Goal: Task Accomplishment & Management: Manage account settings

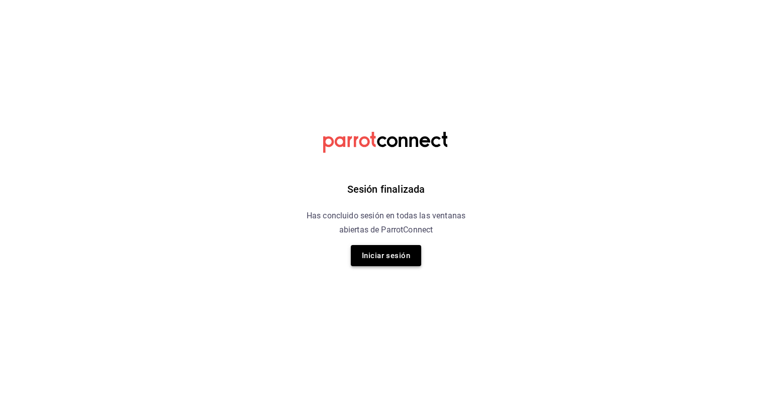
click at [377, 261] on button "Iniciar sesión" at bounding box center [386, 255] width 70 height 21
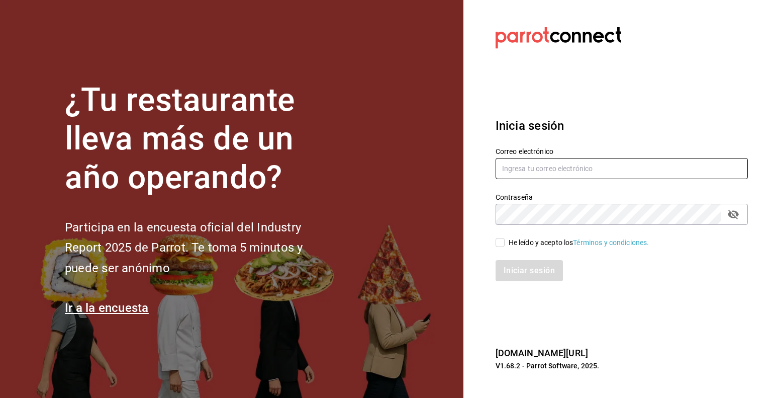
click at [578, 170] on input "text" at bounding box center [622, 168] width 252 height 21
type input "multiuser@pickup.com"
click at [499, 243] on input "He leído y acepto los Términos y condiciones." at bounding box center [500, 242] width 9 height 9
checkbox input "true"
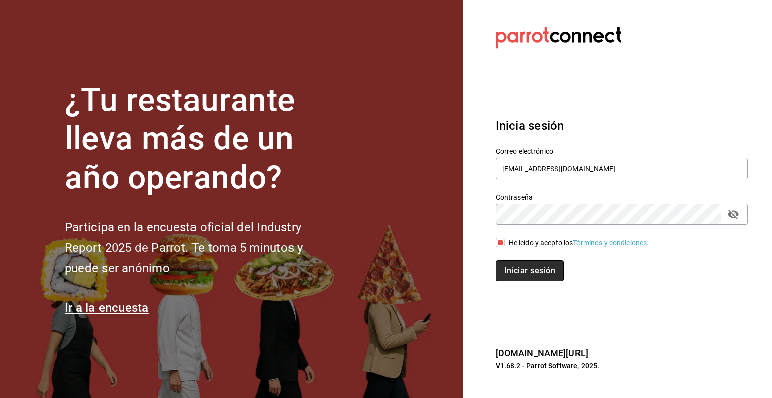
click at [517, 261] on button "Iniciar sesión" at bounding box center [530, 270] width 68 height 21
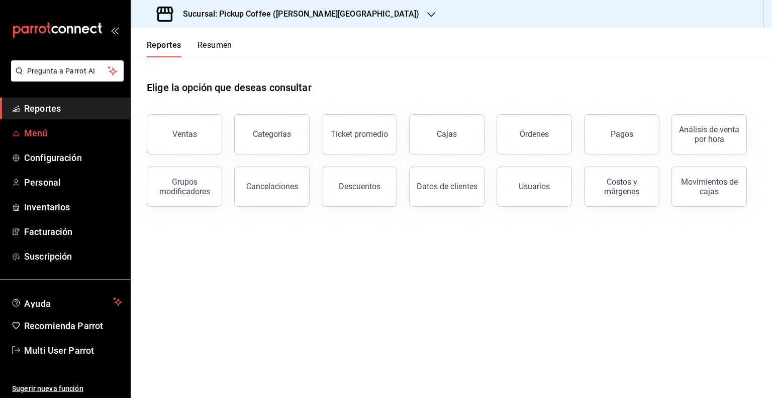
click at [48, 130] on span "Menú" at bounding box center [73, 133] width 98 height 14
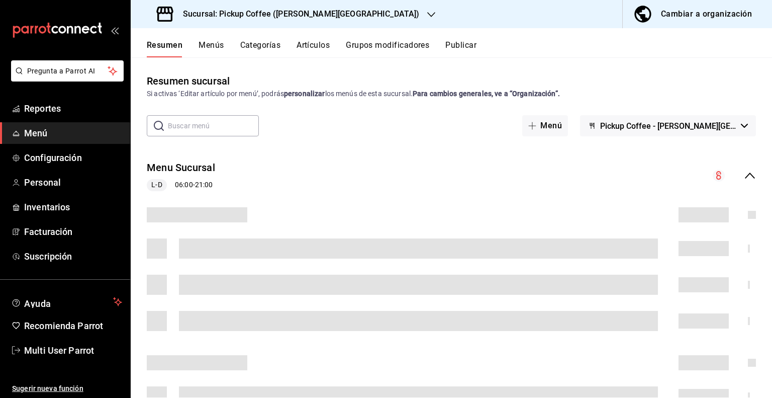
click at [674, 16] on div "Cambiar a organización" at bounding box center [706, 14] width 91 height 14
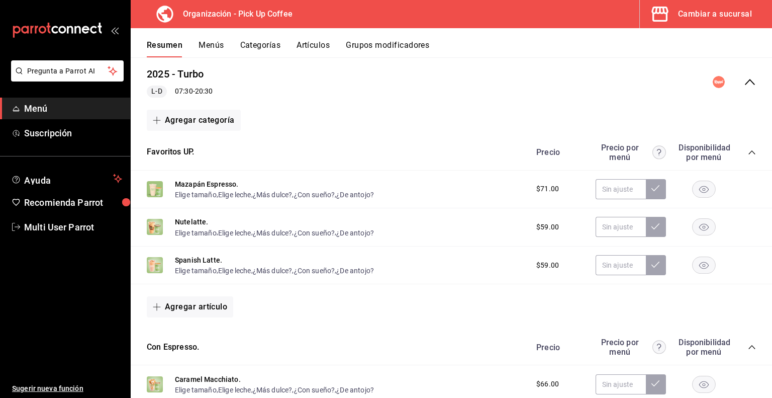
scroll to position [93, 0]
click at [216, 46] on button "Menús" at bounding box center [211, 48] width 25 height 17
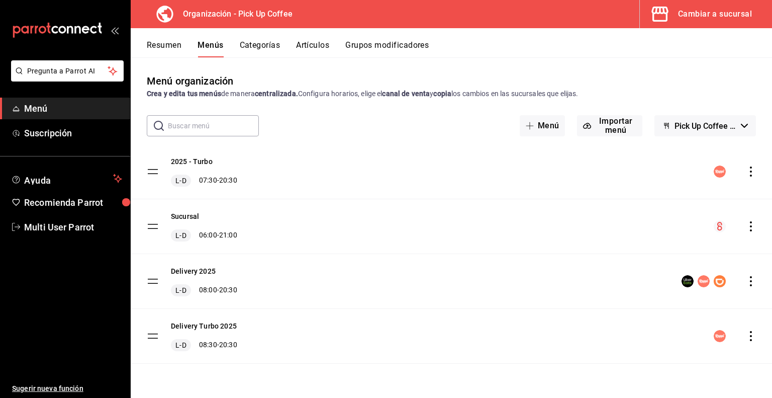
click at [749, 174] on icon "actions" at bounding box center [751, 171] width 10 height 10
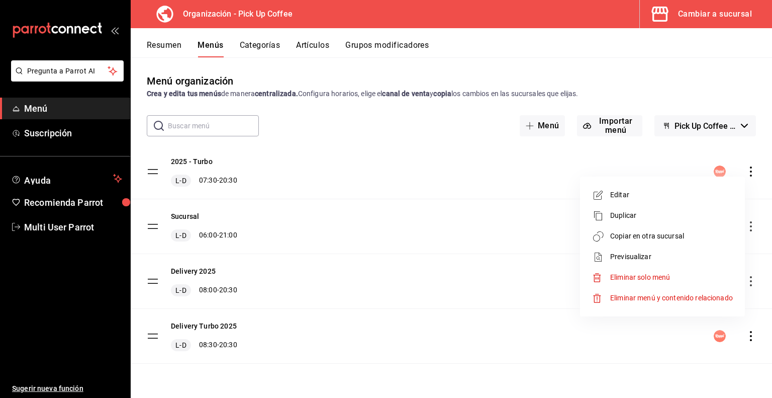
click at [642, 255] on span "Previsualizar" at bounding box center [672, 256] width 123 height 11
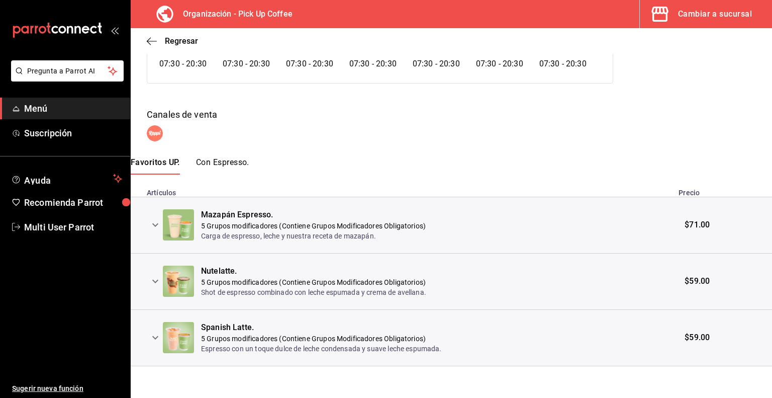
scroll to position [106, 0]
click at [239, 160] on button "Con Espresso." at bounding box center [222, 165] width 53 height 17
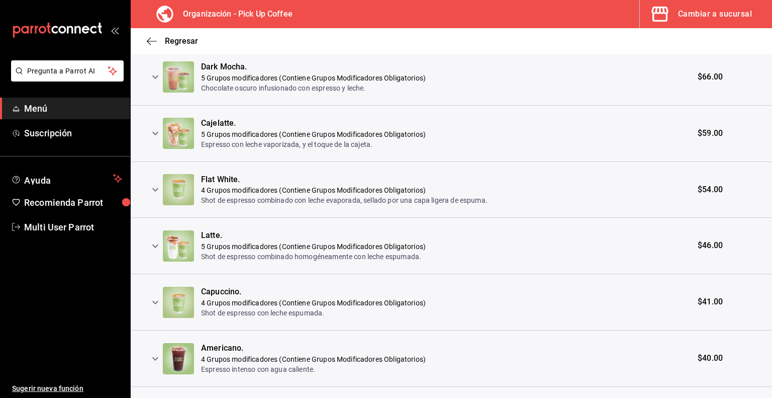
scroll to position [499, 0]
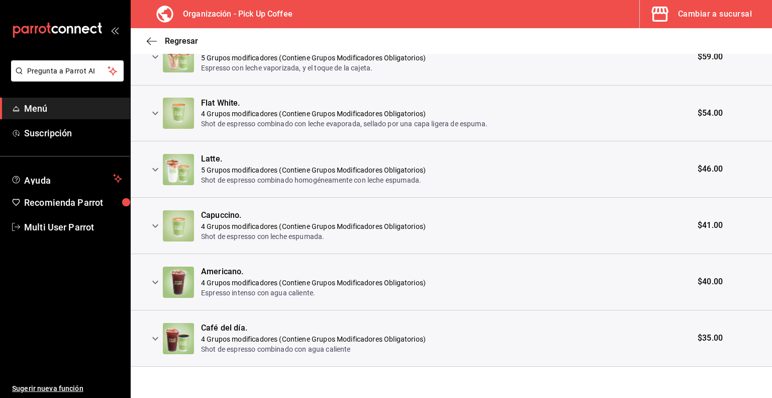
click at [154, 283] on icon "expand row" at bounding box center [155, 282] width 12 height 12
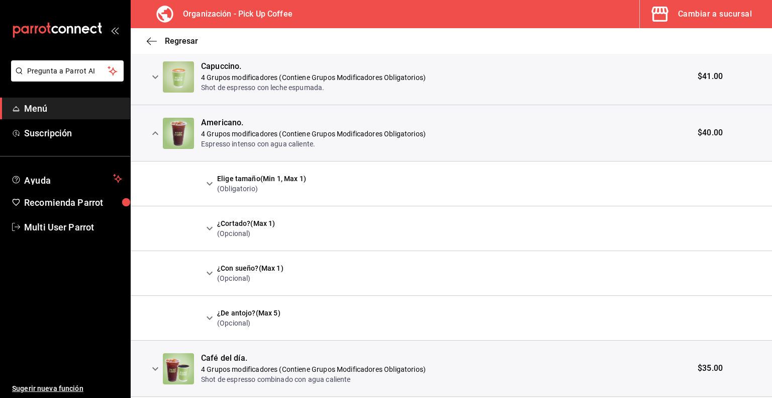
scroll to position [649, 0]
click at [211, 226] on icon "expand row" at bounding box center [210, 228] width 6 height 4
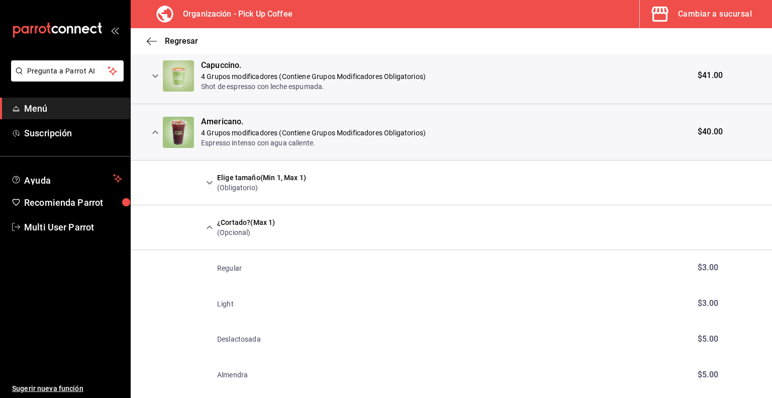
click at [211, 225] on icon "expand row" at bounding box center [210, 227] width 12 height 12
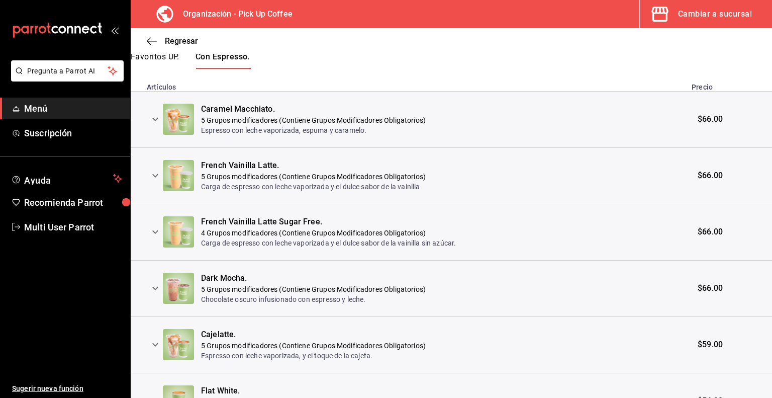
scroll to position [0, 0]
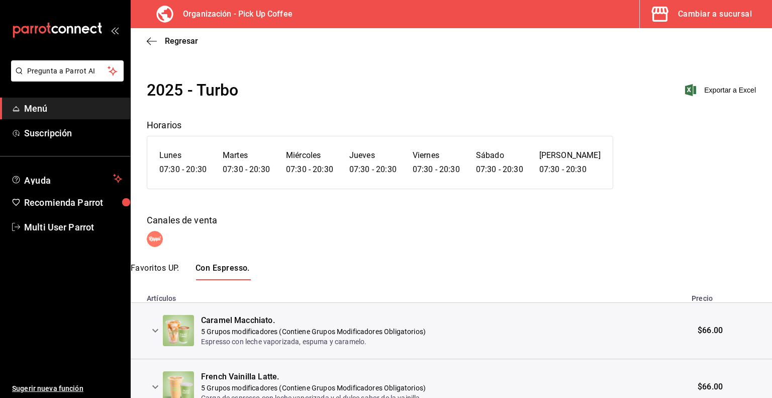
click at [154, 46] on div "Regresar" at bounding box center [452, 41] width 642 height 26
click at [152, 44] on icon "button" at bounding box center [152, 41] width 10 height 9
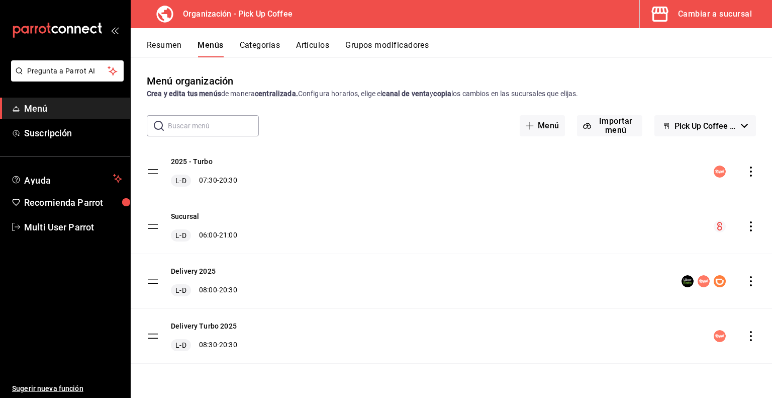
click at [179, 44] on button "Resumen" at bounding box center [164, 48] width 35 height 17
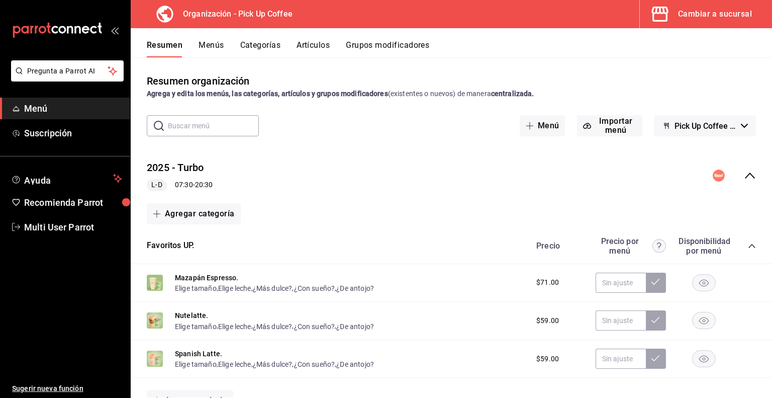
scroll to position [135, 0]
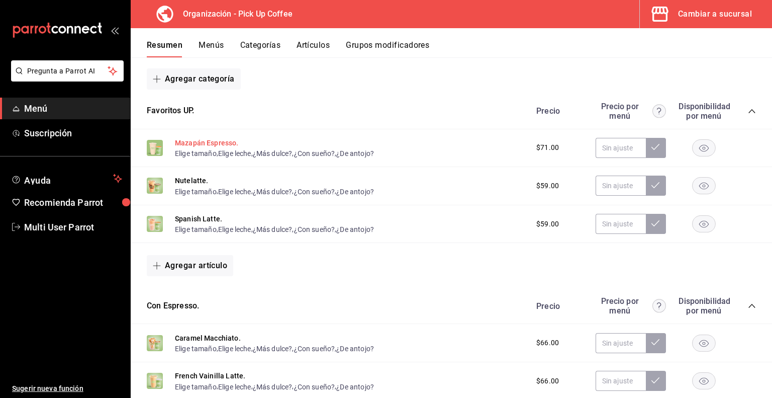
click at [221, 141] on button "Mazapán Espresso." at bounding box center [207, 143] width 64 height 10
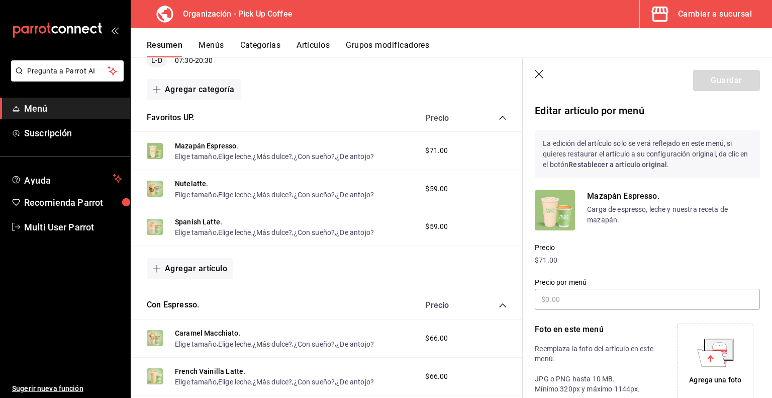
click at [539, 71] on icon "button" at bounding box center [540, 75] width 10 height 10
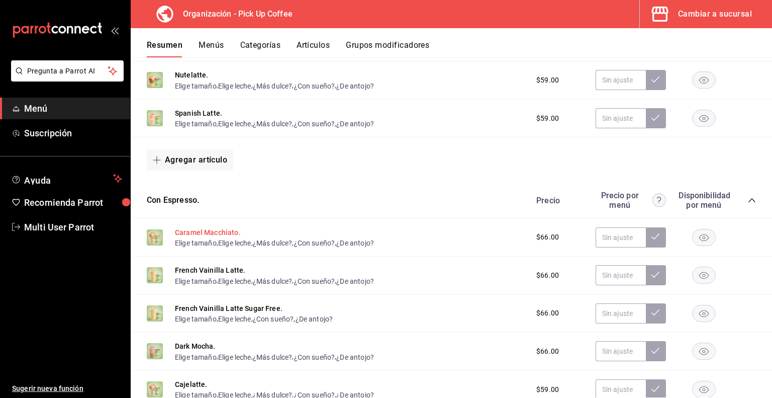
scroll to position [328, 0]
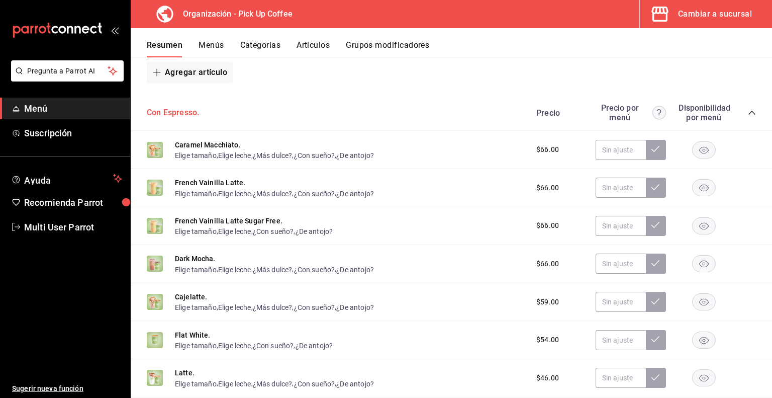
click at [185, 113] on button "Con Espresso." at bounding box center [173, 113] width 52 height 12
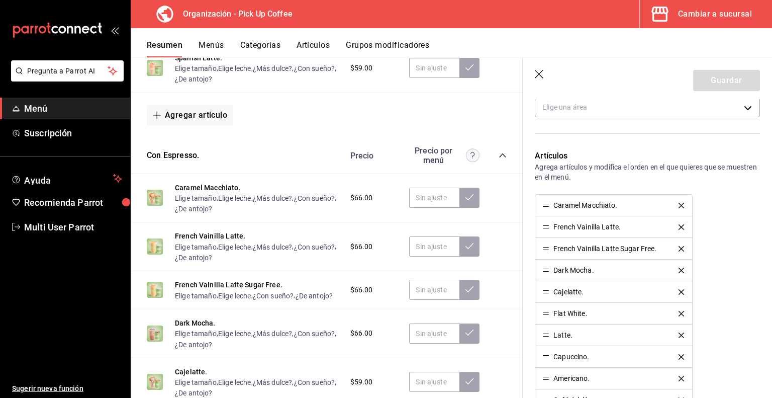
scroll to position [245, 0]
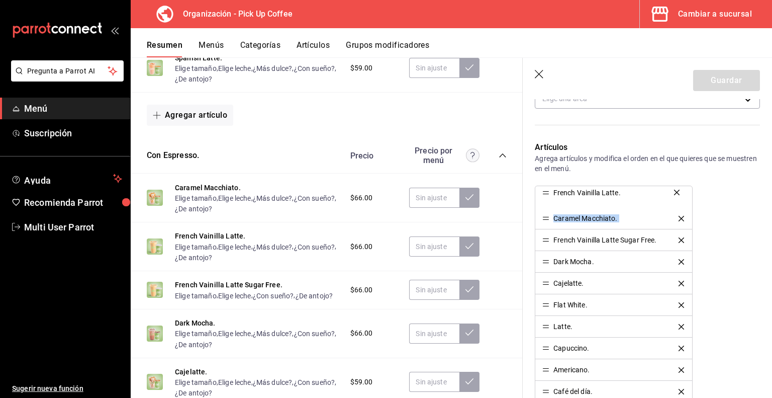
drag, startPoint x: 545, startPoint y: 220, endPoint x: 552, endPoint y: 195, distance: 26.0
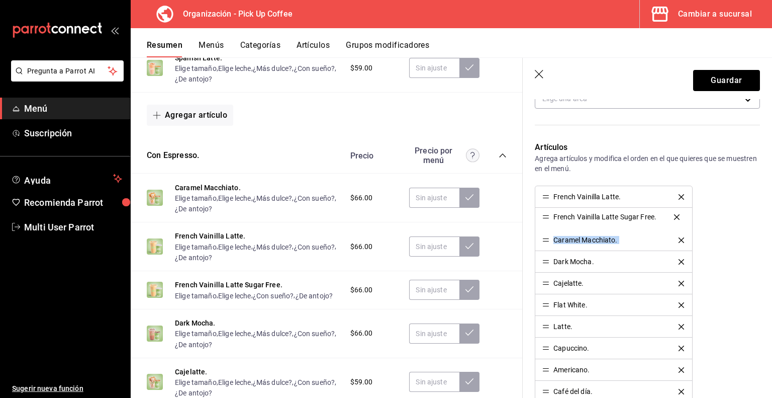
drag, startPoint x: 546, startPoint y: 240, endPoint x: 548, endPoint y: 217, distance: 22.7
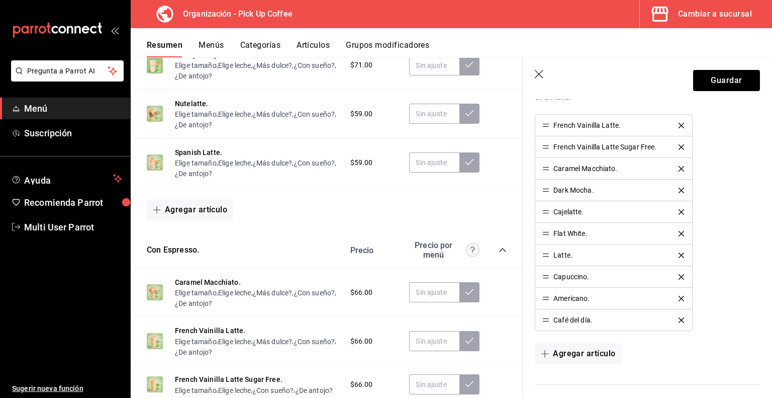
scroll to position [231, 0]
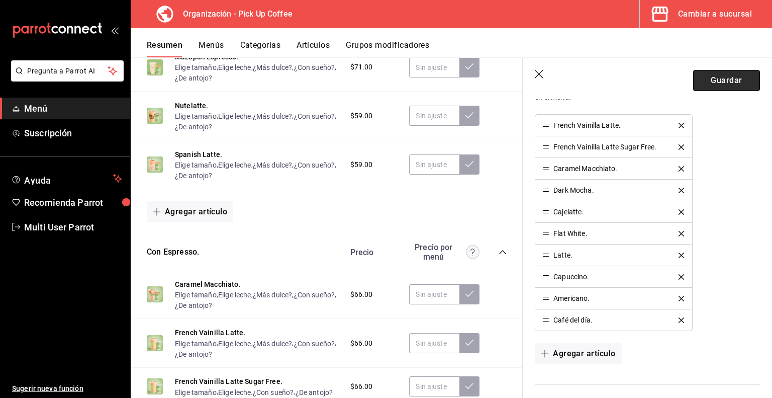
click at [703, 81] on button "Guardar" at bounding box center [727, 80] width 67 height 21
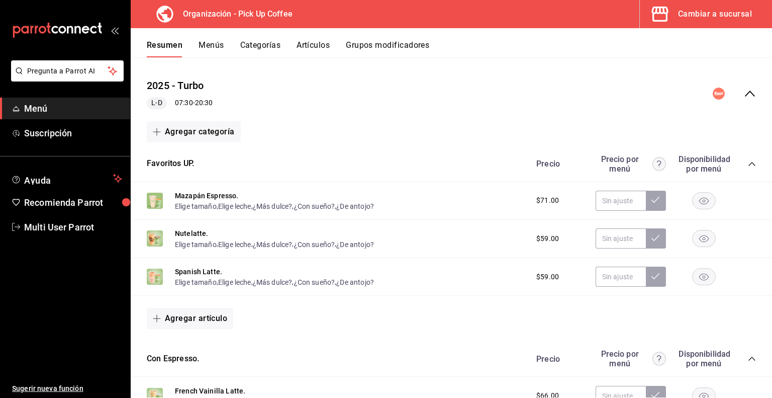
scroll to position [179, 0]
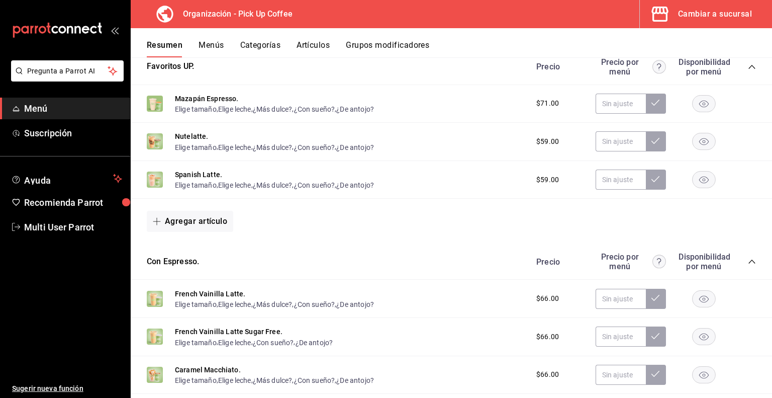
click at [325, 46] on button "Artículos" at bounding box center [313, 48] width 33 height 17
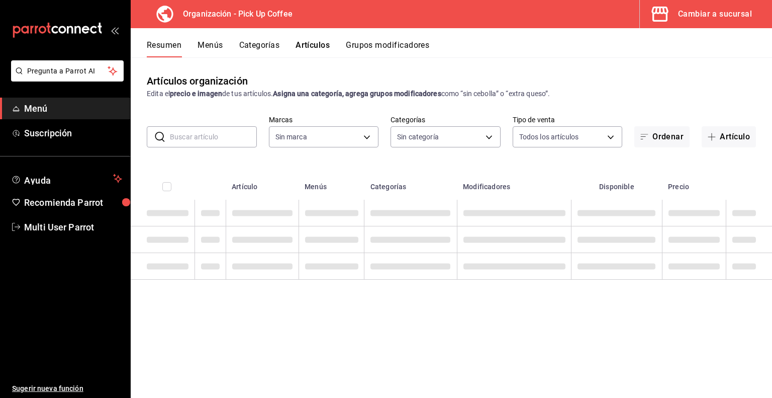
drag, startPoint x: 215, startPoint y: 132, endPoint x: 223, endPoint y: 138, distance: 9.7
click at [223, 138] on input "text" at bounding box center [213, 137] width 87 height 20
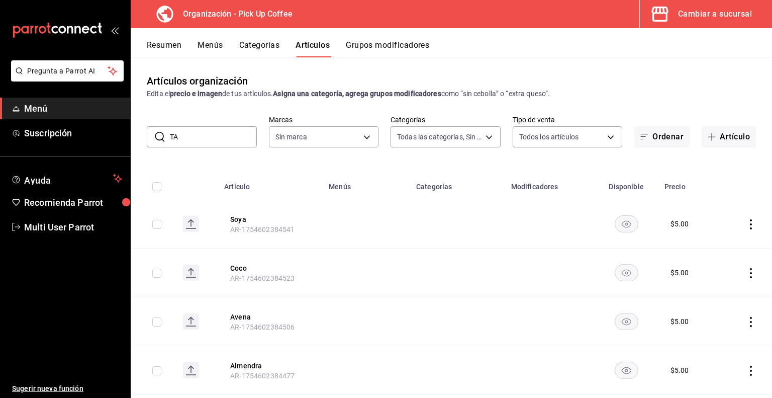
type input "TAP"
type input "70abd5f8-df00-4b05-8b7c-ec83b54d00bf,8ccc16a2-3561-445f-8bfd-075aadb584e9,35199…"
type input "TAPI"
type input "be2dd662-c872-4fc9-aaab-377dbd4a662e"
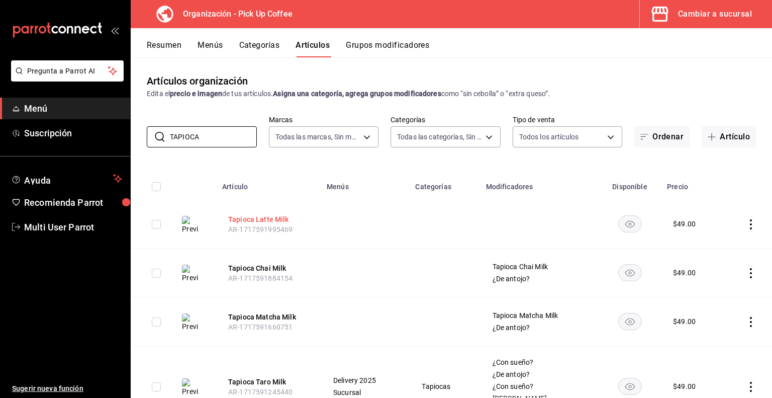
type input "TAPIOCA"
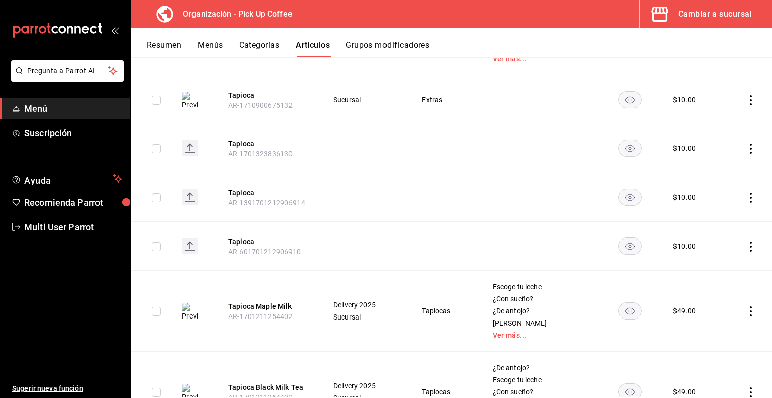
scroll to position [409, 0]
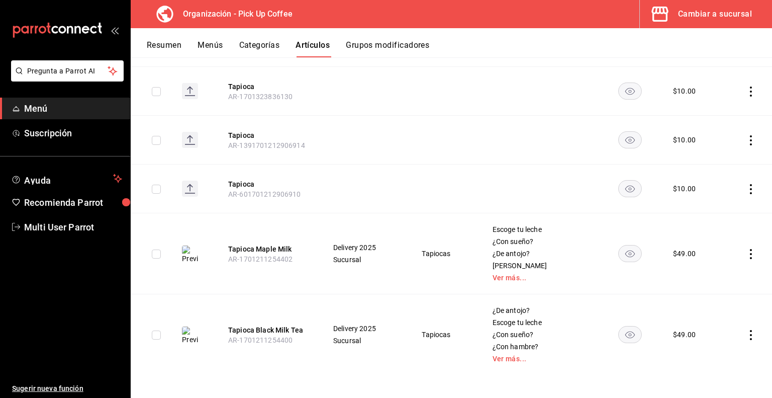
click at [750, 334] on icon "actions" at bounding box center [751, 335] width 2 height 10
click at [714, 350] on span "Duplicar" at bounding box center [714, 350] width 26 height 11
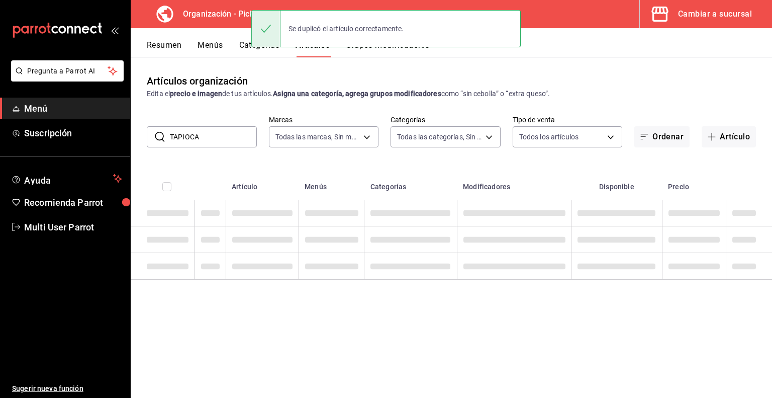
scroll to position [0, 0]
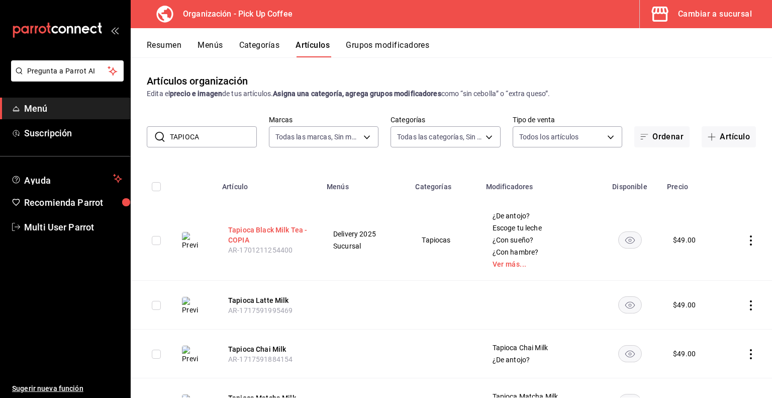
click at [243, 236] on button "Tapioca Black Milk Tea - COPIA" at bounding box center [268, 235] width 80 height 20
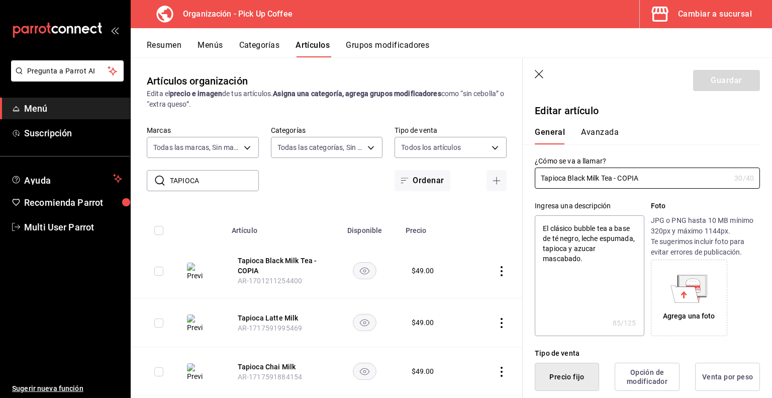
type textarea "x"
type input "$49.00"
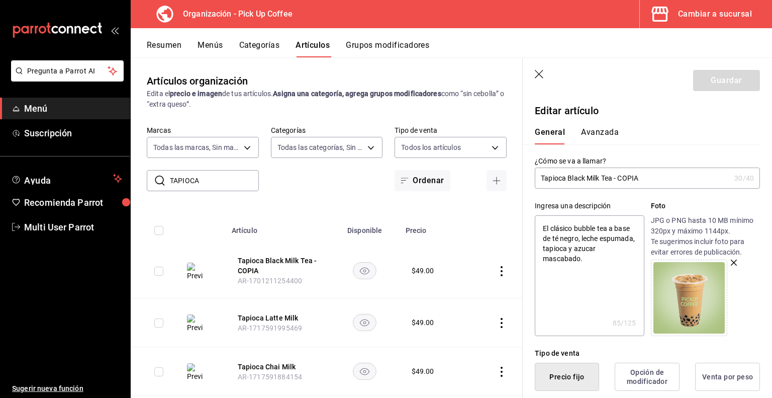
drag, startPoint x: 616, startPoint y: 179, endPoint x: 738, endPoint y: 180, distance: 122.7
click at [738, 180] on div "Tapioca Black Milk Tea - COPIA 30 /40 ¿Cómo se va a llamar?" at bounding box center [647, 177] width 225 height 21
type input "Tapioca Black Milk Tea"
type textarea "x"
type input "Tapioca Black Milk Tea"
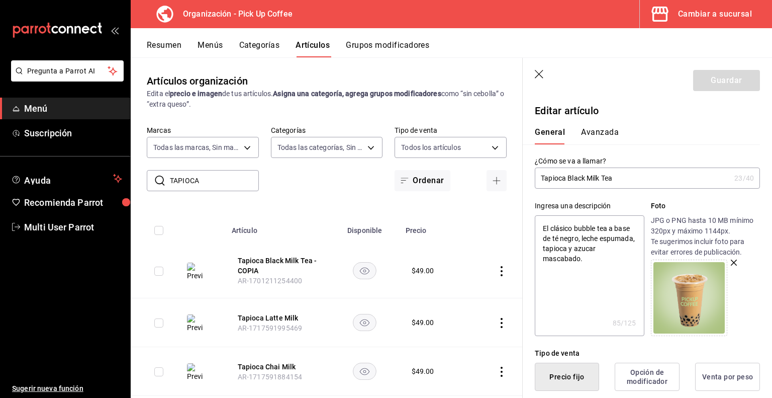
type textarea "x"
type input "Tapioca Black Milk Tea."
type textarea "x"
type input "Tapioca Black Milk Tea."
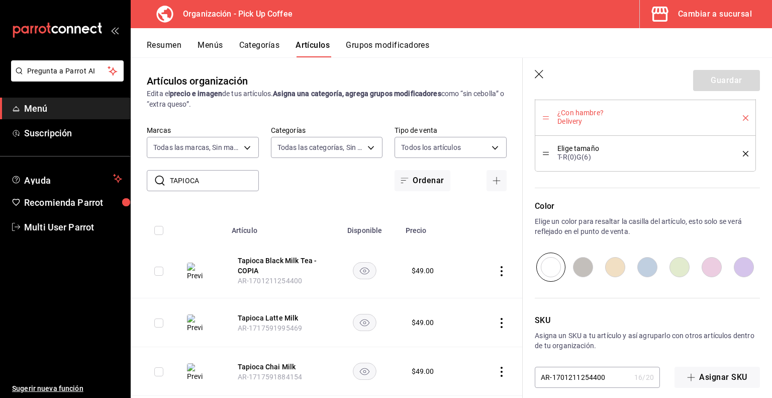
scroll to position [838, 0]
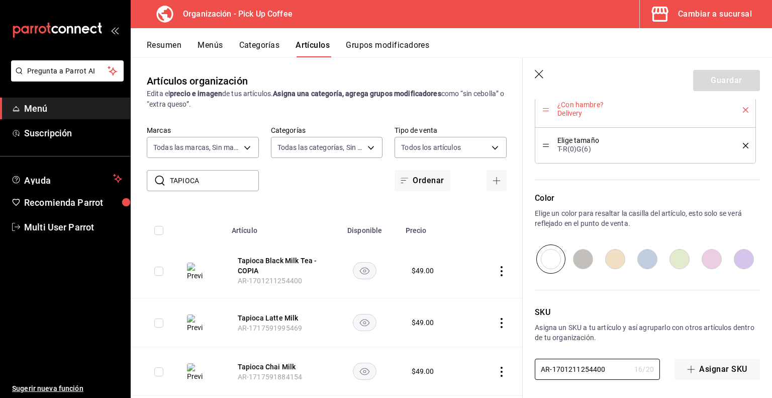
drag, startPoint x: 607, startPoint y: 366, endPoint x: 522, endPoint y: 364, distance: 85.5
click at [522, 364] on main "Artículos organización Edita el precio e imagen de tus artículos. Asigna una ca…" at bounding box center [452, 227] width 642 height 340
paste input "2025-D-TBM"
type input "2025-D-TBM"
type textarea "x"
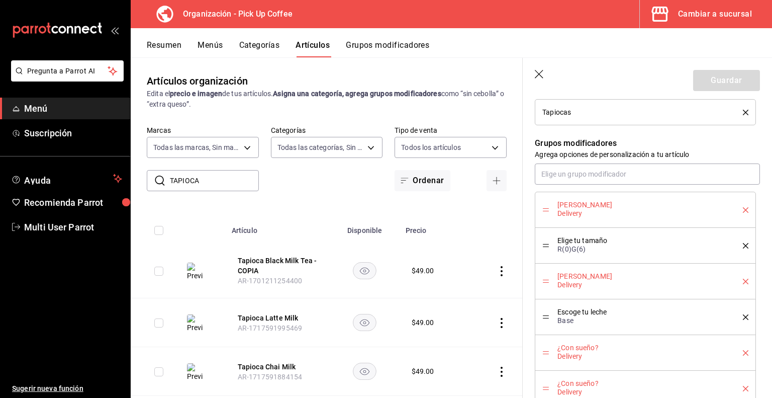
scroll to position [416, 0]
type input "2025-D-TBM"
click at [743, 209] on icon "delete" at bounding box center [746, 210] width 6 height 6
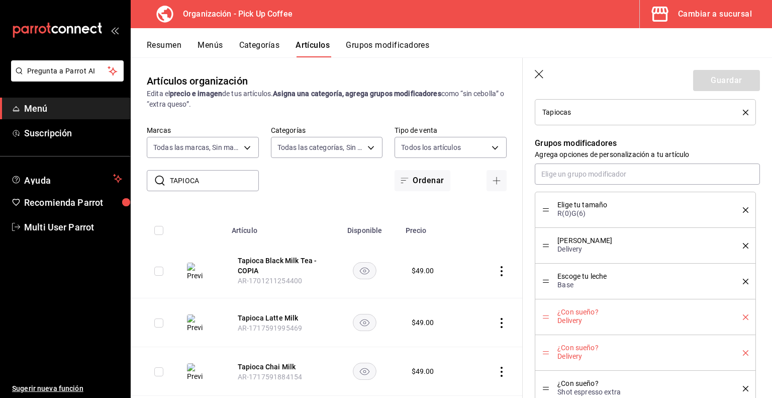
click at [743, 209] on icon "delete" at bounding box center [746, 210] width 6 height 6
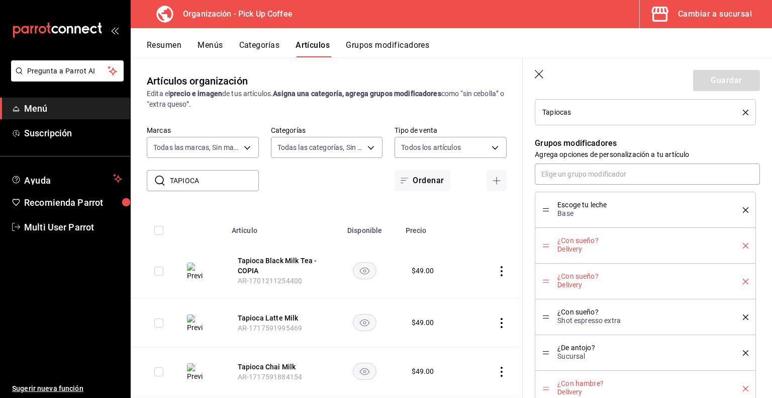
click at [743, 209] on icon "delete" at bounding box center [746, 210] width 6 height 6
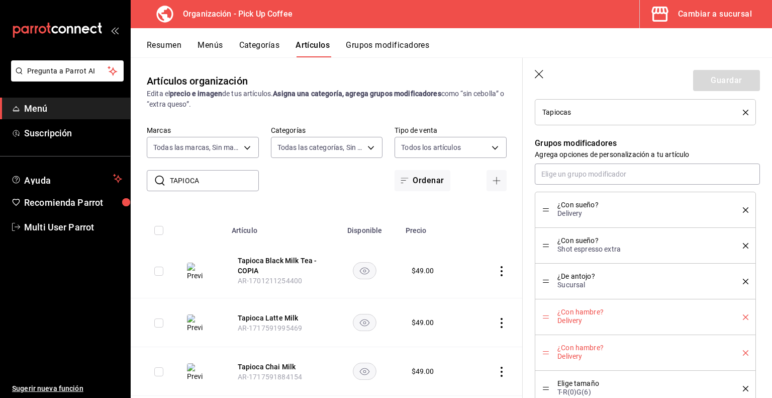
click at [743, 209] on icon "delete" at bounding box center [746, 210] width 6 height 6
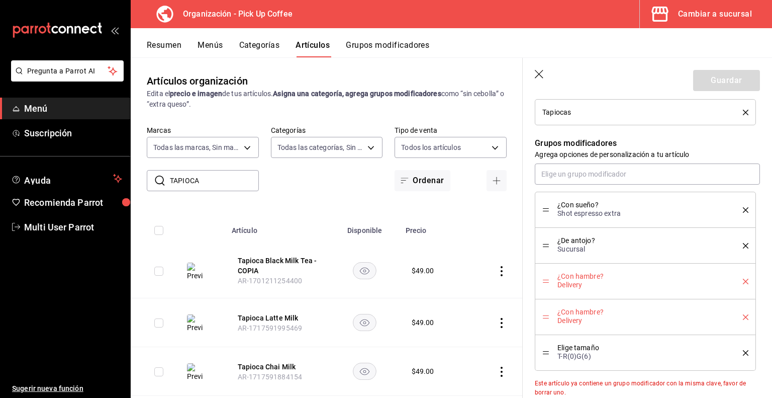
click at [743, 209] on icon "delete" at bounding box center [746, 210] width 6 height 6
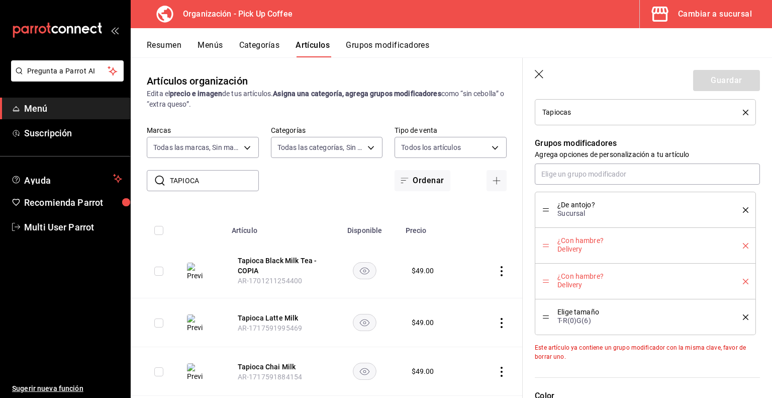
click at [743, 209] on icon "delete" at bounding box center [746, 210] width 6 height 6
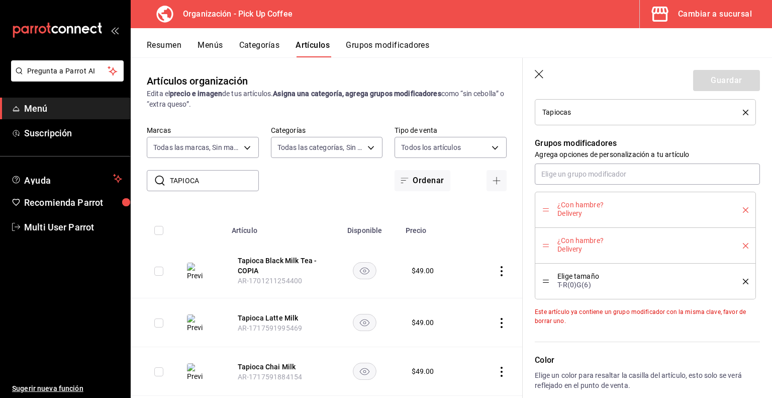
click at [743, 209] on icon "delete" at bounding box center [746, 210] width 6 height 6
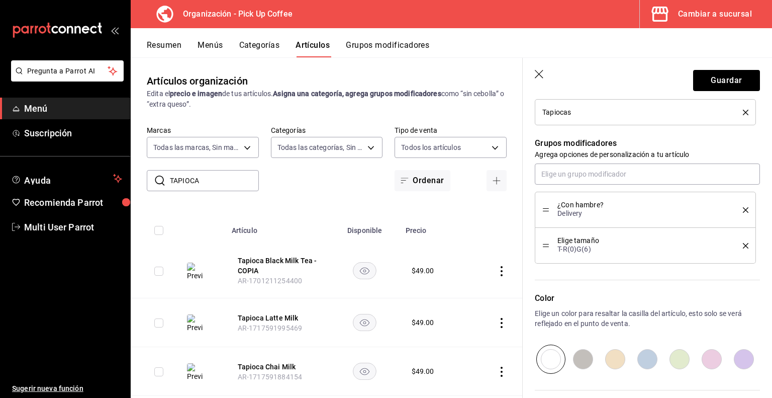
click at [743, 209] on icon "delete" at bounding box center [746, 210] width 6 height 6
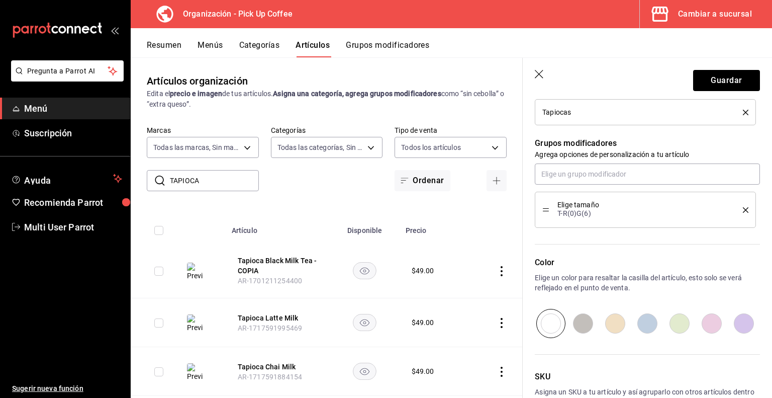
click at [743, 209] on icon "delete" at bounding box center [746, 210] width 6 height 6
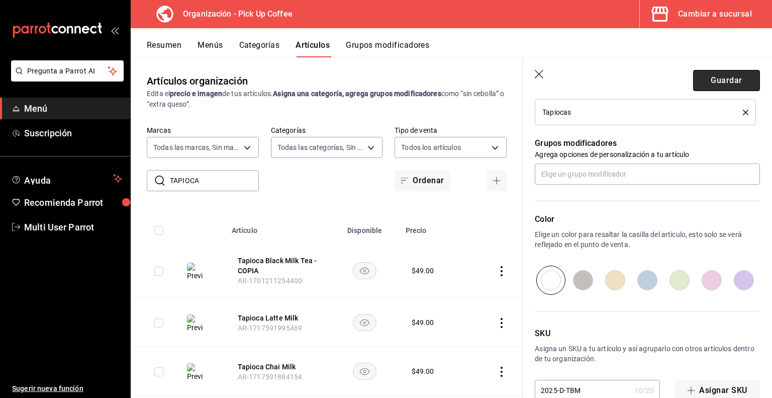
click at [708, 82] on button "Guardar" at bounding box center [727, 80] width 67 height 21
type textarea "x"
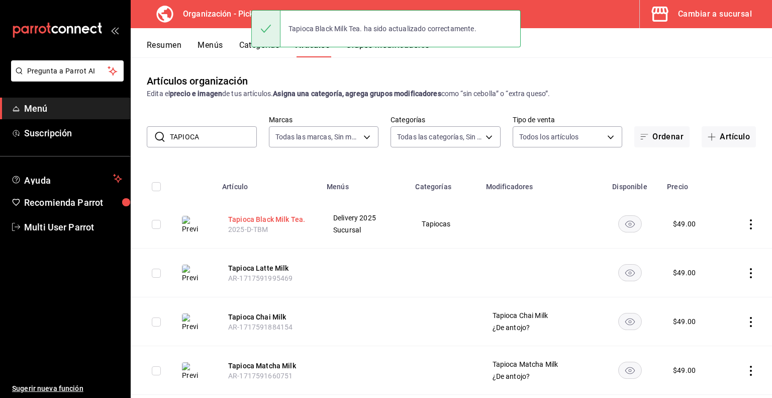
click at [277, 219] on button "Tapioca Black Milk Tea." at bounding box center [268, 219] width 80 height 10
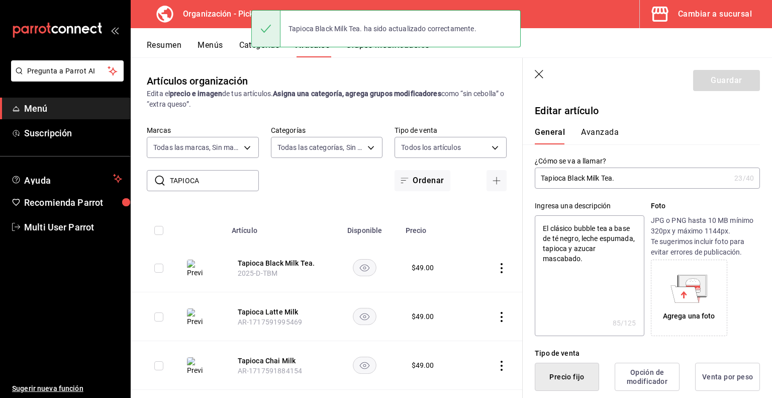
type textarea "x"
type input "$49.00"
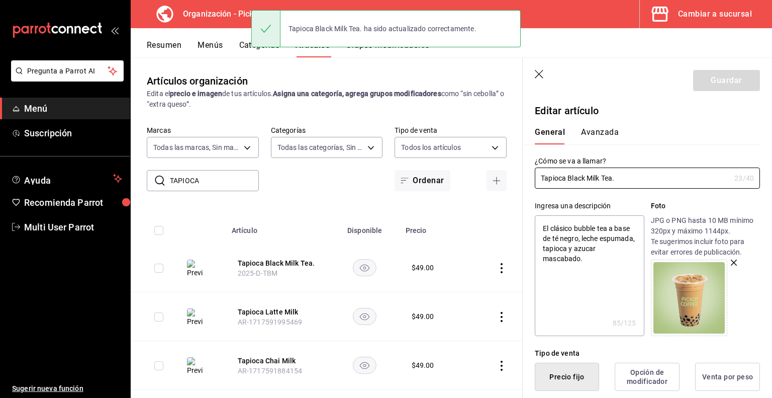
type textarea "x"
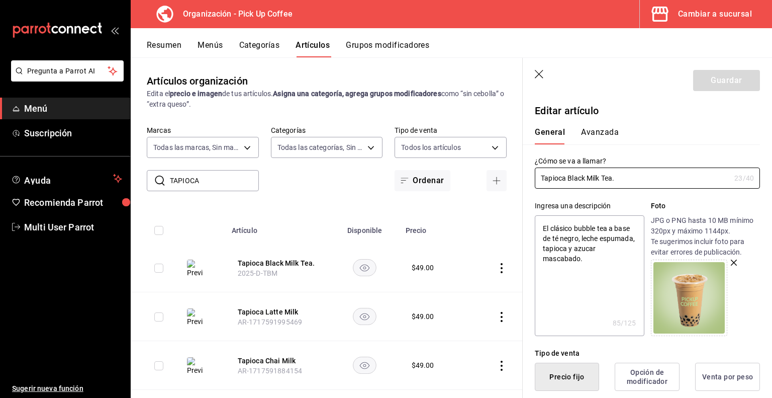
click at [541, 74] on icon "button" at bounding box center [540, 75] width 10 height 10
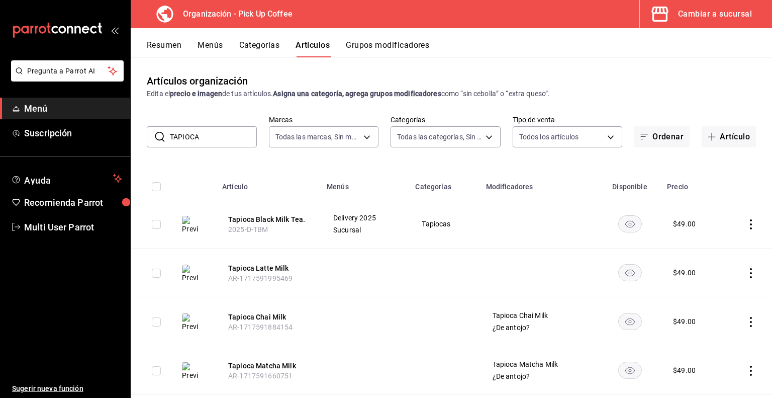
click at [211, 44] on button "Menús" at bounding box center [210, 48] width 25 height 17
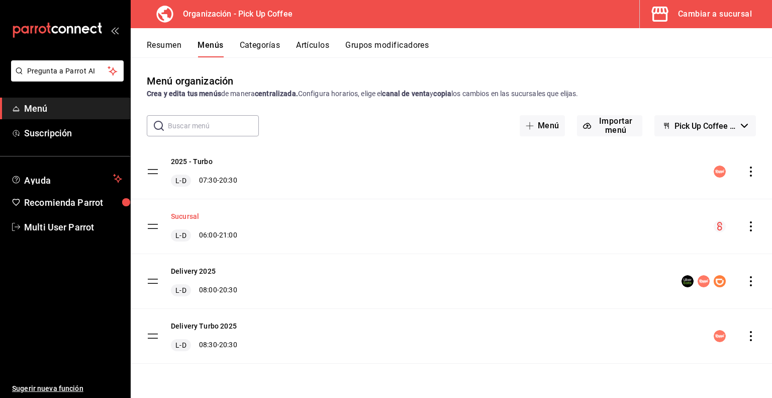
click at [193, 215] on button "Sucursal" at bounding box center [185, 216] width 28 height 10
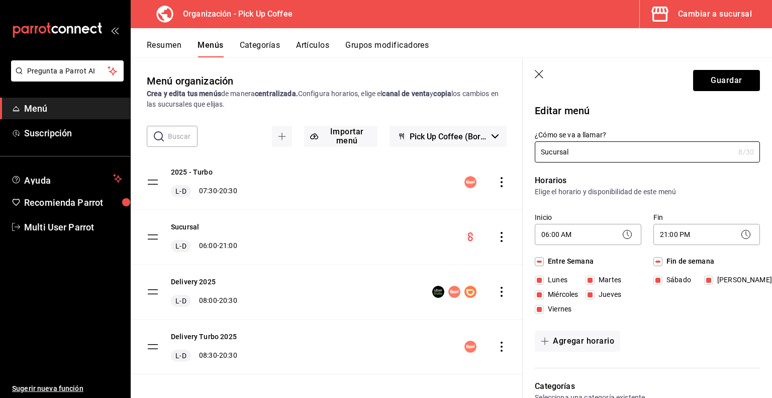
click at [538, 74] on icon "button" at bounding box center [540, 75] width 10 height 10
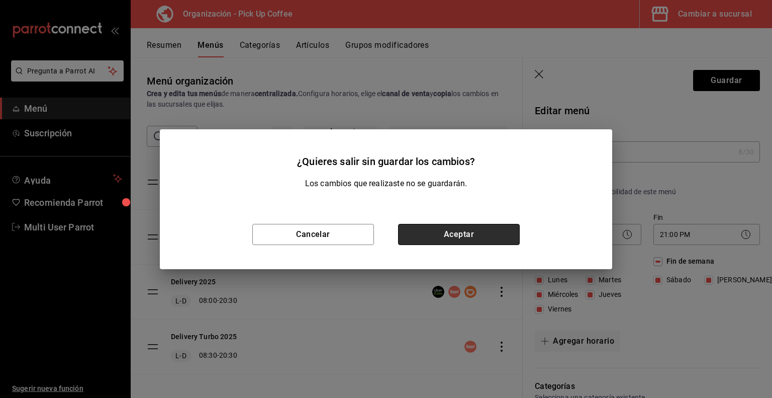
click at [424, 233] on button "Aceptar" at bounding box center [459, 234] width 122 height 21
checkbox input "false"
type input "1755519598982"
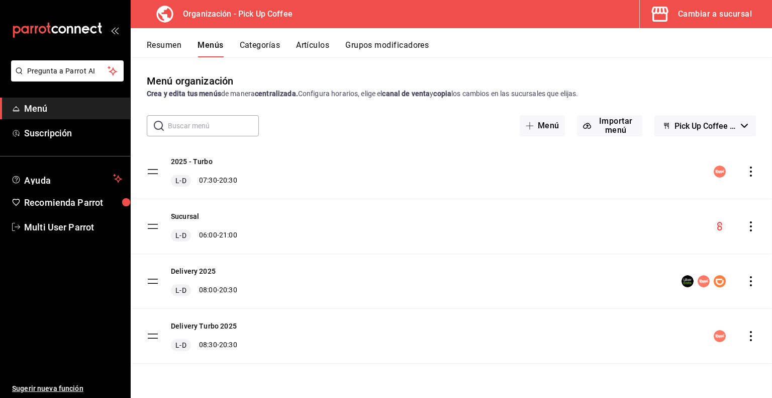
checkbox input "false"
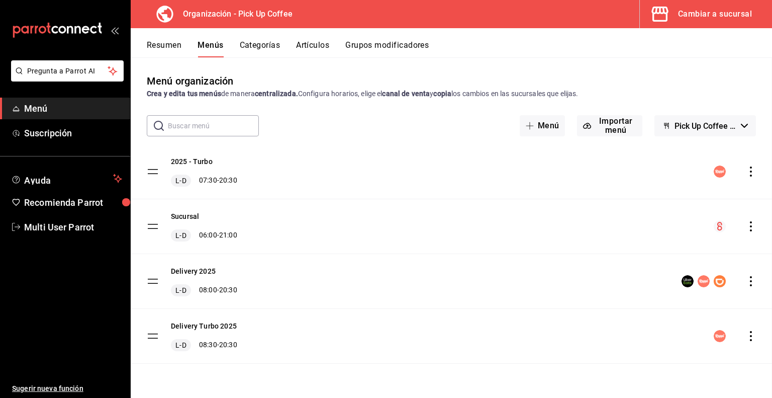
checkbox input "false"
click at [314, 44] on button "Artículos" at bounding box center [312, 48] width 33 height 17
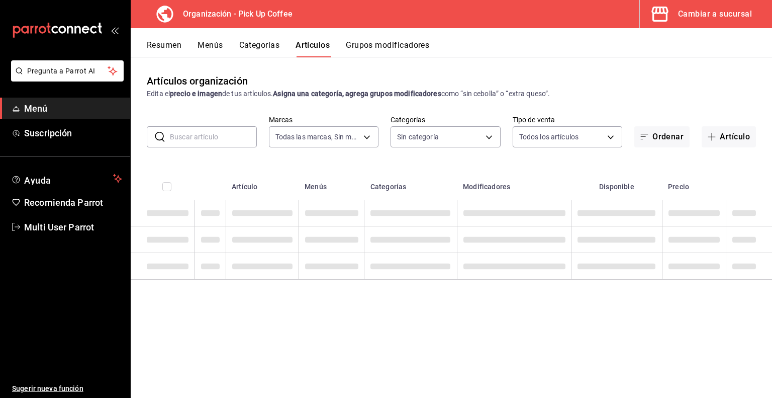
type input "be2dd662-c872-4fc9-aaab-377dbd4a662e"
type input "70abd5f8-df00-4b05-8b7c-ec83b54d00bf,8ccc16a2-3561-445f-8bfd-075aadb584e9,35199…"
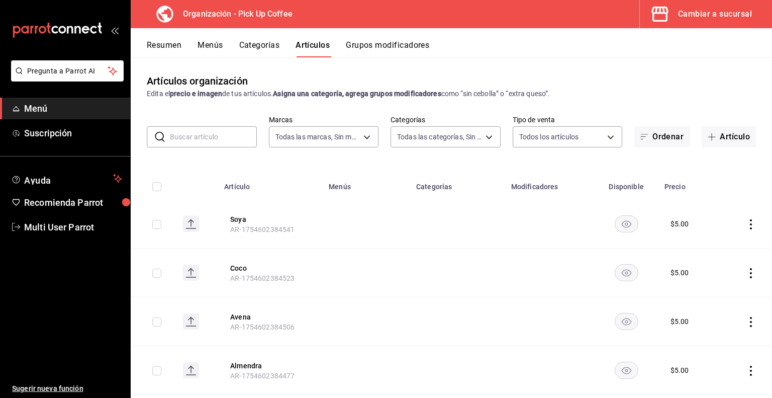
click at [221, 132] on input "text" at bounding box center [213, 137] width 87 height 20
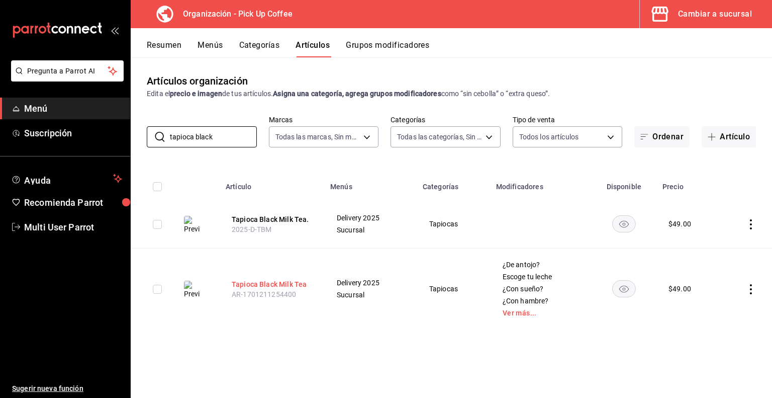
type input "tapioca black"
click at [281, 282] on button "Tapioca Black Milk Tea" at bounding box center [272, 284] width 80 height 10
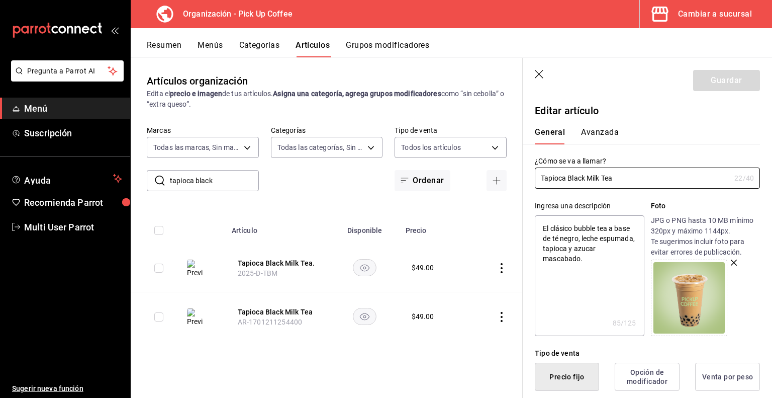
type textarea "x"
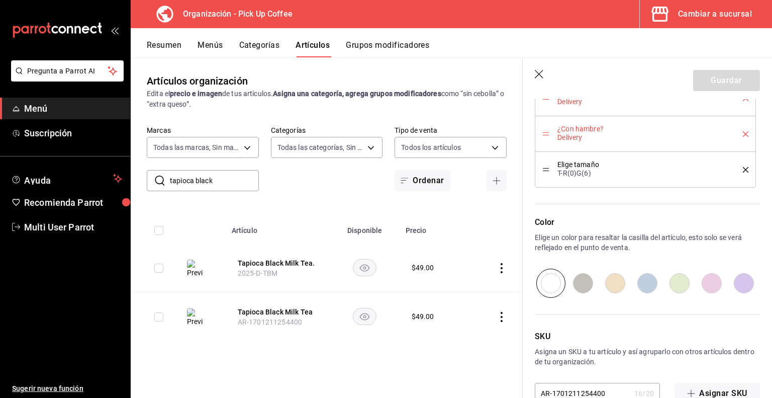
scroll to position [907, 0]
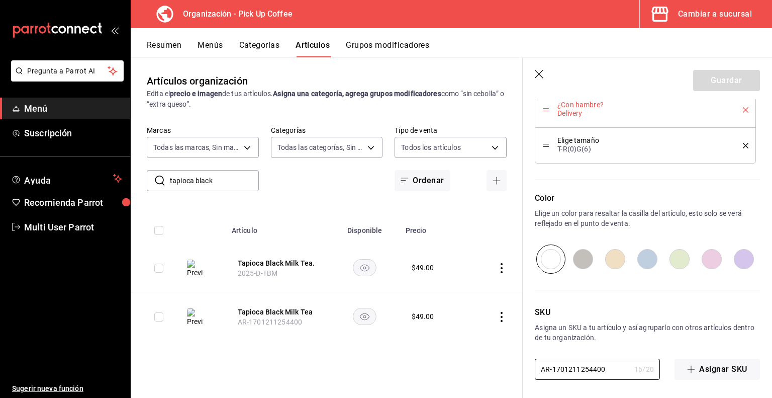
drag, startPoint x: 619, startPoint y: 368, endPoint x: 417, endPoint y: 366, distance: 201.7
click at [417, 366] on main "Artículos organización Edita el precio e imagen de tus artículos. Asigna una ca…" at bounding box center [452, 227] width 642 height 340
paste input "2025-T-TBM"
type input "2025-T-TBM"
type textarea "x"
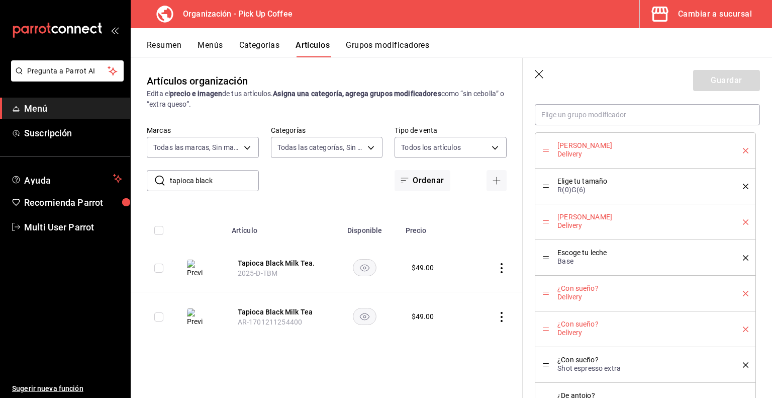
scroll to position [509, 0]
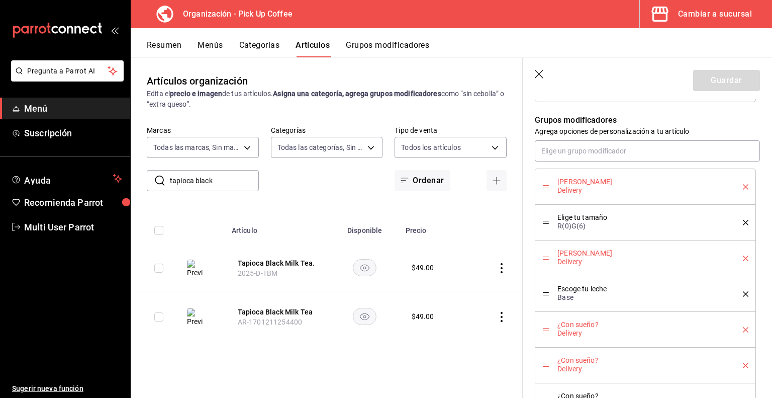
type input "2025-T-TBM"
click at [743, 187] on icon "delete" at bounding box center [746, 187] width 6 height 6
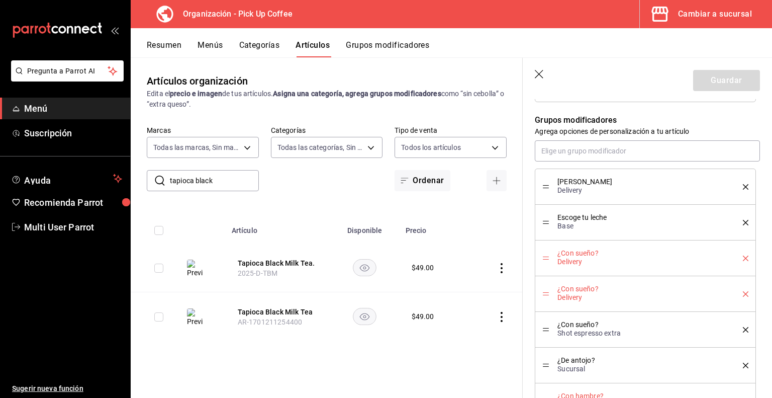
click at [743, 187] on icon "delete" at bounding box center [746, 187] width 6 height 6
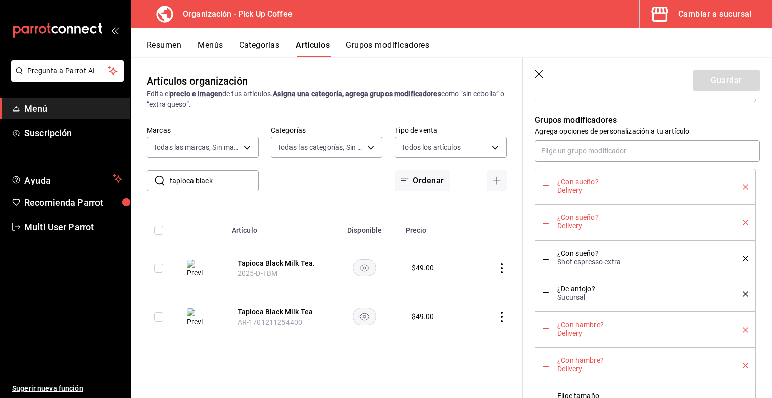
click at [743, 187] on icon "delete" at bounding box center [746, 187] width 6 height 6
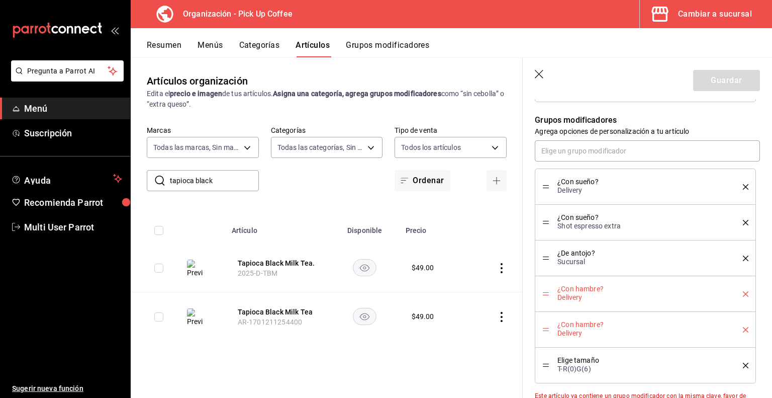
click at [743, 187] on icon "delete" at bounding box center [746, 187] width 6 height 6
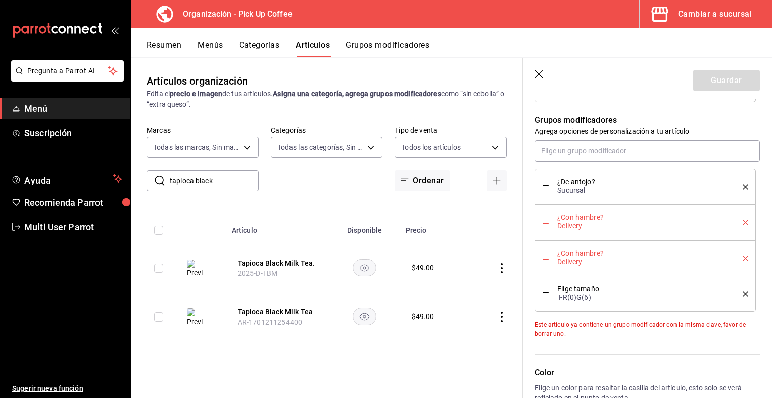
click at [743, 187] on icon "delete" at bounding box center [746, 187] width 6 height 6
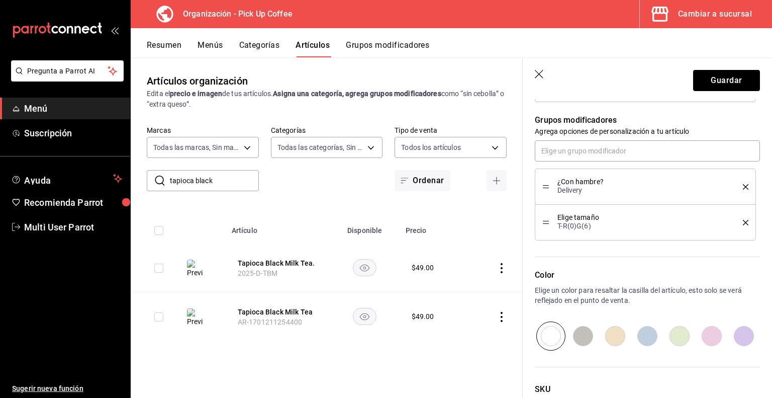
click at [743, 187] on icon "delete" at bounding box center [746, 187] width 6 height 6
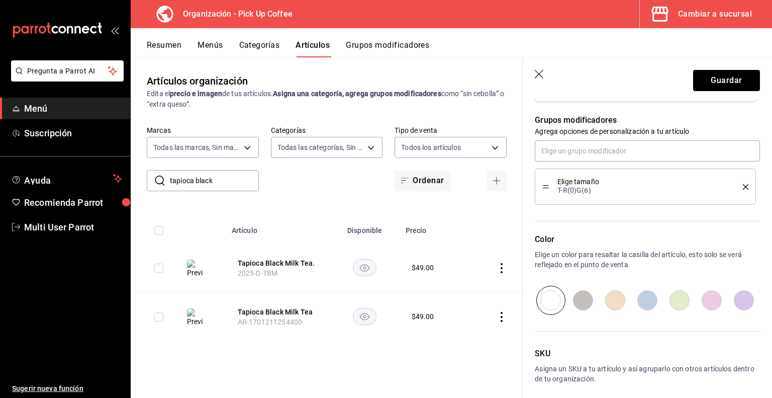
click at [743, 187] on icon "delete" at bounding box center [746, 187] width 6 height 6
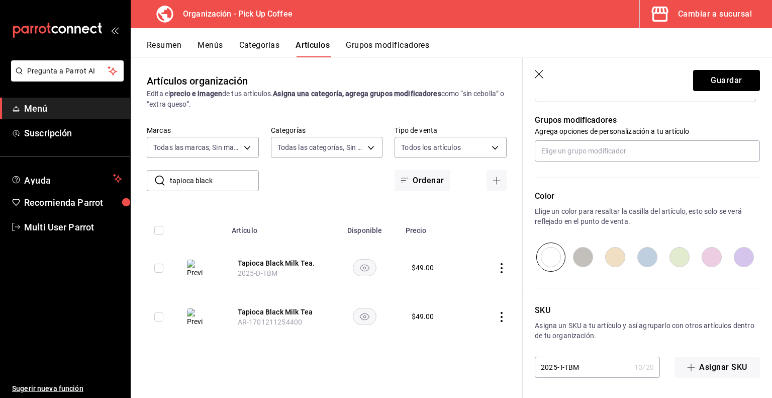
scroll to position [508, 0]
click at [704, 76] on button "Guardar" at bounding box center [727, 80] width 67 height 21
type textarea "x"
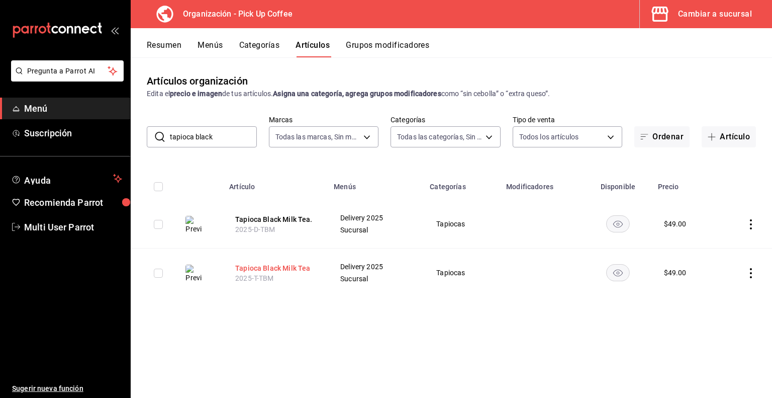
click at [292, 268] on button "Tapioca Black Milk Tea" at bounding box center [275, 268] width 80 height 10
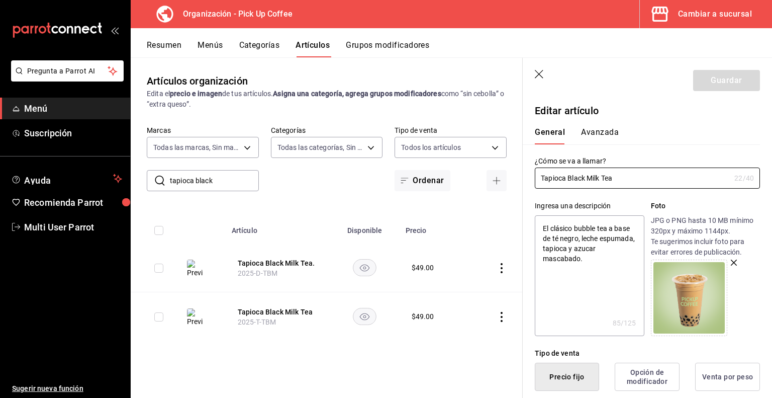
type textarea "x"
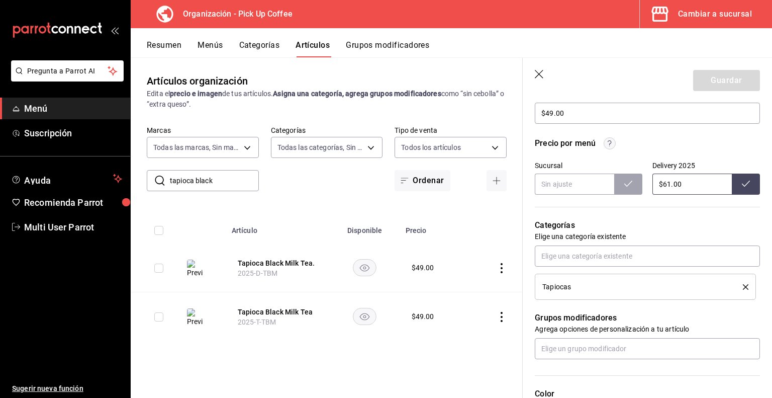
scroll to position [331, 0]
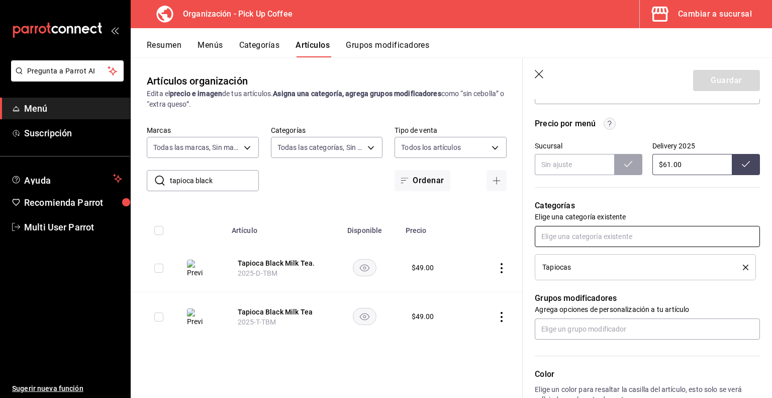
click at [584, 241] on input "text" at bounding box center [647, 236] width 225 height 21
type input "e"
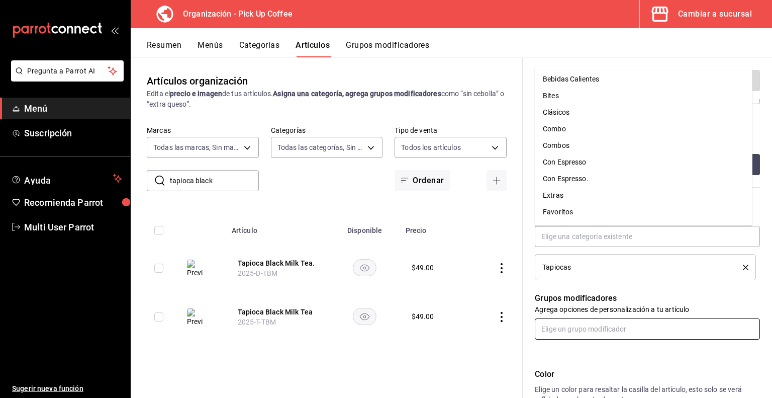
click at [573, 331] on input "text" at bounding box center [647, 328] width 225 height 21
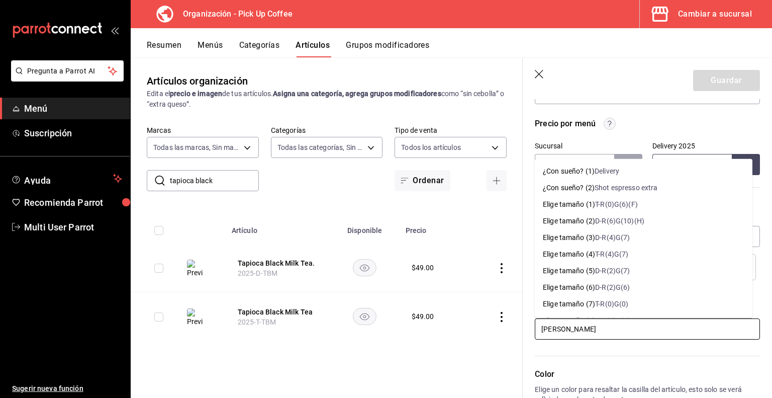
type input "elige tama"
click at [596, 273] on div "Elige tamaño (16)" at bounding box center [571, 272] width 56 height 11
type textarea "x"
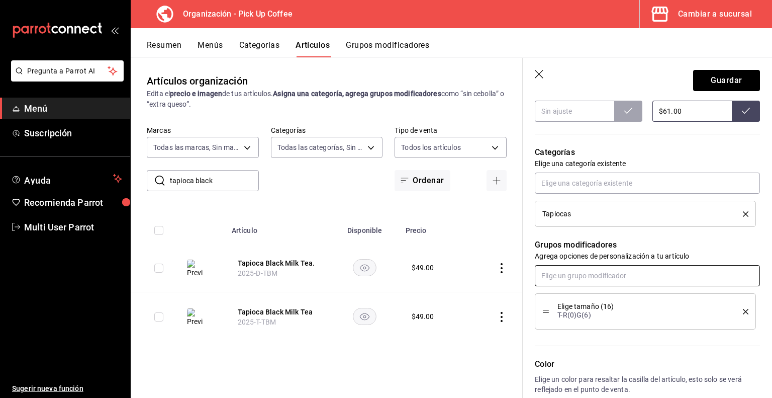
scroll to position [426, 0]
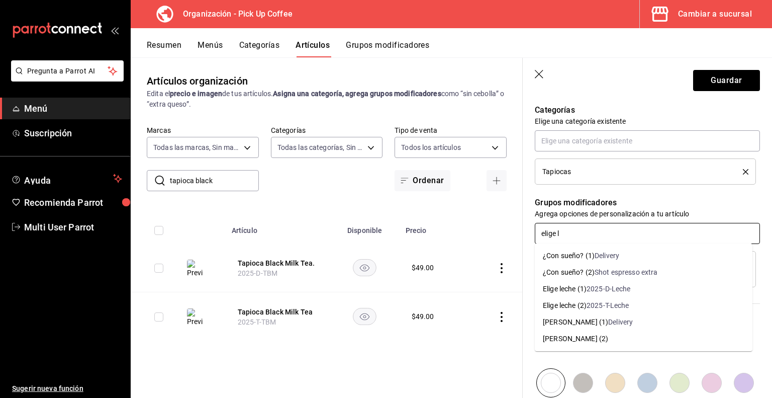
type input "elige le"
click at [565, 303] on div "Elige leche (2)" at bounding box center [565, 305] width 44 height 11
type textarea "x"
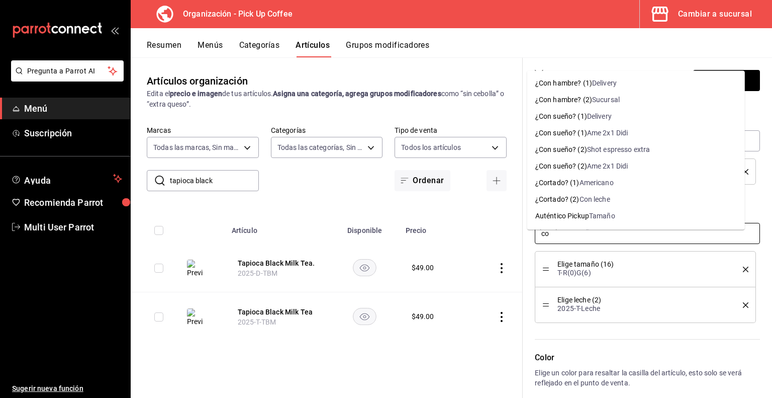
type input "c"
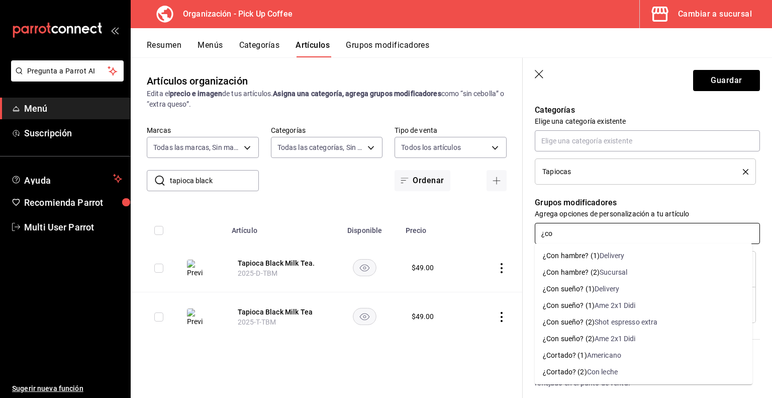
type input "¿con"
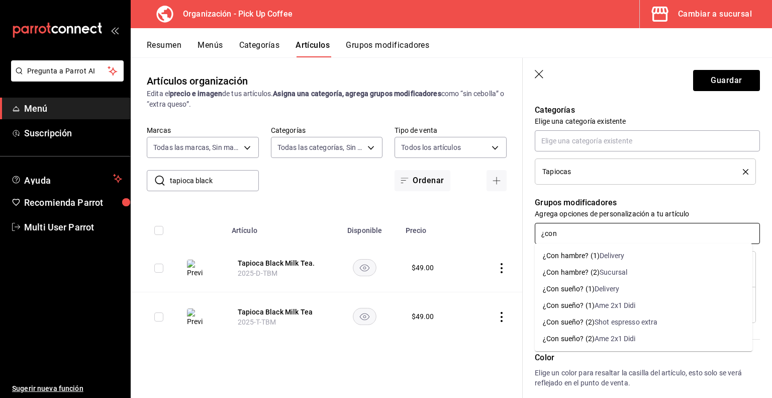
click at [593, 318] on div "¿Con sueño? (2)" at bounding box center [569, 322] width 52 height 11
type textarea "x"
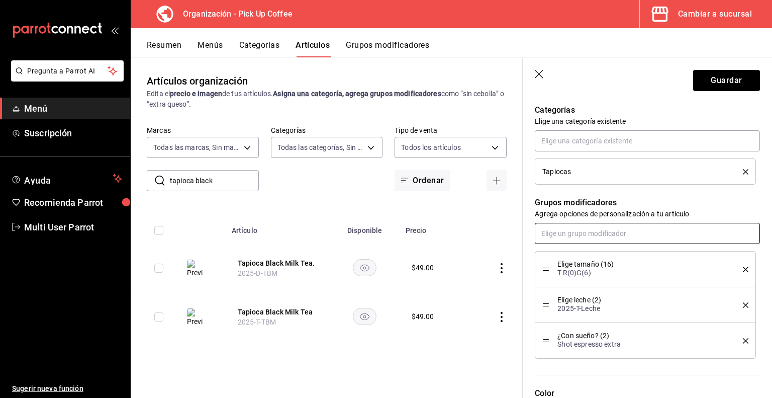
type input "'"
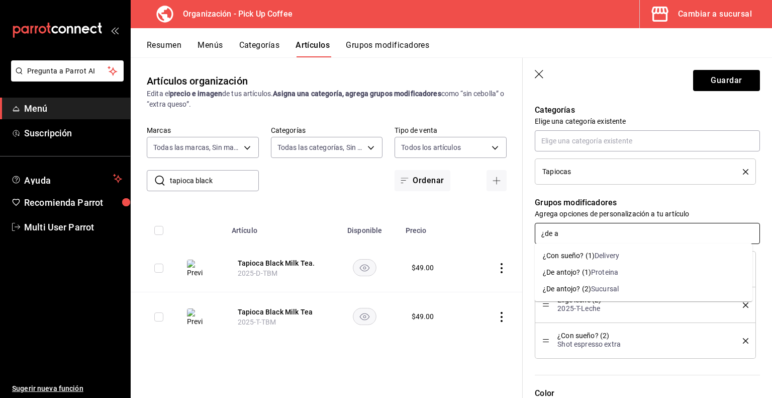
type input "¿de an"
click at [589, 288] on div "¿De antojo? (2)" at bounding box center [567, 289] width 48 height 11
type textarea "x"
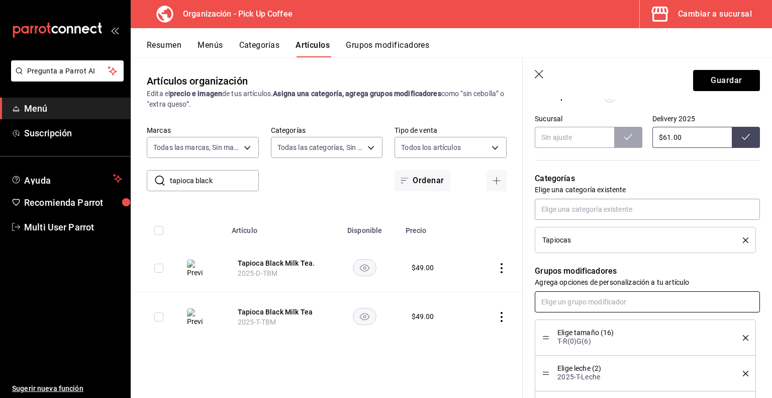
scroll to position [347, 0]
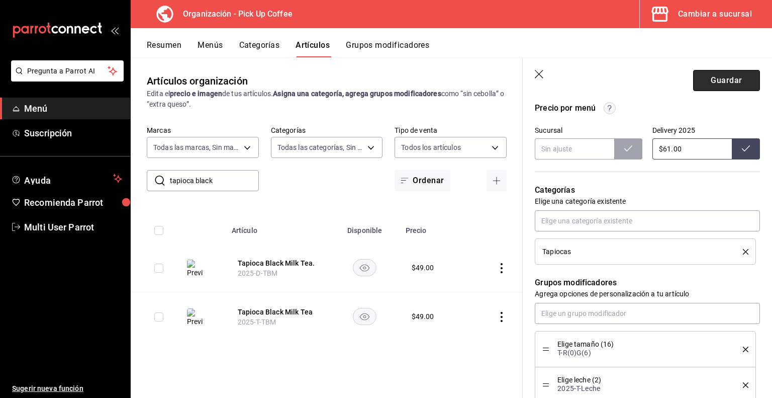
click at [713, 81] on button "Guardar" at bounding box center [727, 80] width 67 height 21
type textarea "x"
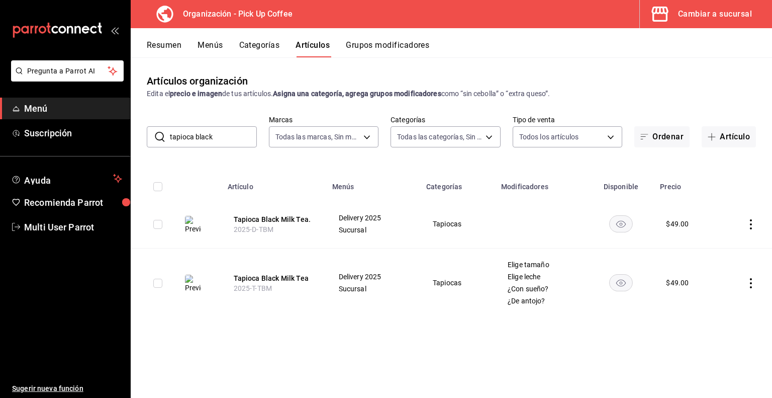
click at [228, 137] on input "tapioca black" at bounding box center [213, 137] width 87 height 20
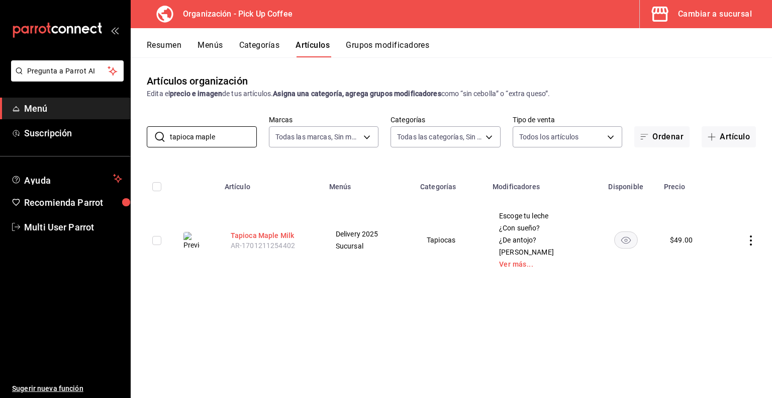
type input "tapioca maple"
click at [268, 236] on button "Tapioca Maple Milk" at bounding box center [271, 235] width 80 height 10
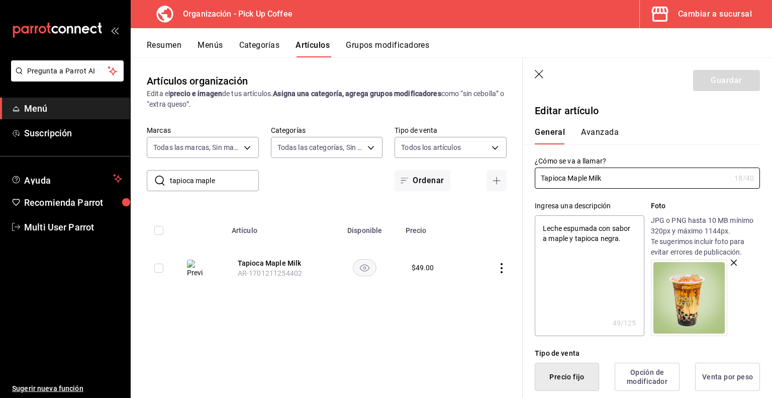
type textarea "x"
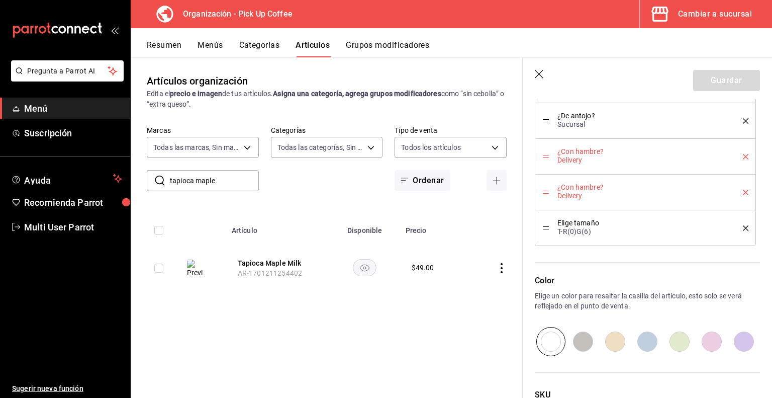
scroll to position [907, 0]
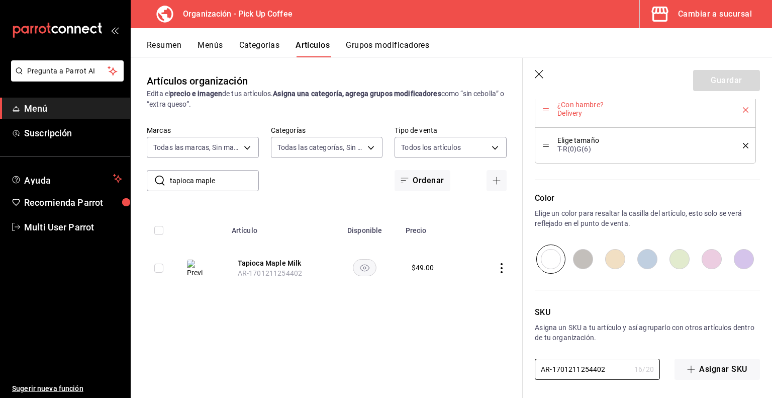
drag, startPoint x: 610, startPoint y: 368, endPoint x: 508, endPoint y: 372, distance: 102.2
click at [508, 372] on main "Artículos organización Edita el precio e imagen de tus artículos. Asigna una ca…" at bounding box center [452, 227] width 642 height 340
paste input "2025-T-TMM"
type input "2025-T-TMM"
type textarea "x"
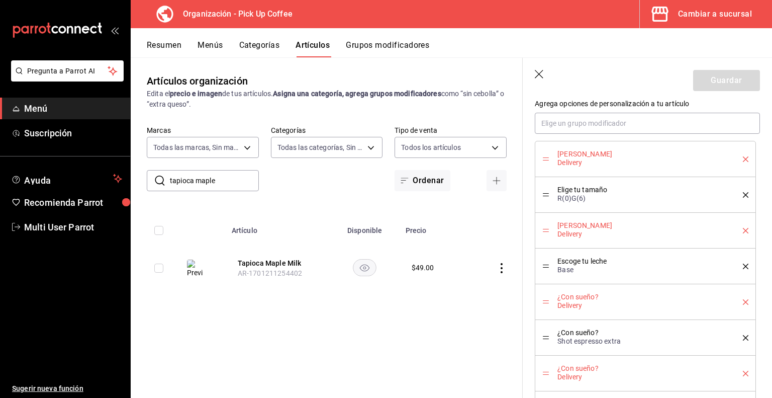
scroll to position [529, 0]
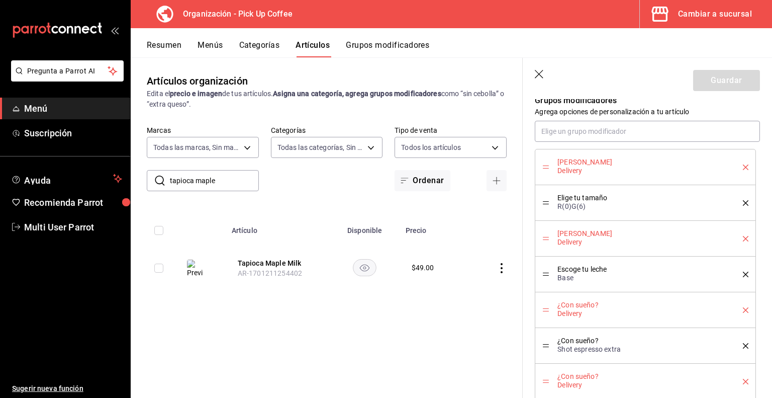
type input "2025-T-TMM"
click at [743, 167] on icon "delete" at bounding box center [746, 167] width 6 height 6
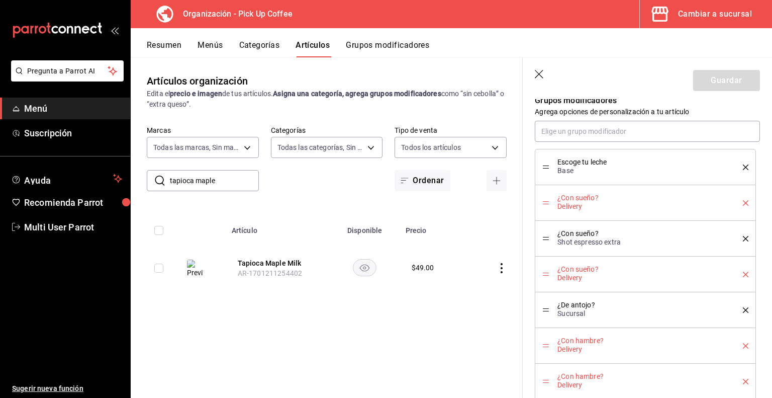
click at [743, 167] on icon "delete" at bounding box center [746, 167] width 6 height 6
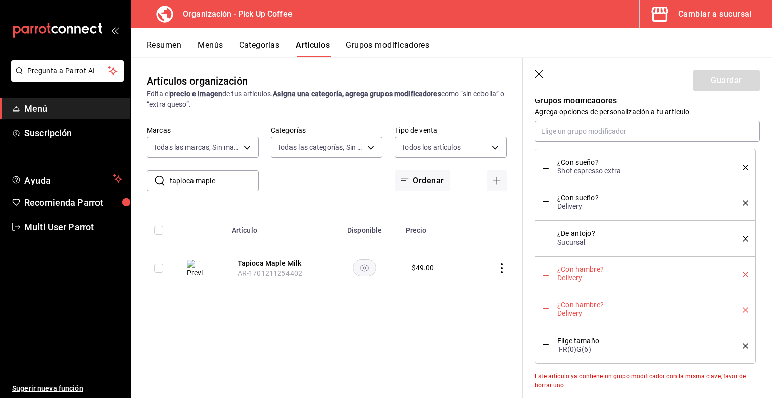
click at [743, 167] on icon "delete" at bounding box center [746, 167] width 6 height 6
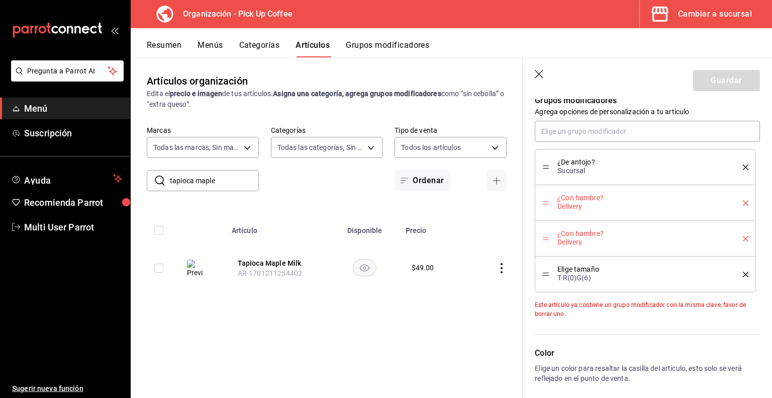
click at [743, 167] on icon "delete" at bounding box center [746, 167] width 6 height 6
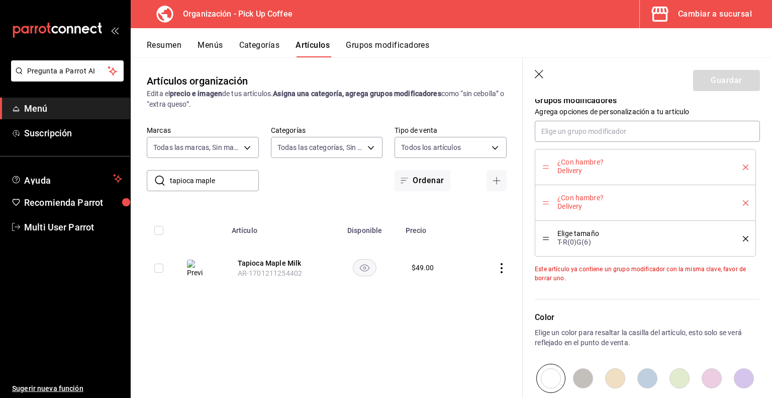
click at [743, 167] on icon "delete" at bounding box center [746, 167] width 6 height 6
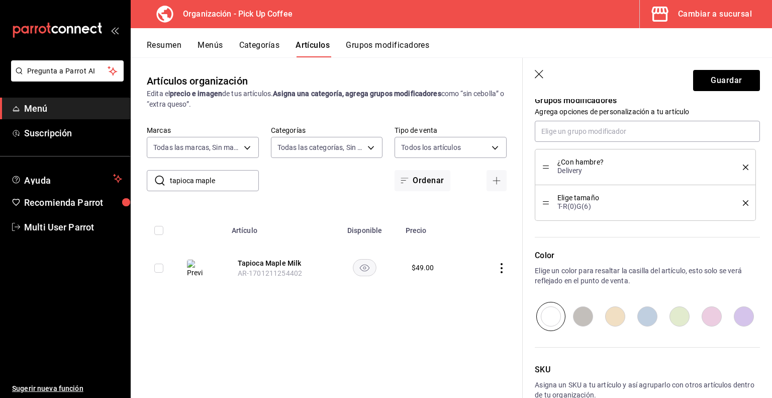
click at [743, 167] on icon "delete" at bounding box center [746, 167] width 6 height 6
type textarea "x"
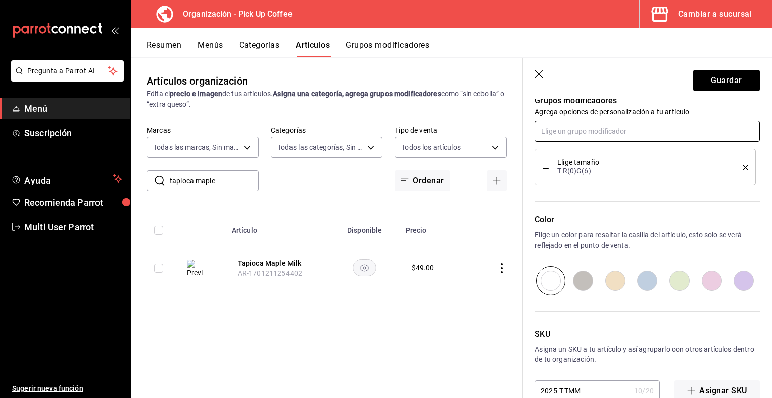
click at [620, 129] on input "text" at bounding box center [647, 131] width 225 height 21
click at [622, 129] on input "text" at bounding box center [647, 131] width 225 height 21
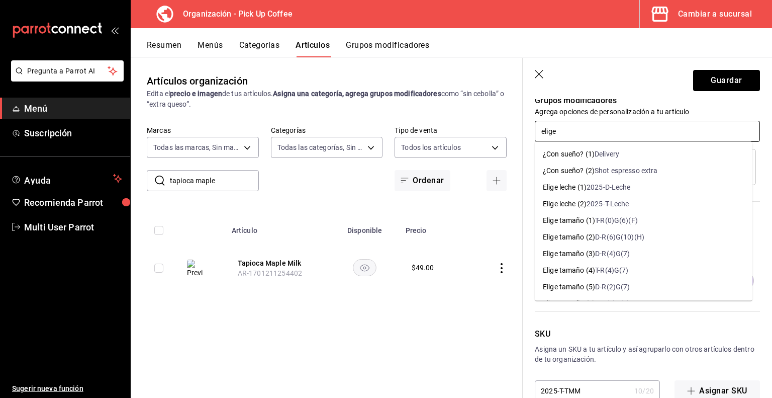
type input "elige l"
click at [600, 201] on div "2025-T-Leche" at bounding box center [608, 204] width 43 height 11
type textarea "x"
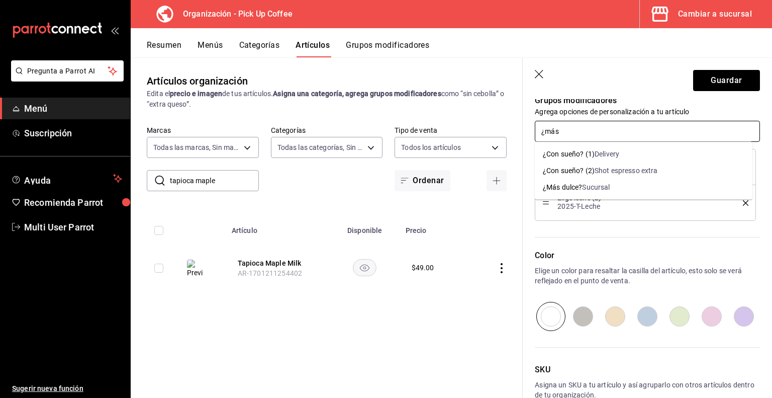
type input "¿más"
click at [580, 184] on div "¿Más dulce?" at bounding box center [562, 187] width 39 height 11
type textarea "x"
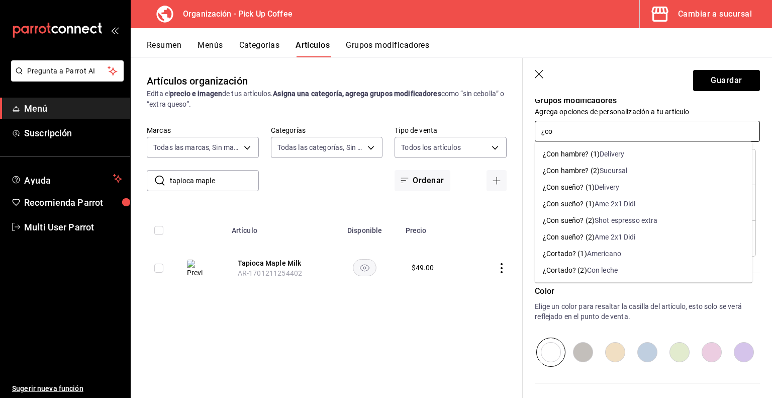
type input "¿con"
click at [581, 219] on div "¿Con sueño? (2)" at bounding box center [569, 220] width 52 height 11
type textarea "x"
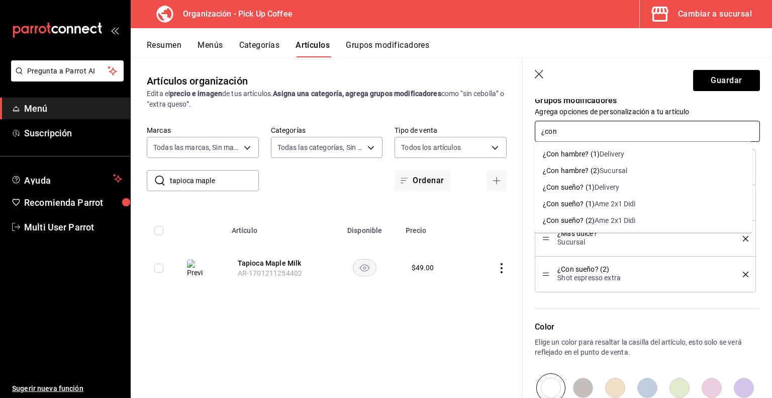
type input "¿con"
type input "¿de ant"
click at [584, 188] on div "¿De antojo? (2)" at bounding box center [567, 187] width 48 height 11
type textarea "x"
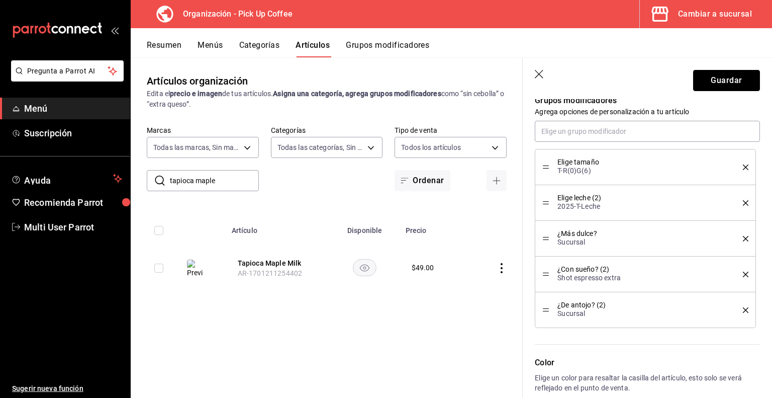
drag, startPoint x: 714, startPoint y: 81, endPoint x: 612, endPoint y: 314, distance: 253.8
click at [612, 314] on section "Guardar Editar artículo General Avanzada ¿Cómo se va a llamar? Tapioca Maple Mi…" at bounding box center [647, 228] width 249 height 340
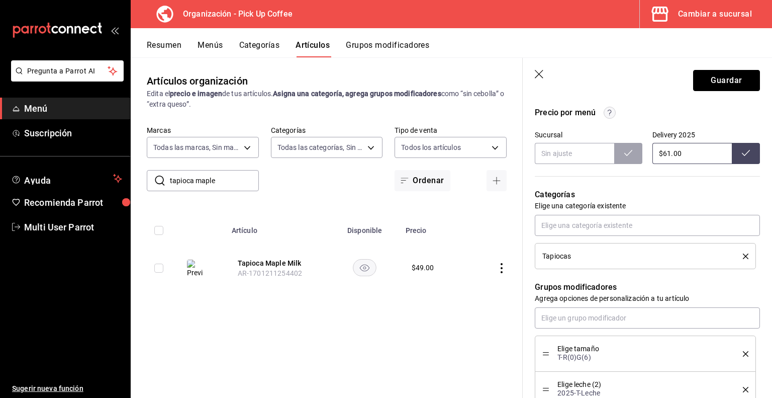
scroll to position [268, 0]
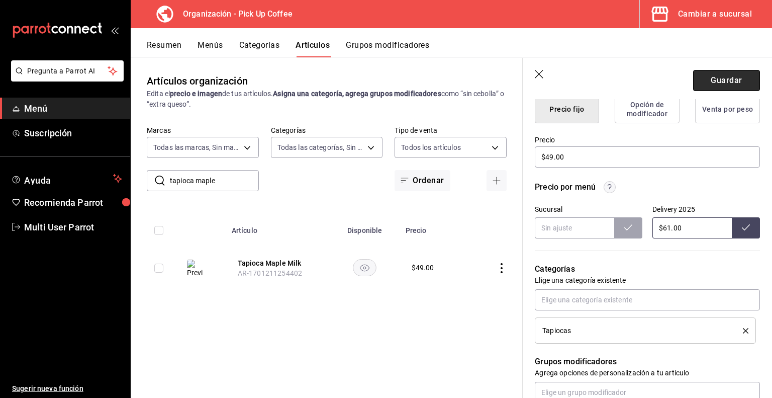
click at [714, 80] on button "Guardar" at bounding box center [727, 80] width 67 height 21
type textarea "x"
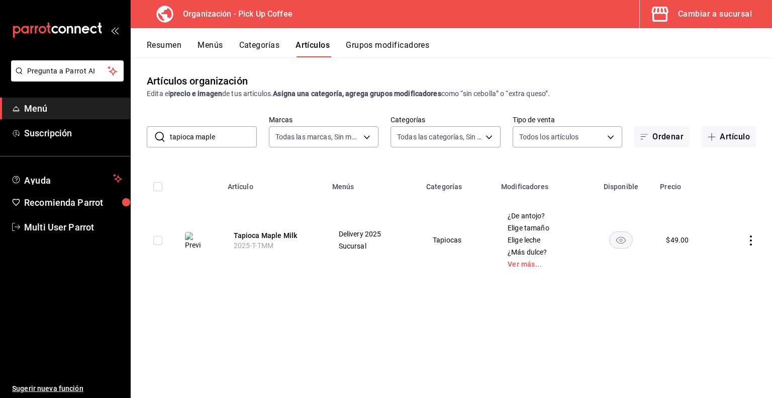
click at [223, 139] on input "tapioca maple" at bounding box center [213, 137] width 87 height 20
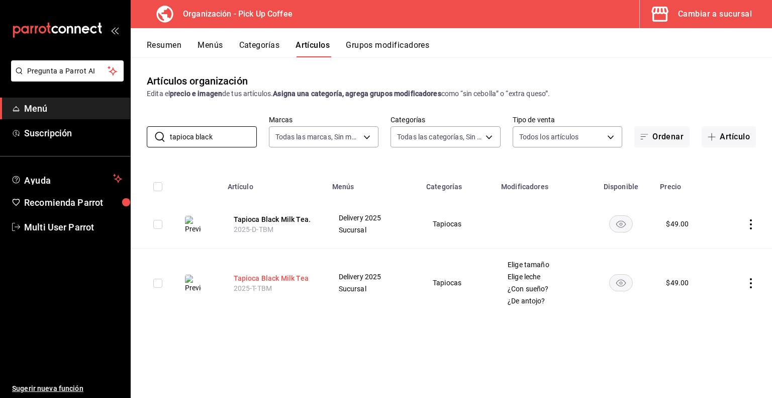
type input "tapioca black"
click at [263, 278] on button "Tapioca Black Milk Tea" at bounding box center [274, 278] width 80 height 10
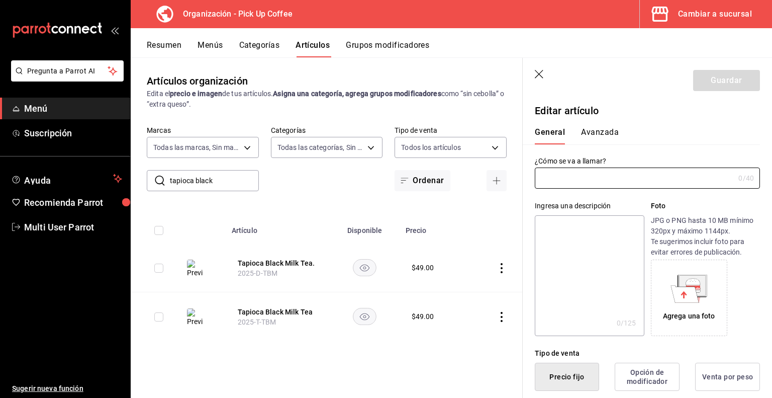
type input "Tapioca Black Milk Tea"
type textarea "El clásico bubble tea a base de té negro, leche espumada, tapioca y azucar masc…"
type textarea "x"
type input "2025-T-TBM"
type textarea "x"
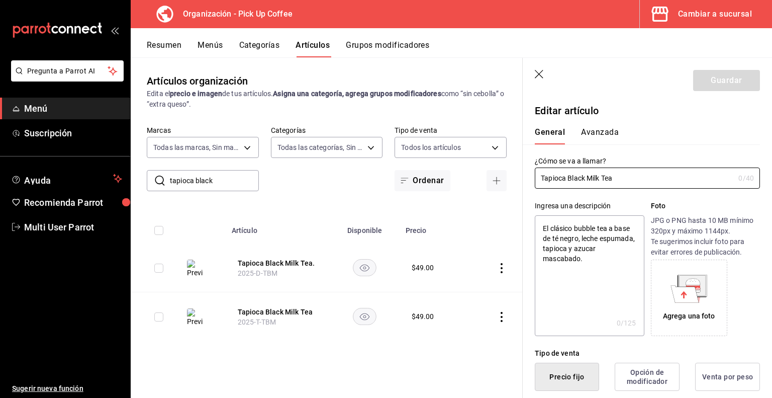
type input "$49.00"
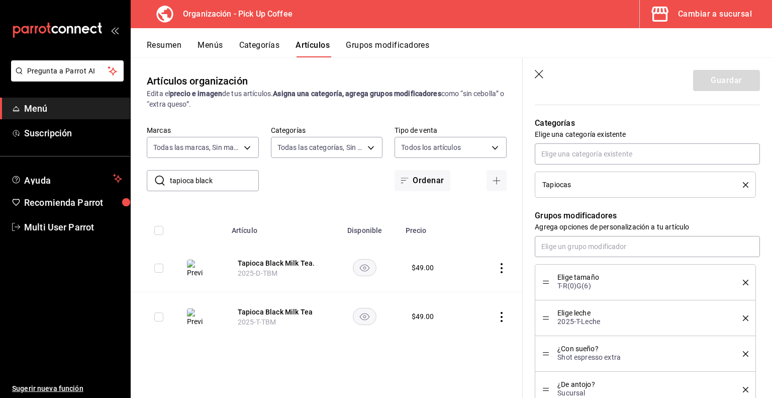
scroll to position [456, 0]
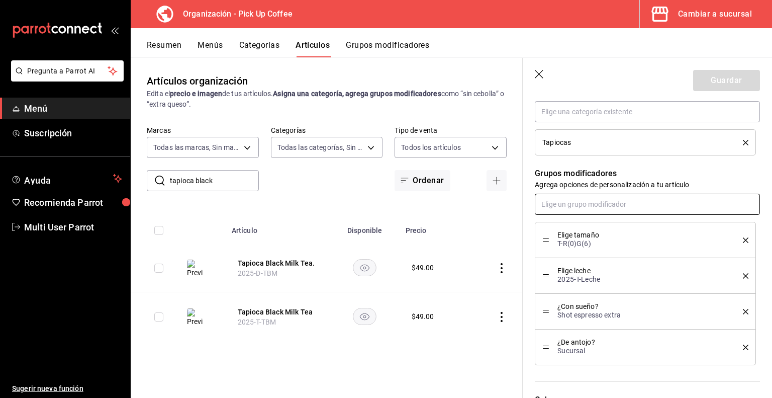
click at [606, 196] on input "text" at bounding box center [647, 204] width 225 height 21
type input "¿mas"
click at [582, 242] on div "¿Más dulce?" at bounding box center [562, 243] width 39 height 11
type textarea "x"
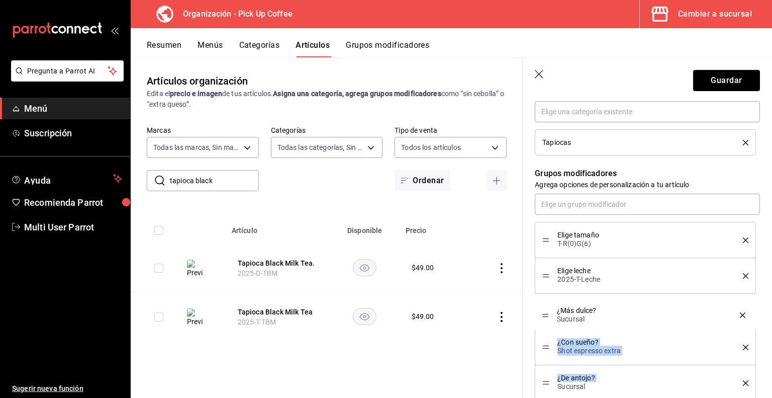
drag, startPoint x: 546, startPoint y: 382, endPoint x: 551, endPoint y: 315, distance: 67.1
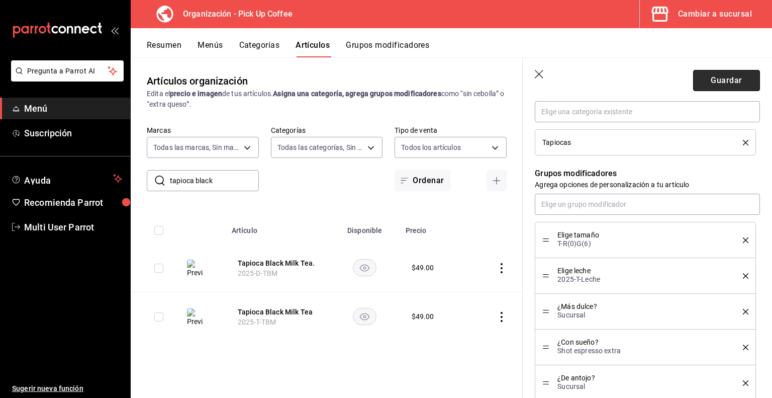
click at [711, 76] on button "Guardar" at bounding box center [727, 80] width 67 height 21
type textarea "x"
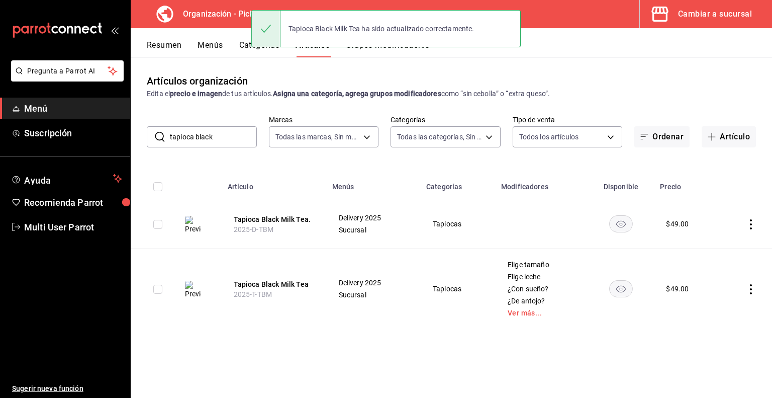
click at [222, 135] on input "tapioca black" at bounding box center [213, 137] width 87 height 20
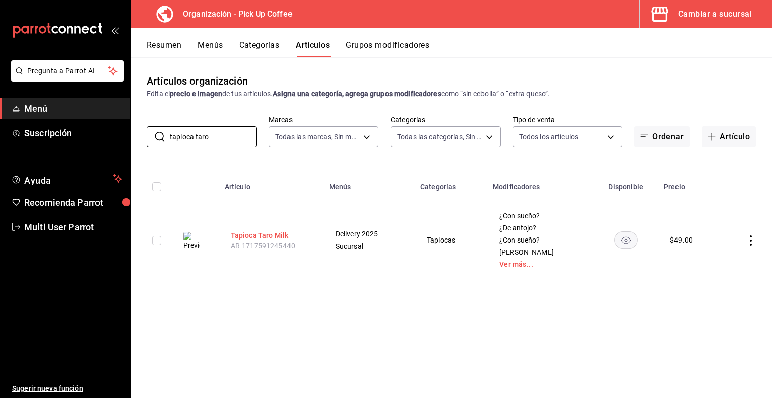
type input "tapioca taro"
click at [242, 238] on button "Tapioca Taro Milk" at bounding box center [271, 235] width 80 height 10
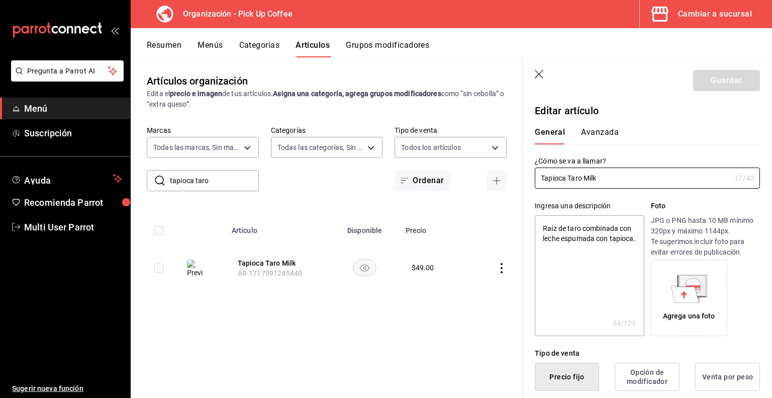
type textarea "x"
type input "$49.00"
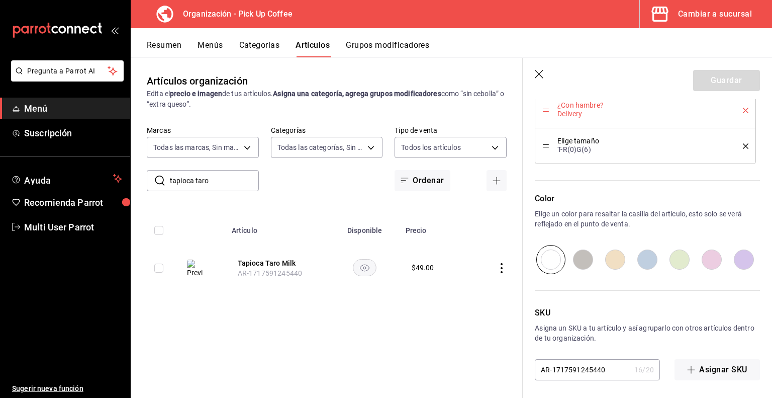
scroll to position [871, 0]
drag, startPoint x: 606, startPoint y: 367, endPoint x: 522, endPoint y: 367, distance: 83.5
click at [522, 367] on main "Artículos organización Edita el precio e imagen de tus artículos. Asigna una ca…" at bounding box center [452, 227] width 642 height 340
paste input "2025-T-TTM"
type input "2025-T-TTM"
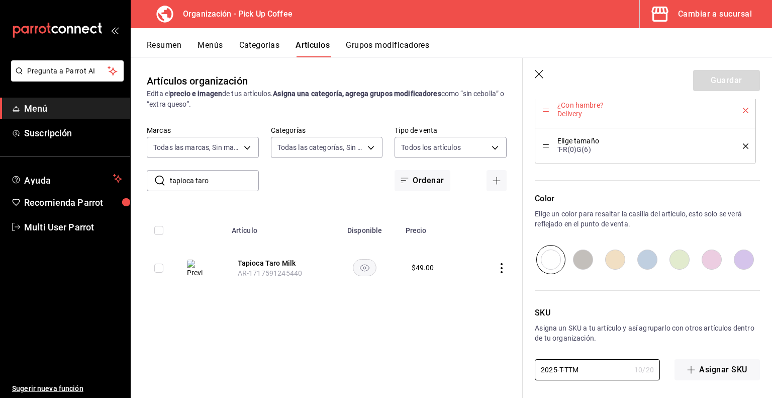
type textarea "x"
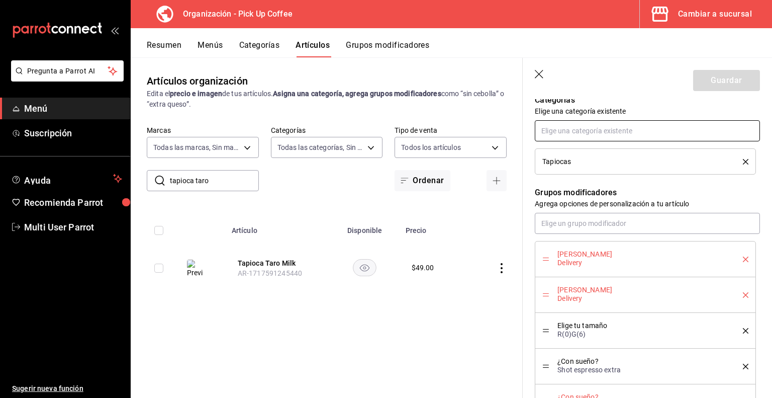
scroll to position [487, 0]
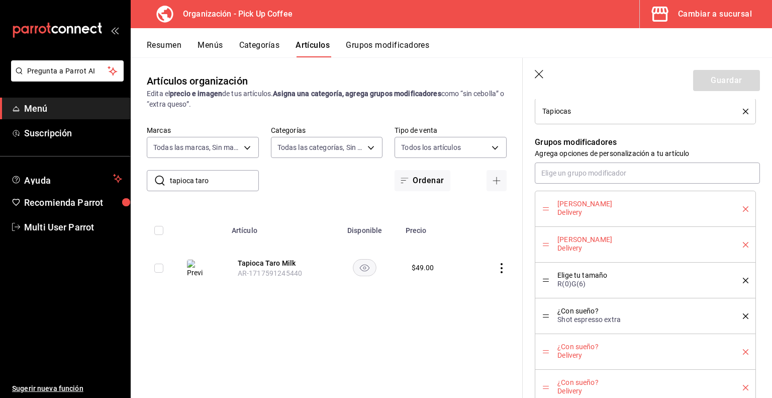
type input "2025-T-TTM"
click at [743, 207] on icon "delete" at bounding box center [746, 209] width 6 height 6
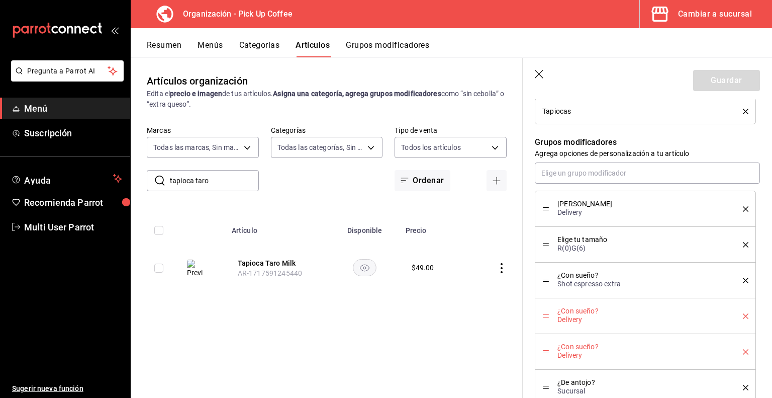
click at [743, 207] on icon "delete" at bounding box center [746, 209] width 6 height 6
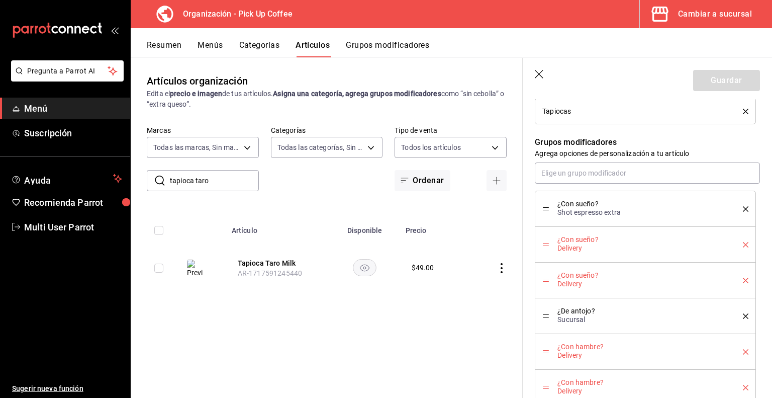
click at [743, 207] on icon "delete" at bounding box center [746, 209] width 6 height 6
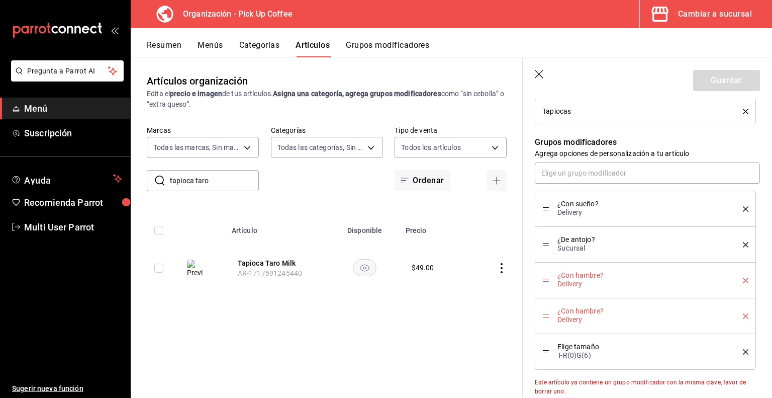
click at [743, 207] on icon "delete" at bounding box center [746, 209] width 6 height 6
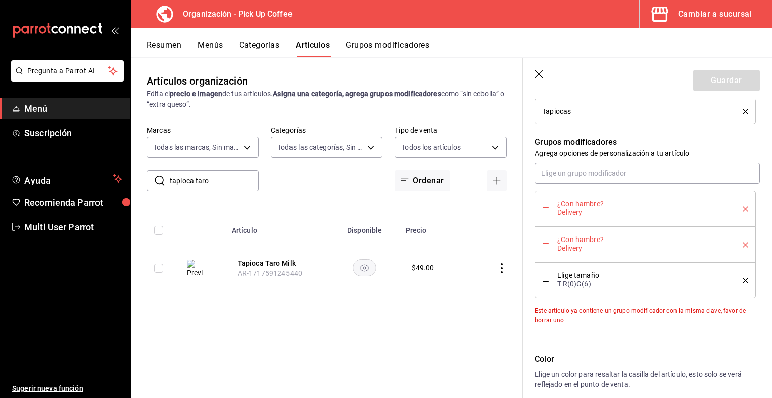
click at [743, 207] on icon "delete" at bounding box center [746, 209] width 6 height 6
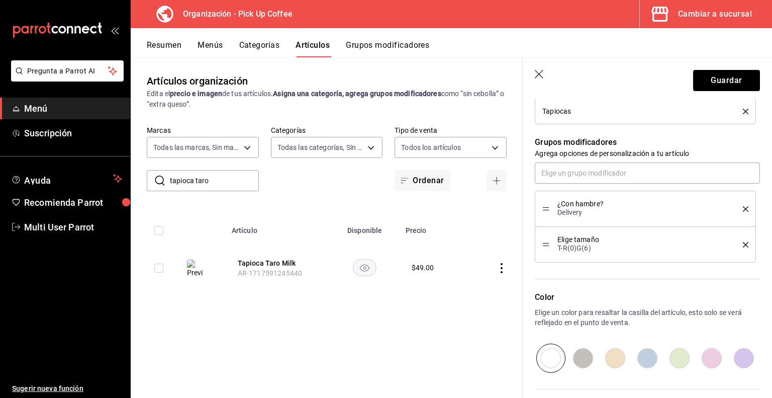
click at [743, 207] on icon "delete" at bounding box center [746, 209] width 6 height 6
type textarea "x"
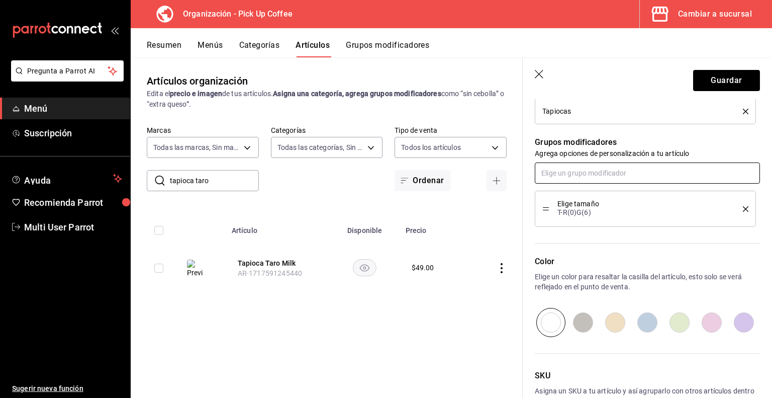
click at [606, 167] on input "text" at bounding box center [647, 172] width 225 height 21
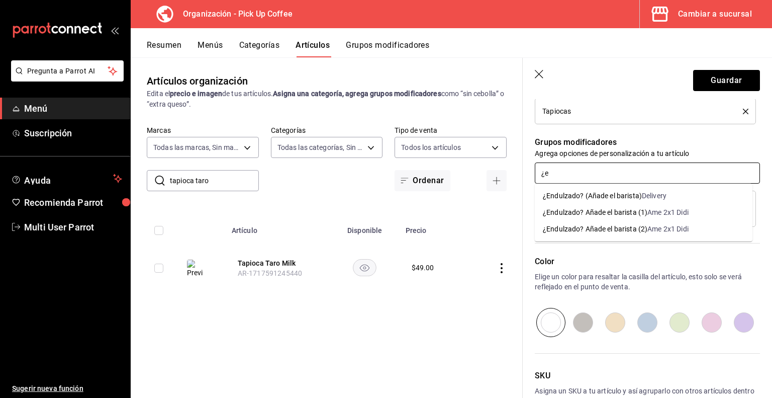
type input "¿"
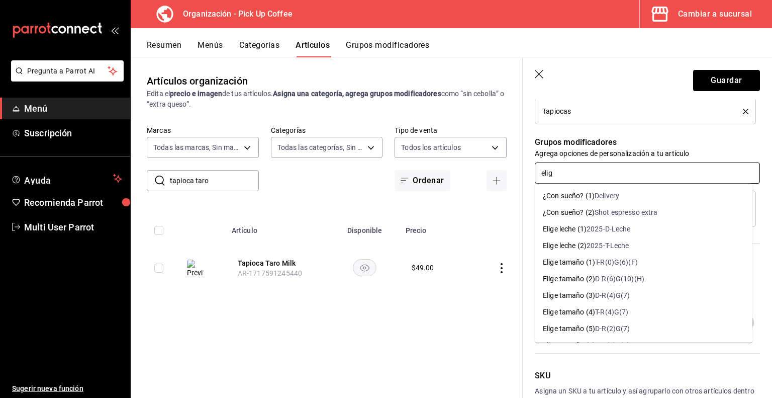
type input "elige"
click at [606, 244] on div "2025-T-Leche" at bounding box center [608, 245] width 43 height 11
type textarea "x"
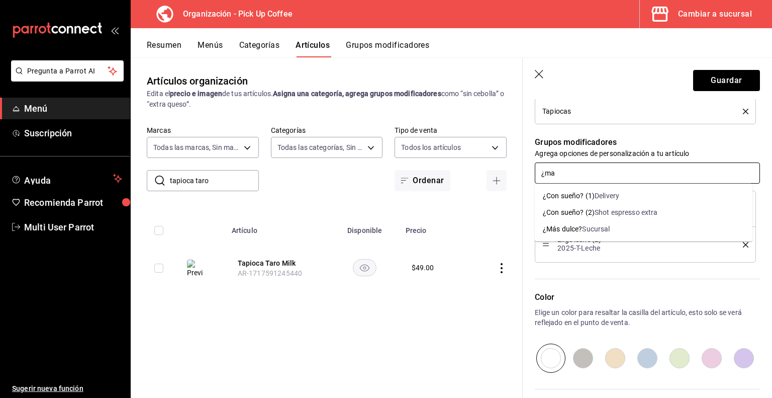
type input "¿mas"
click at [562, 225] on div "¿Más dulce?" at bounding box center [562, 229] width 39 height 11
type textarea "x"
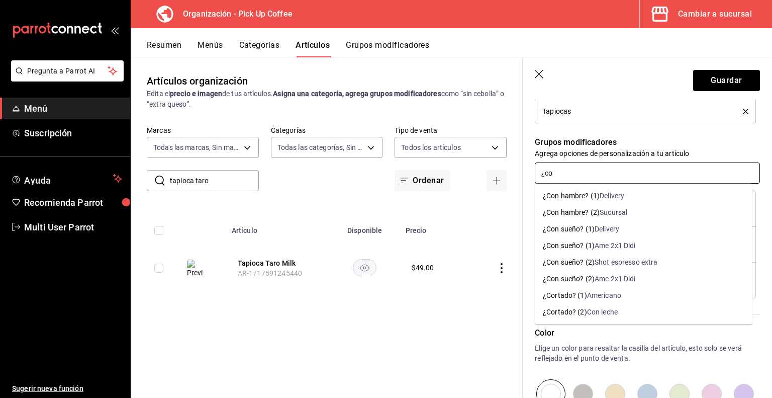
type input "¿con"
click at [566, 261] on div "¿Con sueño? (2)" at bounding box center [569, 262] width 52 height 11
type textarea "x"
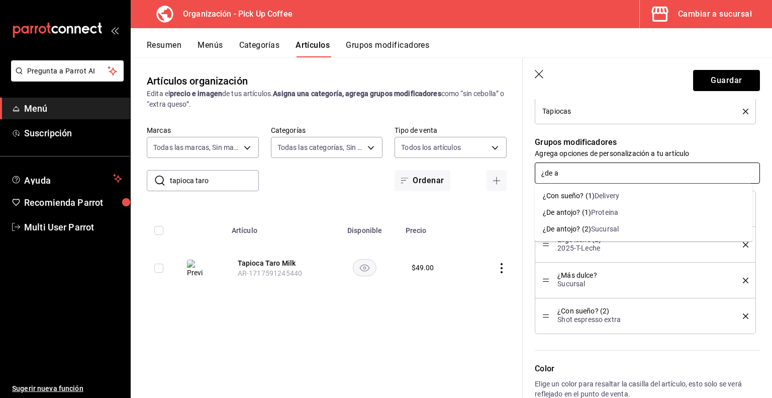
type input "¿de an"
click at [595, 233] on div "Sucursal" at bounding box center [605, 229] width 28 height 11
type textarea "x"
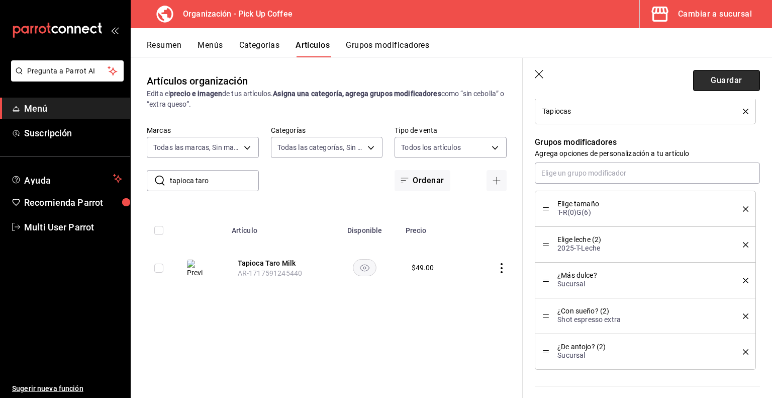
click at [700, 83] on button "Guardar" at bounding box center [727, 80] width 67 height 21
type textarea "x"
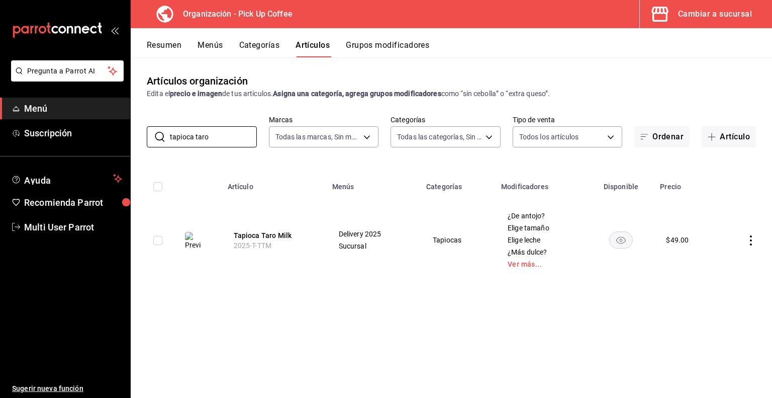
drag, startPoint x: 235, startPoint y: 137, endPoint x: 35, endPoint y: 118, distance: 201.6
click at [35, 118] on div "Pregunta a Parrot AI Menú Suscripción Ayuda Recomienda Parrot Multi User Parrot…" at bounding box center [386, 199] width 772 height 398
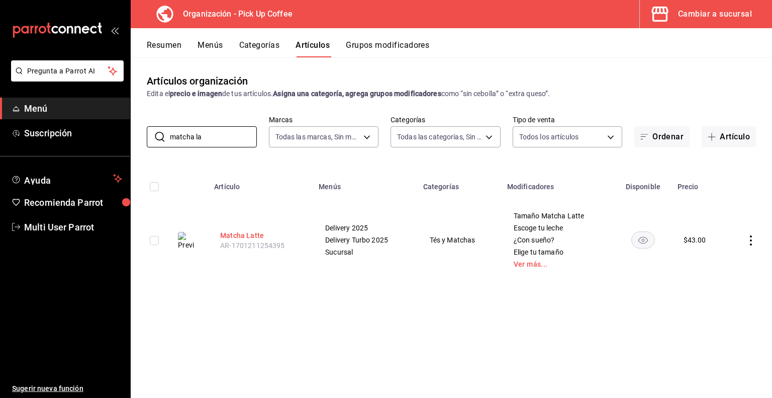
type input "matcha la"
click at [251, 236] on button "Matcha Latte" at bounding box center [260, 235] width 80 height 10
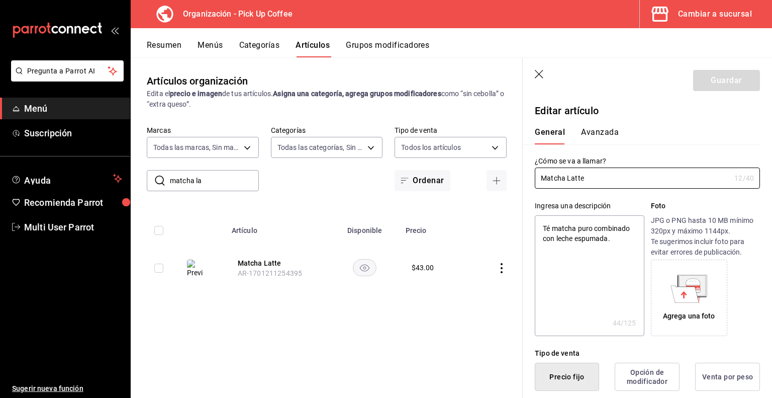
type textarea "x"
type input "$43.00"
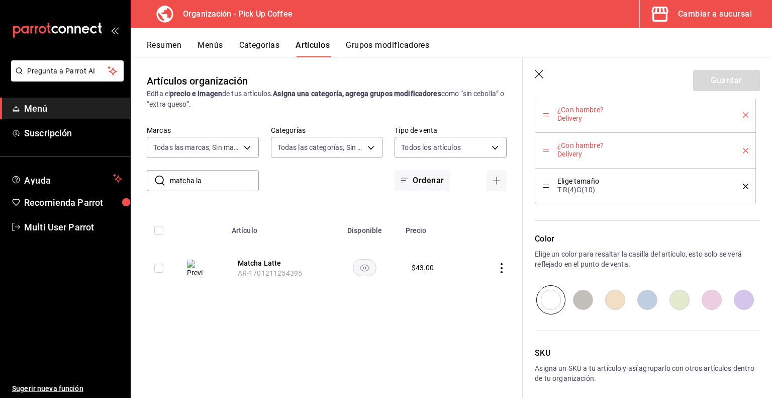
scroll to position [1277, 0]
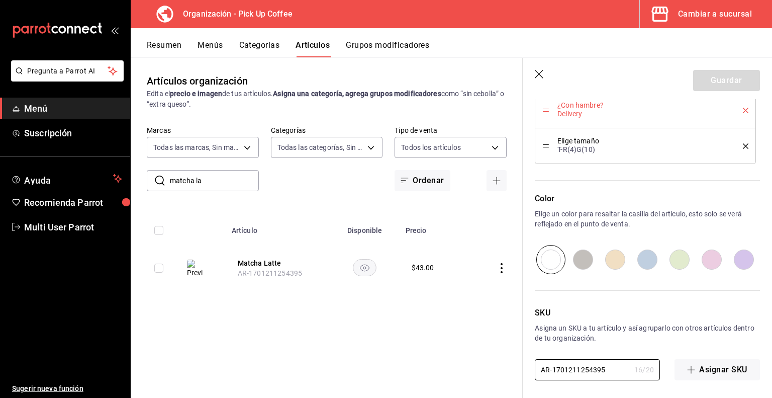
drag, startPoint x: 607, startPoint y: 371, endPoint x: 478, endPoint y: 359, distance: 129.8
click at [478, 359] on main "Artículos organización Edita el precio e imagen de tus artículos. Asigna una ca…" at bounding box center [452, 227] width 642 height 340
paste input "2025-T-MLT"
type textarea "x"
type input "2025-T-MLT"
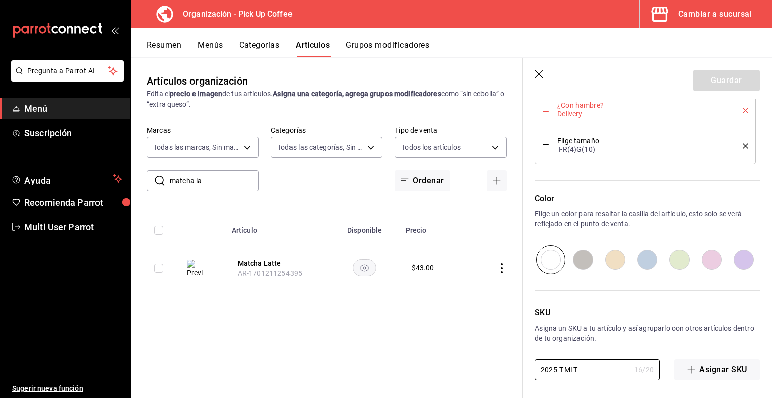
type textarea "x"
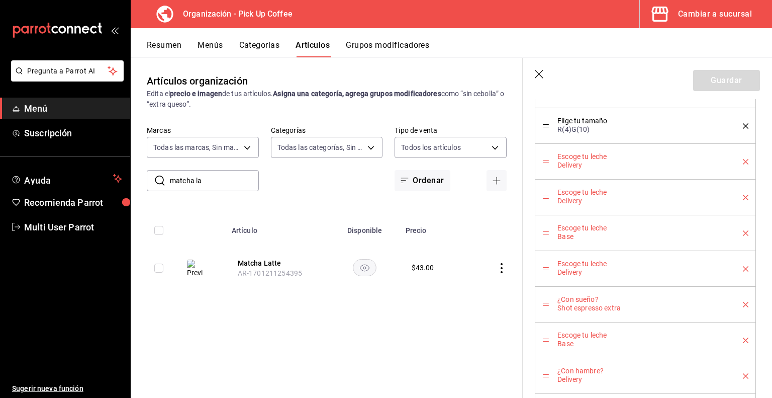
scroll to position [728, 0]
type input "2025-T-MLT"
click at [743, 123] on icon "delete" at bounding box center [746, 124] width 6 height 6
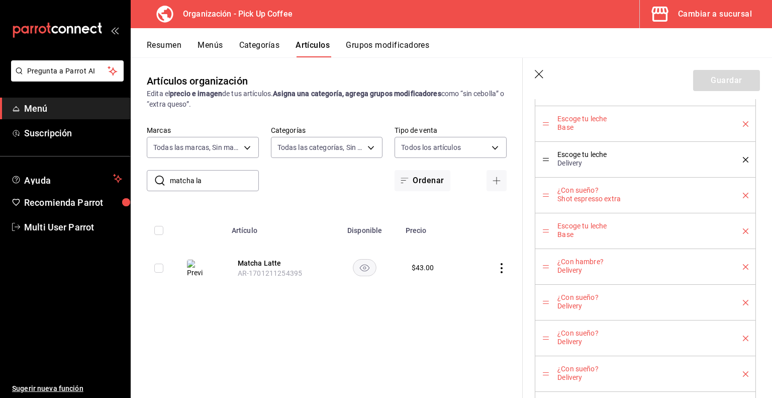
click at [743, 123] on icon "delete" at bounding box center [746, 124] width 6 height 6
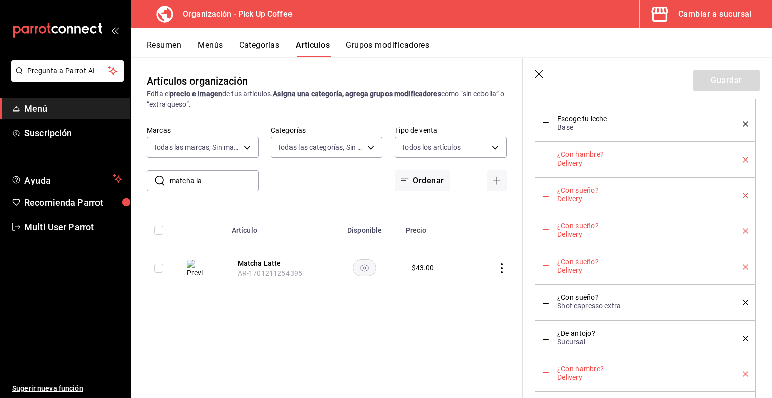
click at [743, 123] on icon "delete" at bounding box center [746, 124] width 6 height 6
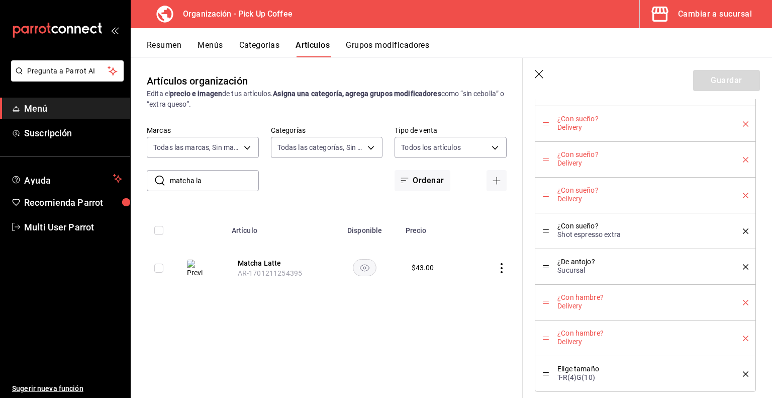
click at [743, 123] on icon "delete" at bounding box center [746, 124] width 6 height 6
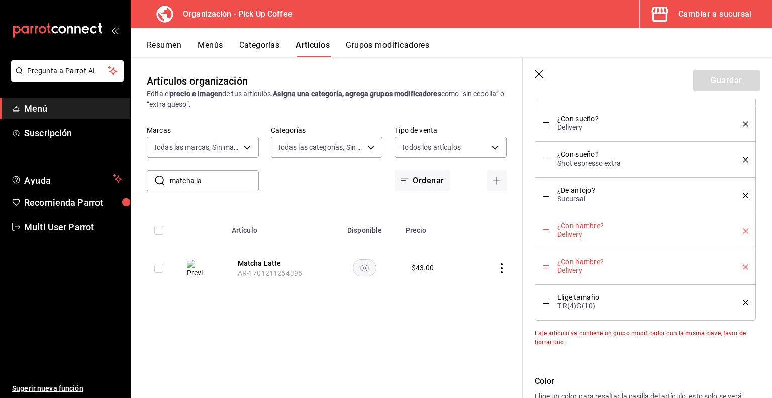
click at [743, 123] on icon "delete" at bounding box center [746, 124] width 6 height 6
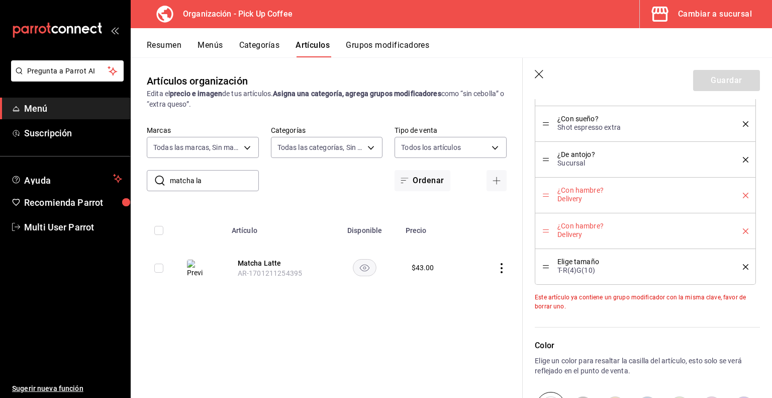
click at [743, 123] on icon "delete" at bounding box center [746, 124] width 6 height 6
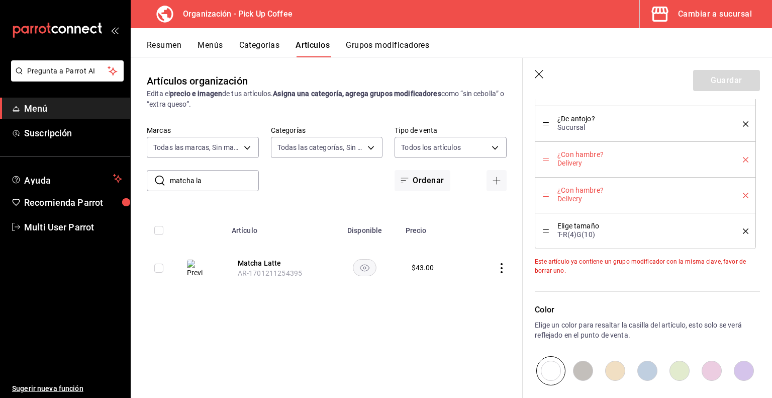
click at [743, 123] on icon "delete" at bounding box center [746, 124] width 6 height 6
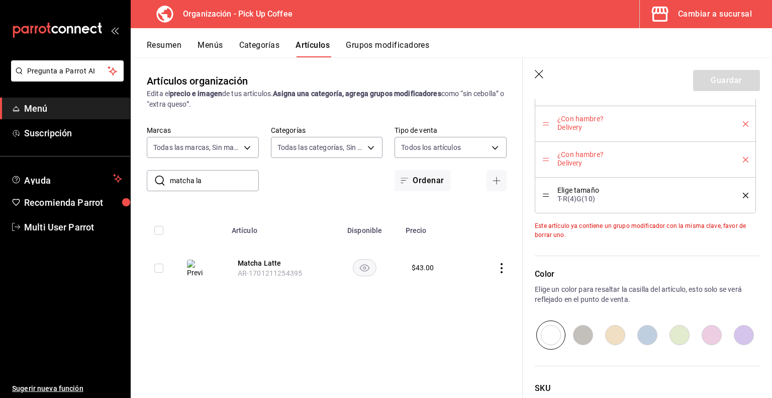
click at [743, 123] on icon "delete" at bounding box center [746, 124] width 6 height 6
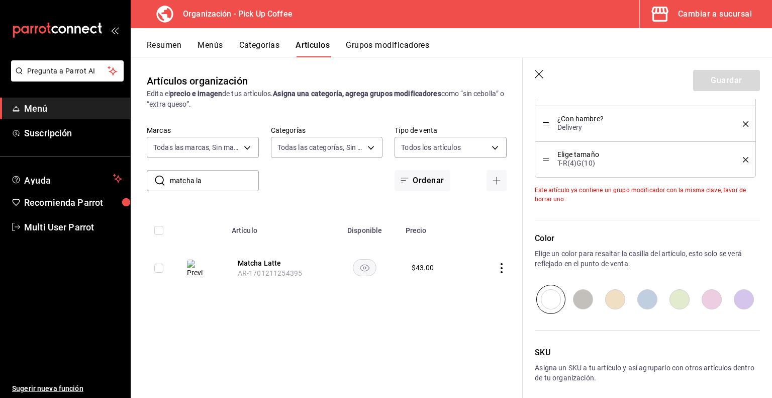
click at [743, 123] on icon "delete" at bounding box center [746, 124] width 6 height 6
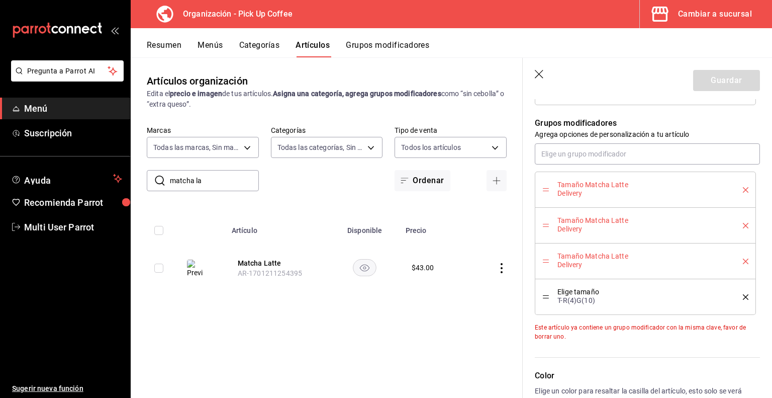
scroll to position [557, 0]
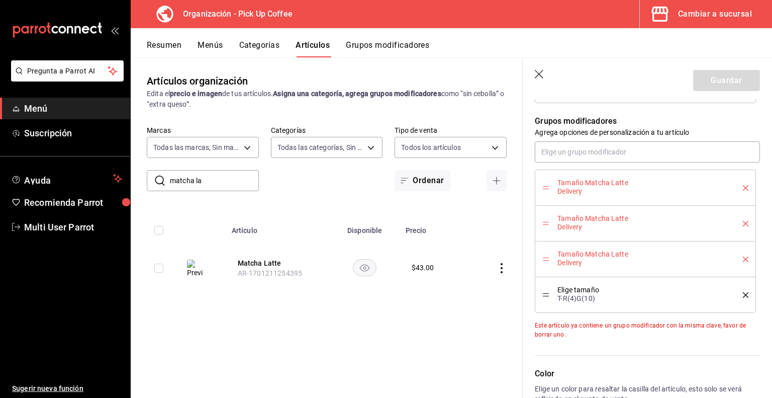
click at [743, 186] on icon "delete" at bounding box center [746, 188] width 6 height 6
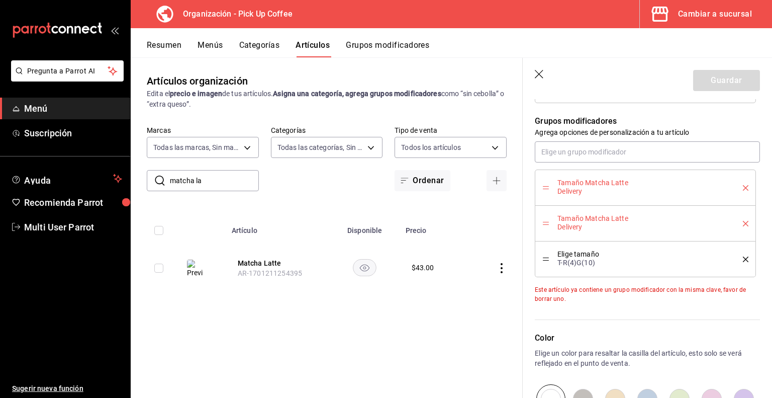
click at [743, 186] on icon "delete" at bounding box center [746, 188] width 6 height 6
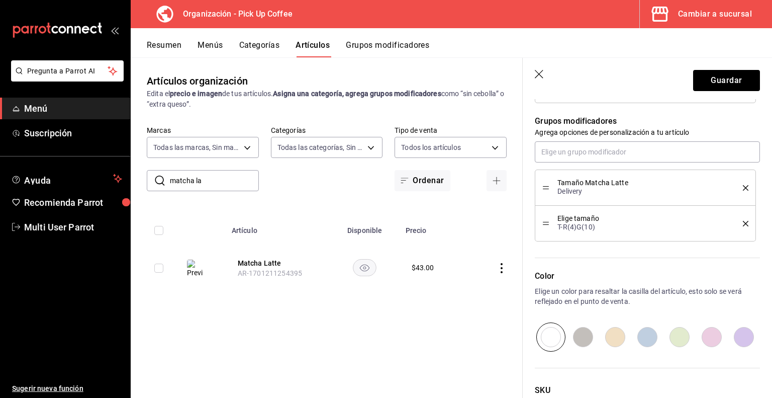
click at [743, 186] on icon "delete" at bounding box center [746, 188] width 6 height 6
type textarea "x"
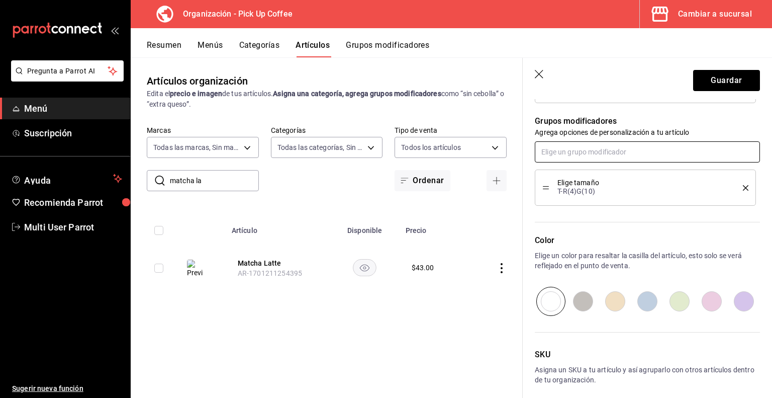
click at [612, 150] on input "text" at bounding box center [647, 151] width 225 height 21
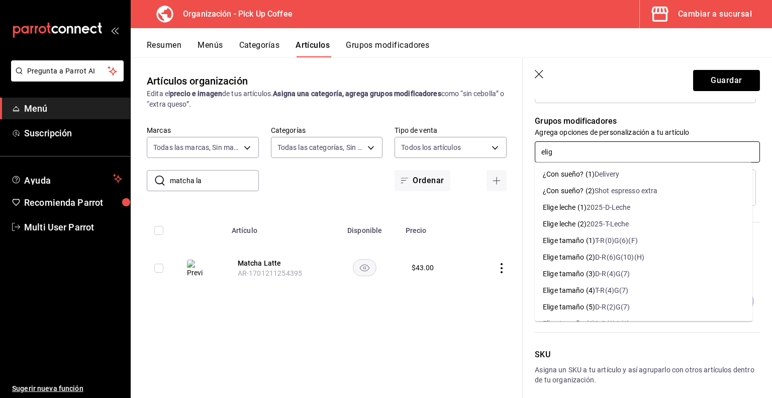
type input "elige"
click at [606, 222] on div "2025-T-Leche" at bounding box center [608, 224] width 43 height 11
type textarea "x"
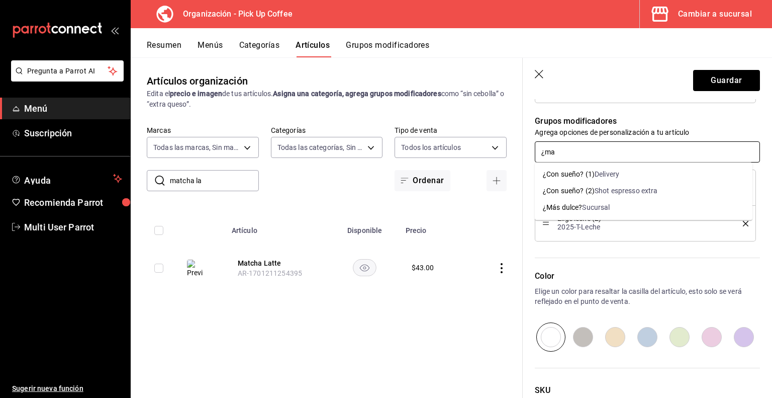
type input "¿mas"
click at [595, 211] on div "Sucursal" at bounding box center [596, 207] width 28 height 11
type textarea "x"
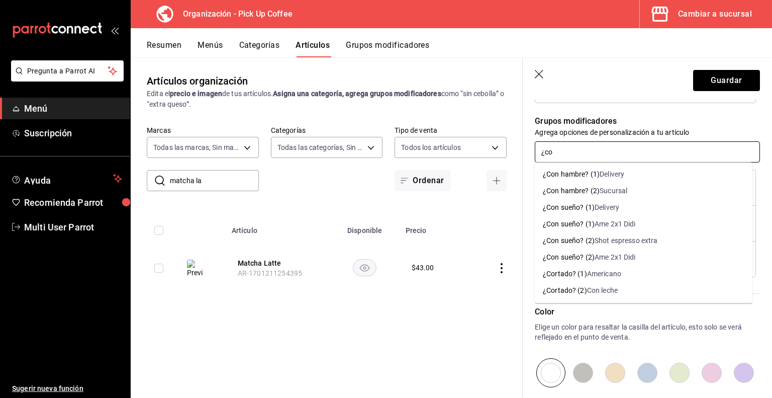
type input "¿con"
click at [580, 237] on div "¿Con sueño? (2)" at bounding box center [569, 240] width 52 height 11
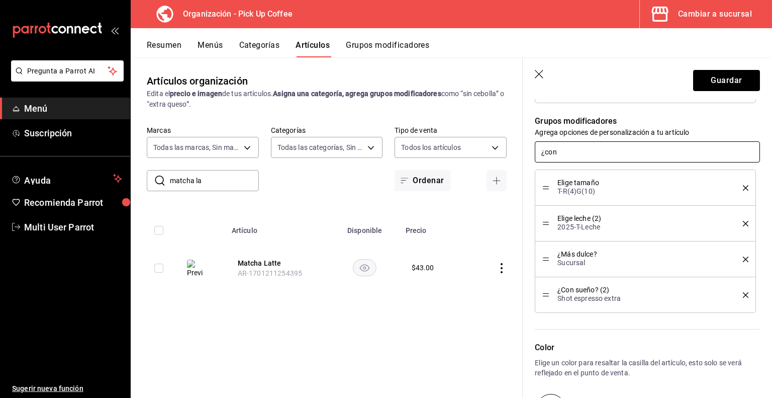
type textarea "x"
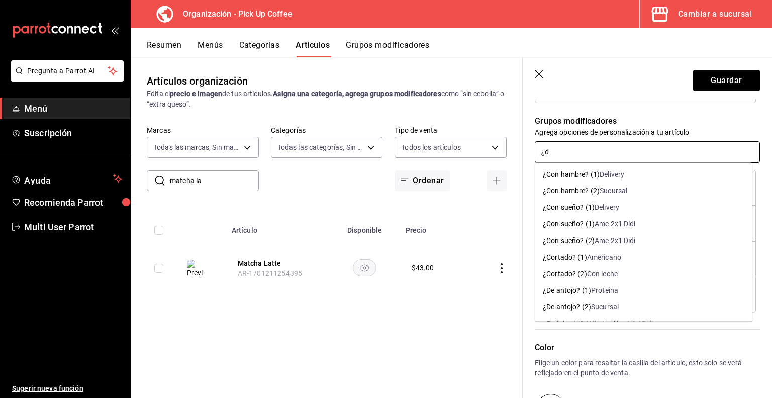
type input "¿de"
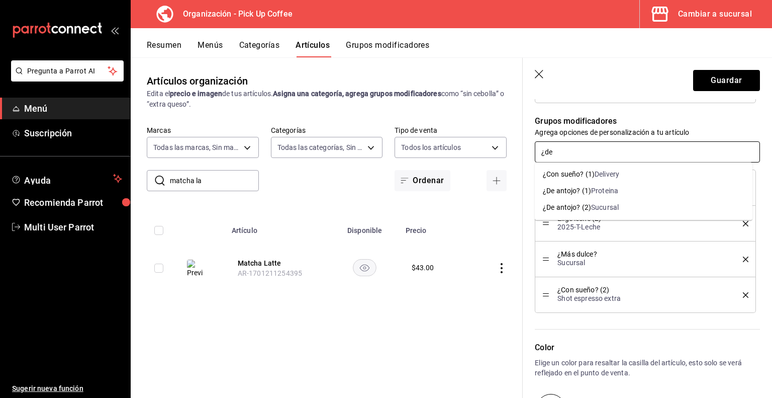
click at [569, 204] on div "¿De antojo? (2)" at bounding box center [567, 207] width 48 height 11
type textarea "x"
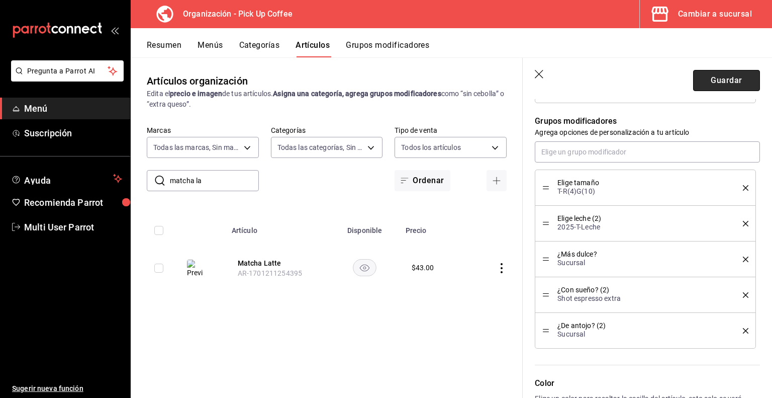
click at [722, 82] on button "Guardar" at bounding box center [727, 80] width 67 height 21
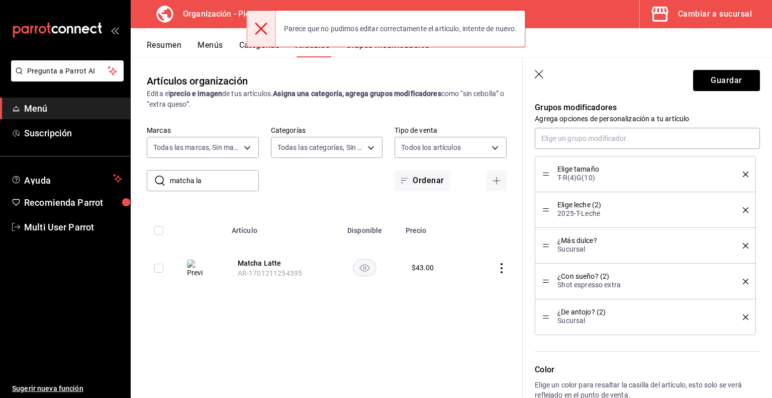
scroll to position [571, 0]
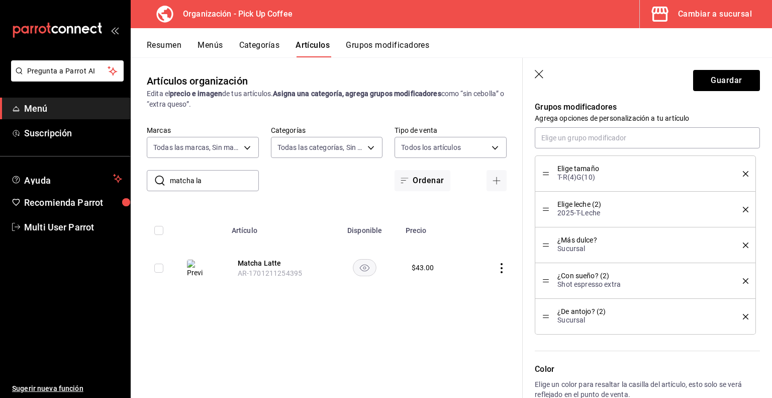
click at [743, 173] on icon "delete" at bounding box center [746, 174] width 6 height 6
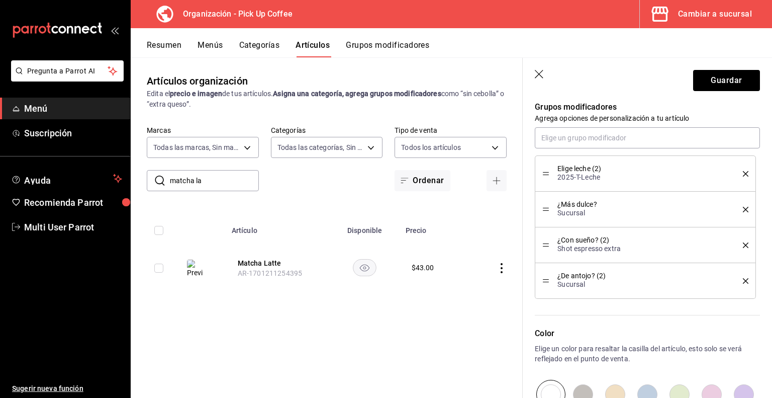
click at [743, 173] on icon "delete" at bounding box center [746, 174] width 6 height 6
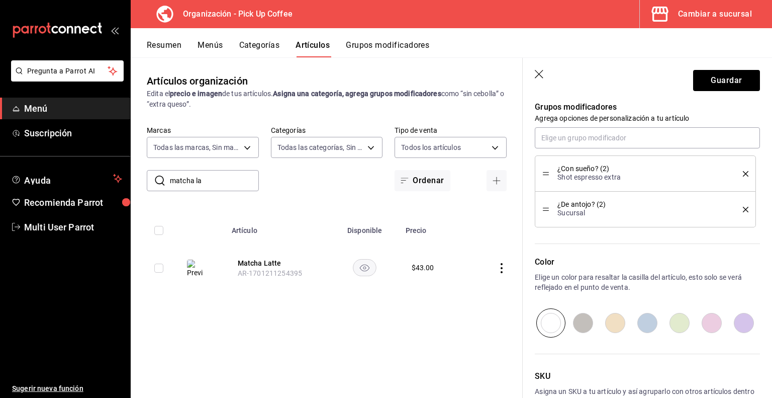
click at [743, 173] on icon "delete" at bounding box center [746, 174] width 6 height 6
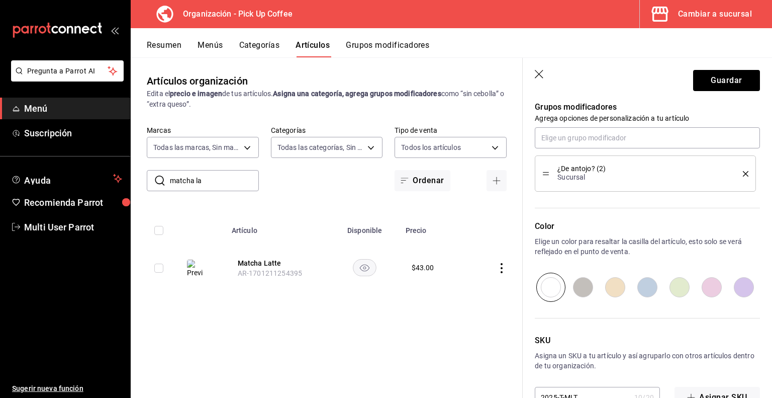
click at [743, 173] on icon "delete" at bounding box center [746, 174] width 6 height 6
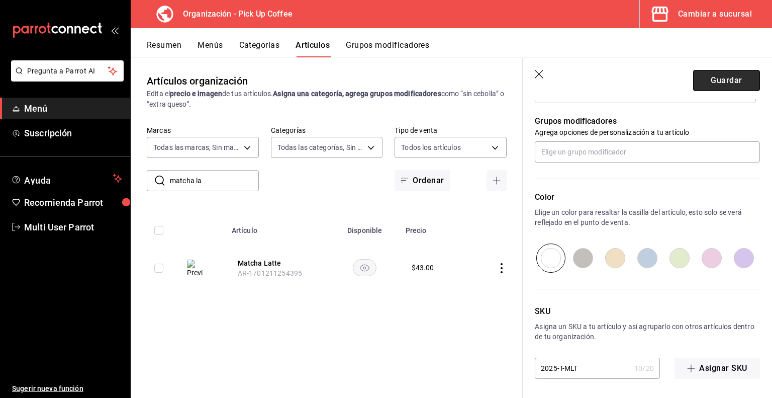
click at [727, 82] on button "Guardar" at bounding box center [727, 80] width 67 height 21
type textarea "x"
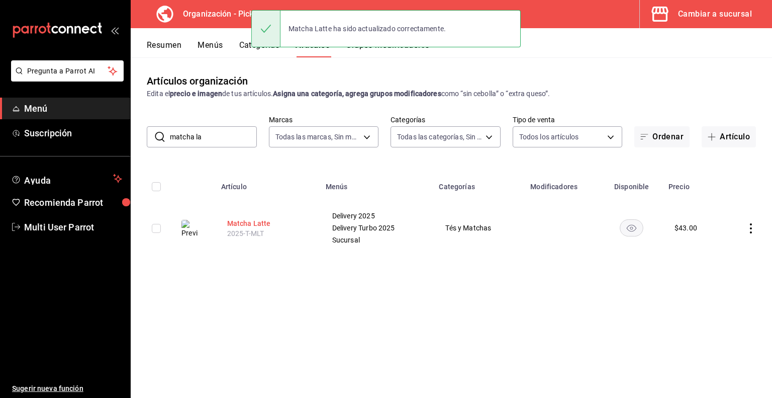
click at [260, 224] on button "Matcha Latte" at bounding box center [267, 223] width 80 height 10
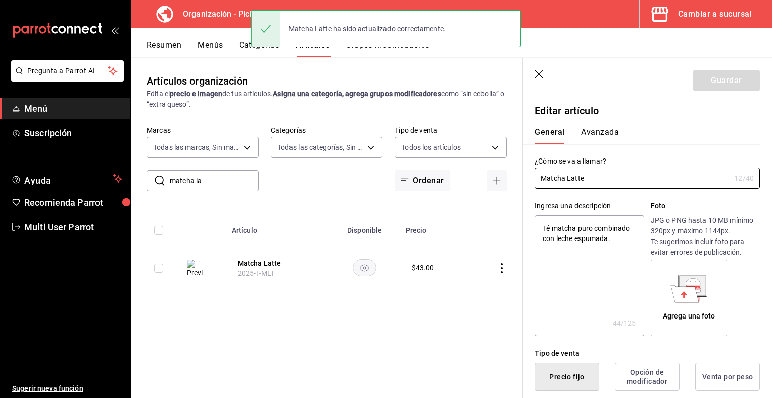
type textarea "x"
type input "$43.00"
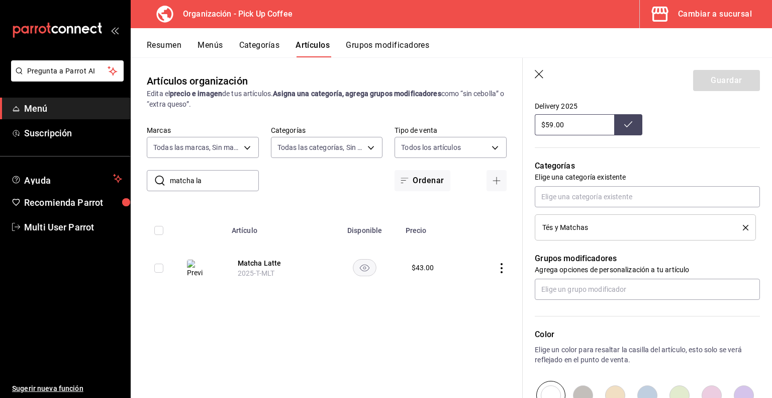
scroll to position [421, 0]
click at [584, 286] on input "text" at bounding box center [647, 287] width 225 height 21
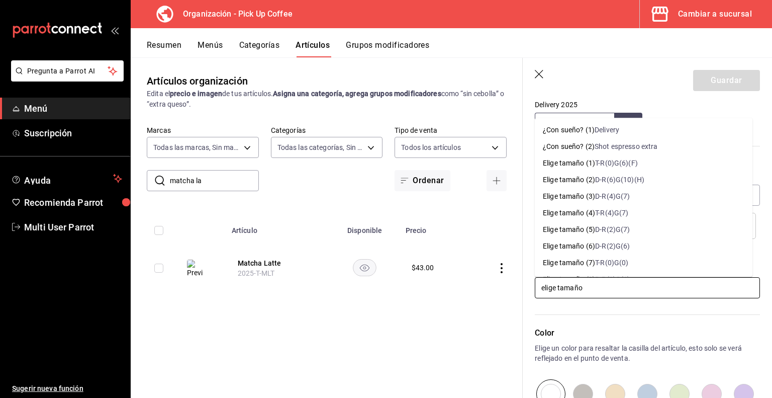
type input "elige tamaño"
type input "elige tama"
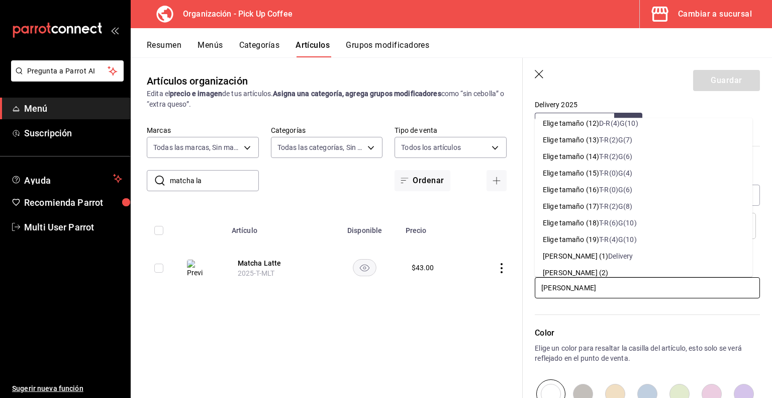
scroll to position [223, 0]
click at [615, 239] on div "T-R(4)G(10)" at bounding box center [617, 239] width 37 height 11
type textarea "x"
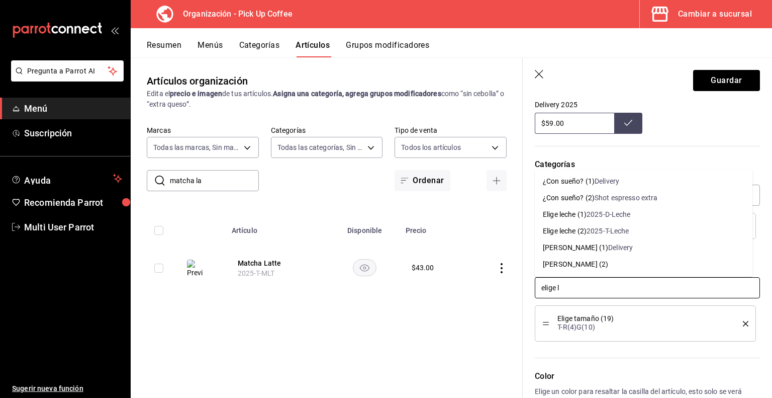
type input "elige le"
click at [585, 236] on div "Elige leche (2)" at bounding box center [565, 231] width 44 height 11
type textarea "x"
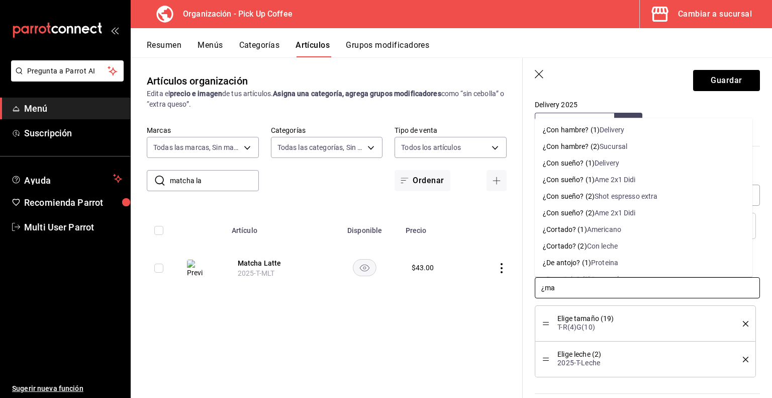
type input "¿mas"
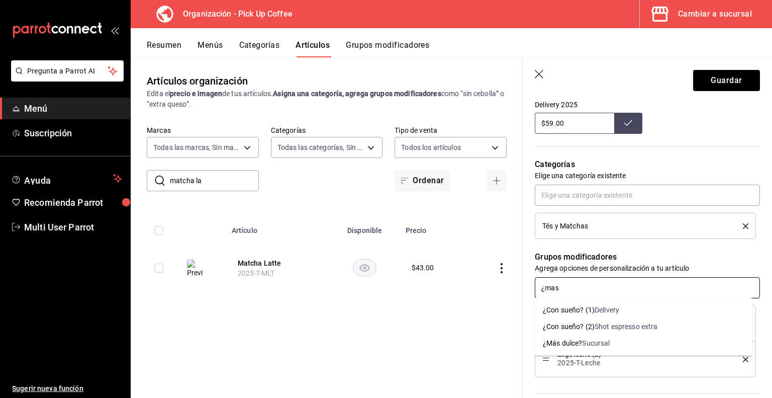
click at [571, 344] on div "¿Más dulce?" at bounding box center [562, 343] width 39 height 11
type textarea "x"
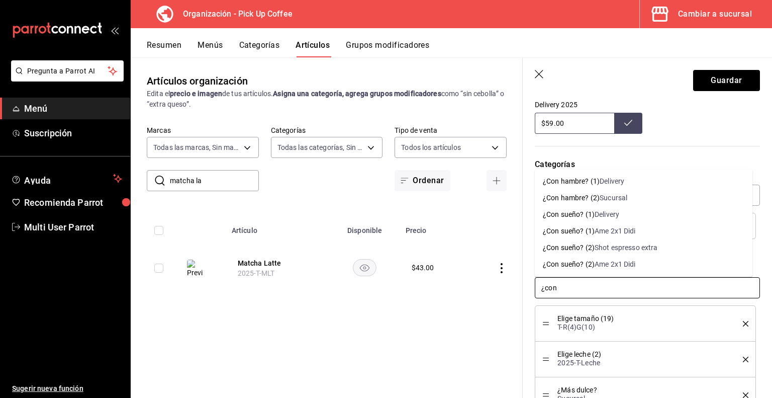
type input "¿con"
click at [645, 251] on div "Shot espresso extra" at bounding box center [626, 247] width 63 height 11
type textarea "x"
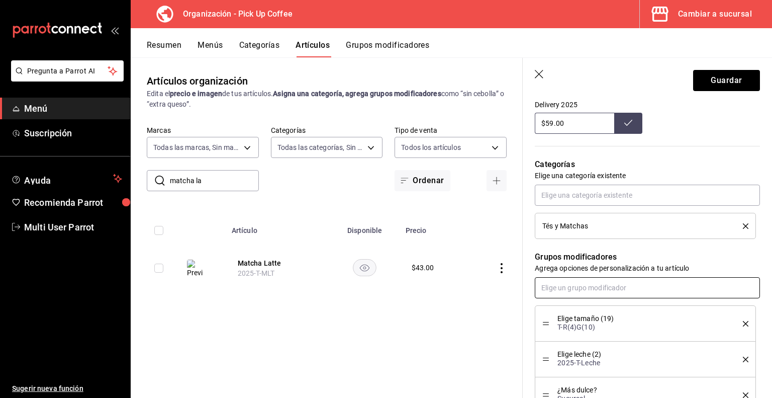
scroll to position [499, 0]
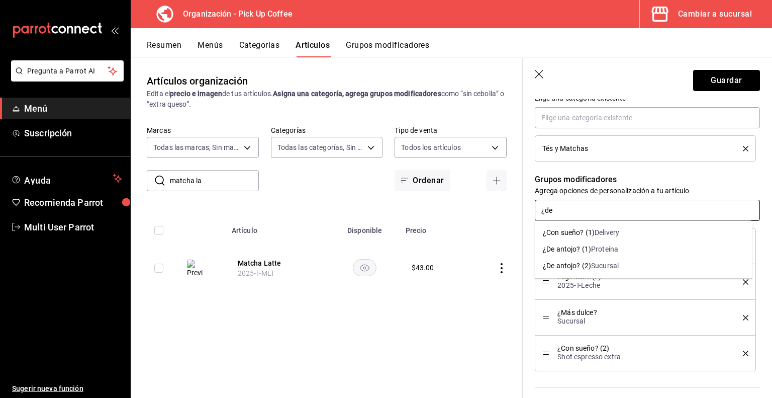
type input "¿de"
click at [592, 263] on div "Sucursal" at bounding box center [605, 266] width 28 height 11
type textarea "x"
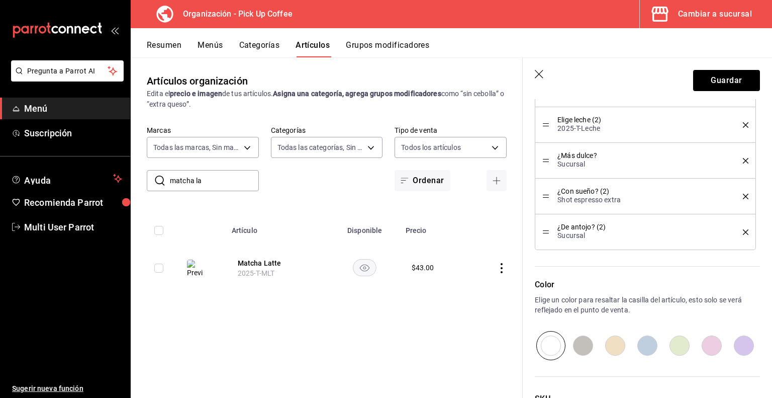
scroll to position [743, 0]
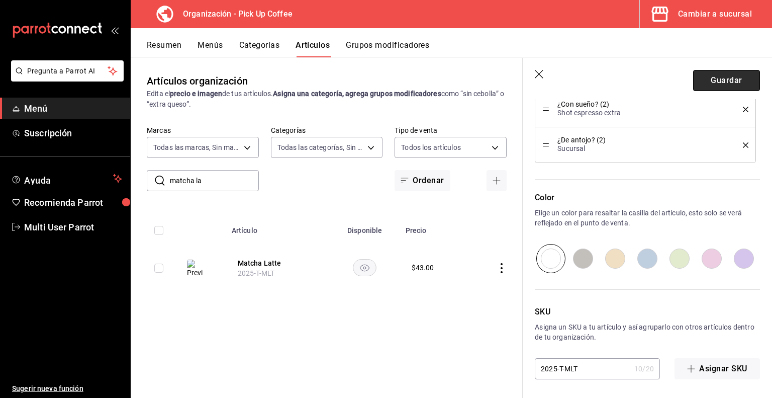
click at [704, 78] on button "Guardar" at bounding box center [727, 80] width 67 height 21
type textarea "x"
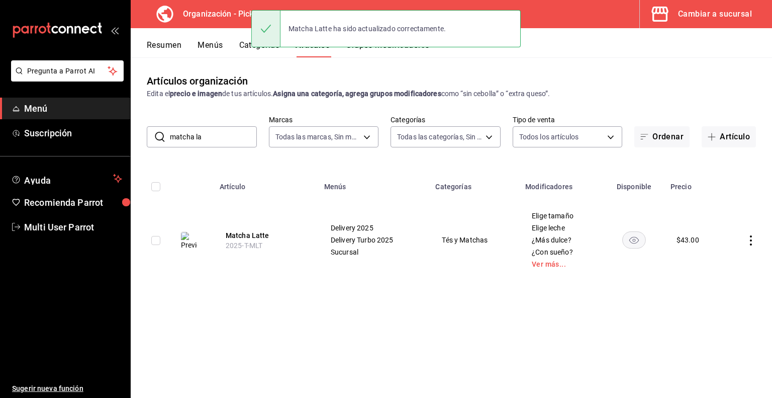
click at [216, 137] on input "matcha la" at bounding box center [213, 137] width 87 height 20
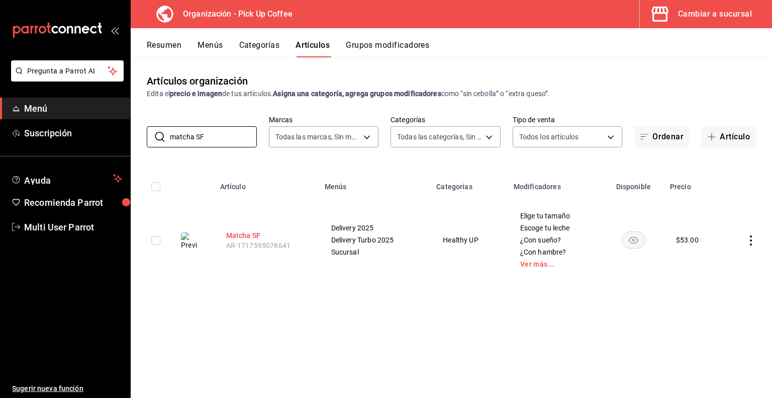
type input "matcha SF"
click at [247, 237] on button "Matcha SF" at bounding box center [266, 235] width 80 height 10
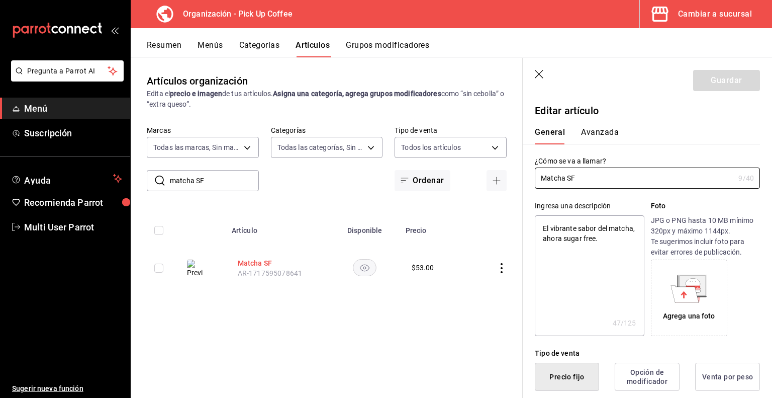
type textarea "x"
type input "$53.00"
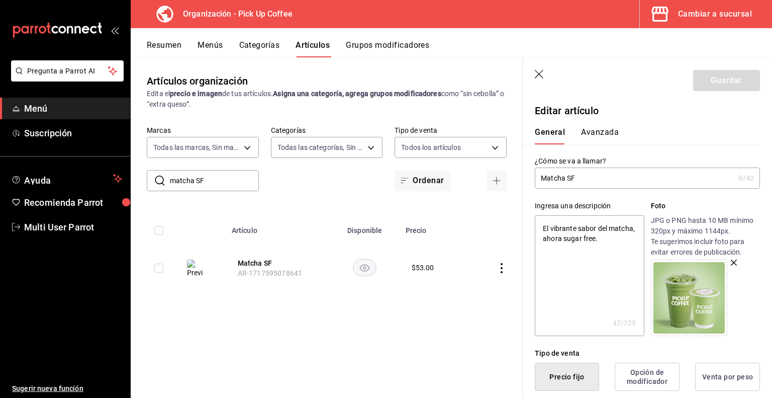
type input "Matcha S"
type textarea "x"
type input "Matcha"
type textarea "x"
type input "Matcha L"
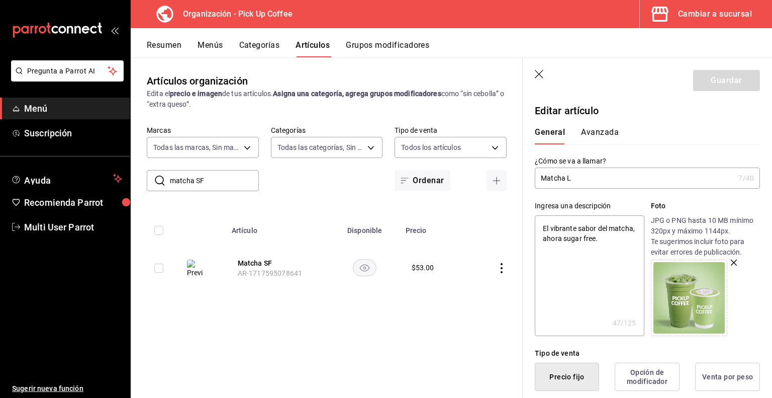
type textarea "x"
type input "Matcha La"
type textarea "x"
type input "Matcha Latte"
type textarea "x"
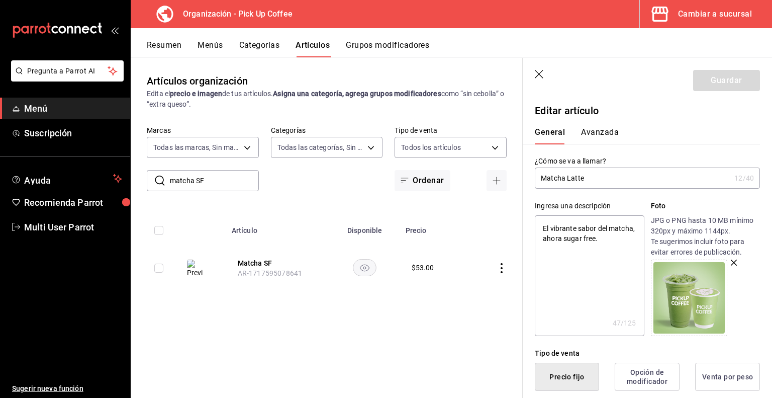
type input "Matcha Latte"
type textarea "x"
type input "Matcha Latte S"
type textarea "x"
type input "Matcha Latte Su"
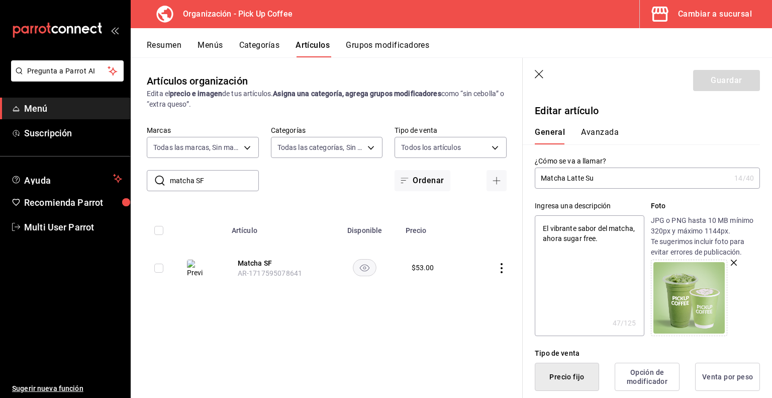
type textarea "x"
type input "Matcha Latte Sugar"
type textarea "x"
type input "Matcha Latte Sugar F"
type textarea "x"
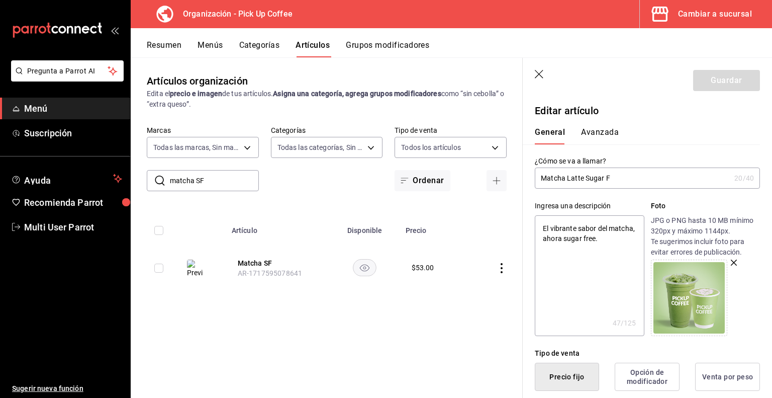
type input "Matcha Latte Sugar Fr"
type textarea "x"
type input "Matcha Latte Sugar Fre"
type textarea "x"
type input "Matcha Latte Sugar Free"
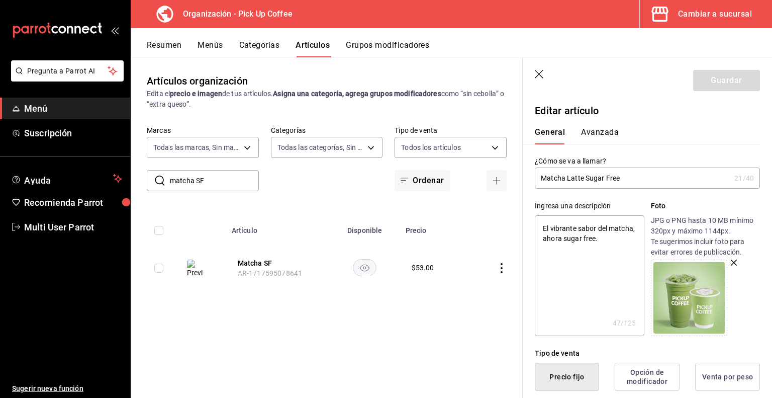
type textarea "x"
type input "Matcha Latte Sugar Free"
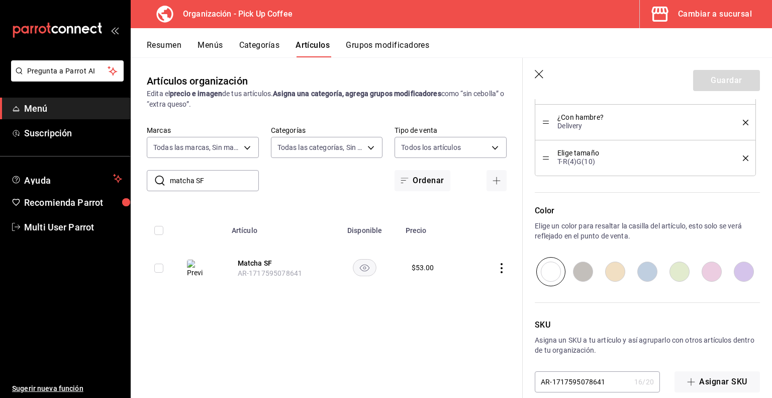
scroll to position [873, 0]
drag, startPoint x: 610, startPoint y: 379, endPoint x: 505, endPoint y: 379, distance: 105.1
click at [505, 379] on main "Artículos organización Edita el precio e imagen de tus artículos. Asigna una ca…" at bounding box center [452, 227] width 642 height 340
paste input "2025-T-MSF"
type input "2025-T-MSF"
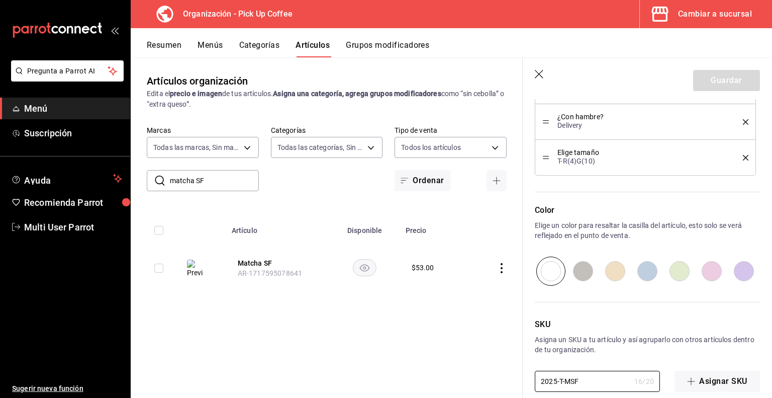
type textarea "x"
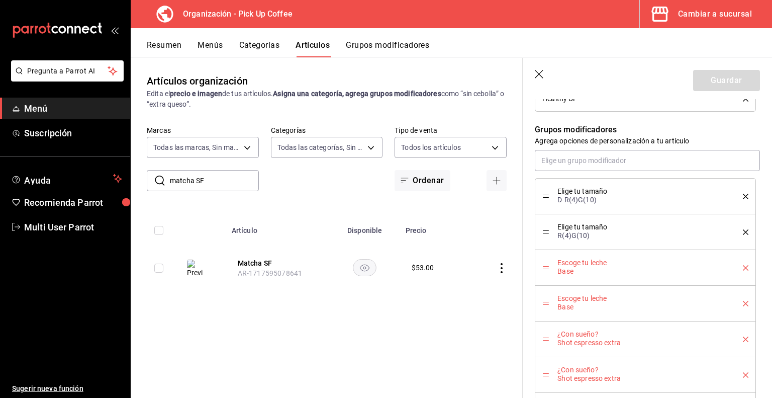
scroll to position [537, 0]
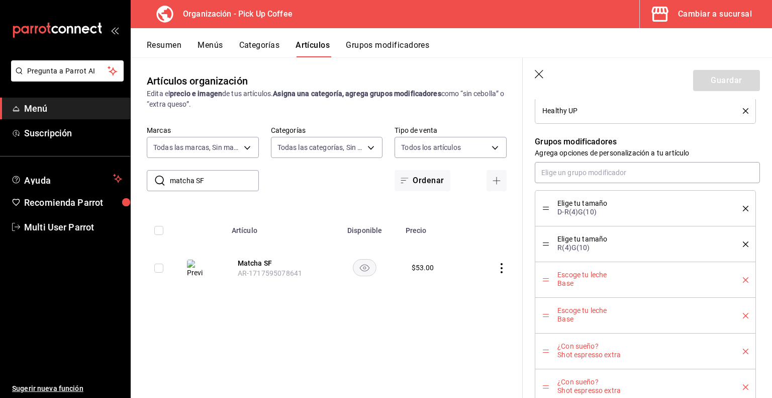
type input "2025-T-MSF"
click at [743, 207] on icon "delete" at bounding box center [746, 209] width 6 height 6
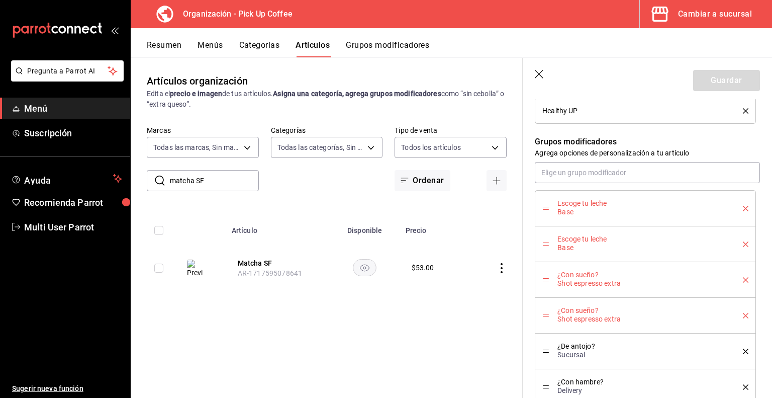
click at [743, 207] on icon "delete" at bounding box center [746, 209] width 6 height 6
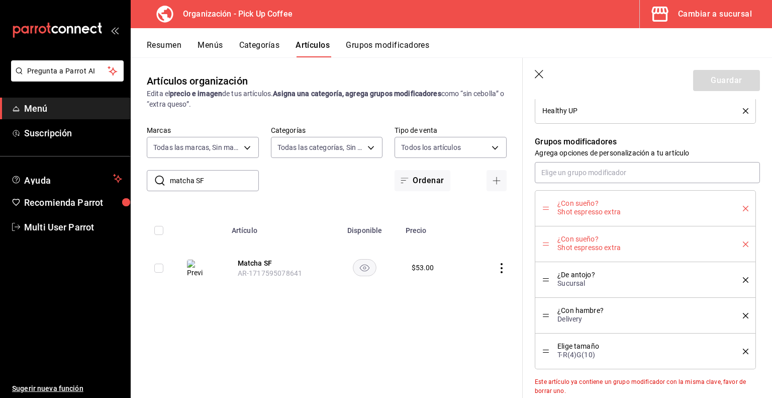
click at [743, 207] on icon "delete" at bounding box center [746, 209] width 6 height 6
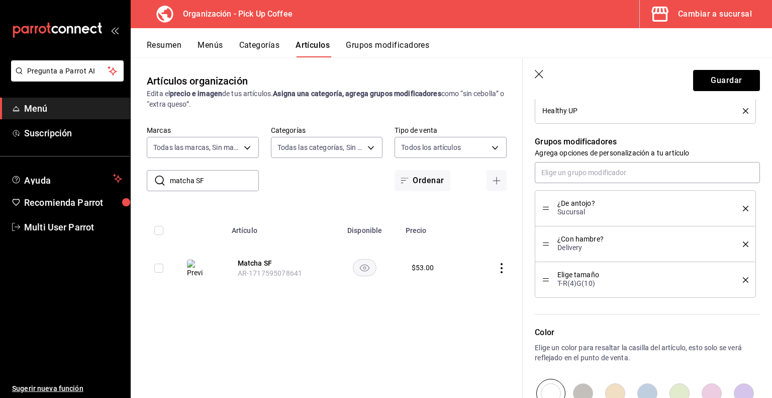
click at [743, 207] on icon "delete" at bounding box center [746, 209] width 6 height 6
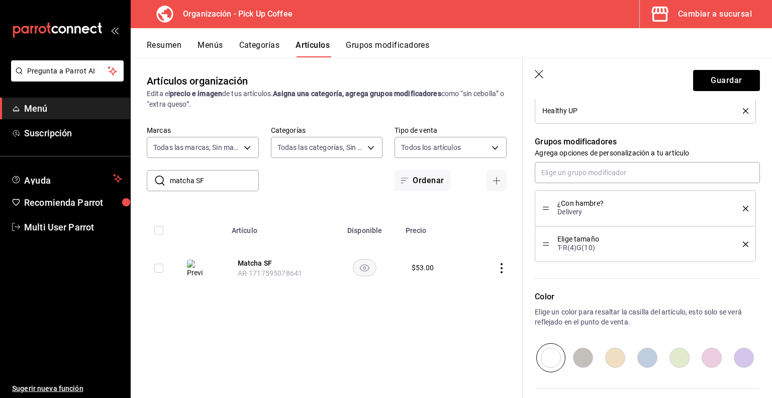
click at [743, 207] on icon "delete" at bounding box center [746, 209] width 6 height 6
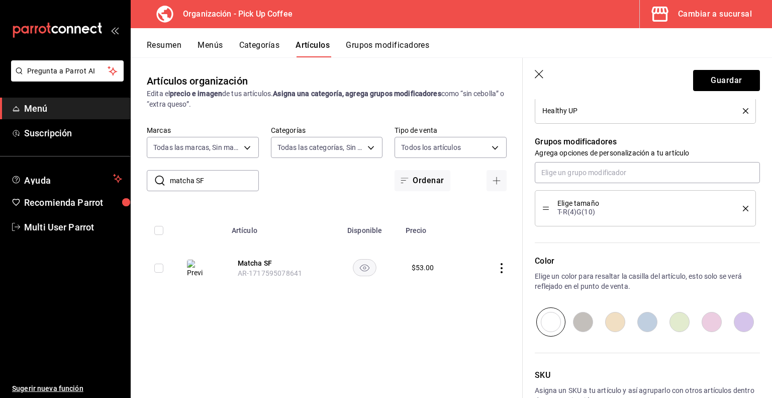
click at [743, 207] on icon "delete" at bounding box center [746, 209] width 6 height 6
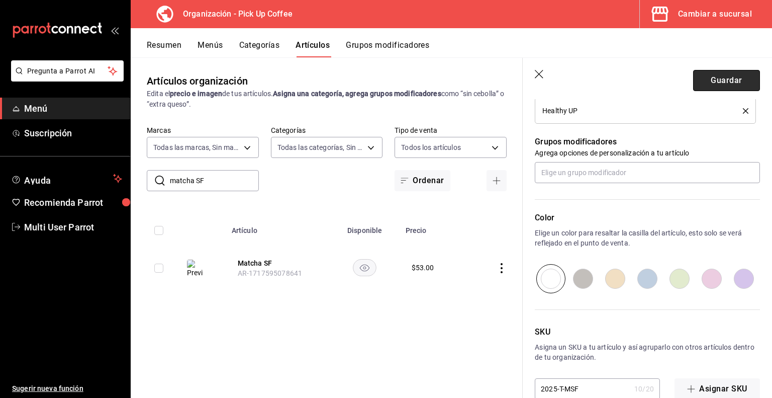
click at [717, 82] on button "Guardar" at bounding box center [727, 80] width 67 height 21
type textarea "x"
type input "AR-1755520336336"
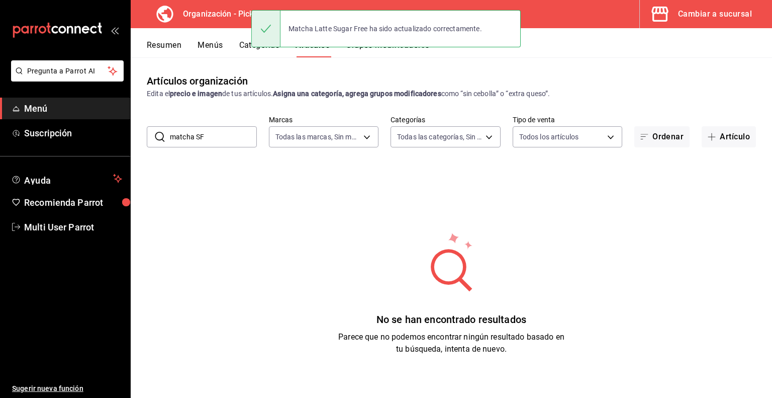
click at [226, 137] on input "matcha SF" at bounding box center [213, 137] width 87 height 20
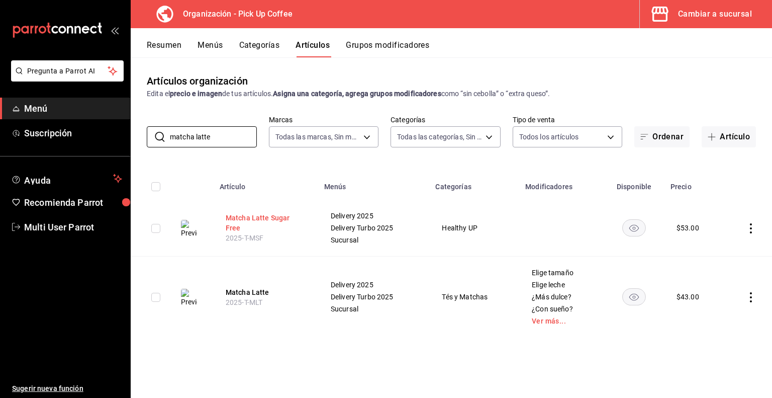
type input "matcha latte"
click at [251, 227] on button "Matcha Latte Sugar Free" at bounding box center [266, 223] width 80 height 20
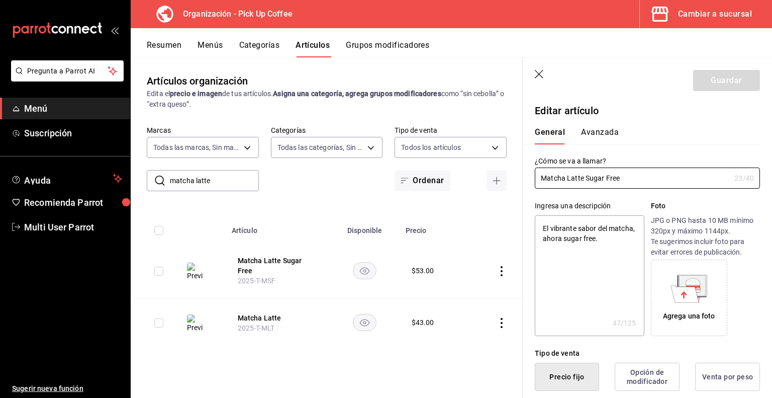
type textarea "x"
type input "$53.00"
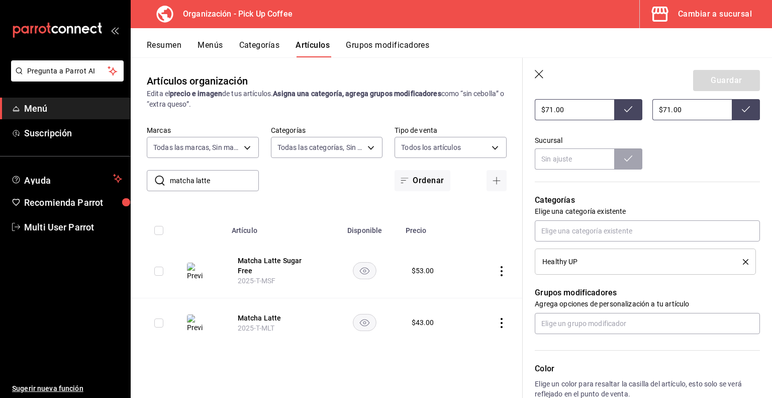
scroll to position [443, 0]
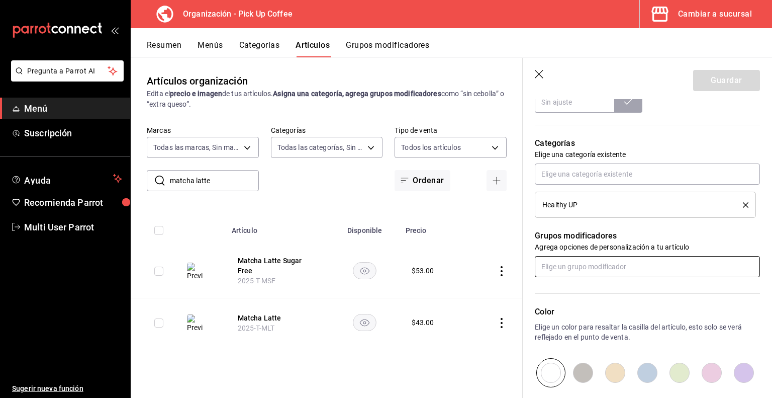
click at [585, 266] on input "text" at bounding box center [647, 266] width 225 height 21
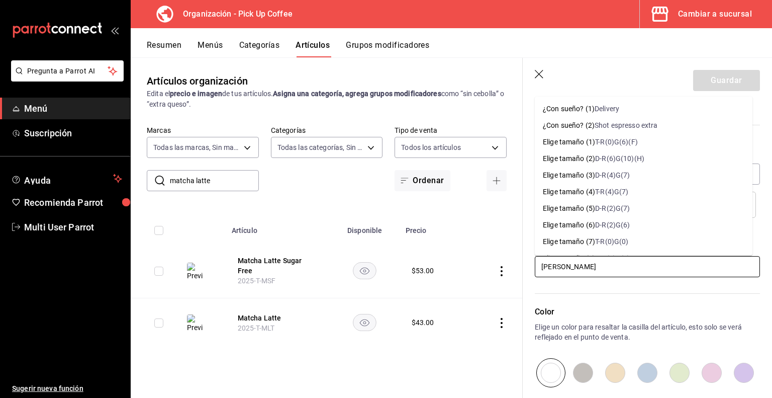
type input "elige tama"
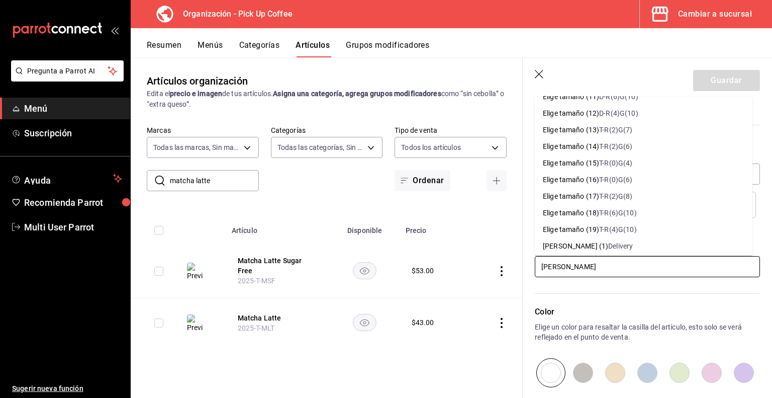
scroll to position [217, 0]
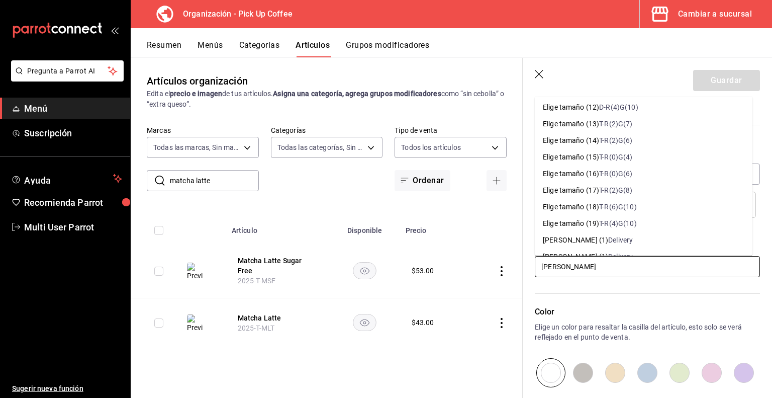
click at [608, 225] on div "T-R(4)G(10)" at bounding box center [617, 223] width 37 height 11
type textarea "x"
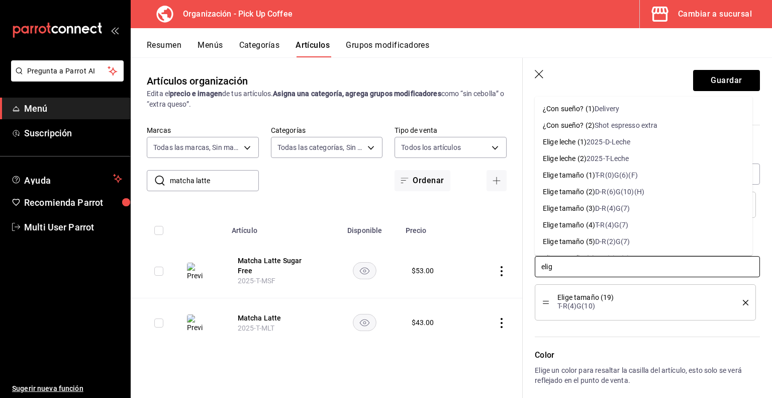
type input "elige"
click at [595, 156] on div "2025-T-Leche" at bounding box center [608, 158] width 43 height 11
type textarea "x"
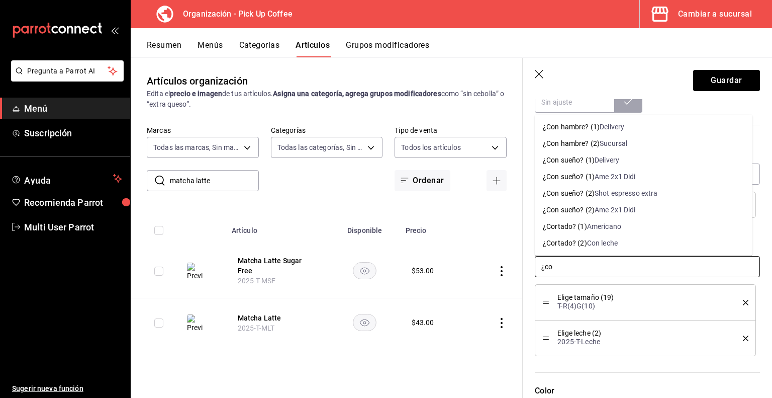
type input "¿con"
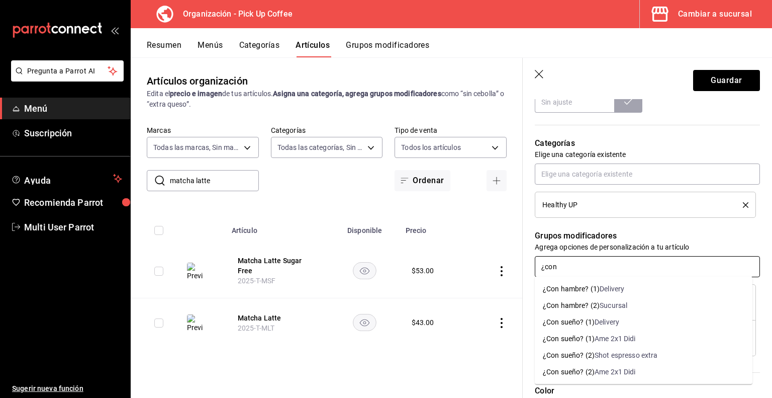
click at [577, 357] on div "¿Con sueño? (2)" at bounding box center [569, 355] width 52 height 11
type textarea "x"
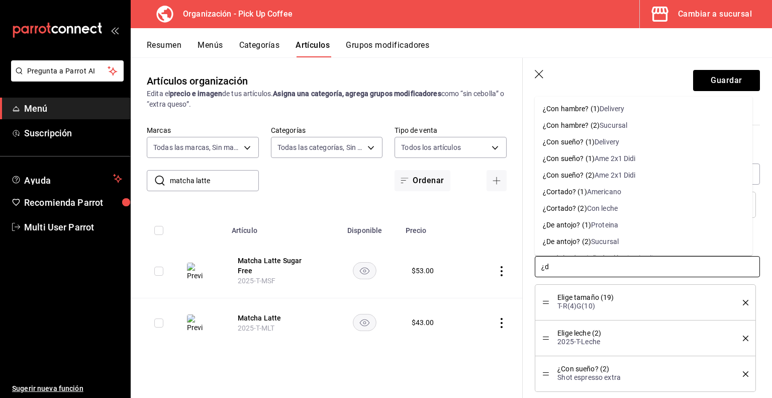
type input "¿de"
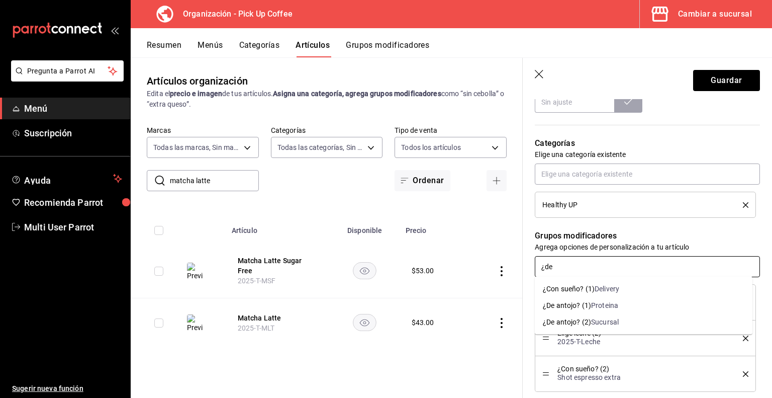
click at [598, 320] on div "Sucursal" at bounding box center [605, 322] width 28 height 11
type textarea "x"
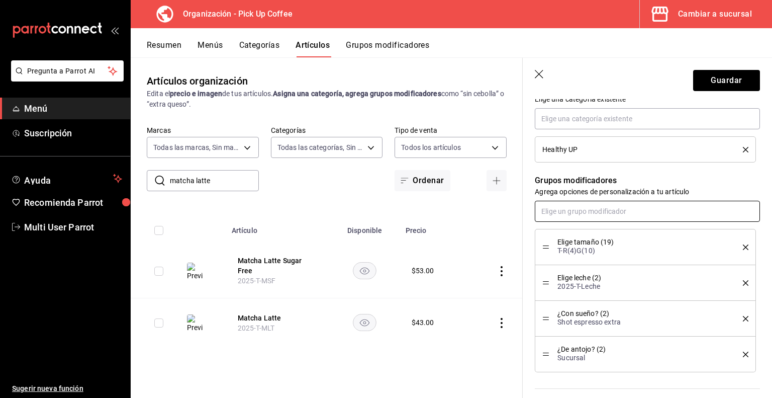
scroll to position [499, 0]
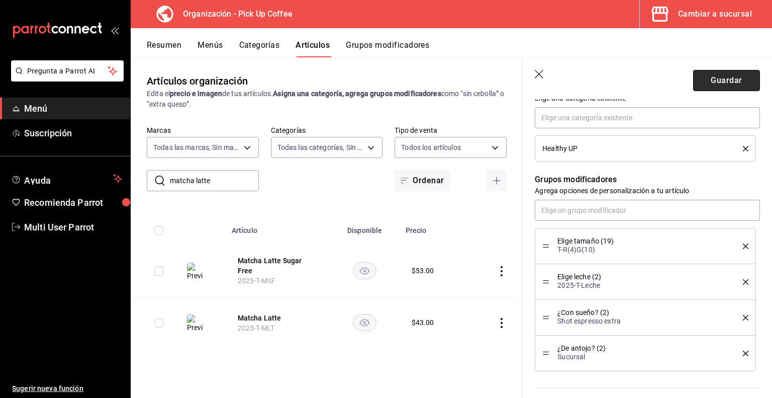
click at [708, 74] on button "Guardar" at bounding box center [727, 80] width 67 height 21
type textarea "x"
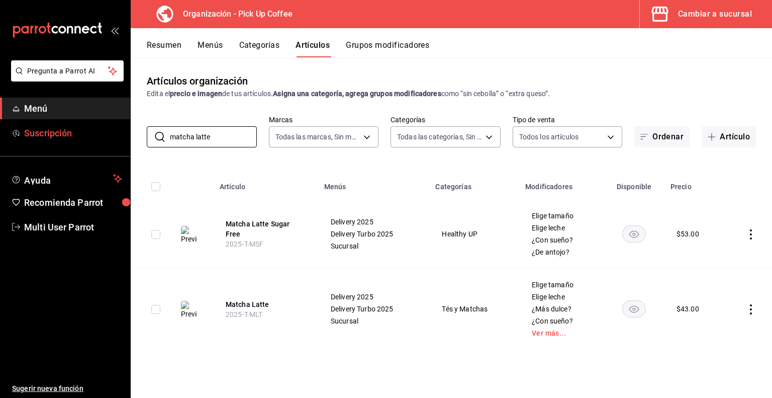
drag, startPoint x: 221, startPoint y: 134, endPoint x: 27, endPoint y: 131, distance: 194.6
click at [27, 131] on div "Pregunta a Parrot AI Menú Suscripción Ayuda Recomienda Parrot Multi User Parrot…" at bounding box center [386, 199] width 772 height 398
type input "horchata"
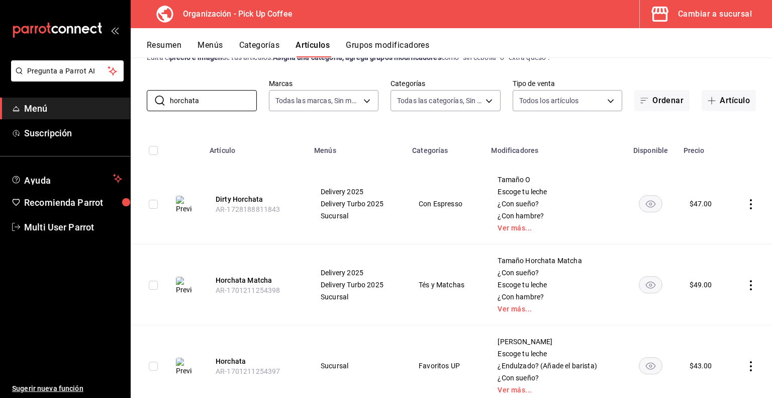
scroll to position [68, 0]
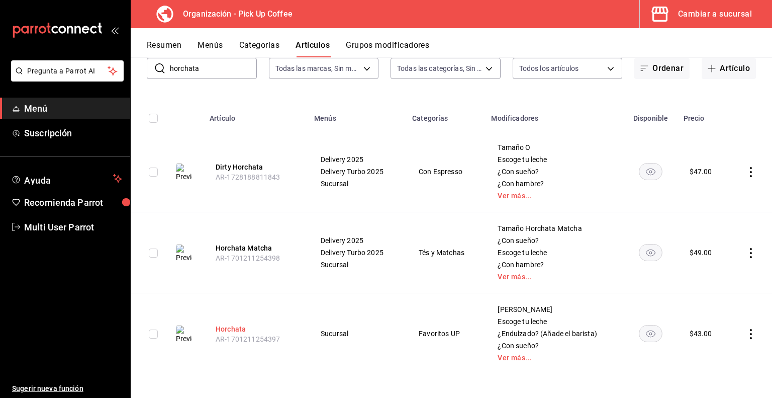
click at [227, 326] on button "Horchata" at bounding box center [256, 329] width 80 height 10
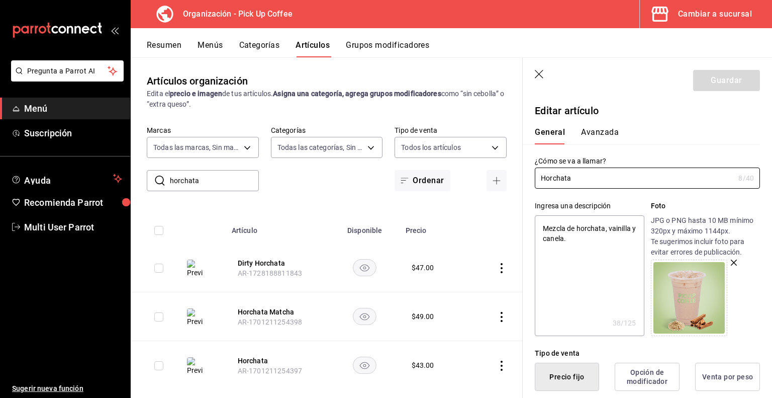
type textarea "x"
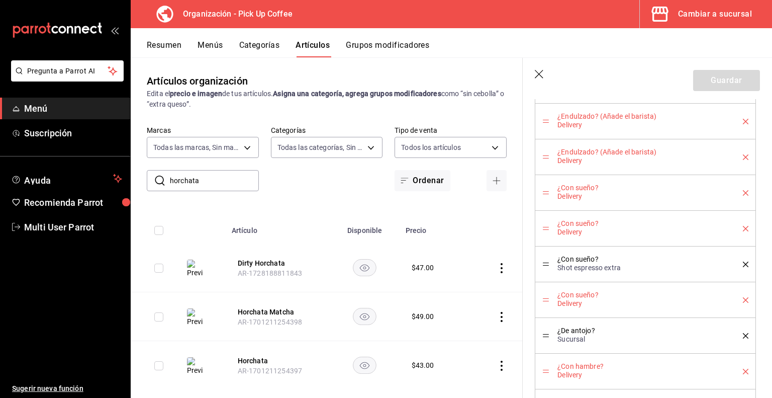
scroll to position [1192, 0]
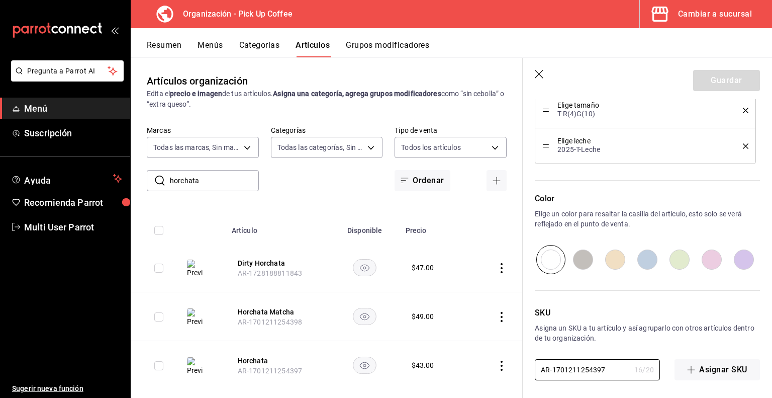
drag, startPoint x: 612, startPoint y: 368, endPoint x: 509, endPoint y: 370, distance: 102.6
click at [509, 370] on main "Artículos organización Edita el precio e imagen de tus artículos. Asigna una ca…" at bounding box center [452, 227] width 642 height 340
paste input "2025-T-MHO"
type input "2025-T-MHO"
type textarea "x"
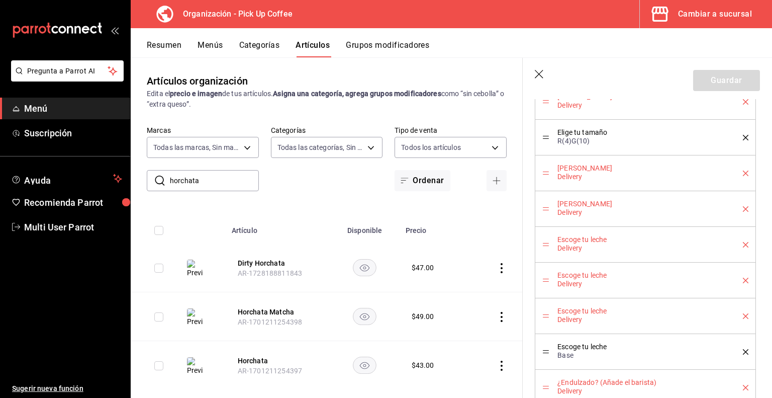
scroll to position [537, 0]
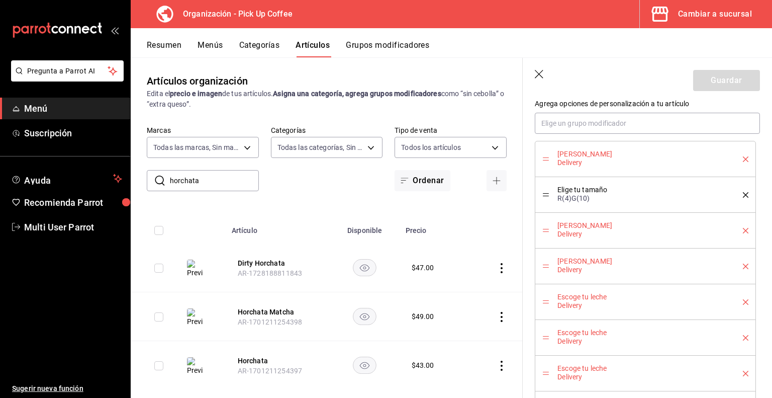
type input "2025-T-MHO"
click at [743, 158] on icon "delete" at bounding box center [746, 159] width 6 height 6
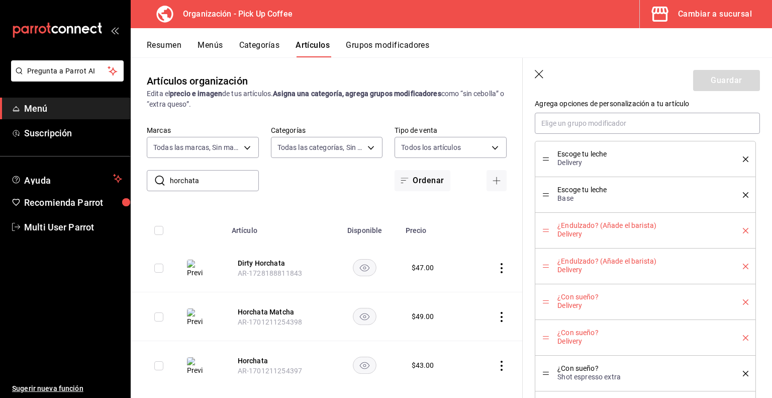
click at [743, 158] on icon "delete" at bounding box center [746, 159] width 6 height 6
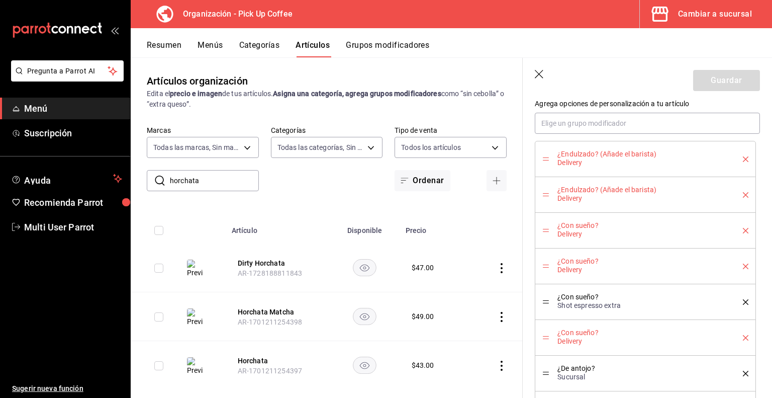
click at [743, 158] on icon "delete" at bounding box center [746, 159] width 6 height 6
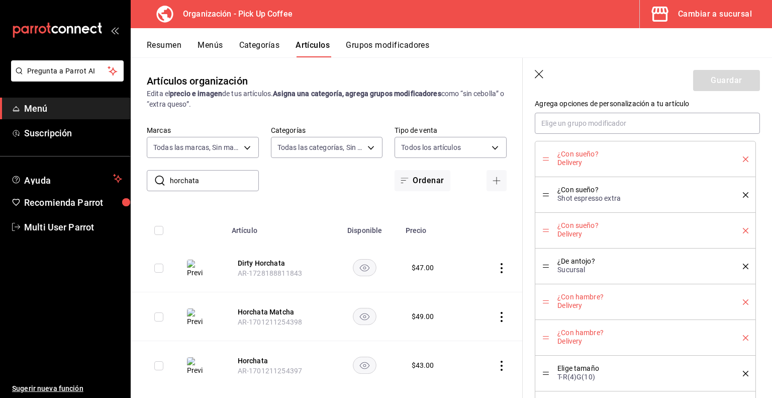
click at [743, 158] on icon "delete" at bounding box center [746, 159] width 6 height 6
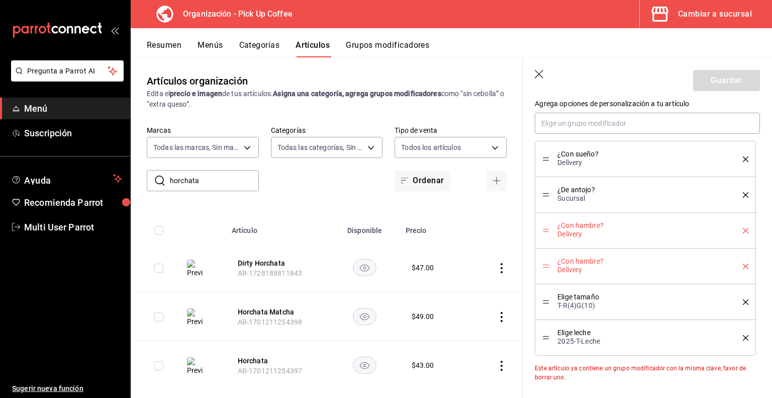
click at [743, 158] on icon "delete" at bounding box center [746, 159] width 6 height 6
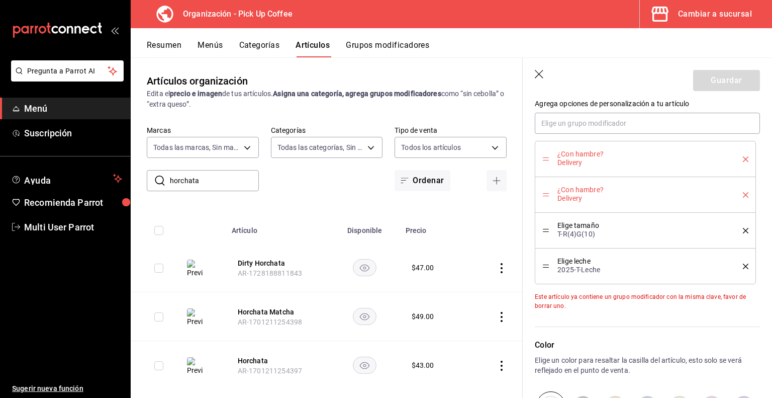
click at [743, 158] on icon "delete" at bounding box center [746, 159] width 6 height 6
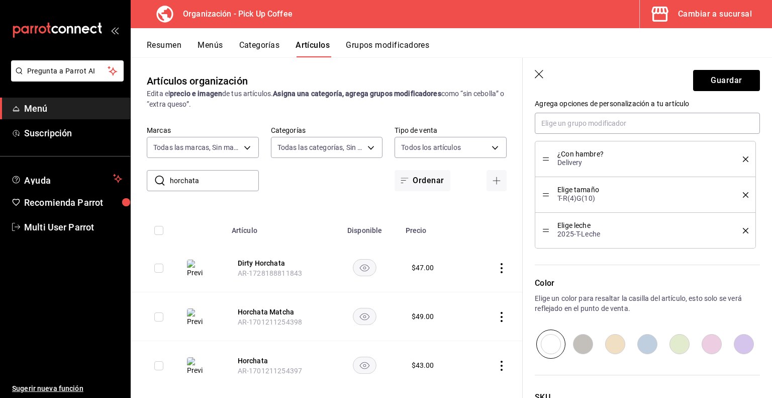
click at [743, 158] on icon "delete" at bounding box center [746, 159] width 6 height 6
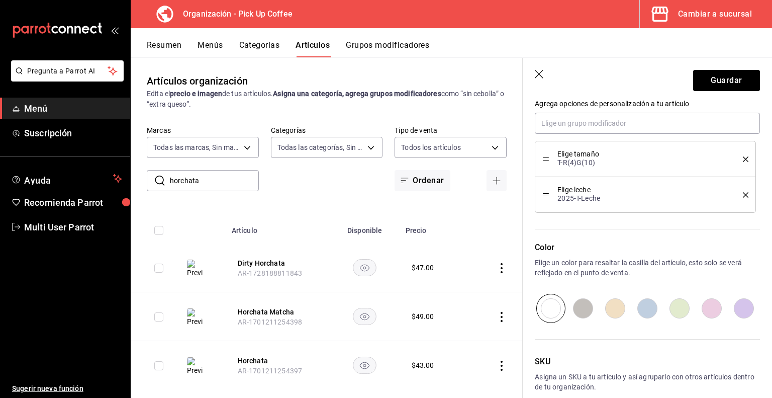
click at [743, 158] on icon "delete" at bounding box center [746, 159] width 6 height 6
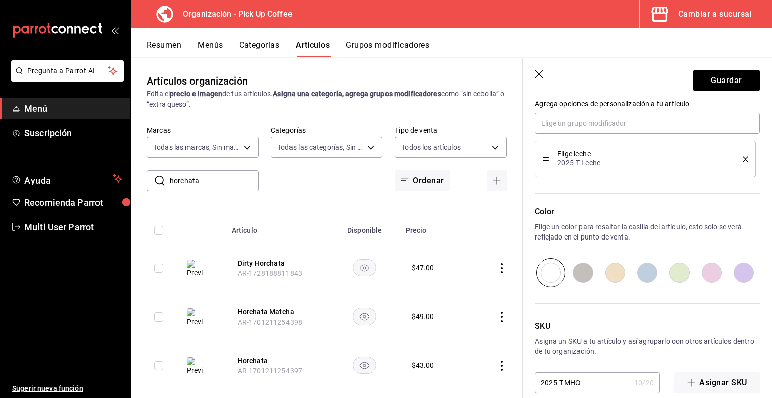
click at [743, 158] on icon "delete" at bounding box center [746, 159] width 6 height 6
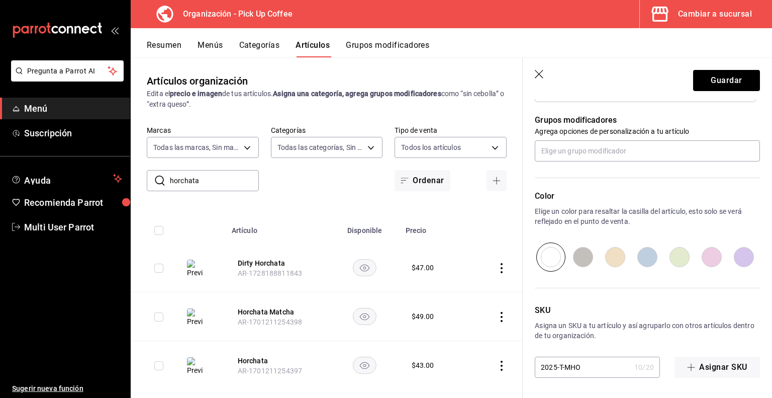
scroll to position [508, 0]
click at [705, 79] on button "Guardar" at bounding box center [727, 80] width 67 height 21
type textarea "x"
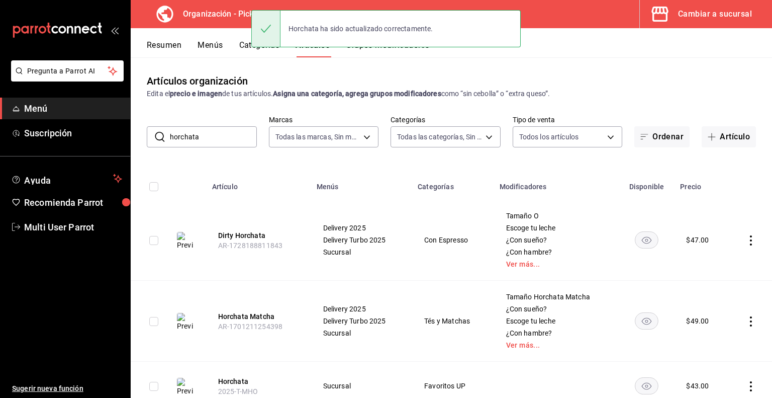
click at [225, 140] on input "horchata" at bounding box center [213, 137] width 87 height 20
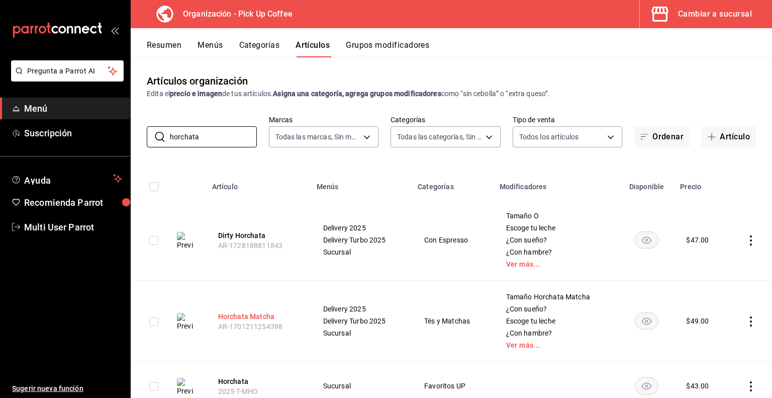
scroll to position [36, 0]
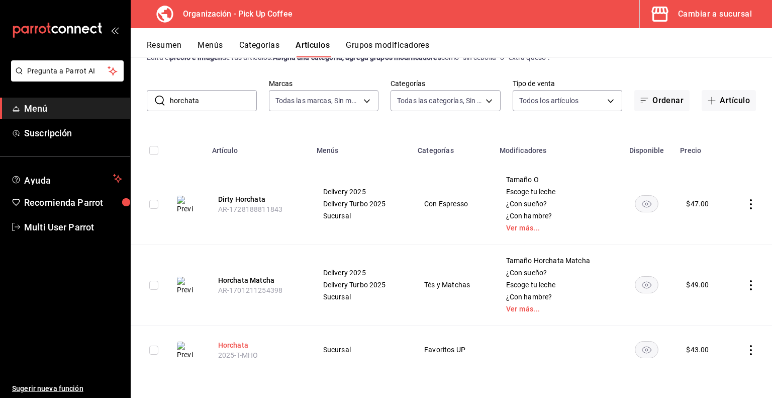
click at [231, 343] on button "Horchata" at bounding box center [258, 345] width 80 height 10
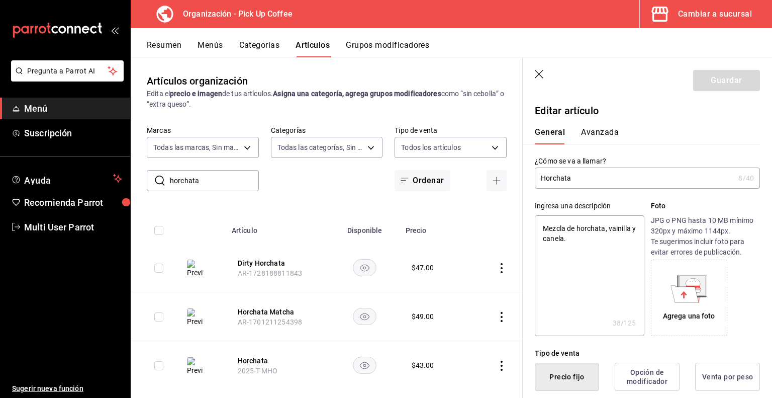
type textarea "x"
type input "$43.00"
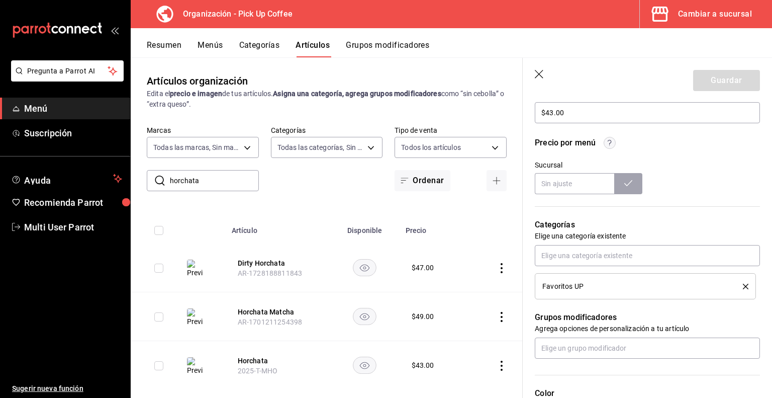
scroll to position [328, 0]
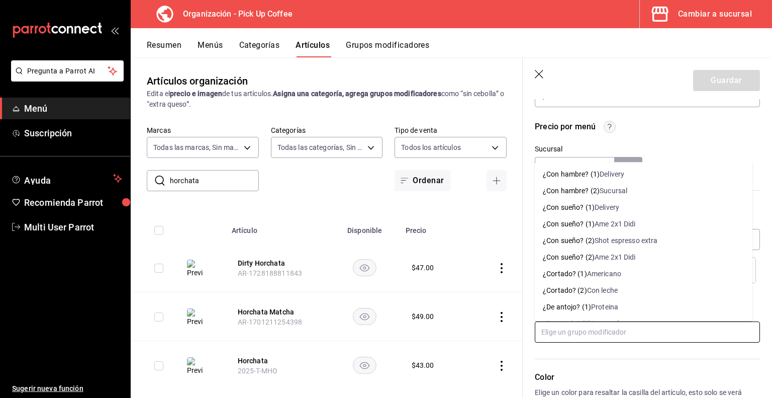
click at [610, 335] on input "text" at bounding box center [647, 331] width 225 height 21
type input "elige tama"
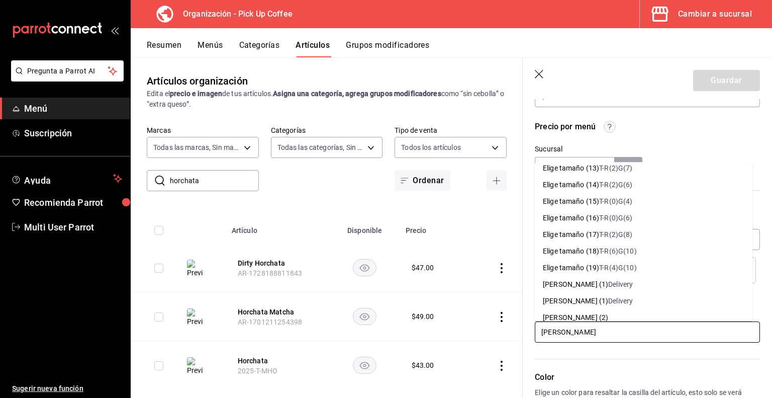
scroll to position [239, 0]
click at [637, 266] on li "Elige tamaño (19) T-R(4)G(10)" at bounding box center [644, 266] width 218 height 17
type textarea "x"
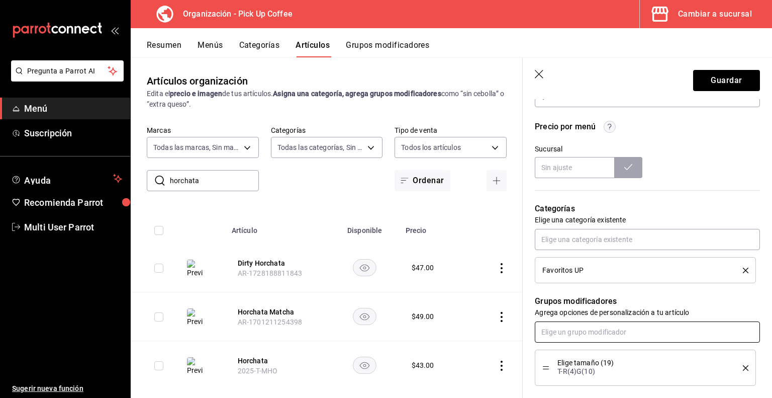
scroll to position [416, 0]
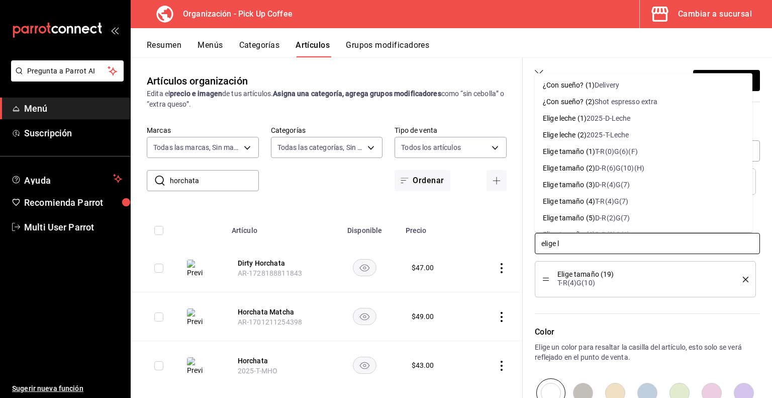
type input "elige le"
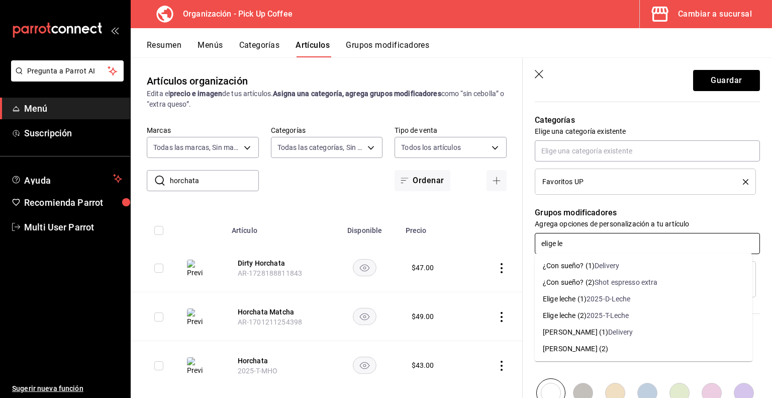
click at [587, 313] on div "Elige leche (2)" at bounding box center [565, 315] width 44 height 11
type textarea "x"
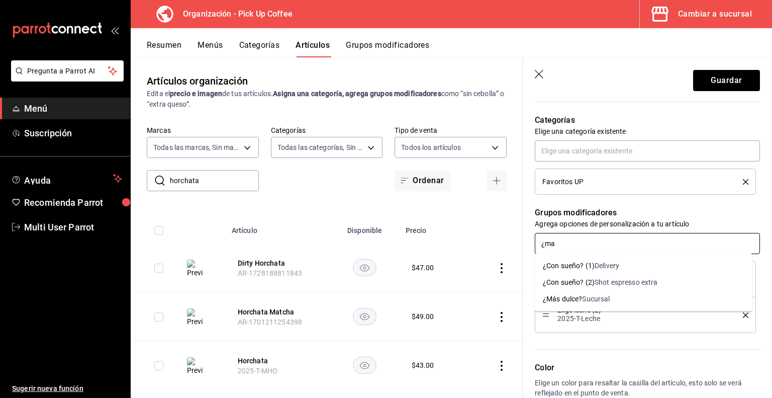
type input "¿mas"
click at [599, 298] on div "Sucursal" at bounding box center [596, 299] width 28 height 11
type textarea "x"
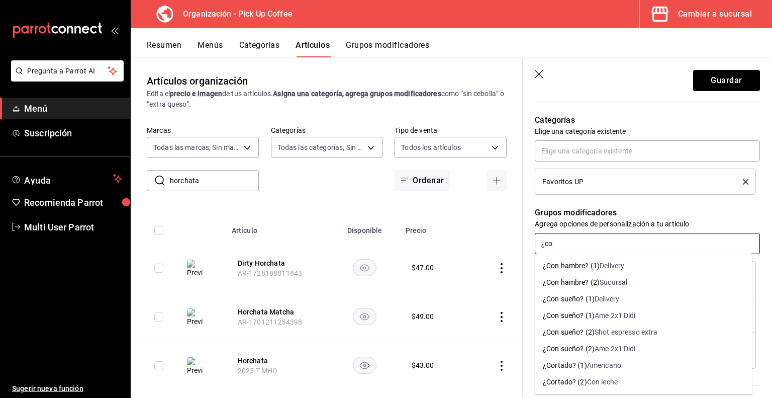
type input "¿con"
click at [599, 333] on div "Shot espresso extra" at bounding box center [626, 332] width 63 height 11
type textarea "x"
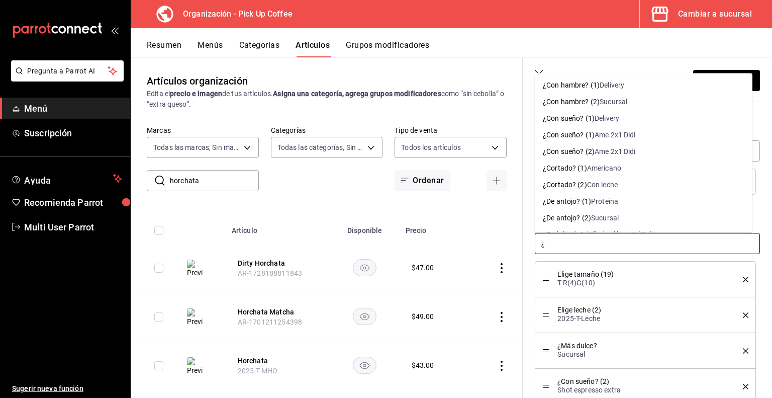
type input "¿d"
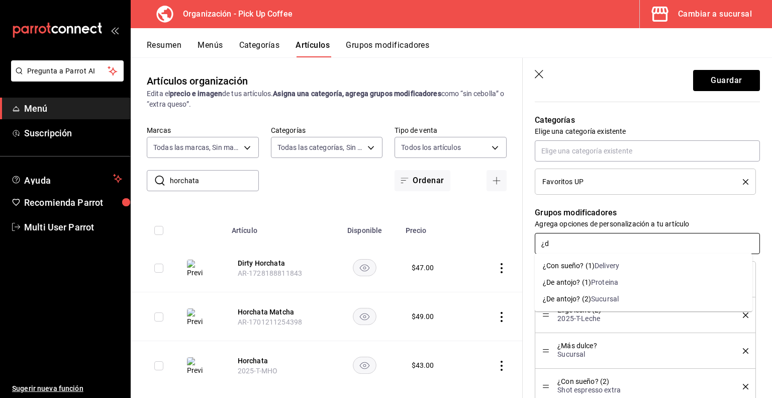
click at [589, 300] on div "¿De antojo? (2)" at bounding box center [567, 299] width 48 height 11
type textarea "x"
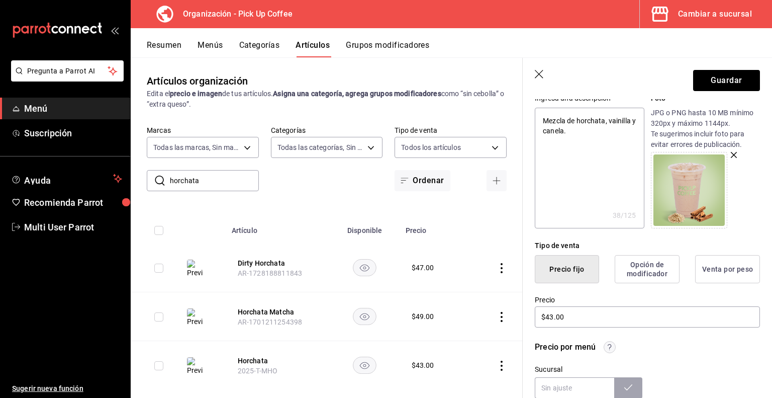
scroll to position [0, 0]
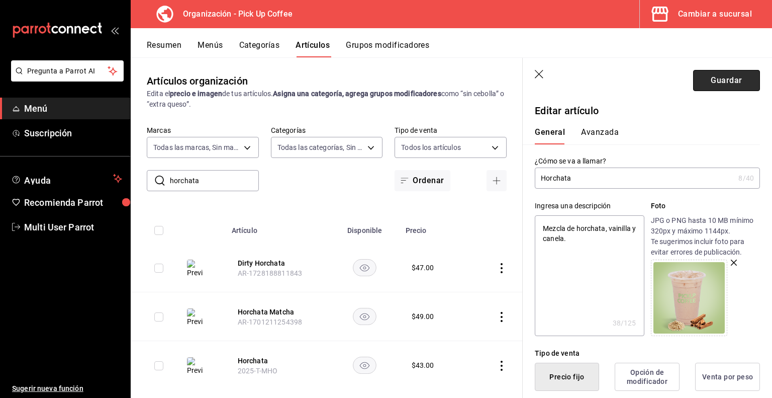
click at [716, 82] on button "Guardar" at bounding box center [727, 80] width 67 height 21
type textarea "x"
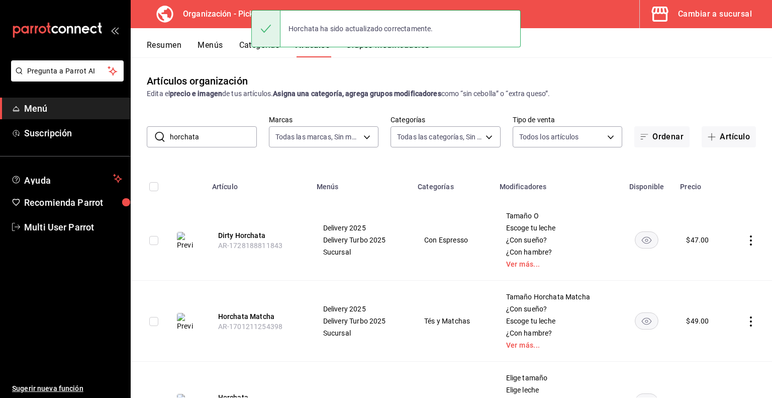
scroll to position [68, 0]
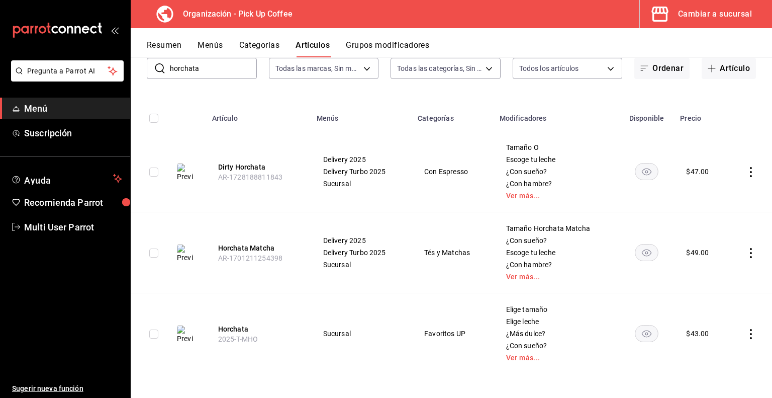
drag, startPoint x: 221, startPoint y: 73, endPoint x: 20, endPoint y: 54, distance: 202.1
click at [20, 54] on div "Pregunta a Parrot AI Menú Suscripción Ayuda Recomienda Parrot Multi User Parrot…" at bounding box center [386, 199] width 772 height 398
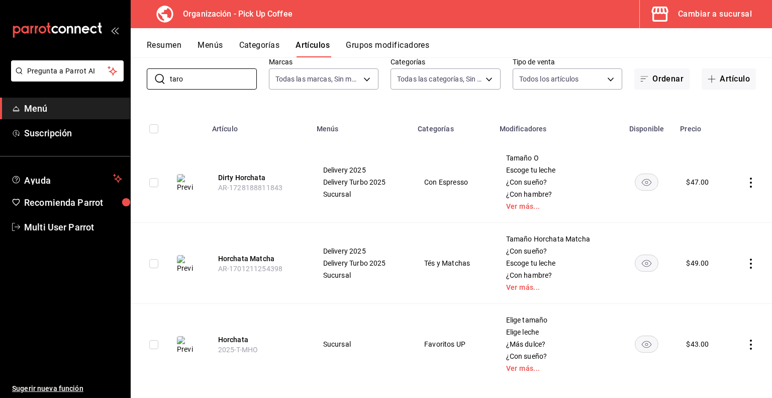
type input "taro"
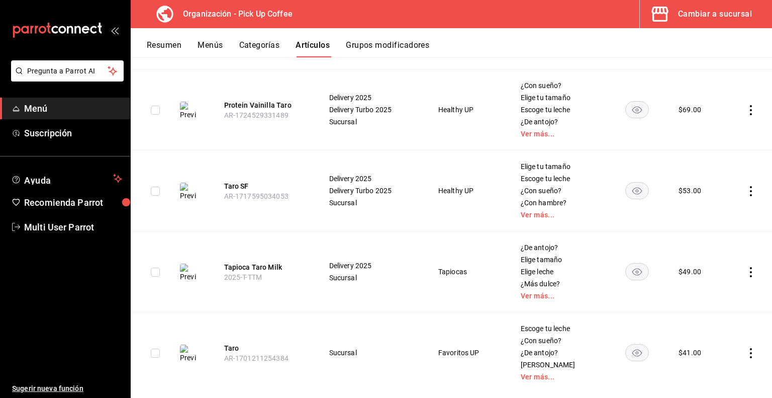
scroll to position [230, 0]
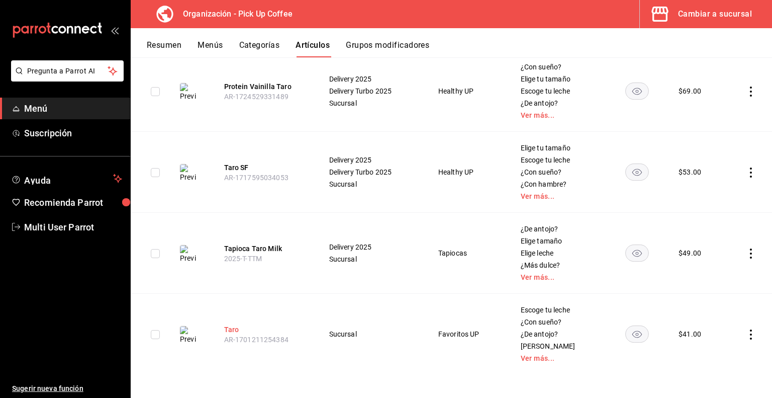
click at [227, 325] on button "Taro" at bounding box center [264, 329] width 80 height 10
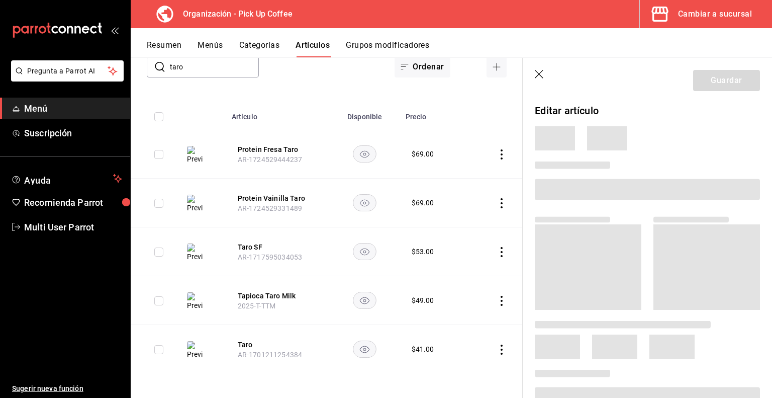
scroll to position [69, 0]
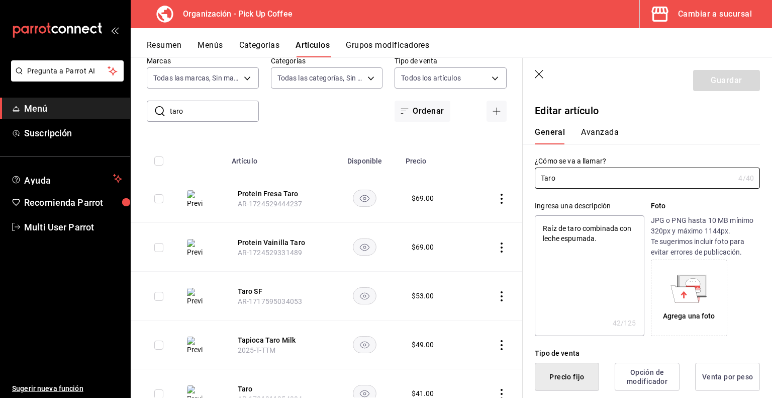
type textarea "x"
type input "$41.00"
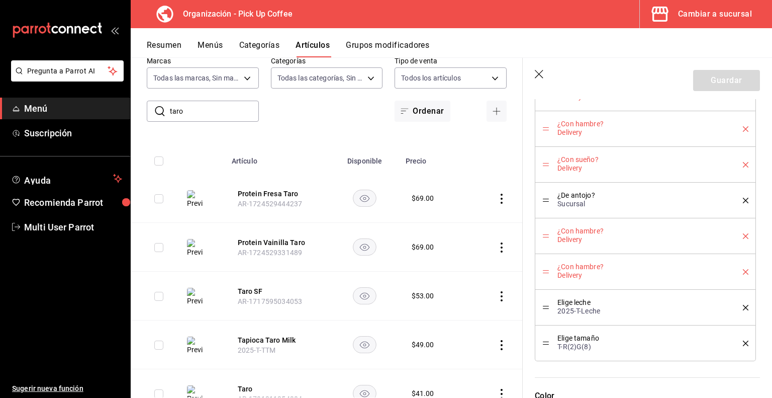
scroll to position [1299, 0]
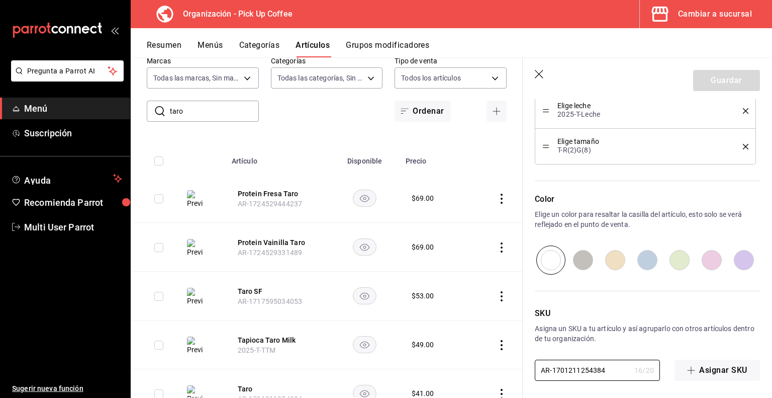
drag, startPoint x: 612, startPoint y: 366, endPoint x: 517, endPoint y: 366, distance: 95.1
click at [517, 366] on main "Artículos organización Edita el precio e imagen de tus artículos. Asigna una ca…" at bounding box center [452, 227] width 642 height 340
paste input "2025-T-MTA"
type textarea "x"
type input "2025-T-MTA"
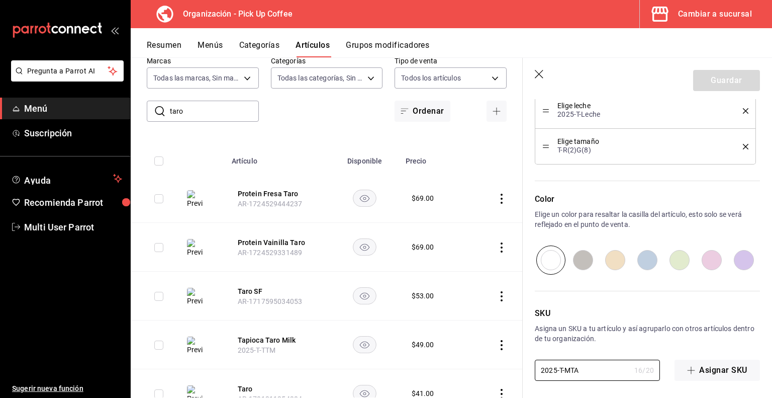
type textarea "x"
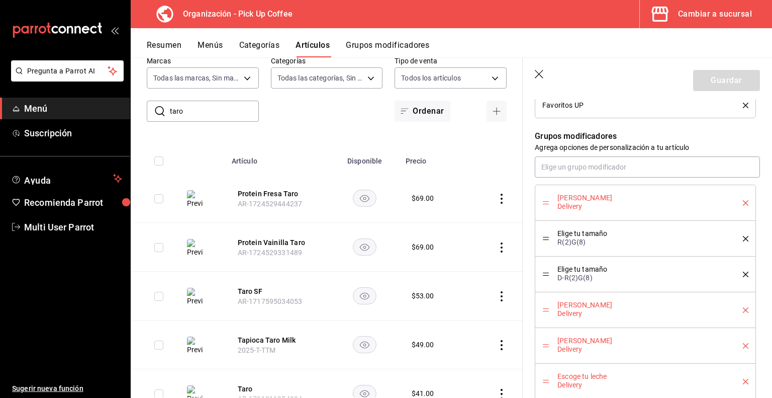
scroll to position [492, 0]
type input "2025-T-MTA"
click at [743, 202] on icon "delete" at bounding box center [746, 204] width 6 height 6
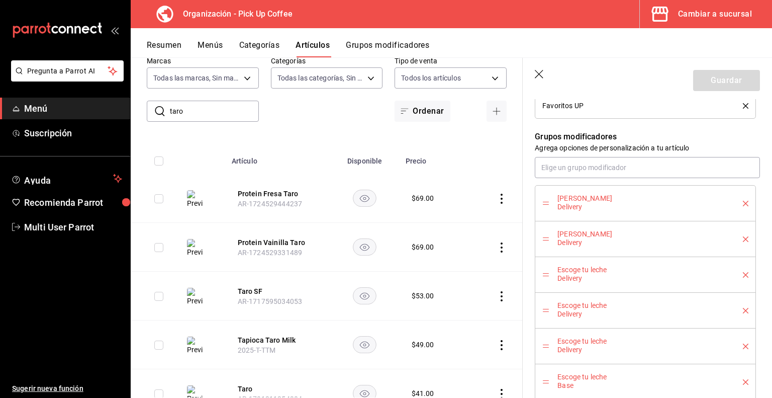
click at [743, 202] on icon "delete" at bounding box center [746, 204] width 6 height 6
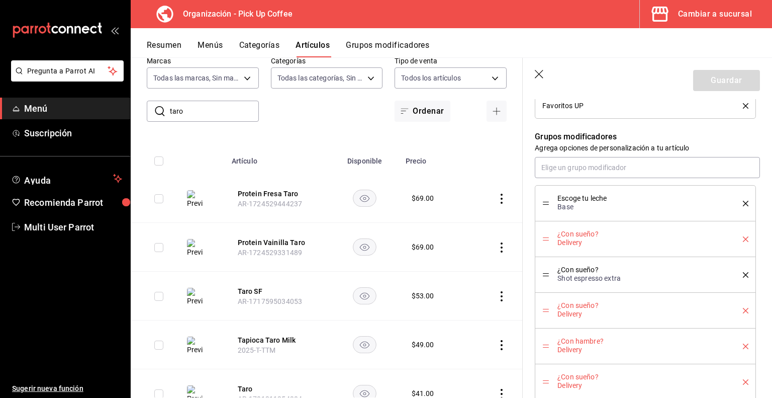
click at [743, 202] on icon "delete" at bounding box center [746, 204] width 6 height 6
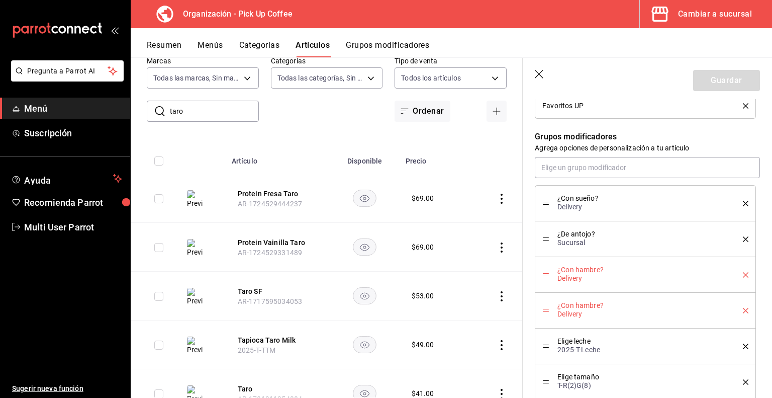
click at [743, 202] on icon "delete" at bounding box center [746, 204] width 6 height 6
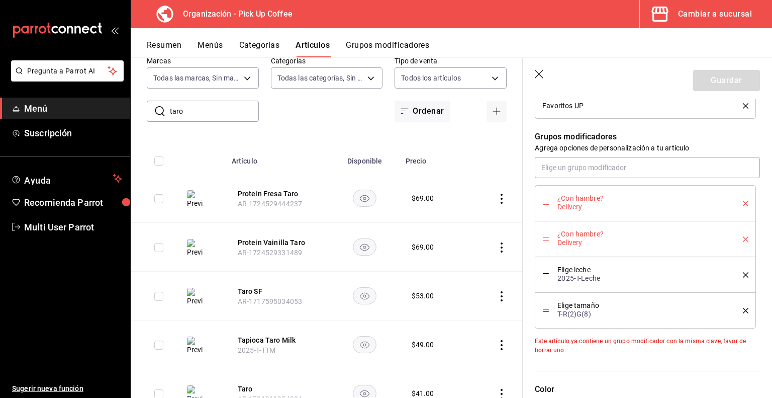
click at [743, 202] on icon "delete" at bounding box center [746, 204] width 6 height 6
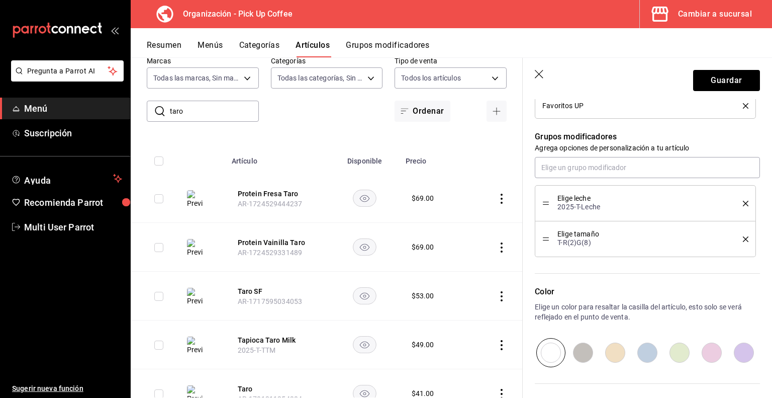
click at [743, 202] on icon "delete" at bounding box center [746, 204] width 6 height 6
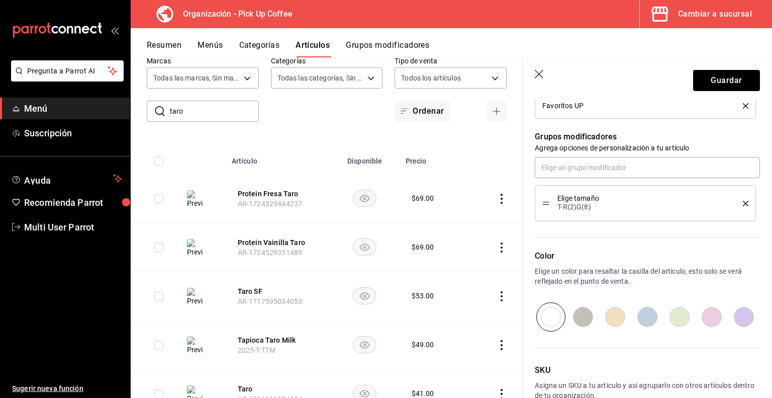
click at [743, 202] on icon "delete" at bounding box center [746, 204] width 6 height 6
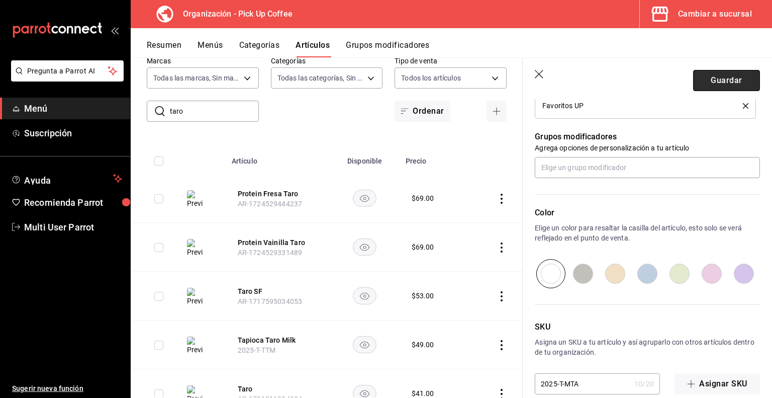
click at [730, 82] on button "Guardar" at bounding box center [727, 80] width 67 height 21
type textarea "x"
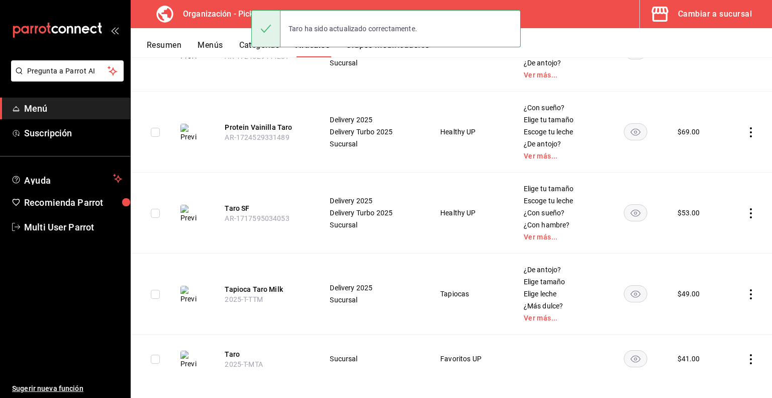
scroll to position [198, 0]
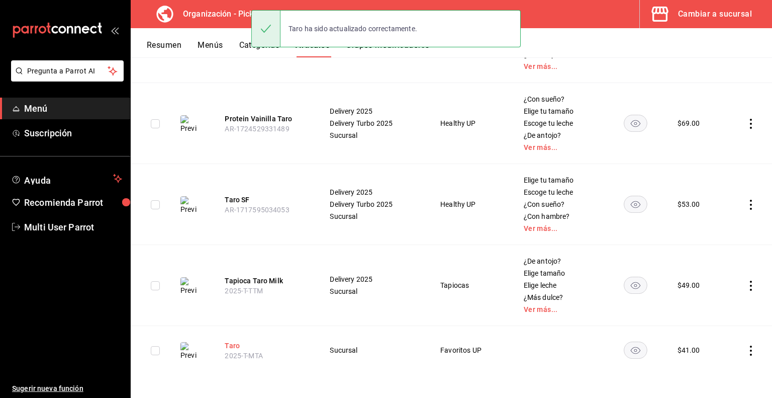
click at [230, 341] on button "Taro" at bounding box center [265, 345] width 80 height 10
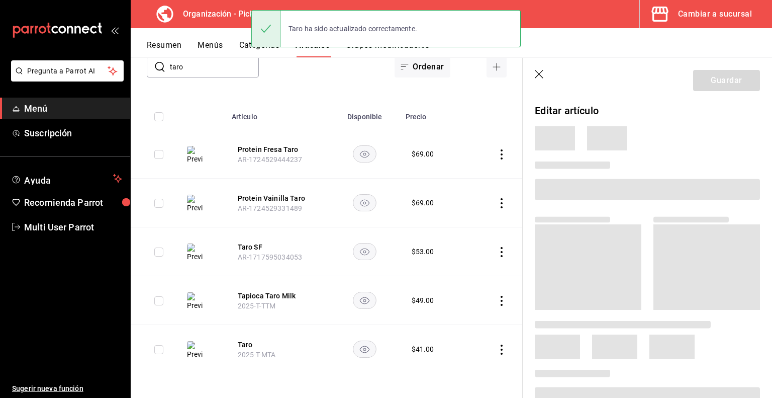
scroll to position [69, 0]
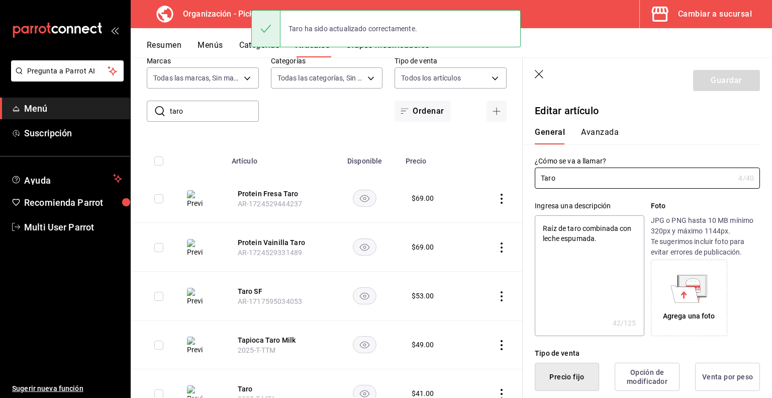
type textarea "x"
type input "$41.00"
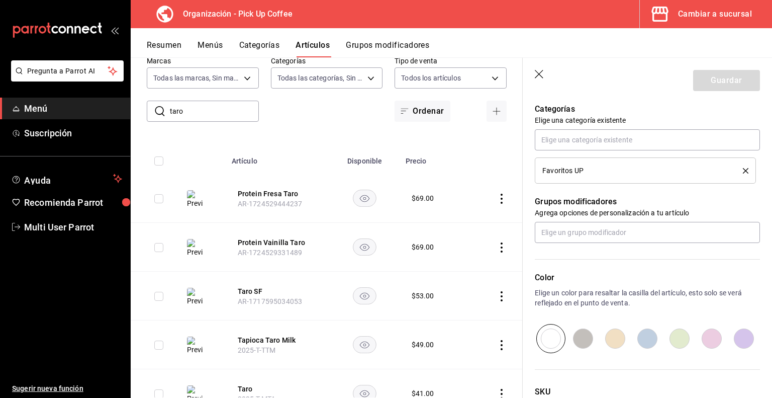
scroll to position [426, 0]
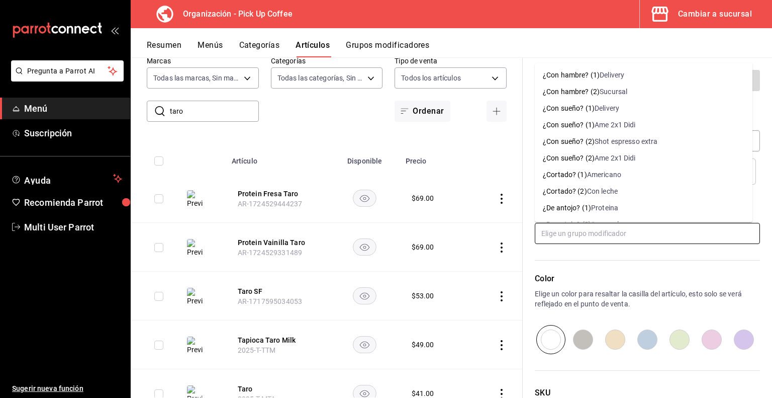
click at [599, 236] on input "text" at bounding box center [647, 233] width 225 height 21
type input "elige"
type input "elige ta"
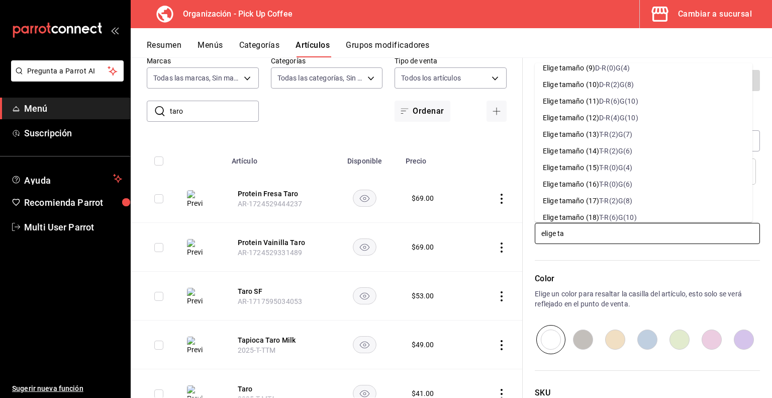
scroll to position [177, 0]
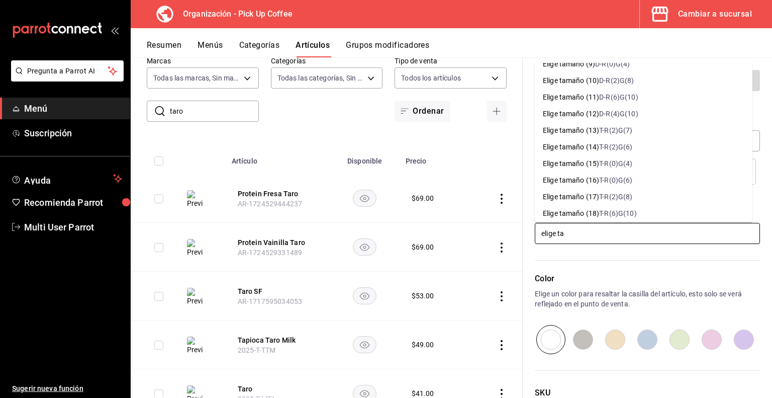
click at [638, 196] on li "Elige tamaño (17) T-R(2)G(8)" at bounding box center [644, 197] width 218 height 17
type textarea "x"
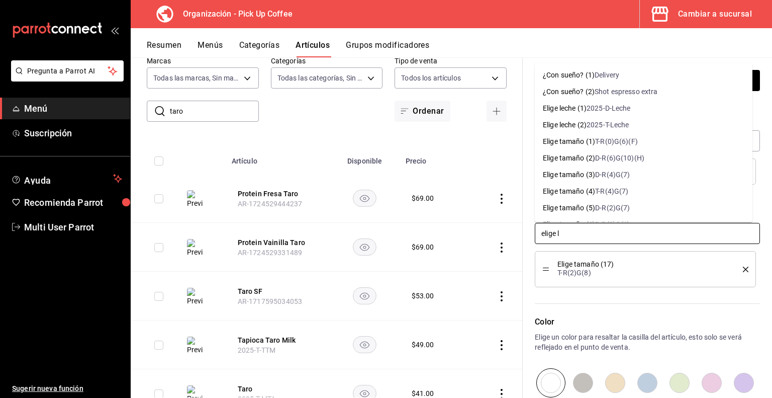
type input "elige le"
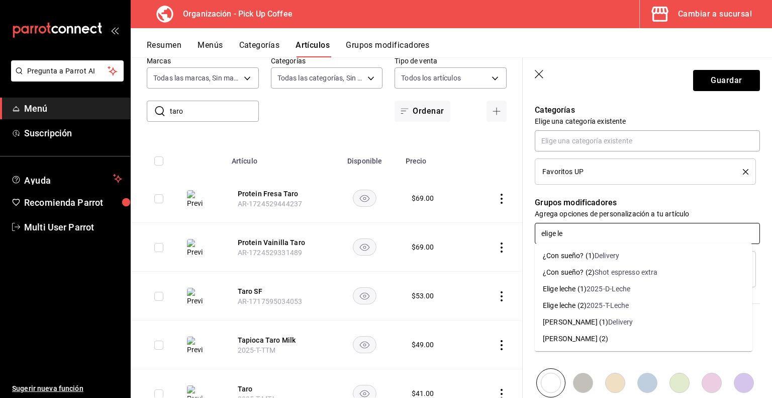
click at [594, 304] on div "2025-T-Leche" at bounding box center [608, 305] width 43 height 11
type textarea "x"
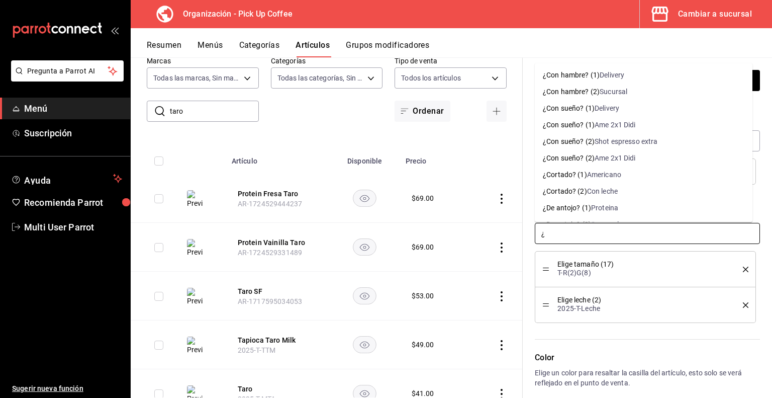
type input "¿m"
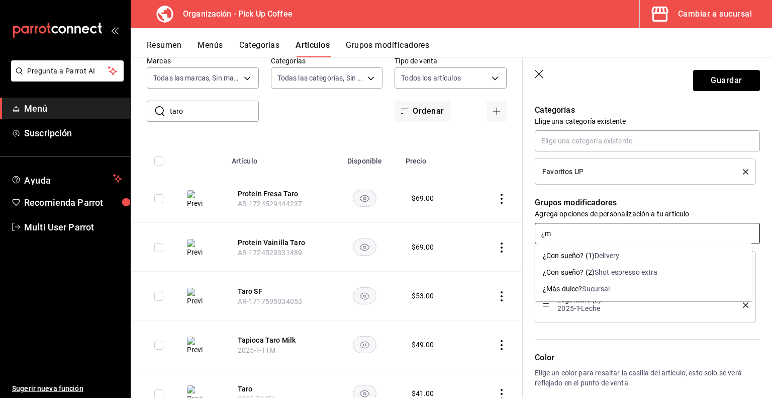
click at [587, 288] on div "Sucursal" at bounding box center [596, 289] width 28 height 11
type textarea "x"
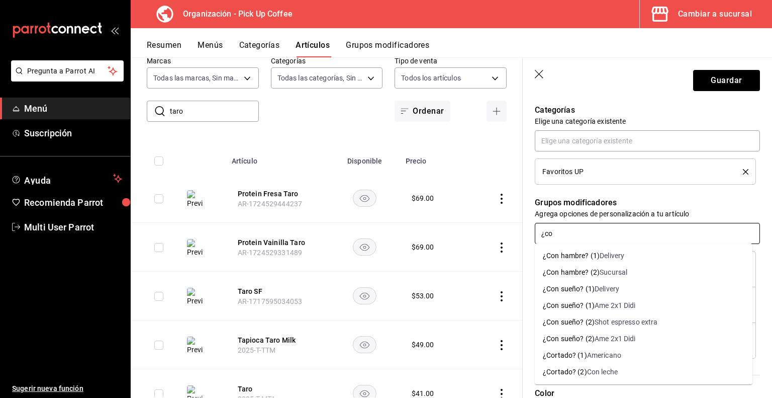
type input "¿con"
click at [573, 322] on div "¿Con sueño? (2)" at bounding box center [569, 322] width 52 height 11
type textarea "x"
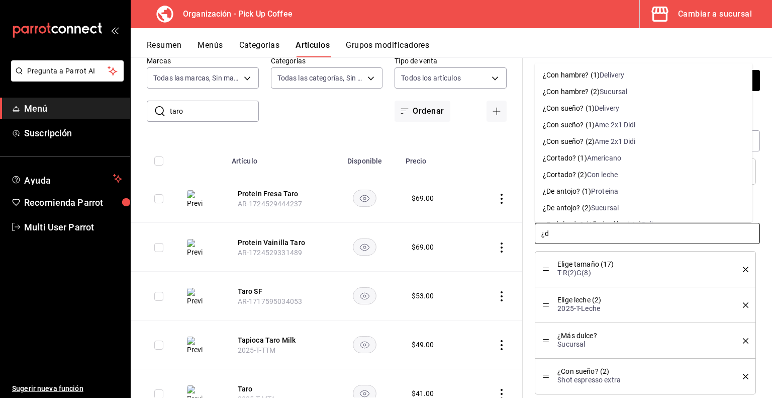
type input "¿de"
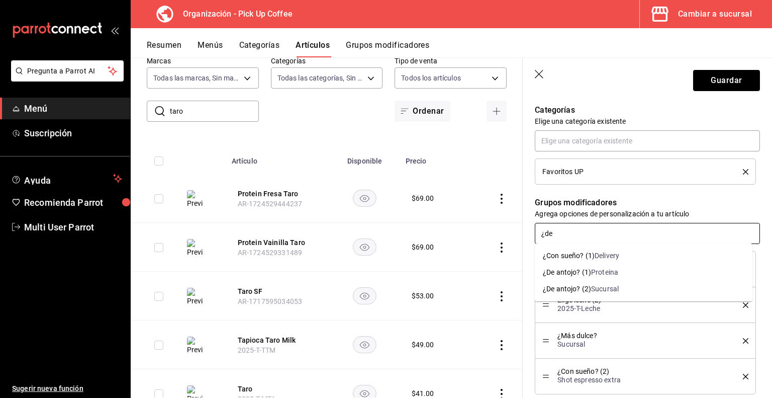
click at [573, 288] on div "¿De antojo? (2)" at bounding box center [567, 289] width 48 height 11
type textarea "x"
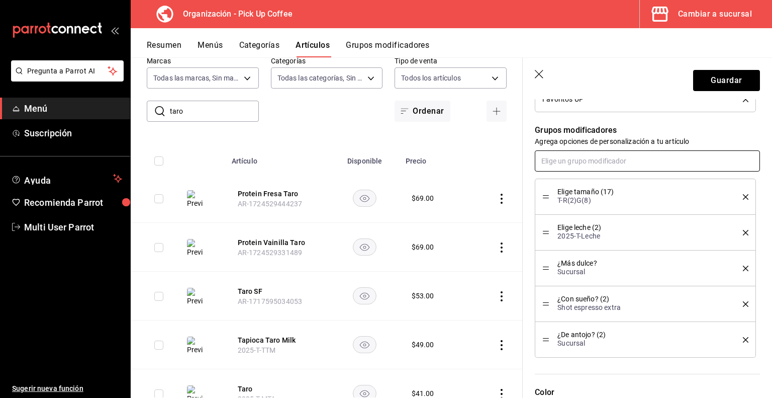
scroll to position [499, 0]
click at [704, 80] on button "Guardar" at bounding box center [727, 80] width 67 height 21
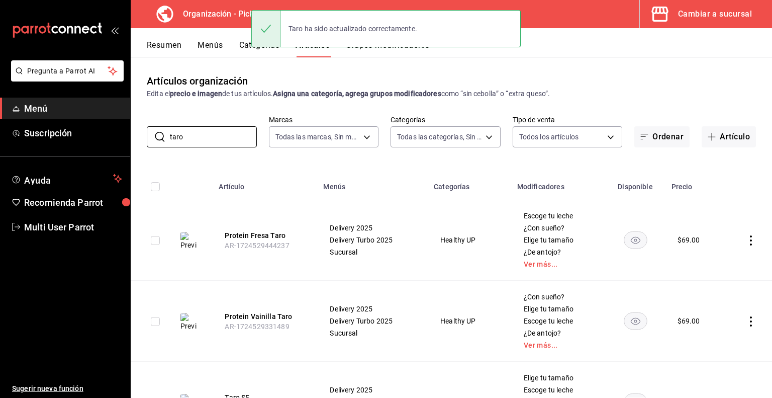
drag, startPoint x: 205, startPoint y: 138, endPoint x: 38, endPoint y: 115, distance: 168.1
click at [38, 115] on div "Pregunta a Parrot AI Menú Suscripción Ayuda Recomienda Parrot Multi User Parrot…" at bounding box center [386, 199] width 772 height 398
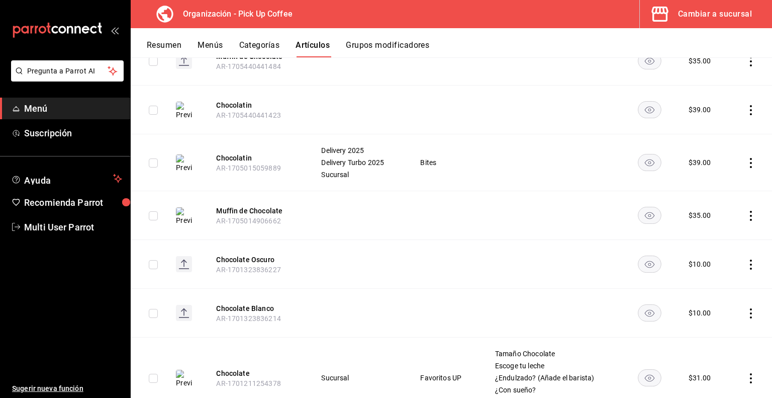
scroll to position [559, 0]
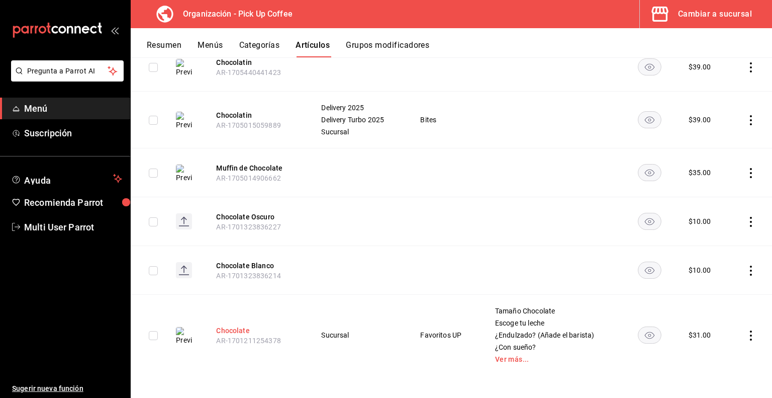
click at [229, 329] on button "Chocolate" at bounding box center [256, 330] width 80 height 10
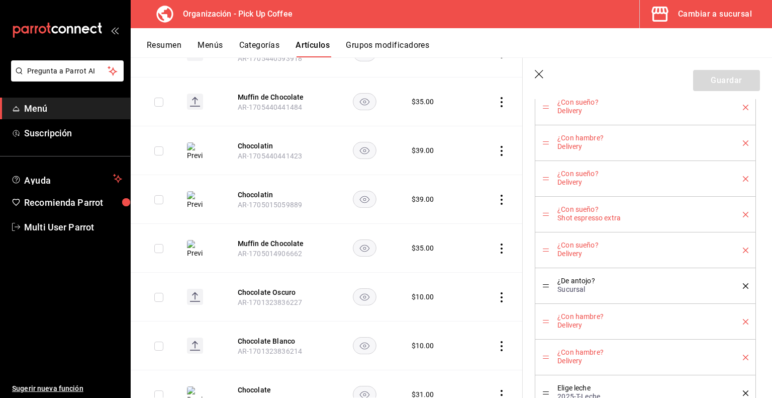
scroll to position [1370, 0]
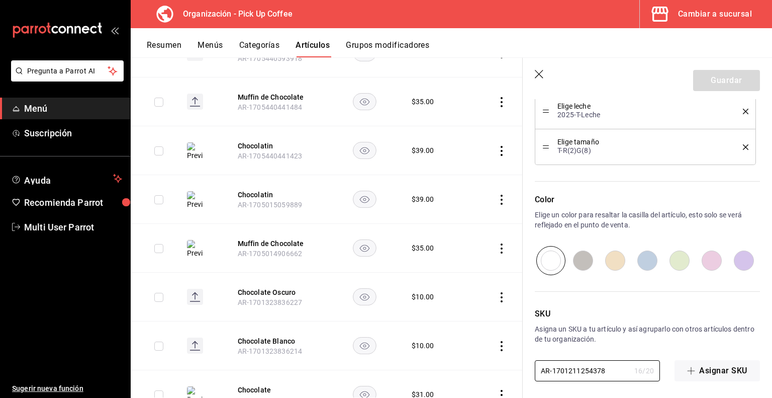
drag, startPoint x: 613, startPoint y: 364, endPoint x: 442, endPoint y: 364, distance: 170.5
click at [442, 364] on main "Artículos organización Edita el precio e imagen de tus artículos. Asigna una ca…" at bounding box center [452, 227] width 642 height 340
paste input "2025-T-MCH"
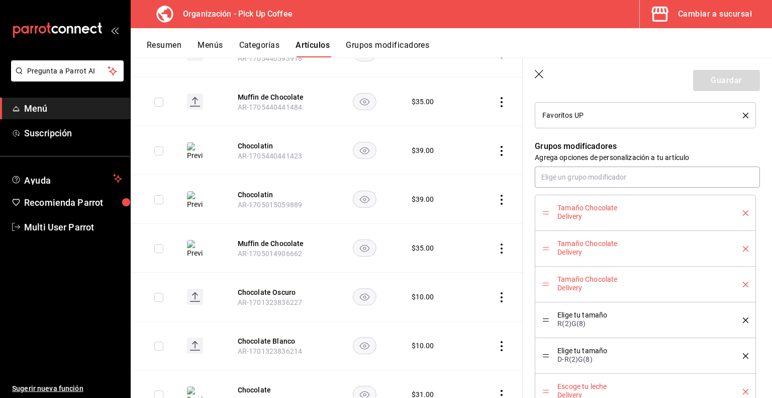
scroll to position [482, 0]
click at [743, 213] on icon "delete" at bounding box center [746, 214] width 6 height 6
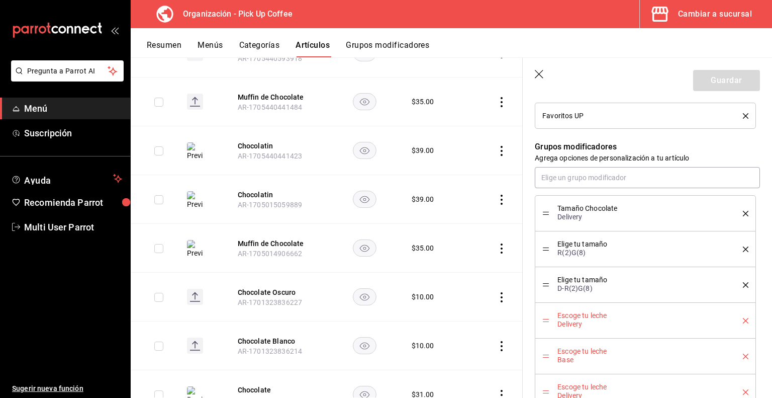
click at [743, 213] on icon "delete" at bounding box center [746, 214] width 6 height 6
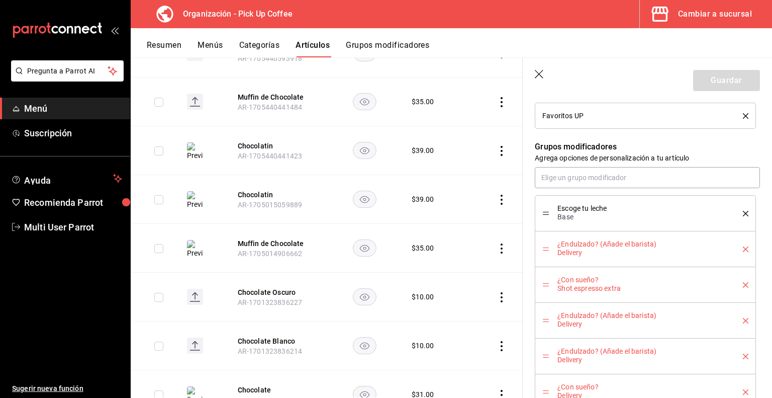
click at [743, 213] on icon "delete" at bounding box center [746, 214] width 6 height 6
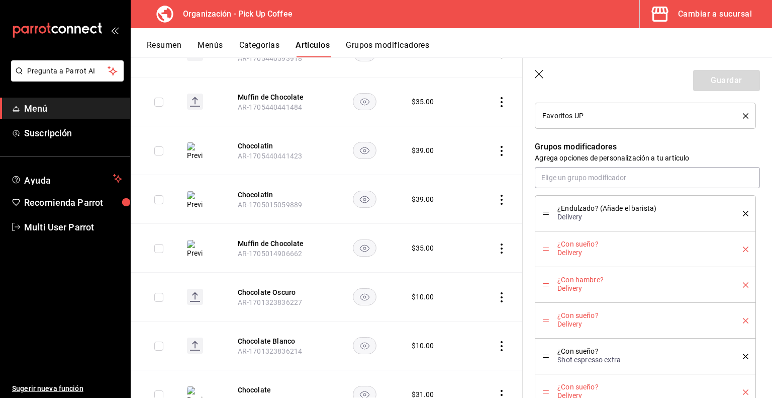
click at [743, 213] on icon "delete" at bounding box center [746, 214] width 6 height 6
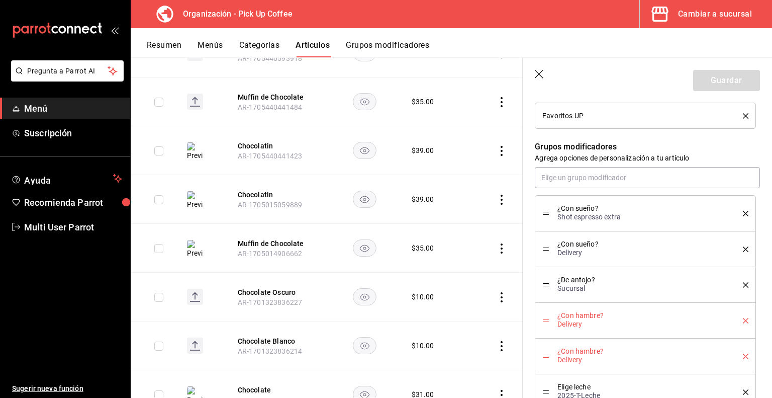
click at [743, 213] on icon "delete" at bounding box center [746, 214] width 6 height 6
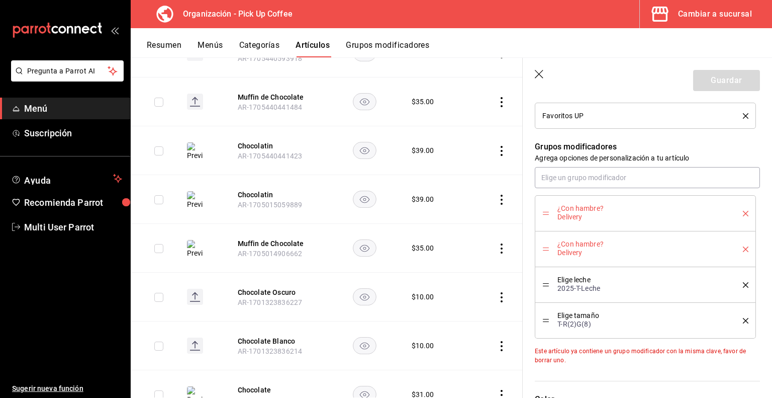
click at [743, 213] on icon "delete" at bounding box center [746, 214] width 6 height 6
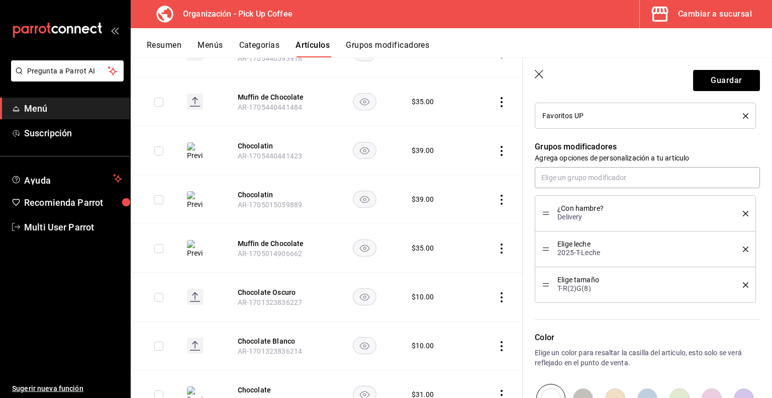
click at [743, 213] on icon "delete" at bounding box center [746, 214] width 6 height 6
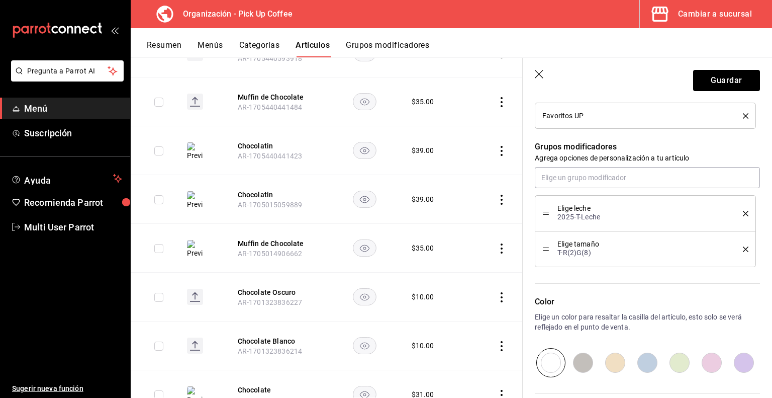
click at [743, 213] on icon "delete" at bounding box center [746, 214] width 6 height 6
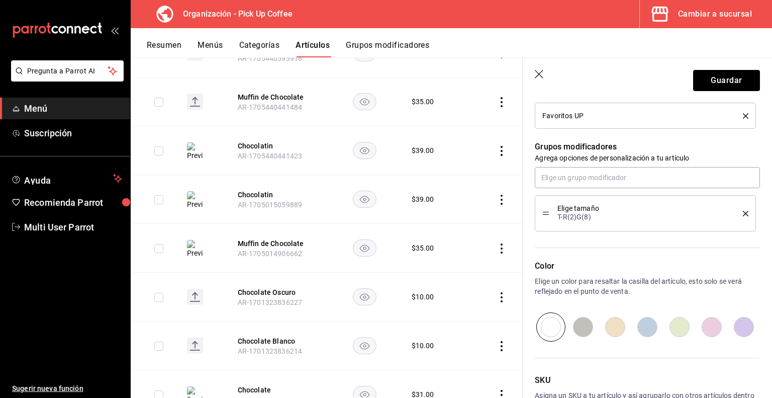
click at [743, 213] on icon "delete" at bounding box center [746, 214] width 6 height 6
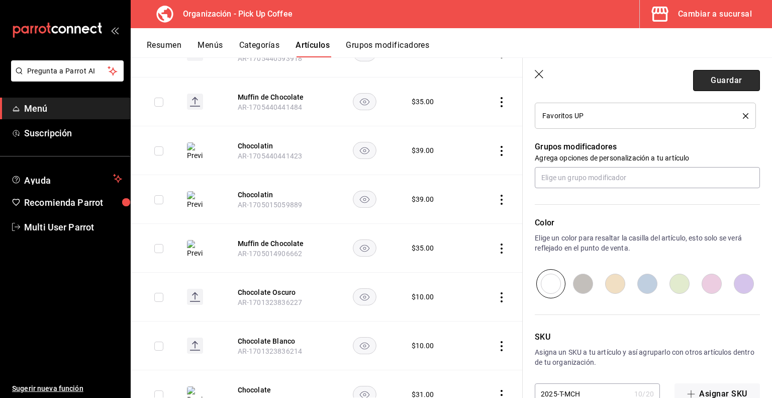
click at [724, 84] on button "Guardar" at bounding box center [727, 80] width 67 height 21
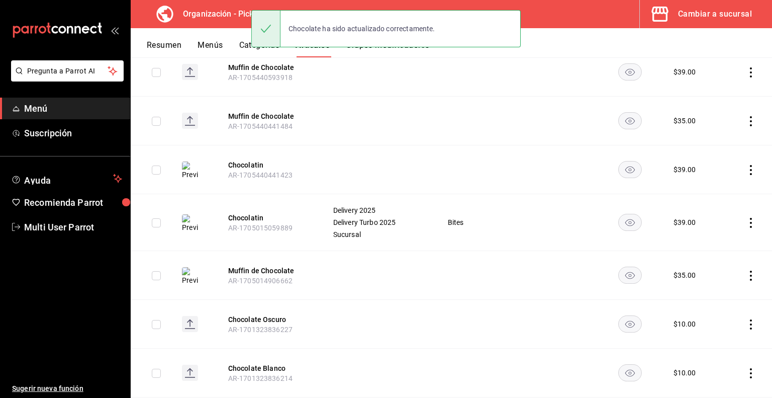
scroll to position [527, 0]
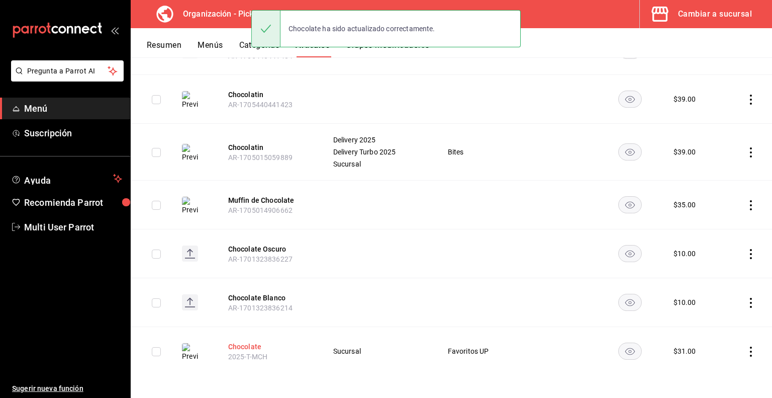
click at [250, 345] on button "Chocolate" at bounding box center [268, 346] width 80 height 10
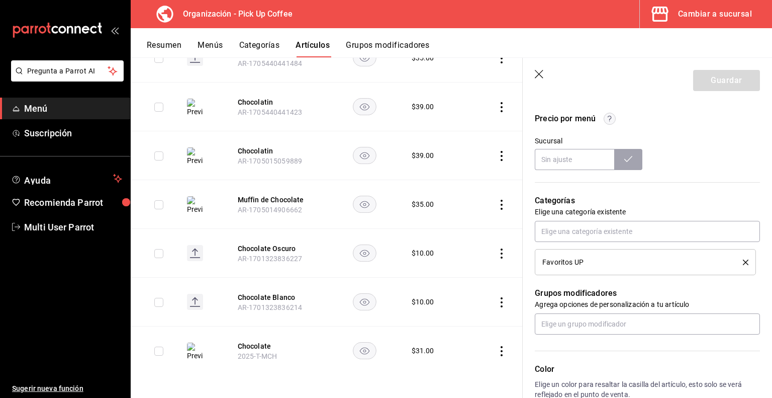
scroll to position [383, 0]
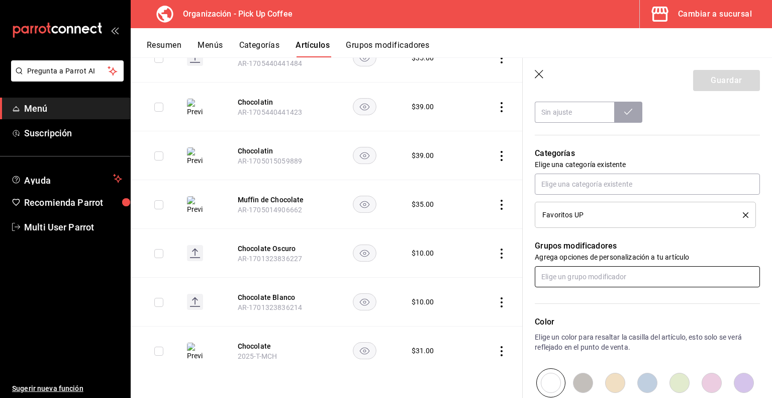
click at [564, 271] on input "text" at bounding box center [647, 276] width 225 height 21
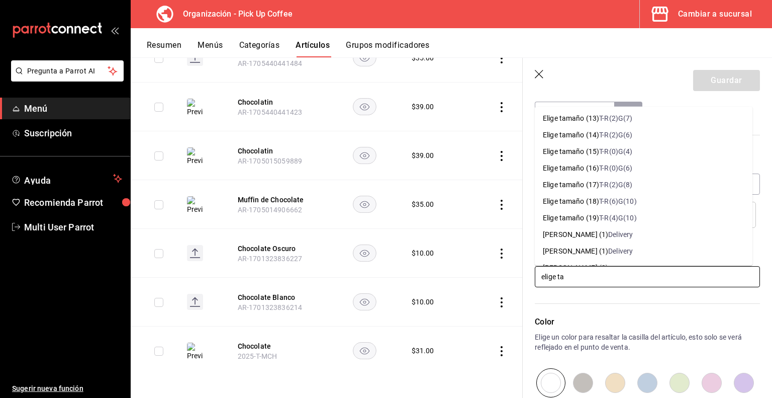
scroll to position [233, 0]
click at [623, 180] on div "T-R(2)G(8)" at bounding box center [615, 184] width 33 height 11
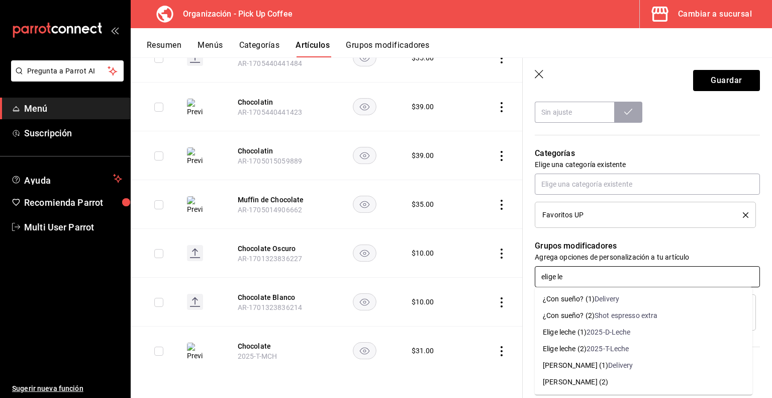
click at [590, 352] on div "2025-T-Leche" at bounding box center [608, 348] width 43 height 11
click at [601, 333] on div "Sucursal" at bounding box center [596, 332] width 28 height 11
click at [591, 364] on div "¿Con sueño? (2)" at bounding box center [569, 365] width 52 height 11
click at [594, 333] on div "Sucursal" at bounding box center [605, 332] width 28 height 11
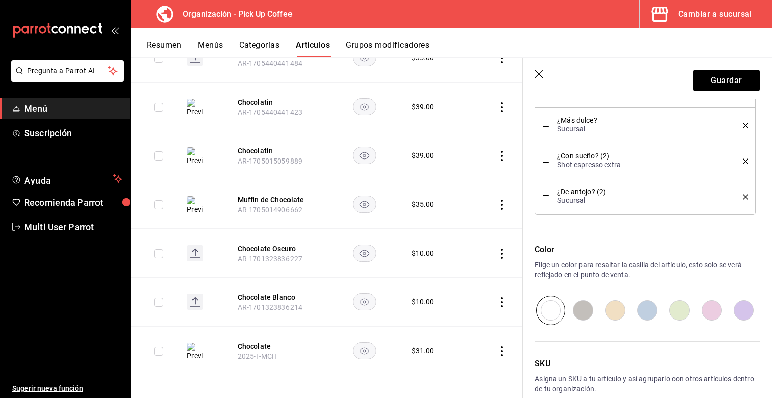
scroll to position [694, 0]
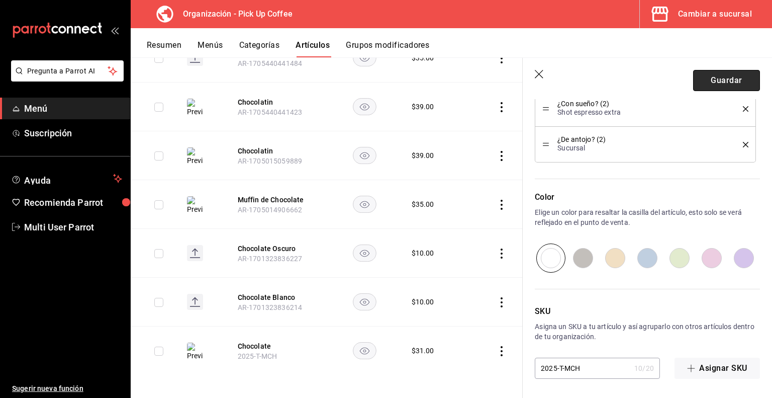
click at [714, 83] on button "Guardar" at bounding box center [727, 80] width 67 height 21
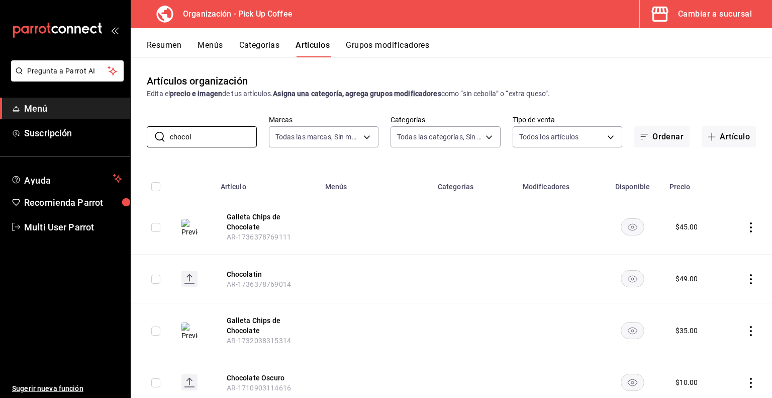
drag, startPoint x: 224, startPoint y: 138, endPoint x: 0, endPoint y: 104, distance: 226.9
click at [0, 104] on div "Pregunta a Parrot AI Menú Suscripción Ayuda Recomienda Parrot Multi User Parrot…" at bounding box center [386, 199] width 772 height 398
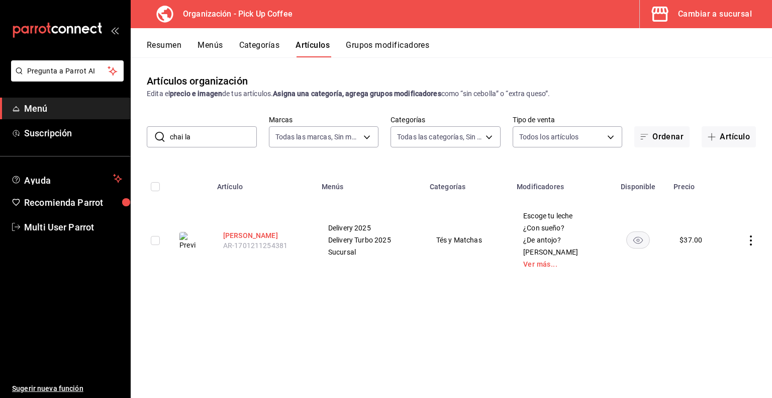
click at [230, 239] on button "[PERSON_NAME]" at bounding box center [263, 235] width 80 height 10
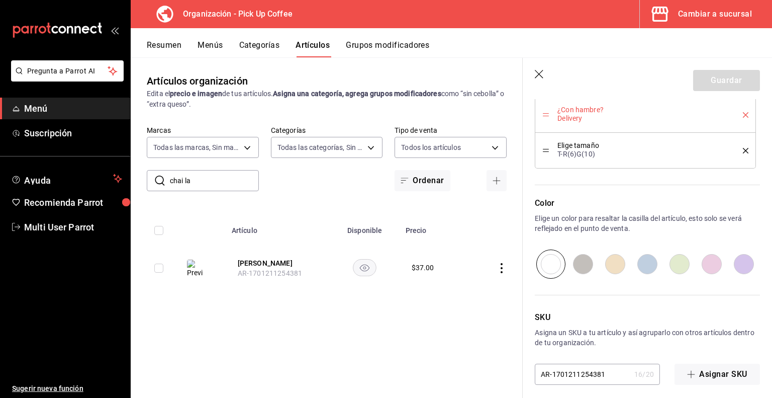
scroll to position [1238, 0]
drag, startPoint x: 616, startPoint y: 374, endPoint x: 442, endPoint y: 378, distance: 173.5
click at [442, 378] on main "Artículos organización Edita el precio e imagen de tus artículos. Asigna una ca…" at bounding box center [452, 227] width 642 height 340
paste input "2025-T-MCL"
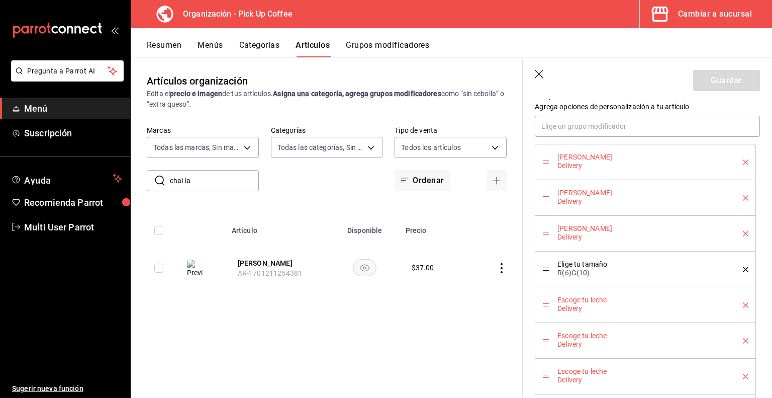
scroll to position [568, 0]
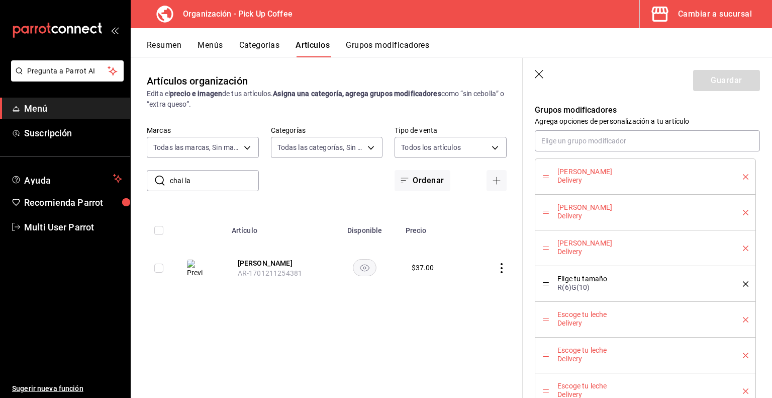
click at [743, 177] on icon "delete" at bounding box center [746, 177] width 6 height 6
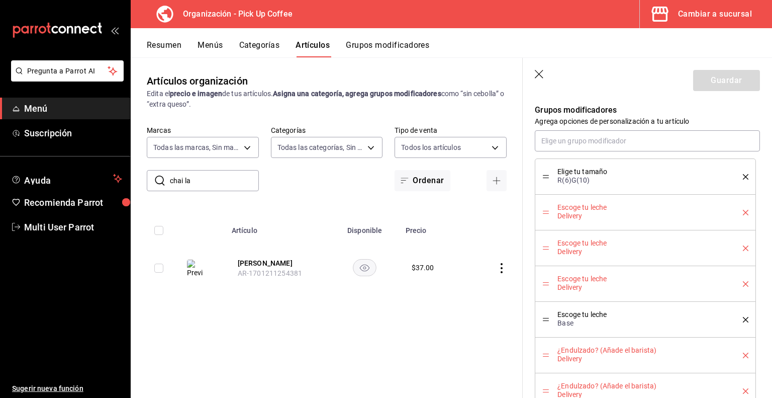
click at [743, 177] on icon "delete" at bounding box center [746, 177] width 6 height 6
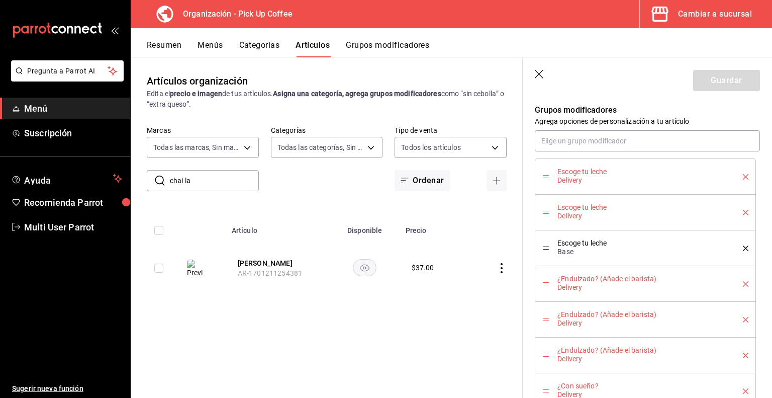
click at [743, 177] on icon "delete" at bounding box center [746, 177] width 6 height 6
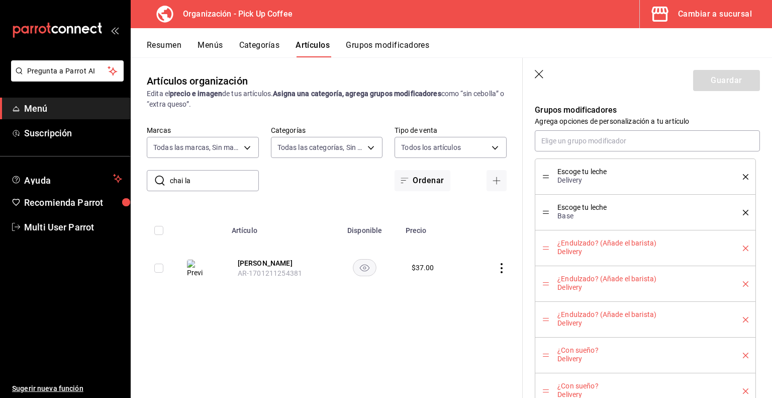
click at [743, 177] on icon "delete" at bounding box center [746, 177] width 6 height 6
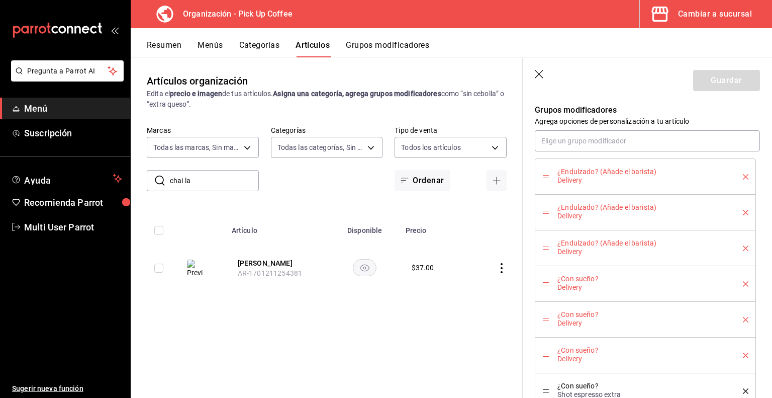
click at [743, 177] on icon "delete" at bounding box center [746, 177] width 6 height 6
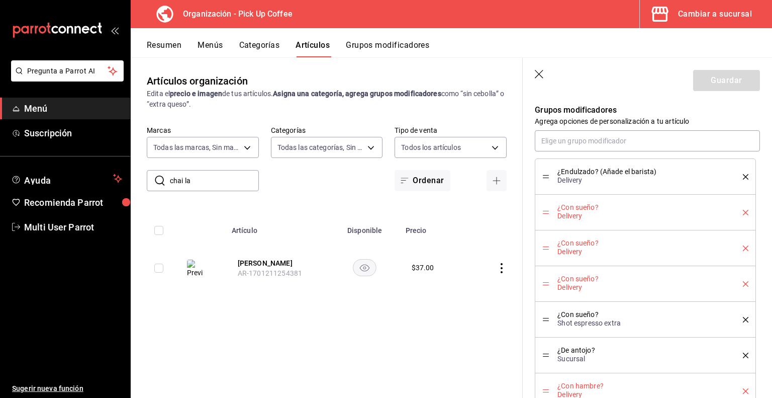
click at [743, 177] on icon "delete" at bounding box center [746, 177] width 6 height 6
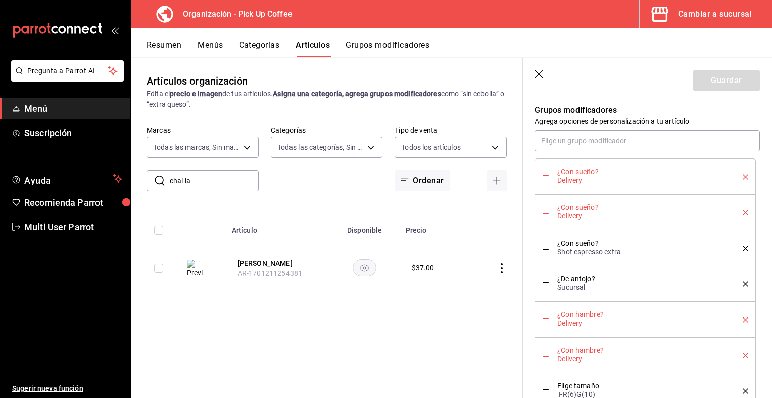
click at [743, 177] on icon "delete" at bounding box center [746, 177] width 6 height 6
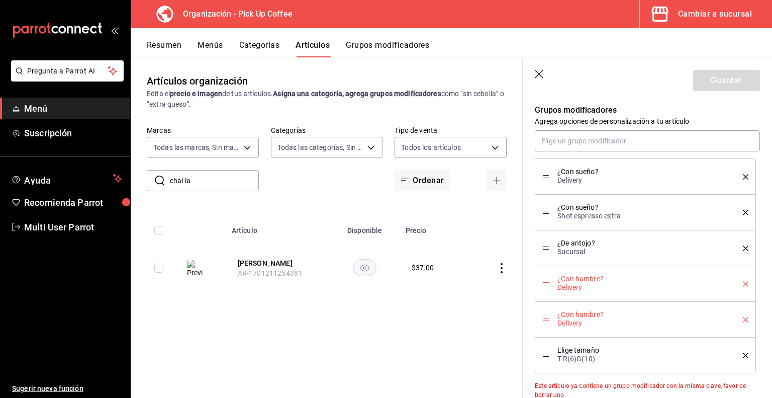
click at [743, 177] on icon "delete" at bounding box center [746, 177] width 6 height 6
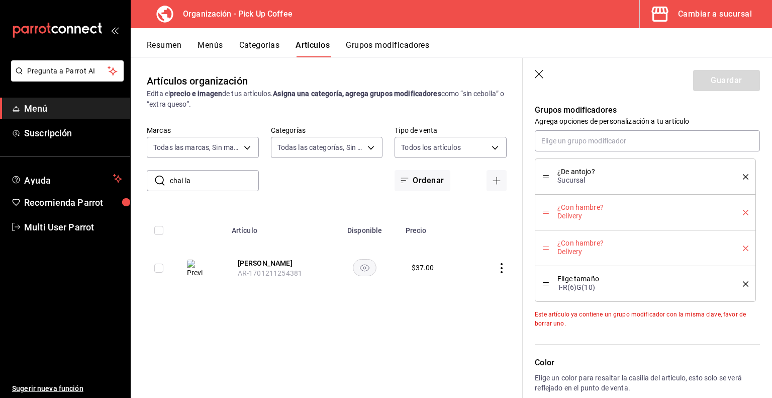
click at [743, 177] on icon "delete" at bounding box center [746, 177] width 6 height 6
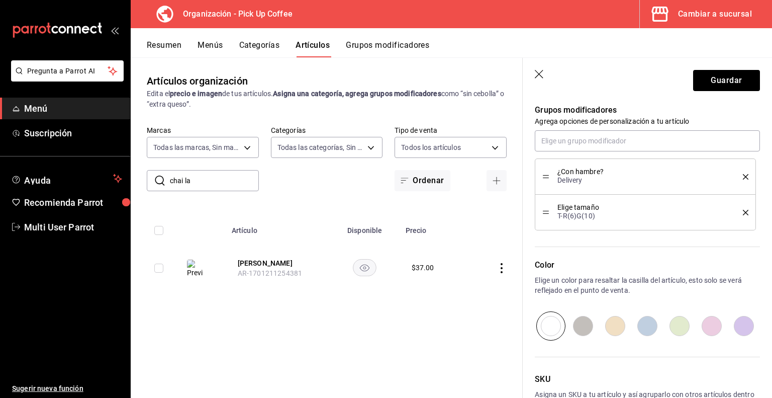
click at [743, 177] on icon "delete" at bounding box center [746, 177] width 6 height 6
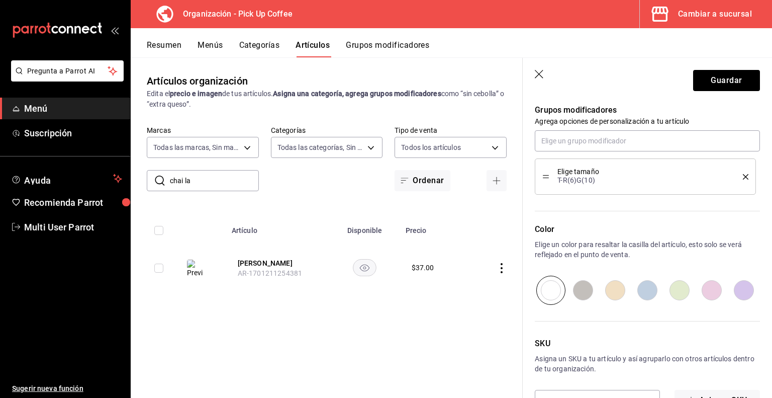
click at [743, 177] on icon "delete" at bounding box center [746, 177] width 6 height 6
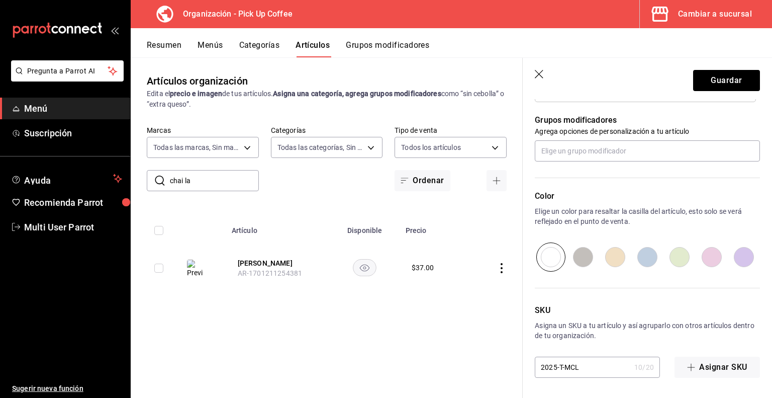
scroll to position [557, 0]
click at [738, 177] on div "Color Elige un color para resaltar la casilla del artículo, esto solo se verá r…" at bounding box center [641, 217] width 237 height 110
click at [732, 85] on button "Guardar" at bounding box center [727, 80] width 67 height 21
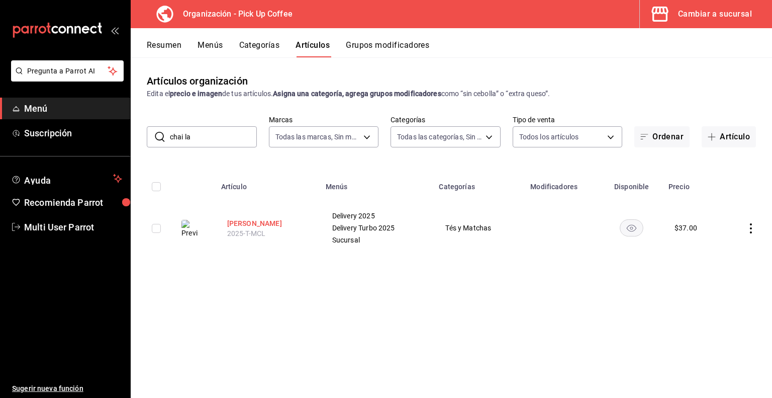
click at [241, 221] on button "[PERSON_NAME]" at bounding box center [267, 223] width 80 height 10
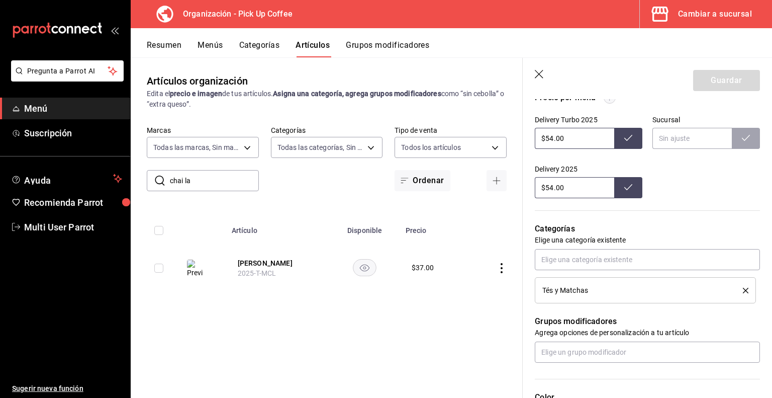
scroll to position [462, 0]
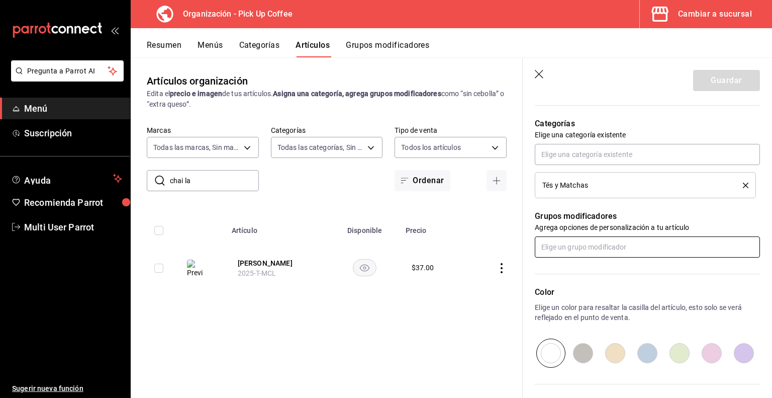
click at [584, 244] on input "text" at bounding box center [647, 246] width 225 height 21
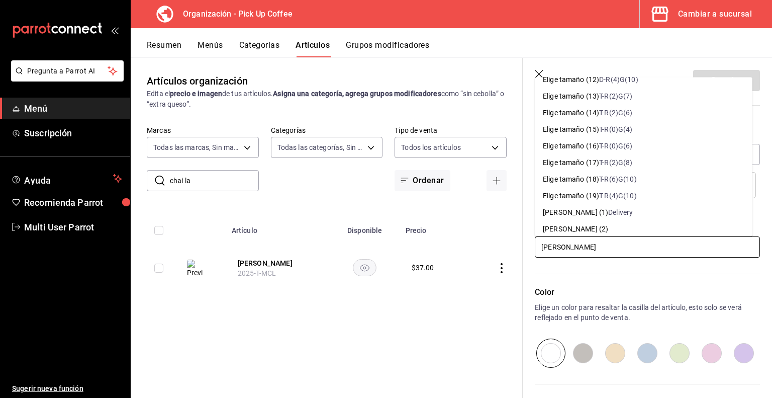
scroll to position [225, 0]
click at [628, 183] on div "T-R(6)G(10)" at bounding box center [617, 179] width 37 height 11
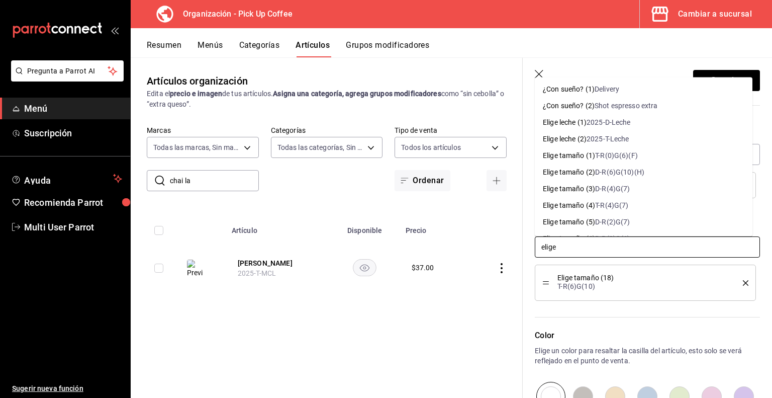
click at [636, 139] on li "Elige leche (2) 2025-T-Leche" at bounding box center [644, 139] width 218 height 17
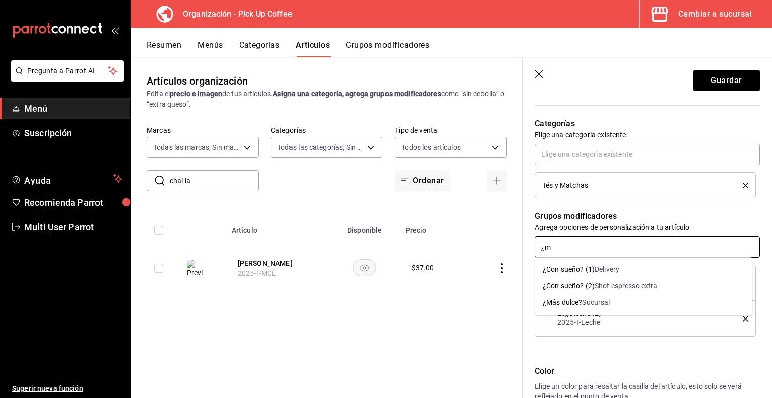
click at [569, 301] on div "¿Más dulce?" at bounding box center [562, 302] width 39 height 11
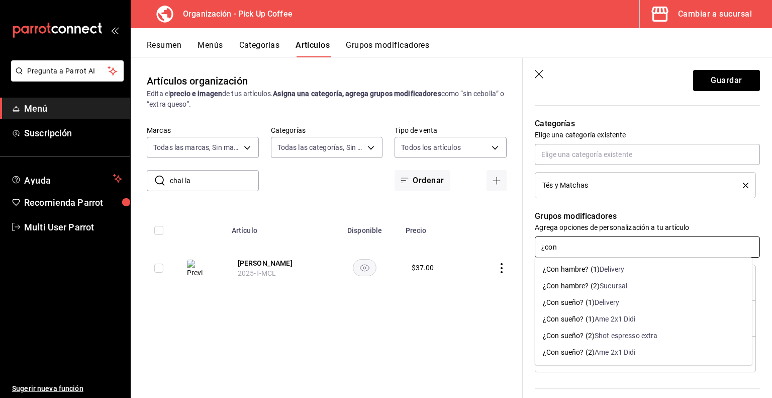
click at [563, 337] on div "¿Con sueño? (2)" at bounding box center [569, 335] width 52 height 11
click at [589, 305] on div "¿De antojo? (2)" at bounding box center [567, 302] width 48 height 11
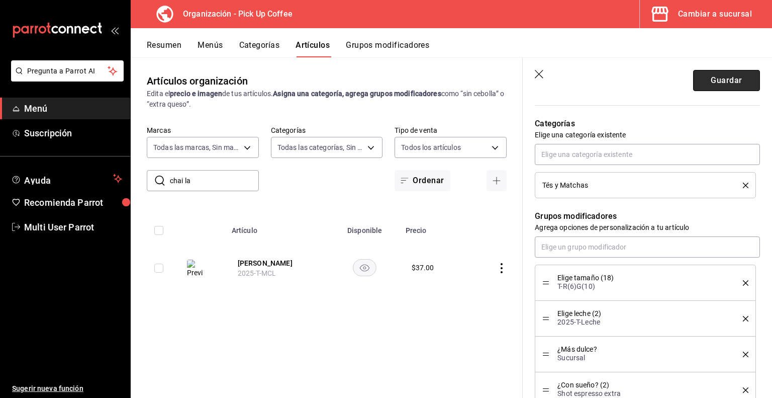
click at [711, 78] on button "Guardar" at bounding box center [727, 80] width 67 height 21
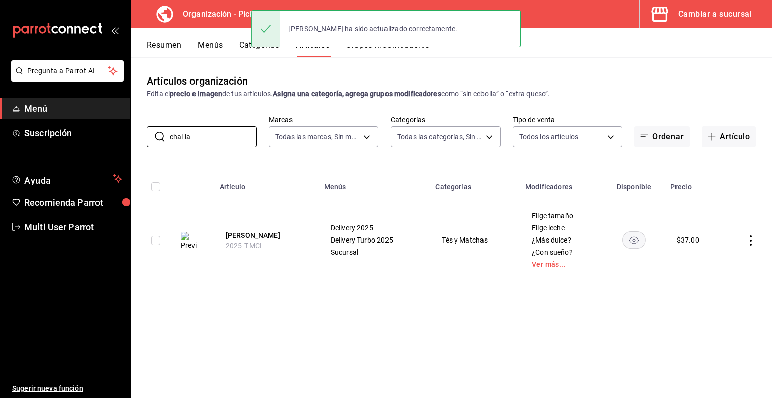
drag, startPoint x: 196, startPoint y: 138, endPoint x: 68, endPoint y: 121, distance: 128.3
click at [68, 121] on div "Pregunta a Parrot AI Menú Suscripción Ayuda Recomienda Parrot Multi User Parrot…" at bounding box center [386, 199] width 772 height 398
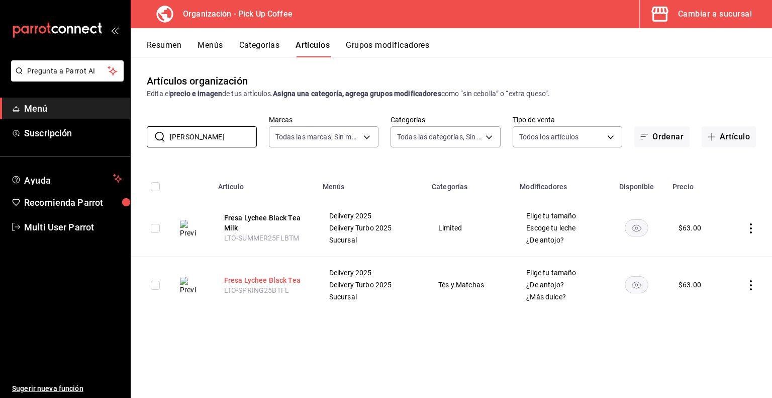
click at [245, 279] on button "Fresa Lychee Black Tea" at bounding box center [264, 280] width 80 height 10
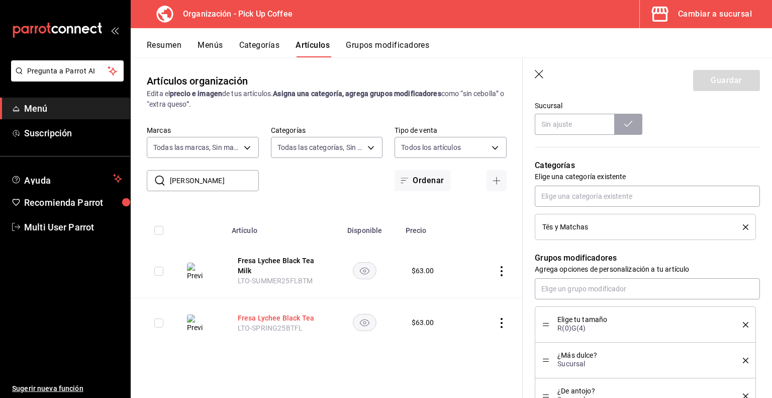
scroll to position [672, 0]
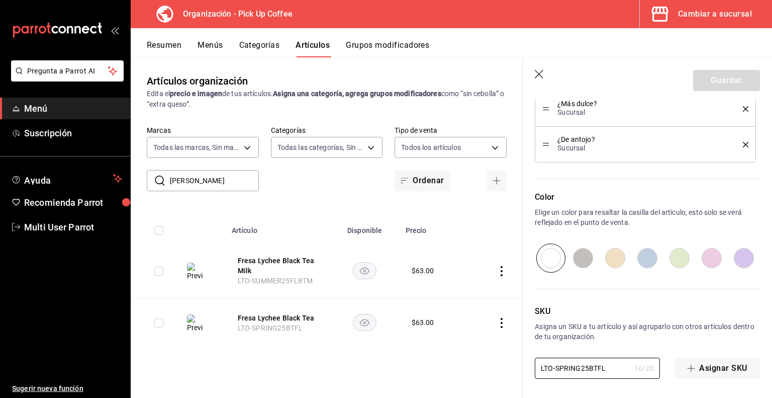
drag, startPoint x: 606, startPoint y: 364, endPoint x: 458, endPoint y: 363, distance: 147.9
click at [458, 363] on main "Artículos organización Edita el precio e imagen de tus artículos. Asigna una ca…" at bounding box center [452, 227] width 642 height 340
paste input "2025-T-TFLBT"
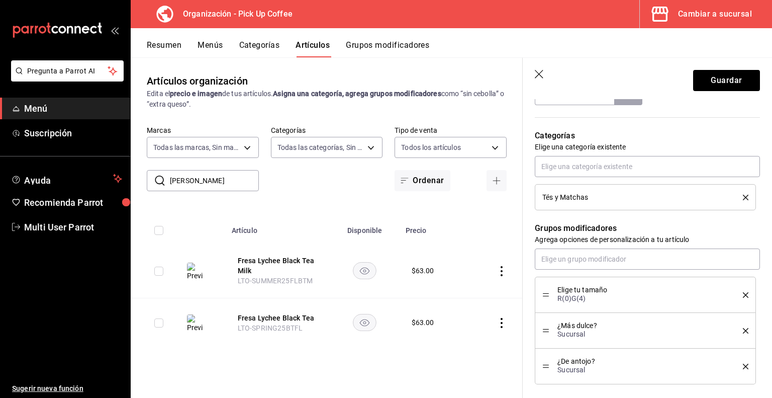
scroll to position [488, 0]
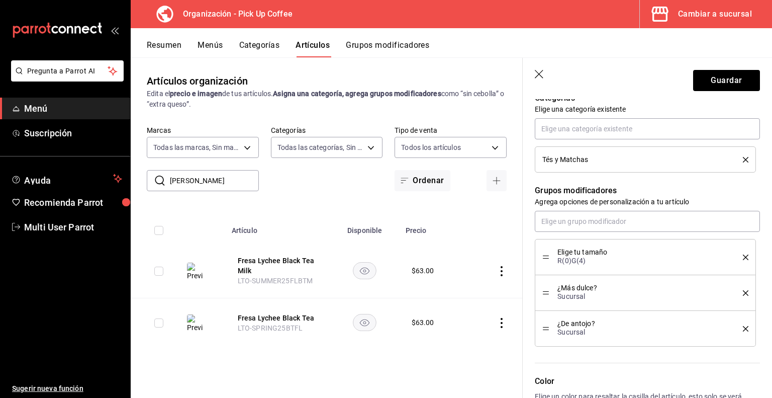
click at [743, 254] on icon "delete" at bounding box center [746, 257] width 6 height 6
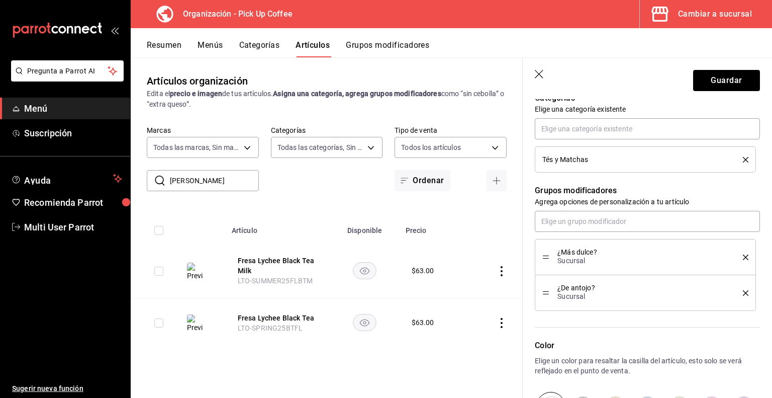
click at [743, 254] on icon "delete" at bounding box center [746, 257] width 6 height 6
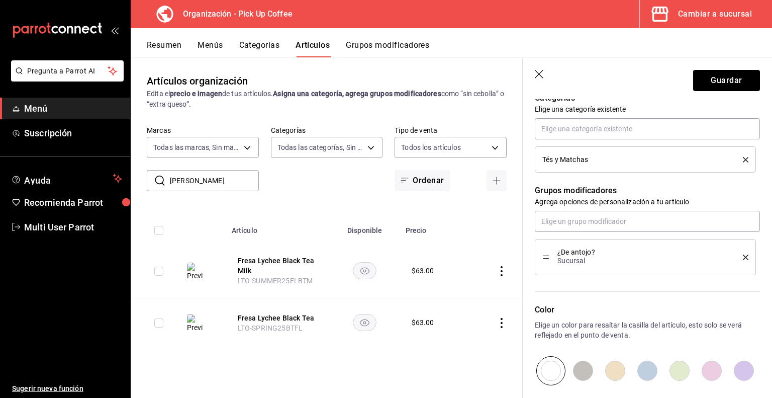
click at [743, 254] on icon "delete" at bounding box center [746, 257] width 6 height 6
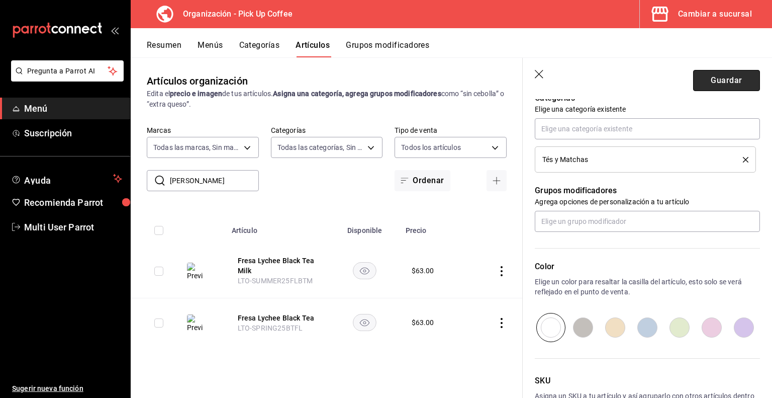
click at [700, 74] on button "Guardar" at bounding box center [727, 80] width 67 height 21
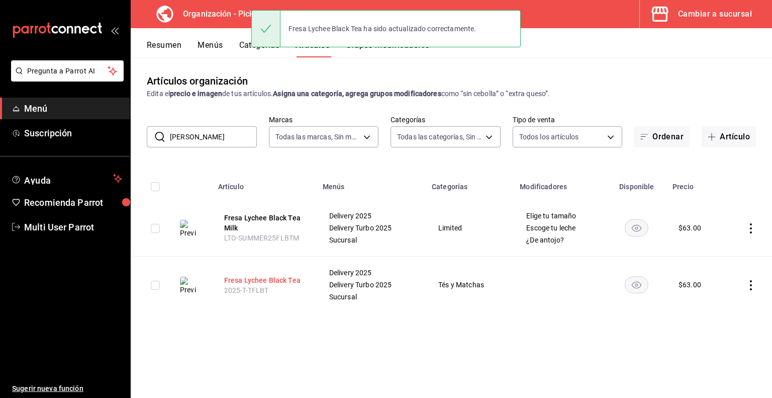
click at [241, 283] on button "Fresa Lychee Black Tea" at bounding box center [264, 280] width 80 height 10
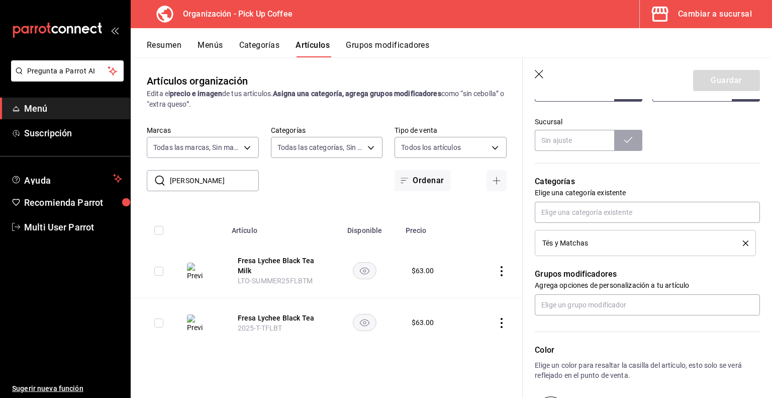
scroll to position [472, 0]
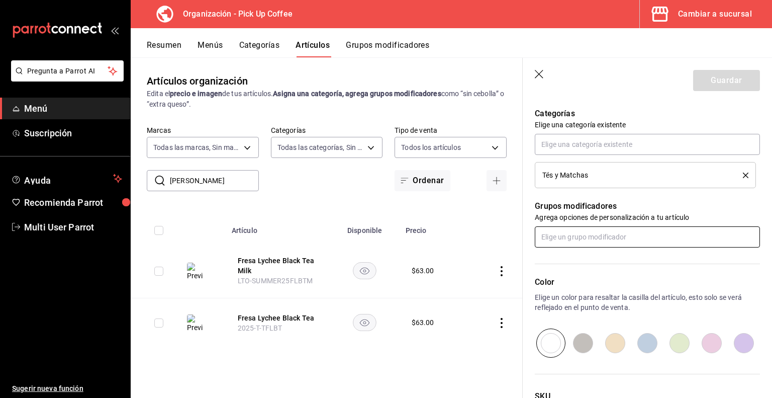
click at [612, 236] on input "text" at bounding box center [647, 236] width 225 height 21
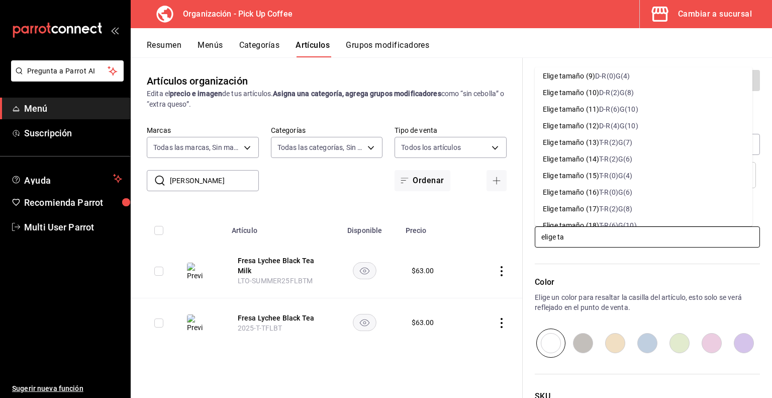
scroll to position [179, 0]
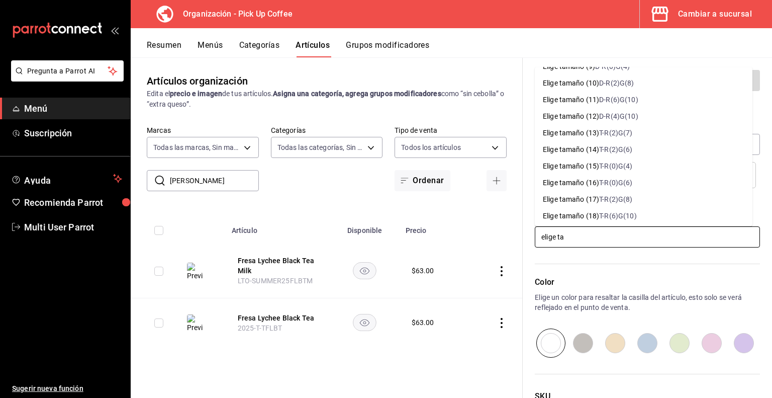
click at [610, 166] on div "T-R(0)G(4)" at bounding box center [615, 166] width 33 height 11
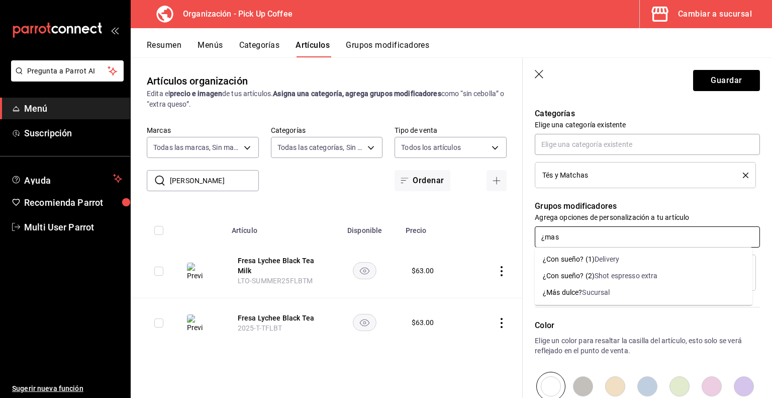
click at [620, 291] on li "¿Más dulce? Sucursal" at bounding box center [644, 292] width 218 height 17
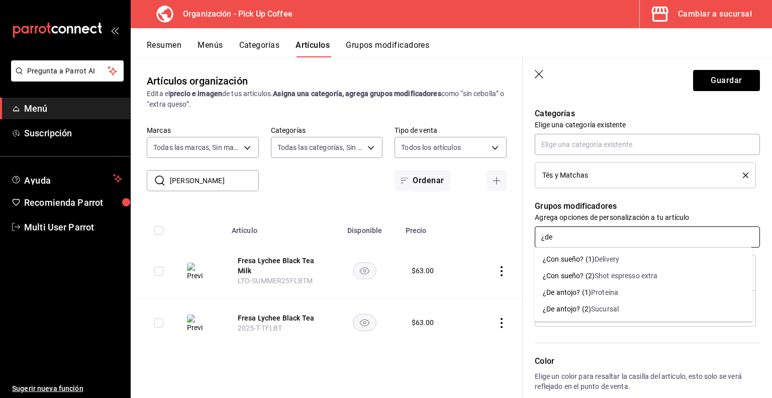
click at [585, 309] on div "¿De antojo? (2)" at bounding box center [567, 309] width 48 height 11
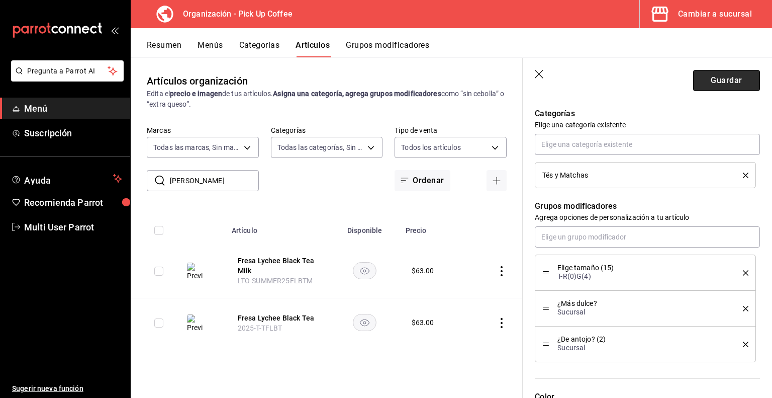
click at [714, 84] on button "Guardar" at bounding box center [727, 80] width 67 height 21
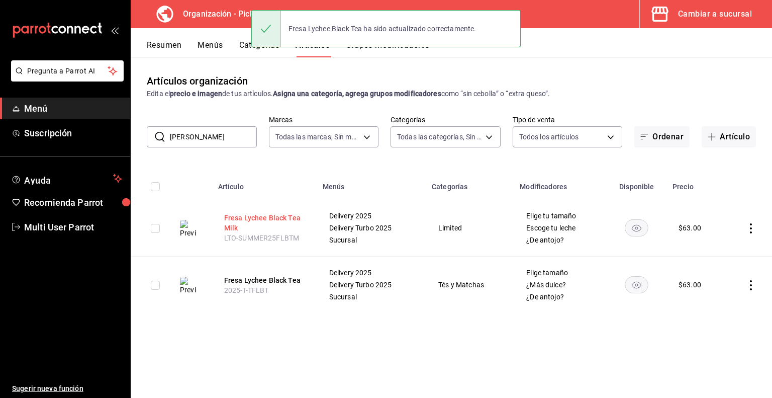
click at [253, 222] on button "Fresa Lychee Black Tea Milk" at bounding box center [264, 223] width 80 height 20
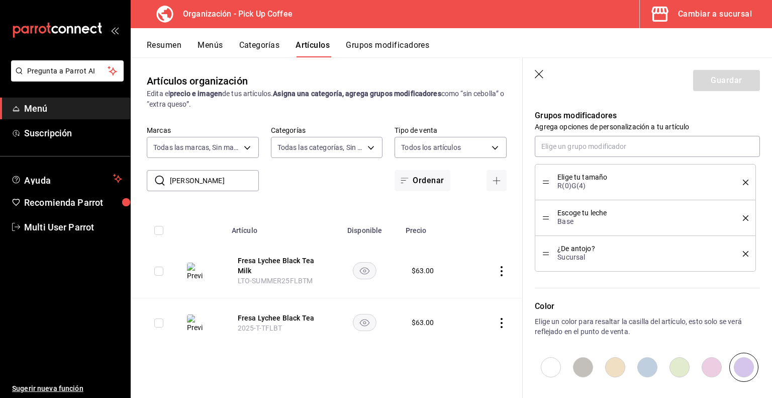
scroll to position [672, 0]
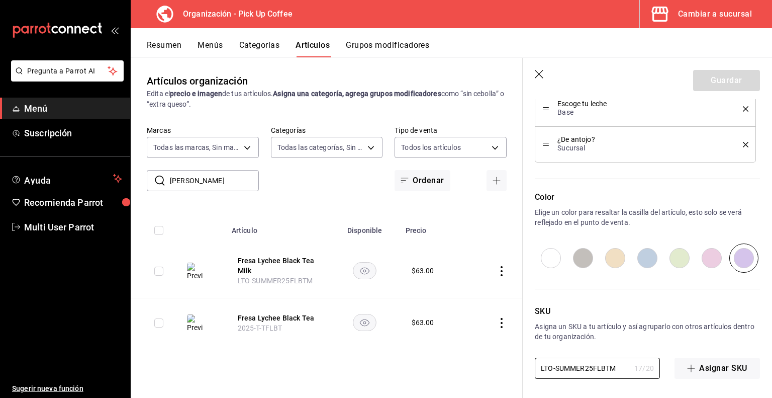
drag, startPoint x: 622, startPoint y: 366, endPoint x: 473, endPoint y: 366, distance: 148.9
click at [473, 366] on main "Artículos organización Edita el precio e imagen de tus artículos. Asigna una ca…" at bounding box center [452, 227] width 642 height 340
paste input "2025-T-TFL"
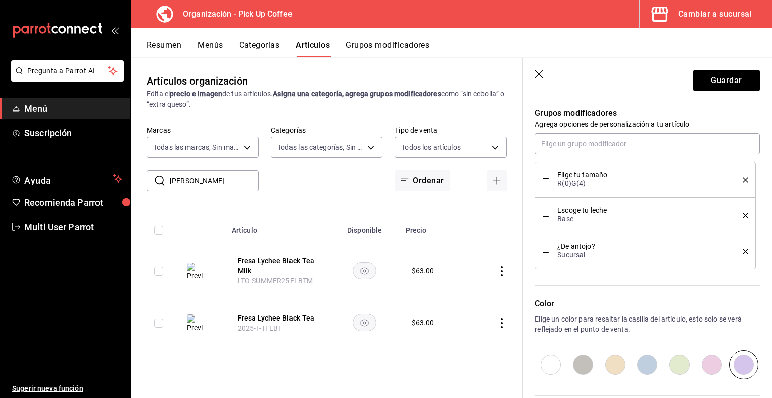
scroll to position [546, 0]
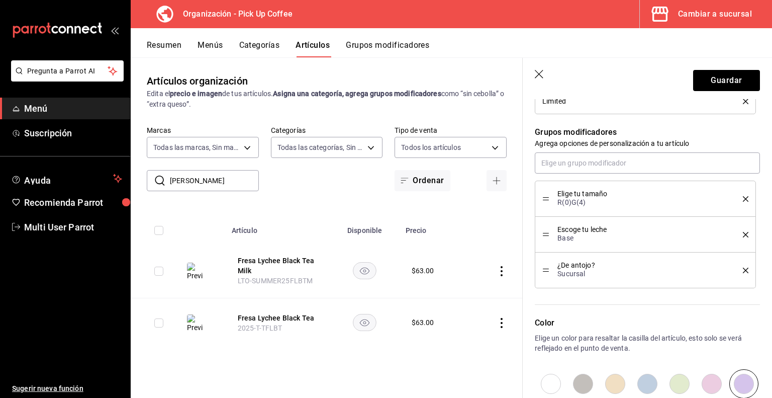
click at [743, 198] on icon "delete" at bounding box center [746, 199] width 6 height 6
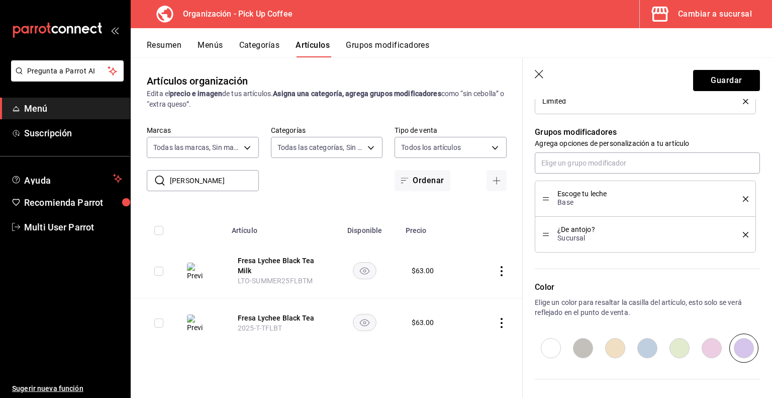
click at [743, 198] on icon "delete" at bounding box center [746, 199] width 6 height 6
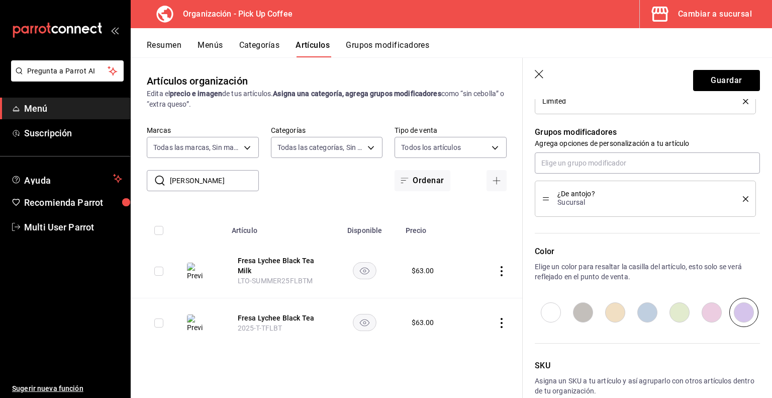
click at [743, 198] on icon "delete" at bounding box center [746, 199] width 6 height 6
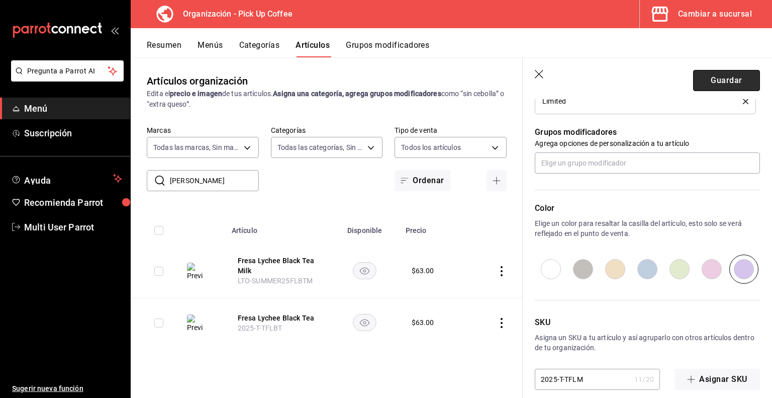
click at [722, 83] on button "Guardar" at bounding box center [727, 80] width 67 height 21
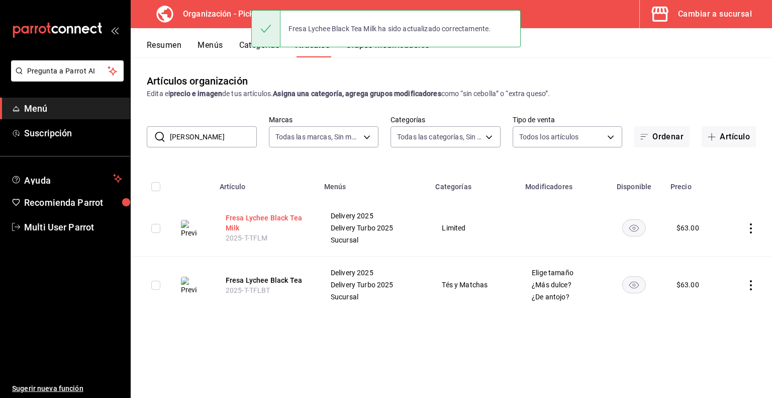
click at [239, 225] on button "Fresa Lychee Black Tea Milk" at bounding box center [266, 223] width 80 height 20
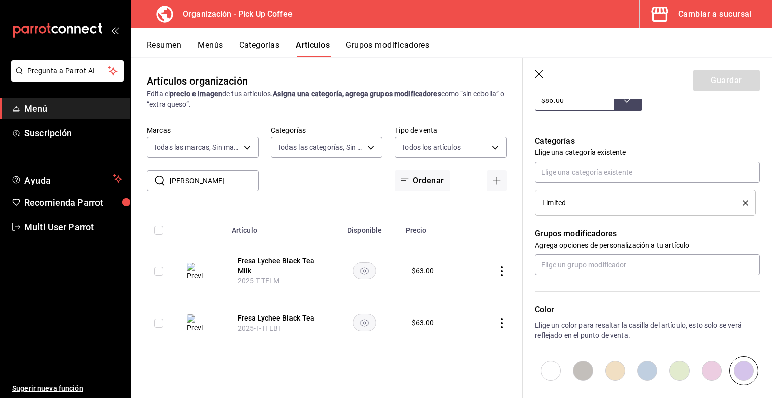
scroll to position [448, 0]
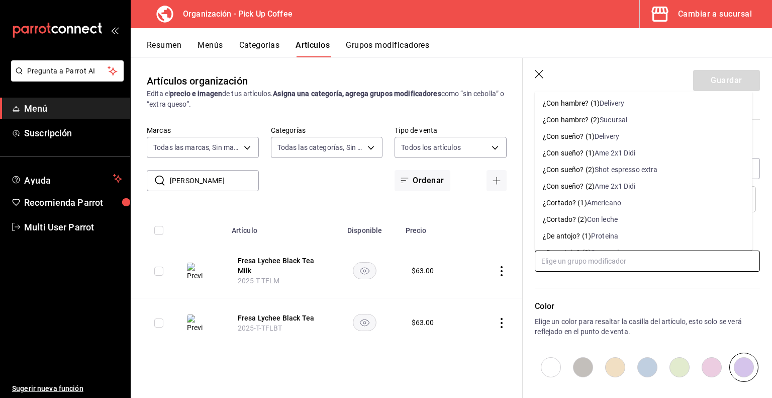
click at [599, 253] on input "text" at bounding box center [647, 260] width 225 height 21
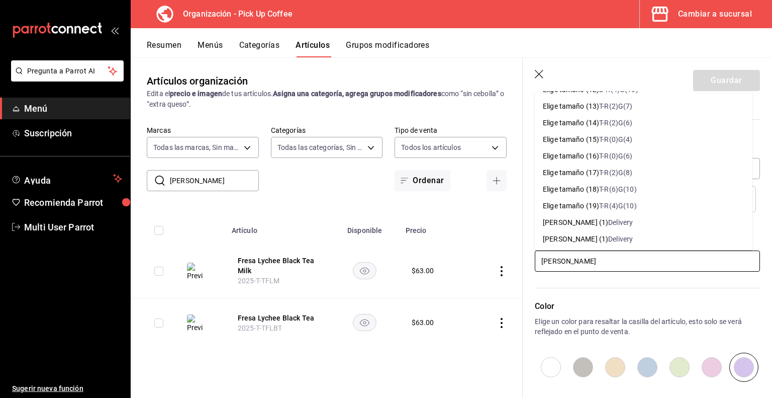
scroll to position [229, 0]
click at [628, 138] on div "T-R(0)G(4)" at bounding box center [615, 139] width 33 height 11
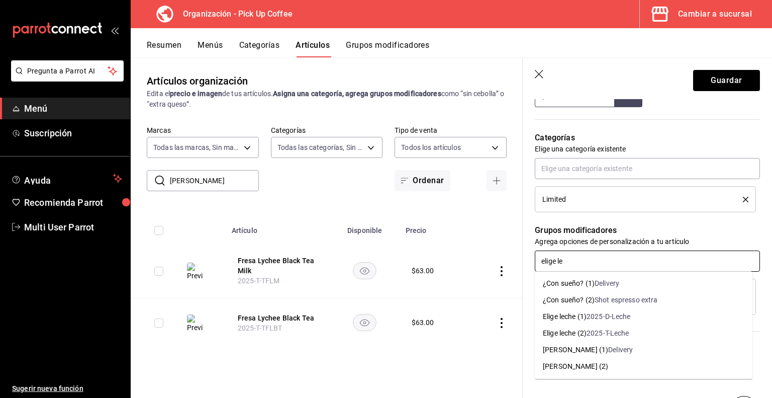
click at [599, 332] on div "2025-T-Leche" at bounding box center [608, 333] width 43 height 11
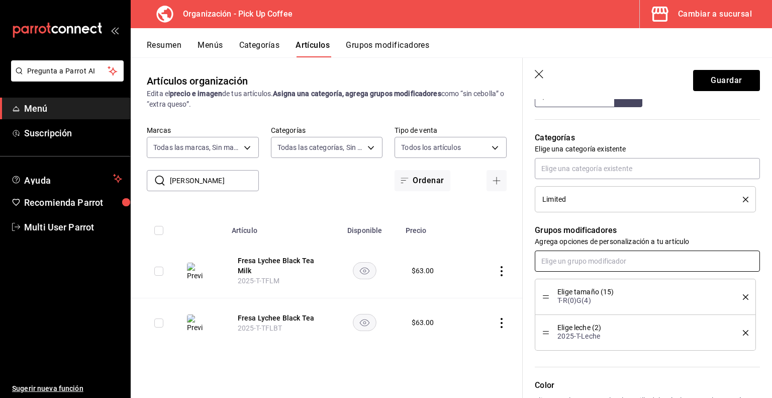
click at [593, 261] on input "text" at bounding box center [647, 260] width 225 height 21
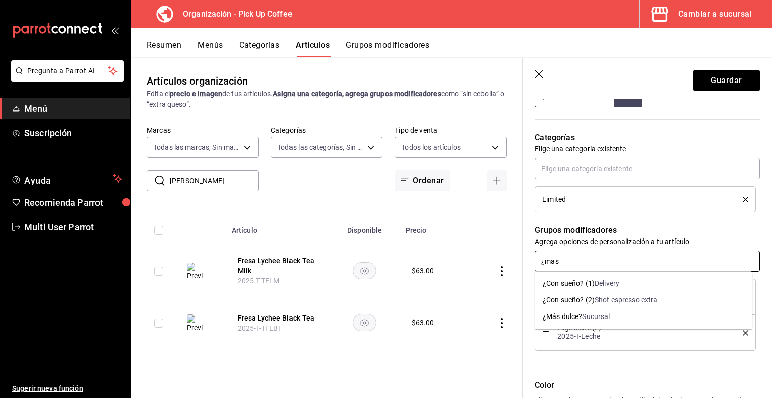
click at [577, 318] on div "¿Más dulce?" at bounding box center [562, 316] width 39 height 11
click at [577, 330] on div "¿De antojo? (2)" at bounding box center [567, 333] width 48 height 11
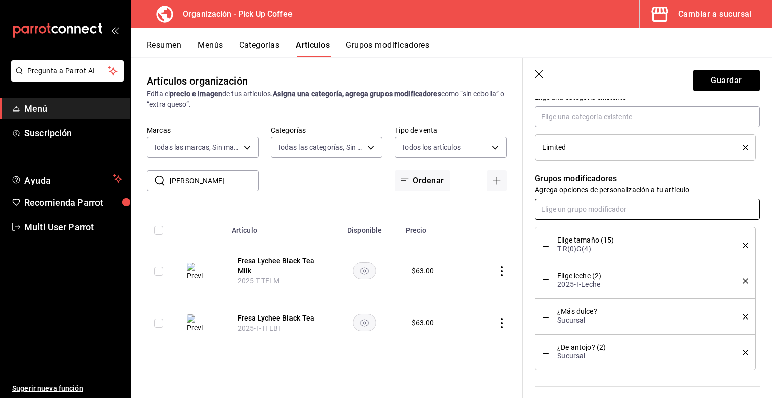
scroll to position [504, 0]
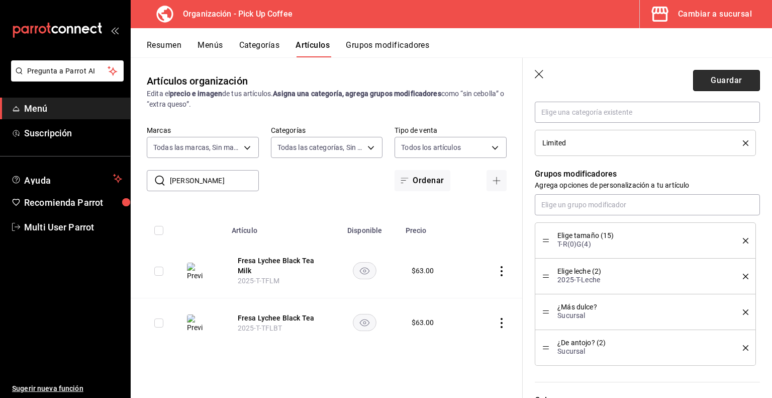
click at [714, 82] on button "Guardar" at bounding box center [727, 80] width 67 height 21
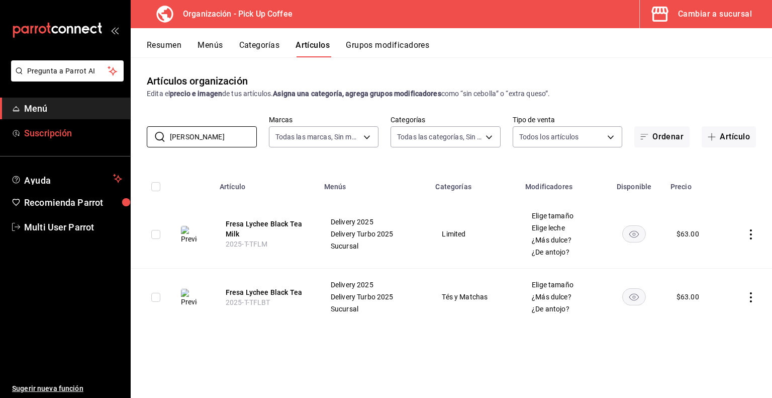
drag, startPoint x: 212, startPoint y: 136, endPoint x: 14, endPoint y: 138, distance: 198.2
click at [14, 138] on div "Pregunta a Parrot AI Menú Suscripción Ayuda Recomienda Parrot Multi User Parrot…" at bounding box center [386, 199] width 772 height 398
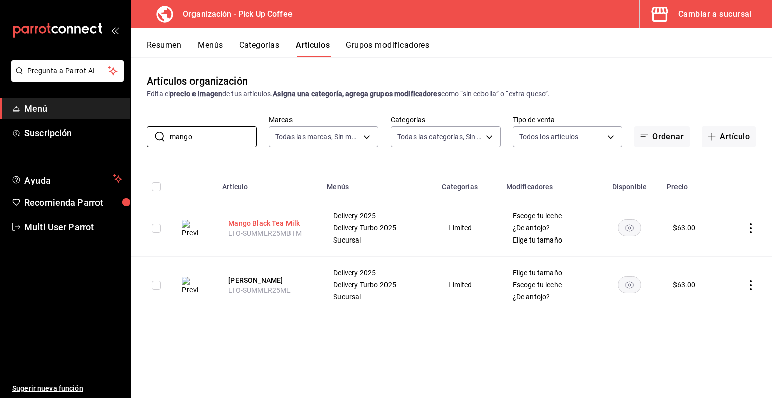
click at [250, 223] on button "Mango Black Tea Milk" at bounding box center [268, 223] width 80 height 10
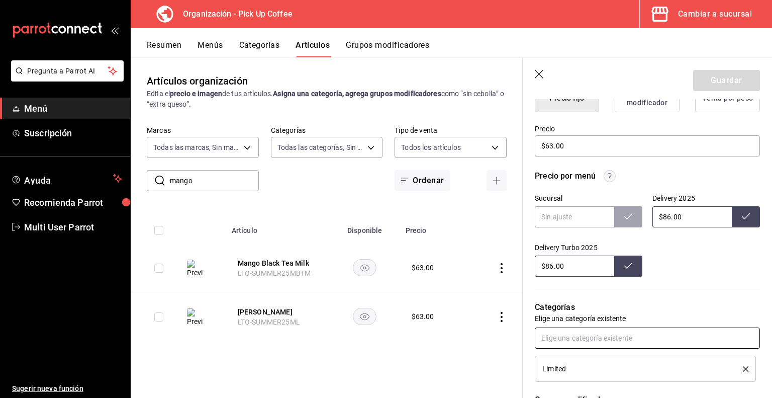
scroll to position [672, 0]
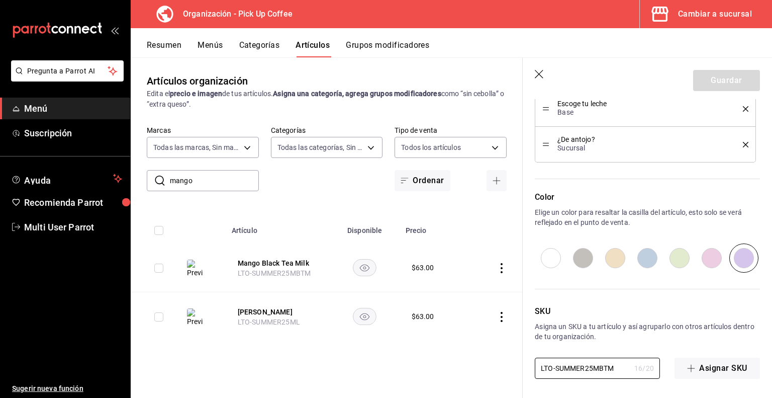
drag, startPoint x: 616, startPoint y: 364, endPoint x: 425, endPoint y: 374, distance: 190.9
click at [425, 374] on main "Artículos organización Edita el precio e imagen de tus artículos. Asigna una ca…" at bounding box center [452, 227] width 642 height 340
paste input "2025-T-TM"
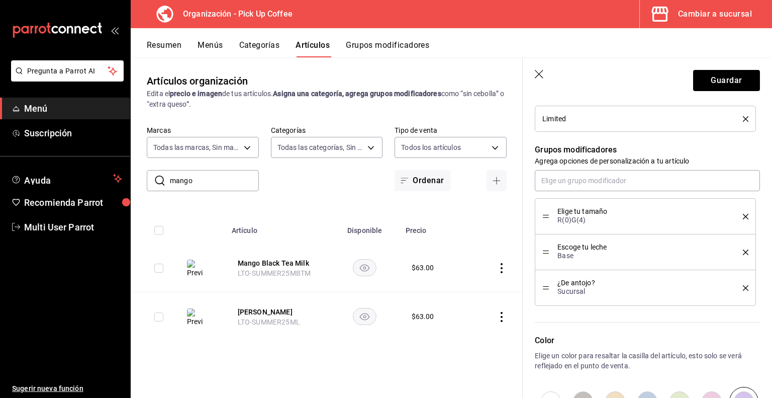
scroll to position [529, 0]
click at [743, 217] on icon "delete" at bounding box center [746, 217] width 6 height 6
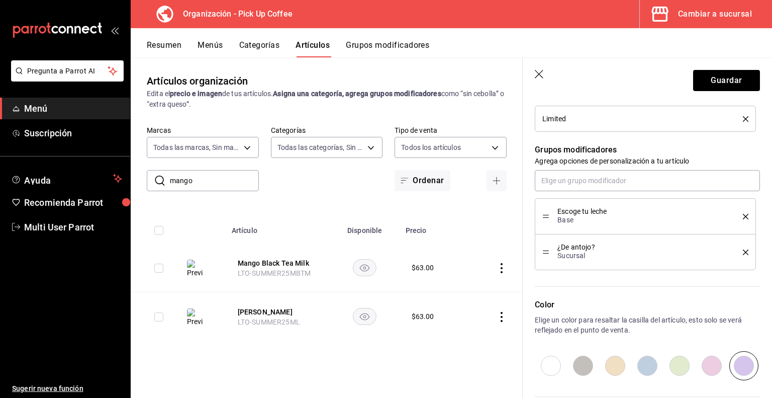
click at [743, 217] on icon "delete" at bounding box center [746, 217] width 6 height 6
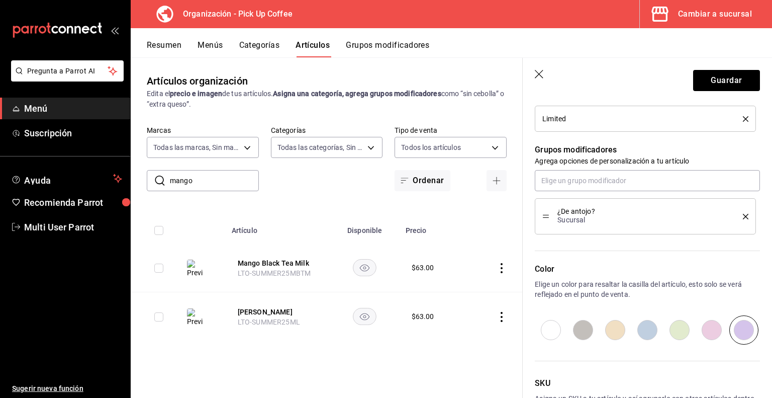
click at [743, 217] on icon "delete" at bounding box center [746, 217] width 6 height 6
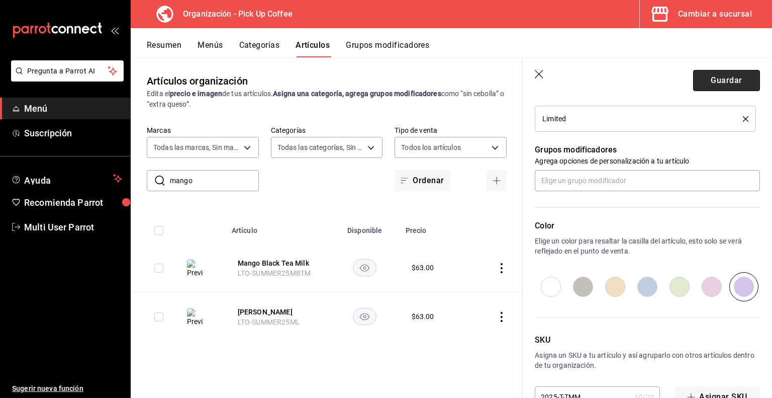
click at [718, 77] on button "Guardar" at bounding box center [727, 80] width 67 height 21
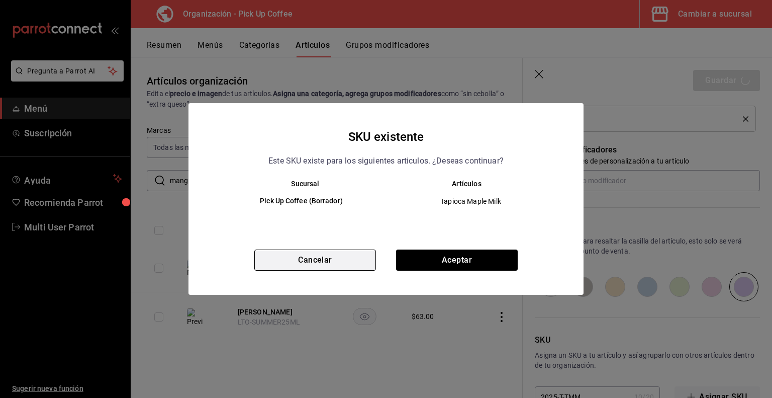
click at [347, 262] on button "Cancelar" at bounding box center [315, 259] width 122 height 21
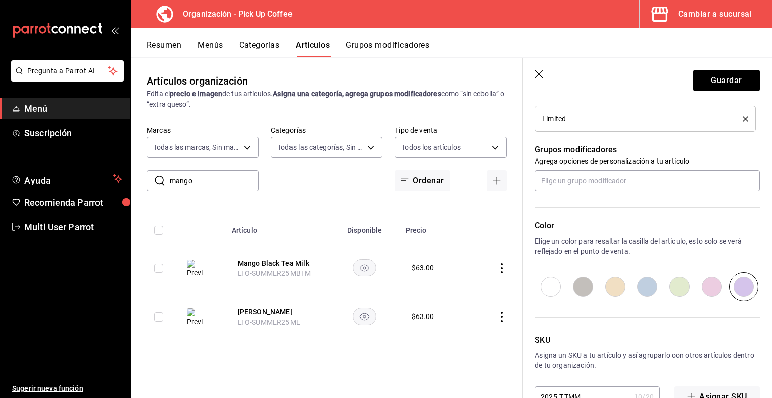
scroll to position [557, 0]
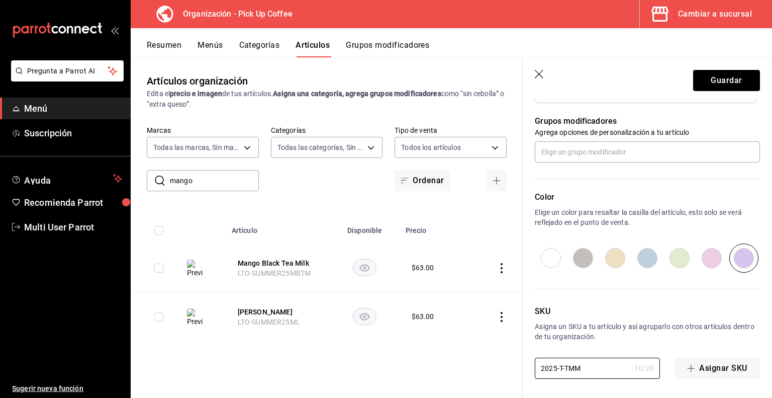
drag, startPoint x: 587, startPoint y: 367, endPoint x: 515, endPoint y: 371, distance: 71.5
click at [515, 371] on main "Artículos organización Edita el precio e imagen de tus artículos. Asigna una ca…" at bounding box center [452, 227] width 642 height 340
paste input "BT"
click at [727, 87] on button "Guardar" at bounding box center [727, 80] width 67 height 21
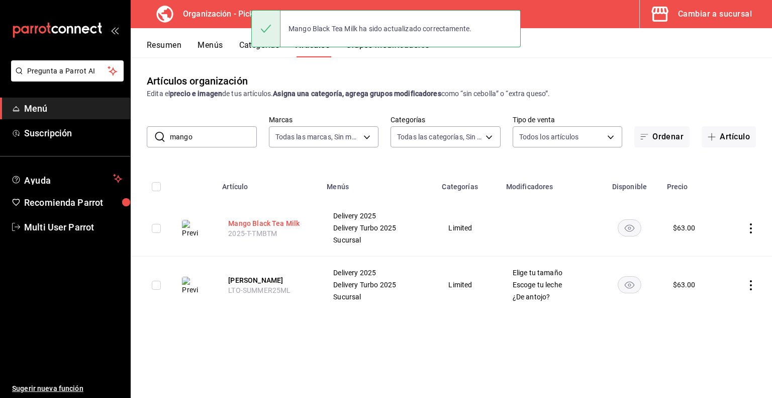
click at [287, 221] on button "Mango Black Tea Milk" at bounding box center [268, 223] width 80 height 10
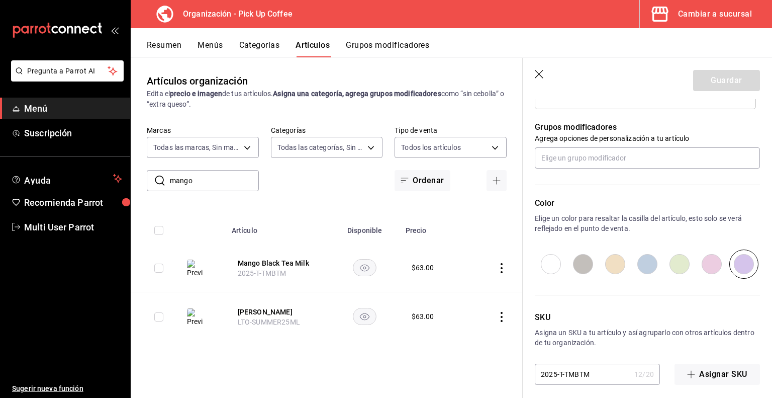
scroll to position [557, 0]
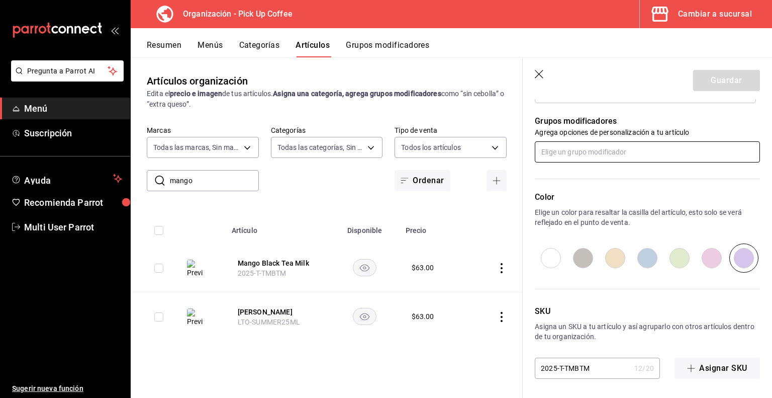
click at [557, 147] on input "text" at bounding box center [647, 151] width 225 height 21
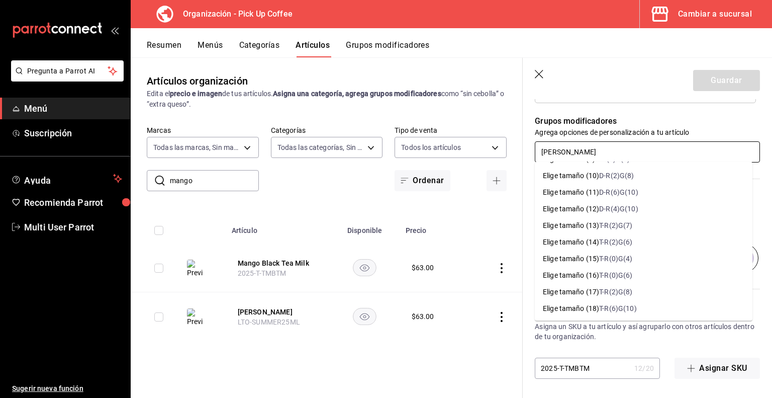
scroll to position [185, 0]
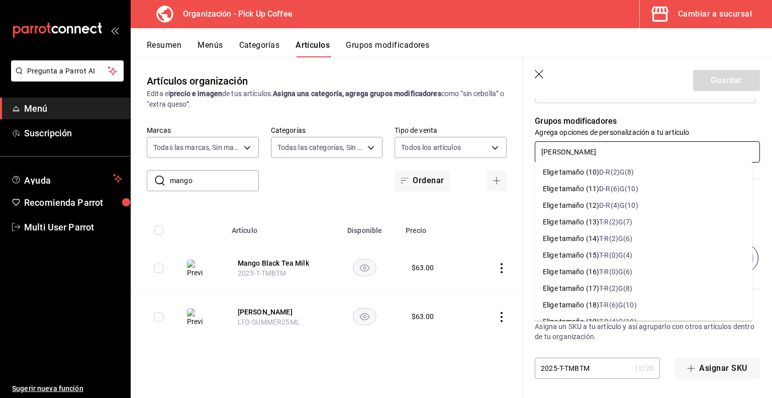
click at [606, 257] on div "T-R(0)G(4)" at bounding box center [615, 255] width 33 height 11
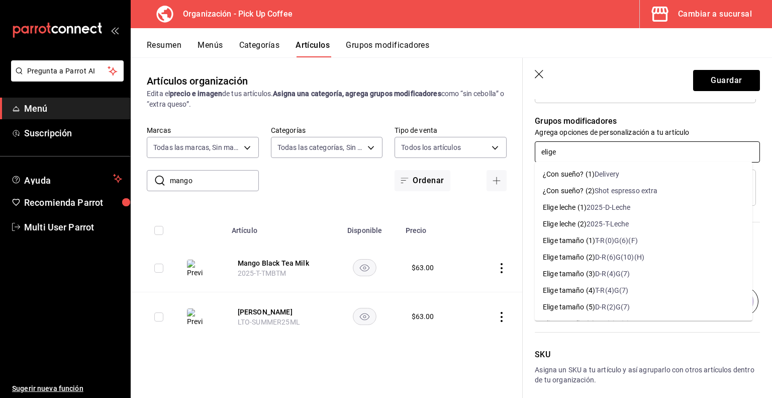
click at [591, 224] on div "2025-T-Leche" at bounding box center [608, 224] width 43 height 11
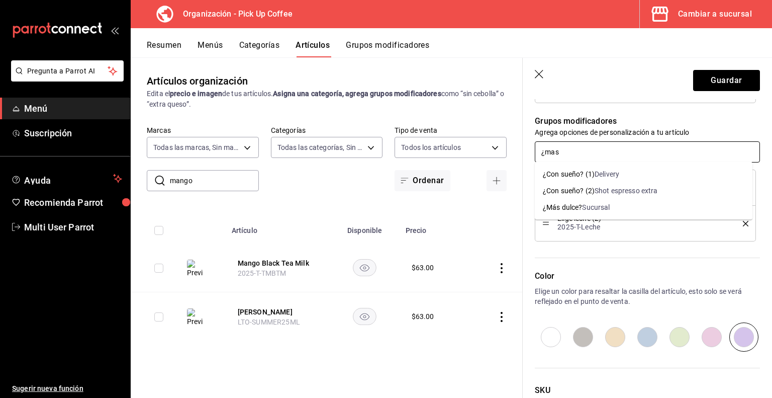
click at [596, 203] on div "Sucursal" at bounding box center [596, 207] width 28 height 11
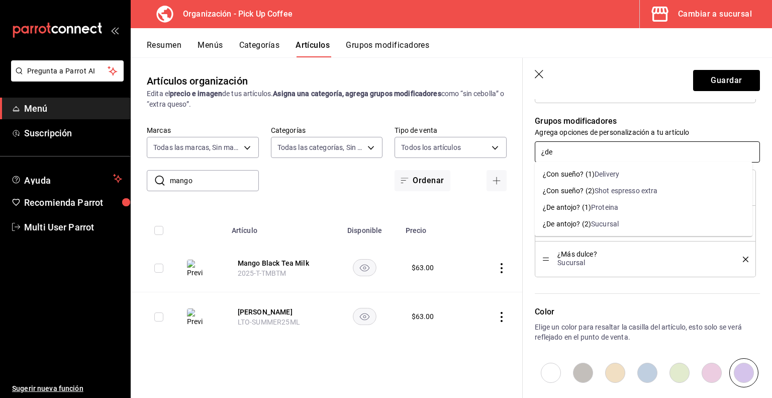
click at [586, 220] on div "¿De antojo? (2)" at bounding box center [567, 224] width 48 height 11
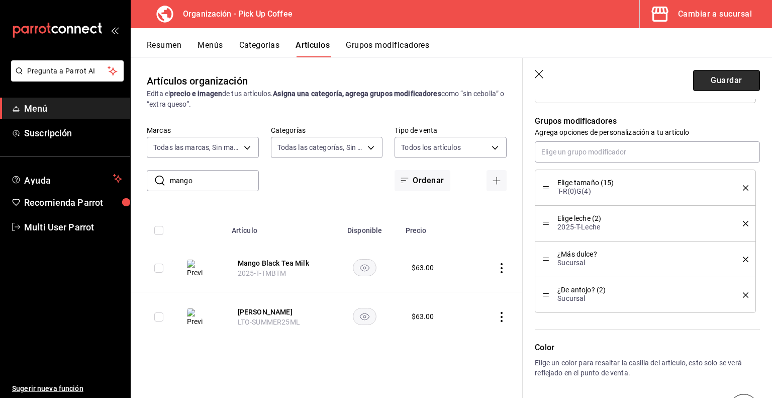
click at [723, 74] on button "Guardar" at bounding box center [727, 80] width 67 height 21
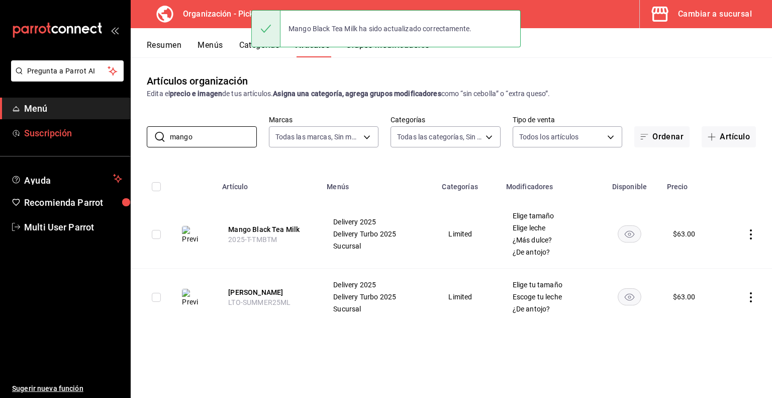
drag, startPoint x: 206, startPoint y: 139, endPoint x: 84, endPoint y: 131, distance: 122.0
click at [84, 131] on div "Pregunta a Parrot AI Menú Suscripción Ayuda Recomienda Parrot Multi User Parrot…" at bounding box center [386, 199] width 772 height 398
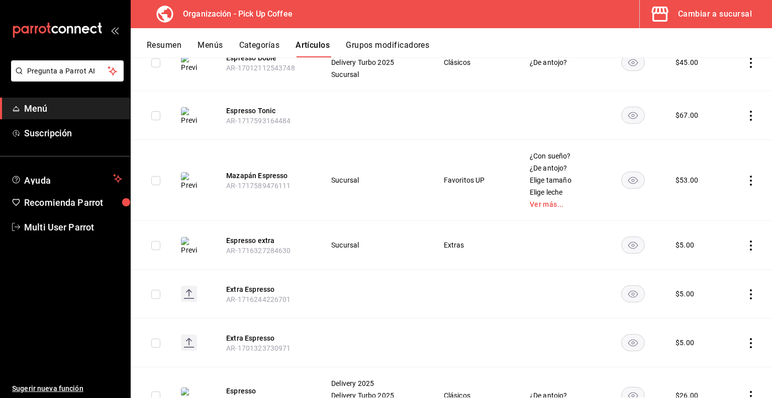
scroll to position [296, 0]
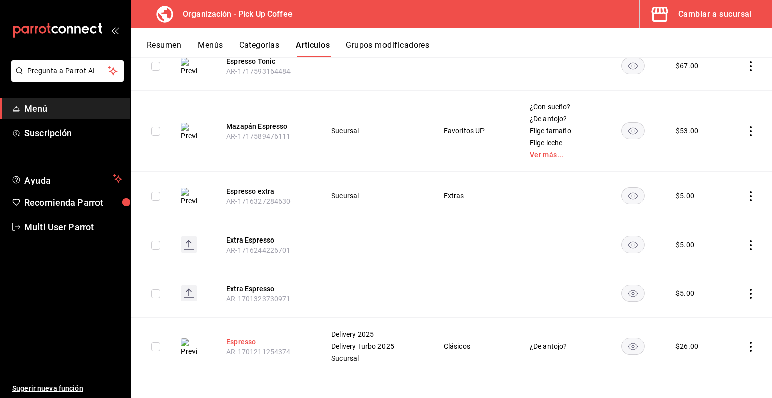
click at [239, 339] on button "Espresso" at bounding box center [266, 341] width 80 height 10
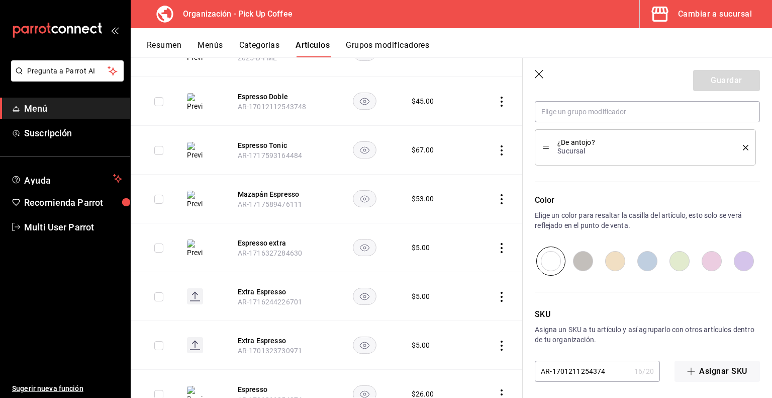
scroll to position [600, 0]
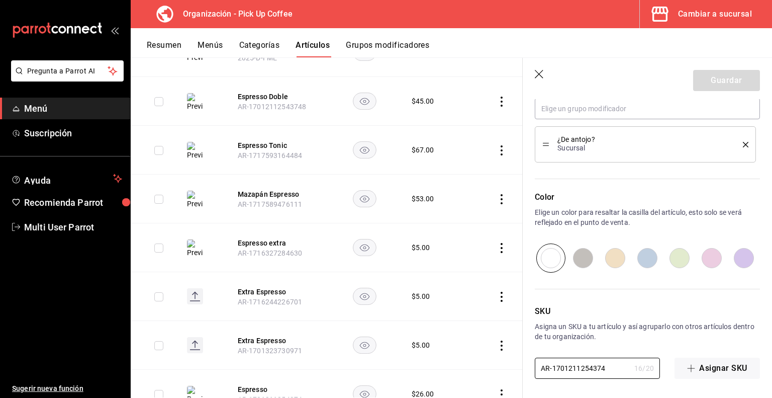
drag, startPoint x: 608, startPoint y: 366, endPoint x: 471, endPoint y: 371, distance: 136.4
click at [471, 371] on main "Artículos organización Edita el precio e imagen de tus artículos. Asigna una ca…" at bounding box center [452, 227] width 642 height 340
paste input "2025-T-E"
click at [712, 79] on button "Guardar" at bounding box center [727, 80] width 67 height 21
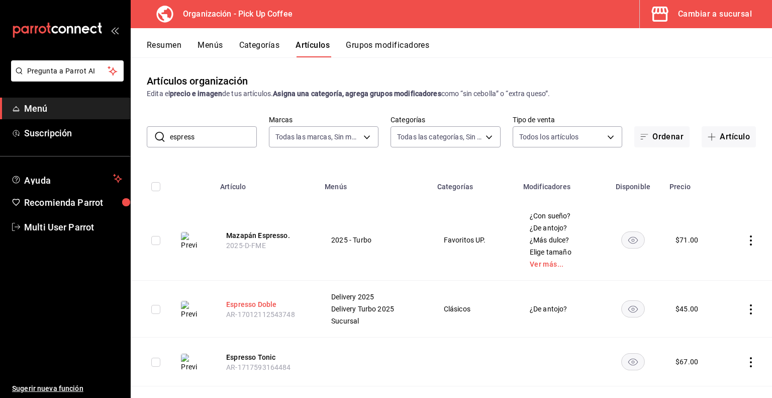
click at [247, 303] on button "Espresso Doble" at bounding box center [266, 304] width 80 height 10
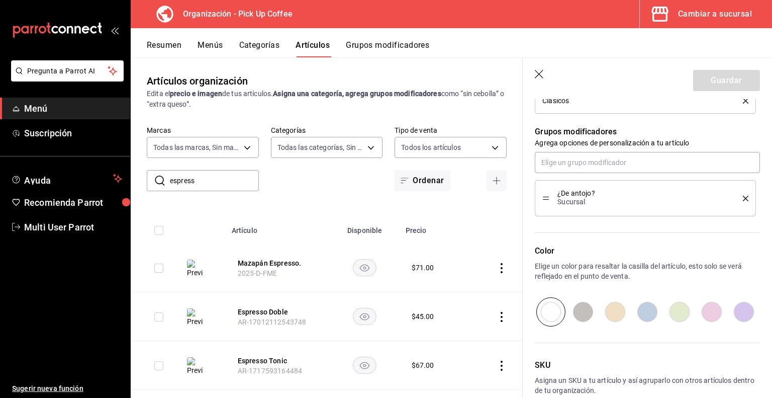
scroll to position [600, 0]
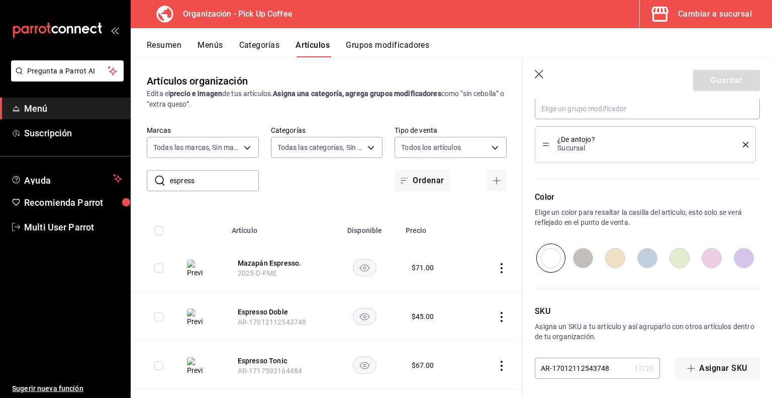
click at [603, 372] on input "AR-17012112543748" at bounding box center [583, 368] width 96 height 20
paste input "2025-T-ED"
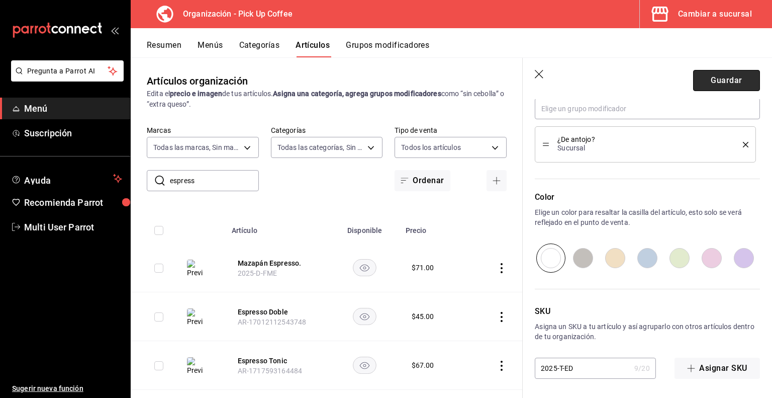
click at [707, 84] on button "Guardar" at bounding box center [727, 80] width 67 height 21
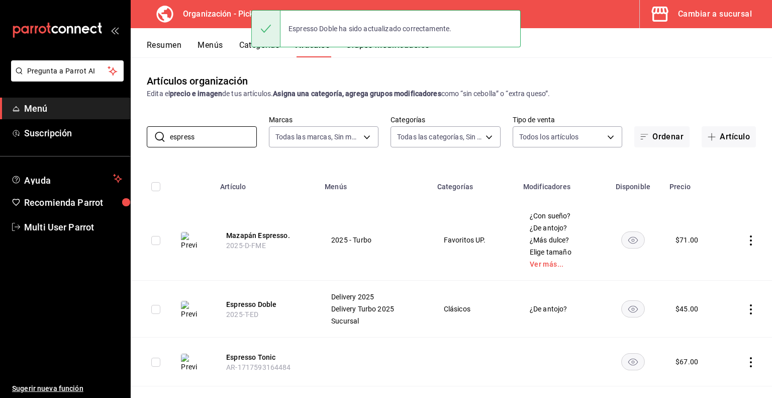
drag, startPoint x: 207, startPoint y: 140, endPoint x: 79, endPoint y: 150, distance: 127.7
click at [79, 150] on div "Pregunta a Parrot AI Menú Suscripción Ayuda Recomienda Parrot Multi User Parrot…" at bounding box center [386, 199] width 772 height 398
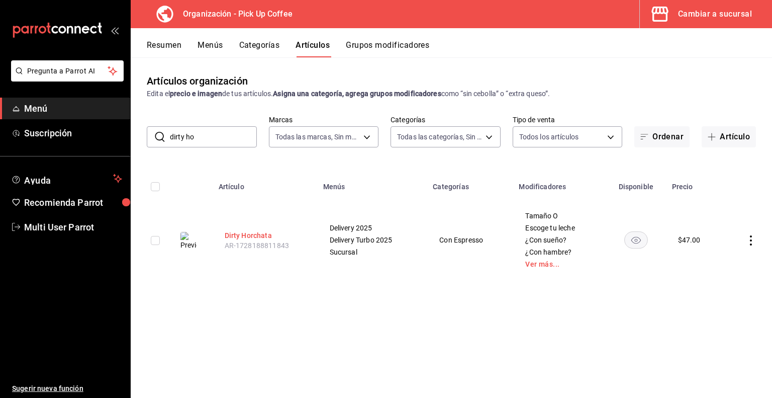
click at [230, 237] on button "Dirty Horchata" at bounding box center [265, 235] width 80 height 10
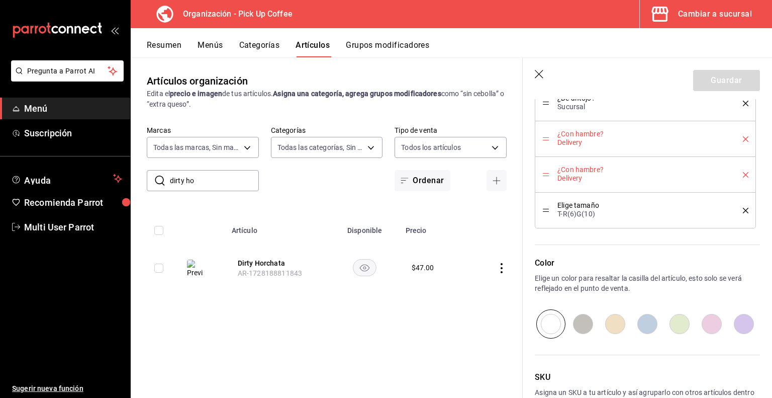
scroll to position [1135, 0]
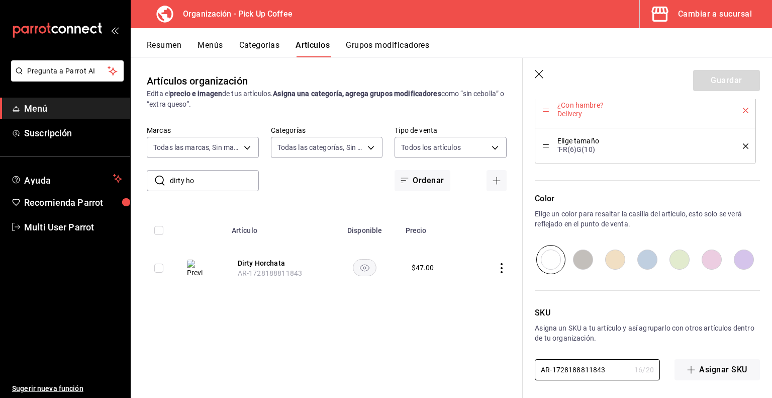
drag, startPoint x: 610, startPoint y: 366, endPoint x: 473, endPoint y: 362, distance: 136.3
click at [473, 362] on main "Artículos organización Edita el precio e imagen de tus artículos. Asigna una ca…" at bounding box center [452, 227] width 642 height 340
paste input "2025-T-DH"
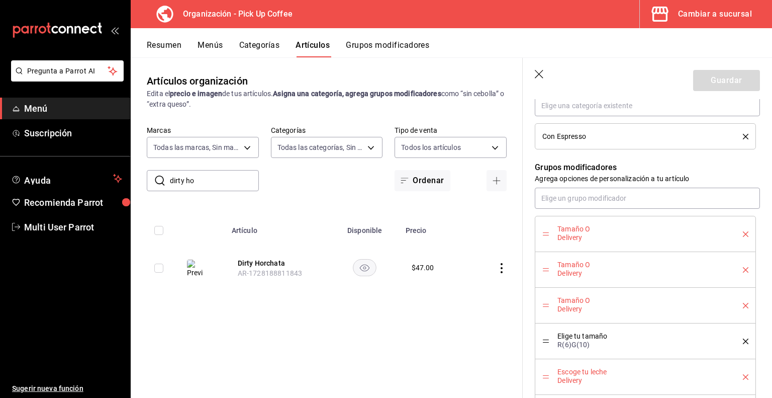
scroll to position [509, 0]
click at [743, 234] on icon "delete" at bounding box center [746, 236] width 6 height 6
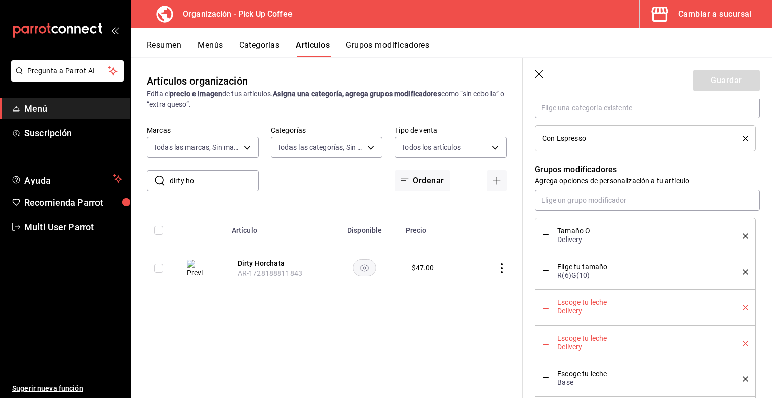
click at [743, 234] on icon "delete" at bounding box center [746, 236] width 6 height 6
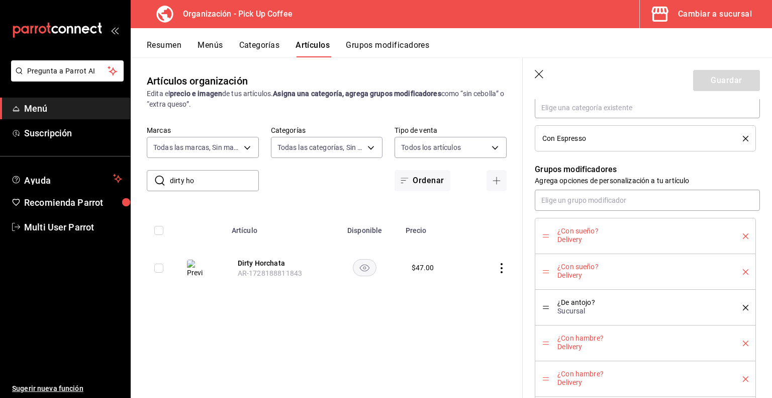
click at [743, 234] on icon "delete" at bounding box center [746, 236] width 6 height 6
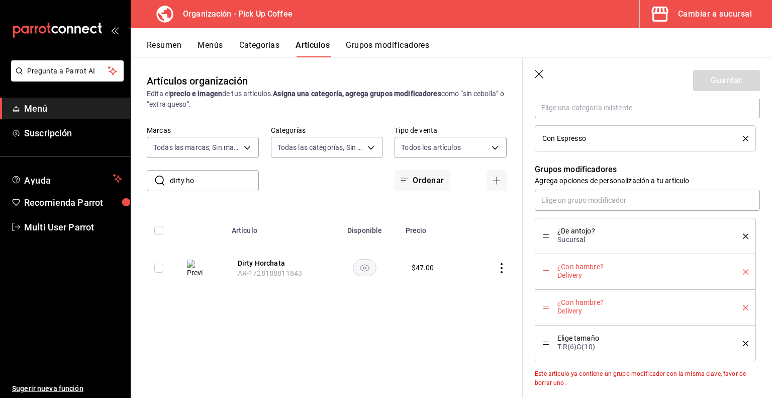
click at [743, 234] on icon "delete" at bounding box center [746, 236] width 6 height 6
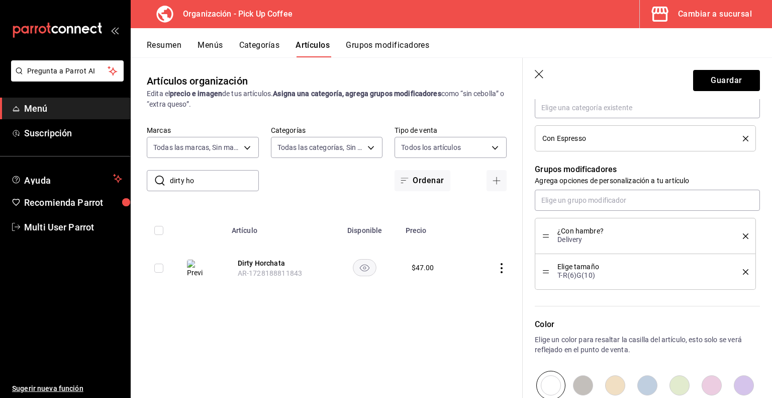
click at [743, 234] on icon "delete" at bounding box center [746, 236] width 6 height 6
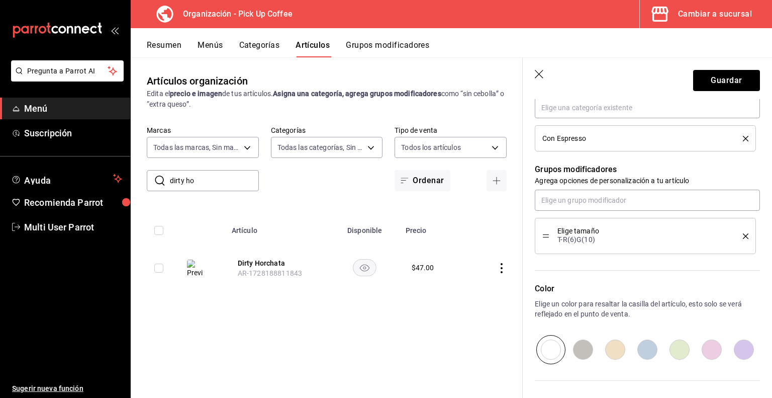
click at [743, 234] on icon "delete" at bounding box center [746, 236] width 6 height 6
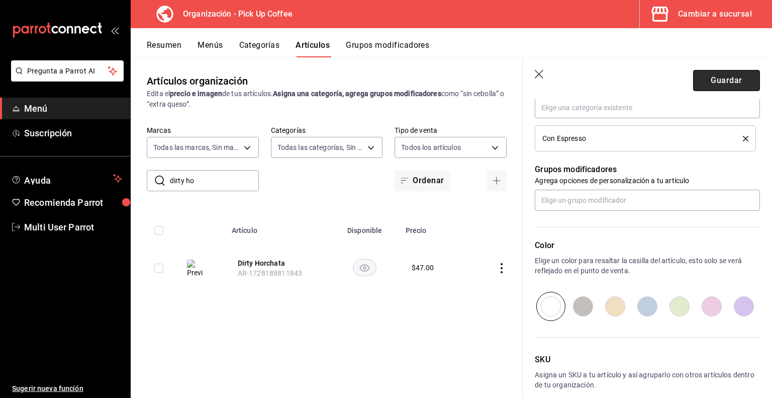
click at [707, 84] on button "Guardar" at bounding box center [727, 80] width 67 height 21
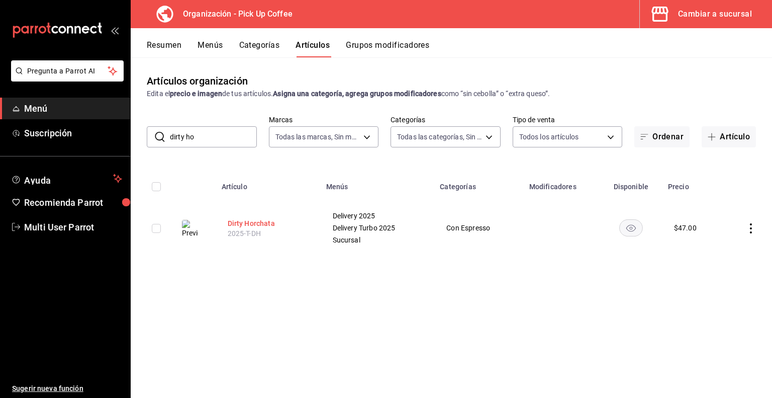
click at [252, 223] on button "Dirty Horchata" at bounding box center [268, 223] width 80 height 10
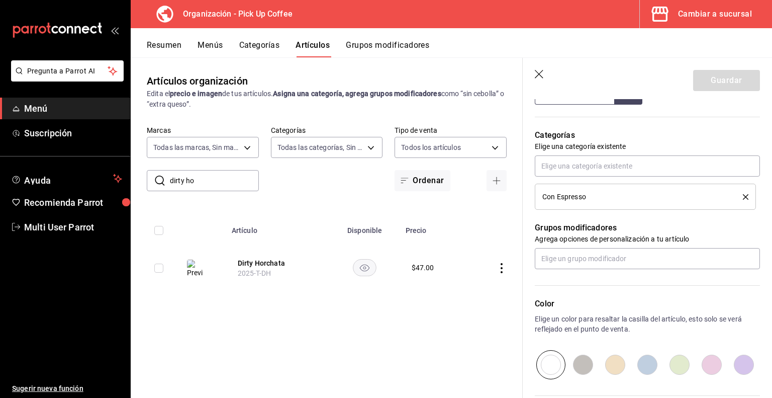
scroll to position [451, 0]
click at [596, 257] on input "text" at bounding box center [647, 258] width 225 height 21
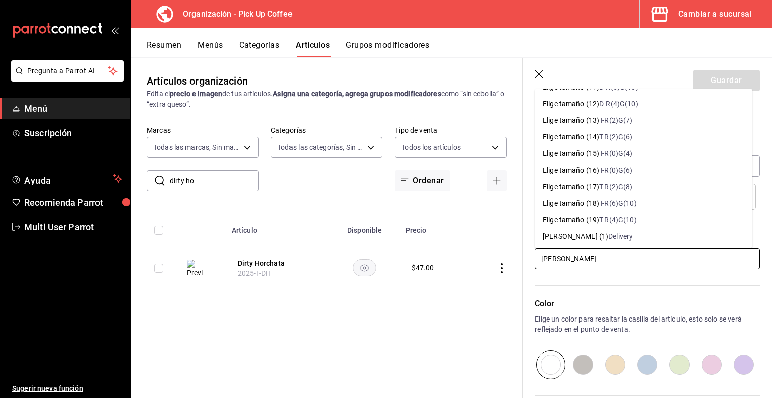
scroll to position [213, 0]
click at [631, 202] on div "T-R(6)G(10)" at bounding box center [617, 203] width 37 height 11
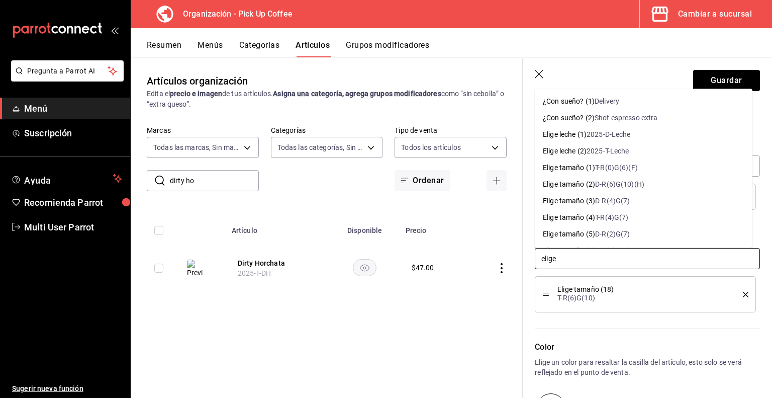
click at [604, 152] on div "2025-T-Leche" at bounding box center [608, 150] width 43 height 11
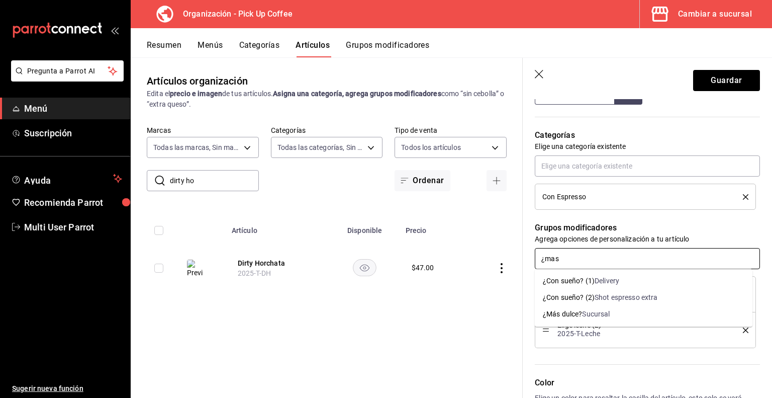
click at [576, 314] on div "¿Más dulce?" at bounding box center [562, 314] width 39 height 11
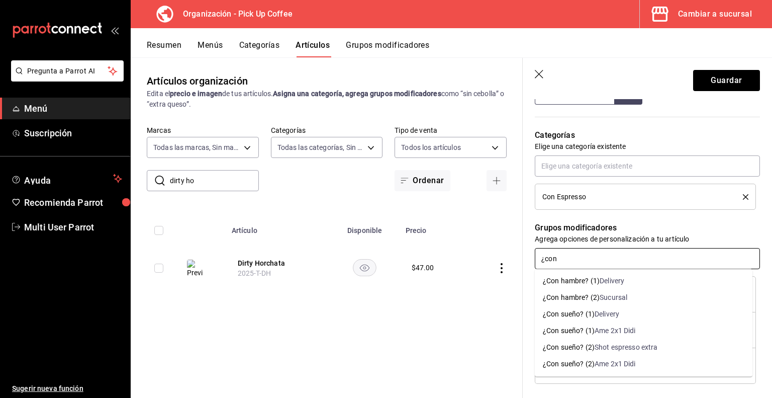
click at [574, 346] on div "¿Con sueño? (2)" at bounding box center [569, 347] width 52 height 11
click at [593, 312] on div "Sucursal" at bounding box center [605, 314] width 28 height 11
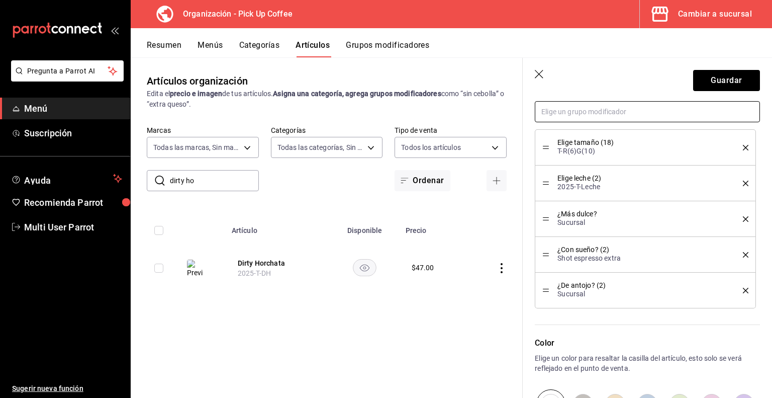
scroll to position [743, 0]
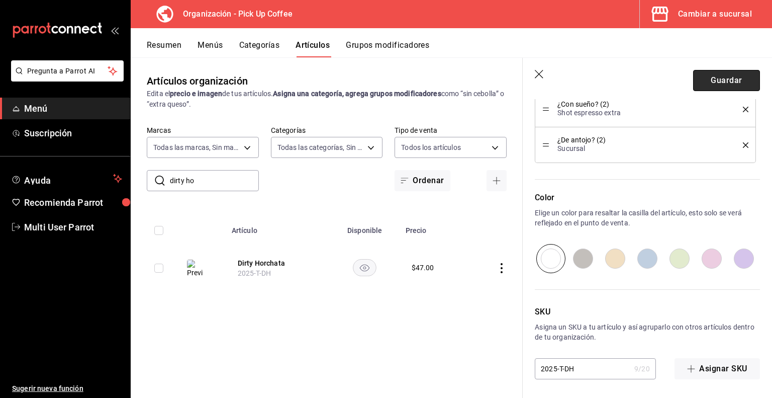
click at [715, 78] on button "Guardar" at bounding box center [727, 80] width 67 height 21
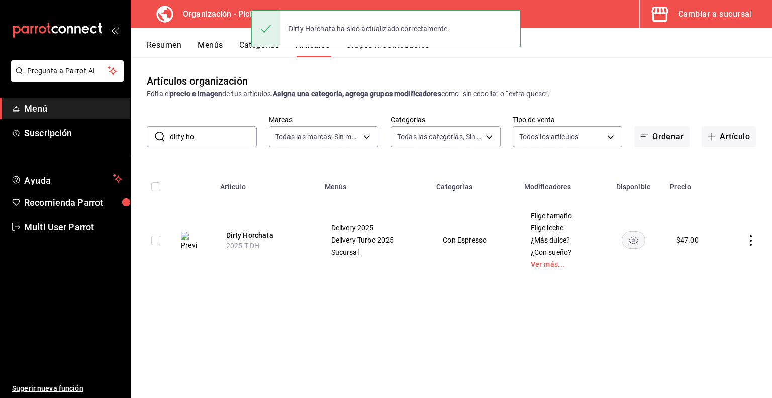
click at [224, 144] on input "dirty ho" at bounding box center [213, 137] width 87 height 20
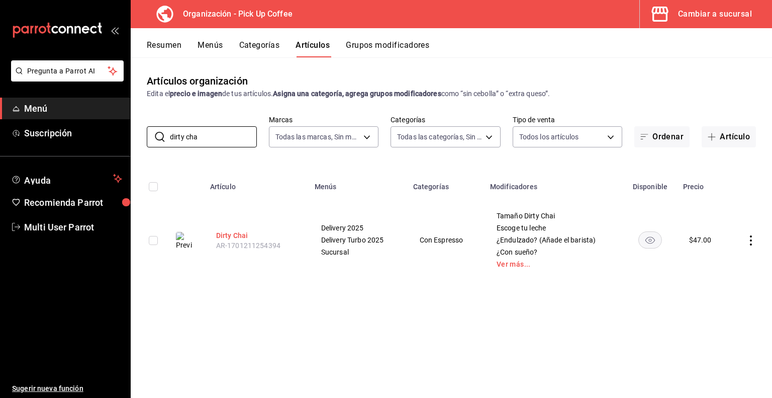
click at [226, 235] on button "Dirty Chai" at bounding box center [256, 235] width 80 height 10
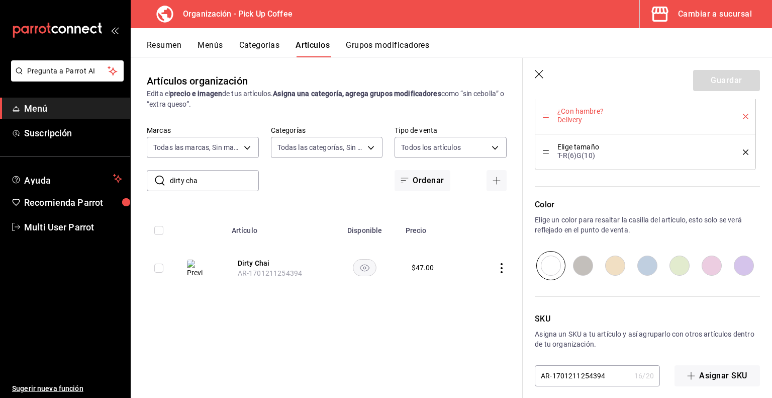
scroll to position [1241, 0]
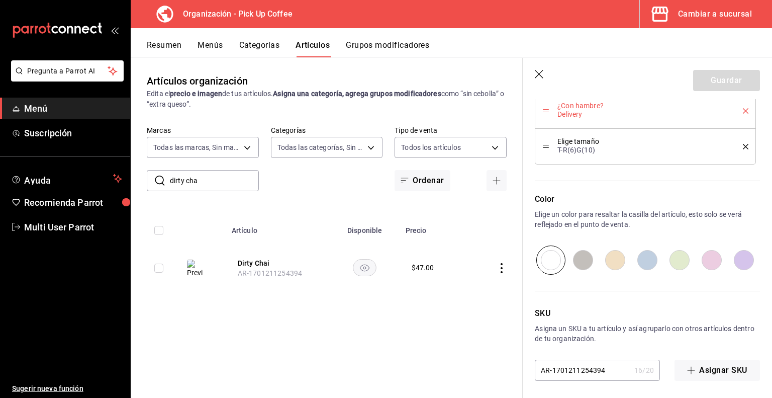
click at [611, 366] on input "AR-1701211254394" at bounding box center [583, 370] width 96 height 20
paste input "2025-T-DC"
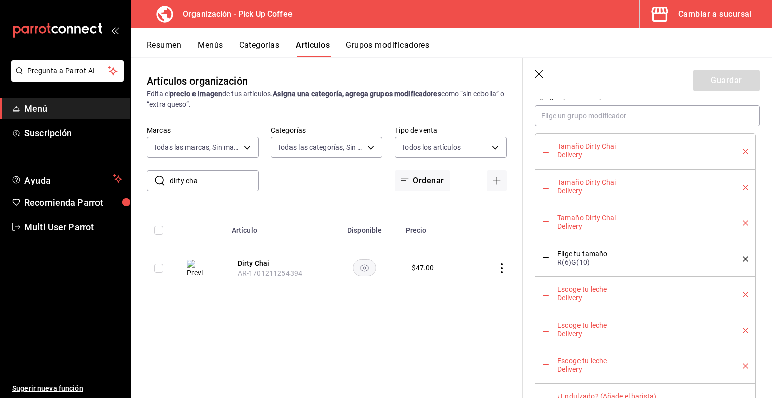
scroll to position [547, 0]
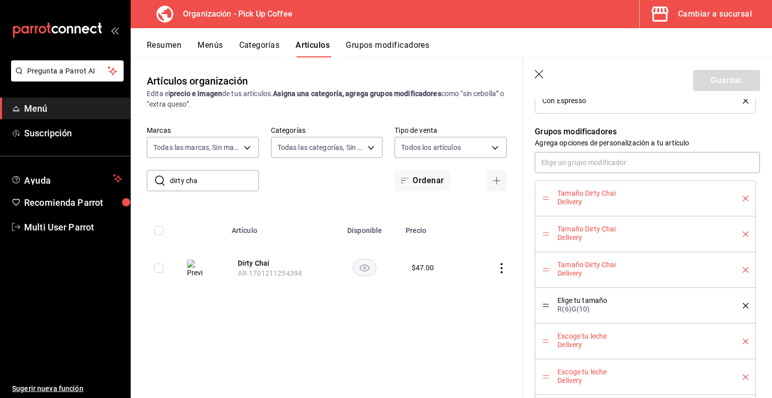
click at [743, 199] on icon "delete" at bounding box center [746, 199] width 6 height 6
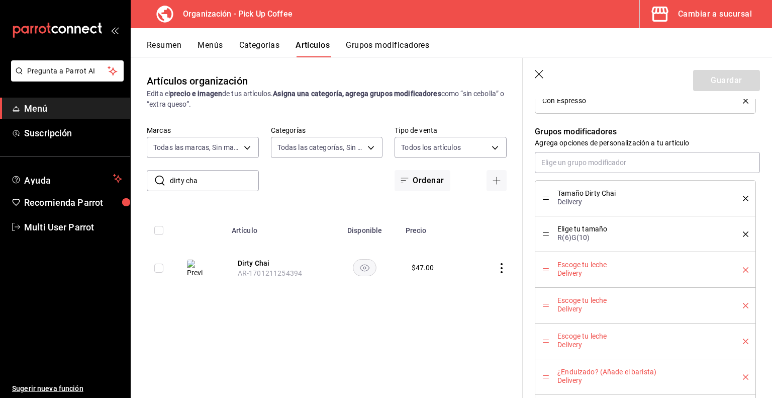
click at [743, 199] on icon "delete" at bounding box center [746, 199] width 6 height 6
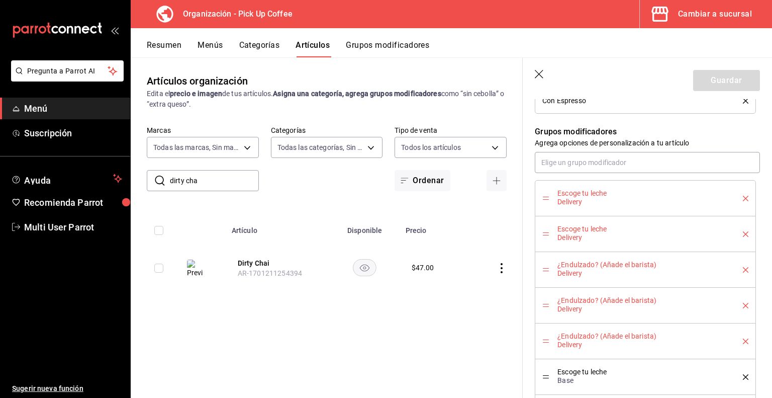
click at [743, 199] on icon "delete" at bounding box center [746, 199] width 6 height 6
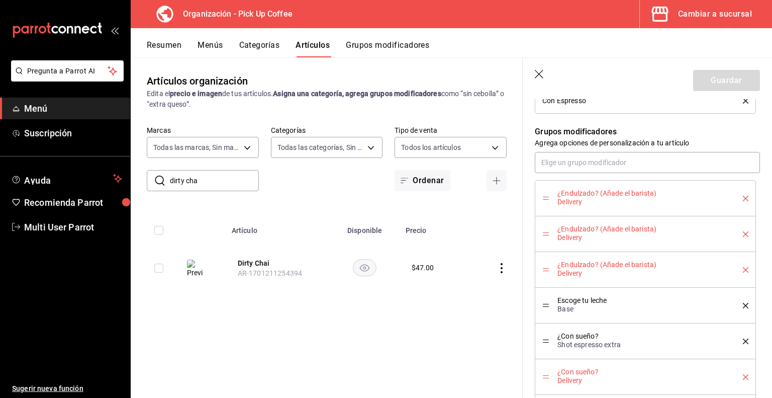
click at [743, 199] on icon "delete" at bounding box center [746, 199] width 6 height 6
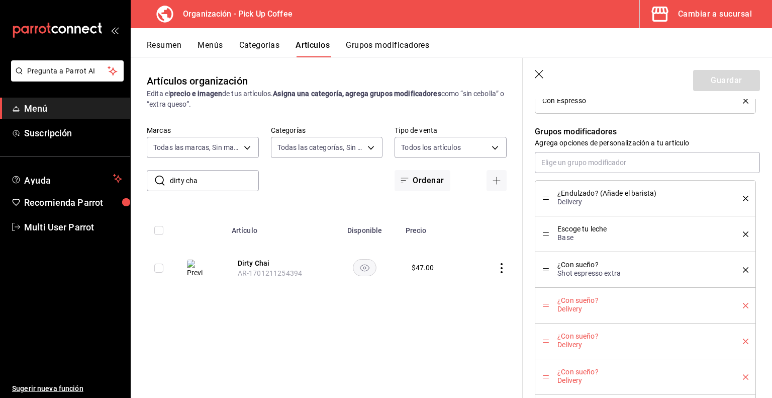
click at [743, 199] on icon "delete" at bounding box center [746, 199] width 6 height 6
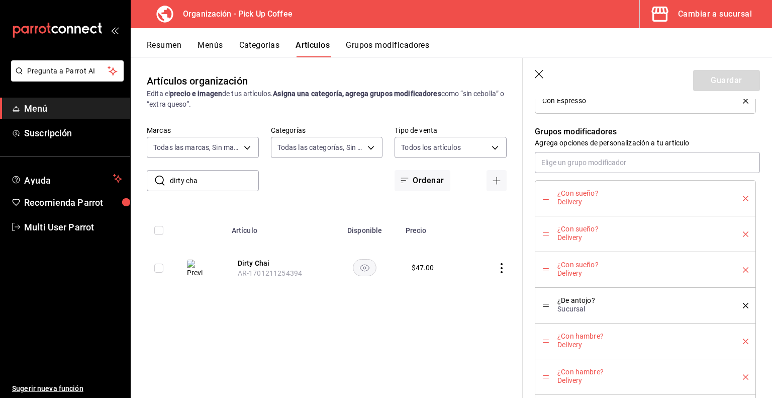
click at [743, 199] on icon "delete" at bounding box center [746, 199] width 6 height 6
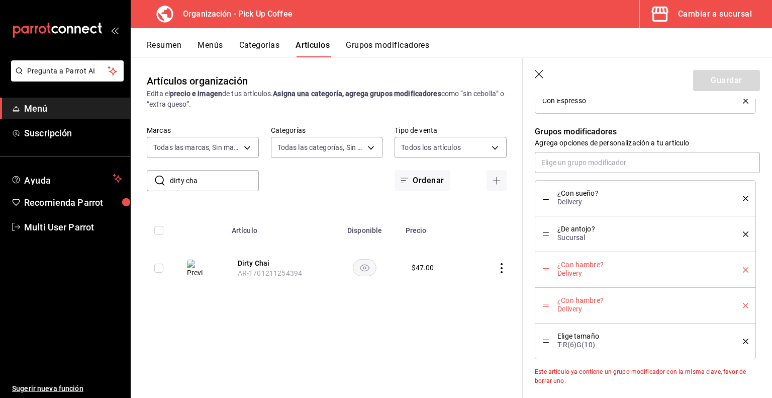
click at [743, 199] on icon "delete" at bounding box center [746, 199] width 6 height 6
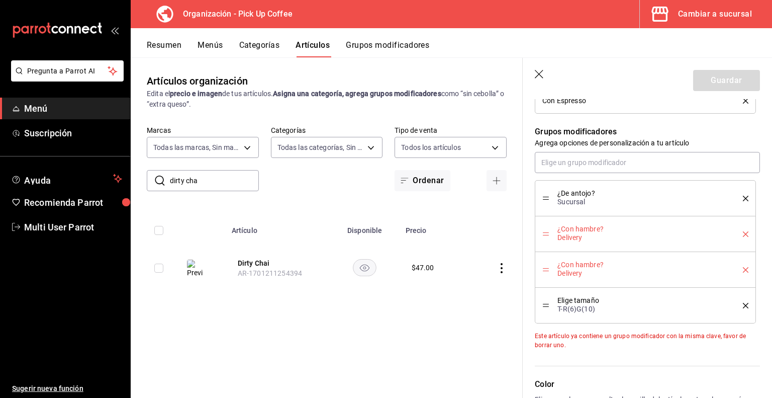
click at [743, 199] on icon "delete" at bounding box center [746, 199] width 6 height 6
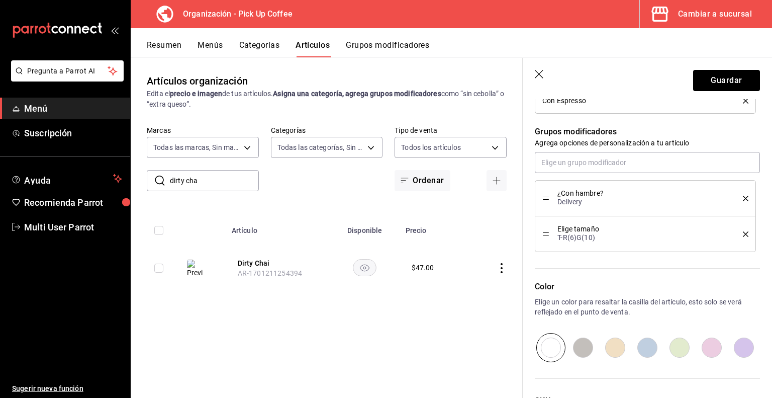
click at [743, 199] on icon "delete" at bounding box center [746, 199] width 6 height 6
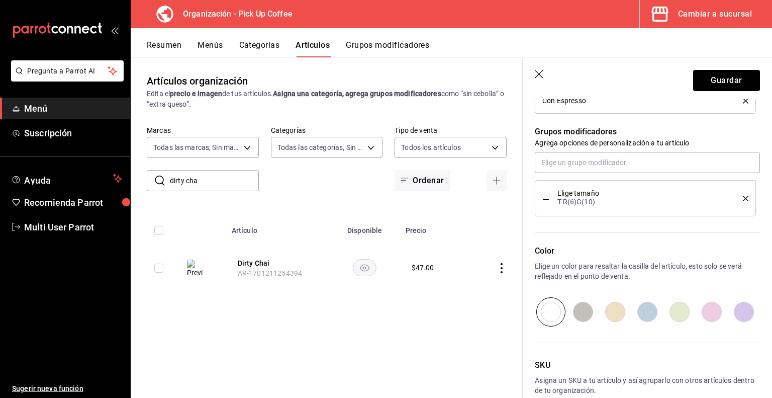
click at [743, 199] on icon "delete" at bounding box center [746, 199] width 6 height 6
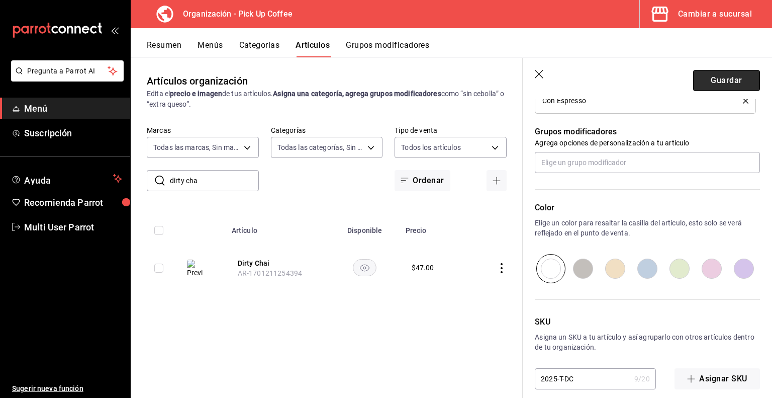
click at [716, 83] on button "Guardar" at bounding box center [727, 80] width 67 height 21
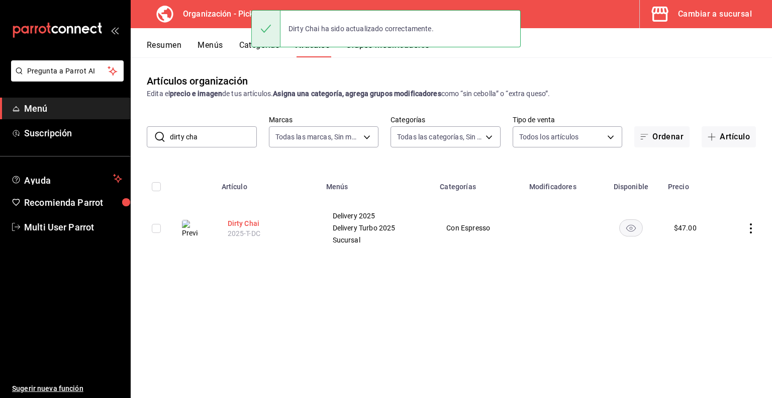
click at [237, 225] on button "Dirty Chai" at bounding box center [268, 223] width 80 height 10
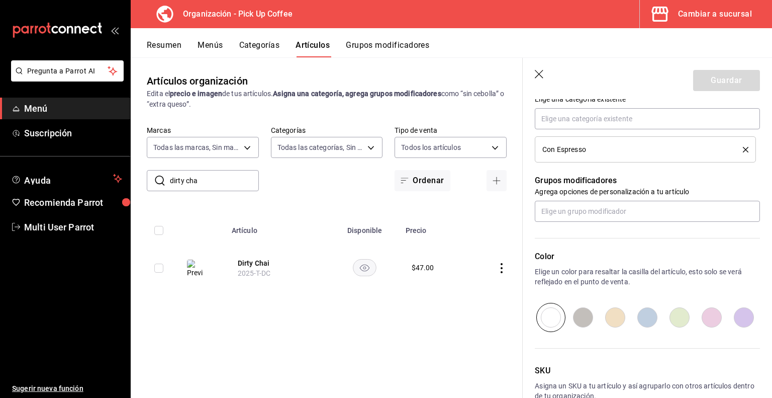
scroll to position [498, 0]
click at [574, 212] on input "text" at bounding box center [647, 210] width 225 height 21
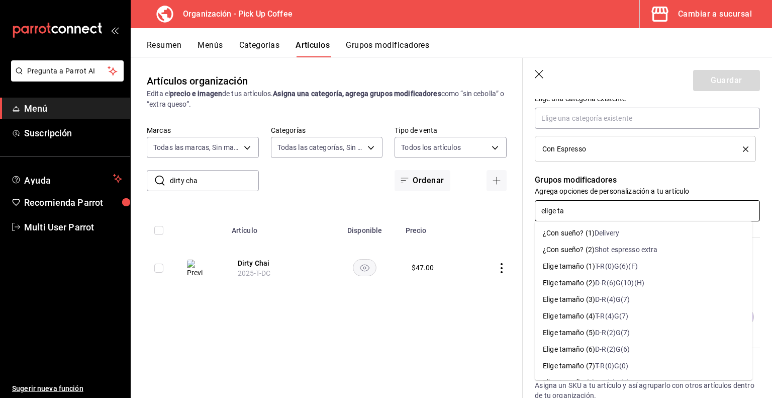
type input "[PERSON_NAME]"
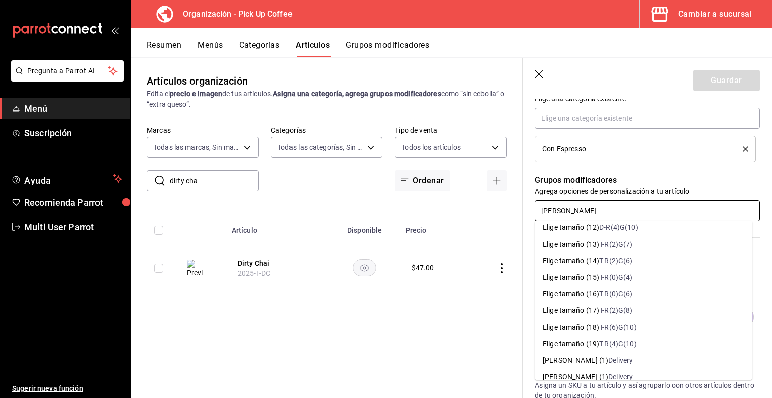
click at [610, 324] on div "T-R(6)G(10)" at bounding box center [617, 327] width 37 height 11
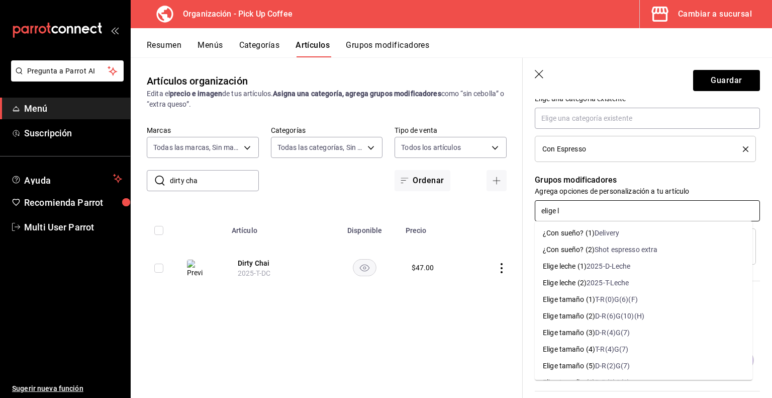
type input "elige le"
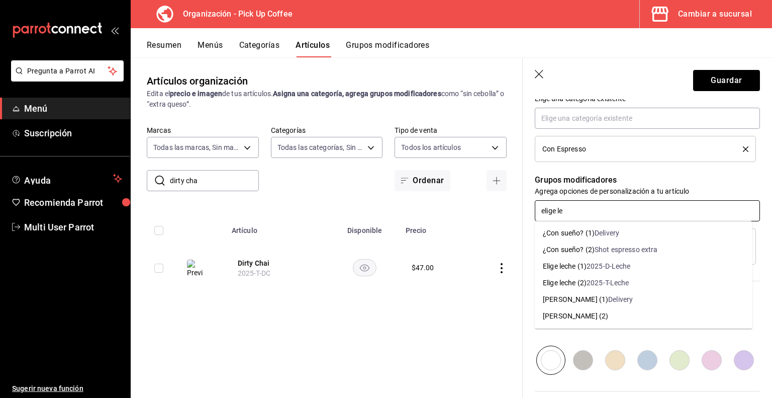
click at [597, 281] on div "2025-T-Leche" at bounding box center [608, 283] width 43 height 11
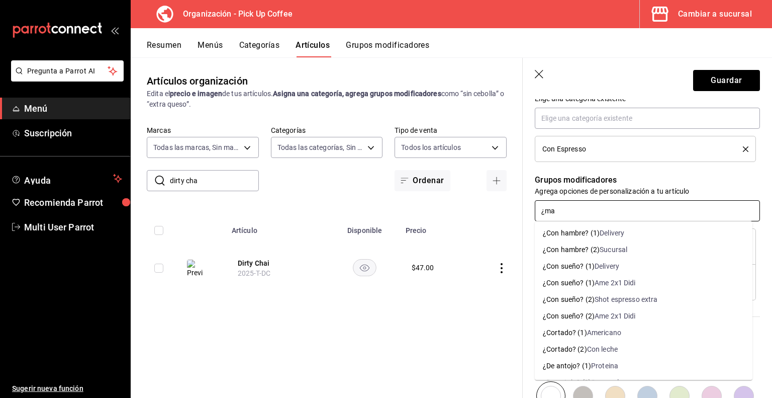
type input "¿mas"
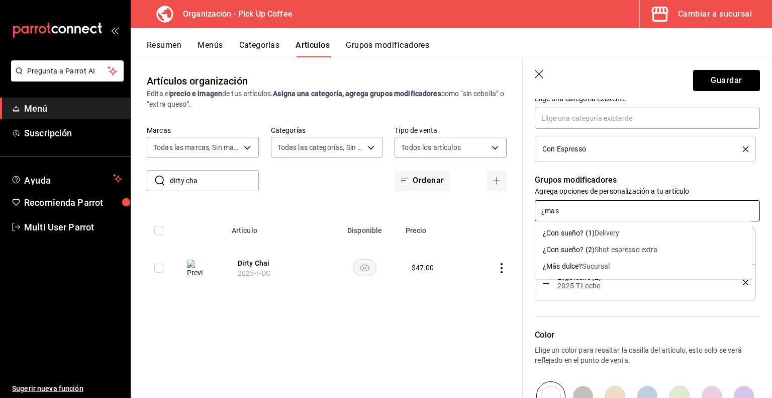
click at [584, 268] on div "Sucursal" at bounding box center [596, 266] width 28 height 11
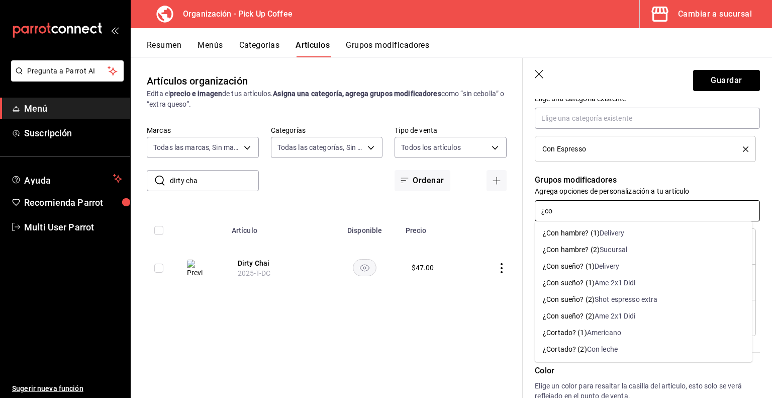
type input "¿con"
click at [578, 303] on div "¿Con sueño? (2)" at bounding box center [569, 299] width 52 height 11
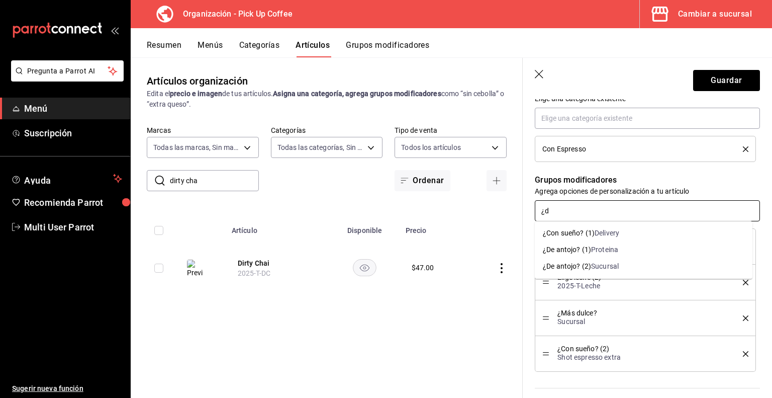
type input "¿de"
click at [591, 267] on div "Sucursal" at bounding box center [605, 266] width 28 height 11
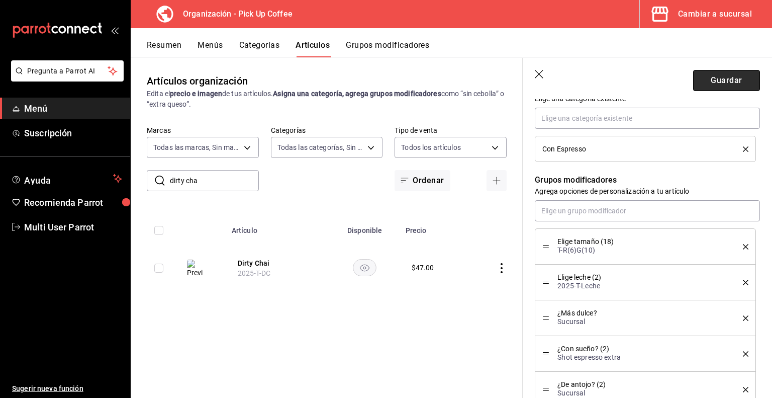
click at [715, 80] on button "Guardar" at bounding box center [727, 80] width 67 height 21
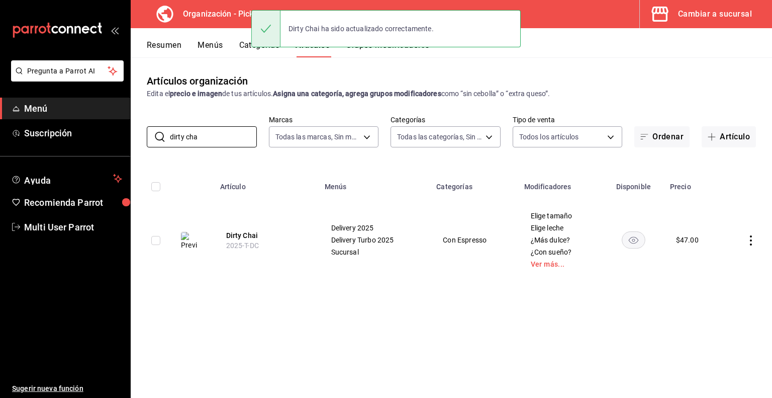
drag, startPoint x: 213, startPoint y: 139, endPoint x: 62, endPoint y: 118, distance: 152.3
click at [62, 118] on div "Pregunta a Parrot AI Menú Suscripción Ayuda Recomienda Parrot Multi User Parrot…" at bounding box center [386, 199] width 772 height 398
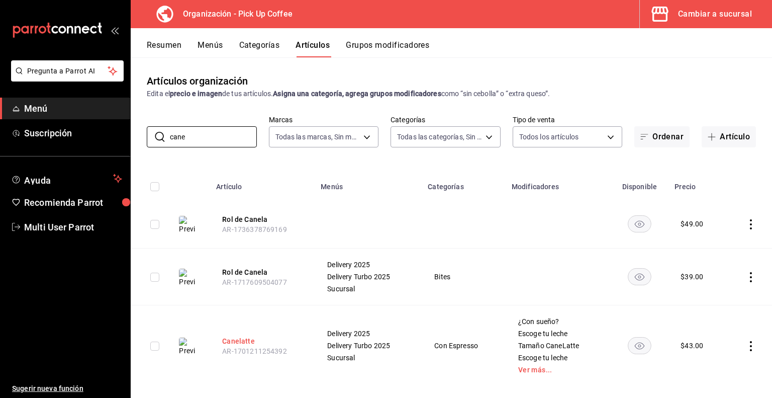
type input "cane"
click at [241, 341] on button "Canelatte" at bounding box center [262, 341] width 80 height 10
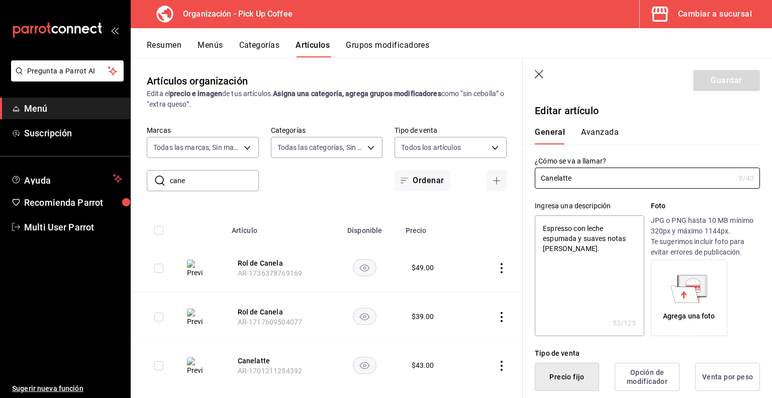
type textarea "x"
type input "$43.00"
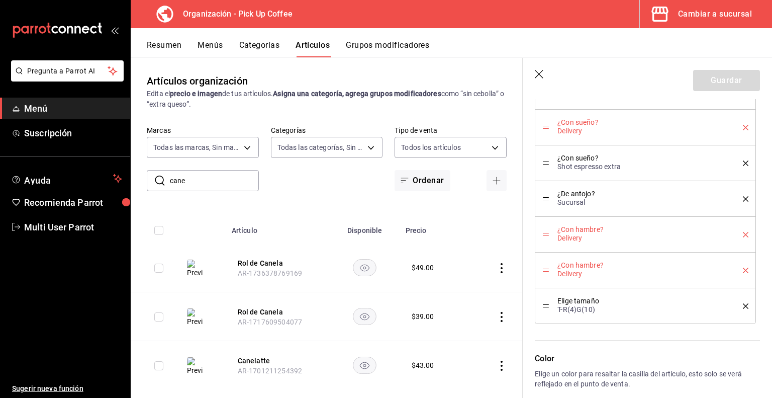
scroll to position [1135, 0]
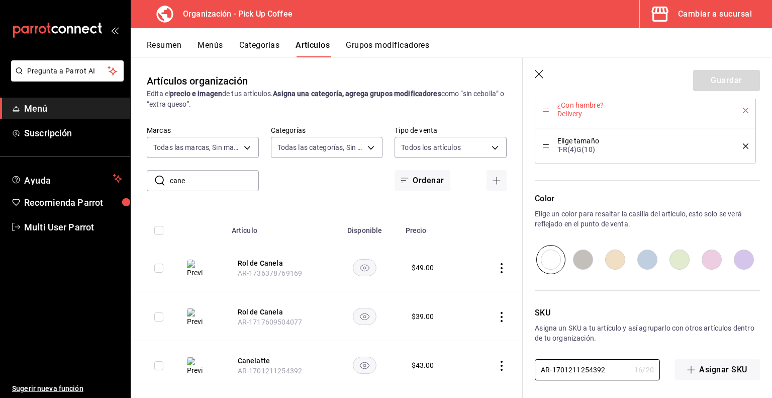
drag, startPoint x: 609, startPoint y: 364, endPoint x: 507, endPoint y: 364, distance: 101.6
click at [507, 364] on main "Artículos organización Edita el precio e imagen de tus artículos. Asigna una ca…" at bounding box center [452, 227] width 642 height 340
paste input "2025-T-CL"
type input "2025-T-CL"
type textarea "x"
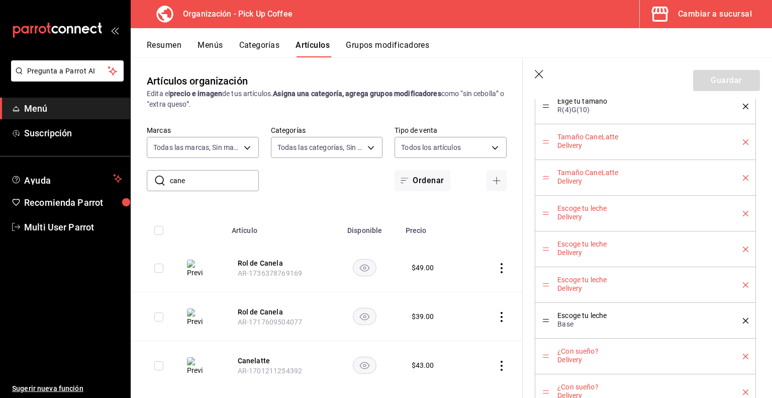
scroll to position [606, 0]
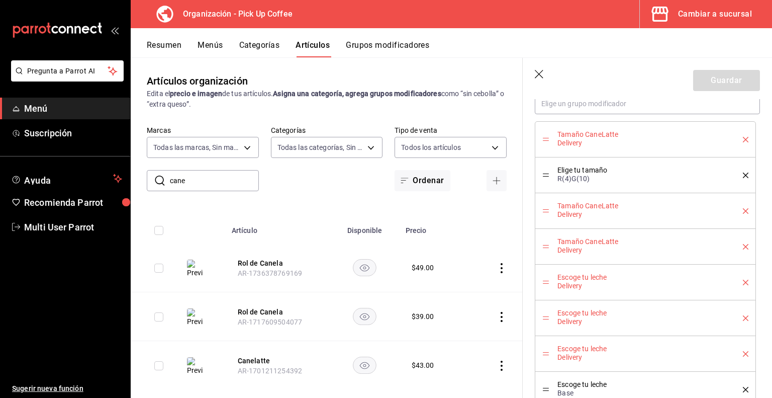
type input "2025-T-CL"
click at [743, 138] on icon "delete" at bounding box center [746, 140] width 6 height 6
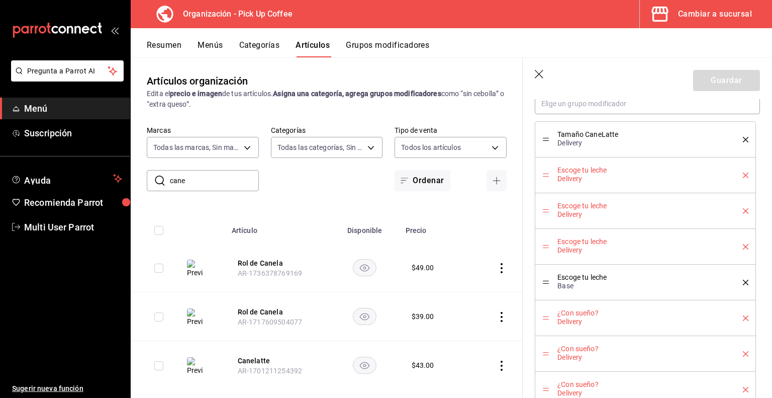
click at [743, 138] on icon "delete" at bounding box center [746, 140] width 6 height 6
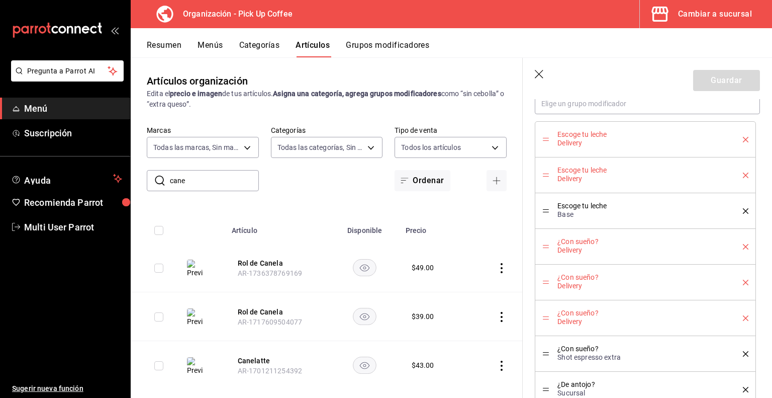
click at [743, 138] on icon "delete" at bounding box center [746, 140] width 6 height 6
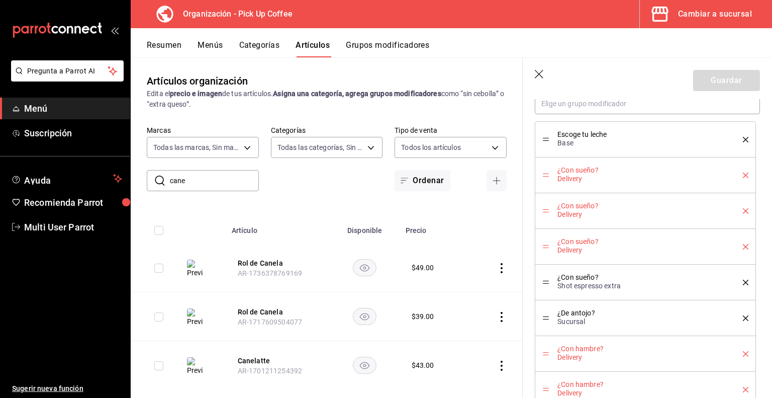
click at [743, 138] on icon "delete" at bounding box center [746, 140] width 6 height 6
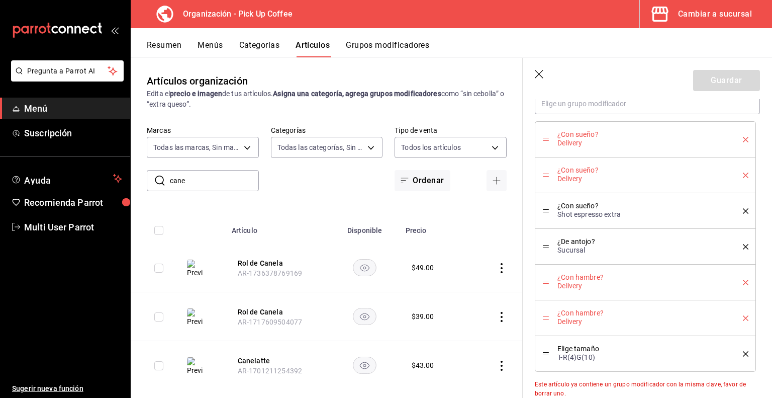
click at [743, 138] on icon "delete" at bounding box center [746, 140] width 6 height 6
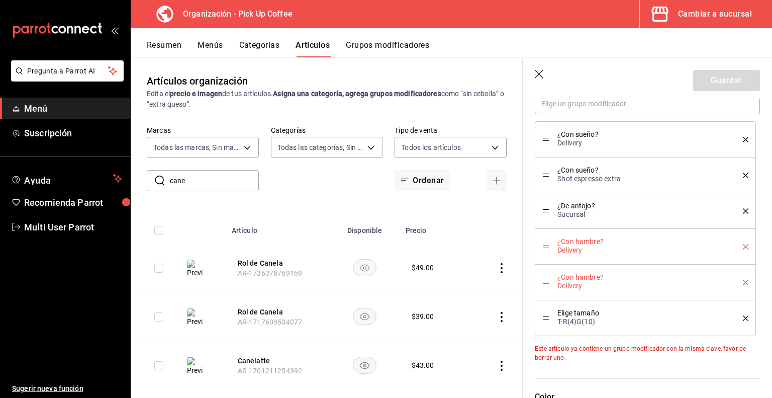
click at [743, 138] on icon "delete" at bounding box center [746, 140] width 6 height 6
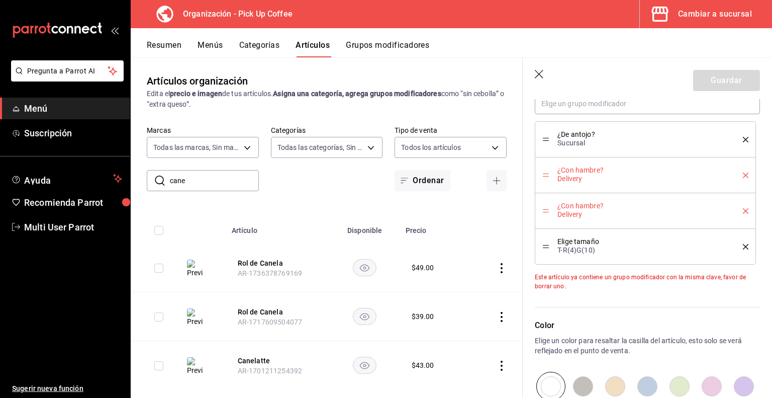
click at [743, 138] on icon "delete" at bounding box center [746, 140] width 6 height 6
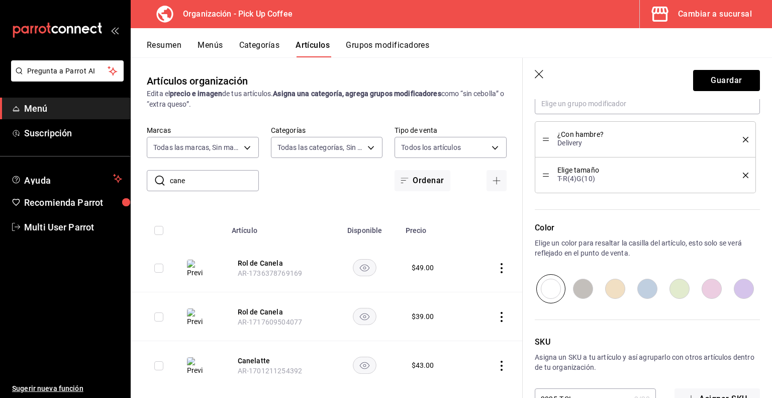
click at [743, 138] on icon "delete" at bounding box center [746, 140] width 6 height 6
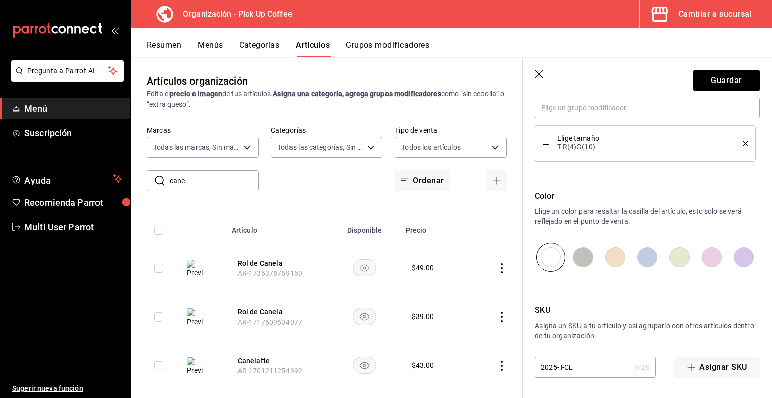
scroll to position [600, 0]
click at [738, 148] on div "Elige tamaño T-R(4)G(10)" at bounding box center [646, 144] width 206 height 21
click at [743, 143] on icon "delete" at bounding box center [746, 145] width 6 height 6
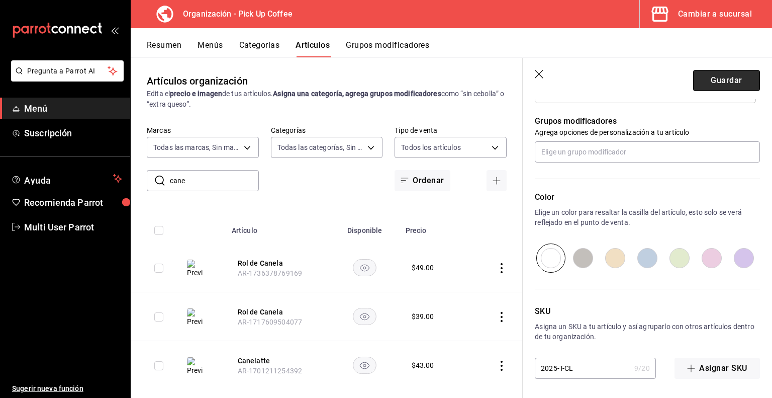
click at [726, 84] on button "Guardar" at bounding box center [727, 80] width 67 height 21
type textarea "x"
type input "AR-1755521346341"
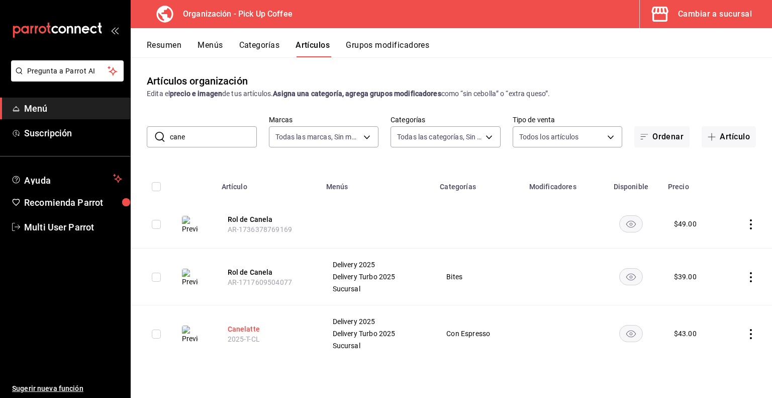
click at [238, 329] on button "Canelatte" at bounding box center [268, 329] width 80 height 10
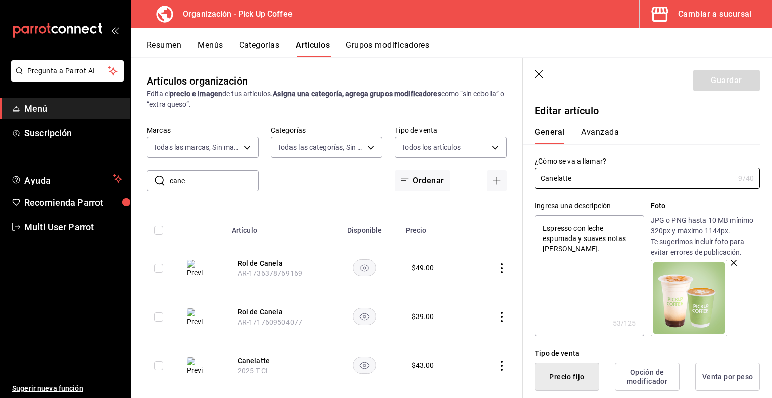
type textarea "x"
type input "$43.00"
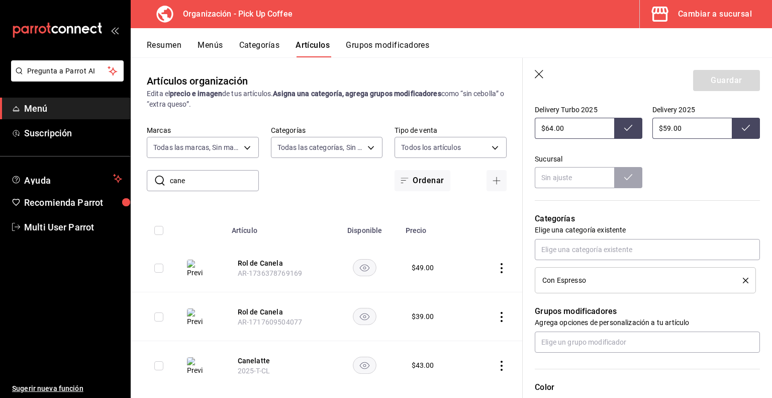
scroll to position [370, 0]
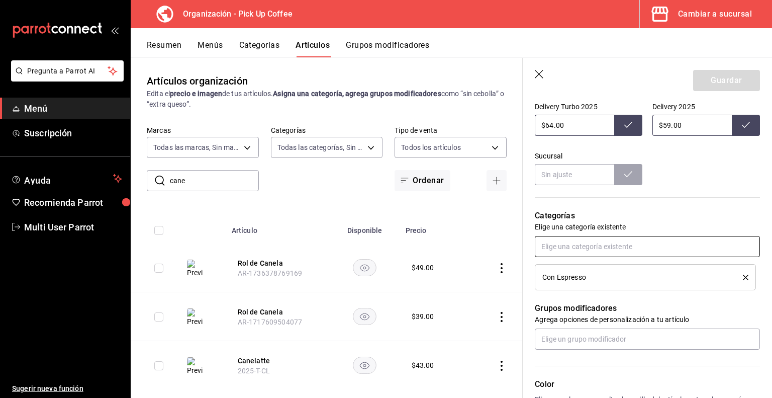
click at [592, 249] on input "text" at bounding box center [647, 246] width 225 height 21
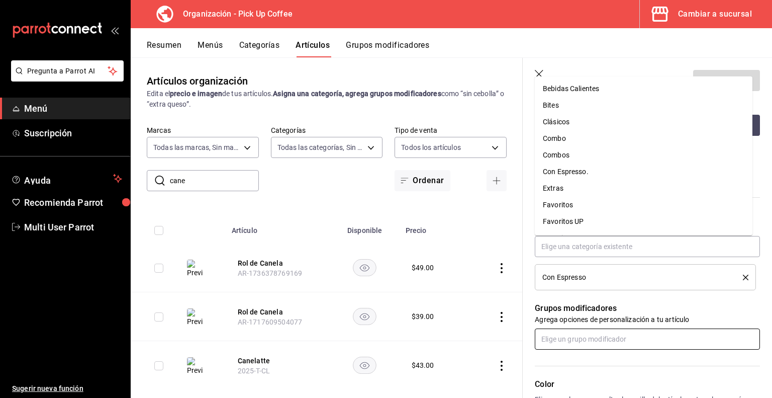
click at [586, 343] on input "text" at bounding box center [647, 338] width 225 height 21
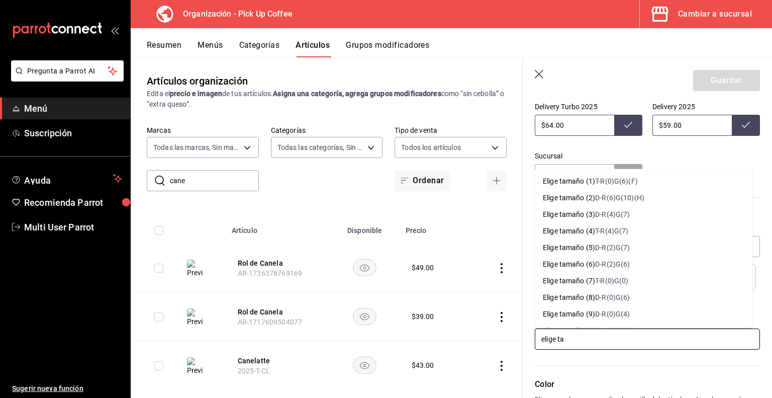
type input "elige tam"
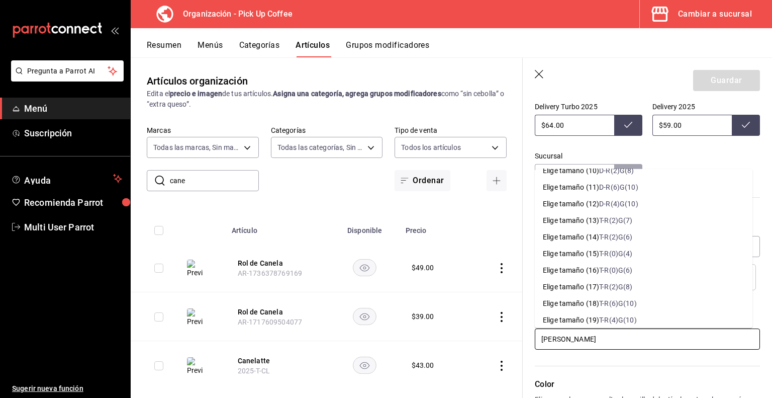
scroll to position [164, 0]
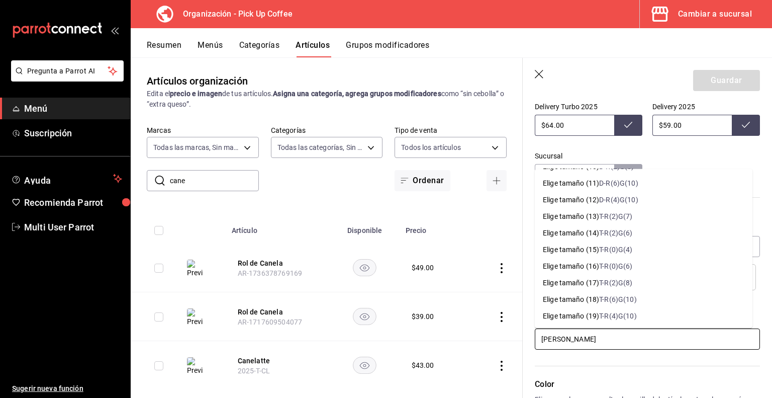
click at [616, 315] on div "T-R(4)G(10)" at bounding box center [617, 315] width 37 height 11
type textarea "x"
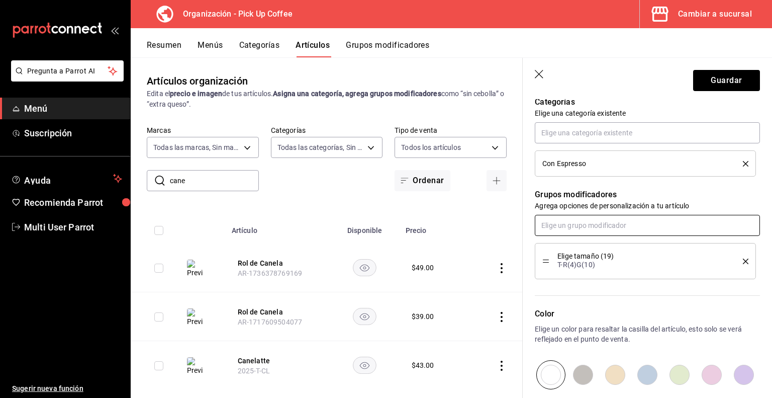
scroll to position [484, 0]
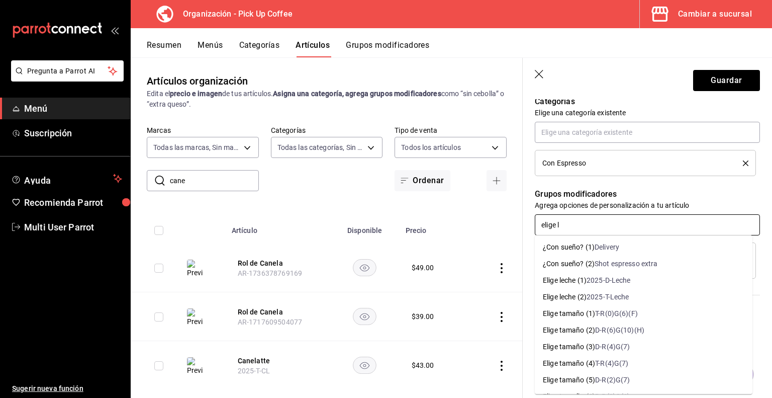
type input "elige le"
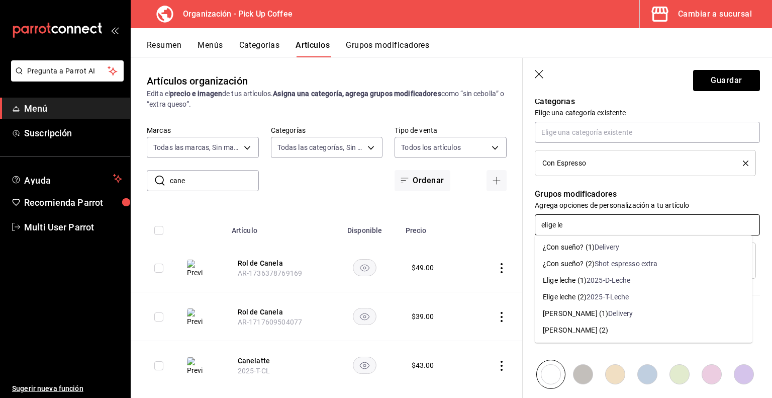
click at [597, 297] on div "2025-T-Leche" at bounding box center [608, 297] width 43 height 11
type textarea "x"
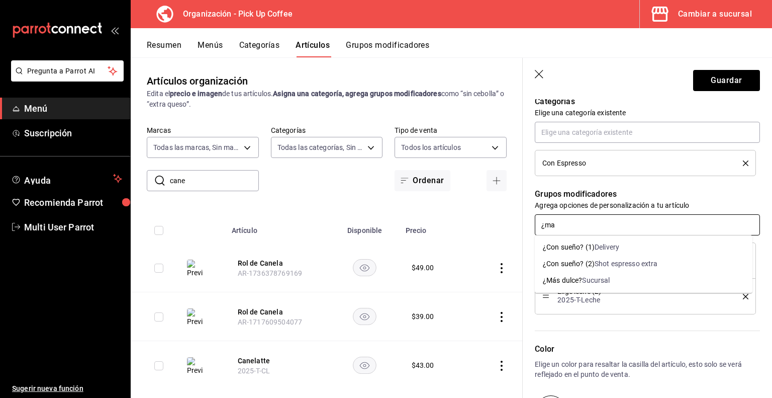
type input "¿mas"
click at [589, 284] on div "Sucursal" at bounding box center [596, 280] width 28 height 11
type textarea "x"
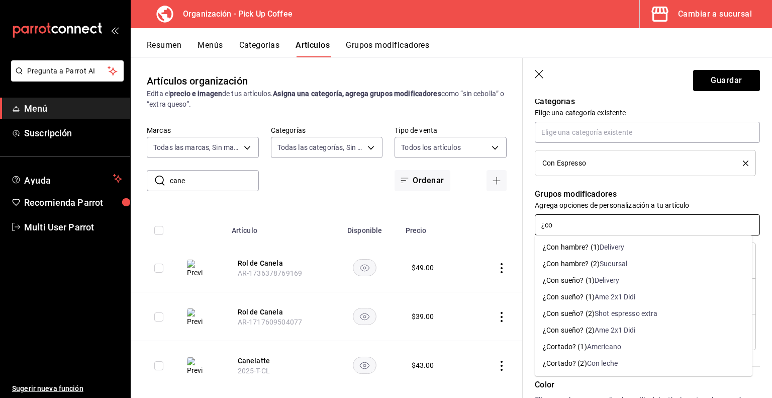
type input "¿con"
click at [583, 317] on div "¿Con sueño? (2)" at bounding box center [569, 313] width 52 height 11
type textarea "x"
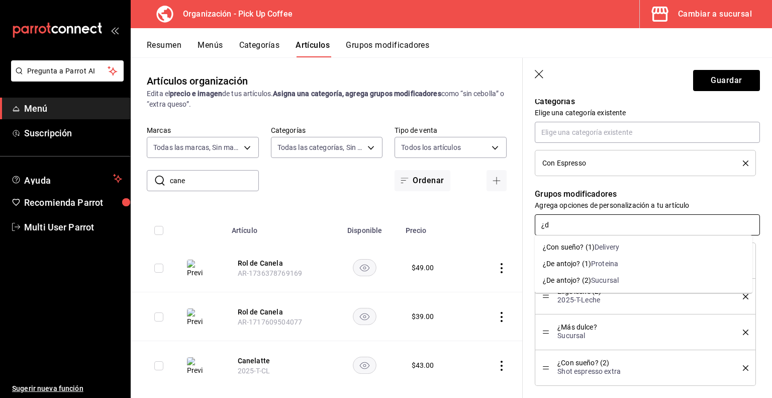
type input "¿de"
click at [573, 285] on div "¿De antojo? (2)" at bounding box center [567, 280] width 48 height 11
type textarea "x"
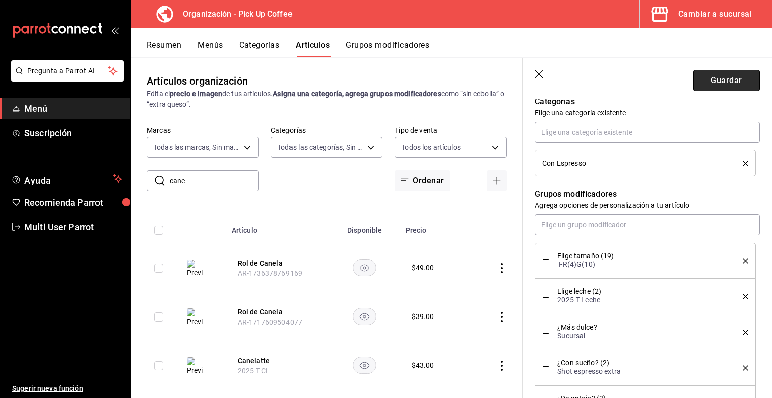
click at [720, 78] on button "Guardar" at bounding box center [727, 80] width 67 height 21
type textarea "x"
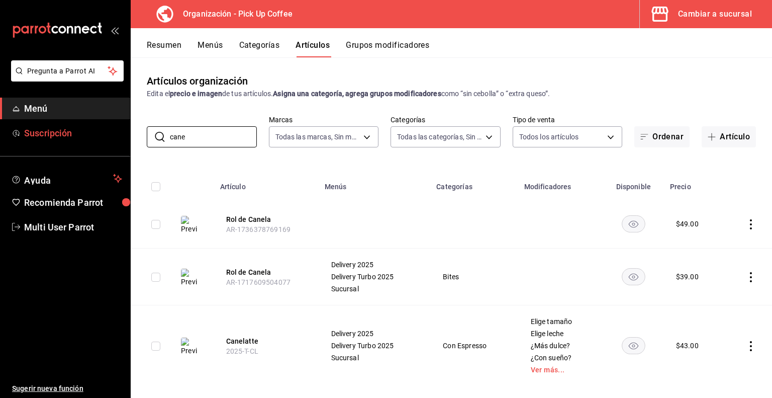
drag, startPoint x: 195, startPoint y: 137, endPoint x: 112, endPoint y: 131, distance: 82.7
click at [112, 131] on div "Pregunta a Parrot AI Menú Suscripción Ayuda Recomienda Parrot Multi User Parrot…" at bounding box center [386, 199] width 772 height 398
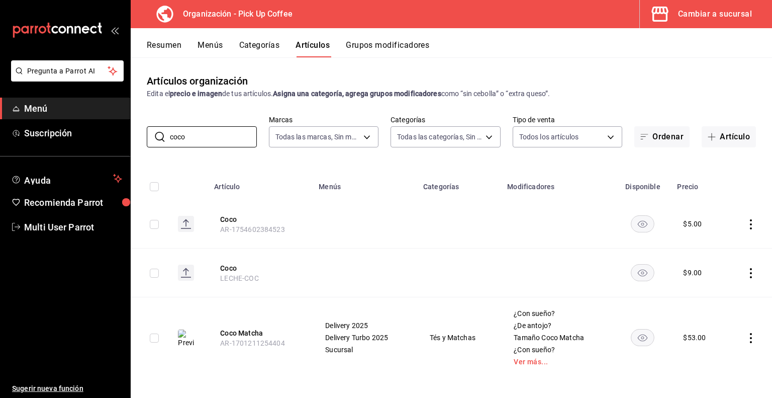
scroll to position [4, 0]
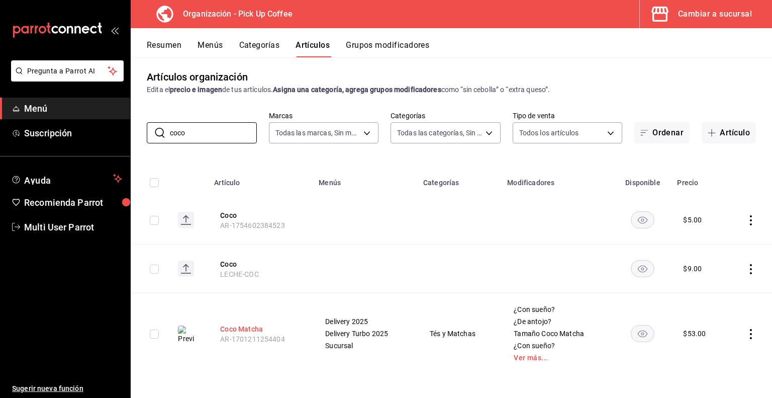
type input "coco"
drag, startPoint x: 235, startPoint y: 325, endPoint x: 537, endPoint y: 296, distance: 303.2
click at [235, 325] on button "Coco Matcha" at bounding box center [260, 329] width 80 height 10
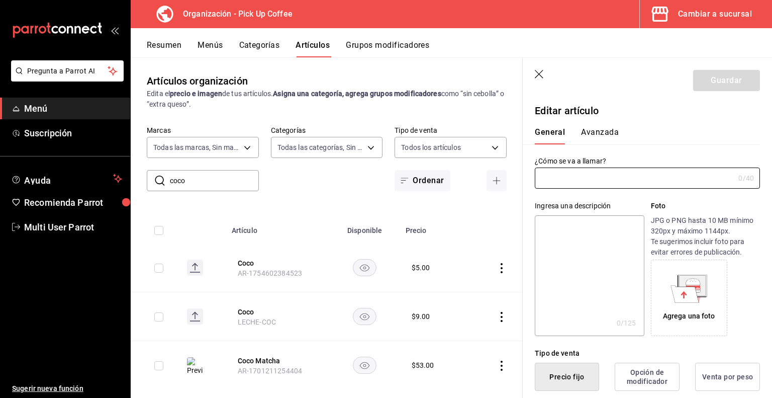
type input "Coco Matcha"
type textarea "Té matcha combinado con leche espumada, leche [PERSON_NAME] y leche condensada."
type textarea "x"
type input "AR-1701211254404"
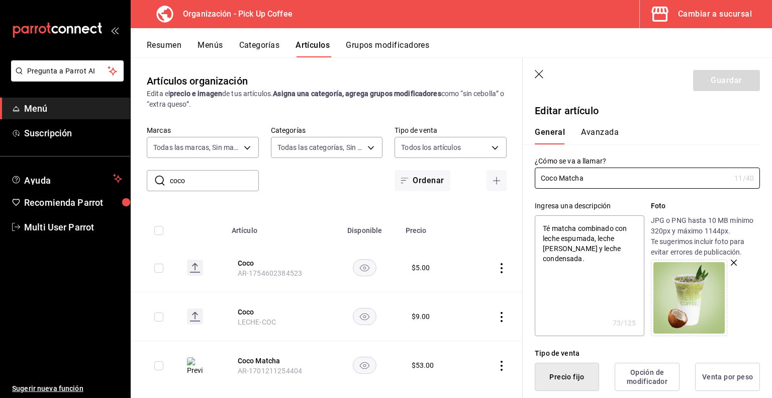
type textarea "x"
type input "$53.00"
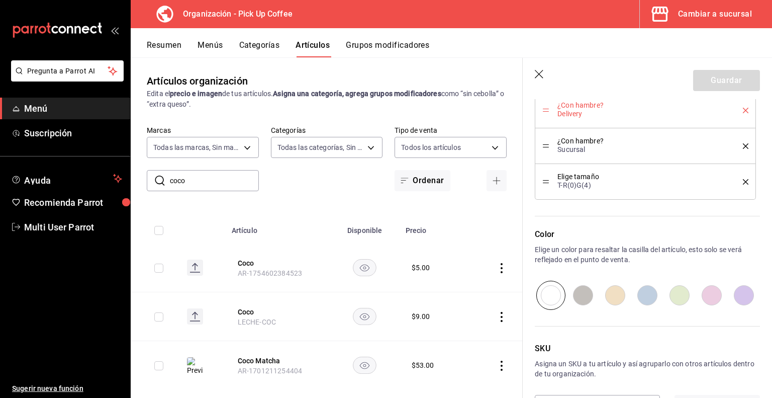
scroll to position [1028, 0]
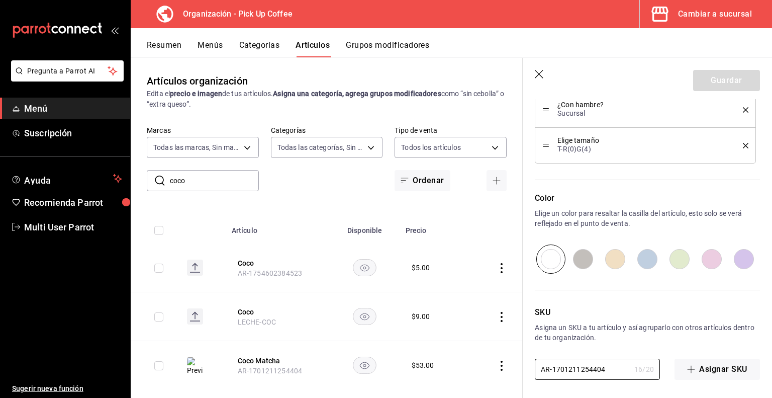
drag, startPoint x: 606, startPoint y: 362, endPoint x: 461, endPoint y: 372, distance: 144.7
click at [461, 372] on main "Artículos organización Edita el precio e imagen de tus artículos. Asigna una ca…" at bounding box center [452, 227] width 642 height 340
paste input "2025-T-CM"
type input "2025-T-CM"
type textarea "x"
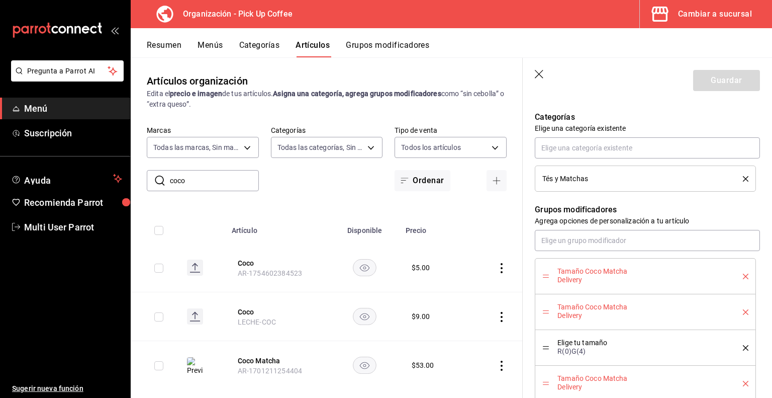
scroll to position [469, 0]
type input "2025-T-CM"
click at [743, 275] on icon "delete" at bounding box center [746, 277] width 6 height 6
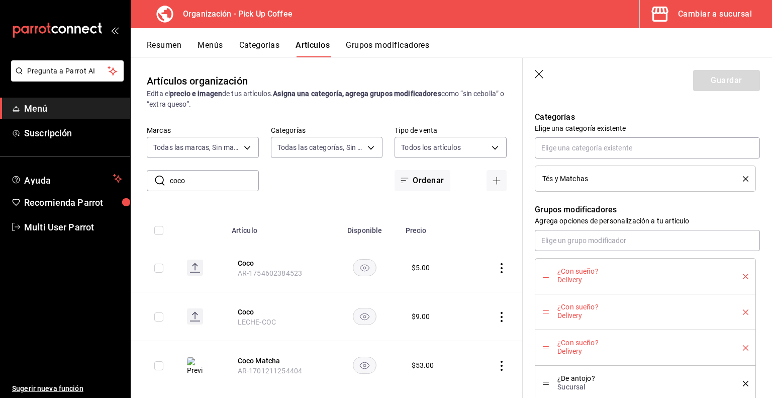
click at [743, 275] on icon "delete" at bounding box center [746, 277] width 6 height 6
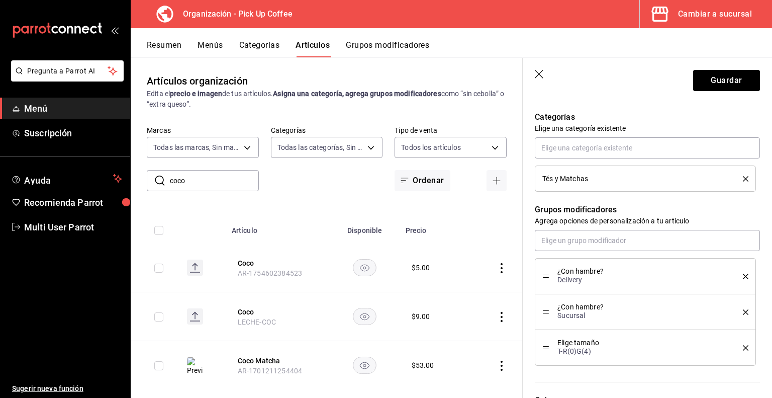
click at [743, 275] on icon "delete" at bounding box center [746, 277] width 6 height 6
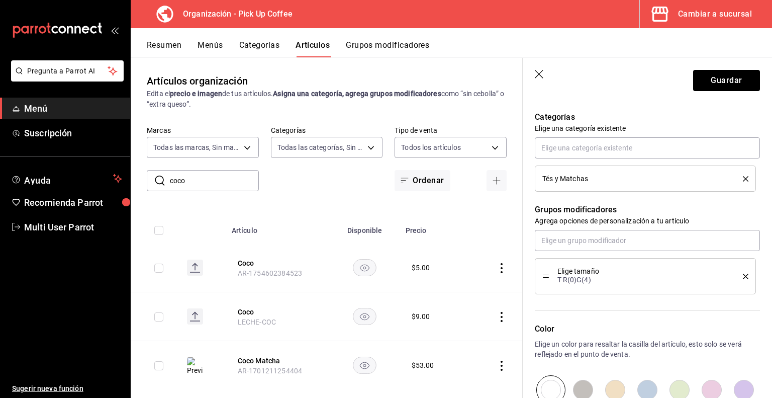
click at [743, 275] on icon "delete" at bounding box center [746, 277] width 6 height 6
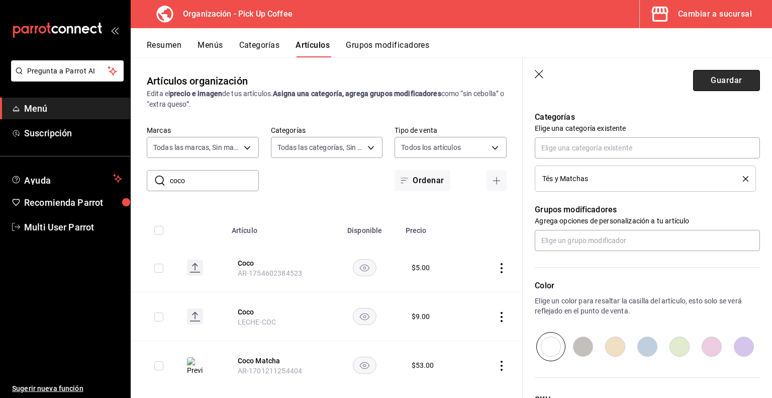
click at [714, 85] on button "Guardar" at bounding box center [727, 80] width 67 height 21
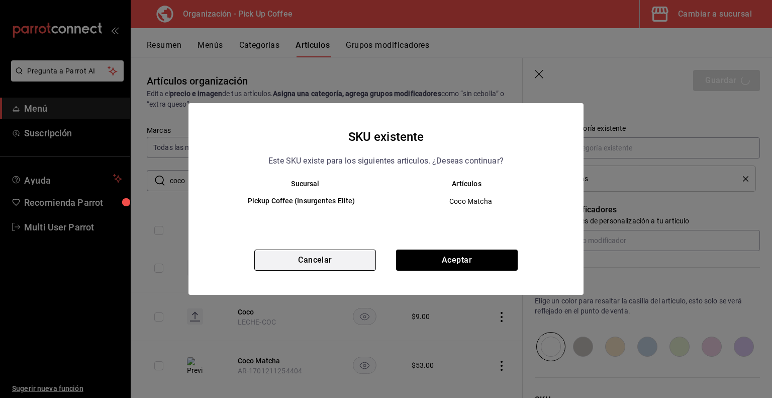
click at [320, 258] on button "Cancelar" at bounding box center [315, 259] width 122 height 21
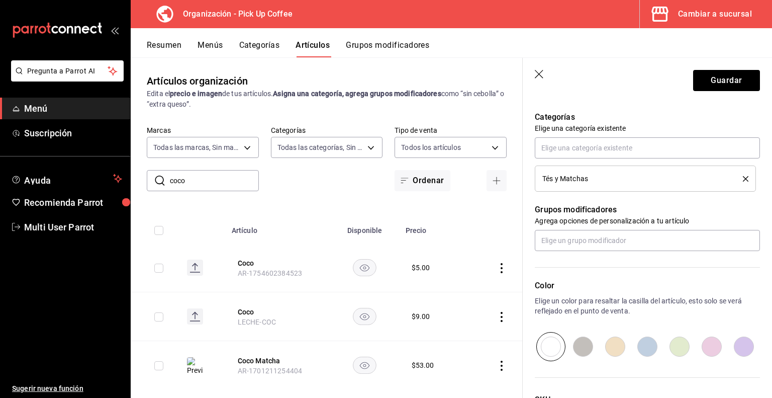
scroll to position [557, 0]
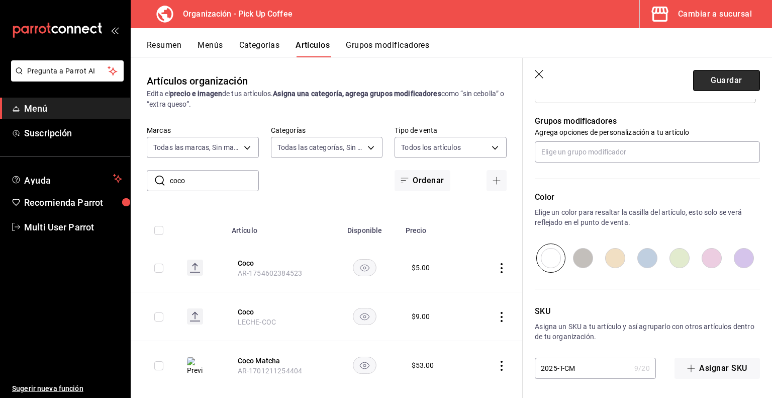
click at [714, 80] on button "Guardar" at bounding box center [727, 80] width 67 height 21
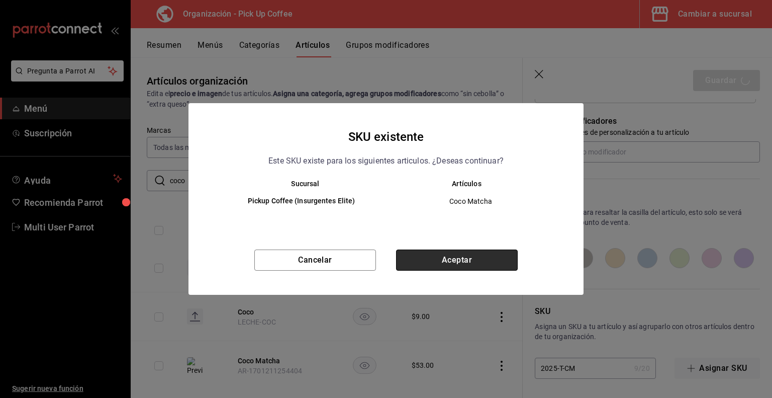
click at [468, 261] on button "Aceptar" at bounding box center [457, 259] width 122 height 21
type textarea "x"
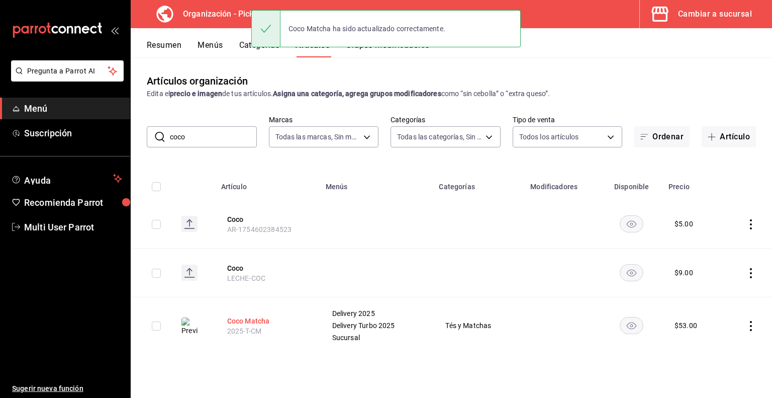
click at [252, 321] on button "Coco Matcha" at bounding box center [267, 321] width 80 height 10
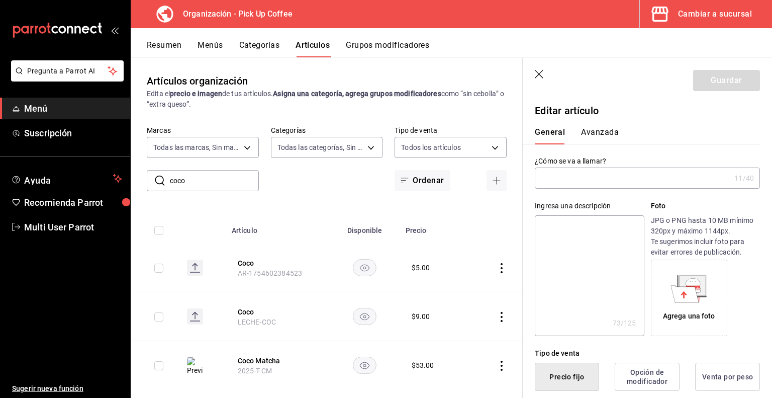
type input "Coco Matcha"
type textarea "Té matcha combinado con leche espumada, leche [PERSON_NAME] y leche condensada."
type textarea "x"
type input "2025-T-CM"
type textarea "x"
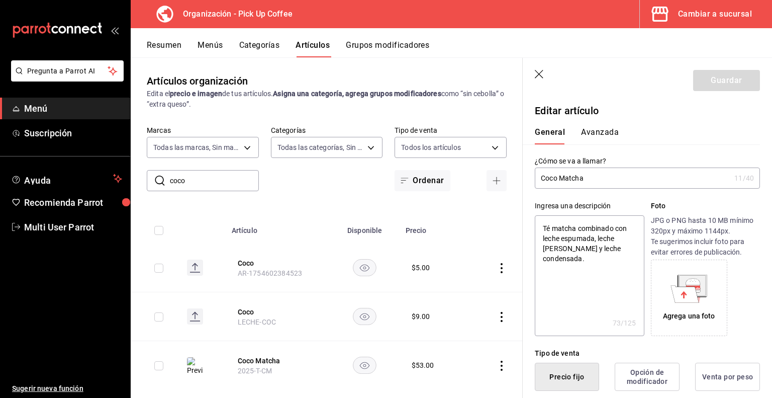
type input "$53.00"
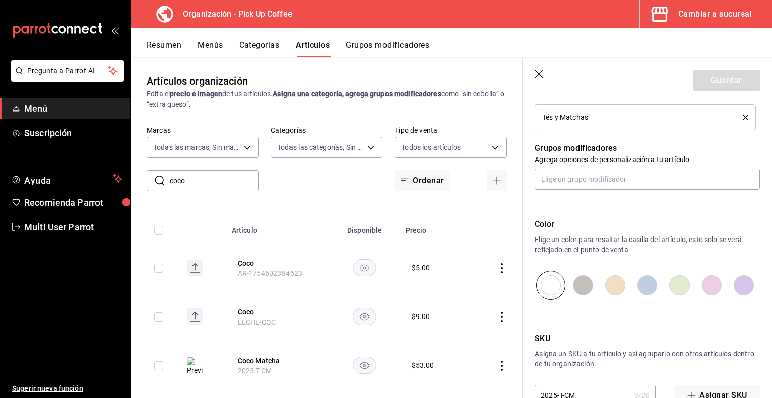
scroll to position [531, 0]
click at [573, 172] on input "text" at bounding box center [647, 177] width 225 height 21
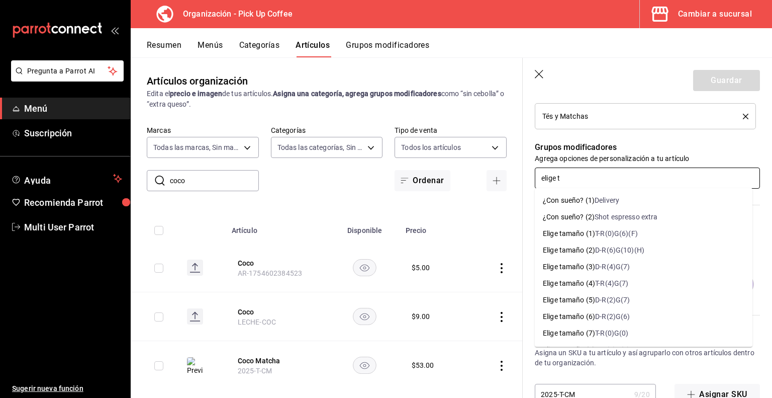
type input "elige ta"
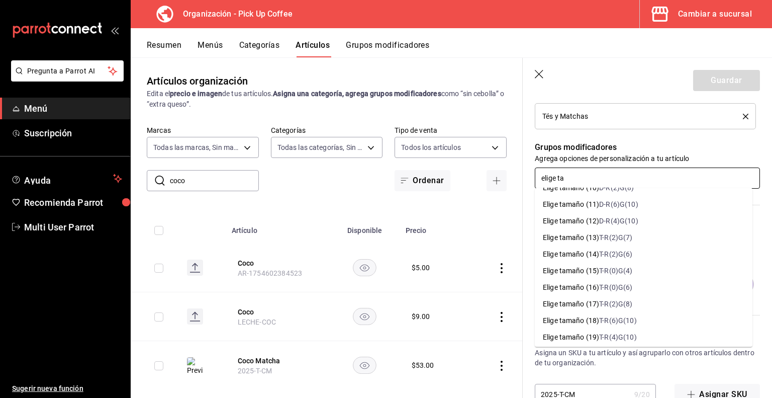
scroll to position [196, 0]
click at [597, 272] on div "Elige tamaño (15)" at bounding box center [571, 270] width 56 height 11
type textarea "x"
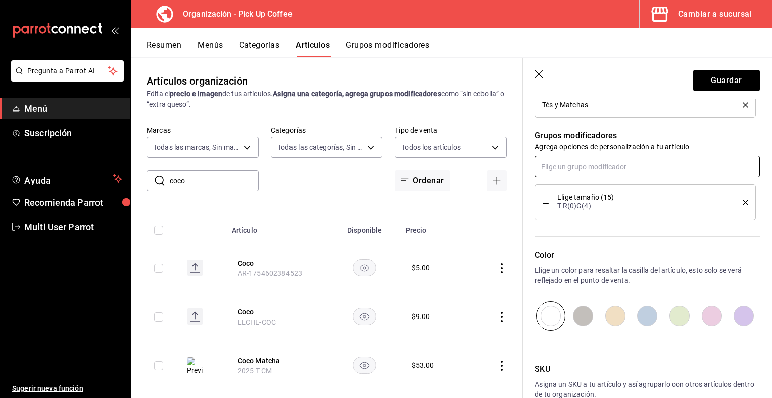
scroll to position [535, 0]
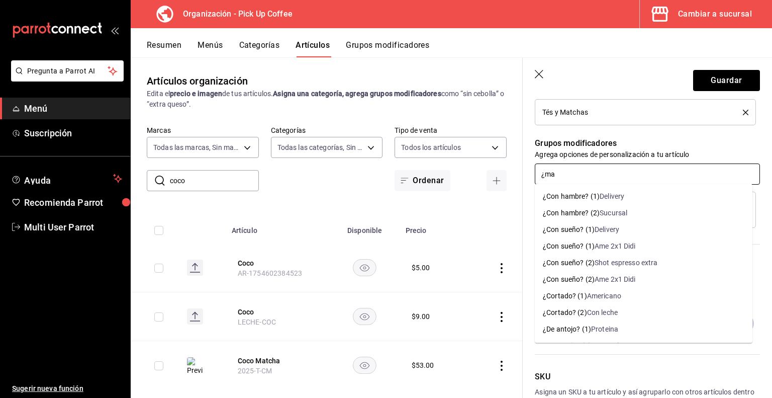
type input "¿mas"
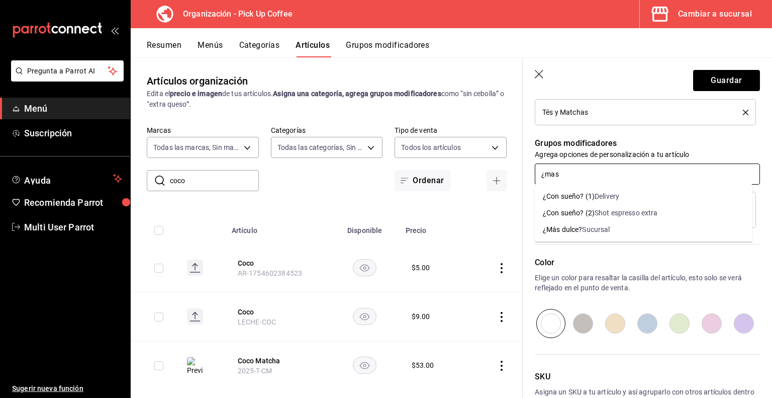
click at [592, 229] on div "Sucursal" at bounding box center [596, 229] width 28 height 11
type textarea "x"
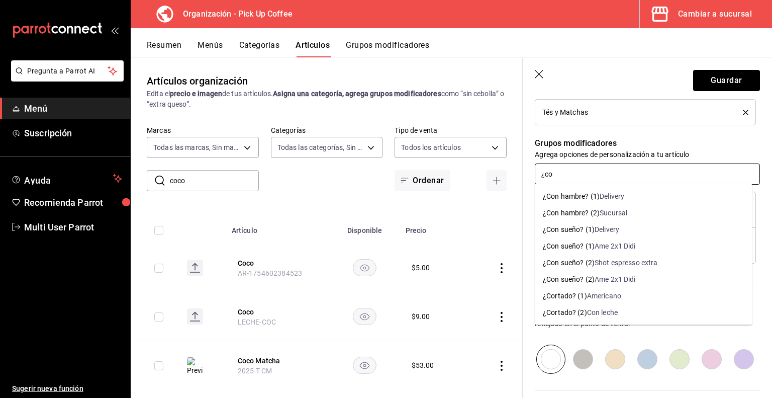
type input "¿con"
click at [593, 261] on div "¿Con sueño? (2)" at bounding box center [569, 262] width 52 height 11
type textarea "x"
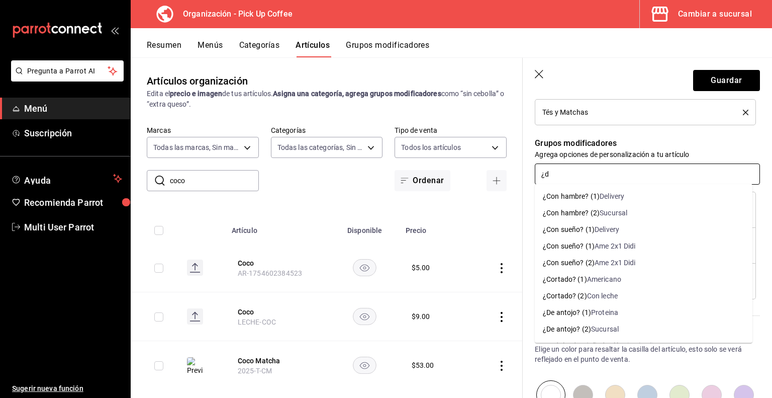
type input "¿de"
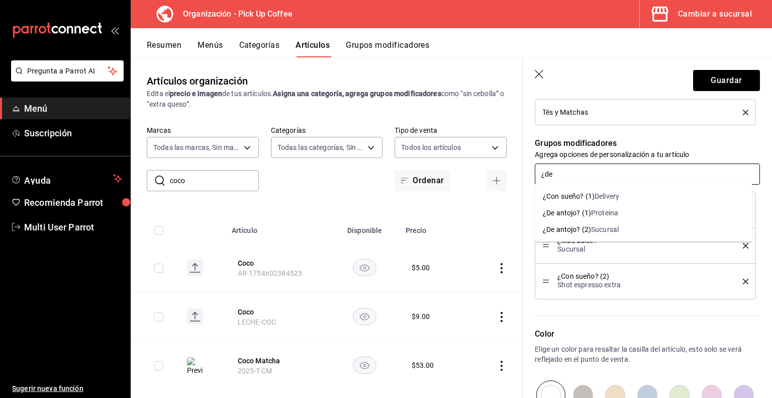
click at [593, 229] on div "Sucursal" at bounding box center [605, 229] width 28 height 11
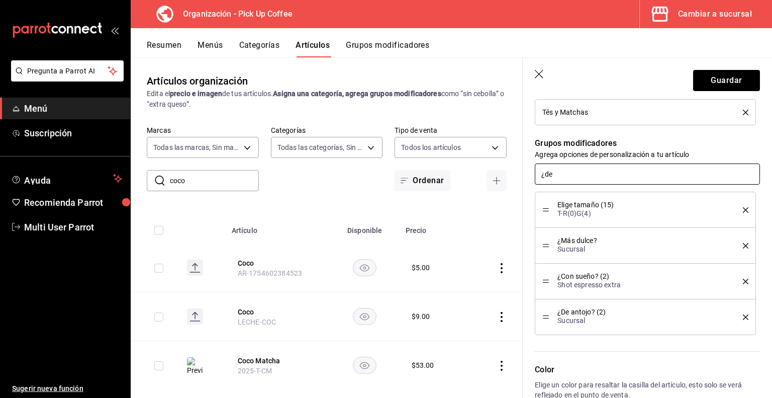
type textarea "x"
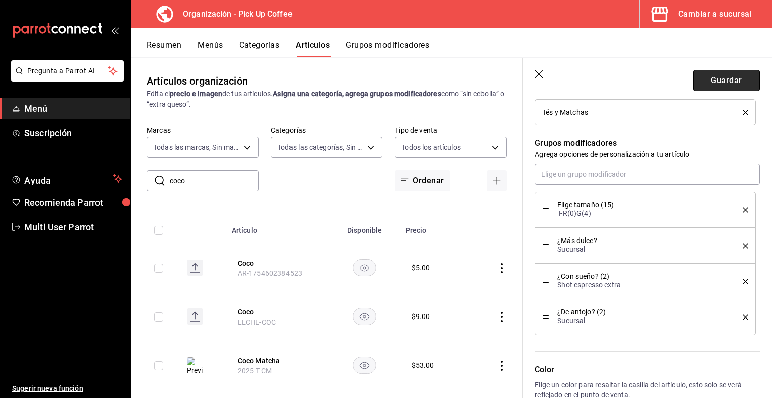
click at [719, 82] on button "Guardar" at bounding box center [727, 80] width 67 height 21
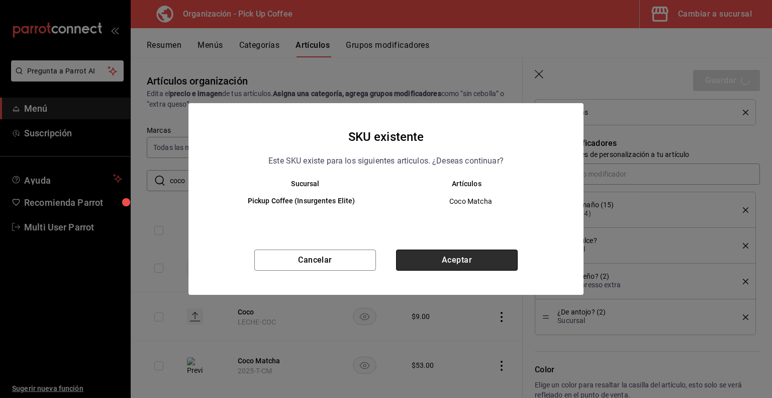
click at [448, 262] on button "Aceptar" at bounding box center [457, 259] width 122 height 21
type textarea "x"
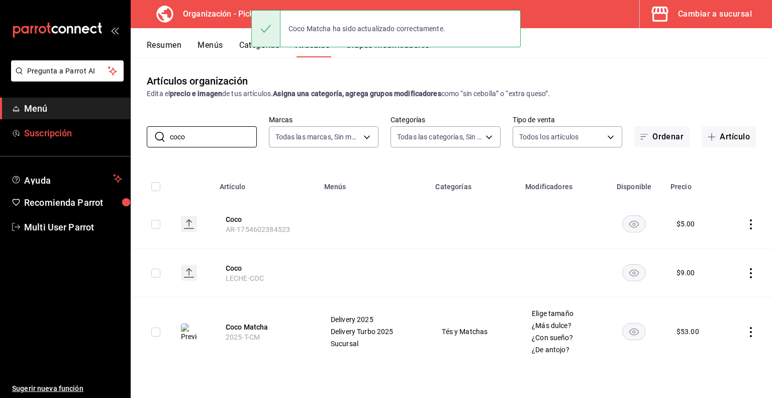
drag, startPoint x: 209, startPoint y: 137, endPoint x: 46, endPoint y: 123, distance: 163.0
click at [46, 123] on div "Pregunta a Parrot AI Menú Suscripción Ayuda Recomienda Parrot Multi User Parrot…" at bounding box center [386, 199] width 772 height 398
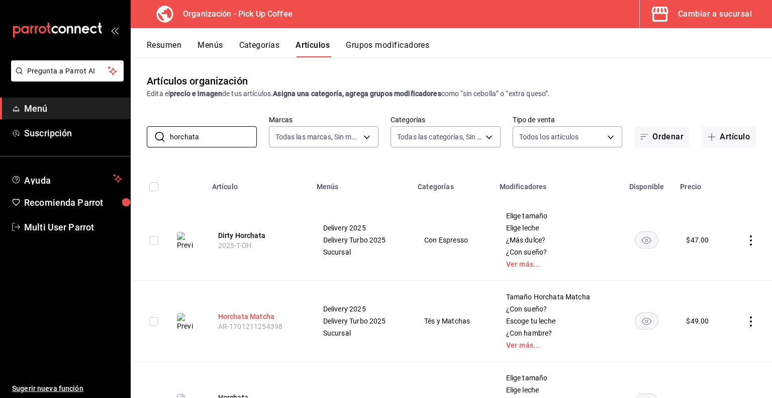
type input "horchata"
click at [234, 316] on button "Horchata Matcha" at bounding box center [258, 316] width 80 height 10
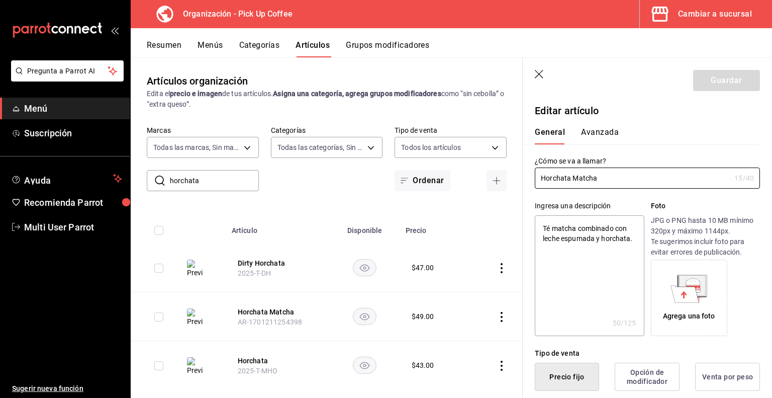
type textarea "x"
type input "$49.00"
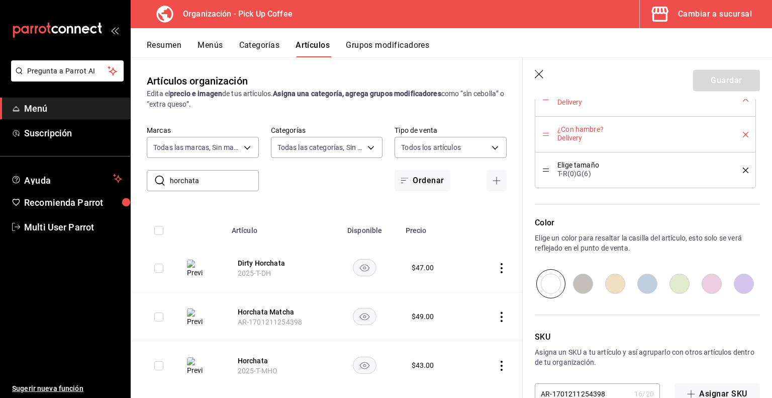
scroll to position [1028, 0]
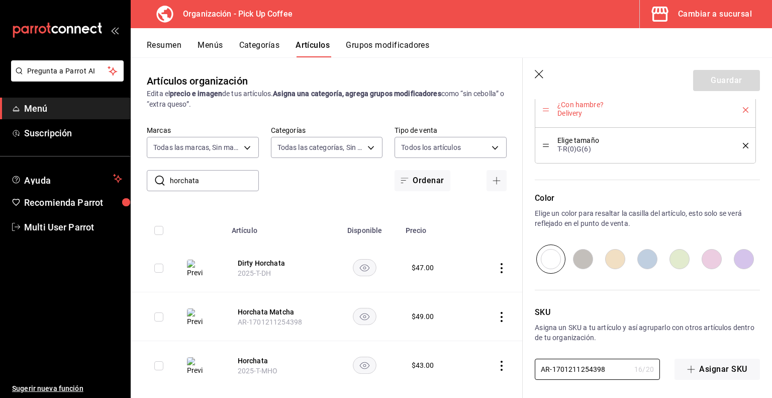
drag, startPoint x: 614, startPoint y: 368, endPoint x: 460, endPoint y: 374, distance: 154.0
click at [460, 374] on main "Artículos organización Edita el precio e imagen de tus artículos. Asigna una ca…" at bounding box center [452, 227] width 642 height 340
paste input "2025-T-HM"
type input "2025-T-HM"
type textarea "x"
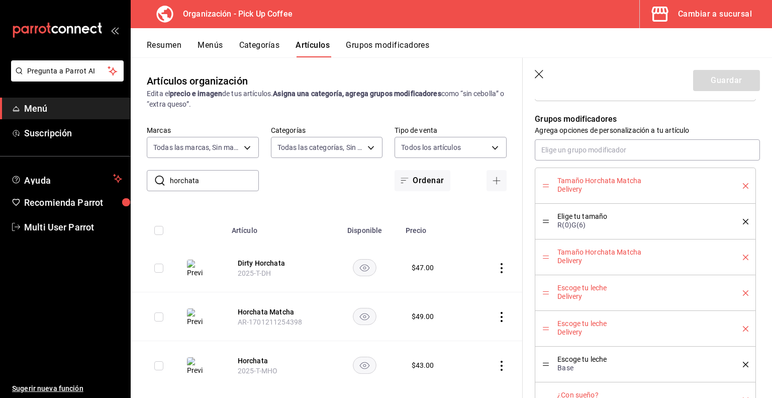
scroll to position [553, 0]
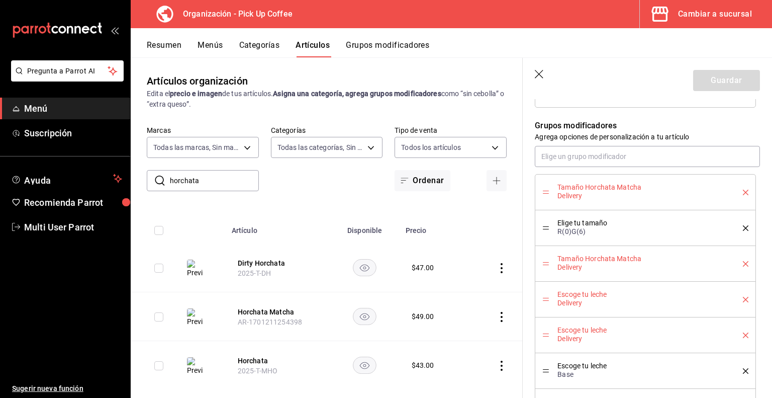
type input "2025-T-HM"
click at [743, 191] on icon "delete" at bounding box center [746, 193] width 6 height 6
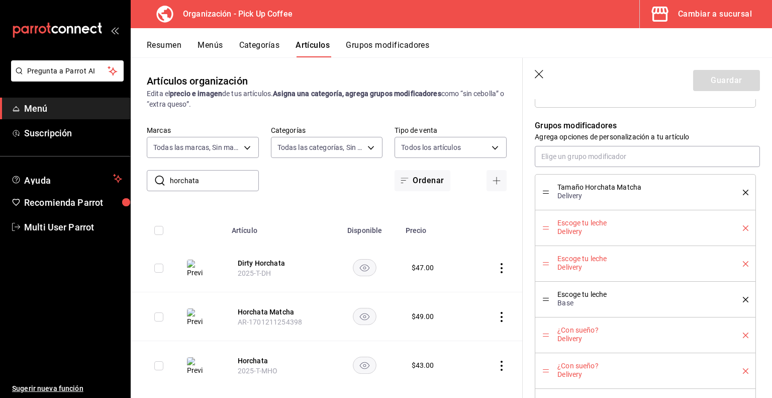
click at [743, 191] on icon "delete" at bounding box center [746, 193] width 6 height 6
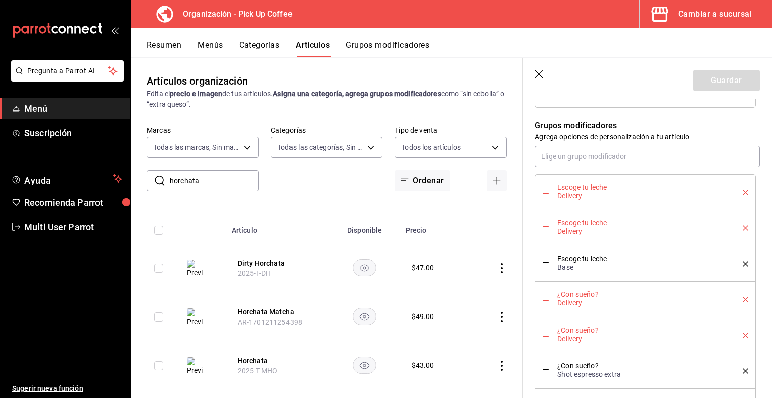
click at [743, 191] on icon "delete" at bounding box center [746, 193] width 6 height 6
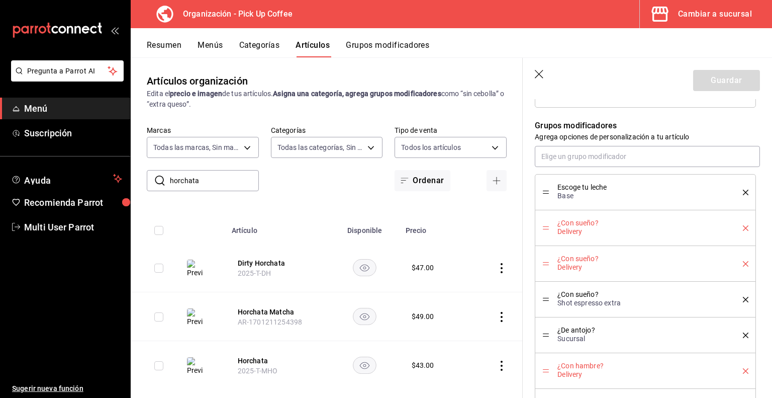
click at [743, 191] on icon "delete" at bounding box center [746, 193] width 6 height 6
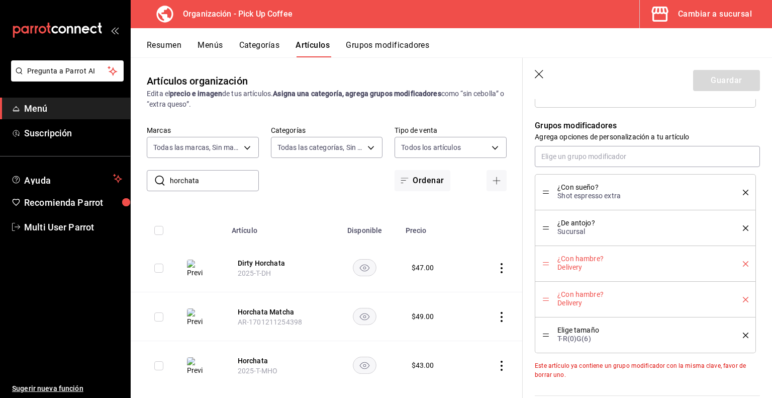
click at [743, 191] on icon "delete" at bounding box center [746, 193] width 6 height 6
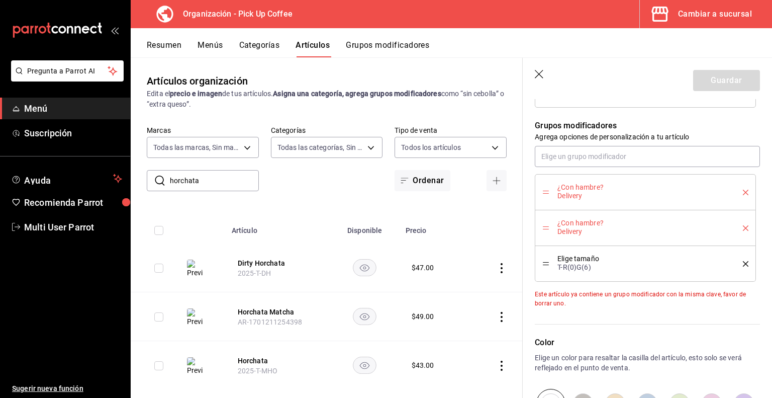
click at [743, 191] on icon "delete" at bounding box center [746, 193] width 6 height 6
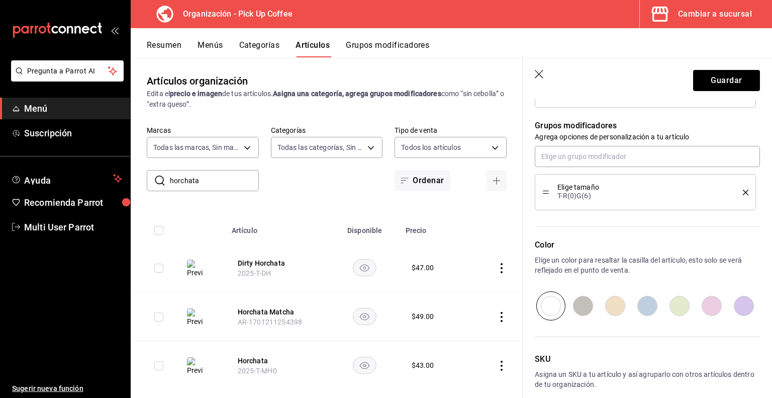
click at [743, 191] on icon "delete" at bounding box center [746, 193] width 6 height 6
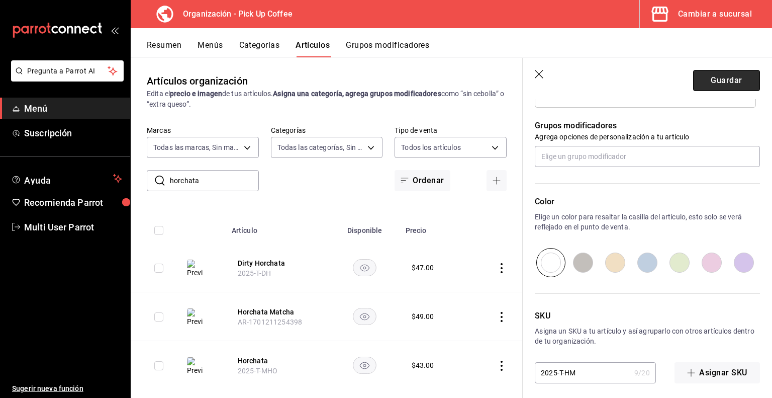
click at [733, 84] on button "Guardar" at bounding box center [727, 80] width 67 height 21
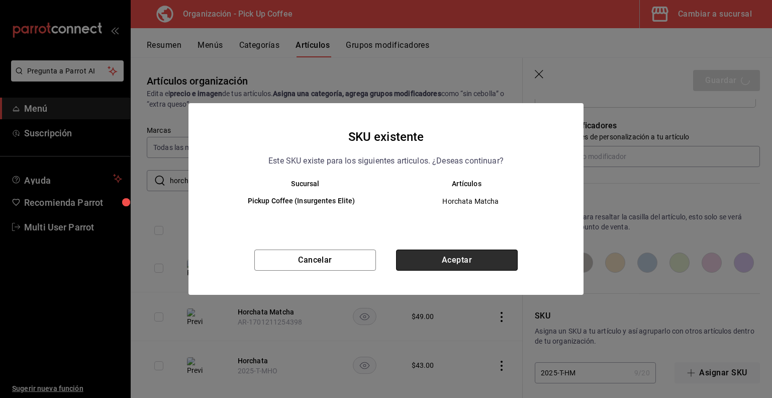
click at [455, 257] on button "Aceptar" at bounding box center [457, 259] width 122 height 21
type textarea "x"
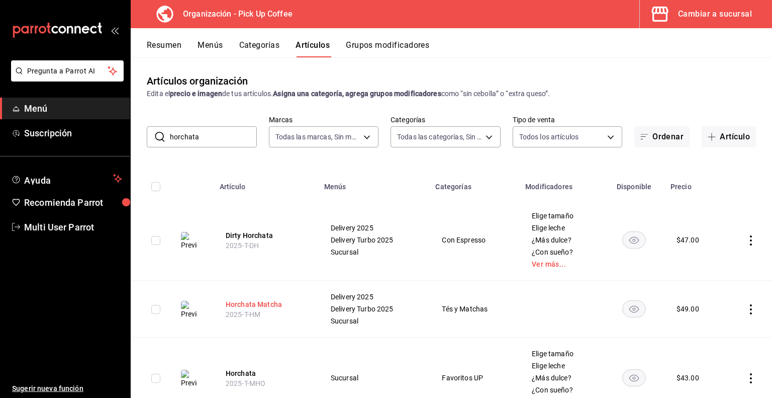
click at [253, 304] on button "Horchata Matcha" at bounding box center [266, 304] width 80 height 10
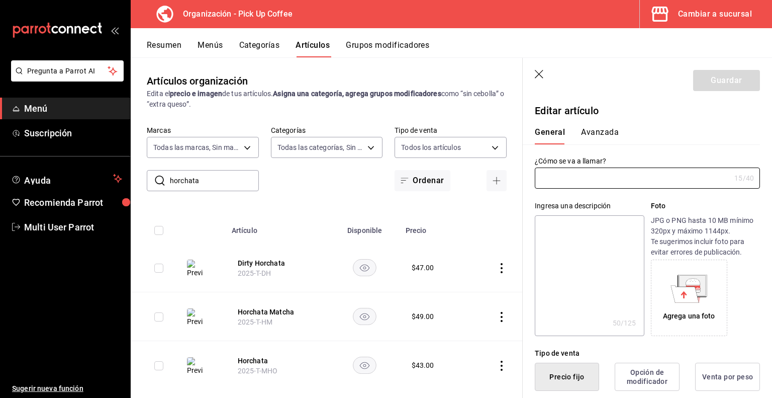
type input "Horchata Matcha"
type textarea "Té matcha combinado con leche espumada y horchata."
type textarea "x"
type input "2025-T-HM"
type textarea "x"
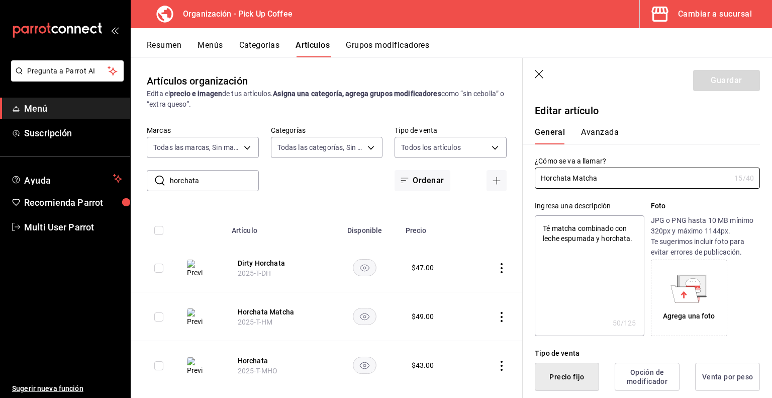
type input "$49.00"
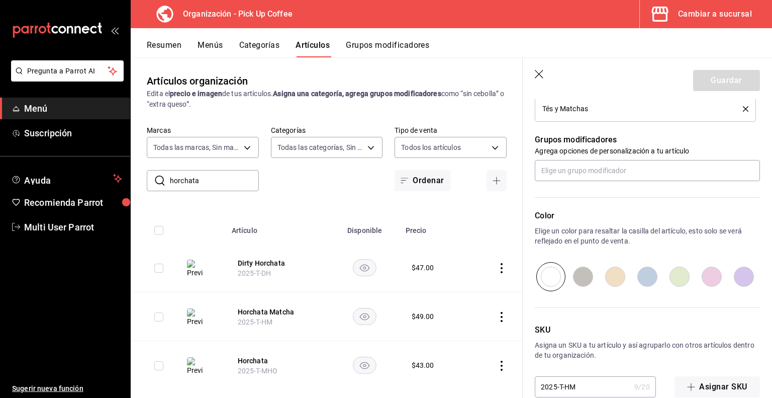
scroll to position [543, 0]
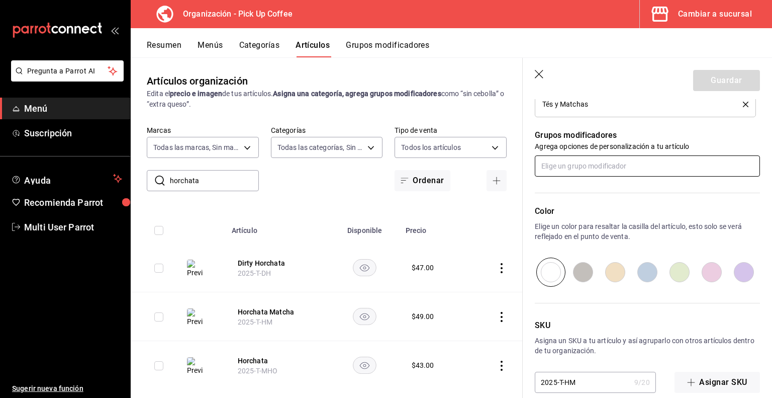
click at [581, 162] on input "text" at bounding box center [647, 165] width 225 height 21
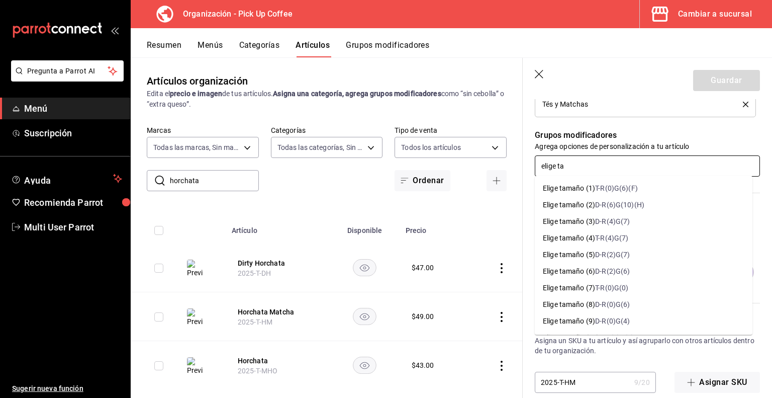
type input "[PERSON_NAME]"
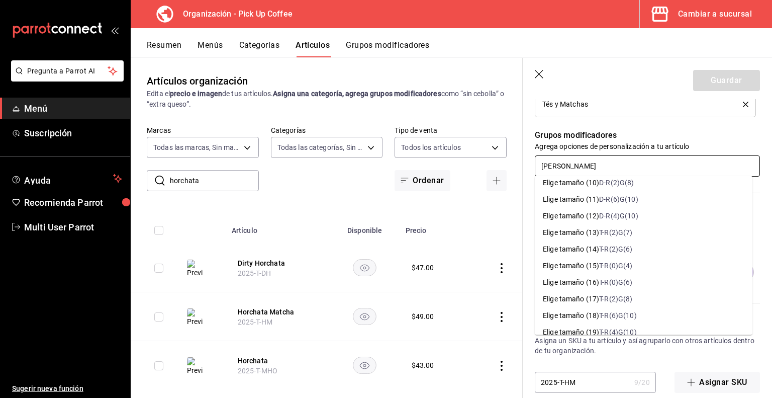
click at [593, 279] on div "Elige tamaño (16)" at bounding box center [571, 282] width 56 height 11
type textarea "x"
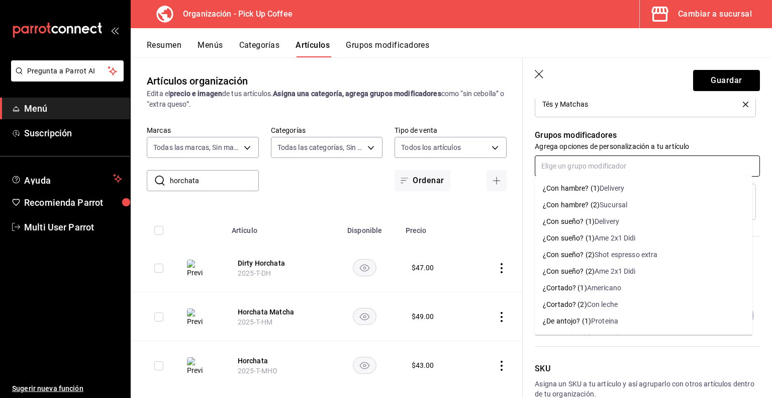
type input "¿"
type input "elige"
click at [640, 240] on li "Elige leche (2) 2025-T-Leche" at bounding box center [644, 238] width 218 height 17
type textarea "x"
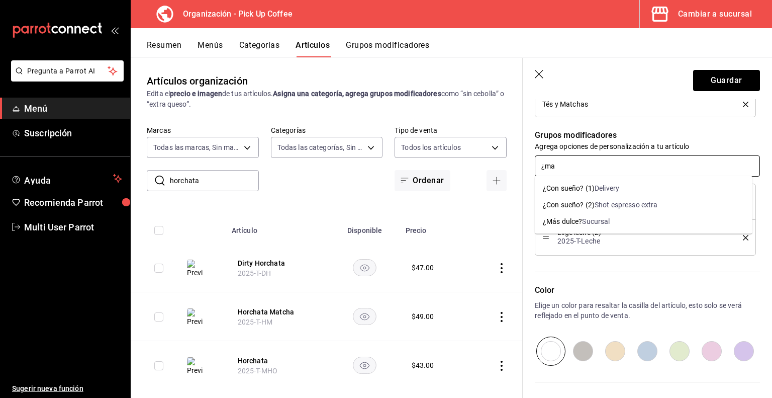
type input "¿mas"
click at [599, 223] on div "Sucursal" at bounding box center [596, 221] width 28 height 11
type textarea "x"
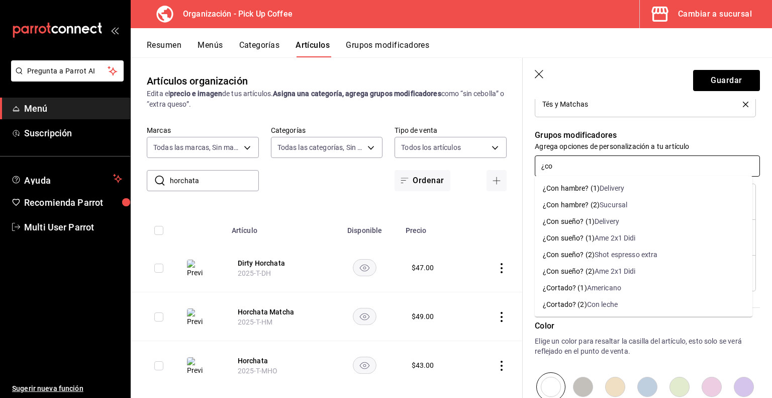
type input "¿con"
click at [585, 251] on div "¿Con sueño? (2)" at bounding box center [569, 254] width 52 height 11
type textarea "x"
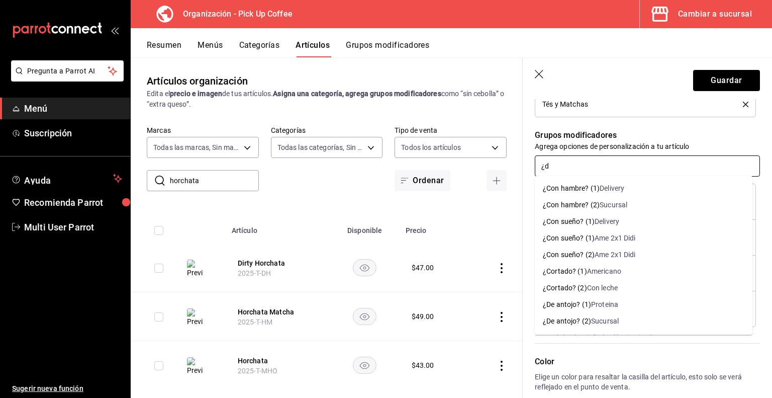
type input "¿de"
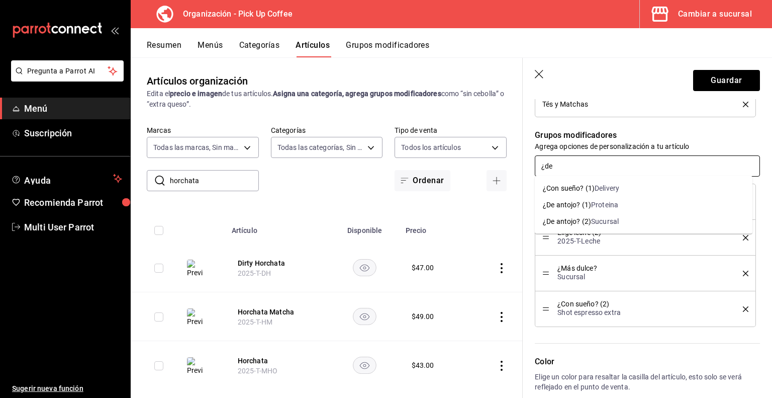
click at [580, 224] on div "¿De antojo? (2)" at bounding box center [567, 221] width 48 height 11
type textarea "x"
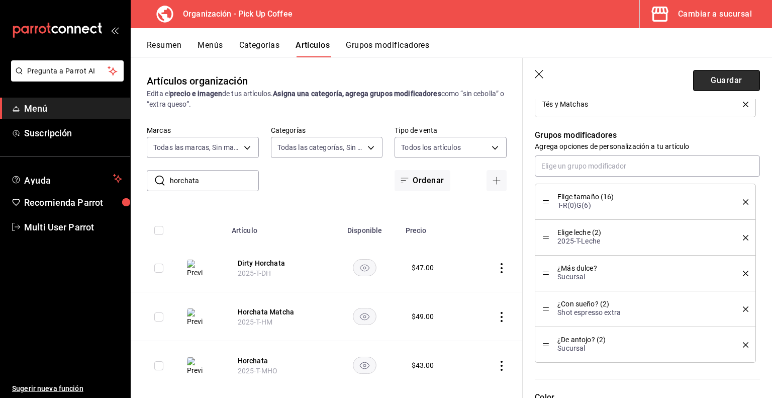
click at [713, 81] on button "Guardar" at bounding box center [727, 80] width 67 height 21
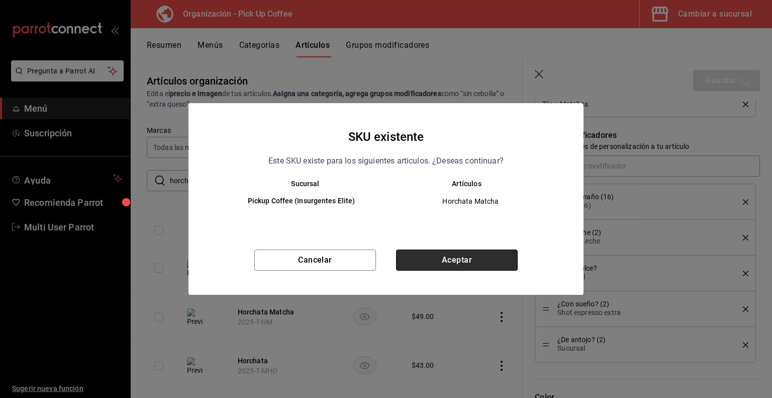
click at [470, 257] on button "Aceptar" at bounding box center [457, 259] width 122 height 21
type textarea "x"
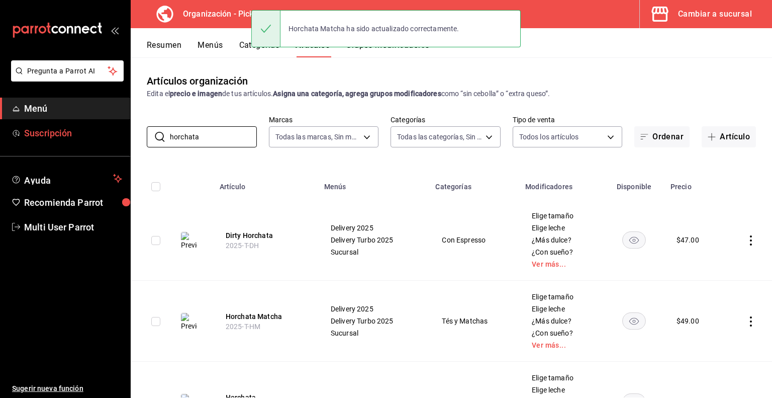
drag, startPoint x: 206, startPoint y: 136, endPoint x: 109, endPoint y: 134, distance: 97.1
click at [109, 134] on div "Pregunta a Parrot AI Menú Suscripción Ayuda Recomienda Parrot Multi User Parrot…" at bounding box center [386, 199] width 772 height 398
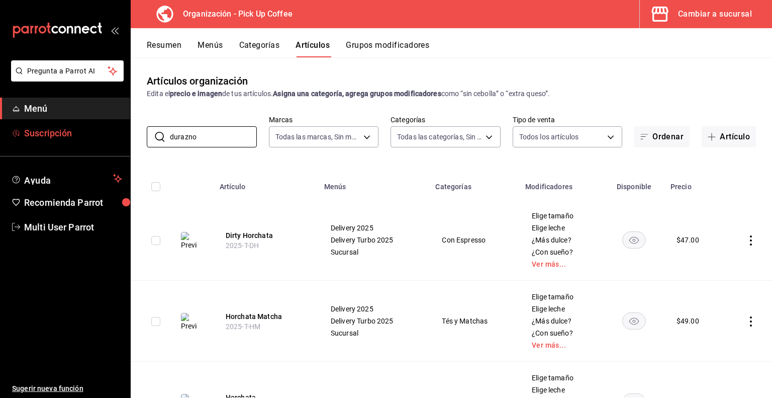
type input "durazno"
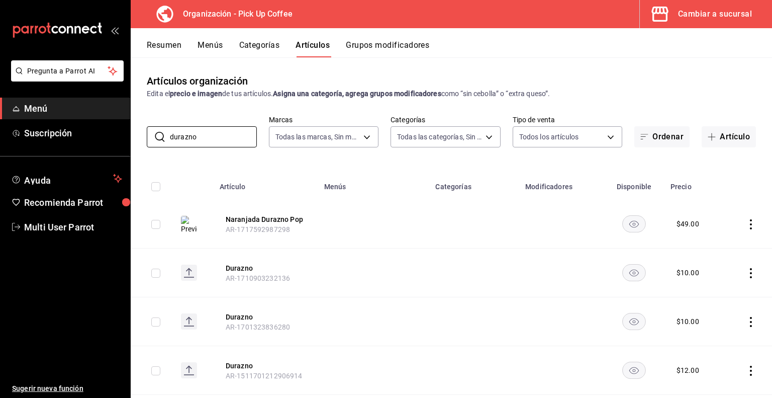
scroll to position [126, 0]
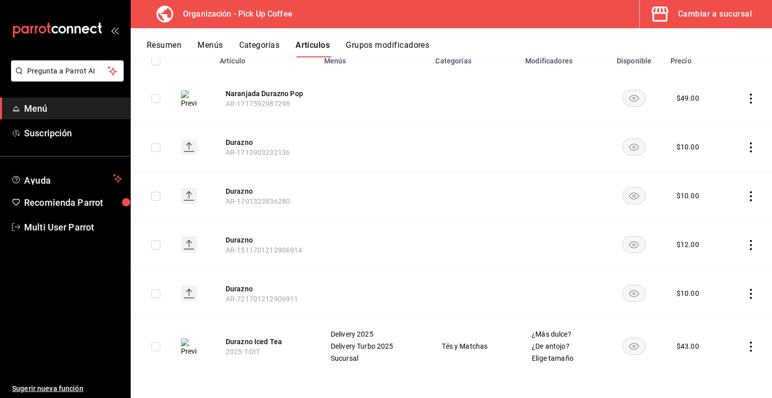
drag, startPoint x: 249, startPoint y: 343, endPoint x: 431, endPoint y: 281, distance: 192.6
click at [249, 343] on button "Durazno Iced Tea" at bounding box center [266, 341] width 80 height 10
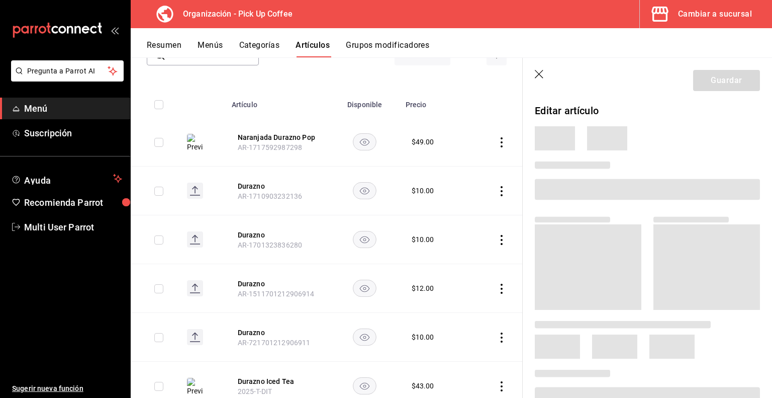
scroll to position [118, 0]
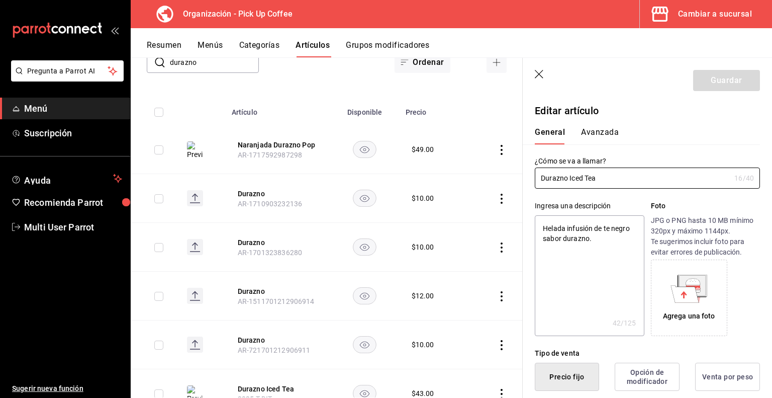
type textarea "x"
type input "$43.00"
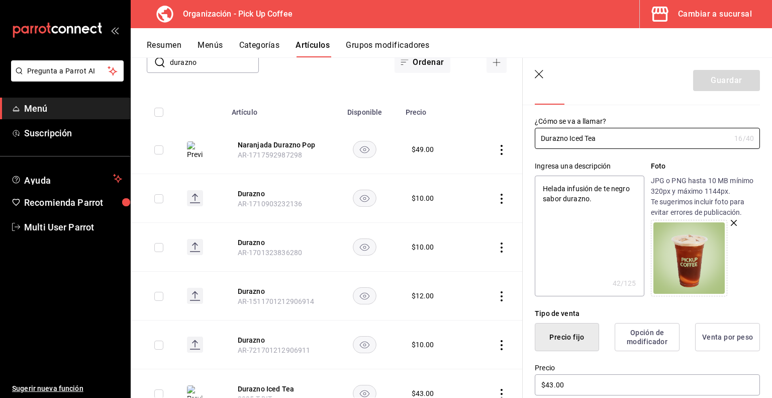
scroll to position [0, 0]
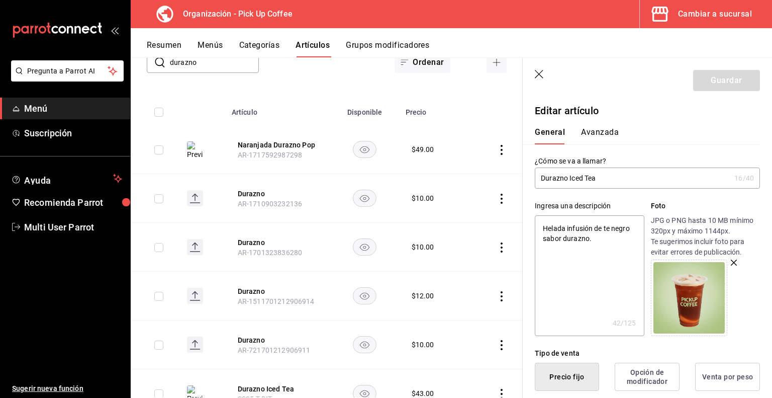
click at [535, 75] on icon "button" at bounding box center [540, 75] width 10 height 10
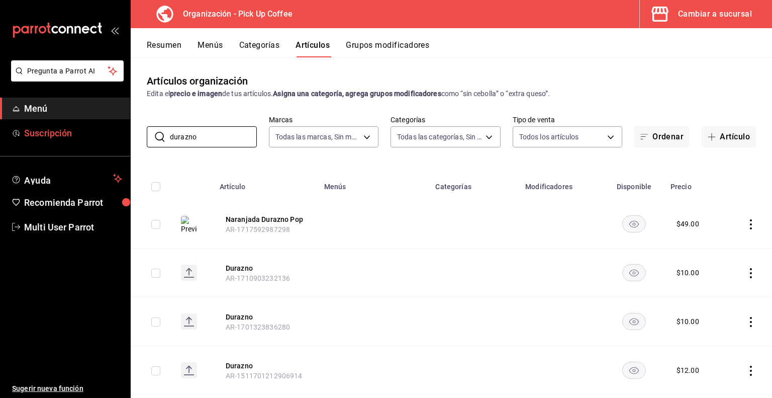
drag, startPoint x: 204, startPoint y: 138, endPoint x: 87, endPoint y: 138, distance: 116.7
click at [87, 138] on div "Pregunta a Parrot AI Menú Suscripción Ayuda Recomienda Parrot Multi User Parrot…" at bounding box center [386, 199] width 772 height 398
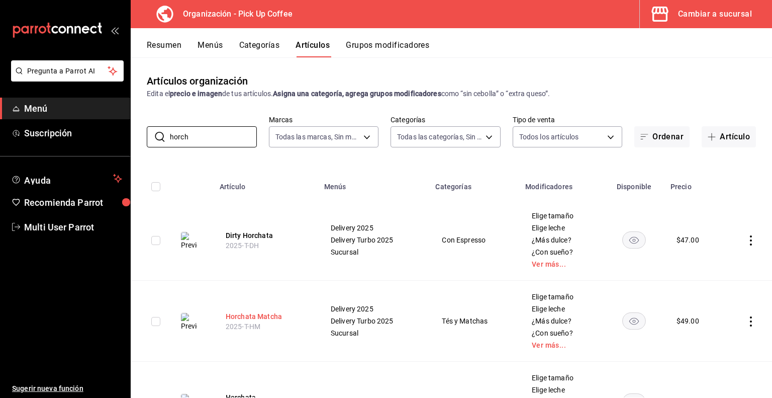
type input "horch"
drag, startPoint x: 263, startPoint y: 315, endPoint x: 621, endPoint y: 299, distance: 357.9
click at [263, 315] on button "Horchata Matcha" at bounding box center [266, 316] width 80 height 10
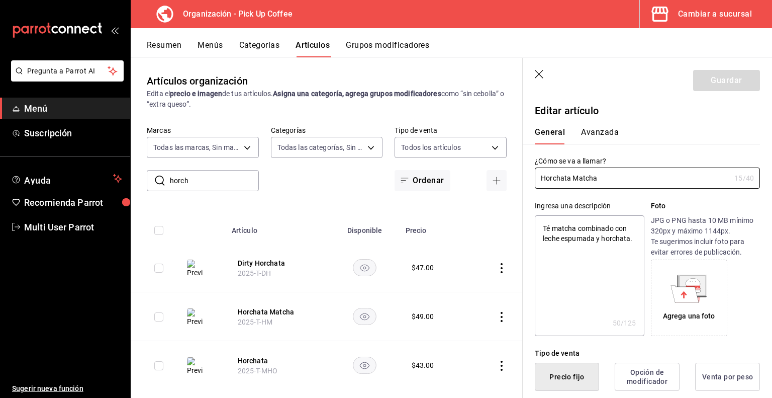
type textarea "x"
type input "$49.00"
type textarea "x"
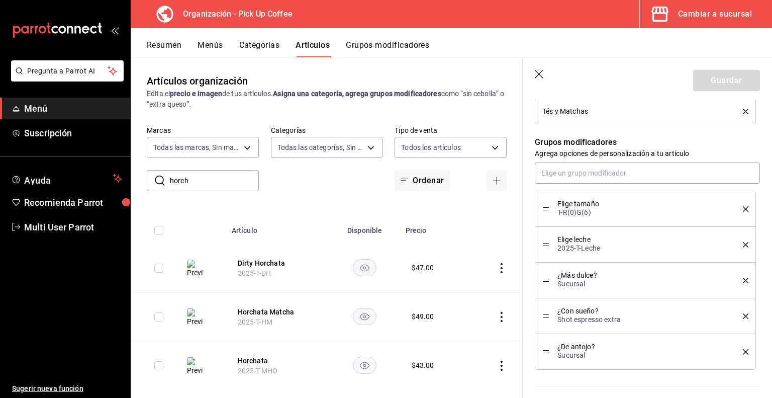
scroll to position [549, 0]
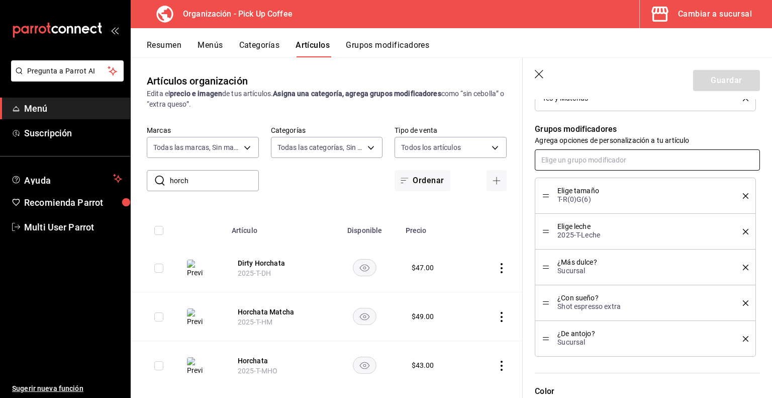
click at [574, 155] on input "text" at bounding box center [647, 159] width 225 height 21
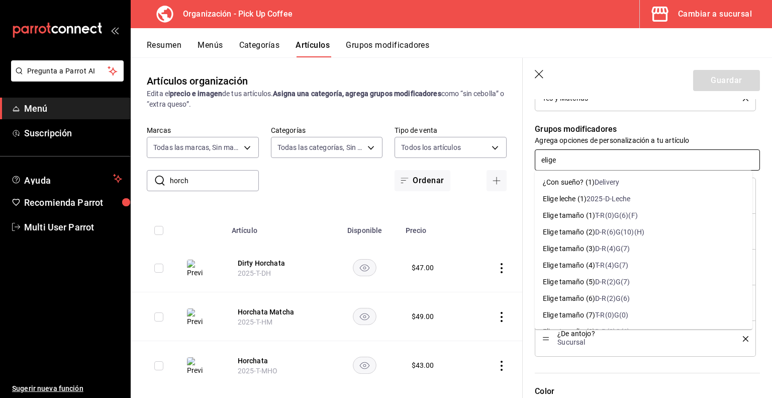
type input "elige"
click at [609, 222] on li "Elige tamaño (1) T-R(0)G(6)(F)" at bounding box center [644, 215] width 218 height 17
type textarea "x"
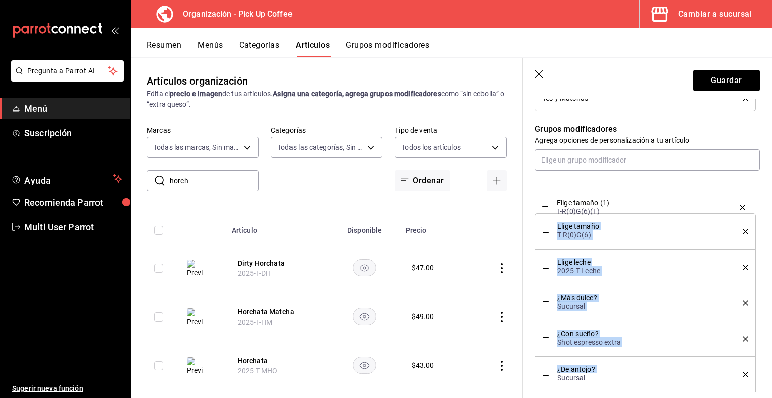
drag, startPoint x: 547, startPoint y: 372, endPoint x: 549, endPoint y: 205, distance: 166.5
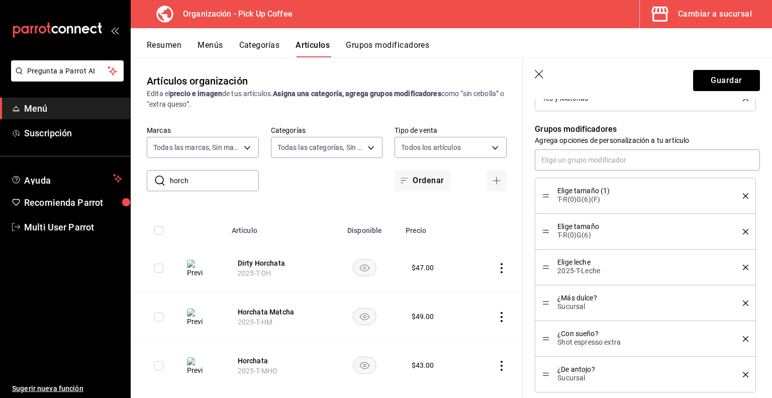
click at [743, 230] on icon "delete" at bounding box center [746, 232] width 6 height 6
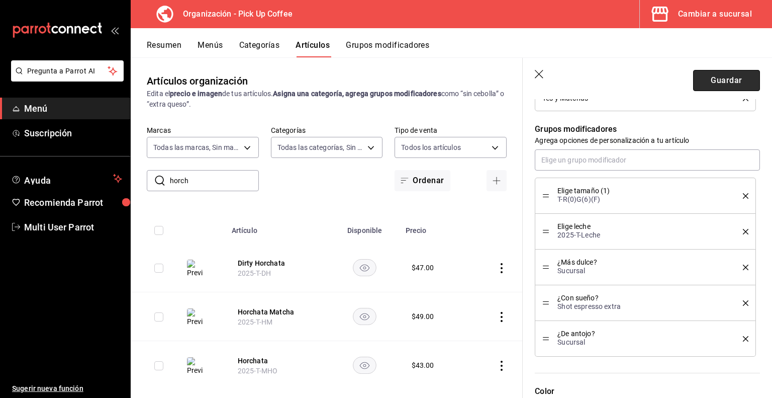
click at [716, 78] on button "Guardar" at bounding box center [727, 80] width 67 height 21
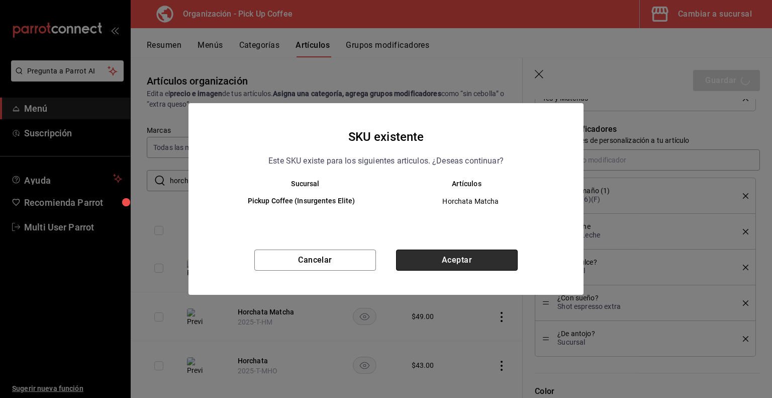
click at [424, 263] on button "Aceptar" at bounding box center [457, 259] width 122 height 21
type textarea "x"
type input "AR-1755521670373"
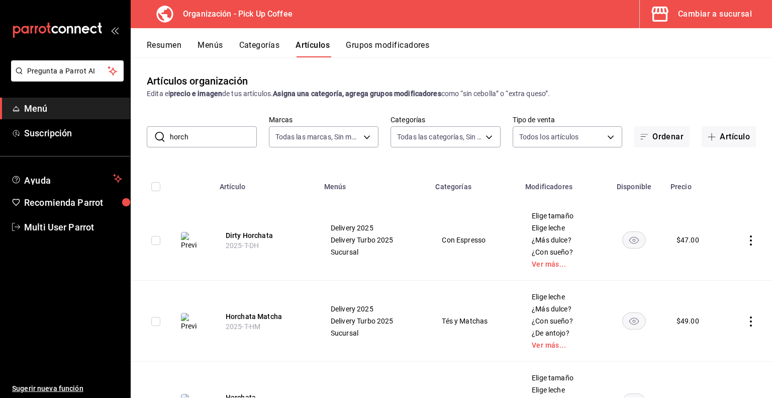
click at [395, 44] on button "Grupos modificadores" at bounding box center [387, 48] width 83 height 17
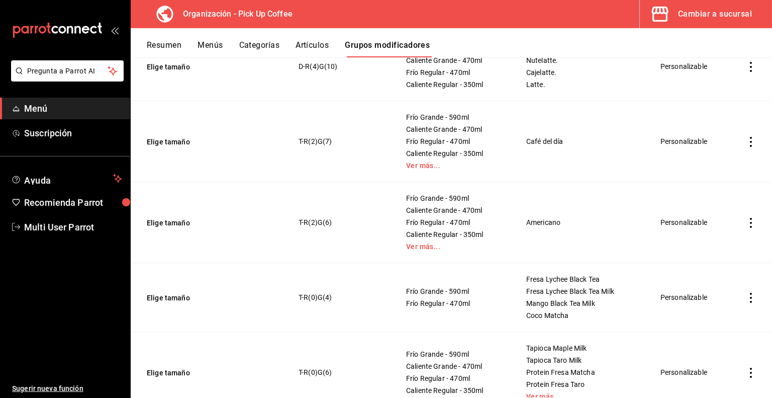
scroll to position [963, 0]
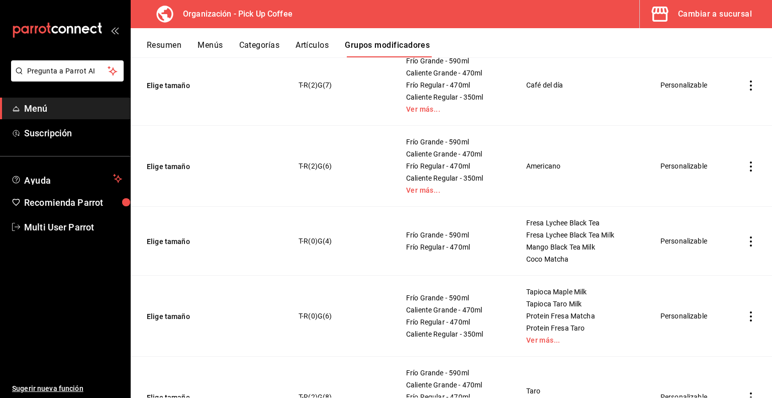
click at [210, 45] on button "Menús" at bounding box center [210, 48] width 25 height 17
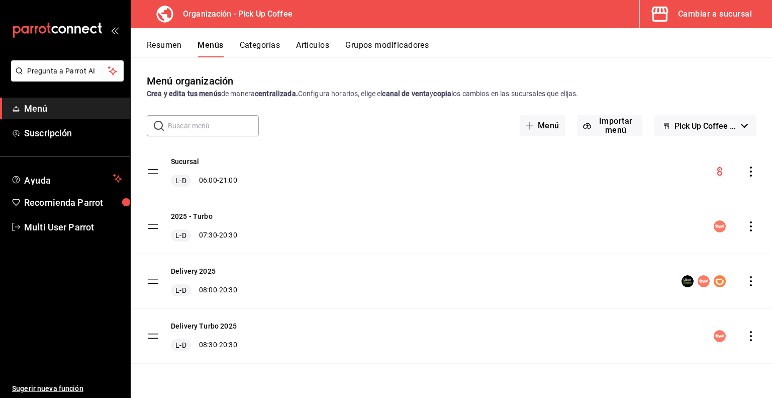
click at [750, 171] on icon "actions" at bounding box center [751, 171] width 10 height 10
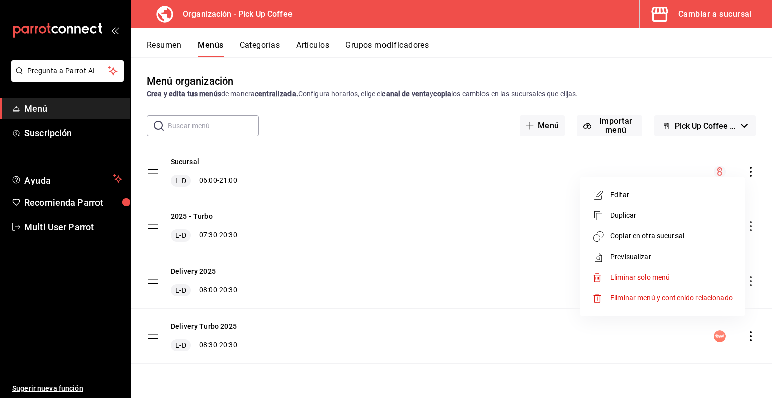
click at [616, 256] on span "Previsualizar" at bounding box center [672, 256] width 123 height 11
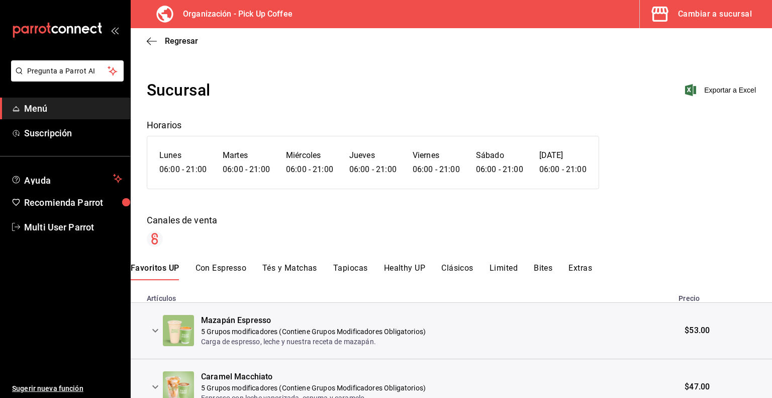
click at [276, 267] on button "Tés y Matchas" at bounding box center [290, 271] width 55 height 17
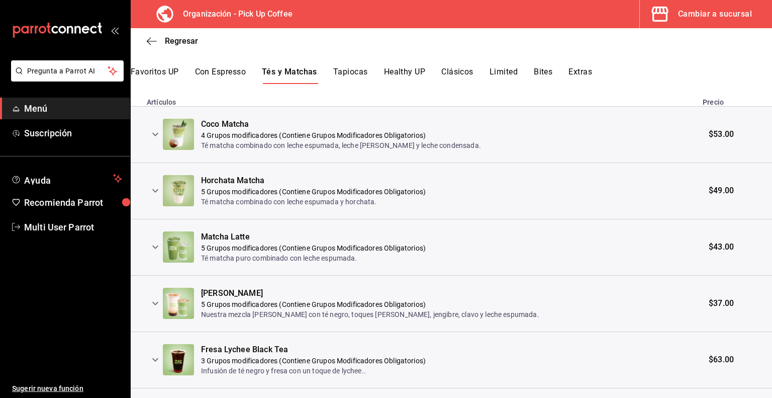
scroll to position [197, 0]
click at [158, 135] on icon "expand row" at bounding box center [155, 134] width 12 height 12
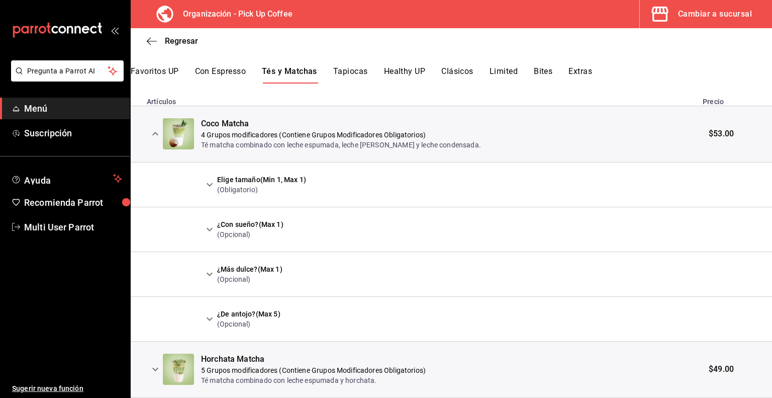
click at [209, 185] on icon "expand row" at bounding box center [210, 185] width 12 height 12
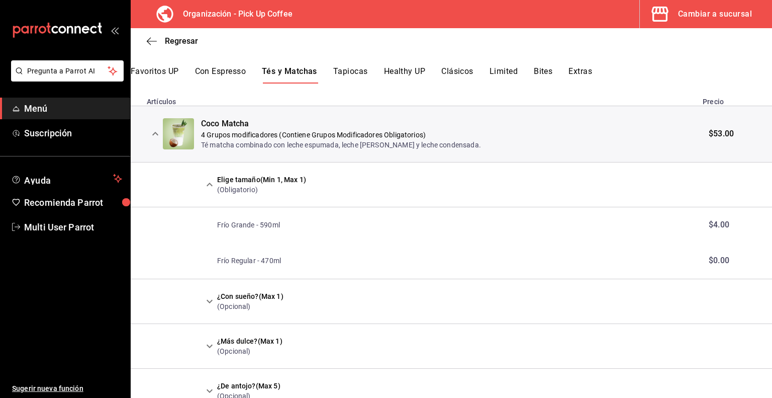
click at [209, 185] on icon "expand row" at bounding box center [210, 185] width 12 height 12
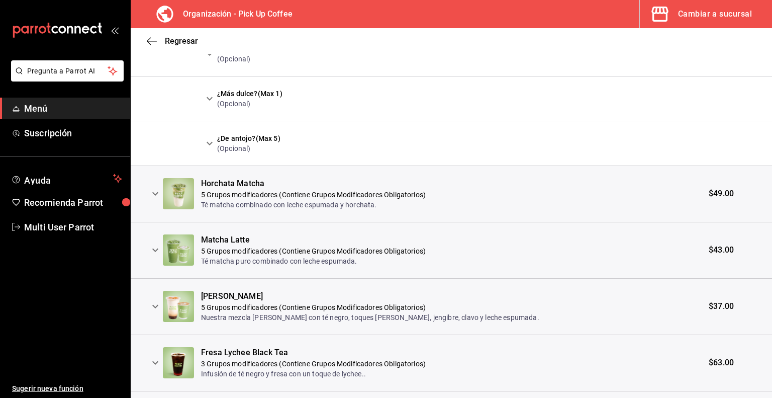
scroll to position [373, 0]
click at [155, 190] on icon "expand row" at bounding box center [155, 193] width 12 height 12
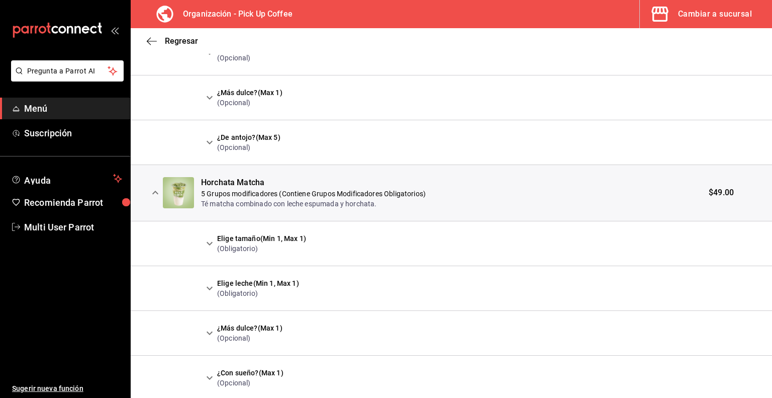
click at [208, 242] on icon "expand row" at bounding box center [210, 244] width 6 height 4
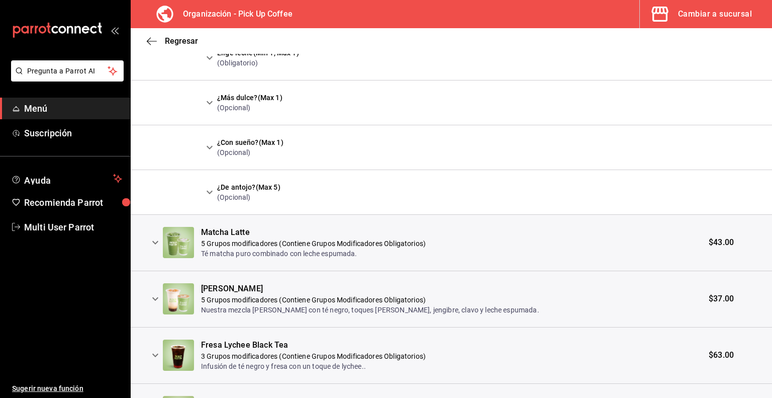
scroll to position [676, 0]
click at [153, 240] on icon "expand row" at bounding box center [155, 242] width 6 height 4
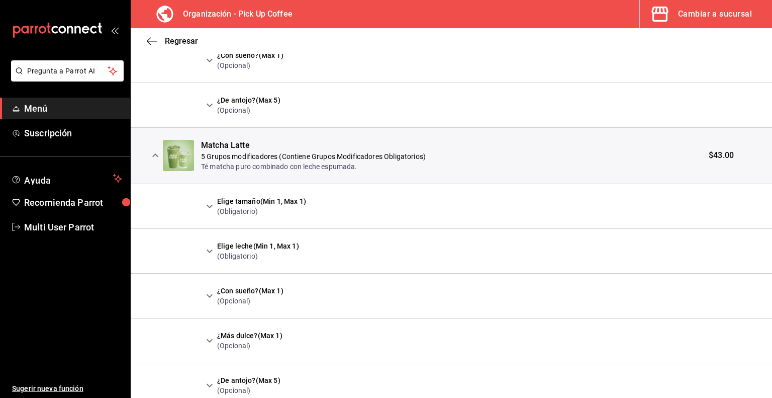
scroll to position [766, 0]
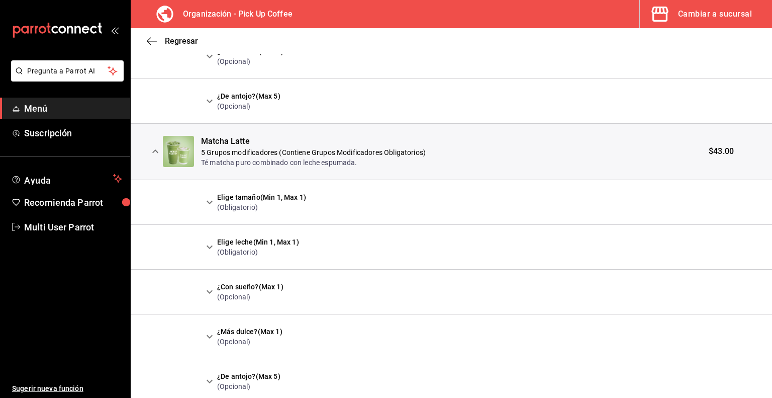
click at [208, 197] on icon "expand row" at bounding box center [210, 202] width 12 height 12
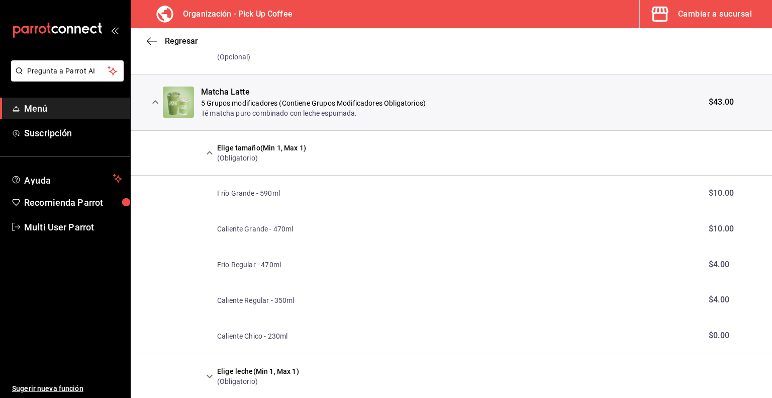
scroll to position [830, 0]
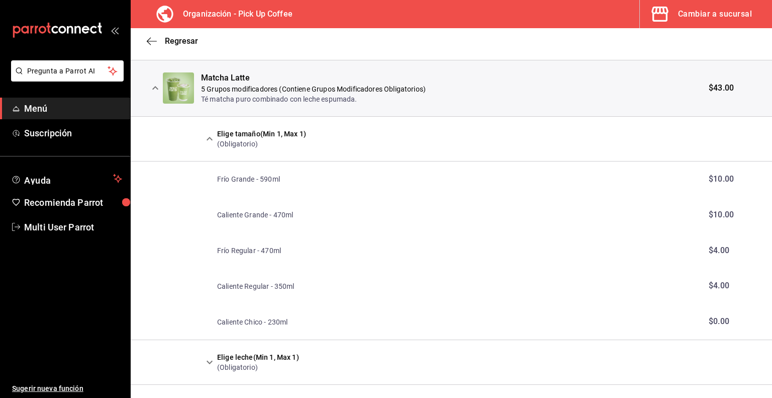
click at [156, 85] on icon "expand row" at bounding box center [155, 88] width 12 height 12
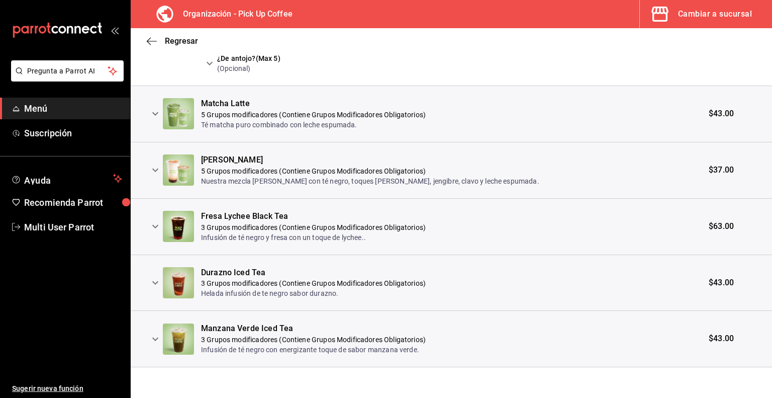
click at [156, 226] on icon "expand row" at bounding box center [155, 226] width 12 height 12
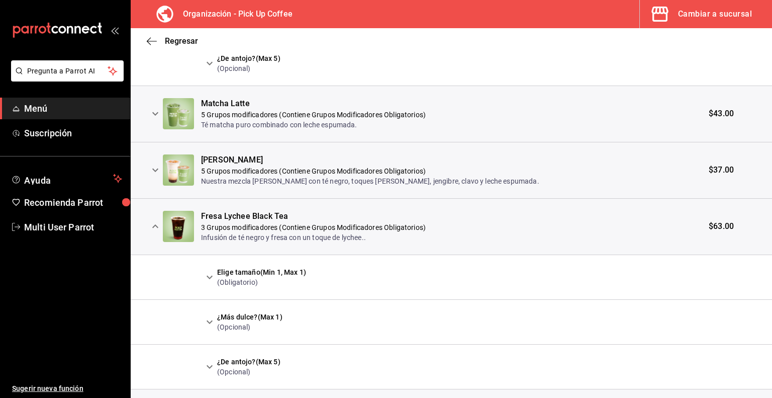
scroll to position [835, 0]
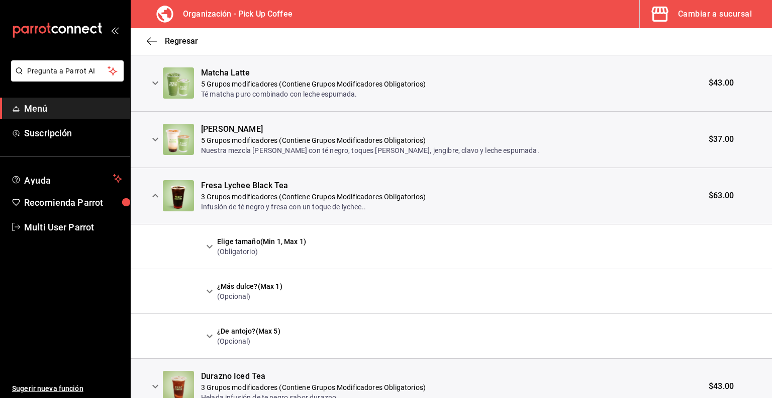
click at [211, 244] on icon "expand row" at bounding box center [210, 246] width 6 height 4
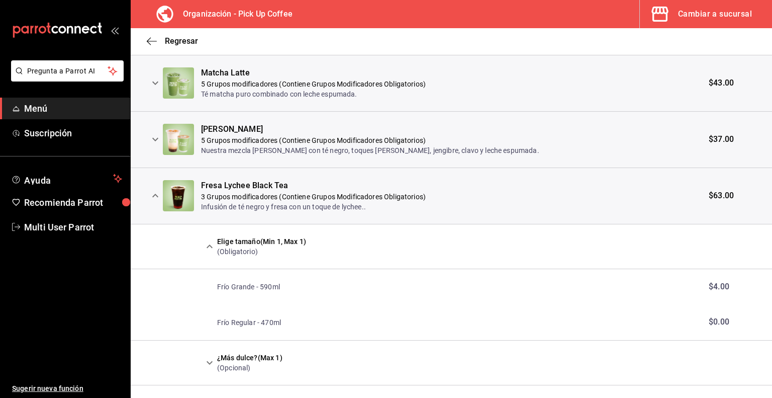
click at [153, 195] on icon "expand row" at bounding box center [155, 196] width 6 height 4
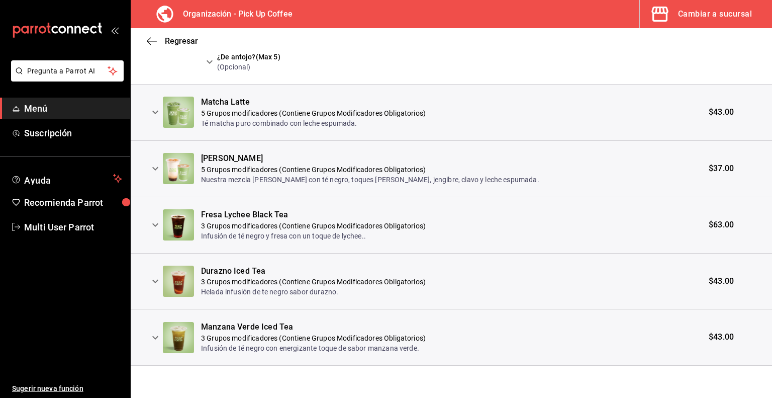
scroll to position [804, 0]
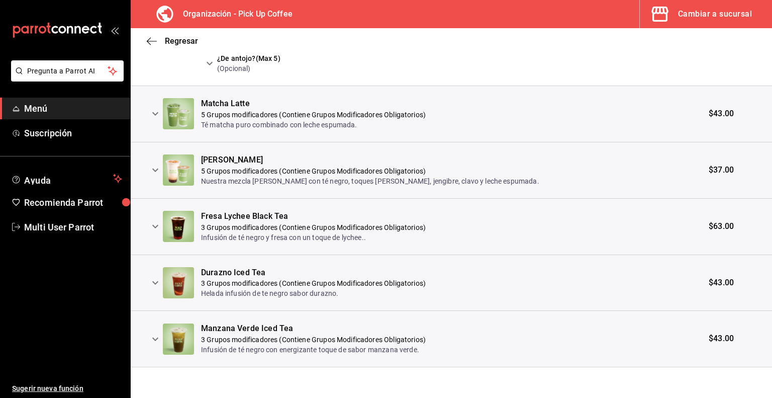
click at [153, 281] on icon "expand row" at bounding box center [155, 283] width 6 height 4
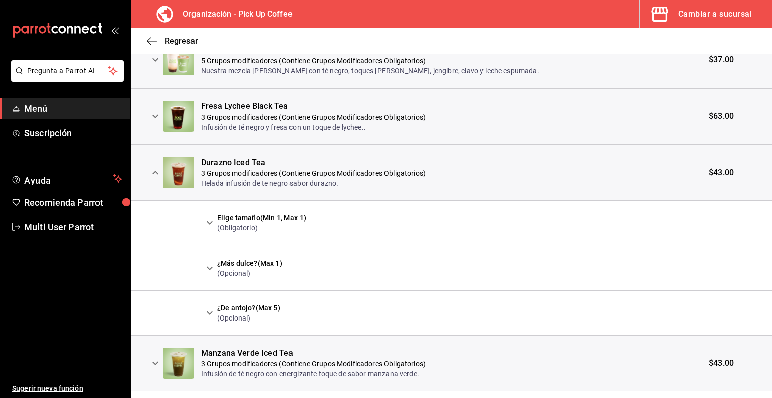
scroll to position [917, 0]
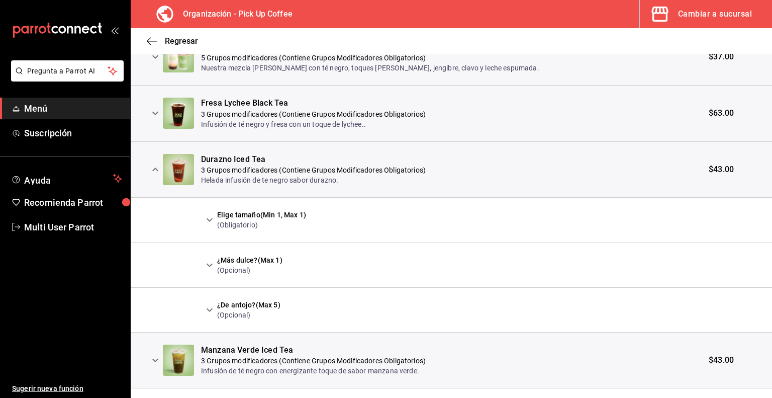
click at [205, 216] on icon "expand row" at bounding box center [210, 220] width 12 height 12
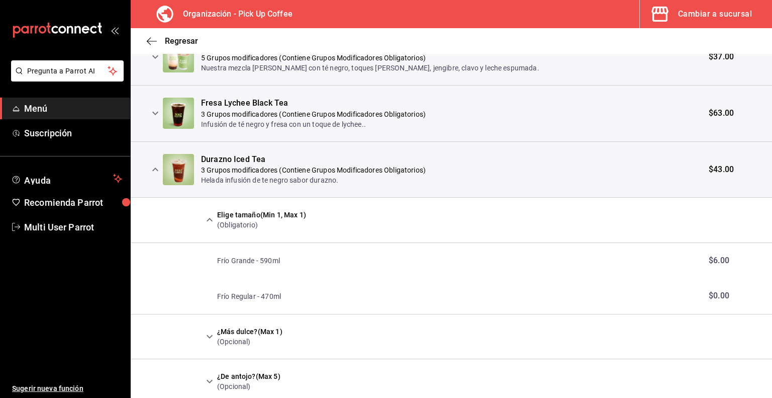
click at [155, 172] on icon "expand row" at bounding box center [155, 169] width 12 height 12
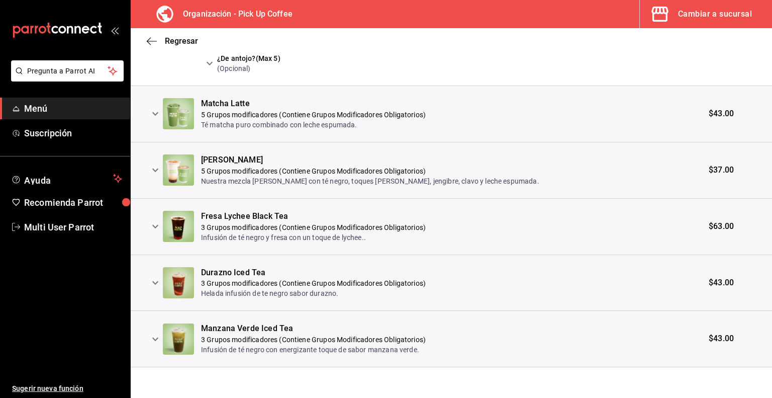
click at [153, 337] on icon "expand row" at bounding box center [155, 339] width 12 height 12
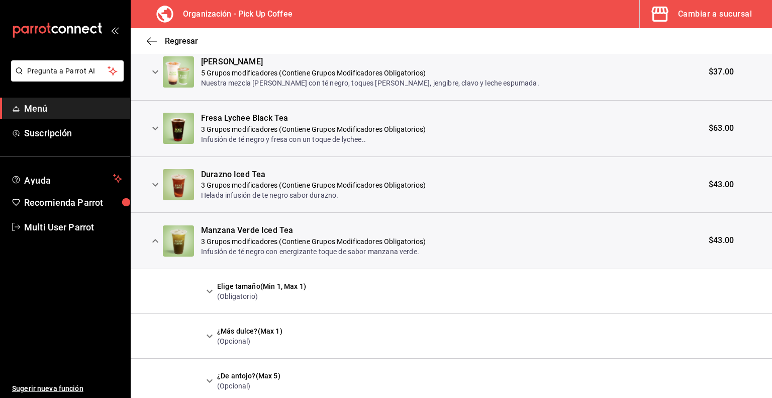
scroll to position [938, 0]
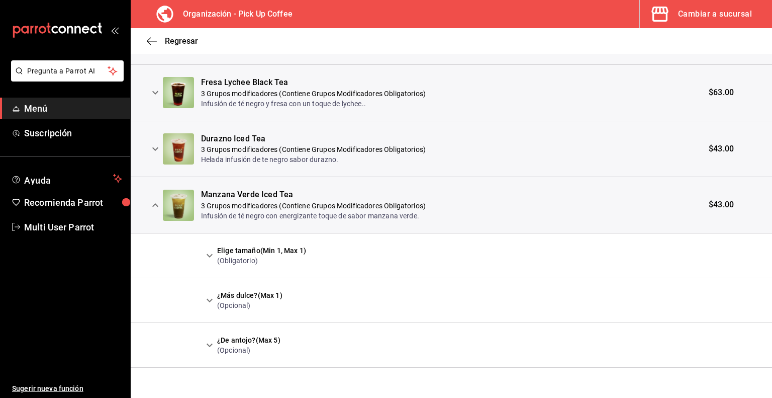
click at [210, 254] on icon "expand row" at bounding box center [210, 256] width 6 height 4
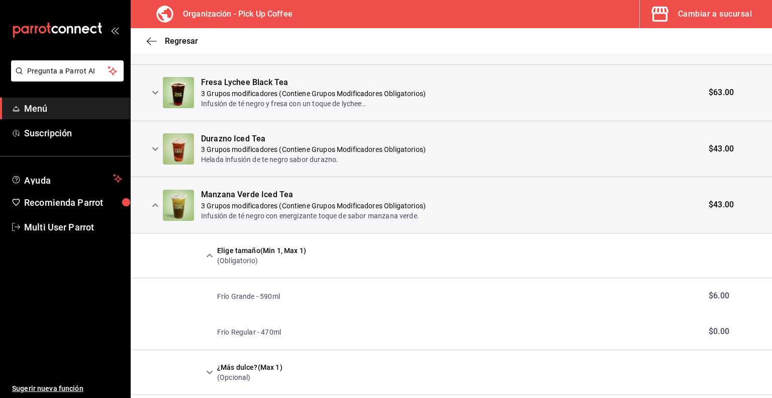
click at [151, 197] on button "expand row" at bounding box center [155, 205] width 17 height 17
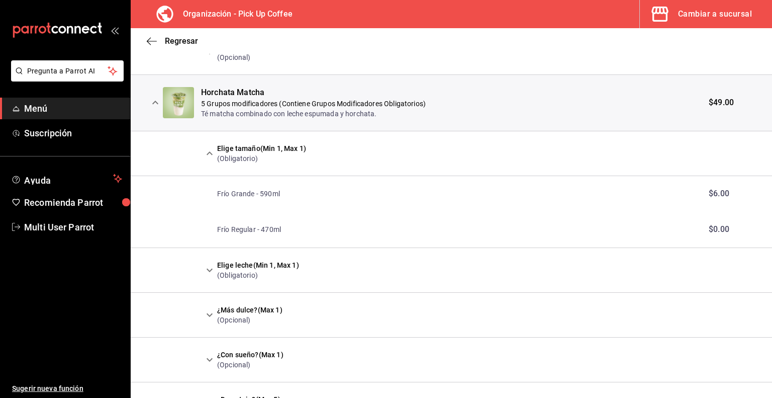
scroll to position [382, 0]
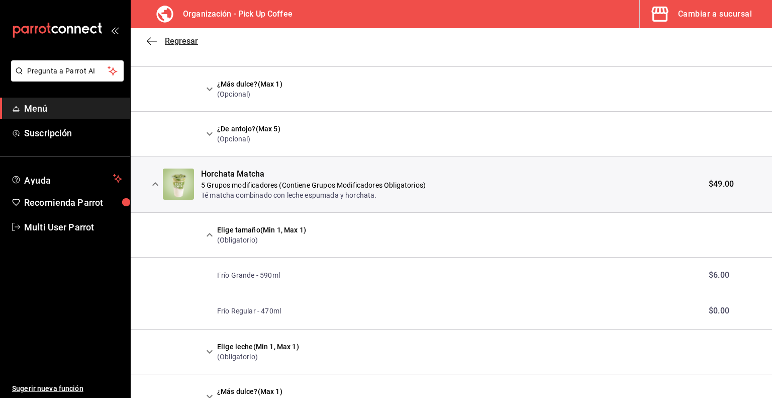
click at [153, 41] on icon "button" at bounding box center [152, 41] width 10 height 9
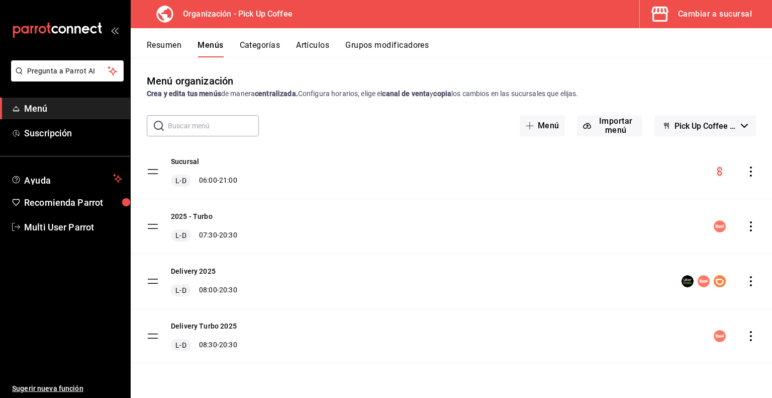
click at [749, 172] on icon "actions" at bounding box center [751, 171] width 10 height 10
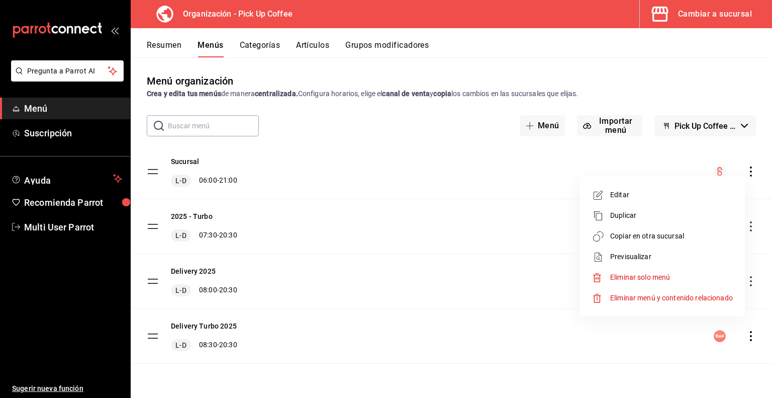
click at [618, 250] on li "Previsualizar" at bounding box center [662, 256] width 157 height 21
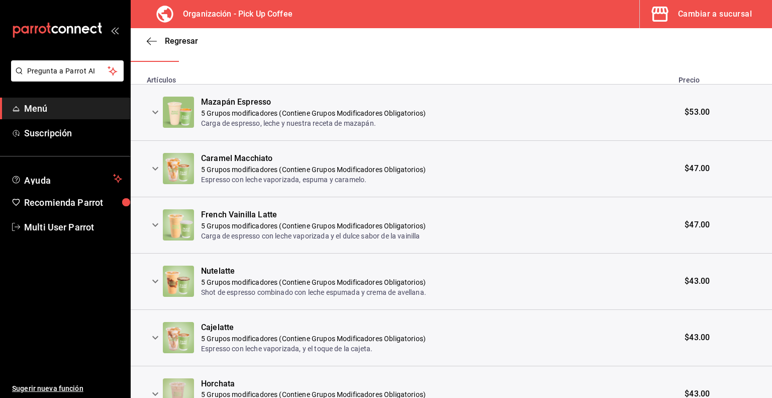
scroll to position [219, 0]
click at [157, 111] on icon "expand row" at bounding box center [155, 112] width 6 height 4
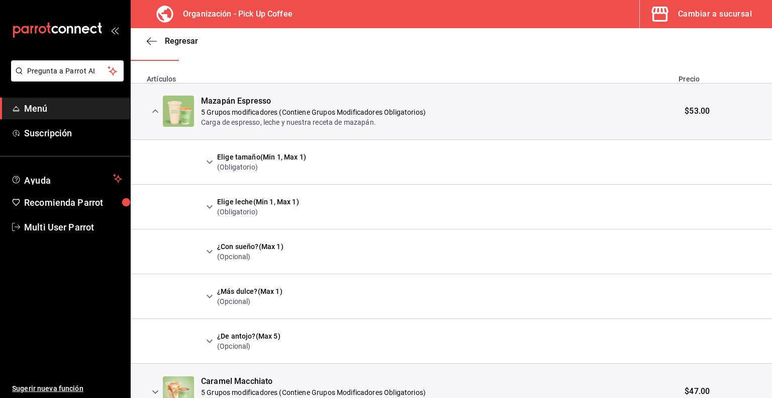
click at [209, 162] on icon "expand row" at bounding box center [210, 162] width 6 height 4
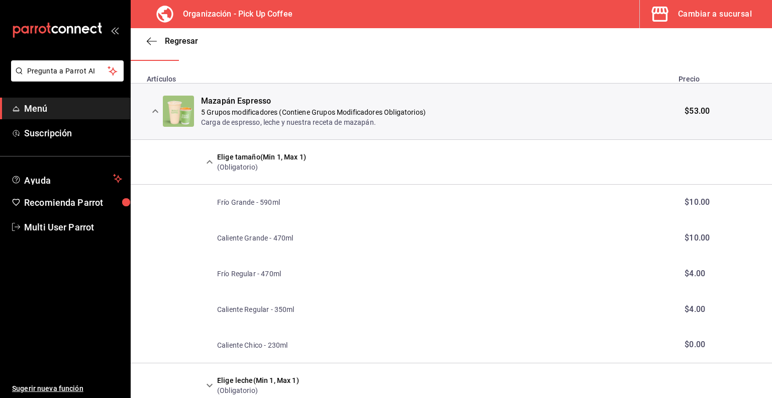
click at [209, 162] on icon "expand row" at bounding box center [210, 162] width 12 height 12
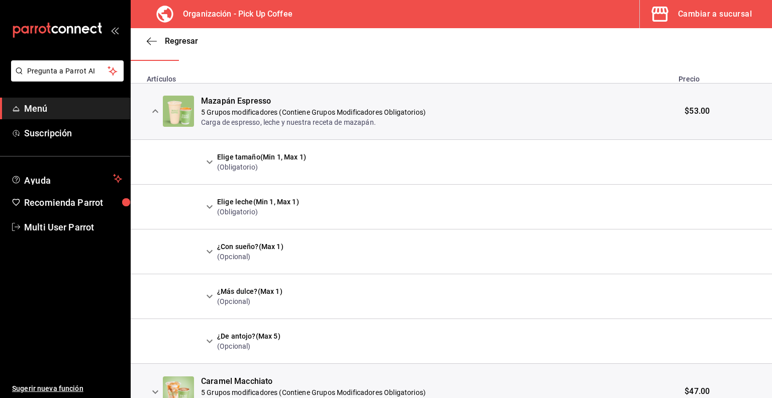
click at [155, 111] on icon "expand row" at bounding box center [155, 111] width 6 height 4
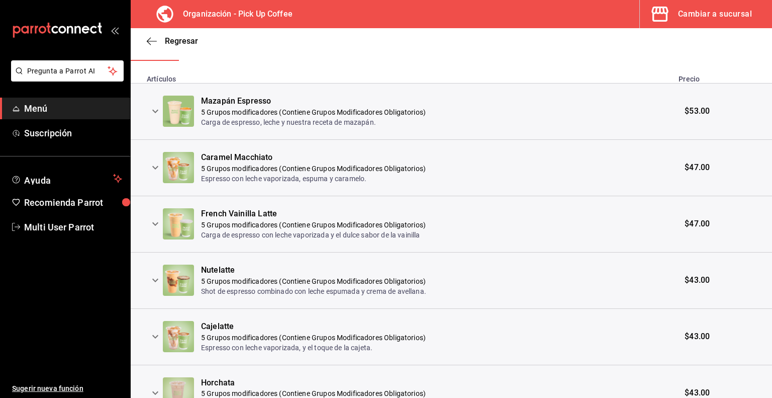
click at [153, 167] on icon "expand row" at bounding box center [155, 168] width 6 height 4
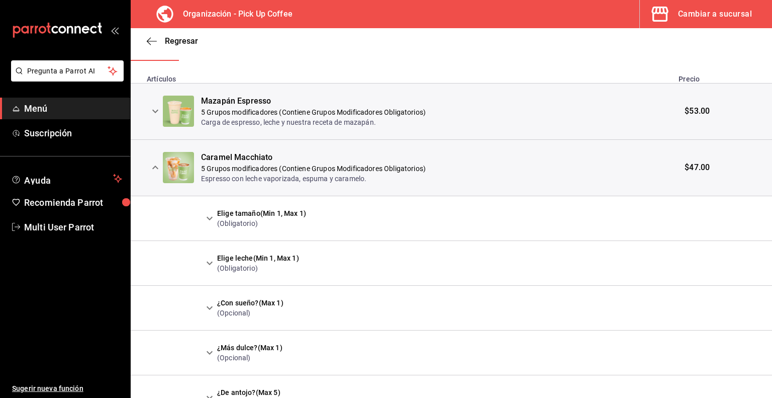
click at [208, 216] on icon "expand row" at bounding box center [210, 218] width 12 height 12
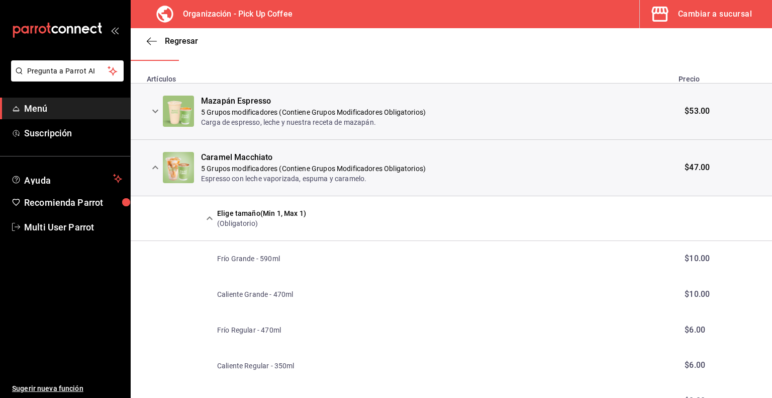
click at [208, 216] on icon "expand row" at bounding box center [210, 218] width 12 height 12
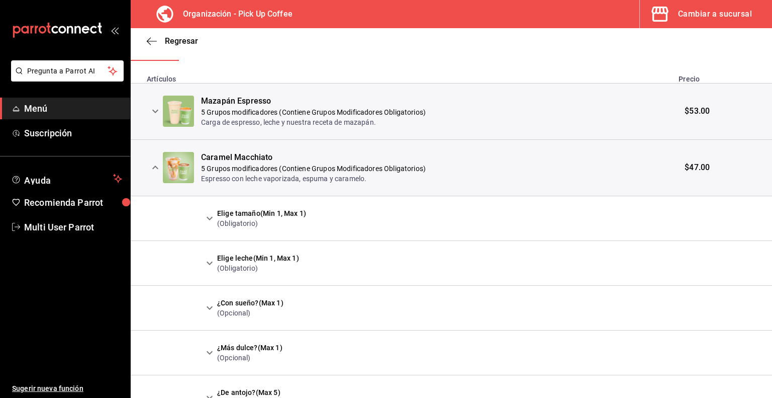
click at [156, 165] on icon "expand row" at bounding box center [155, 167] width 12 height 12
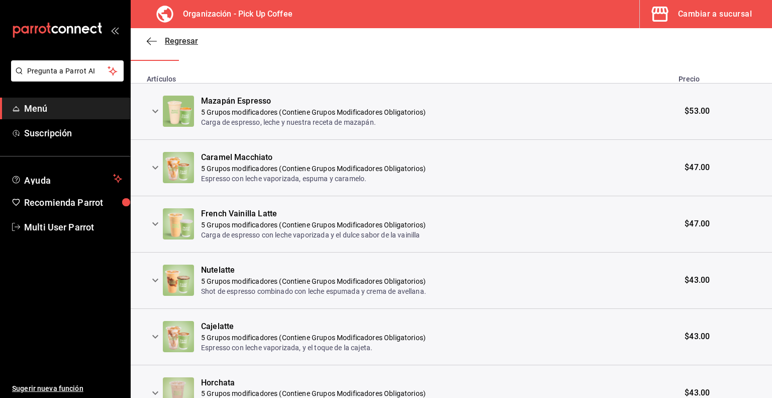
click at [148, 40] on icon "button" at bounding box center [152, 41] width 10 height 9
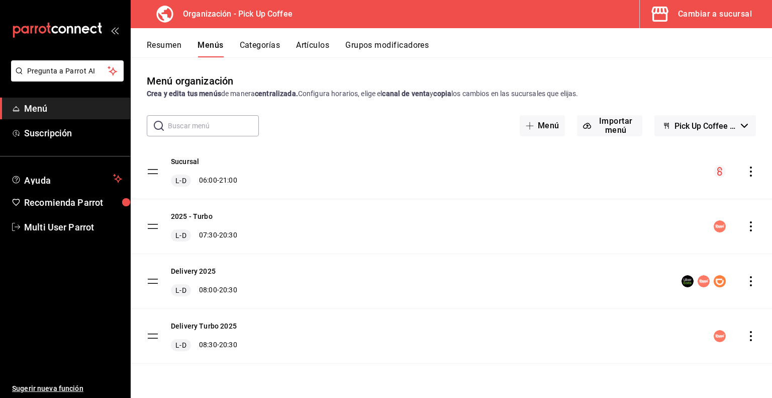
click at [749, 171] on icon "actions" at bounding box center [751, 171] width 10 height 10
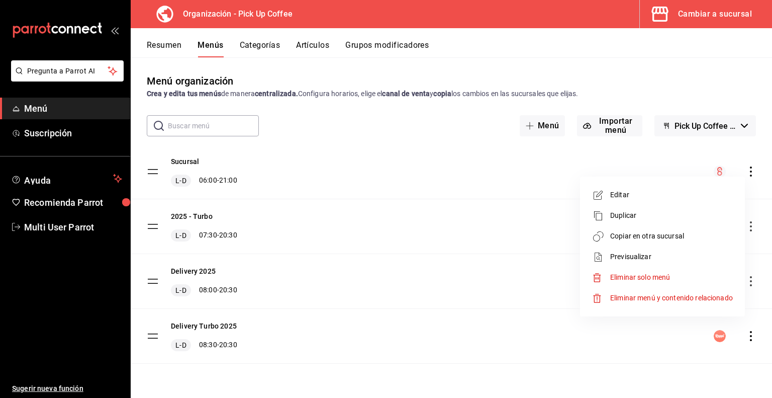
click at [618, 251] on li "Previsualizar" at bounding box center [662, 256] width 157 height 21
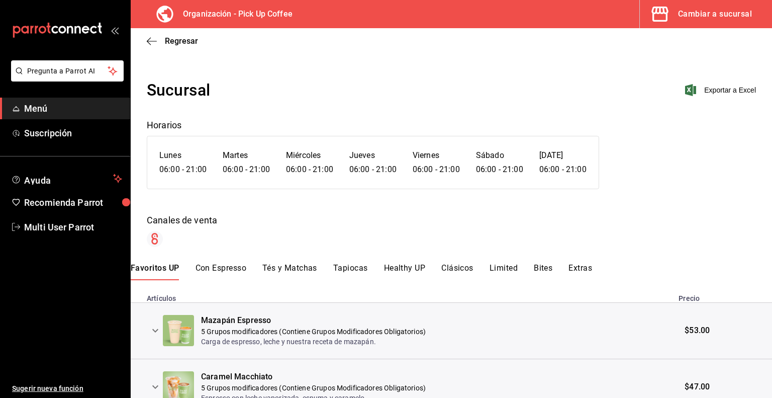
click at [337, 271] on button "Tapiocas" at bounding box center [350, 271] width 35 height 17
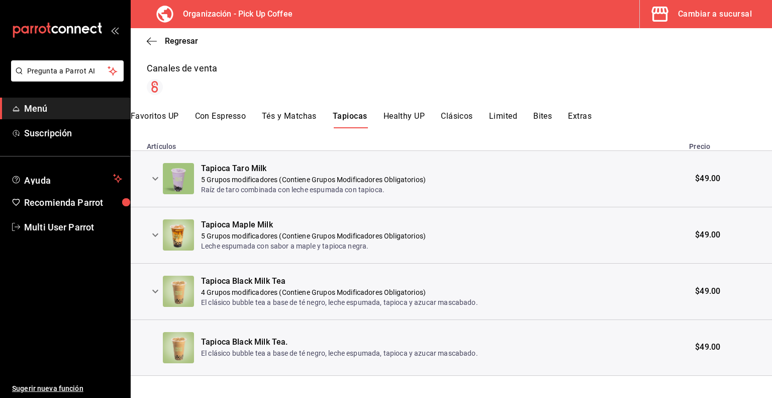
scroll to position [161, 0]
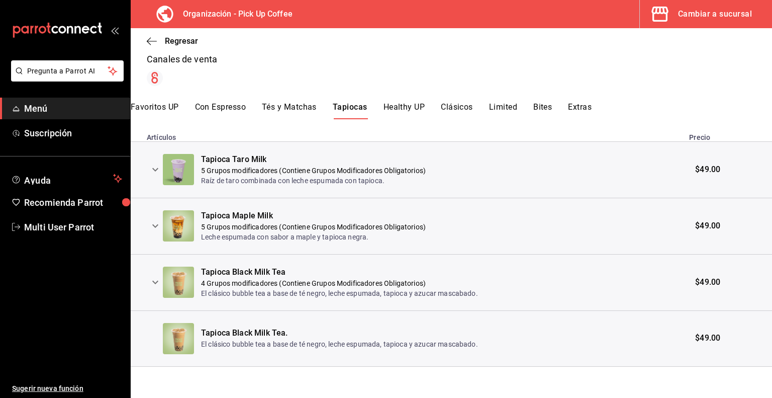
click at [157, 284] on icon "expand row" at bounding box center [155, 282] width 12 height 12
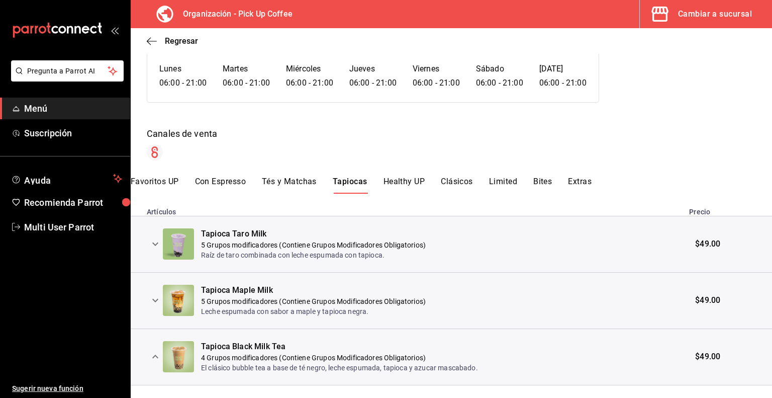
scroll to position [76, 0]
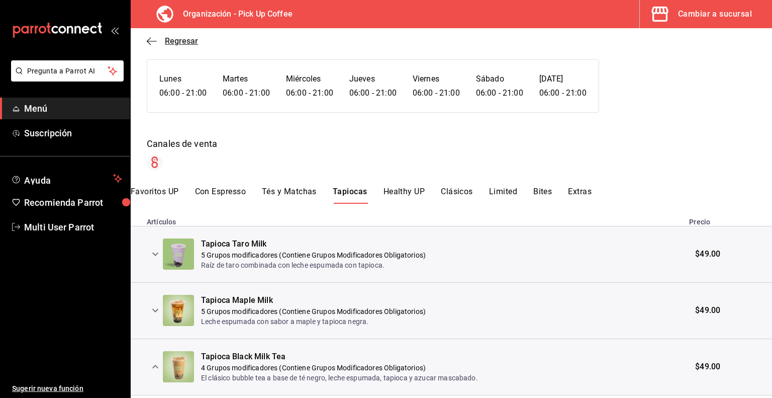
click at [151, 42] on icon "button" at bounding box center [152, 41] width 10 height 9
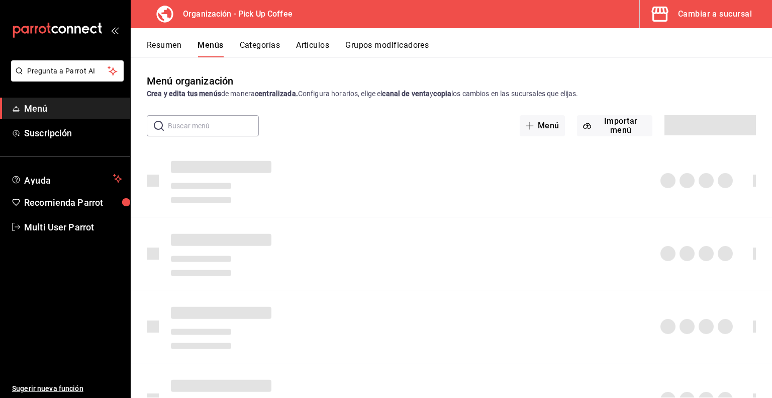
click at [320, 46] on button "Artículos" at bounding box center [312, 48] width 33 height 17
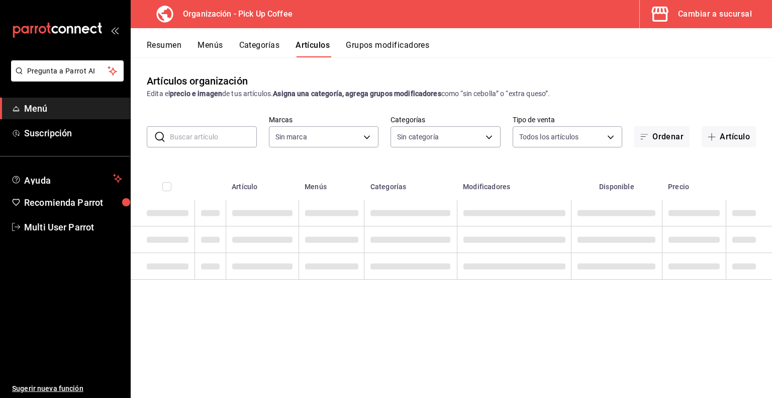
click at [210, 137] on input "text" at bounding box center [213, 137] width 87 height 20
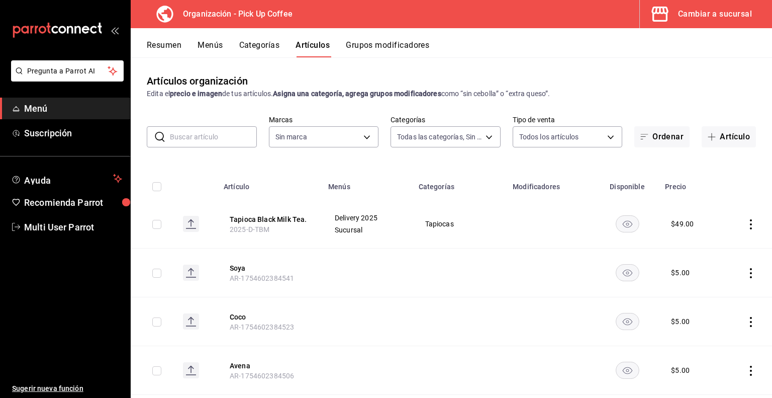
type input "70abd5f8-df00-4b05-8b7c-ec83b54d00bf,8ccc16a2-3561-445f-8bfd-075aadb584e9,35199…"
type input "be2dd662-c872-4fc9-aaab-377dbd4a662e"
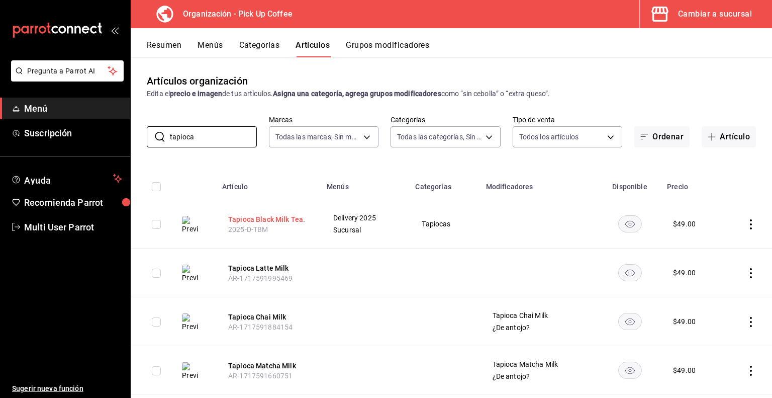
type input "tapioca"
click at [292, 217] on button "Tapioca Black Milk Tea." at bounding box center [268, 219] width 80 height 10
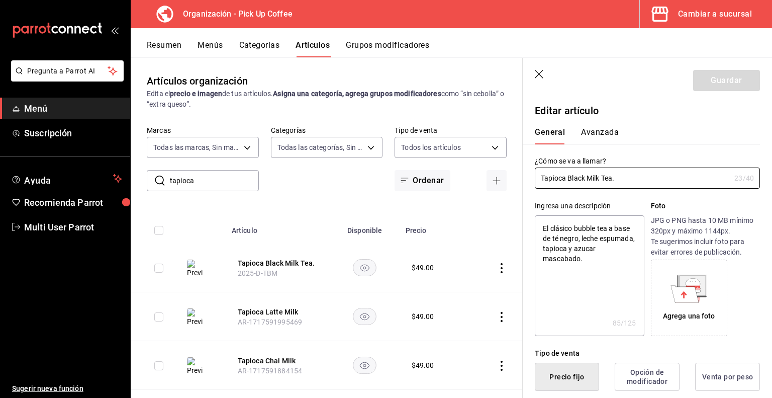
type textarea "x"
type input "$49.00"
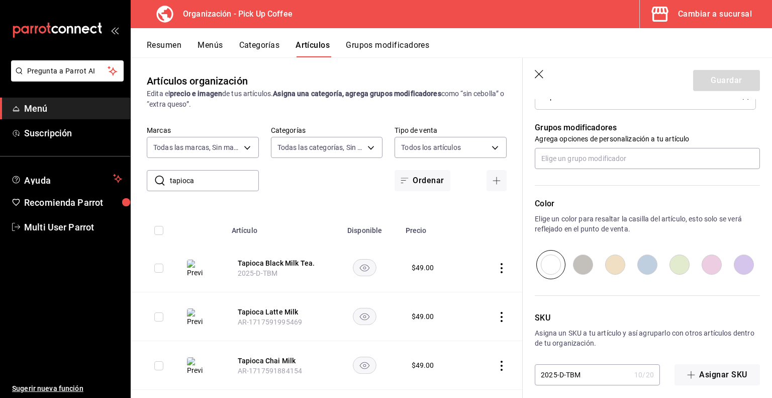
scroll to position [439, 0]
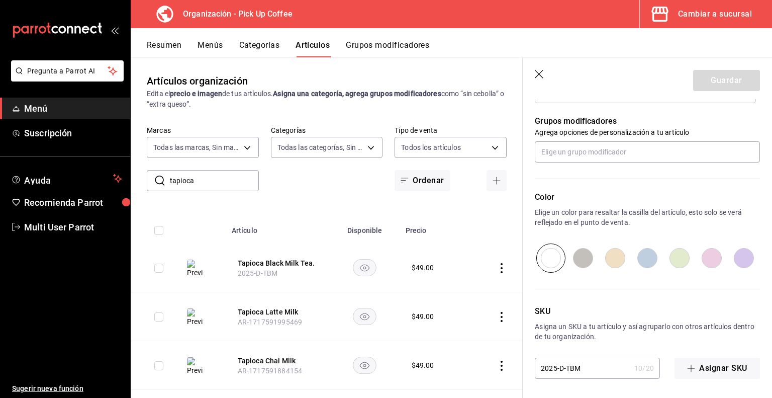
click at [538, 76] on icon "button" at bounding box center [540, 75] width 10 height 10
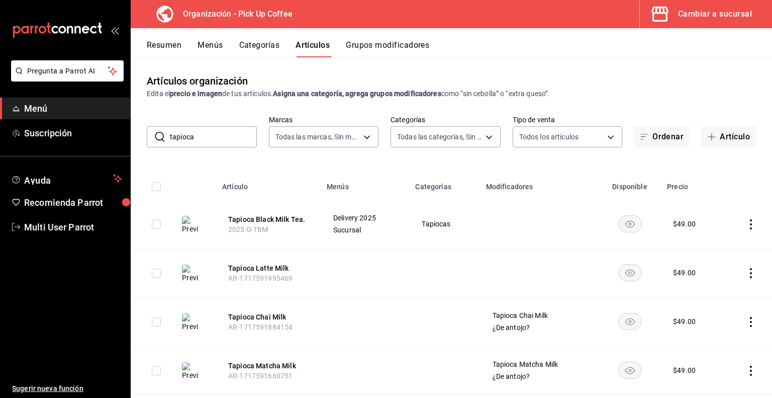
click at [211, 47] on button "Menús" at bounding box center [210, 48] width 25 height 17
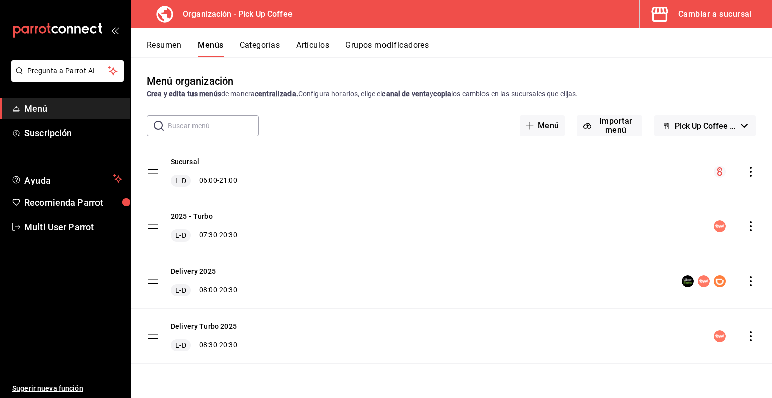
click at [165, 48] on button "Resumen" at bounding box center [164, 48] width 35 height 17
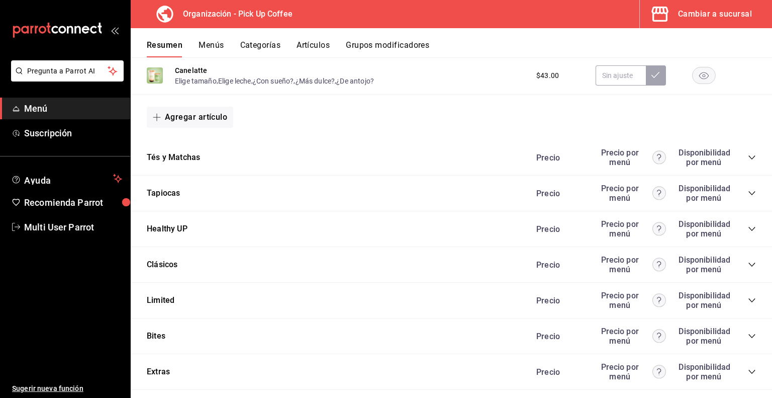
scroll to position [761, 0]
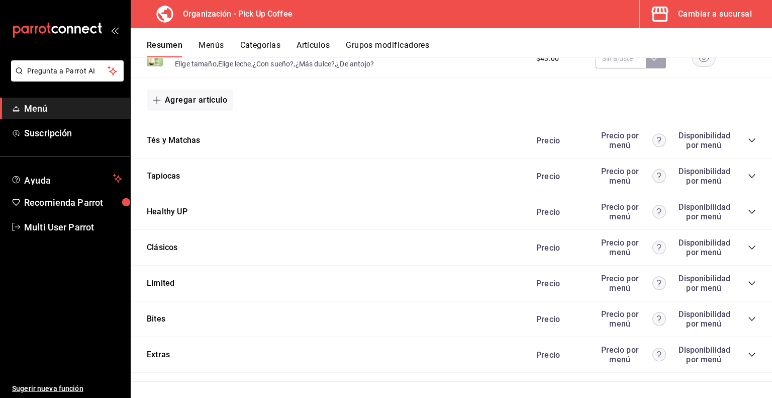
click at [748, 212] on icon "collapse-category-row" at bounding box center [752, 212] width 8 height 8
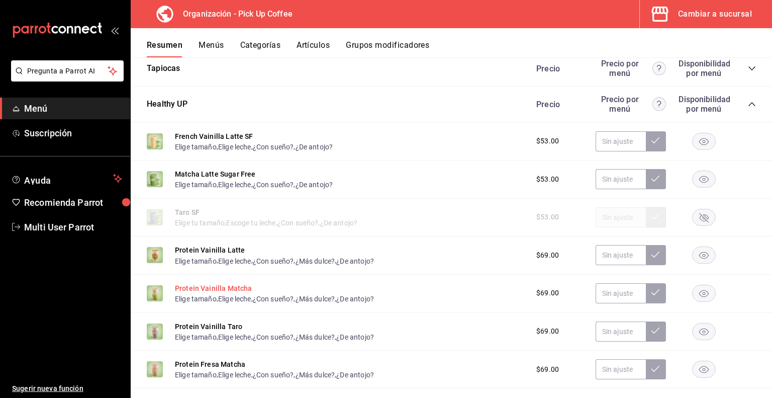
scroll to position [870, 0]
click at [229, 249] on button "Protein Vainilla Latte" at bounding box center [210, 249] width 70 height 10
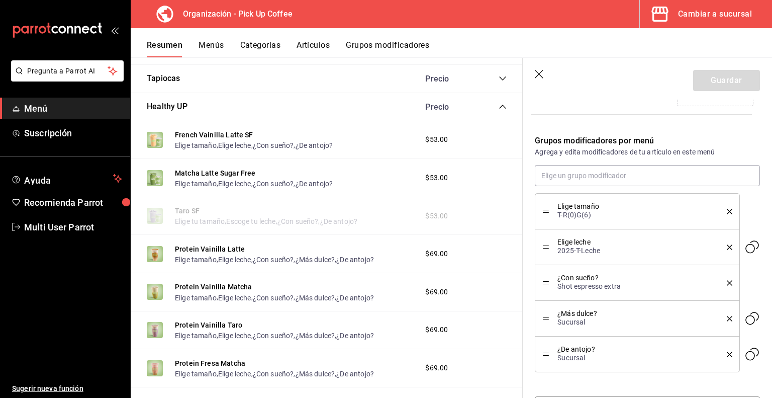
scroll to position [332, 0]
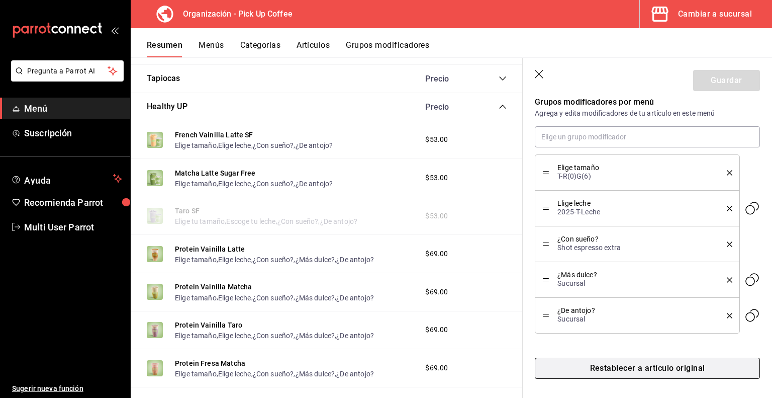
click at [625, 371] on button "Restablecer a artículo original" at bounding box center [647, 368] width 225 height 21
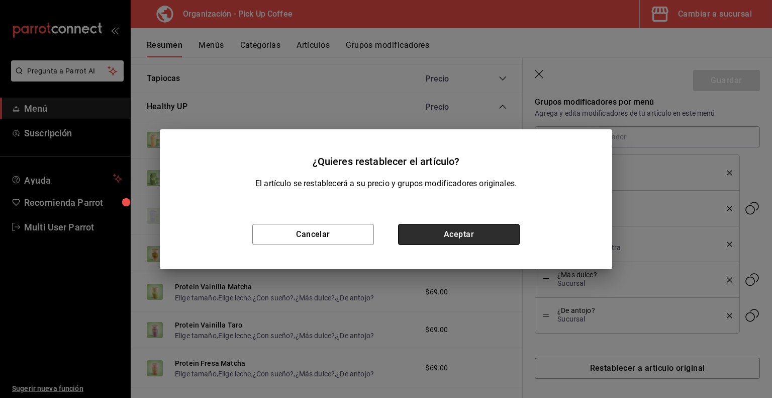
click at [478, 239] on button "Aceptar" at bounding box center [459, 234] width 122 height 21
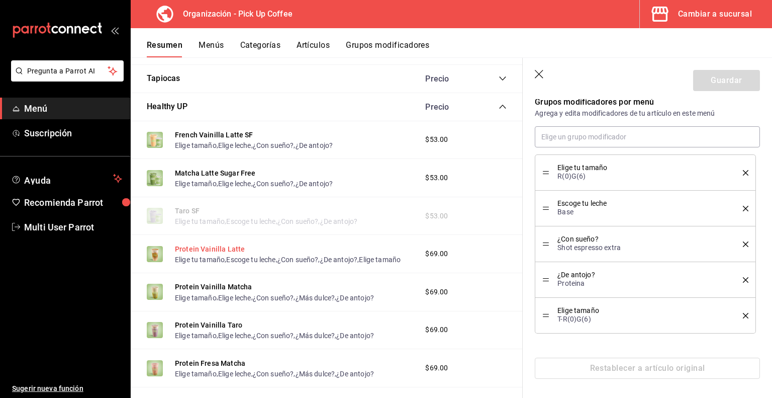
click at [222, 249] on button "Protein Vainilla Latte" at bounding box center [210, 249] width 70 height 10
click at [241, 292] on button "Protein Vainilla Matcha" at bounding box center [213, 287] width 77 height 10
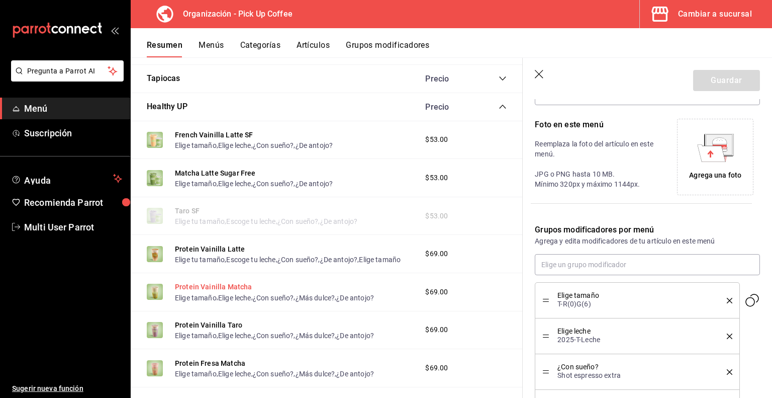
scroll to position [332, 0]
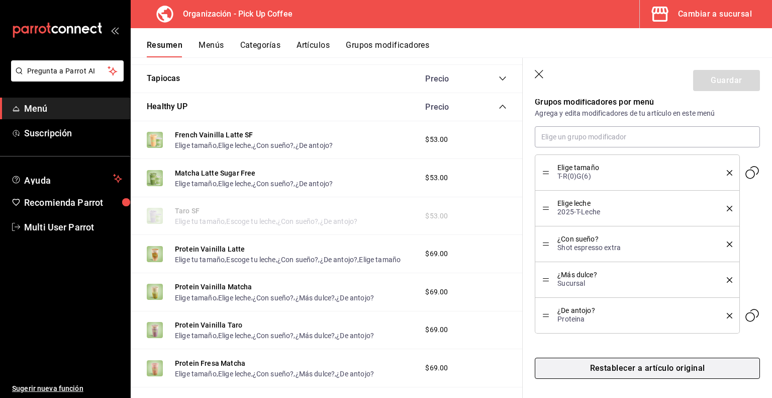
click at [623, 368] on button "Restablecer a artículo original" at bounding box center [647, 368] width 225 height 21
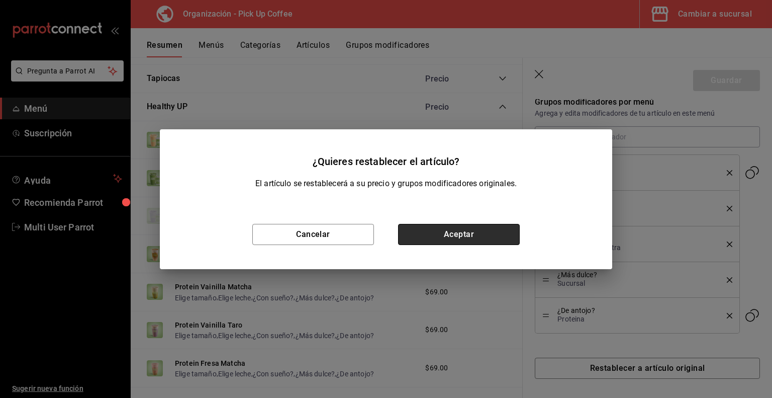
click at [470, 239] on button "Aceptar" at bounding box center [459, 234] width 122 height 21
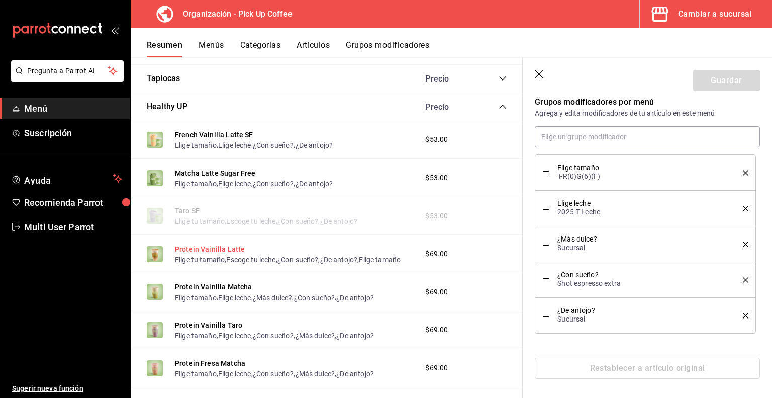
click at [230, 247] on button "Protein Vainilla Latte" at bounding box center [210, 249] width 70 height 10
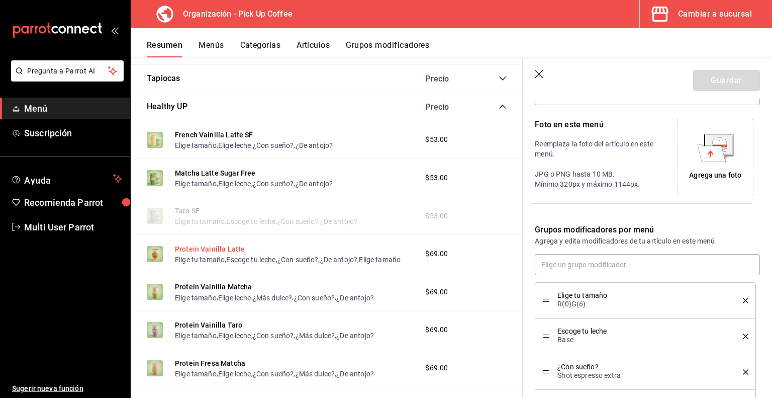
scroll to position [332, 0]
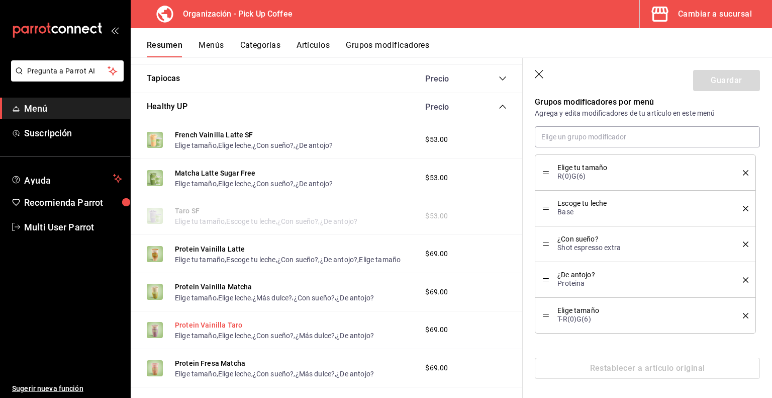
click at [217, 330] on button "Protein Vainilla Taro" at bounding box center [208, 325] width 67 height 10
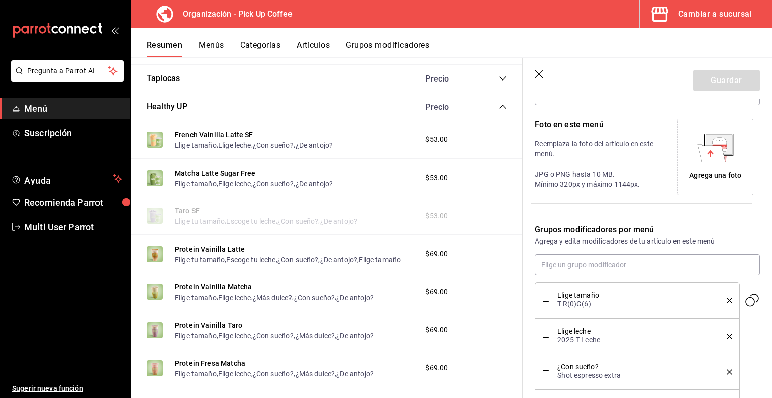
scroll to position [332, 0]
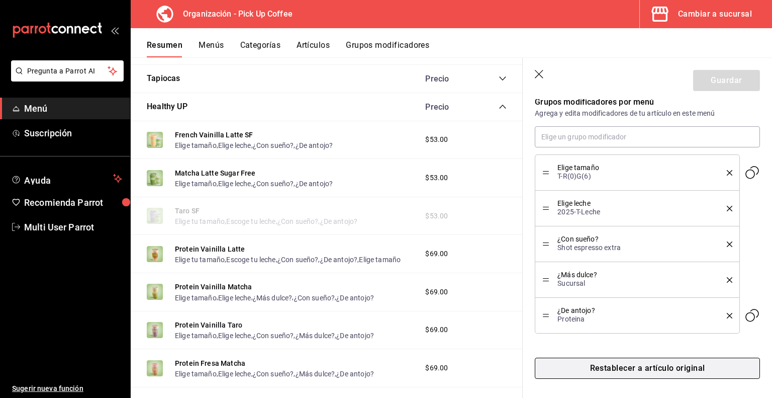
click at [642, 367] on button "Restablecer a artículo original" at bounding box center [647, 368] width 225 height 21
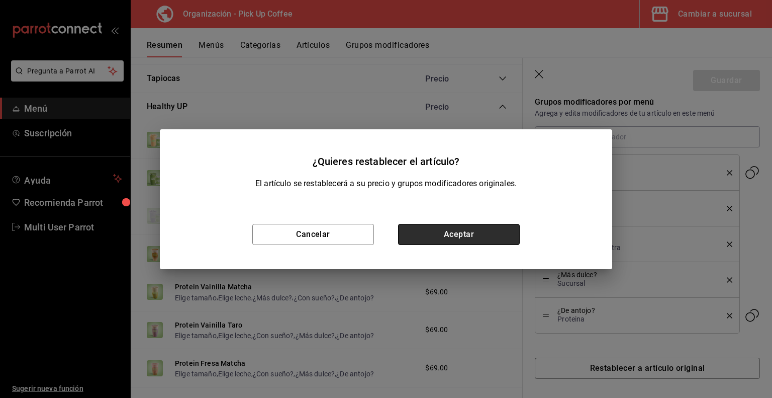
click at [472, 240] on button "Aceptar" at bounding box center [459, 234] width 122 height 21
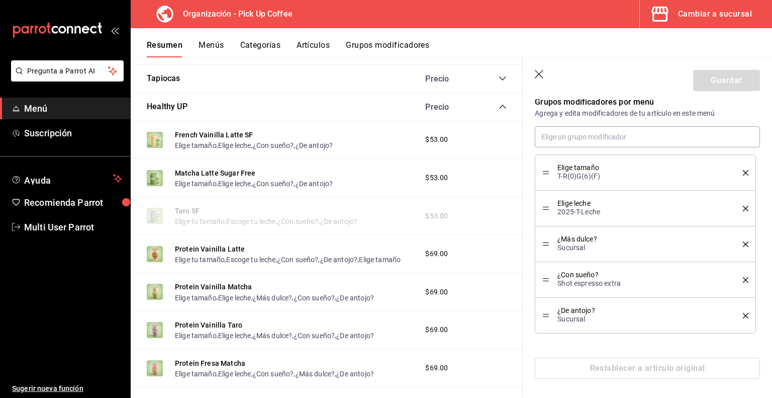
scroll to position [925, 0]
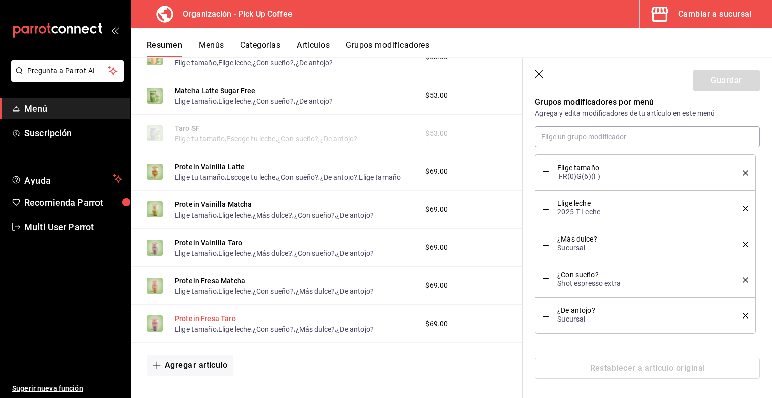
click at [199, 323] on button "Protein Fresa Taro" at bounding box center [205, 318] width 61 height 10
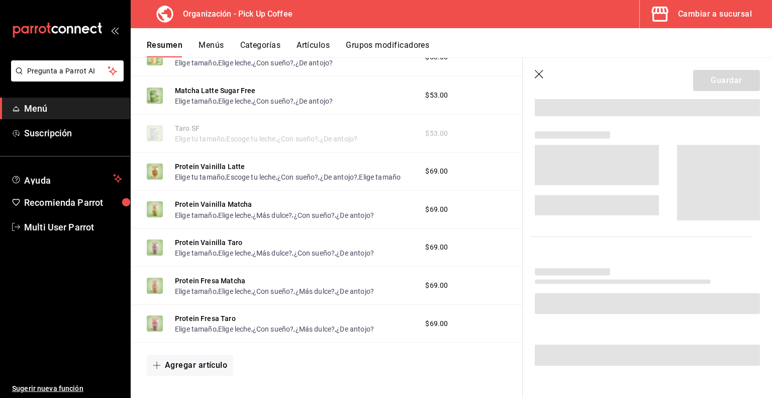
scroll to position [332, 0]
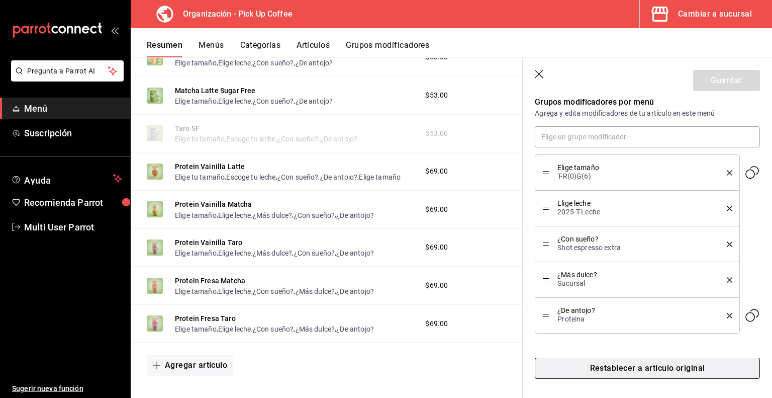
click at [612, 368] on button "Restablecer a artículo original" at bounding box center [647, 368] width 225 height 21
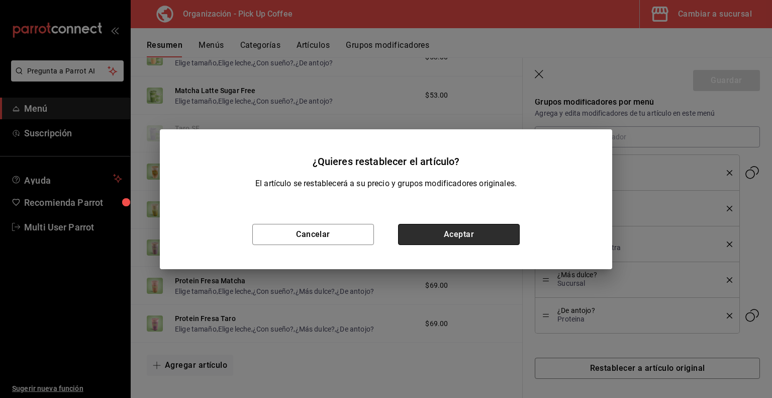
click at [455, 234] on button "Aceptar" at bounding box center [459, 234] width 122 height 21
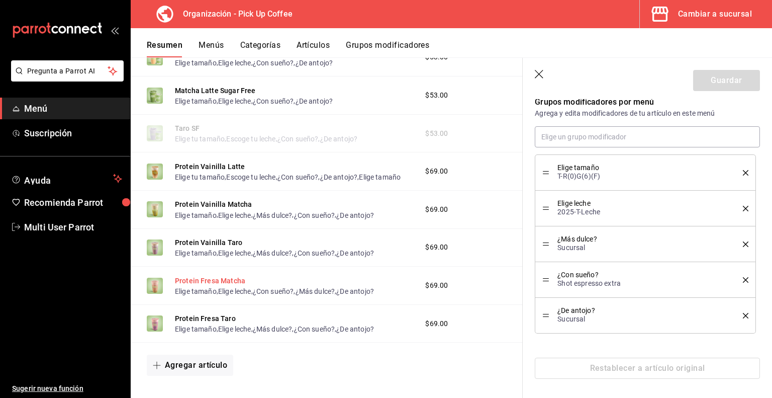
click at [237, 286] on button "Protein Fresa Matcha" at bounding box center [210, 281] width 70 height 10
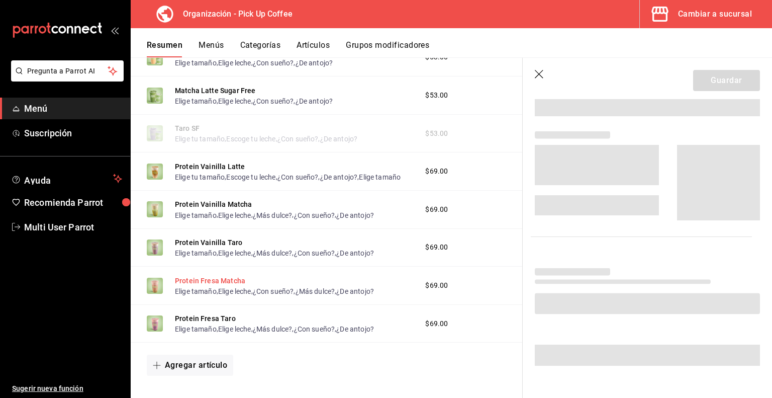
scroll to position [332, 0]
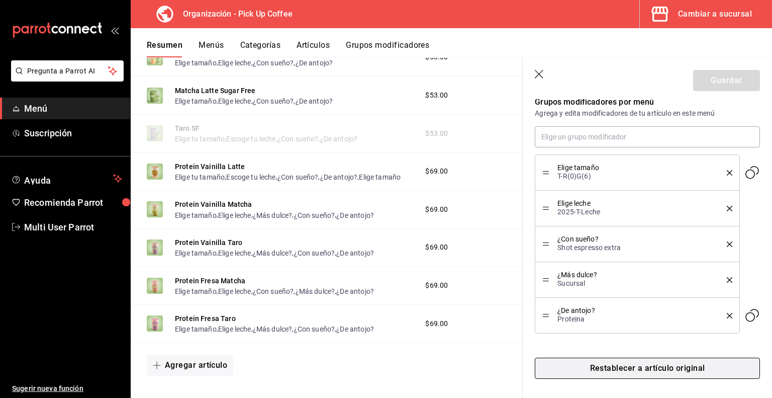
click at [646, 362] on button "Restablecer a artículo original" at bounding box center [647, 368] width 225 height 21
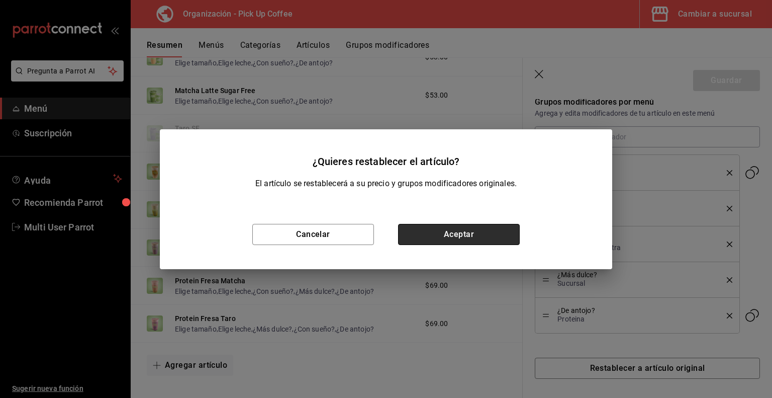
click at [487, 240] on button "Aceptar" at bounding box center [459, 234] width 122 height 21
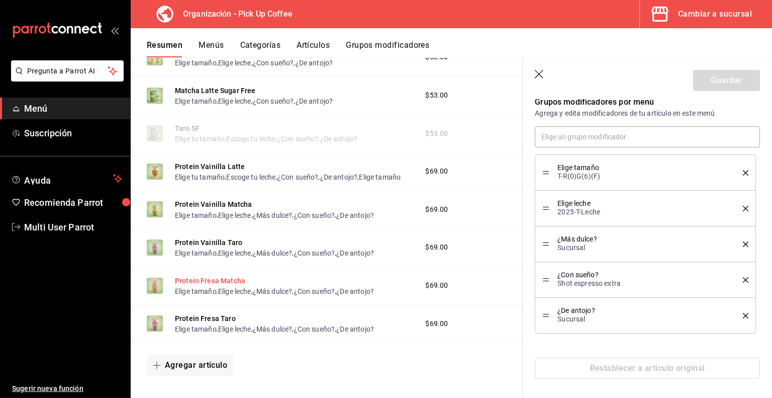
click at [205, 286] on button "Protein Fresa Matcha" at bounding box center [210, 281] width 70 height 10
click at [219, 247] on button "Protein Vainilla Taro" at bounding box center [208, 242] width 67 height 10
click at [227, 209] on button "Protein Vainilla Matcha" at bounding box center [213, 204] width 77 height 10
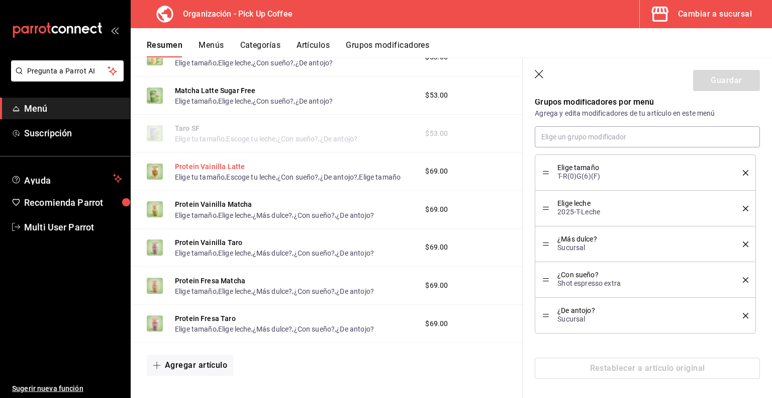
click at [225, 162] on button "Protein Vainilla Latte" at bounding box center [210, 166] width 70 height 10
click at [308, 40] on button "Artículos" at bounding box center [313, 48] width 33 height 17
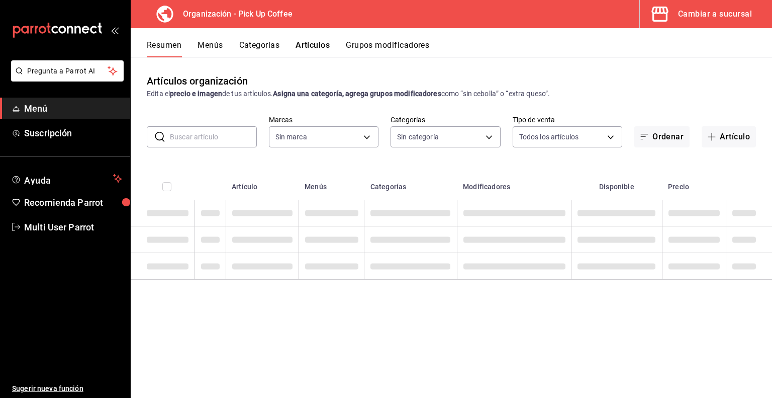
click at [217, 138] on input "text" at bounding box center [213, 137] width 87 height 20
type input "protein"
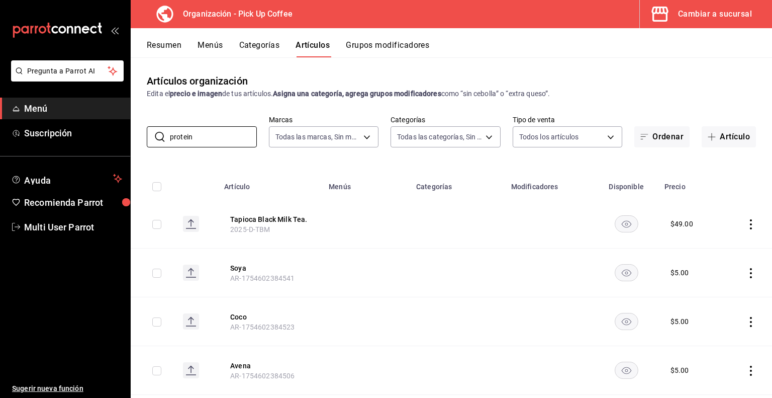
type input "be2dd662-c872-4fc9-aaab-377dbd4a662e"
type input "70abd5f8-df00-4b05-8b7c-ec83b54d00bf,8ccc16a2-3561-445f-8bfd-075aadb584e9,35199…"
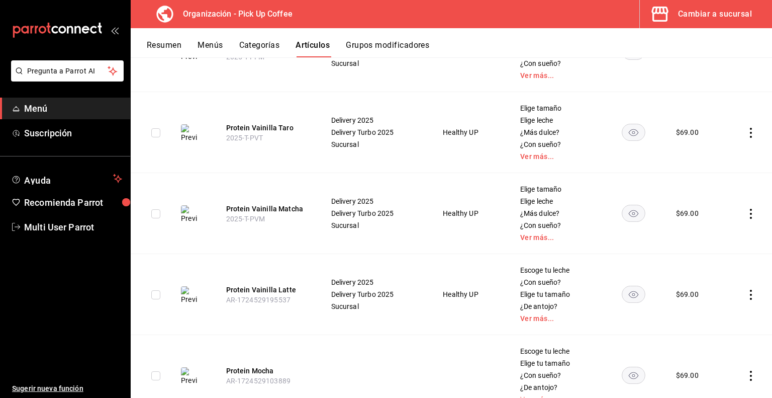
scroll to position [311, 0]
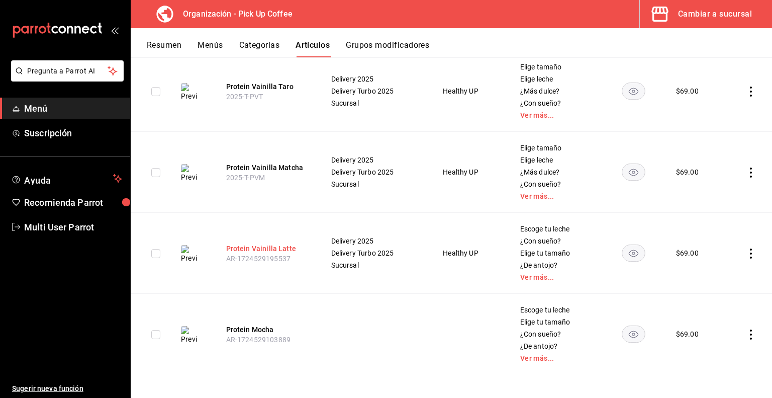
click at [269, 245] on button "Protein Vainilla Latte" at bounding box center [266, 248] width 80 height 10
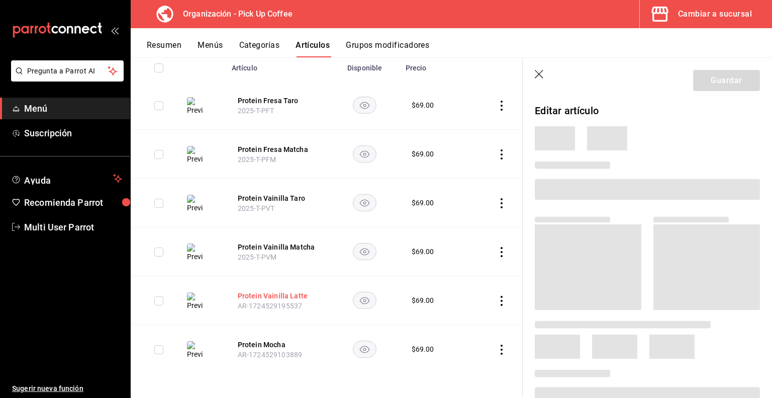
scroll to position [118, 0]
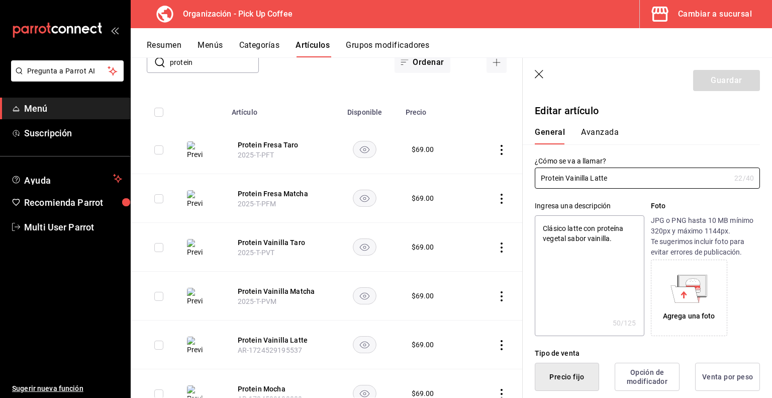
type textarea "x"
type input "$69.00"
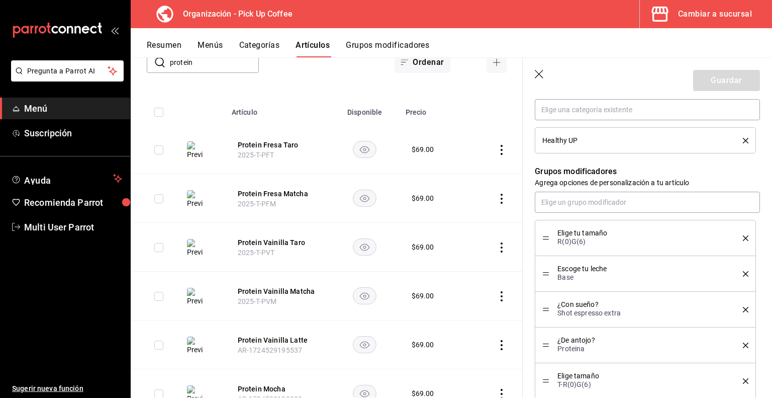
scroll to position [508, 0]
click at [634, 200] on input "text" at bounding box center [647, 201] width 225 height 21
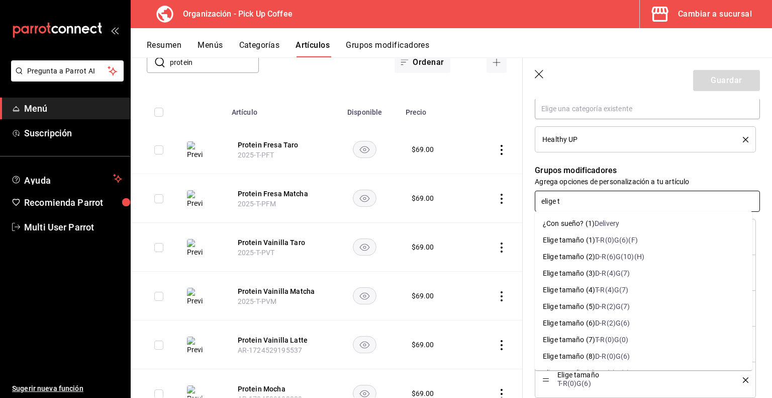
type input "elige ta"
click at [602, 241] on div "T-R(0)G(6)(F)" at bounding box center [616, 240] width 43 height 11
type textarea "x"
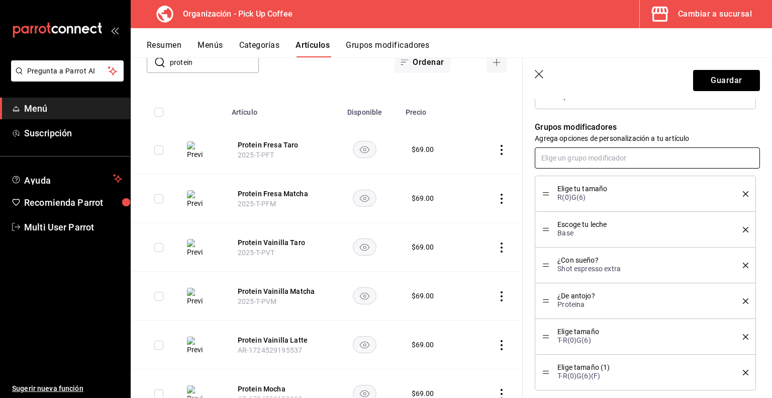
scroll to position [563, 0]
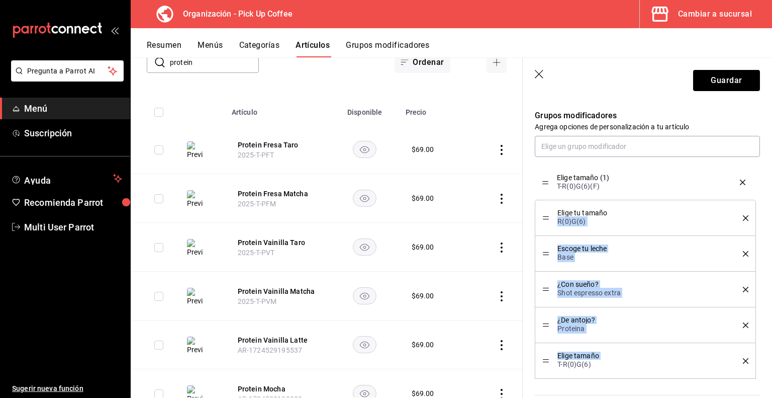
drag, startPoint x: 547, startPoint y: 359, endPoint x: 555, endPoint y: 182, distance: 177.7
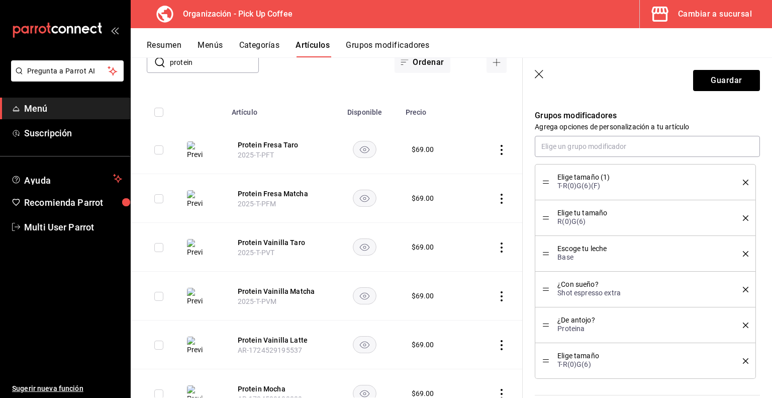
click at [743, 216] on icon "delete" at bounding box center [746, 218] width 6 height 6
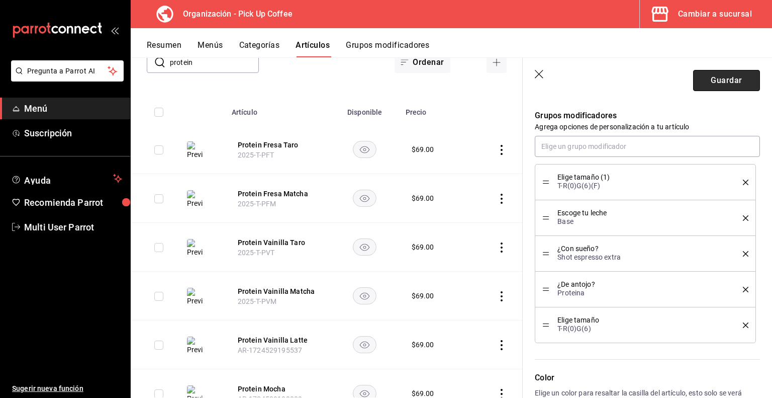
click at [716, 79] on button "Guardar" at bounding box center [727, 80] width 67 height 21
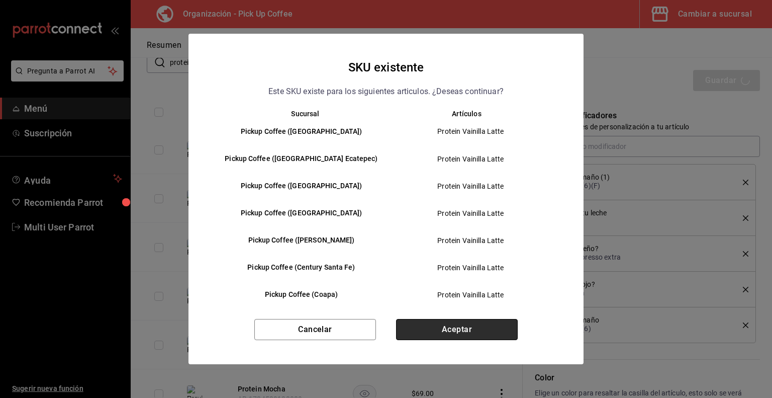
click at [455, 326] on button "Aceptar" at bounding box center [457, 329] width 122 height 21
type textarea "x"
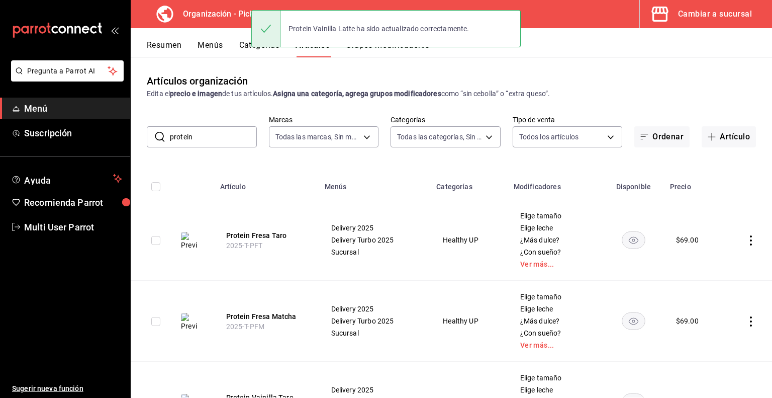
click at [214, 48] on button "Menús" at bounding box center [210, 48] width 25 height 17
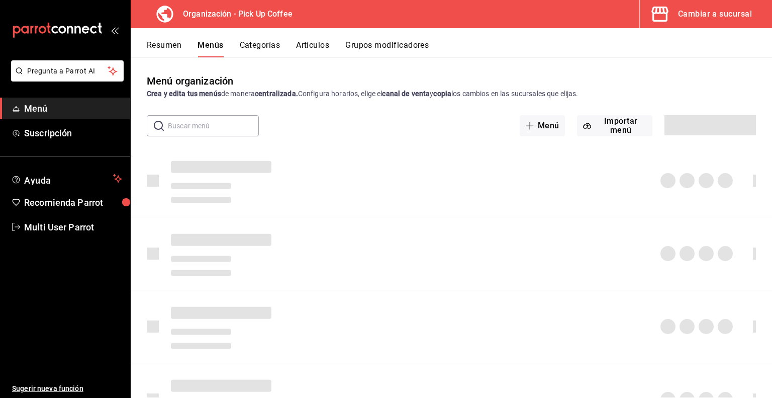
click at [168, 47] on button "Resumen" at bounding box center [164, 48] width 35 height 17
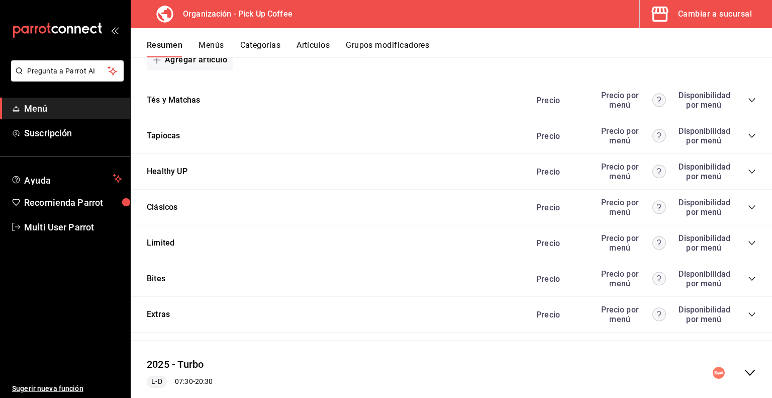
scroll to position [802, 0]
click at [749, 173] on icon "collapse-category-row" at bounding box center [752, 171] width 7 height 4
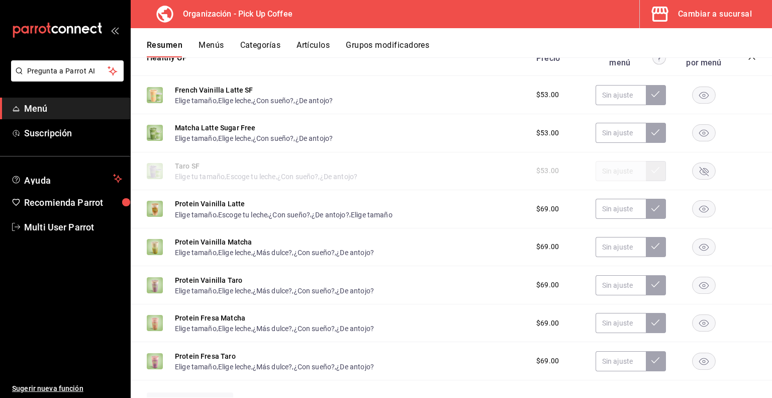
scroll to position [921, 0]
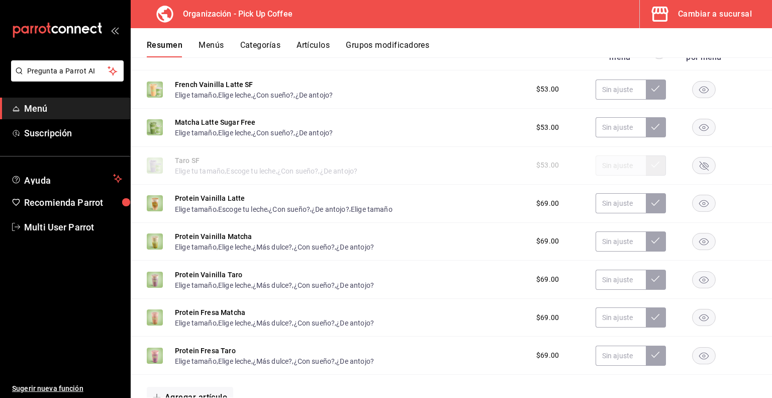
click at [195, 200] on button "Protein Vainilla Latte" at bounding box center [210, 198] width 70 height 10
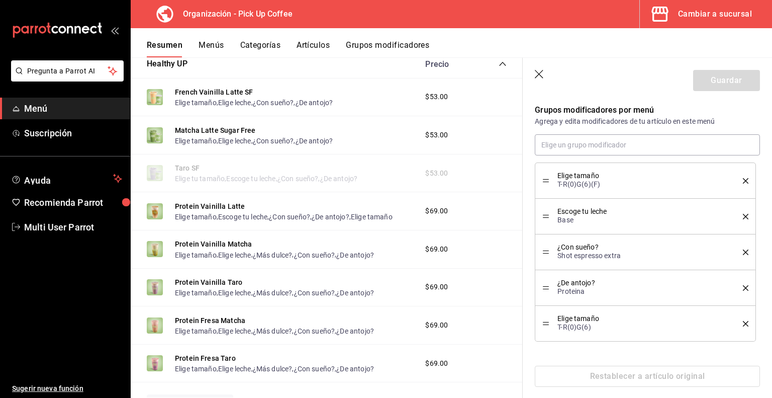
scroll to position [325, 0]
click at [234, 246] on button "Protein Vainilla Matcha" at bounding box center [213, 244] width 77 height 10
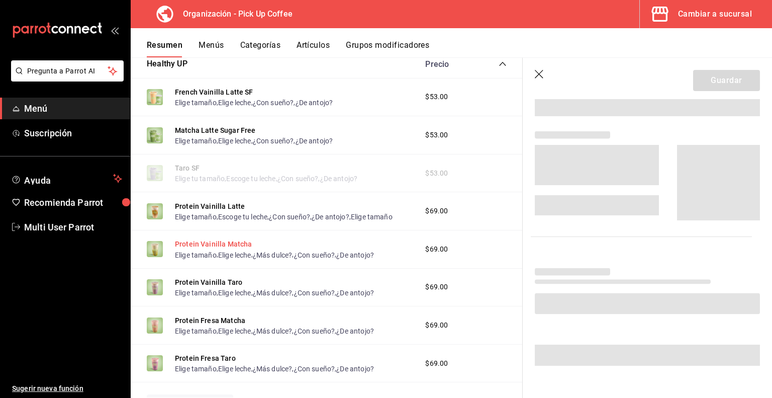
scroll to position [325, 0]
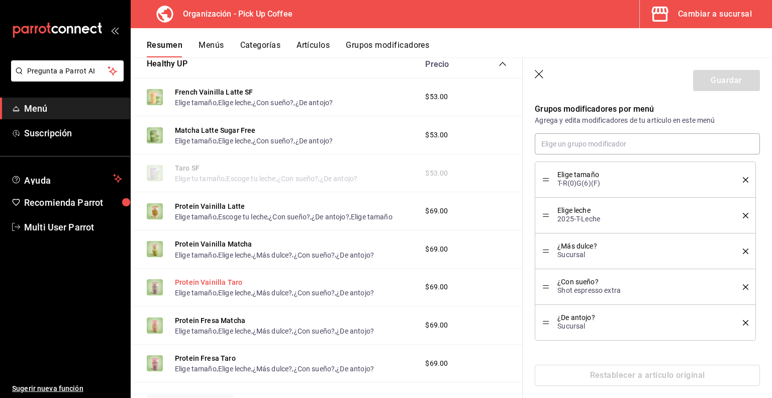
click at [227, 281] on button "Protein Vainilla Taro" at bounding box center [208, 282] width 67 height 10
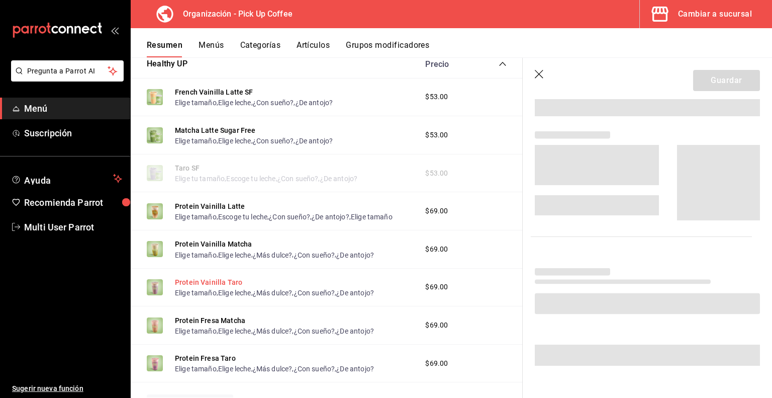
scroll to position [325, 0]
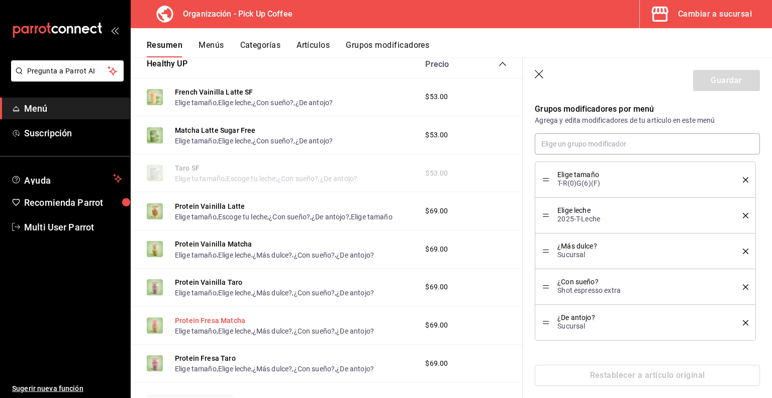
click at [219, 317] on button "Protein Fresa Matcha" at bounding box center [210, 320] width 70 height 10
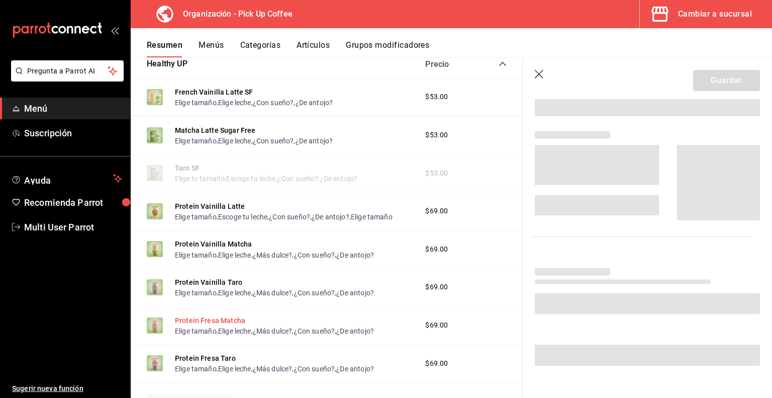
scroll to position [325, 0]
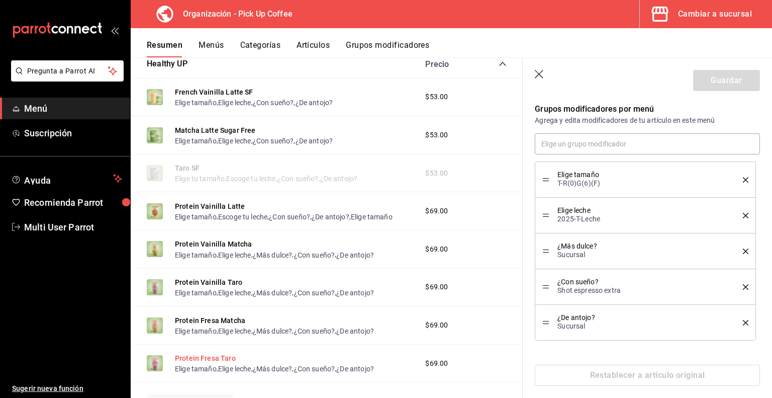
click at [213, 360] on button "Protein Fresa Taro" at bounding box center [205, 358] width 61 height 10
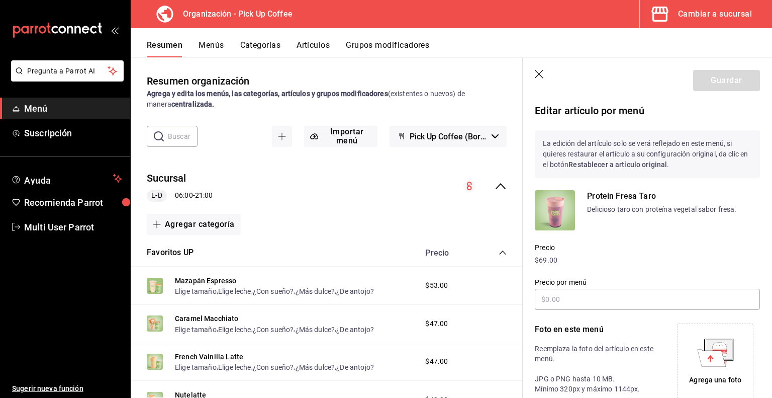
click at [213, 45] on button "Menús" at bounding box center [211, 48] width 25 height 17
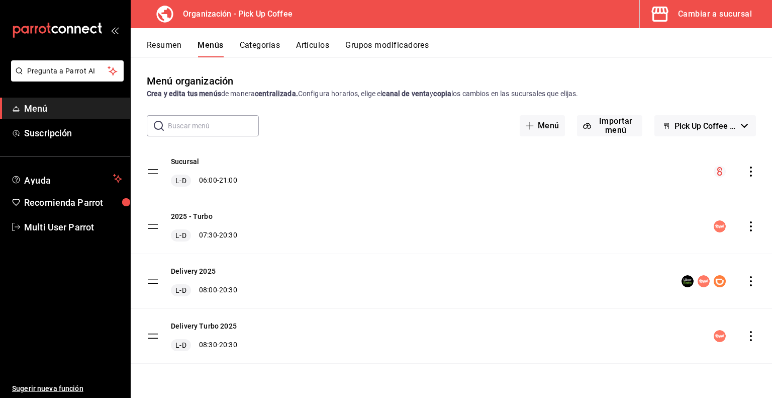
click at [752, 175] on icon "actions" at bounding box center [751, 171] width 10 height 10
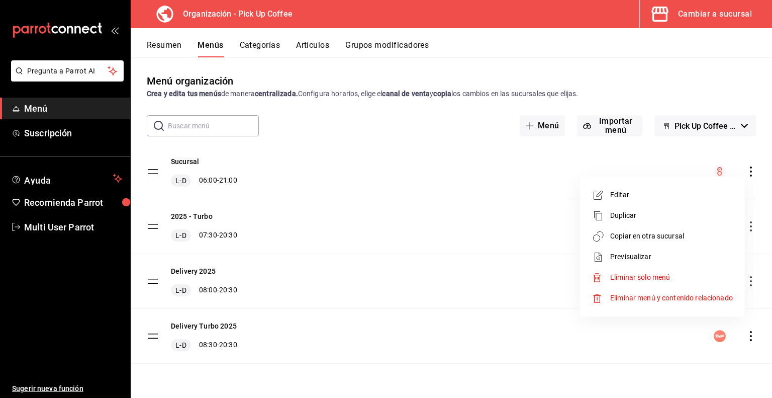
click at [622, 256] on span "Previsualizar" at bounding box center [672, 256] width 123 height 11
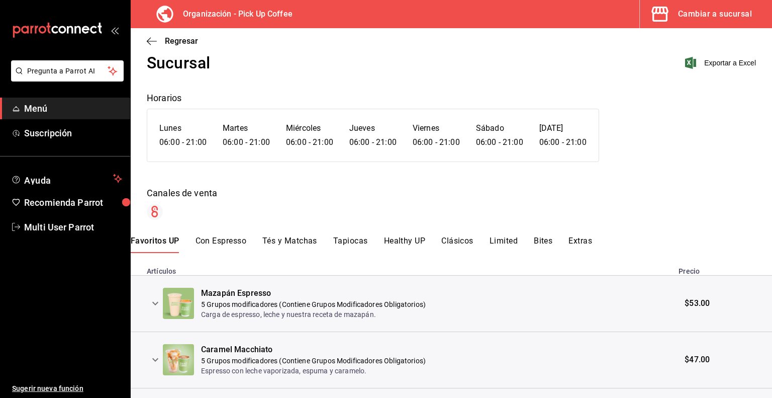
scroll to position [28, 0]
click at [460, 238] on button "Clásicos" at bounding box center [458, 243] width 32 height 17
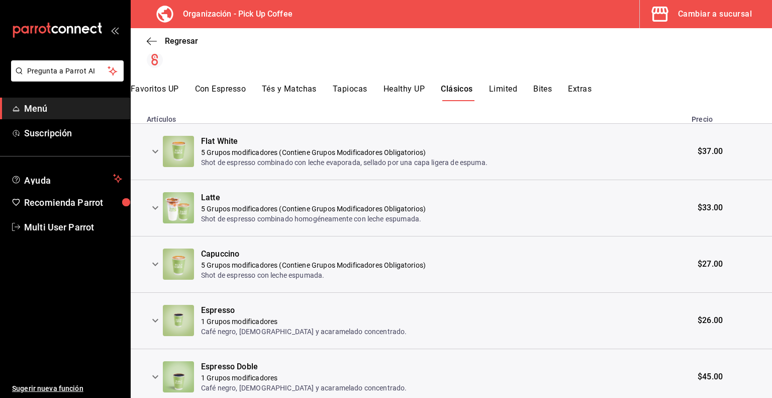
scroll to position [181, 0]
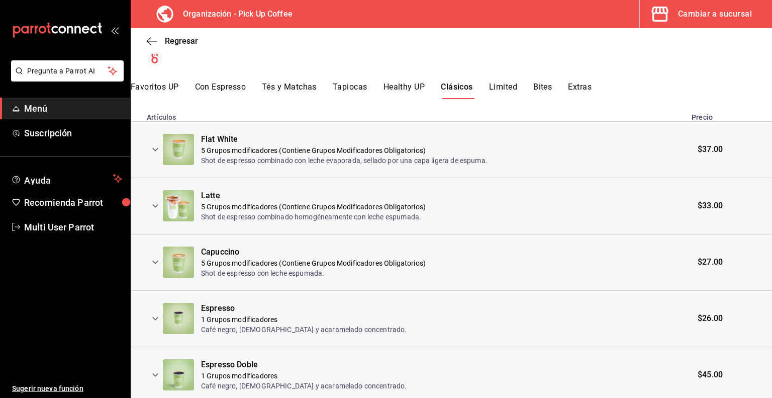
click at [152, 150] on icon "expand row" at bounding box center [155, 149] width 12 height 12
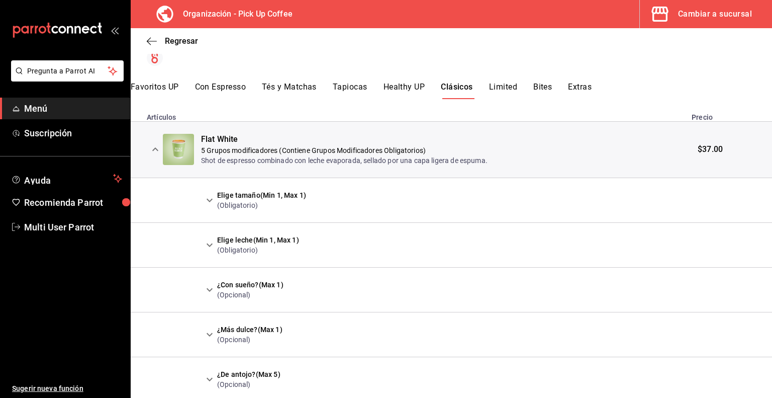
click at [211, 201] on icon "expand row" at bounding box center [210, 200] width 12 height 12
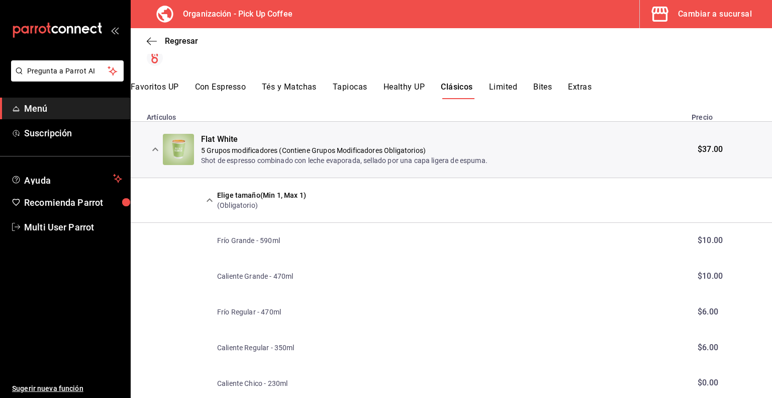
click at [211, 201] on icon "expand row" at bounding box center [210, 200] width 6 height 4
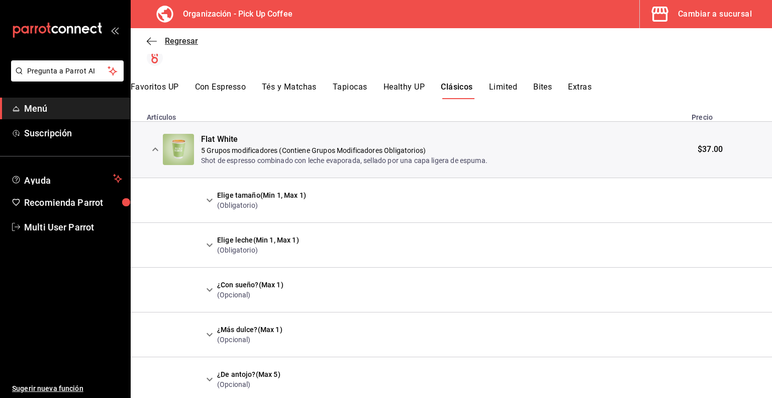
click at [151, 40] on icon "button" at bounding box center [152, 41] width 10 height 9
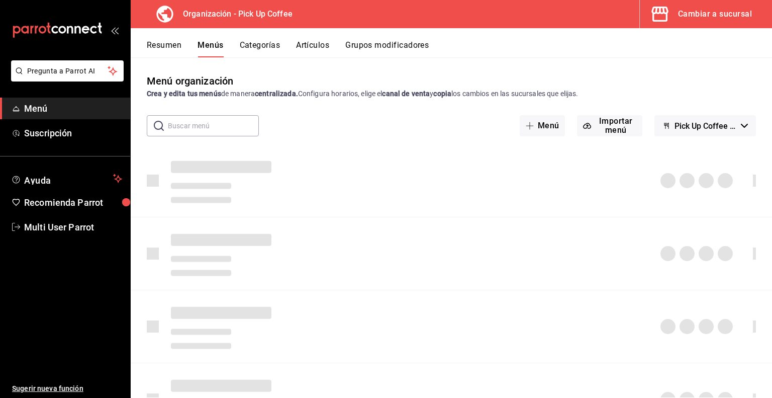
click at [163, 48] on button "Resumen" at bounding box center [164, 48] width 35 height 17
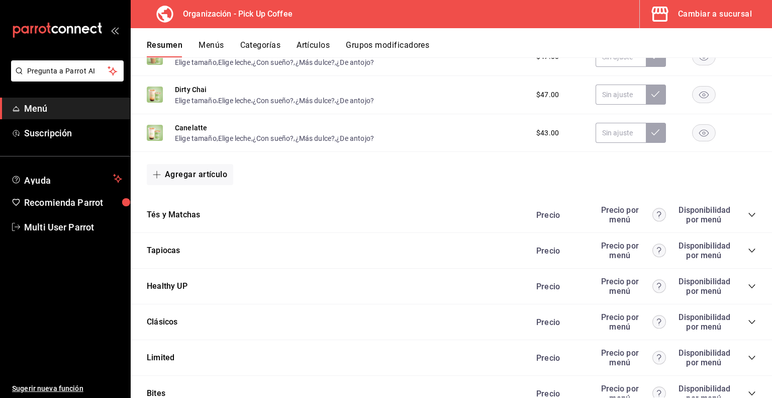
scroll to position [793, 0]
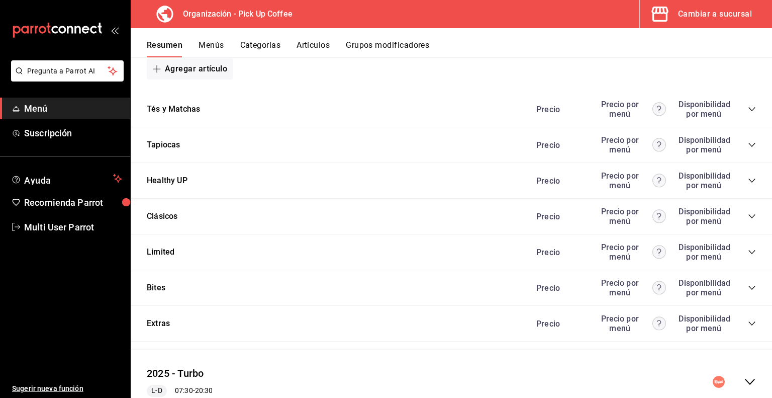
click at [748, 217] on icon "collapse-category-row" at bounding box center [752, 216] width 8 height 8
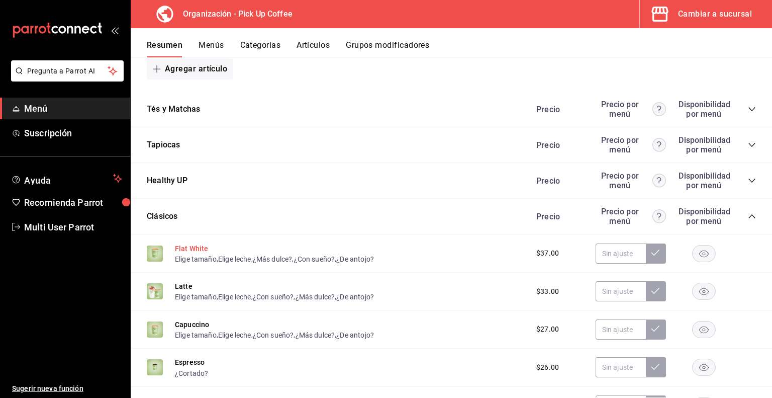
click at [183, 249] on button "Flat White" at bounding box center [192, 248] width 34 height 10
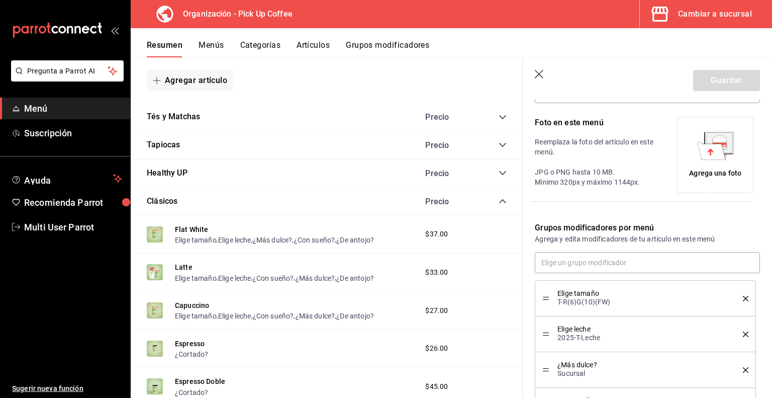
scroll to position [332, 0]
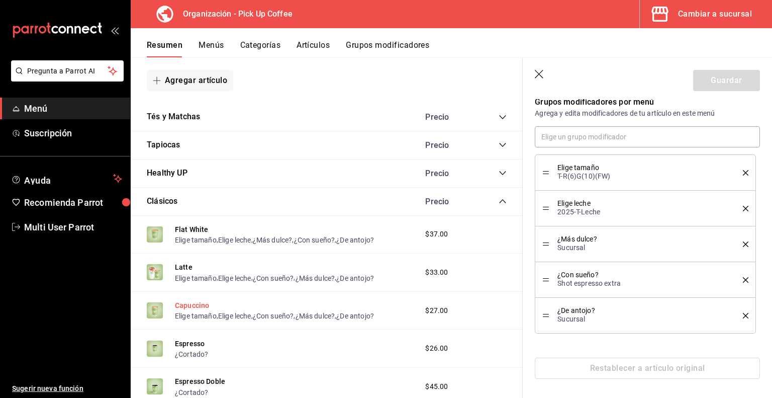
click at [191, 307] on button "Capuccino" at bounding box center [192, 305] width 34 height 10
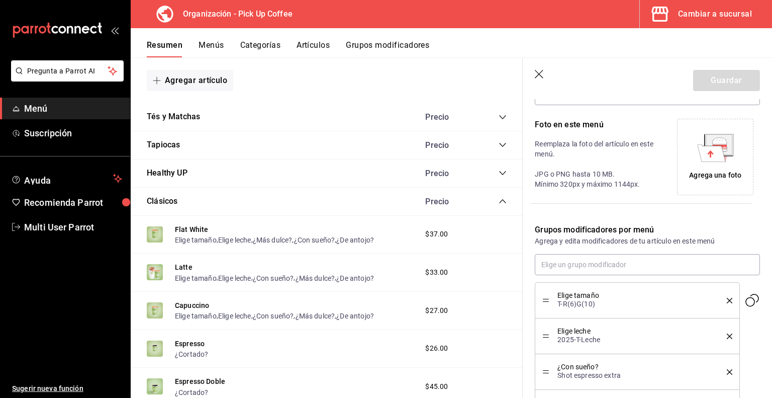
scroll to position [332, 0]
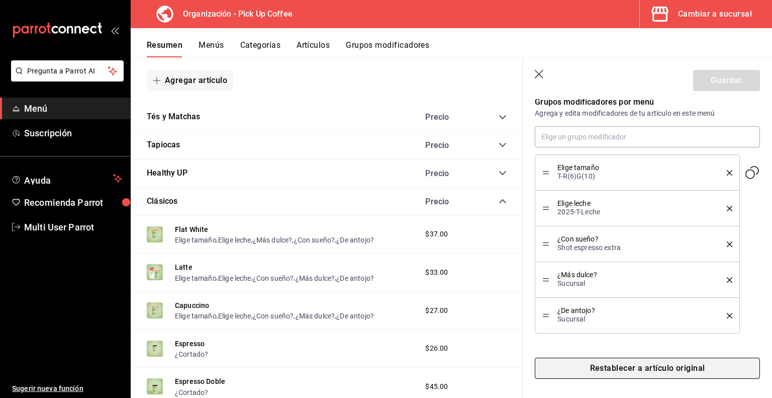
click at [607, 364] on button "Restablecer a artículo original" at bounding box center [647, 368] width 225 height 21
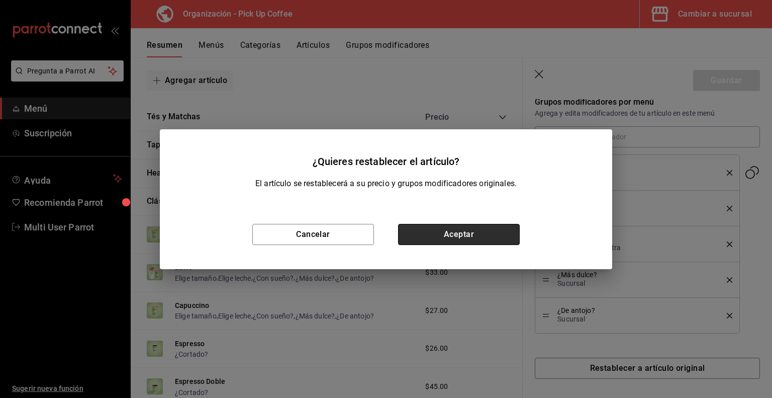
click at [449, 234] on button "Aceptar" at bounding box center [459, 234] width 122 height 21
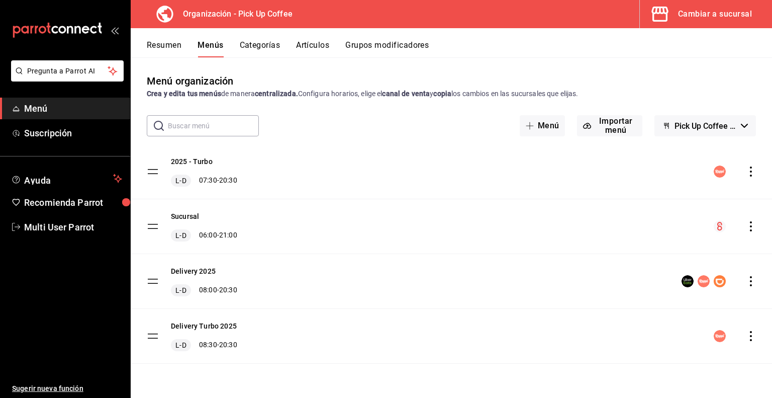
click at [751, 227] on icon "actions" at bounding box center [751, 226] width 10 height 10
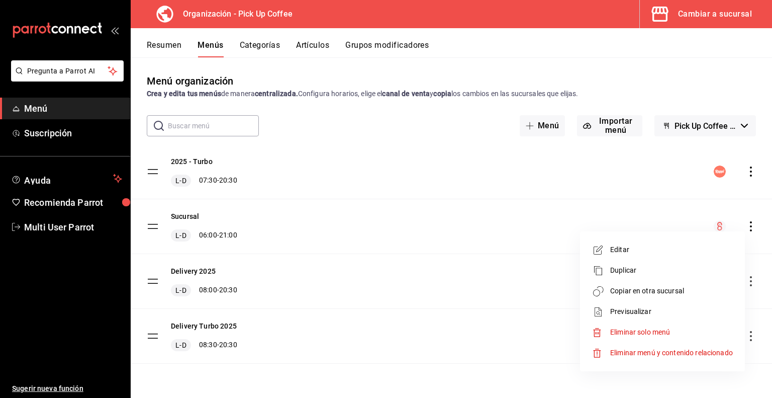
click at [615, 308] on span "Previsualizar" at bounding box center [672, 311] width 123 height 11
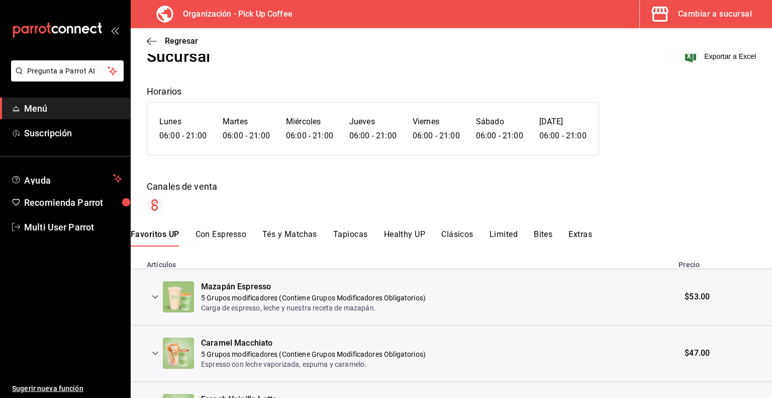
scroll to position [34, 0]
click at [286, 237] on button "Tés y Matchas" at bounding box center [290, 237] width 55 height 17
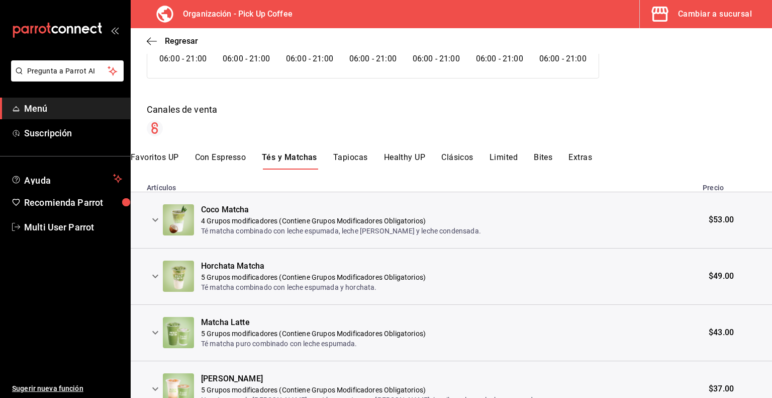
scroll to position [181, 0]
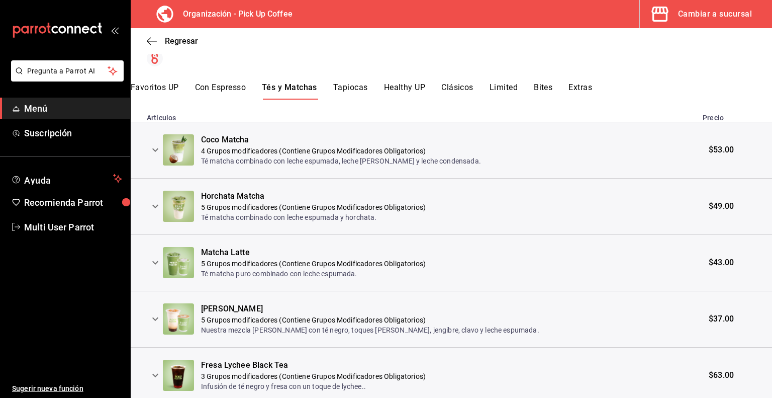
click at [156, 208] on icon "expand row" at bounding box center [155, 206] width 12 height 12
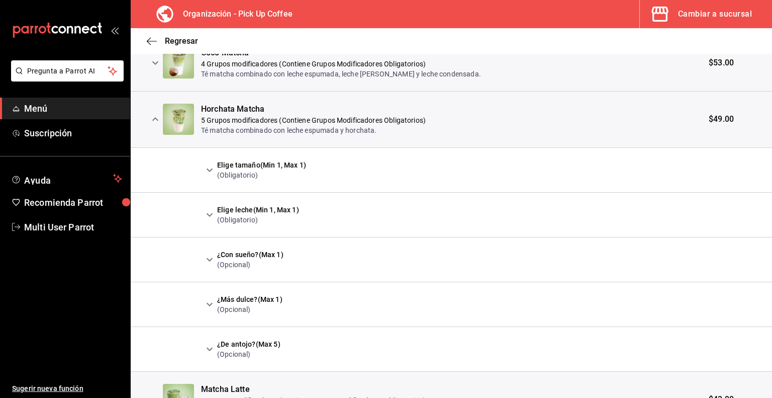
scroll to position [300, 0]
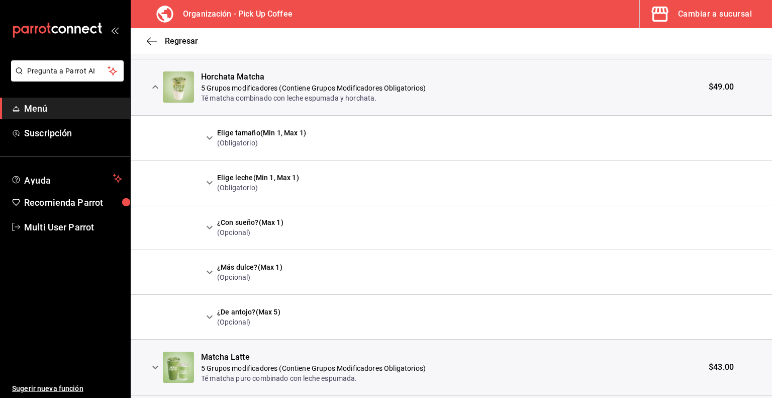
click at [209, 135] on icon "expand row" at bounding box center [210, 138] width 12 height 12
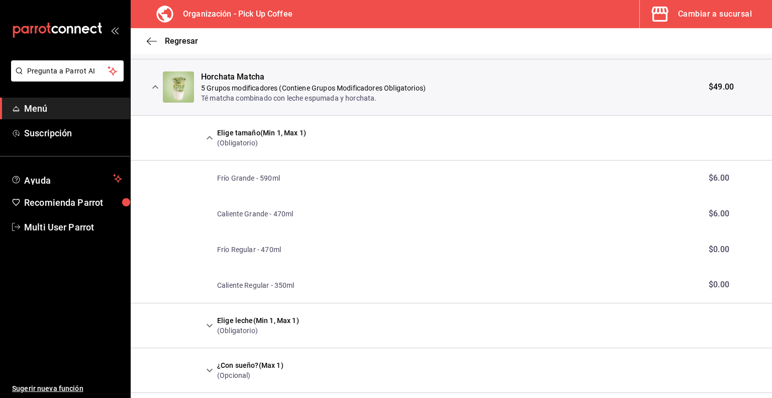
click at [209, 135] on icon "expand row" at bounding box center [210, 138] width 12 height 12
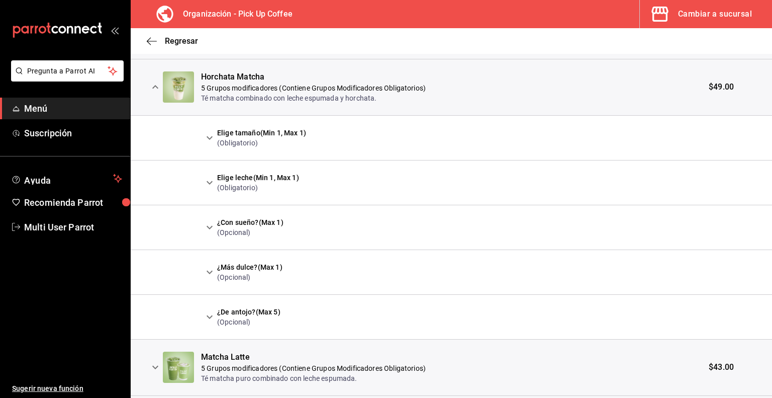
click at [209, 135] on icon "expand row" at bounding box center [210, 138] width 12 height 12
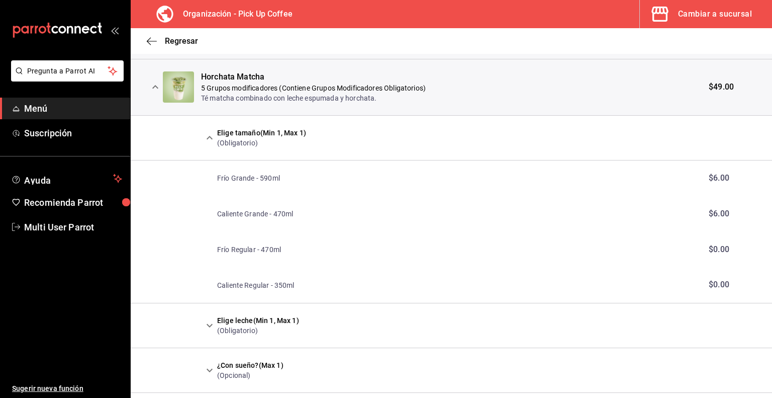
click at [209, 135] on icon "expand row" at bounding box center [210, 138] width 12 height 12
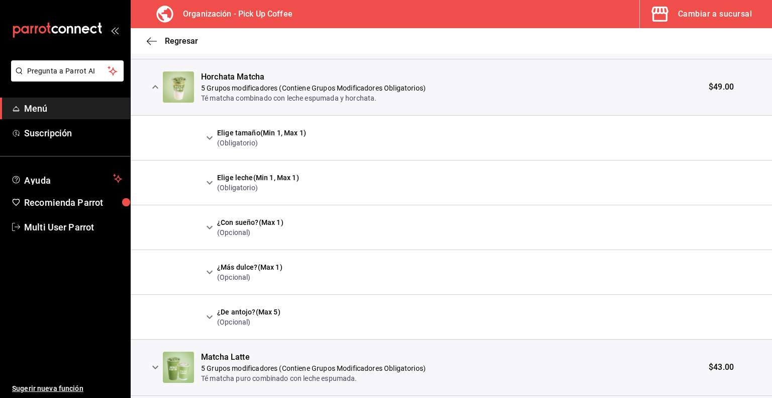
scroll to position [82, 0]
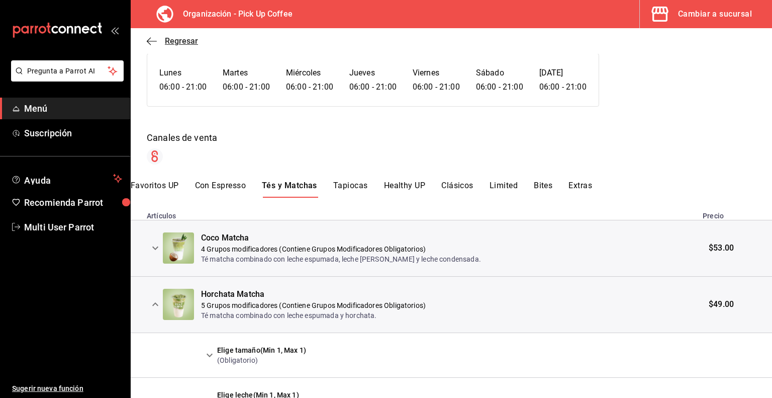
click at [149, 41] on icon "button" at bounding box center [152, 41] width 10 height 9
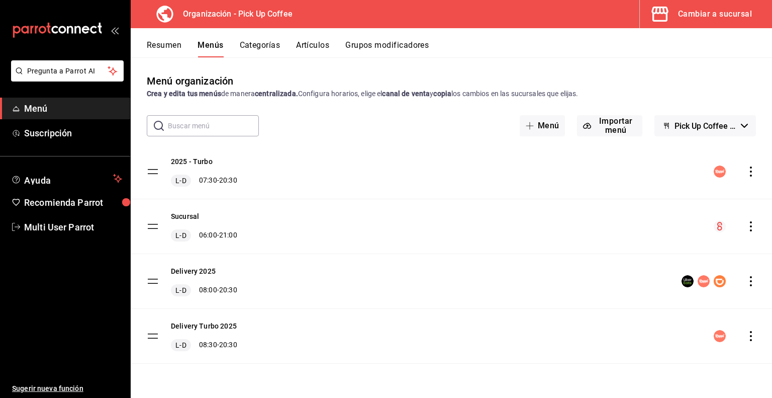
click at [359, 46] on button "Grupos modificadores" at bounding box center [386, 48] width 83 height 17
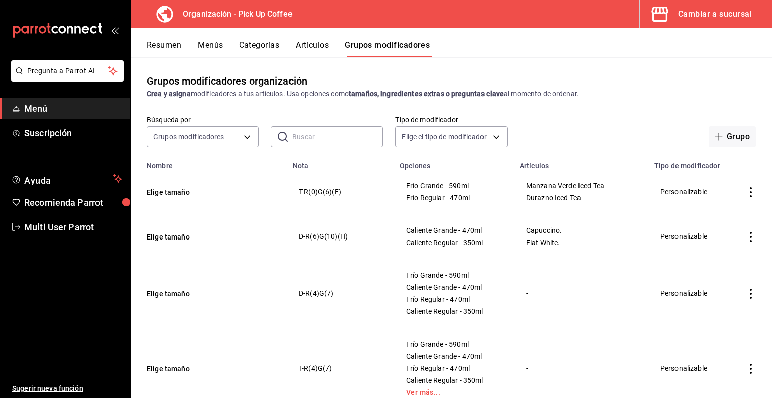
click at [219, 48] on button "Menús" at bounding box center [210, 48] width 25 height 17
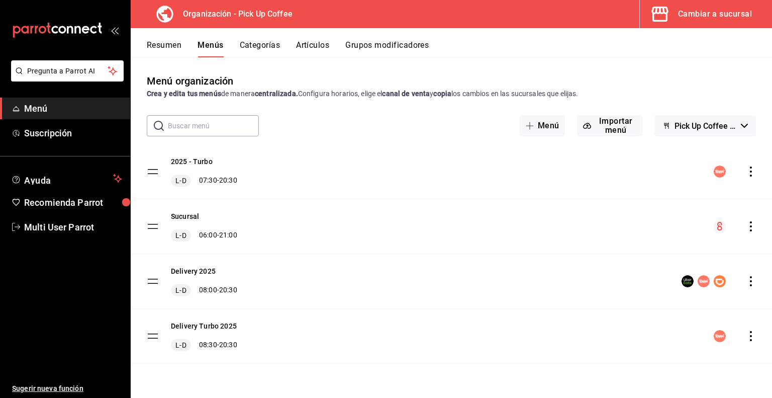
click at [749, 227] on icon "actions" at bounding box center [751, 226] width 10 height 10
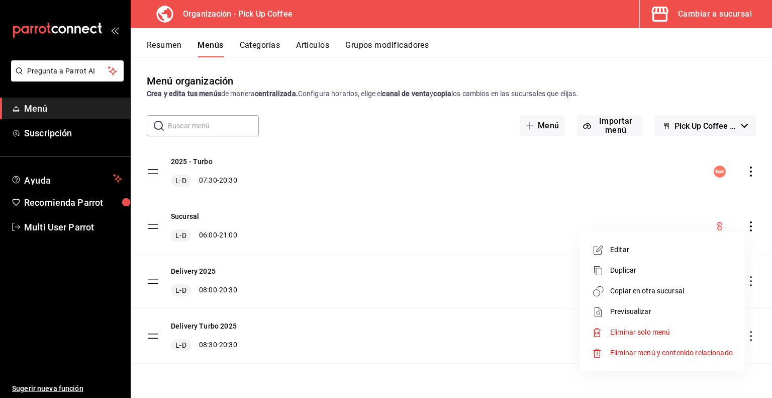
click at [616, 313] on span "Previsualizar" at bounding box center [672, 311] width 123 height 11
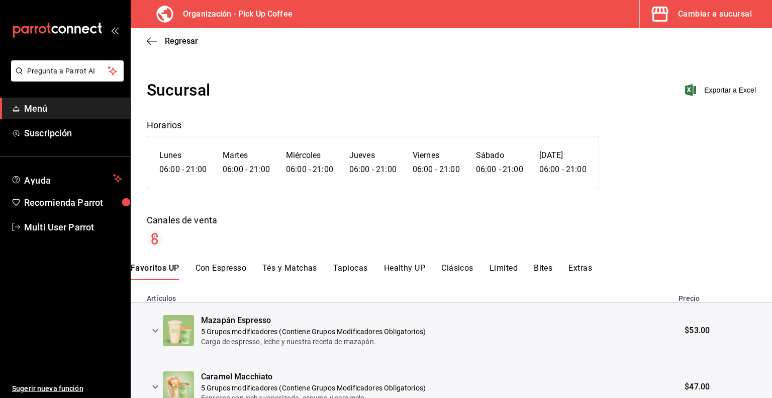
scroll to position [56, 0]
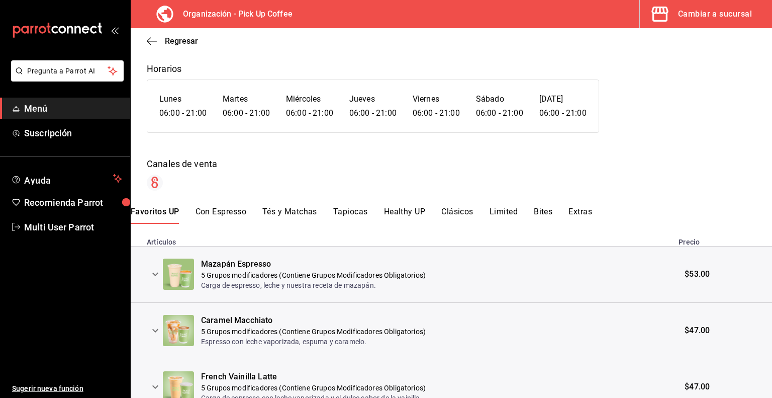
click at [295, 212] on button "Tés y Matchas" at bounding box center [290, 215] width 55 height 17
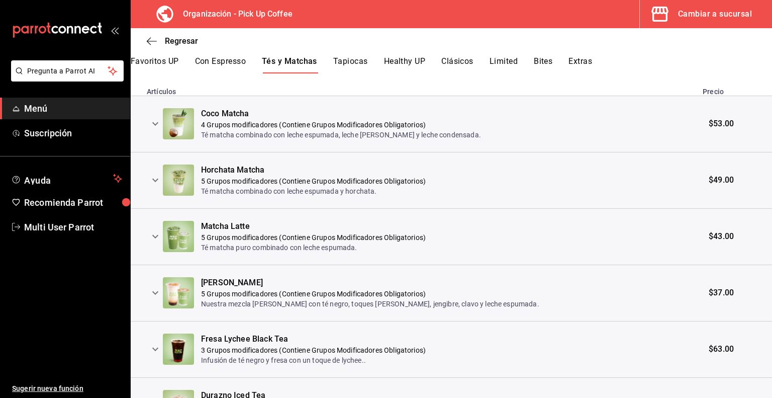
scroll to position [229, 0]
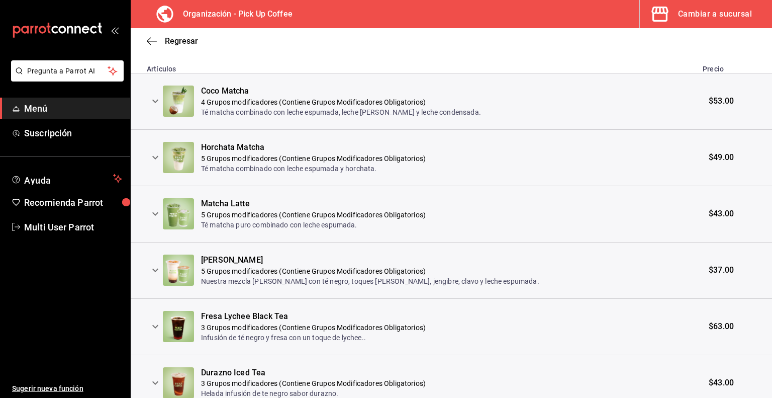
click at [151, 156] on icon "expand row" at bounding box center [155, 157] width 12 height 12
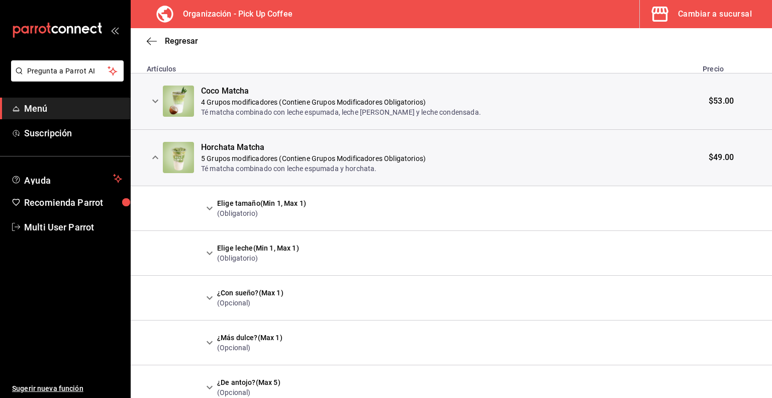
click at [209, 208] on icon "expand row" at bounding box center [210, 208] width 6 height 4
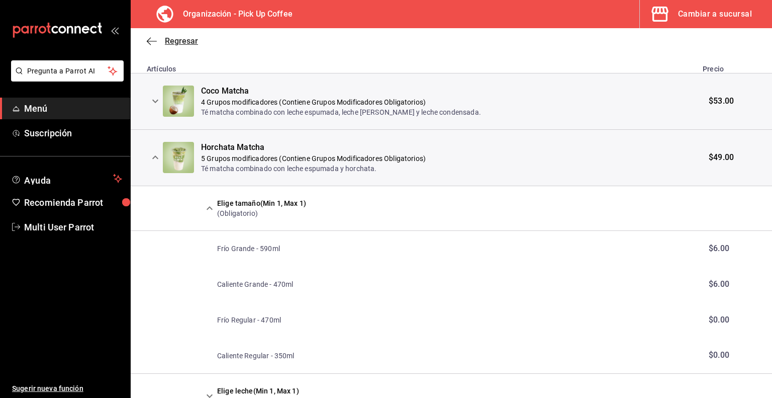
click at [153, 42] on icon "button" at bounding box center [152, 41] width 10 height 9
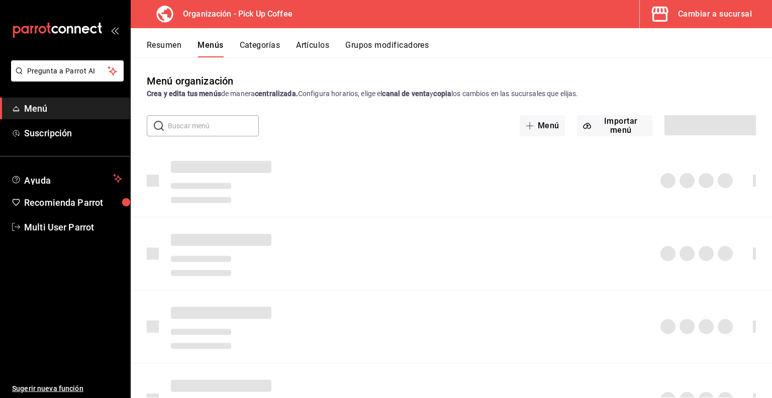
click at [301, 48] on button "Artículos" at bounding box center [312, 48] width 33 height 17
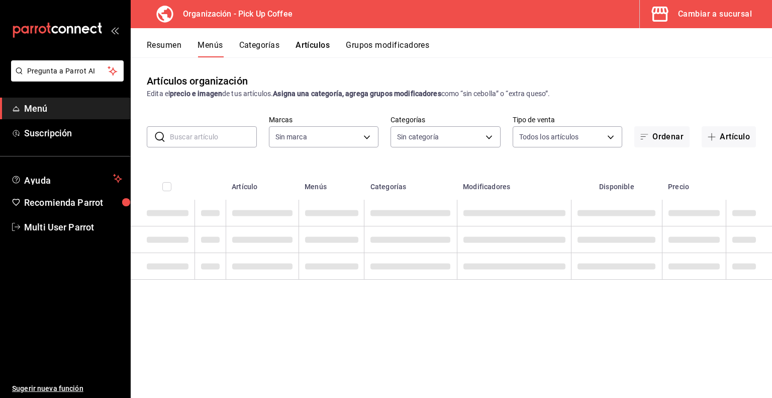
click at [203, 134] on input "text" at bounding box center [213, 137] width 87 height 20
click at [201, 136] on input "text" at bounding box center [213, 137] width 87 height 20
type input "hor"
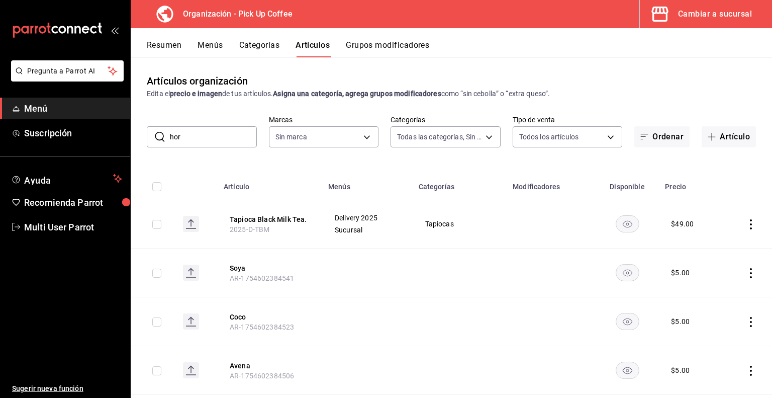
type input "70abd5f8-df00-4b05-8b7c-ec83b54d00bf,8ccc16a2-3561-445f-8bfd-075aadb584e9,35199…"
type input "horc"
type input "be2dd662-c872-4fc9-aaab-377dbd4a662e"
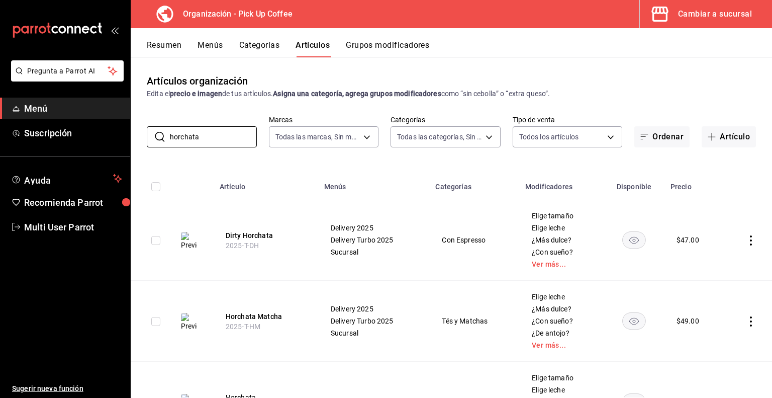
scroll to position [38, 0]
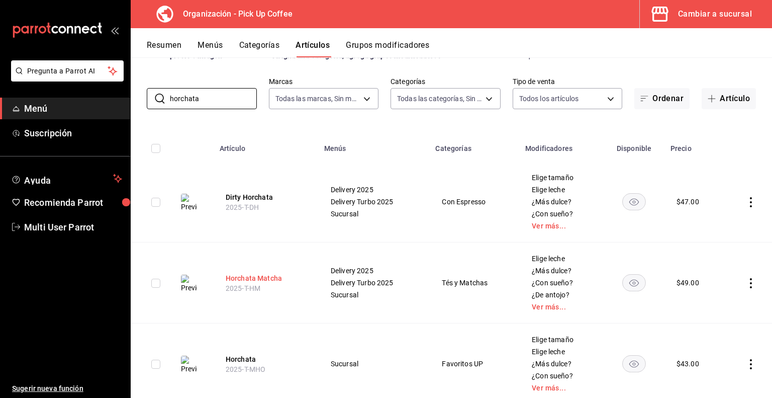
type input "horchata"
click at [274, 279] on button "Horchata Matcha" at bounding box center [266, 278] width 80 height 10
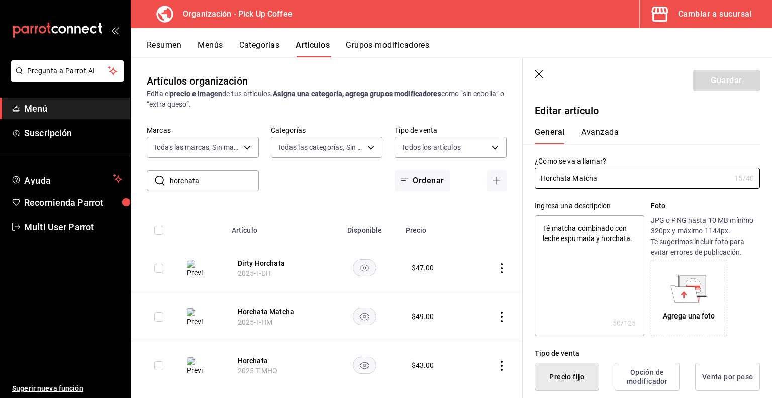
type textarea "x"
type input "$49.00"
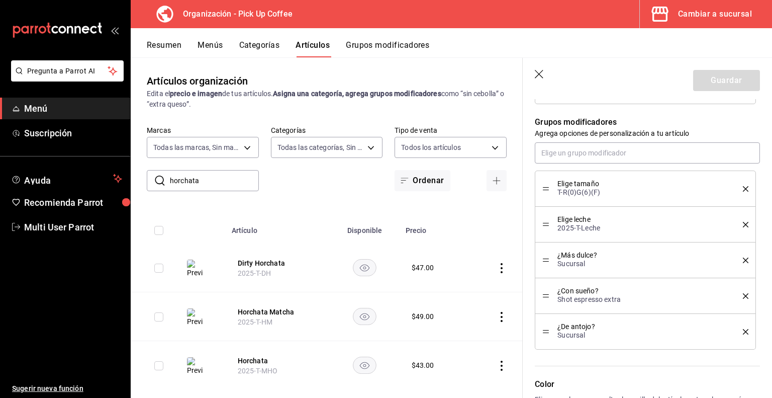
scroll to position [570, 0]
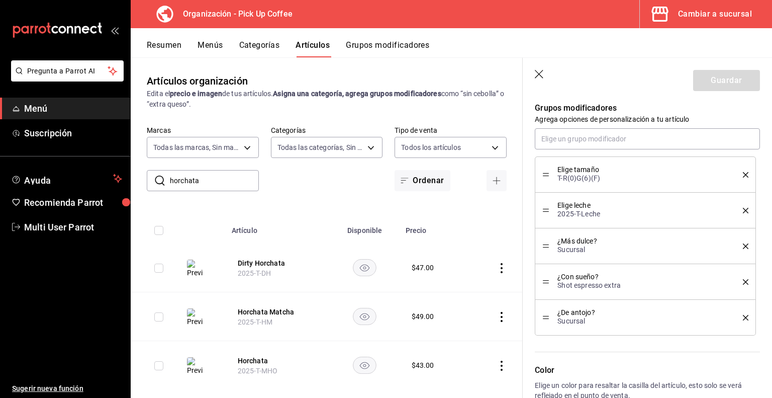
click at [541, 78] on icon "button" at bounding box center [540, 75] width 10 height 10
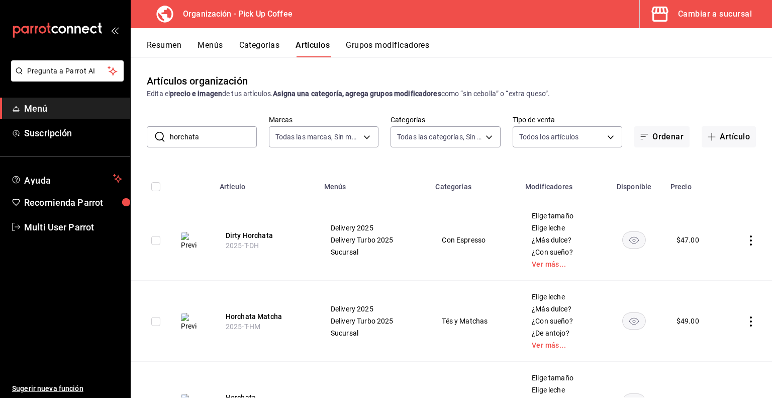
click at [205, 44] on button "Menús" at bounding box center [210, 48] width 25 height 17
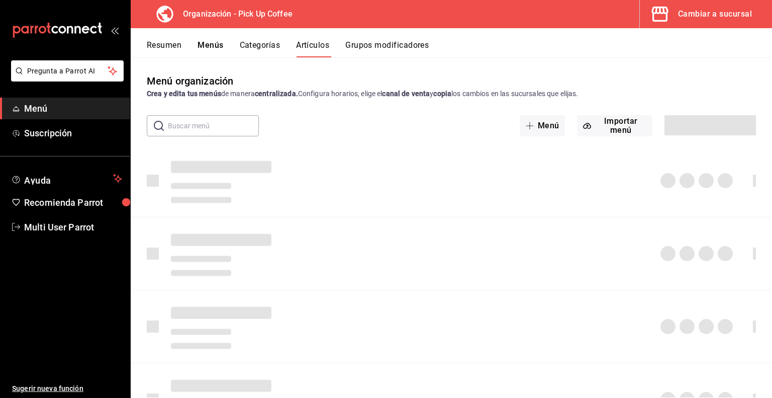
click at [169, 46] on button "Resumen" at bounding box center [164, 48] width 35 height 17
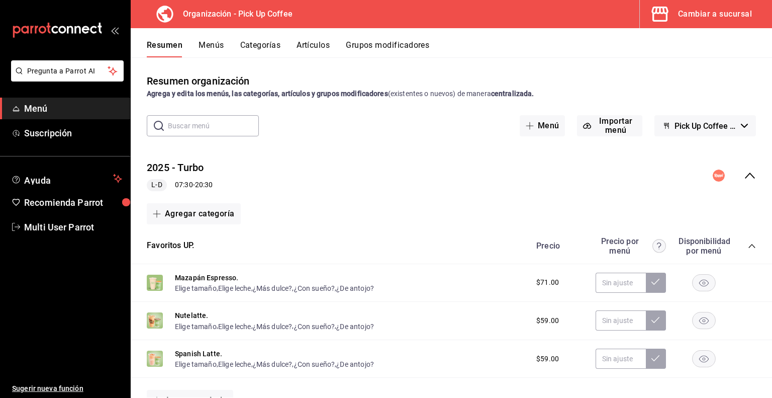
click at [206, 44] on button "Menús" at bounding box center [211, 48] width 25 height 17
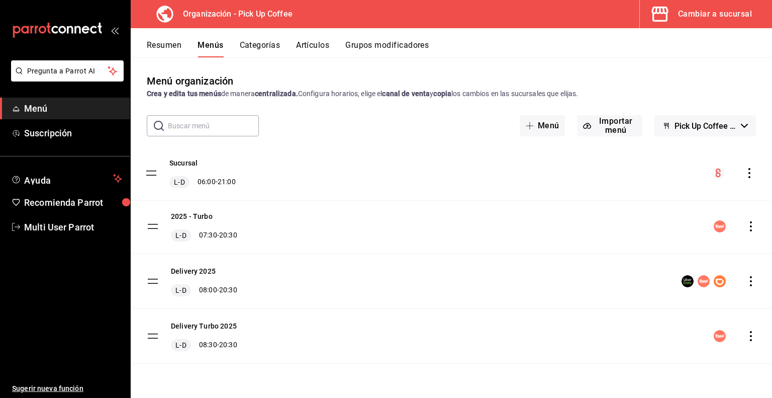
drag, startPoint x: 153, startPoint y: 225, endPoint x: 152, endPoint y: 171, distance: 53.8
click at [152, 171] on tbody "2025 - Turbo L-D 07:30 - 20:30 Sucursal L-D 06:00 - 21:00 Delivery 2025 L-D 08:…" at bounding box center [452, 253] width 642 height 219
click at [167, 44] on button "Resumen" at bounding box center [164, 48] width 35 height 17
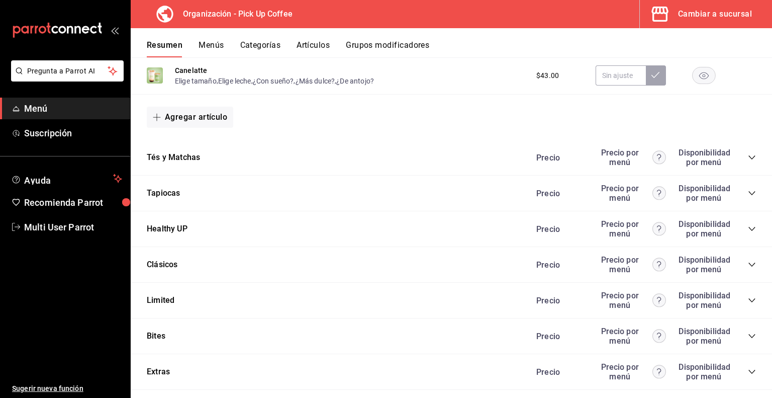
scroll to position [744, 0]
click at [748, 159] on icon "collapse-category-row" at bounding box center [752, 157] width 8 height 8
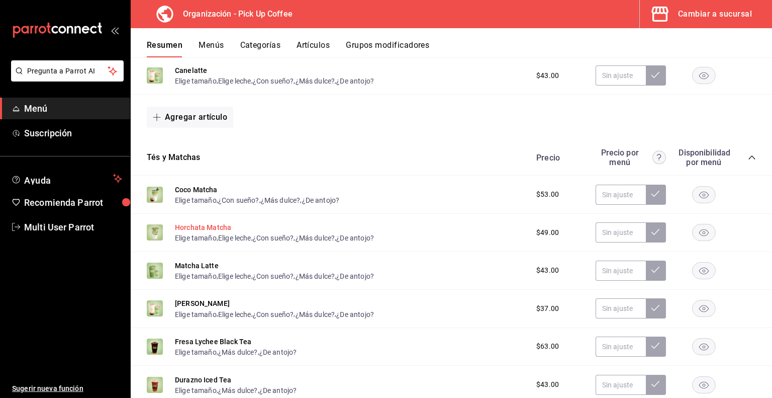
click at [201, 229] on button "Horchata Matcha" at bounding box center [203, 227] width 56 height 10
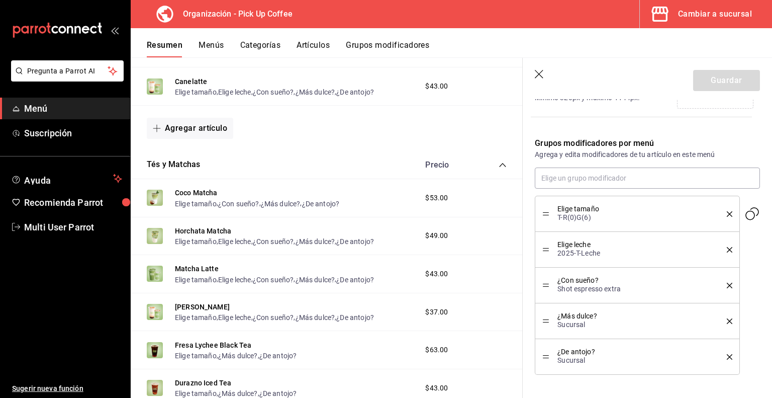
scroll to position [332, 0]
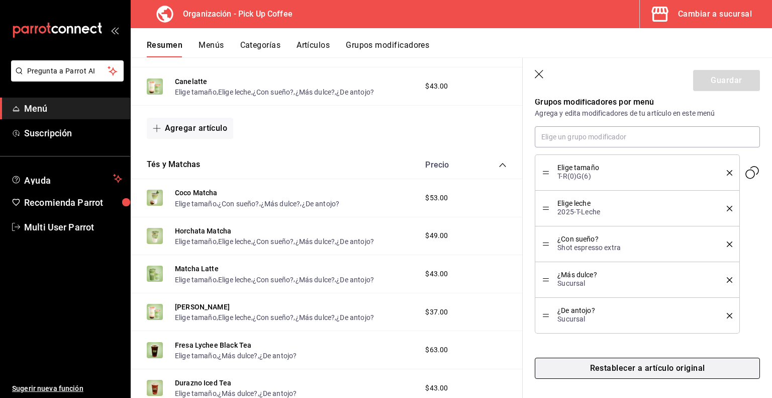
click at [611, 368] on button "Restablecer a artículo original" at bounding box center [647, 368] width 225 height 21
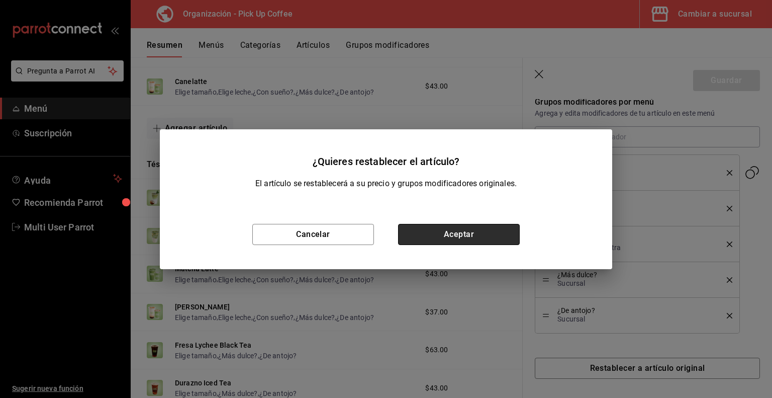
click at [435, 234] on button "Aceptar" at bounding box center [459, 234] width 122 height 21
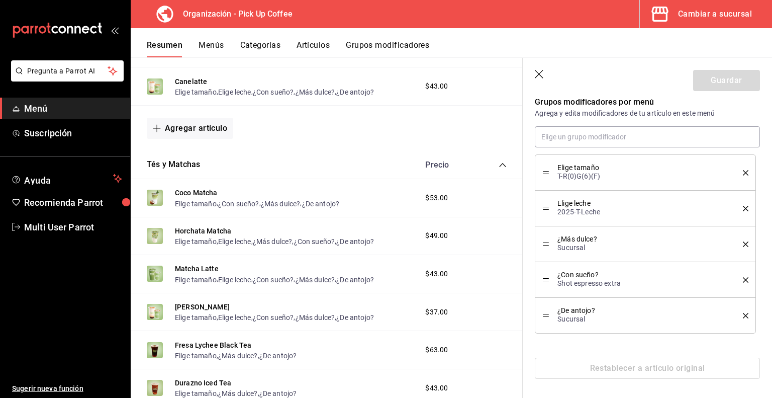
click at [205, 45] on button "Menús" at bounding box center [211, 48] width 25 height 17
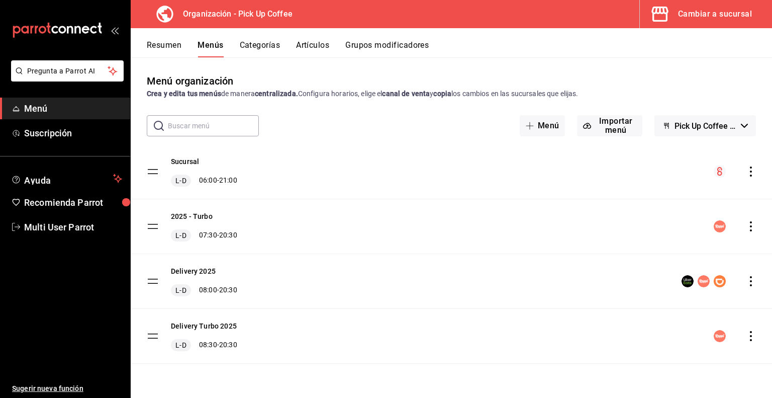
click at [747, 171] on icon "actions" at bounding box center [751, 171] width 10 height 10
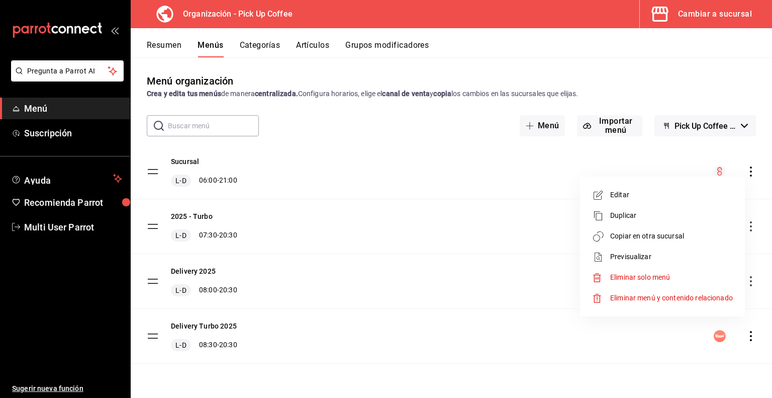
click at [624, 260] on span "Previsualizar" at bounding box center [672, 256] width 123 height 11
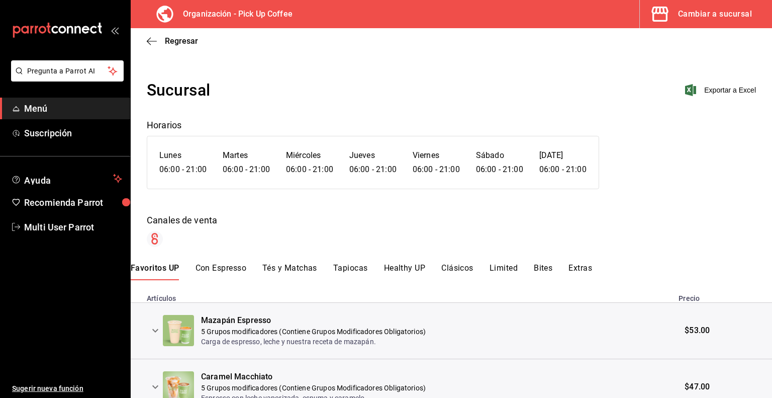
scroll to position [21, 0]
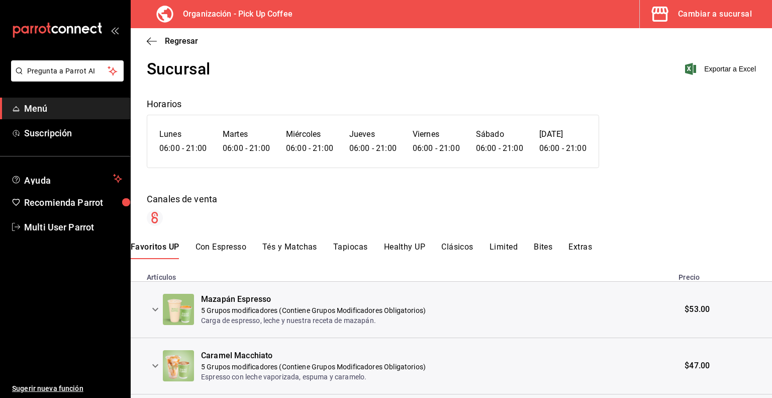
click at [458, 245] on button "Clásicos" at bounding box center [458, 250] width 32 height 17
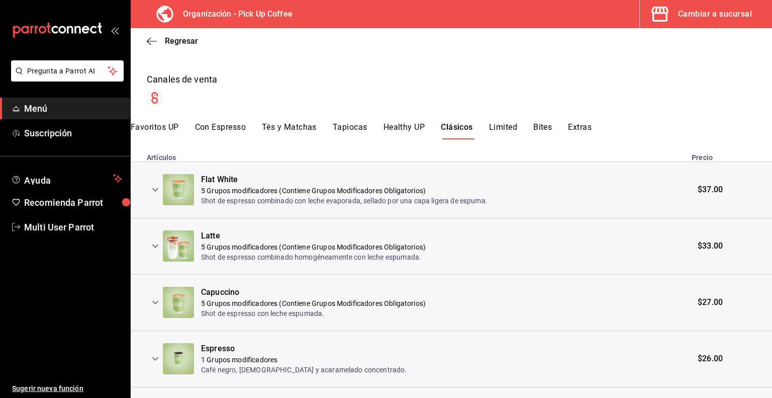
scroll to position [142, 0]
click at [155, 189] on icon "expand row" at bounding box center [155, 189] width 6 height 4
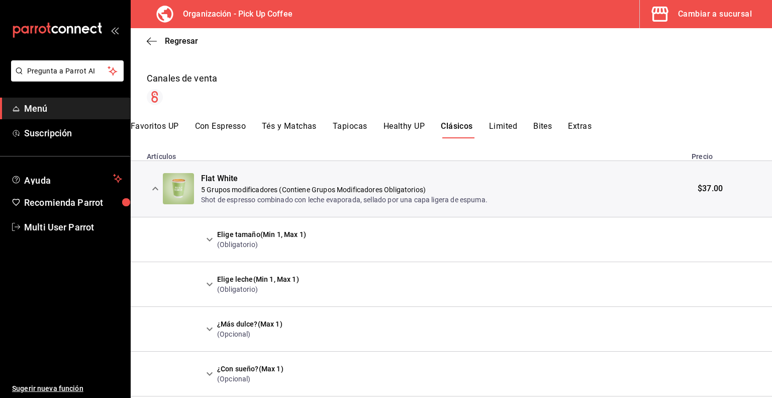
click at [209, 240] on icon "expand row" at bounding box center [210, 240] width 6 height 4
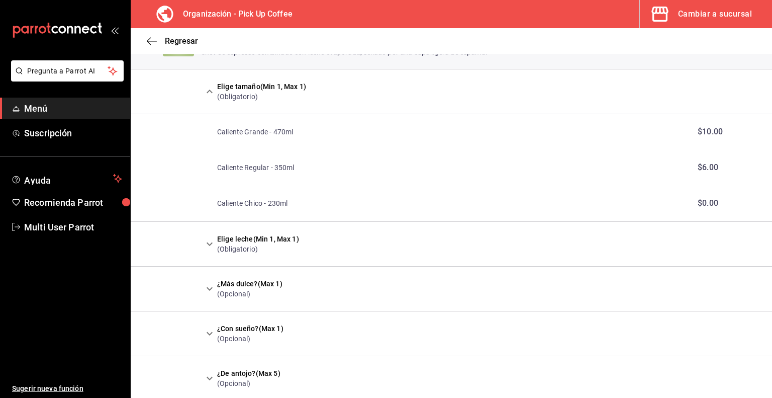
scroll to position [291, 0]
click at [209, 240] on icon "expand row" at bounding box center [210, 243] width 12 height 12
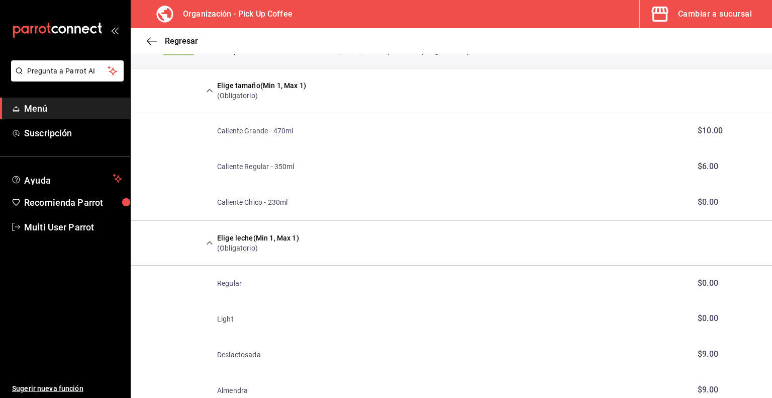
drag, startPoint x: 209, startPoint y: 240, endPoint x: 215, endPoint y: 260, distance: 21.0
click at [215, 260] on td "Elige leche (Min 1, Max 1) (Obligatorio)" at bounding box center [443, 242] width 485 height 45
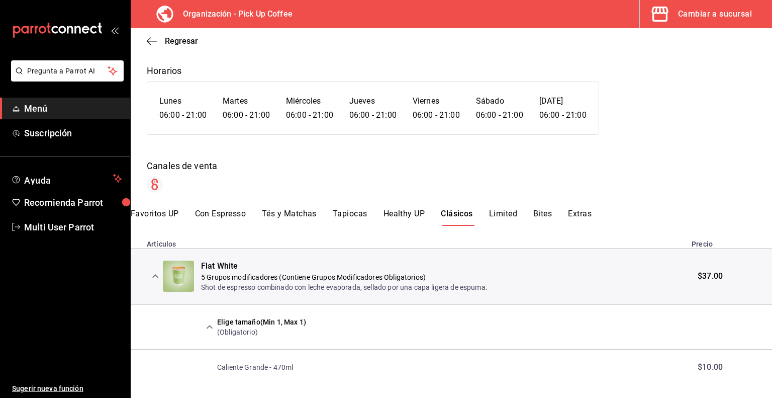
scroll to position [38, 0]
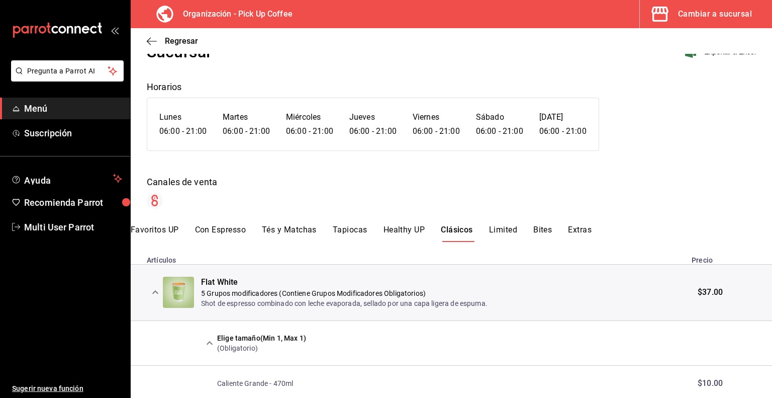
click at [154, 293] on icon "expand row" at bounding box center [155, 292] width 12 height 12
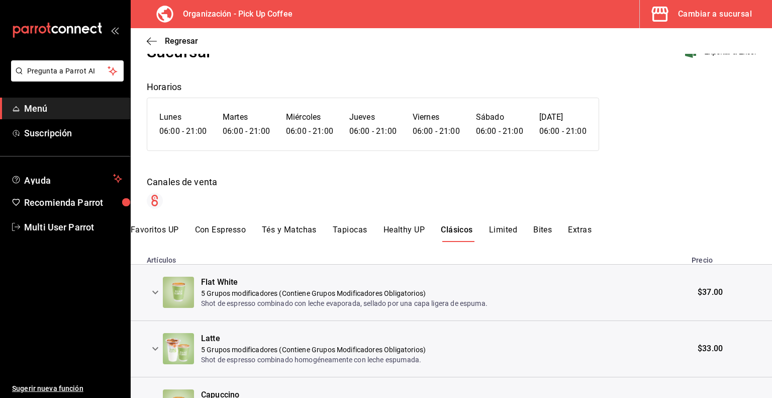
scroll to position [175, 0]
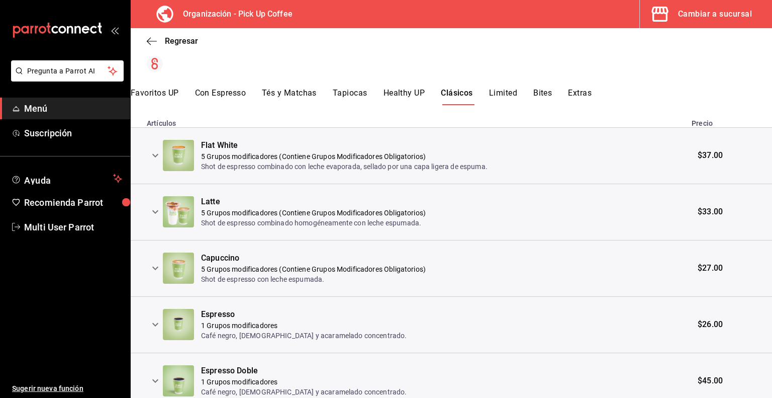
click at [153, 212] on icon "expand row" at bounding box center [155, 212] width 12 height 12
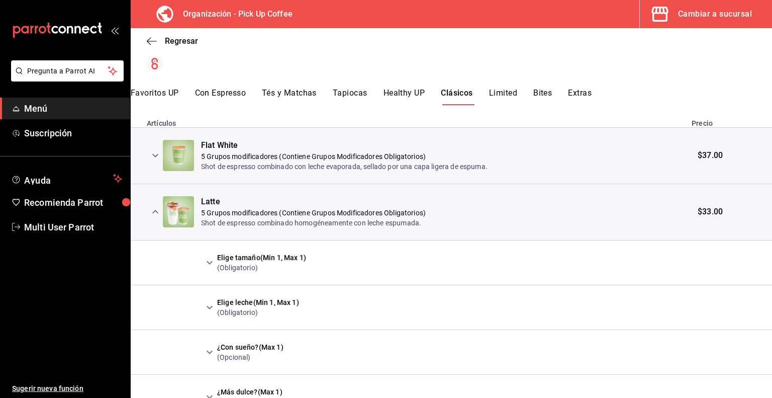
click at [208, 263] on icon "expand row" at bounding box center [210, 262] width 12 height 12
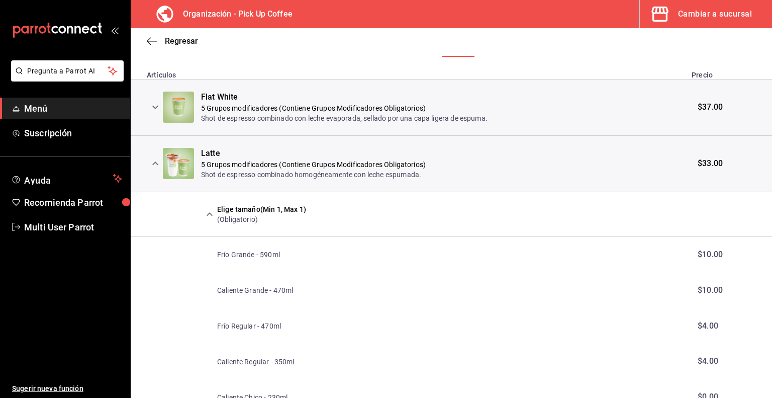
scroll to position [223, 0]
click at [155, 164] on icon "expand row" at bounding box center [155, 164] width 12 height 12
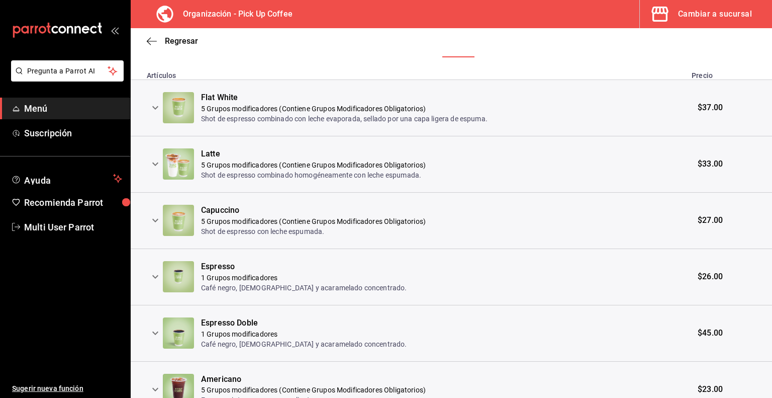
click at [156, 223] on icon "expand row" at bounding box center [155, 220] width 12 height 12
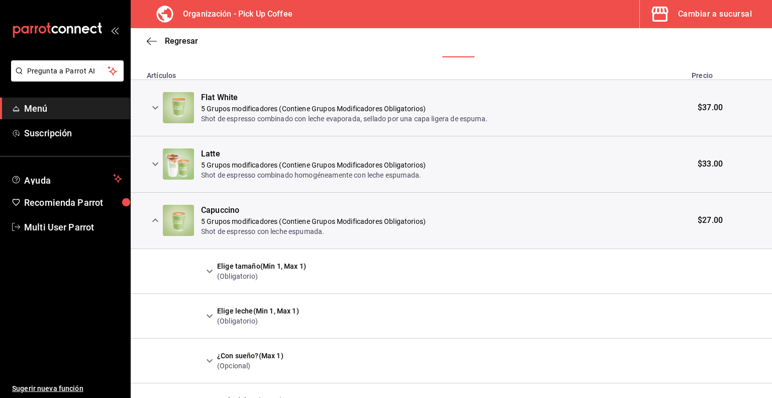
click at [208, 270] on icon "expand row" at bounding box center [210, 271] width 6 height 4
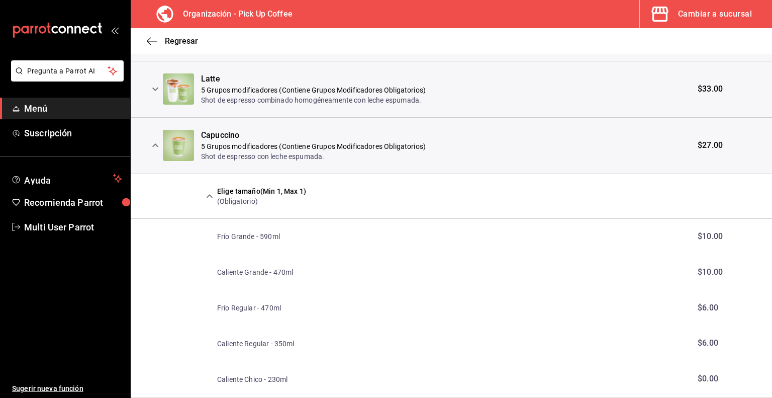
scroll to position [319, 0]
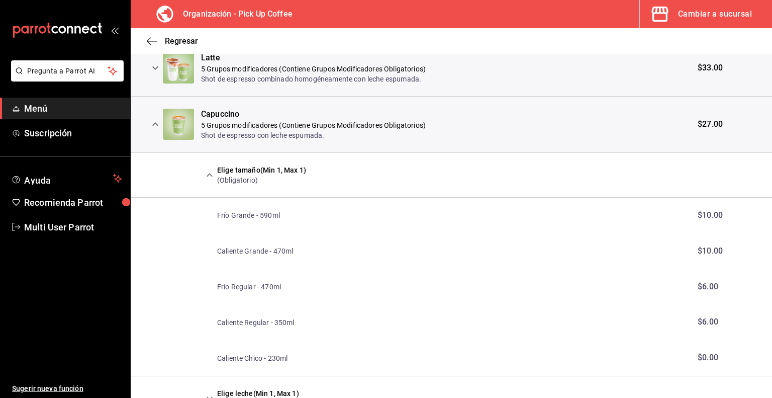
click at [211, 116] on div "Capuccino" at bounding box center [313, 115] width 225 height 12
click at [149, 39] on icon "button" at bounding box center [152, 41] width 10 height 9
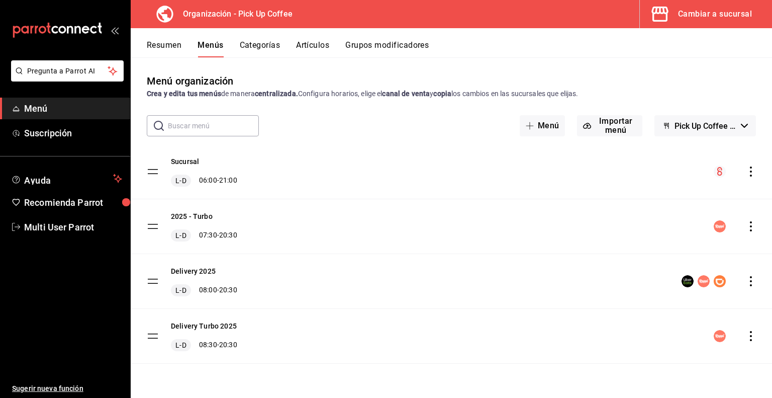
click at [751, 177] on div "menu-maker-table" at bounding box center [735, 171] width 42 height 12
click at [748, 172] on icon "actions" at bounding box center [751, 171] width 10 height 10
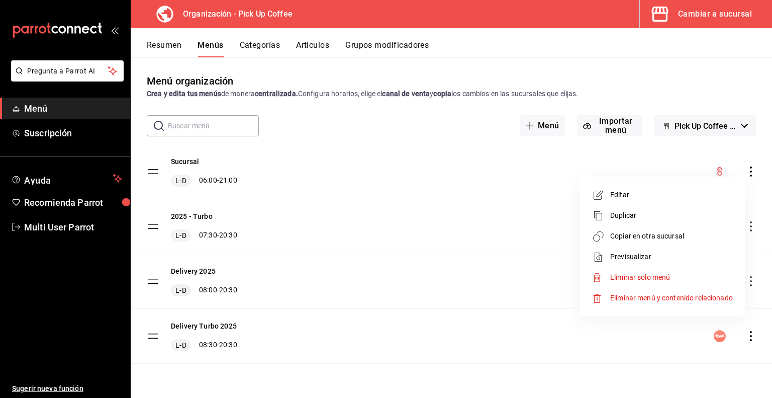
click at [625, 251] on li "Previsualizar" at bounding box center [662, 256] width 157 height 21
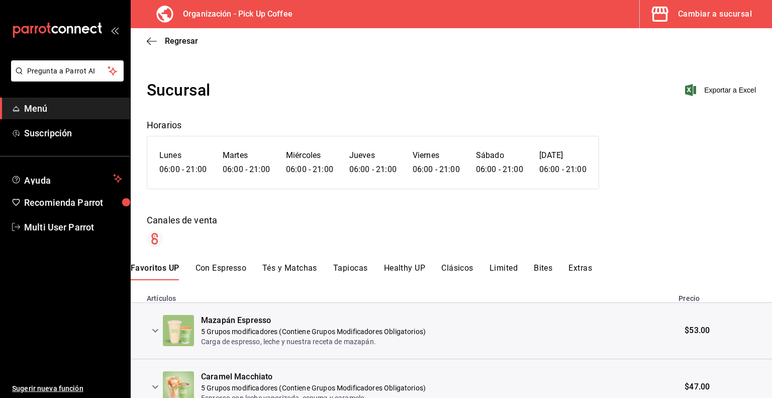
click at [445, 266] on button "Clásicos" at bounding box center [458, 271] width 32 height 17
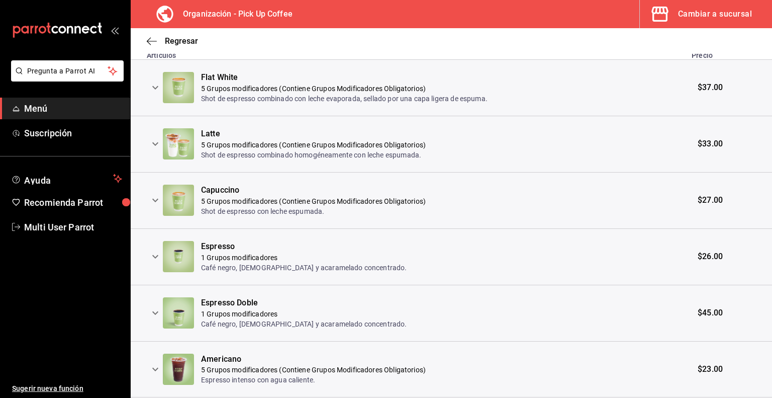
scroll to position [243, 0]
click at [157, 200] on icon "expand row" at bounding box center [155, 200] width 12 height 12
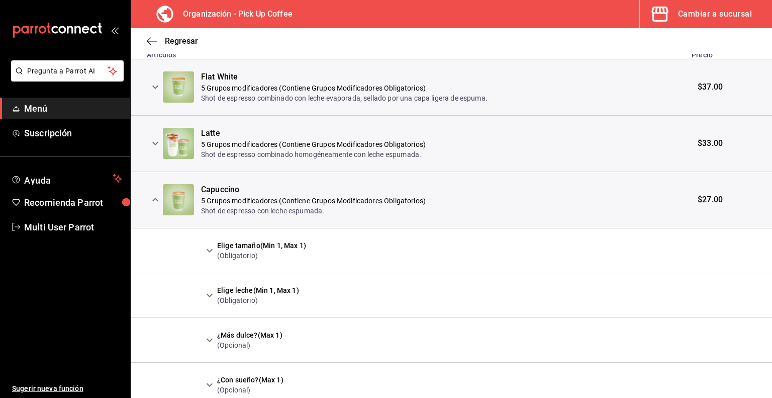
click at [208, 249] on icon "expand row" at bounding box center [210, 250] width 12 height 12
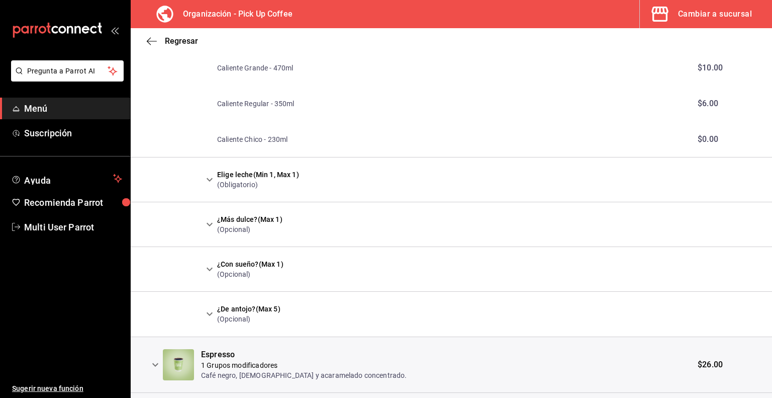
scroll to position [467, 0]
click at [208, 175] on icon "expand row" at bounding box center [210, 179] width 12 height 12
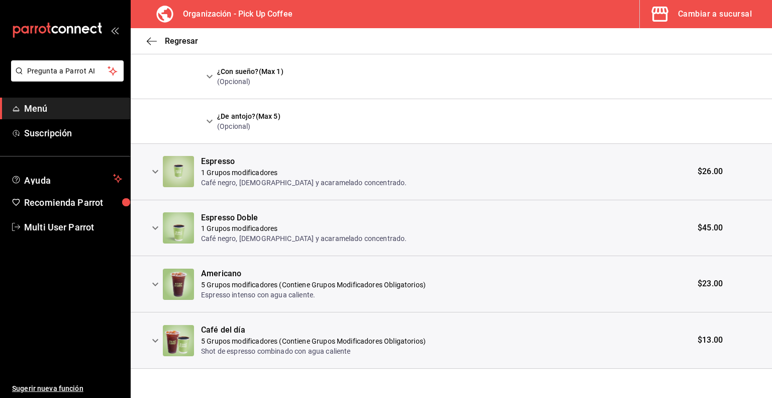
scroll to position [911, 0]
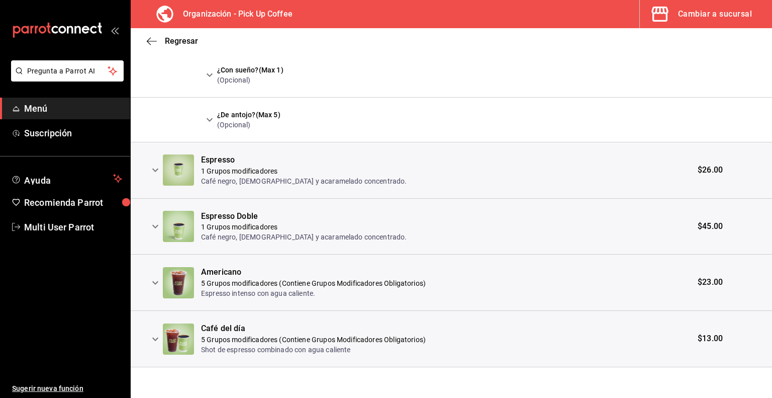
click at [155, 166] on icon "expand row" at bounding box center [155, 170] width 12 height 12
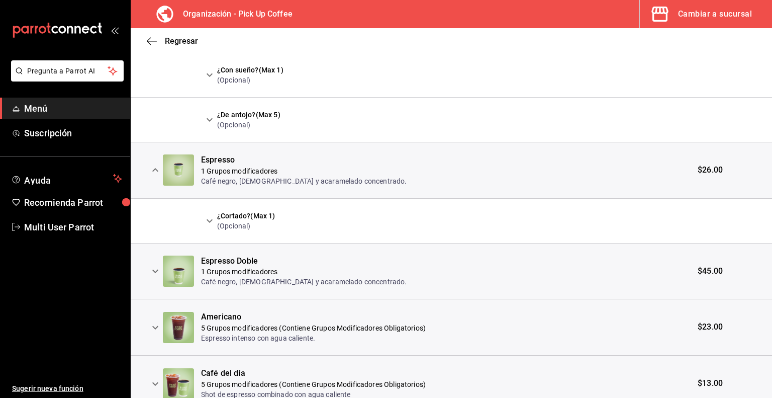
click at [211, 219] on icon "expand row" at bounding box center [210, 221] width 6 height 4
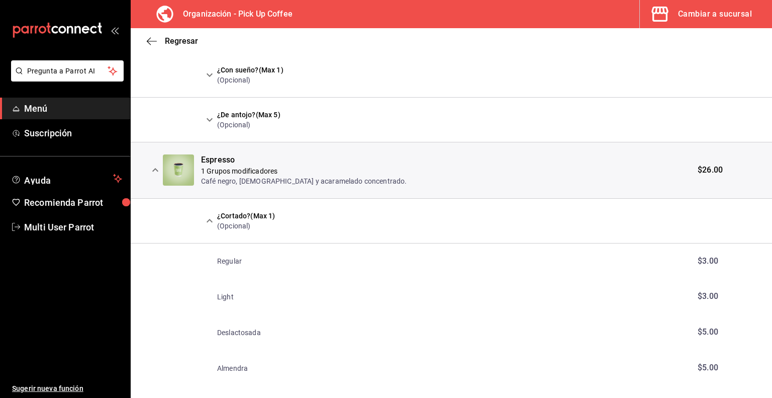
click at [211, 219] on icon "expand row" at bounding box center [210, 221] width 6 height 4
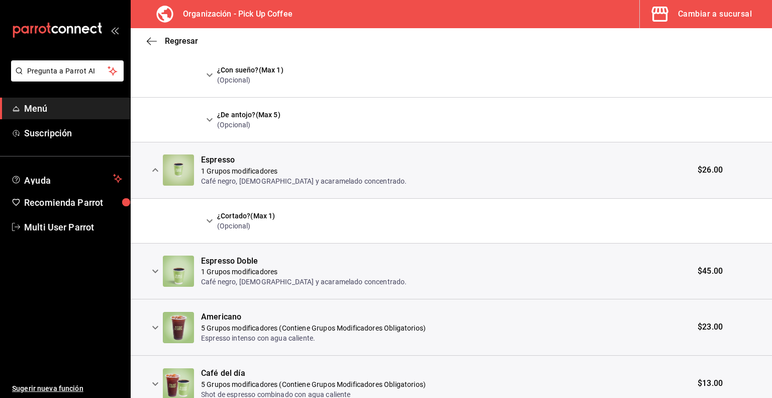
scroll to position [956, 0]
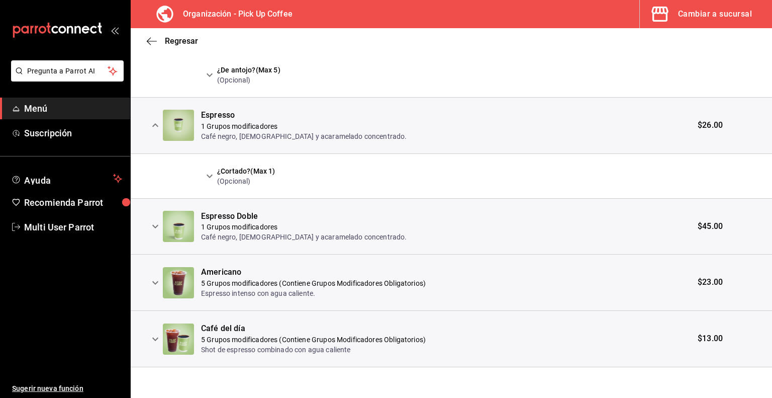
click at [157, 225] on icon "expand row" at bounding box center [155, 227] width 6 height 4
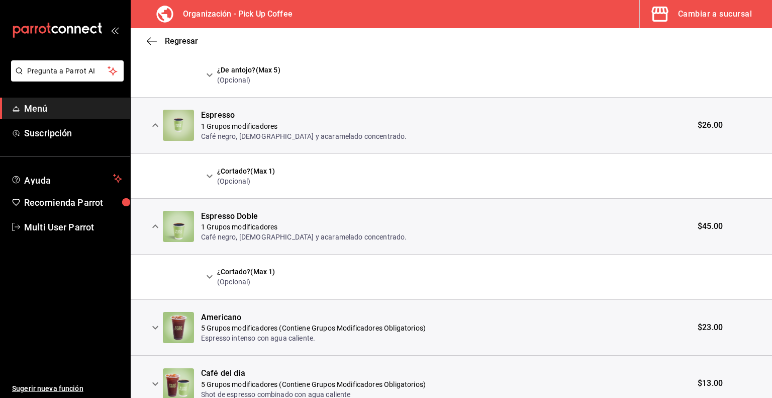
scroll to position [1000, 0]
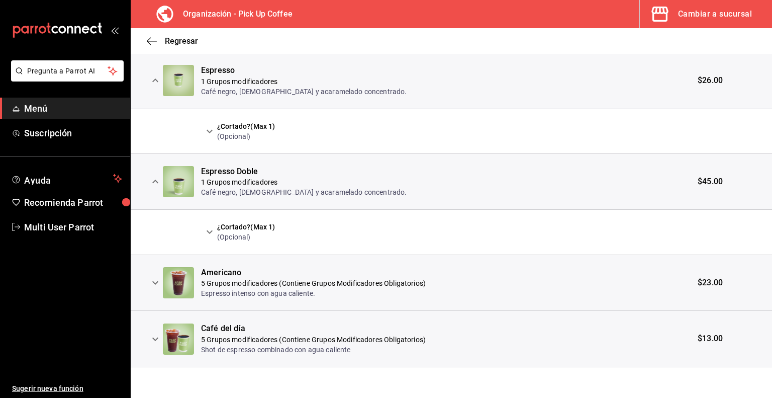
click at [210, 232] on icon "expand row" at bounding box center [210, 232] width 12 height 12
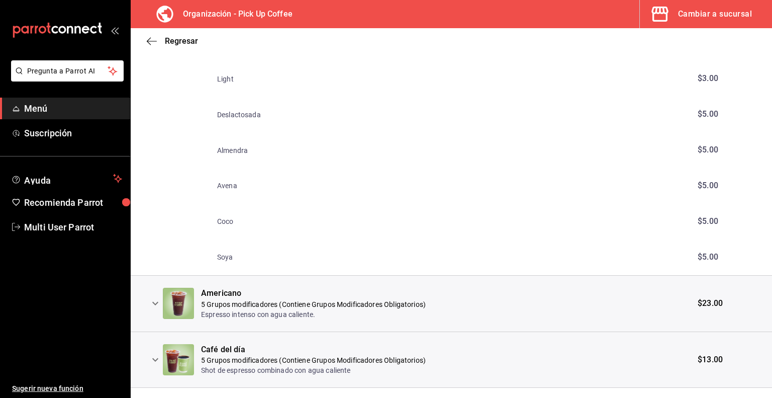
scroll to position [1250, 0]
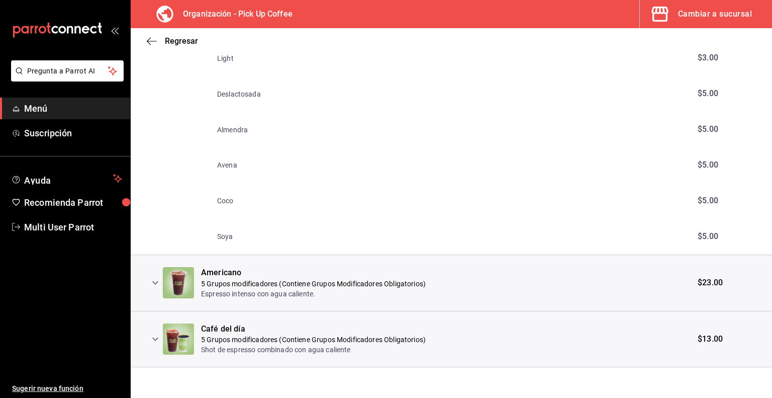
click at [156, 281] on icon "expand row" at bounding box center [155, 283] width 6 height 4
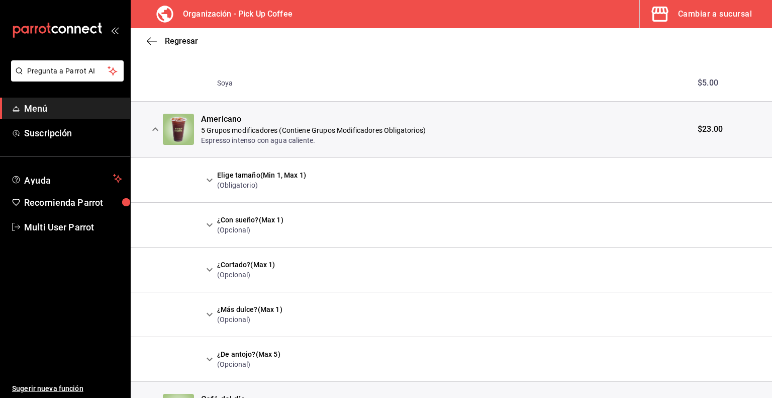
scroll to position [1404, 0]
click at [210, 177] on icon "expand row" at bounding box center [210, 180] width 12 height 12
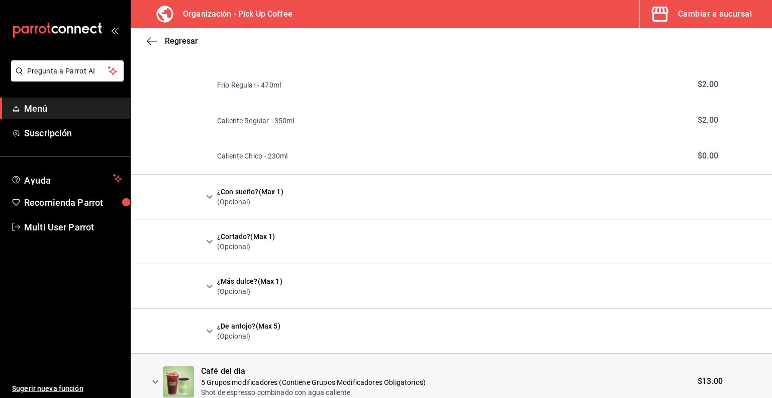
scroll to position [1613, 0]
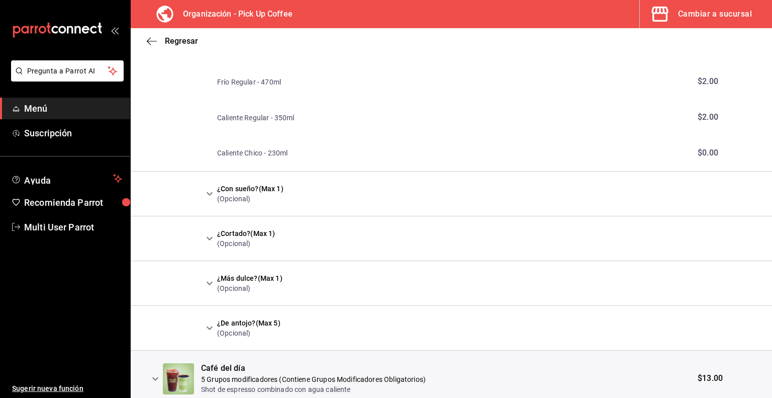
click at [207, 195] on icon "expand row" at bounding box center [210, 194] width 12 height 12
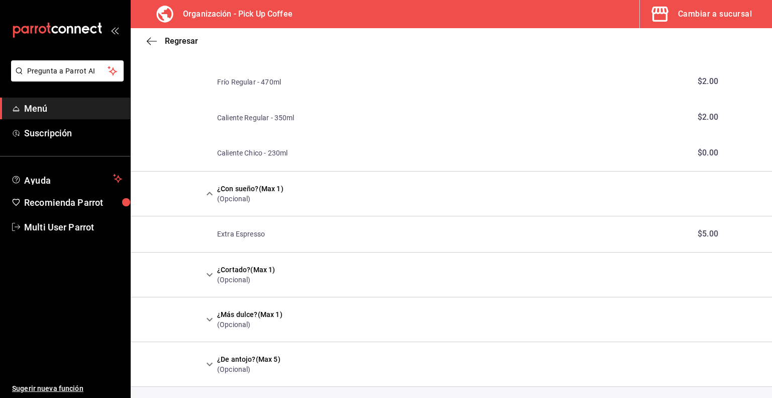
click at [207, 195] on icon "expand row" at bounding box center [210, 194] width 12 height 12
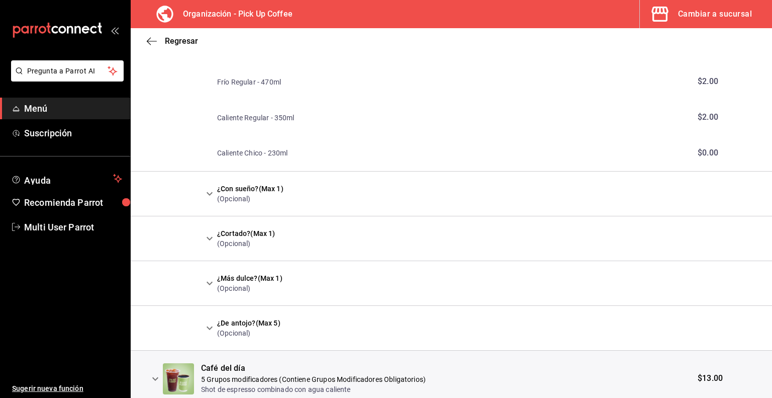
click at [207, 239] on icon "expand row" at bounding box center [210, 238] width 12 height 12
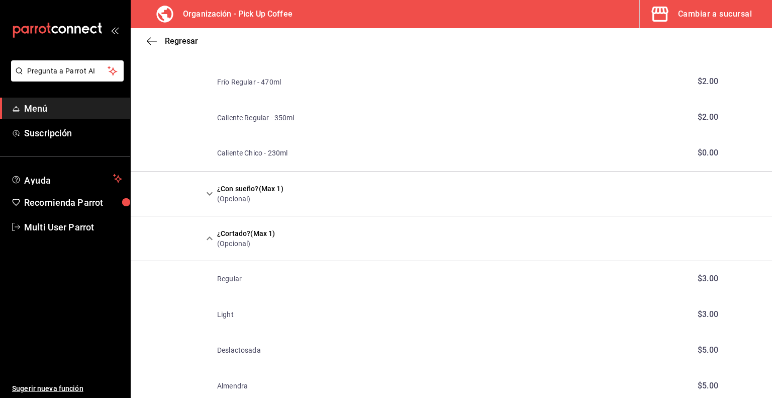
click at [207, 239] on icon "expand row" at bounding box center [210, 238] width 12 height 12
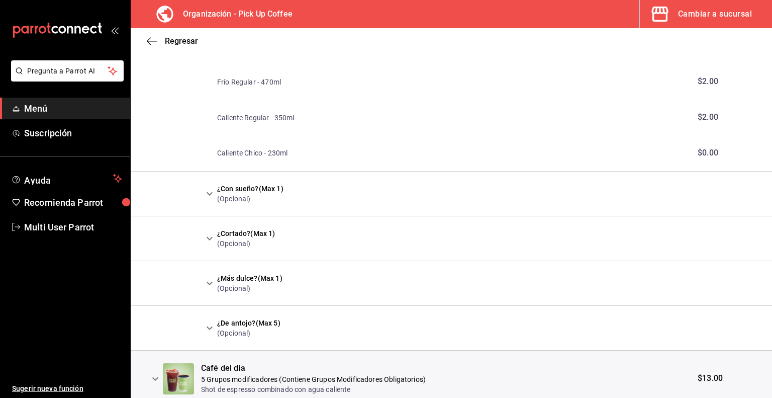
scroll to position [1652, 0]
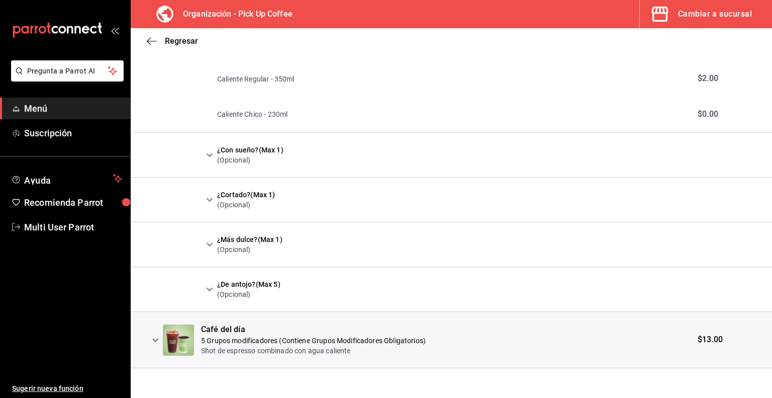
click at [154, 340] on icon "expand row" at bounding box center [155, 340] width 12 height 12
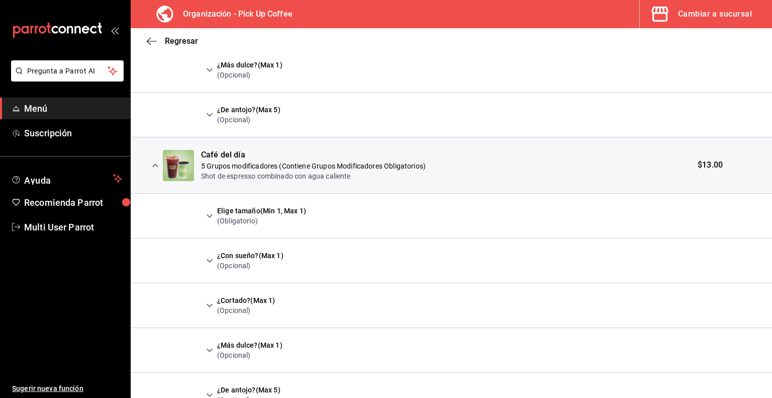
scroll to position [1827, 0]
click at [210, 215] on icon "expand row" at bounding box center [210, 216] width 12 height 12
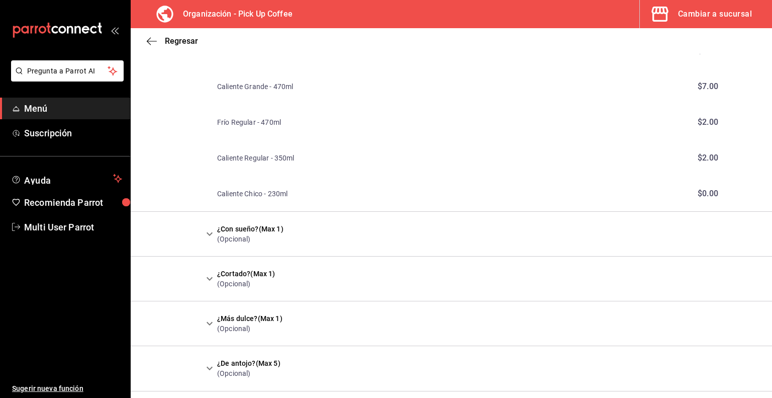
scroll to position [2032, 0]
click at [209, 233] on icon "expand row" at bounding box center [210, 233] width 12 height 12
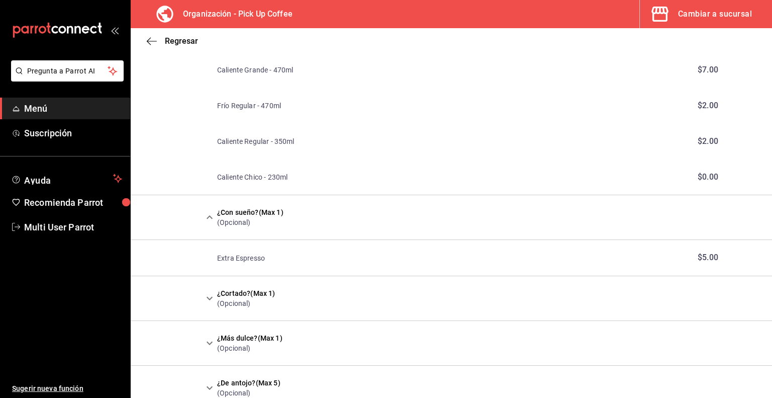
scroll to position [2059, 0]
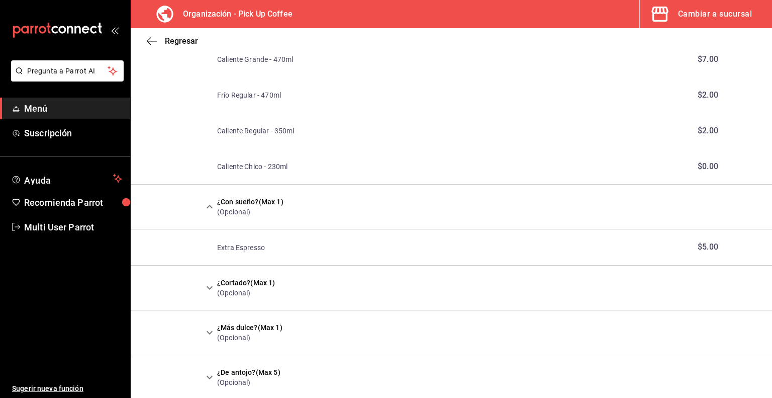
click at [206, 287] on icon "expand row" at bounding box center [210, 288] width 12 height 12
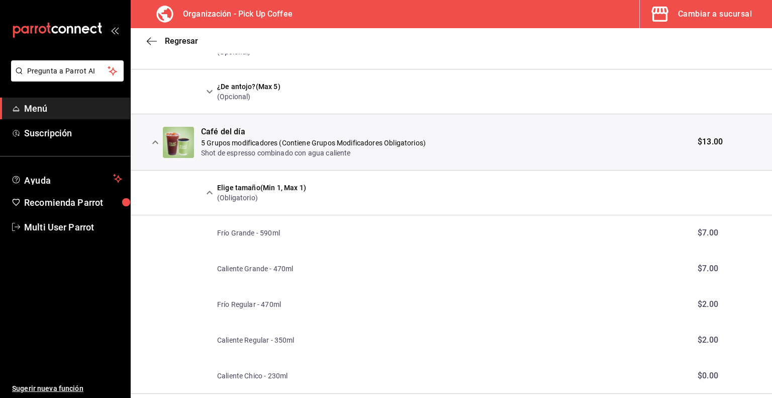
scroll to position [1768, 0]
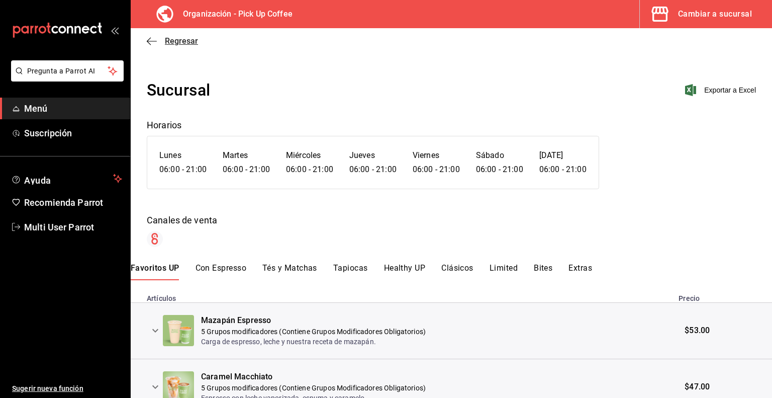
click at [163, 43] on span "Regresar" at bounding box center [172, 41] width 51 height 10
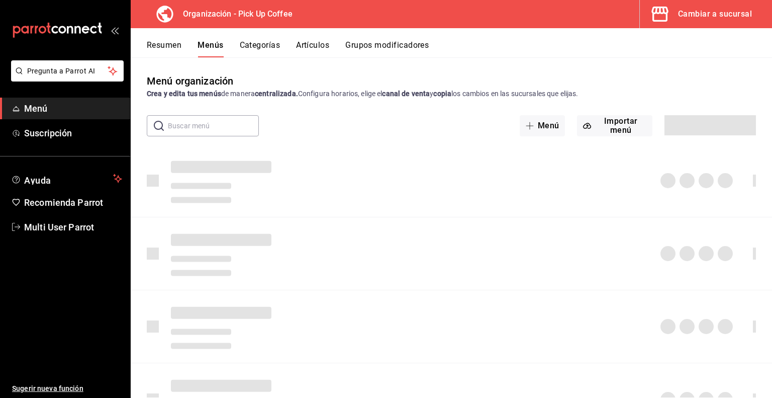
click at [324, 48] on button "Artículos" at bounding box center [312, 48] width 33 height 17
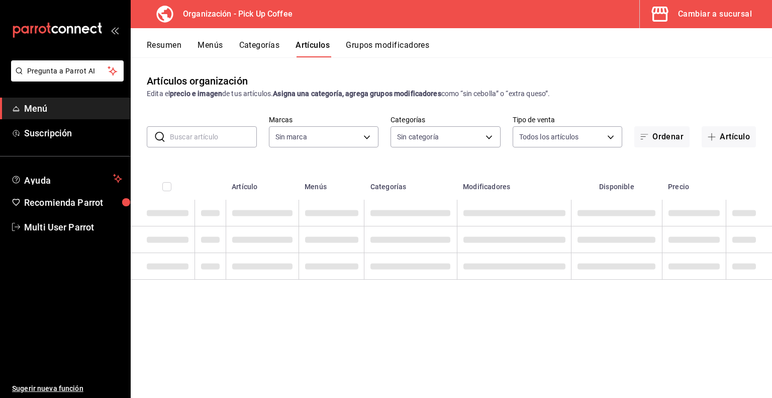
click at [217, 135] on input "text" at bounding box center [213, 137] width 87 height 20
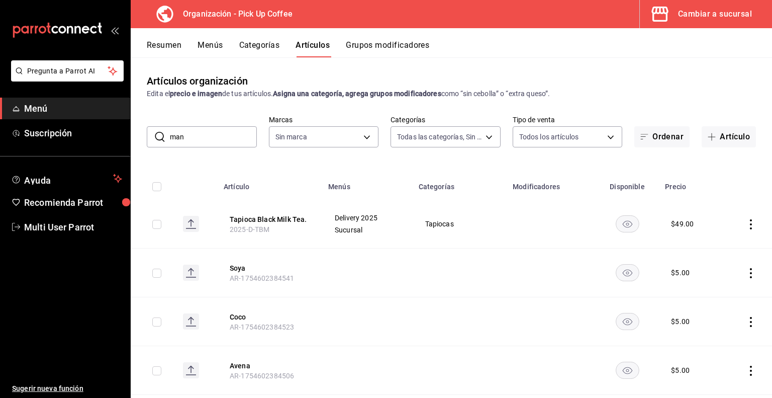
type input "[PERSON_NAME]"
type input "70abd5f8-df00-4b05-8b7c-ec83b54d00bf,8ccc16a2-3561-445f-8bfd-075aadb584e9,35199…"
type input "be2dd662-c872-4fc9-aaab-377dbd4a662e"
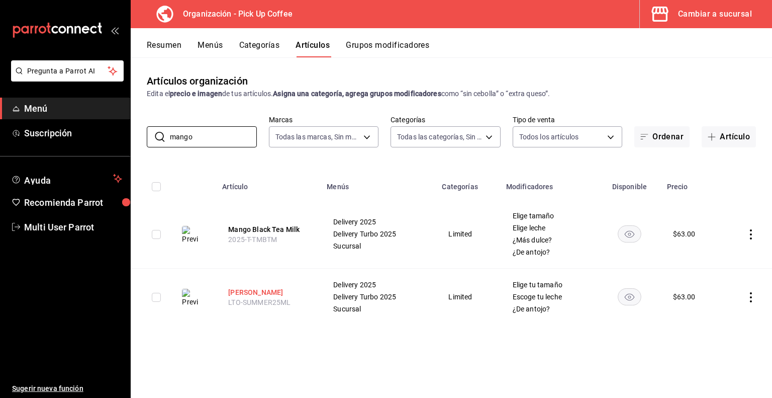
type input "mango"
click at [251, 291] on button "[PERSON_NAME]" at bounding box center [268, 292] width 80 height 10
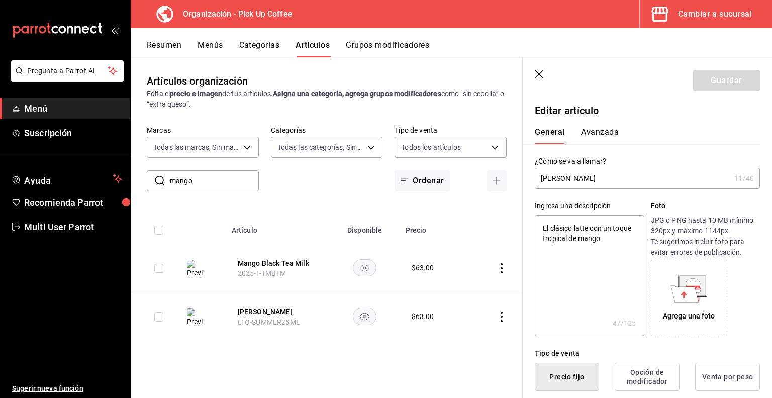
type textarea "x"
type input "$63.00"
radio input "false"
radio input "true"
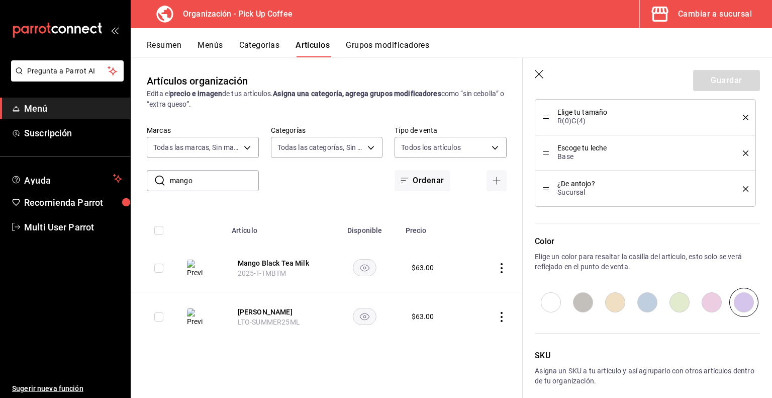
scroll to position [672, 0]
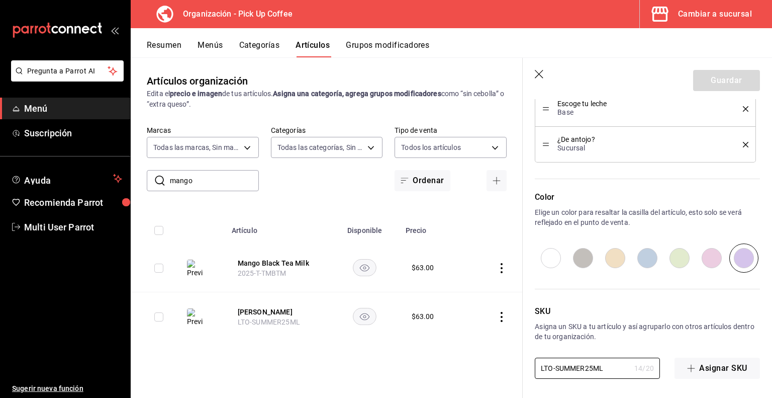
drag, startPoint x: 608, startPoint y: 370, endPoint x: 506, endPoint y: 365, distance: 101.7
click at [506, 365] on main "Artículos organización Edita el precio e imagen de tus artículos. Asigna una ca…" at bounding box center [452, 227] width 642 height 340
paste input "2025-T-LTMG"
type input "2025-T-LTMG"
type textarea "x"
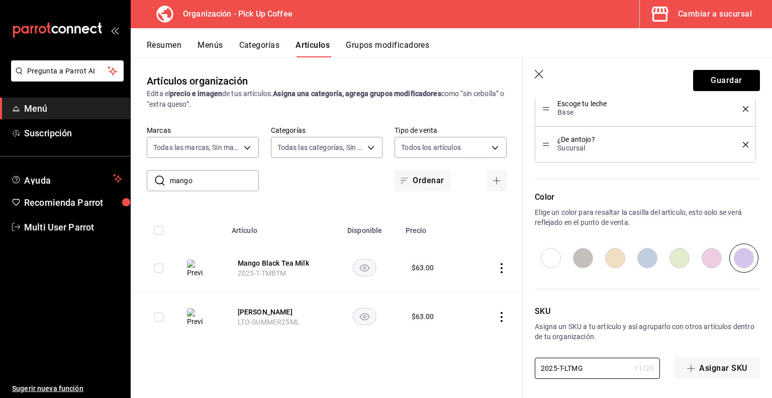
scroll to position [575, 0]
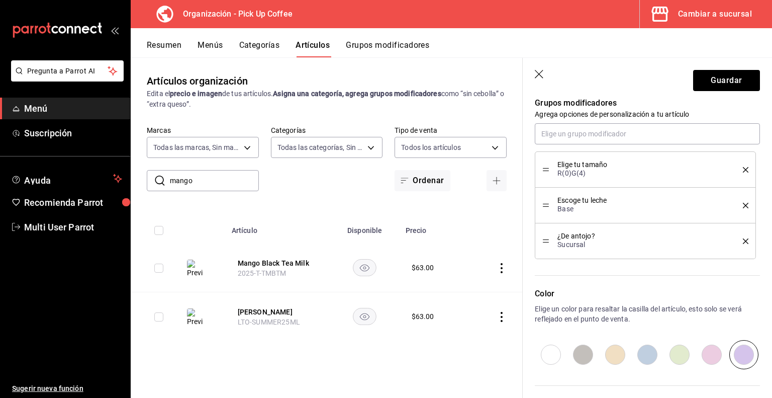
type input "2025-T-LTMG"
click at [743, 169] on icon "delete" at bounding box center [746, 170] width 6 height 6
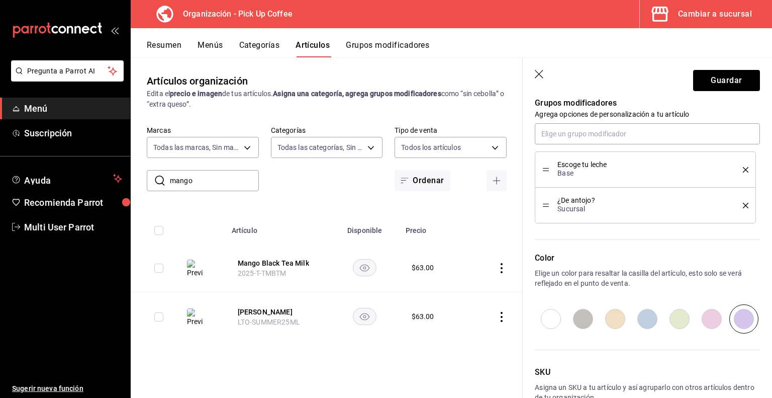
click at [743, 169] on icon "delete" at bounding box center [746, 170] width 6 height 6
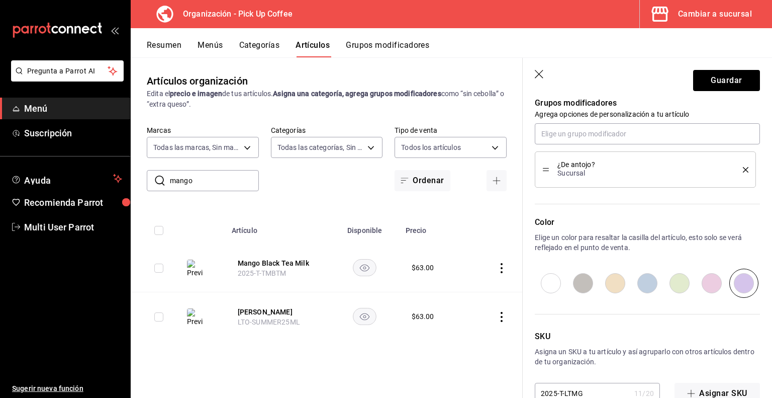
click at [743, 169] on icon "delete" at bounding box center [746, 170] width 6 height 6
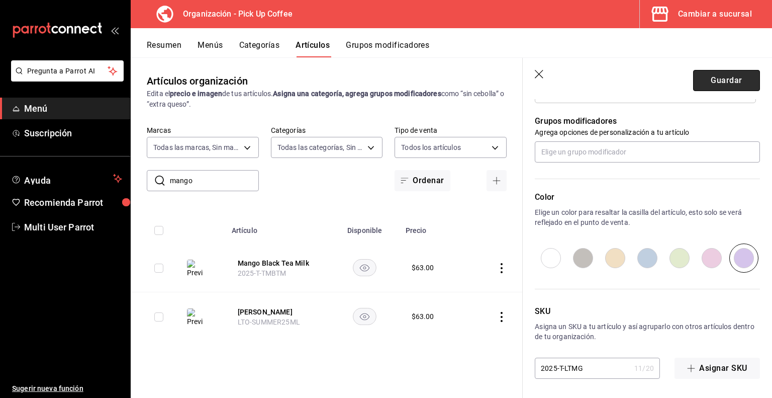
click at [712, 82] on button "Guardar" at bounding box center [727, 80] width 67 height 21
type textarea "x"
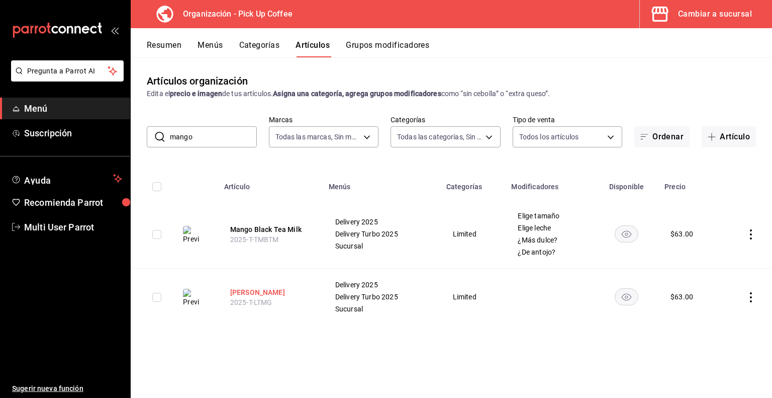
click at [252, 294] on button "[PERSON_NAME]" at bounding box center [270, 292] width 80 height 10
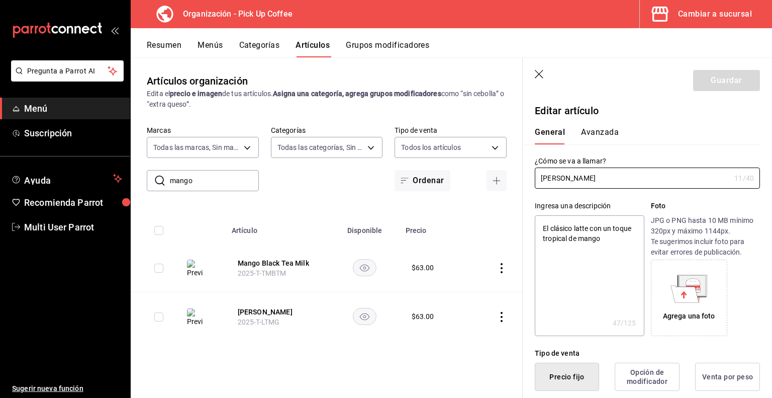
type textarea "x"
type input "$63.00"
radio input "false"
radio input "true"
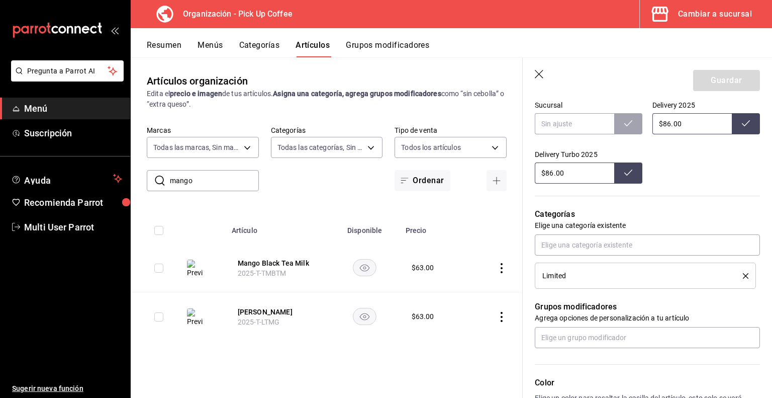
scroll to position [406, 0]
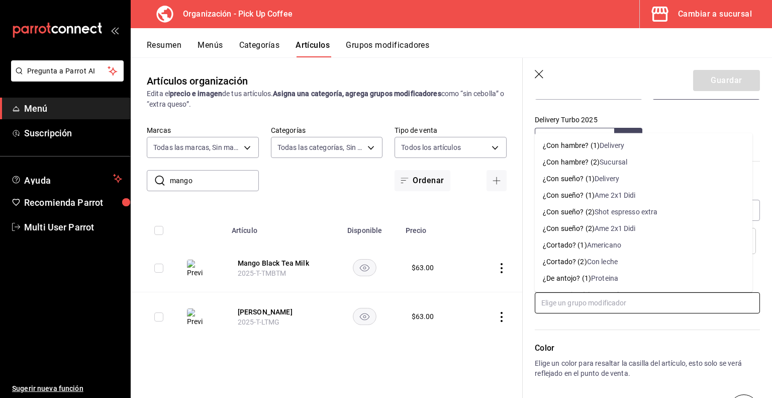
click at [552, 298] on input "text" at bounding box center [647, 302] width 225 height 21
type input "elige"
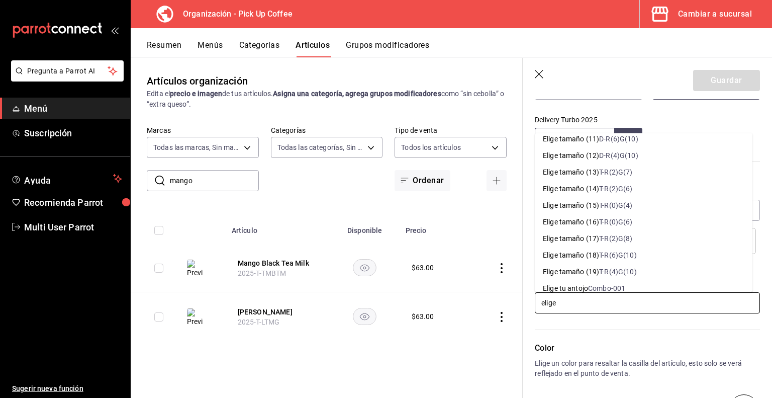
scroll to position [247, 0]
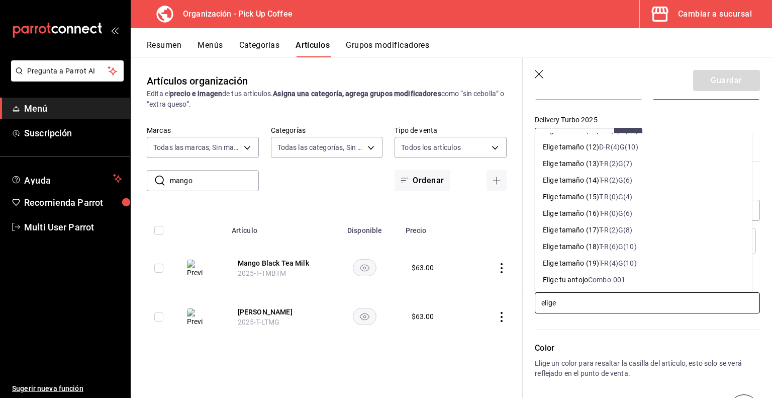
click at [616, 198] on div "T-R(0)G(4)" at bounding box center [615, 196] width 33 height 11
type textarea "x"
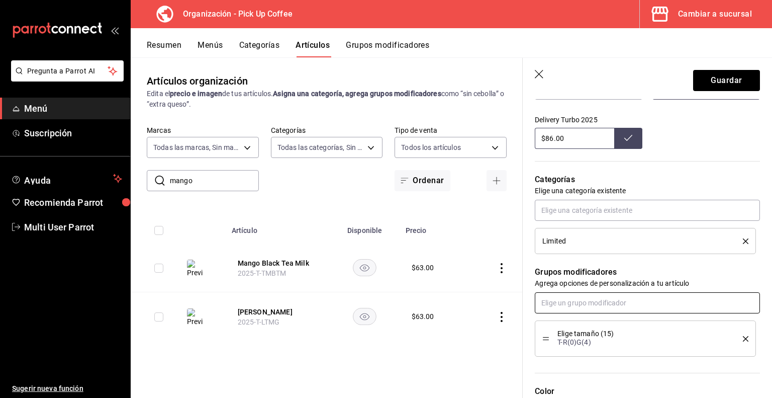
type input "¿"
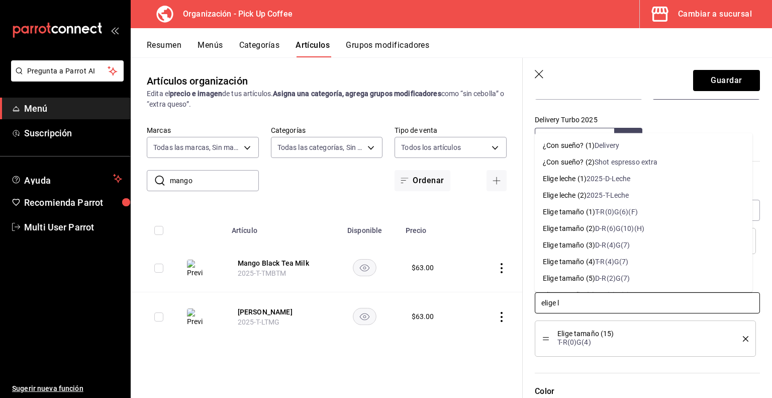
type input "elige le"
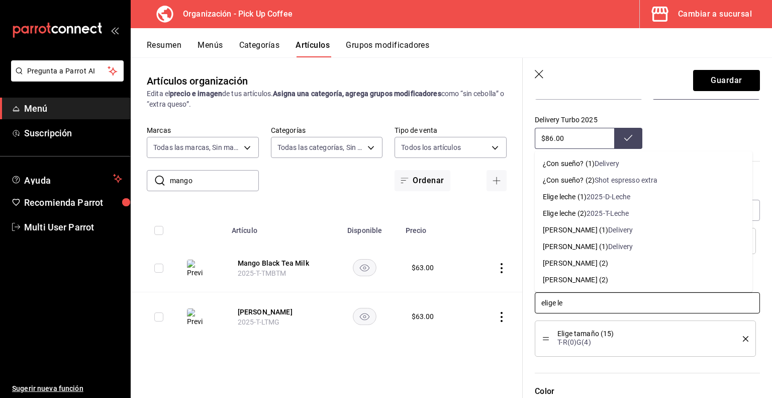
click at [582, 214] on div "Elige leche (2)" at bounding box center [565, 213] width 44 height 11
type textarea "x"
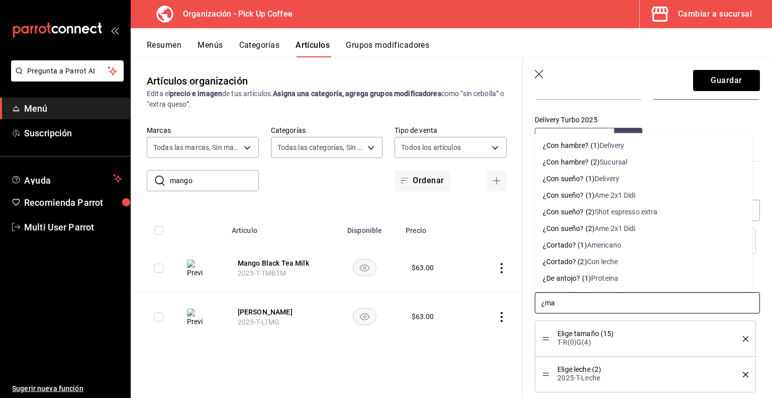
type input "¿mas"
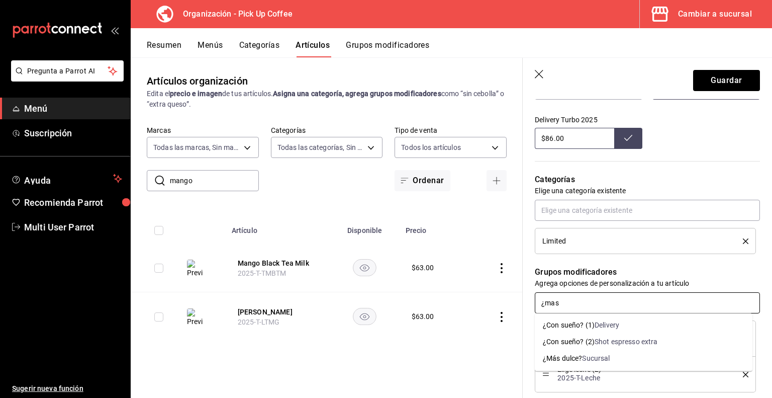
click at [582, 354] on div "Sucursal" at bounding box center [596, 358] width 28 height 11
type textarea "x"
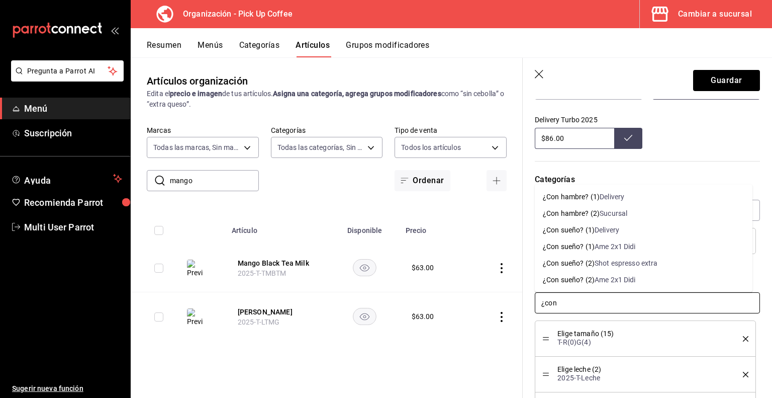
type input "¿con"
click at [614, 259] on div "Shot espresso extra" at bounding box center [626, 263] width 63 height 11
type textarea "x"
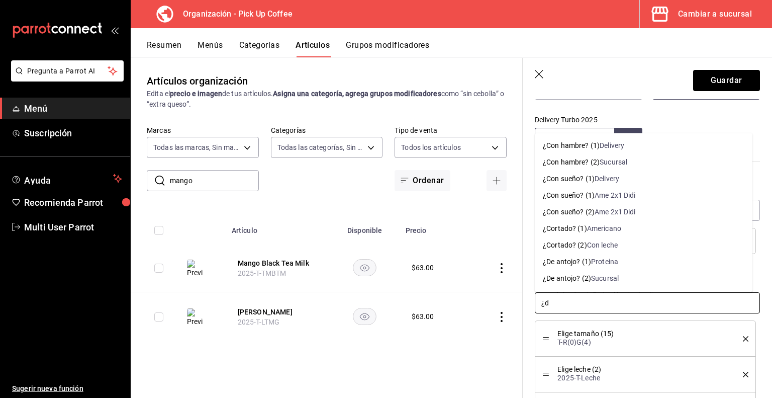
type input "¿de"
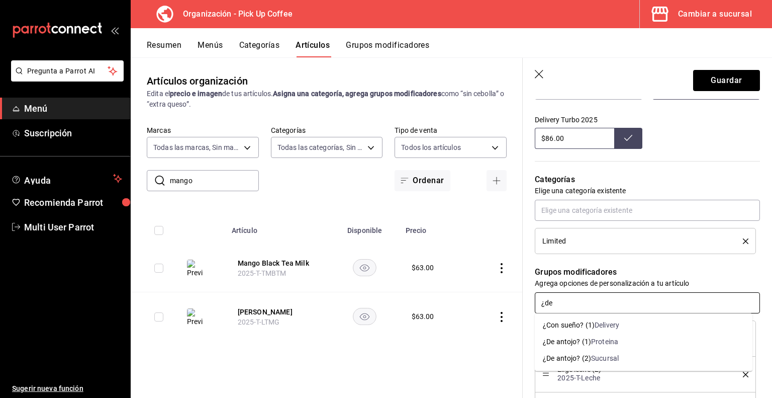
click at [571, 359] on div "¿De antojo? (2)" at bounding box center [567, 358] width 48 height 11
type textarea "x"
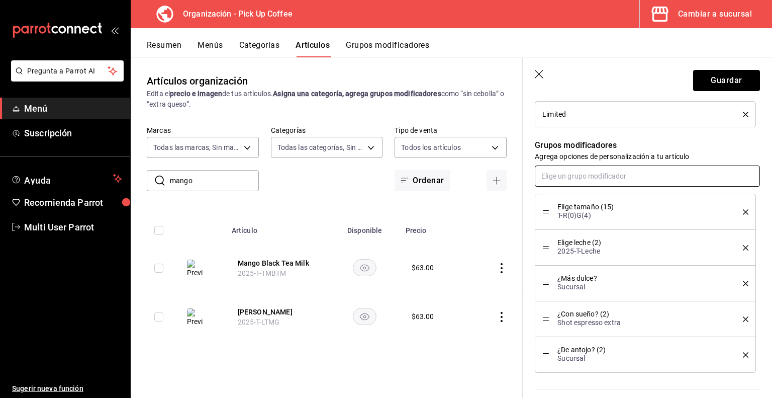
scroll to position [743, 0]
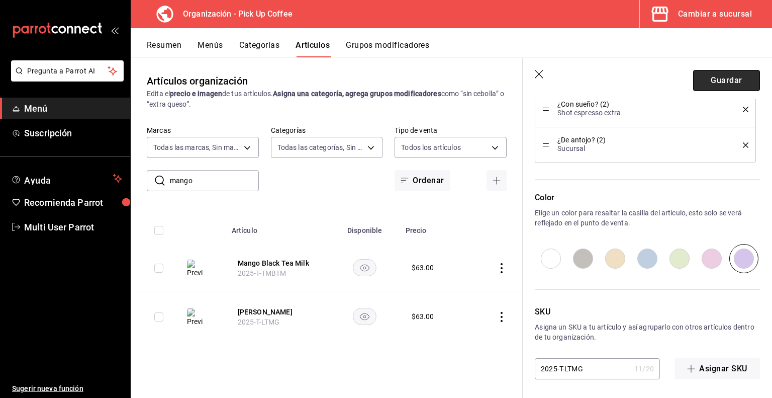
click at [718, 83] on button "Guardar" at bounding box center [727, 80] width 67 height 21
type textarea "x"
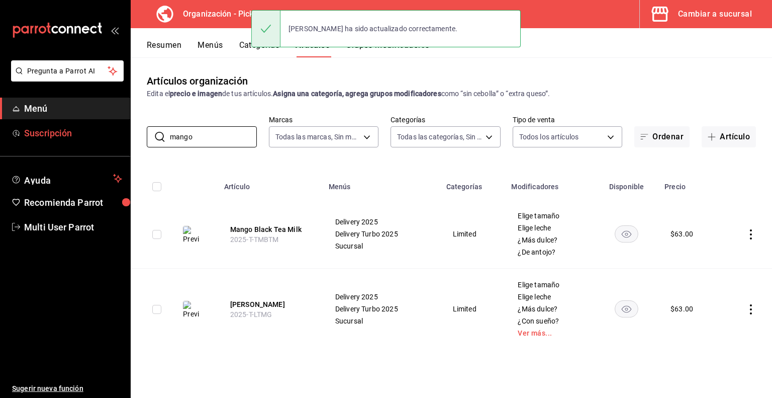
drag, startPoint x: 214, startPoint y: 140, endPoint x: 47, endPoint y: 135, distance: 167.0
click at [47, 135] on div "Pregunta a Parrot AI Menú Suscripción Ayuda Recomienda Parrot Multi User Parrot…" at bounding box center [386, 199] width 772 height 398
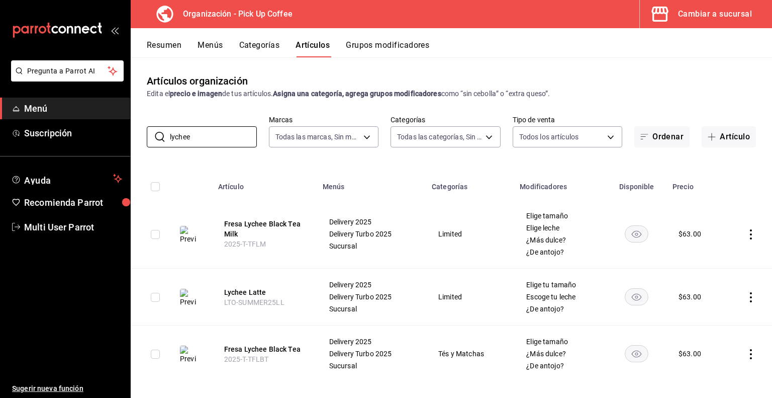
scroll to position [8, 0]
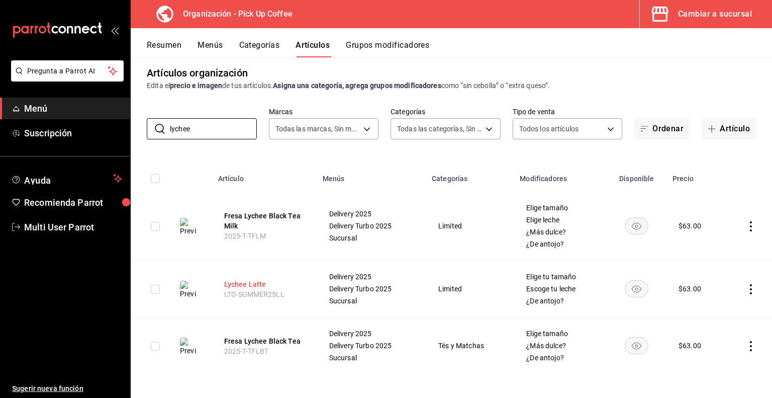
type input "lychee"
click at [247, 282] on button "Lychee Latte" at bounding box center [264, 284] width 80 height 10
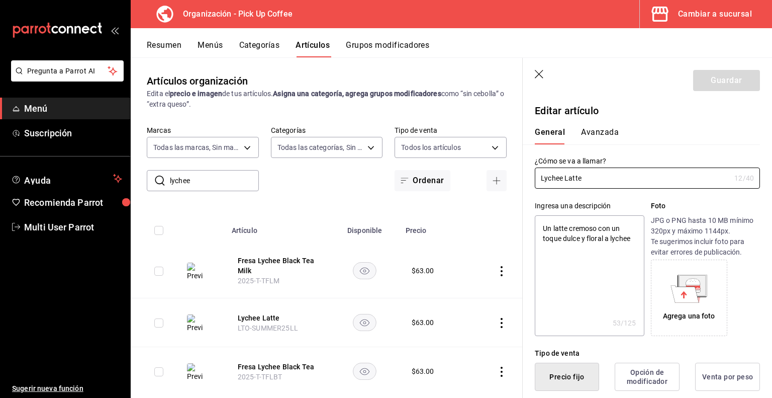
type textarea "x"
type input "$63.00"
radio input "false"
radio input "true"
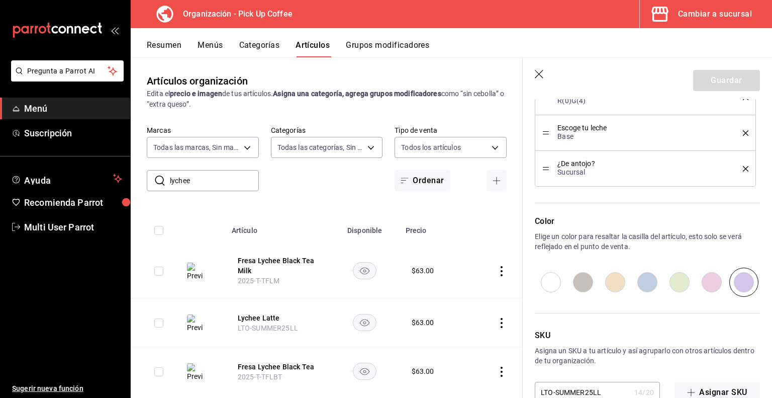
scroll to position [672, 0]
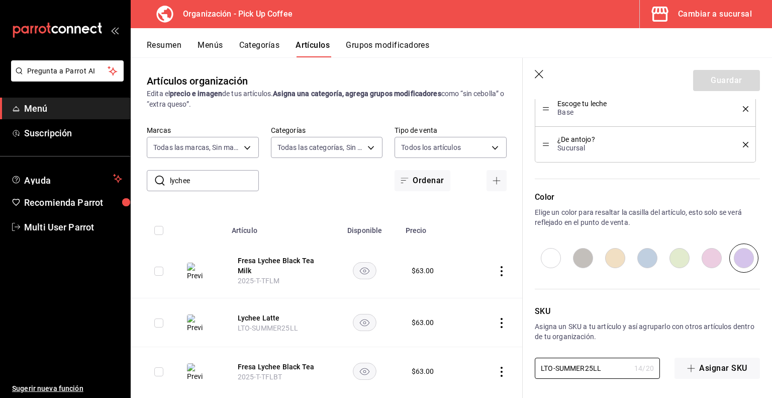
drag, startPoint x: 608, startPoint y: 368, endPoint x: 476, endPoint y: 365, distance: 131.8
click at [476, 365] on main "Artículos organización Edita el precio e imagen de tus artículos. Asigna una ca…" at bounding box center [452, 227] width 642 height 340
paste input "2025-T-LT"
type textarea "x"
type input "2025-T-LTLL"
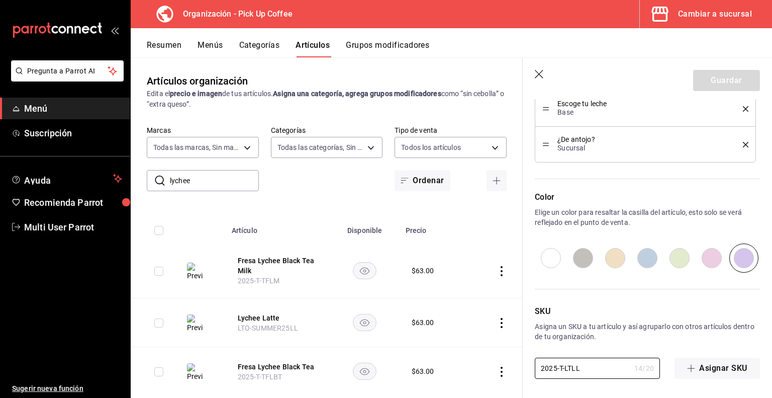
type textarea "x"
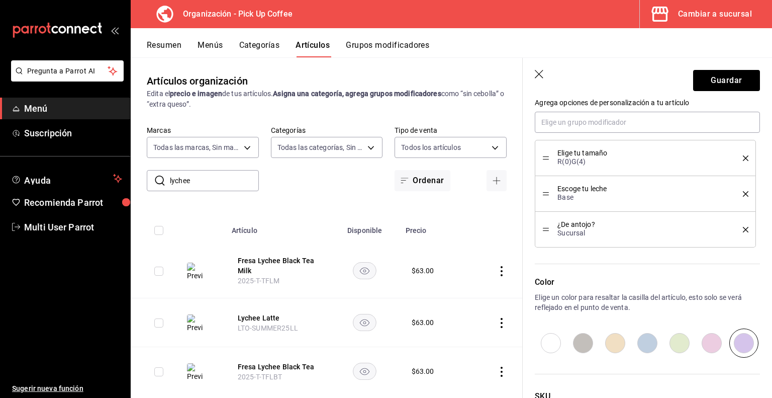
type input "2025-T-LTLL"
click at [743, 157] on icon "delete" at bounding box center [746, 158] width 6 height 6
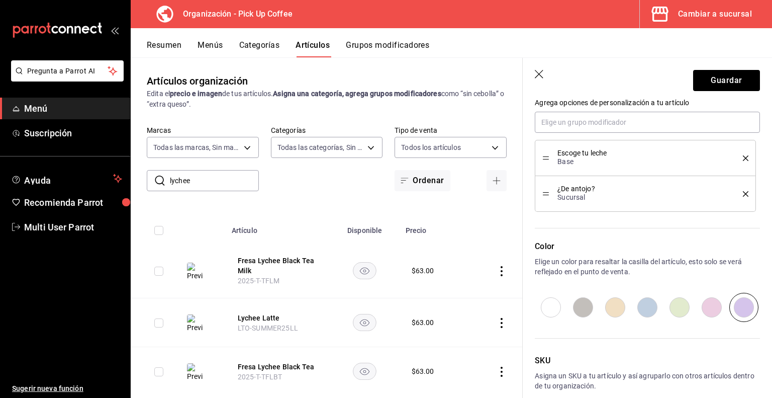
click at [743, 157] on icon "delete" at bounding box center [746, 158] width 6 height 6
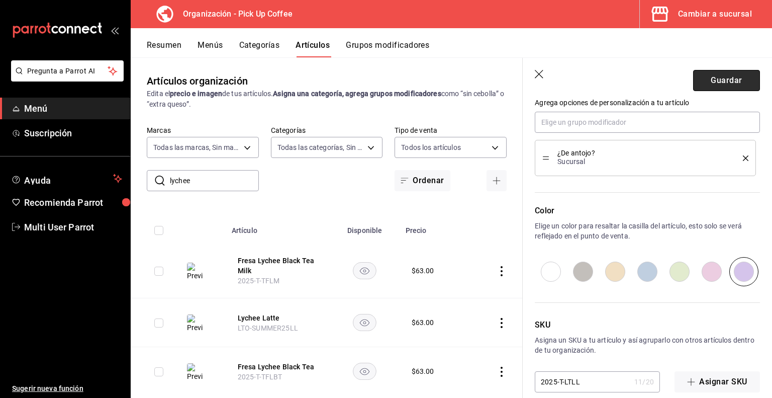
click at [720, 82] on button "Guardar" at bounding box center [727, 80] width 67 height 21
type textarea "x"
type input "AR-1755521999195"
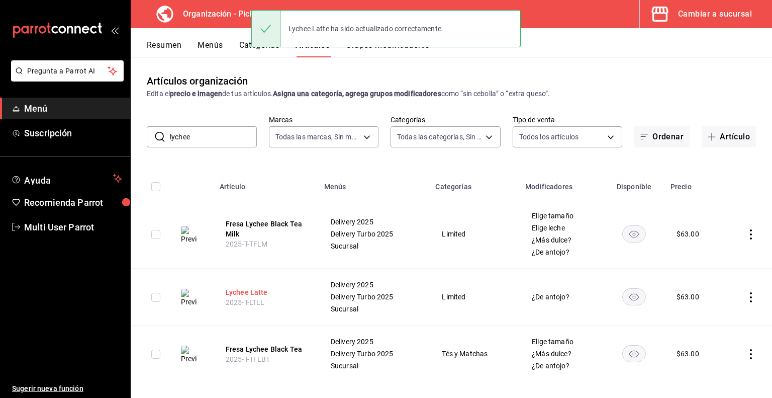
click at [247, 294] on button "Lychee Latte" at bounding box center [266, 292] width 80 height 10
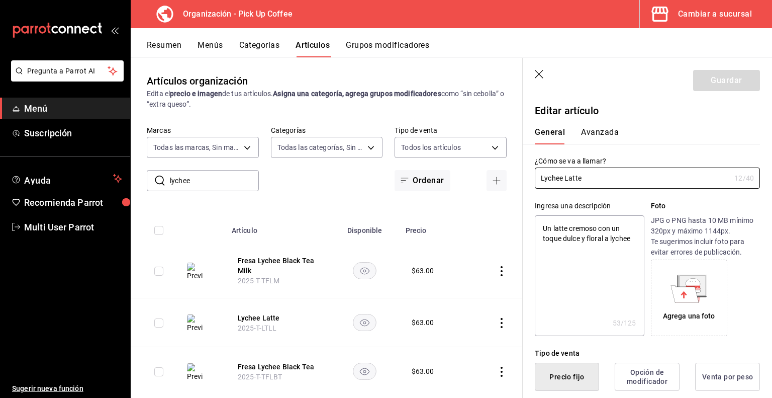
type textarea "x"
type input "$63.00"
radio input "false"
radio input "true"
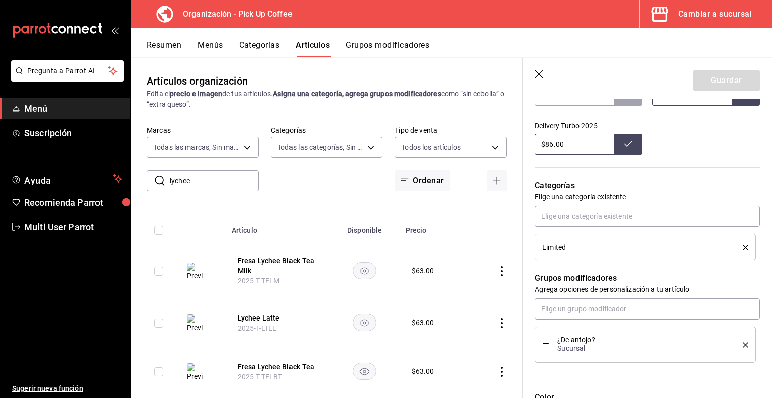
scroll to position [453, 0]
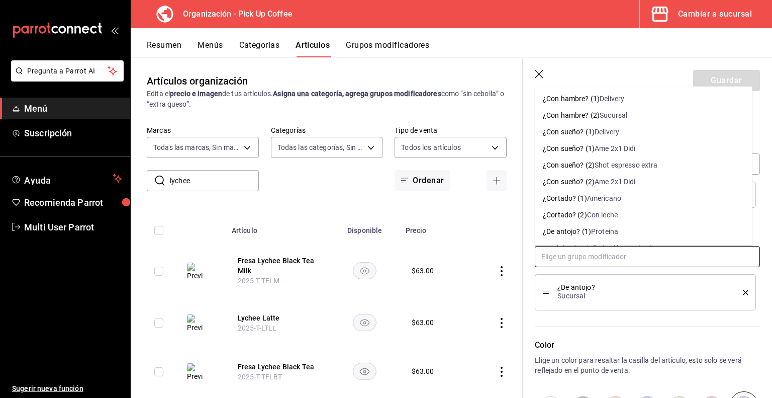
click at [576, 257] on input "text" at bounding box center [647, 256] width 225 height 21
type input "elige ta"
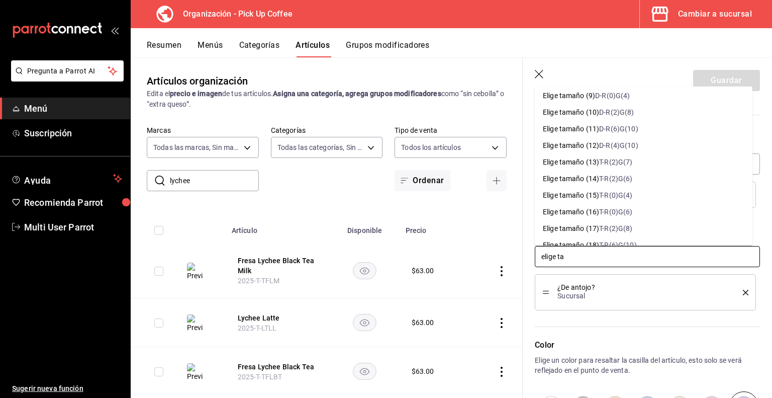
scroll to position [159, 0]
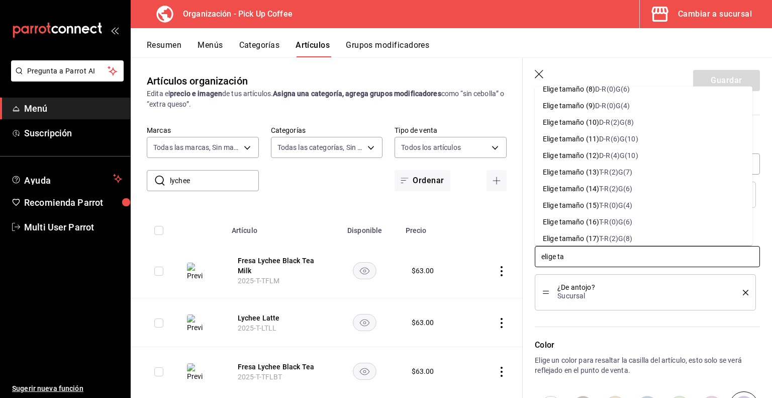
click at [604, 207] on div "T-R(0)G(4)" at bounding box center [615, 205] width 33 height 11
type textarea "x"
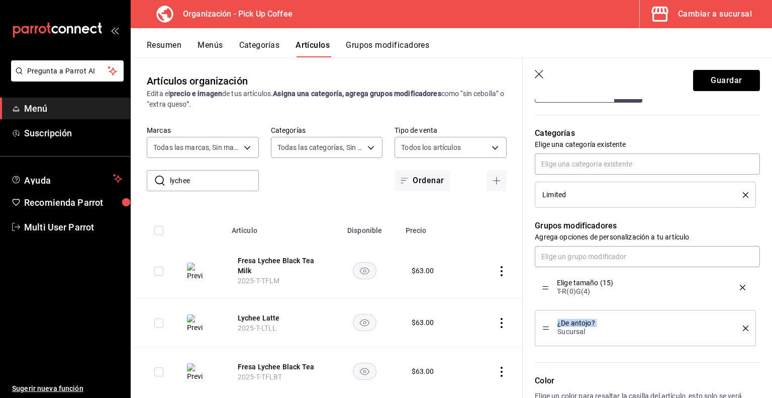
drag, startPoint x: 547, startPoint y: 327, endPoint x: 549, endPoint y: 289, distance: 38.3
type textarea "x"
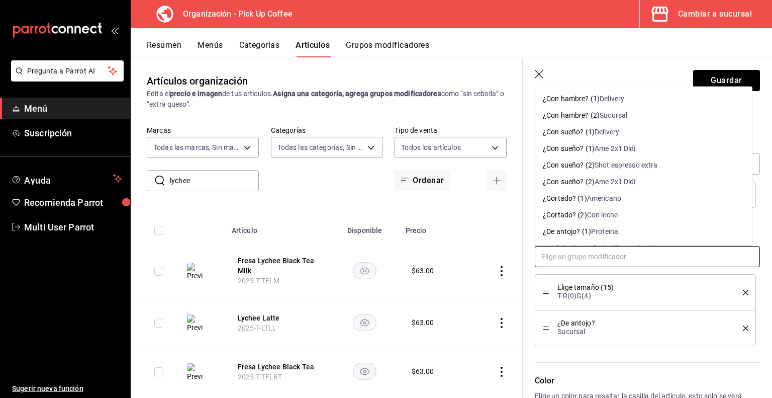
click at [569, 260] on input "text" at bounding box center [647, 256] width 225 height 21
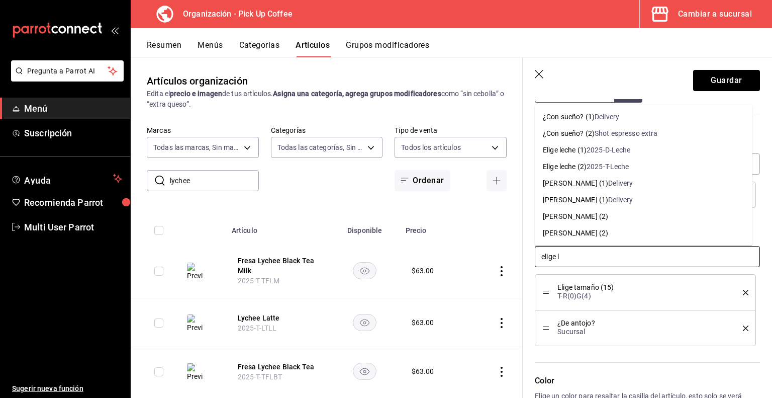
type input "elige le"
click at [599, 169] on div "2025-T-Leche" at bounding box center [608, 166] width 43 height 11
type textarea "x"
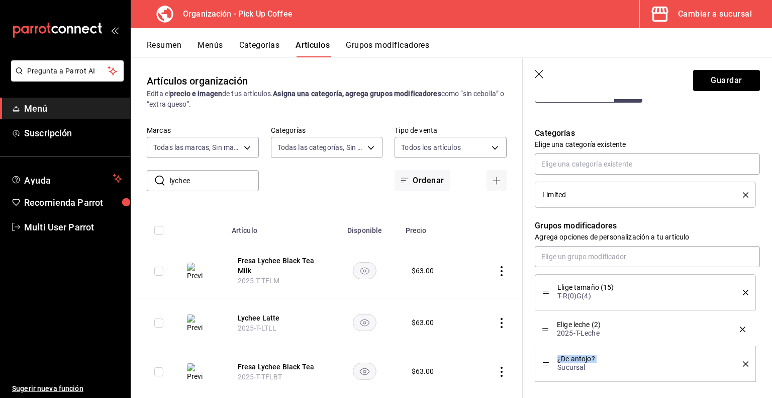
drag, startPoint x: 547, startPoint y: 360, endPoint x: 551, endPoint y: 326, distance: 34.0
type textarea "x"
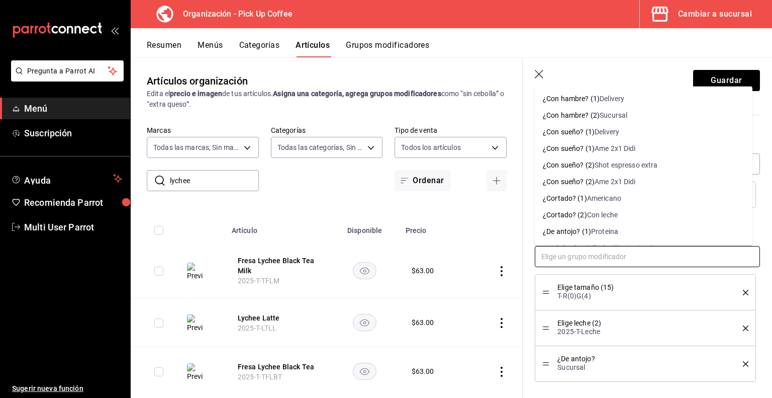
click at [575, 250] on input "text" at bounding box center [647, 256] width 225 height 21
type input "'"
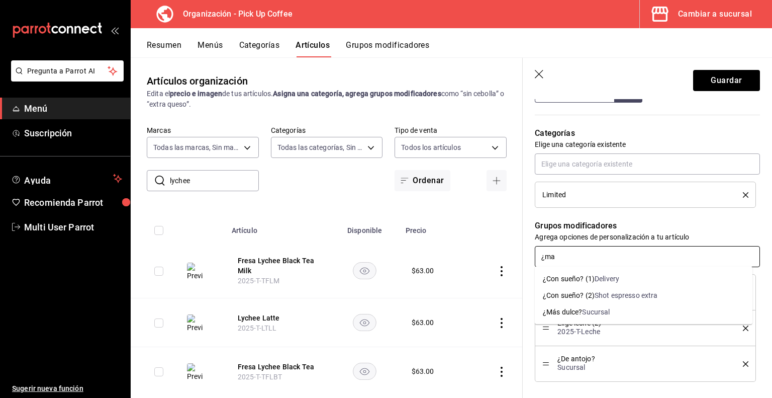
type input "¿mas"
click at [574, 310] on div "¿Más dulce?" at bounding box center [562, 312] width 39 height 11
type textarea "x"
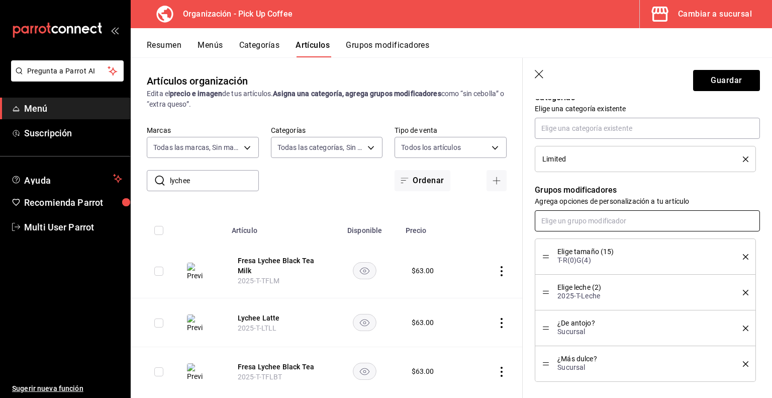
scroll to position [489, 0]
drag, startPoint x: 546, startPoint y: 361, endPoint x: 549, endPoint y: 331, distance: 29.3
type textarea "x"
click at [581, 222] on input "text" at bounding box center [647, 220] width 225 height 21
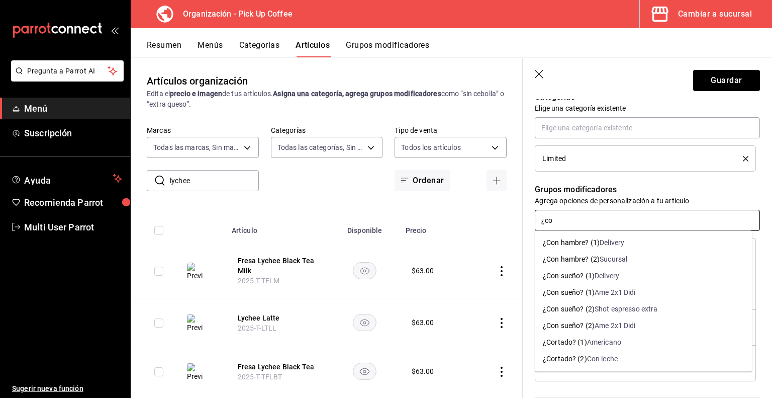
type input "¿con"
click at [576, 309] on div "¿Con sueño? (2)" at bounding box center [569, 309] width 52 height 11
type textarea "x"
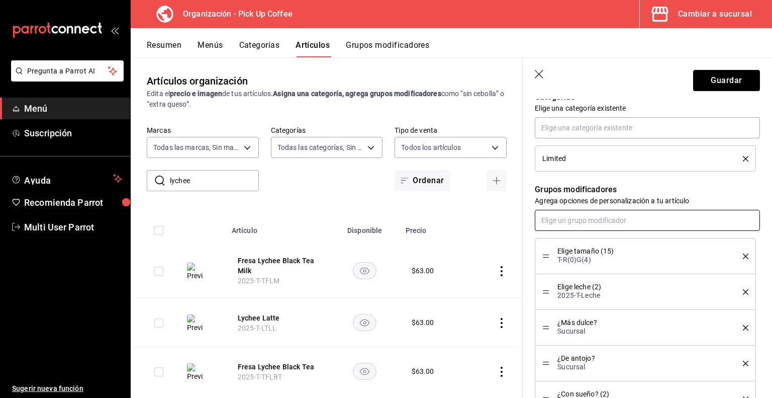
scroll to position [531, 0]
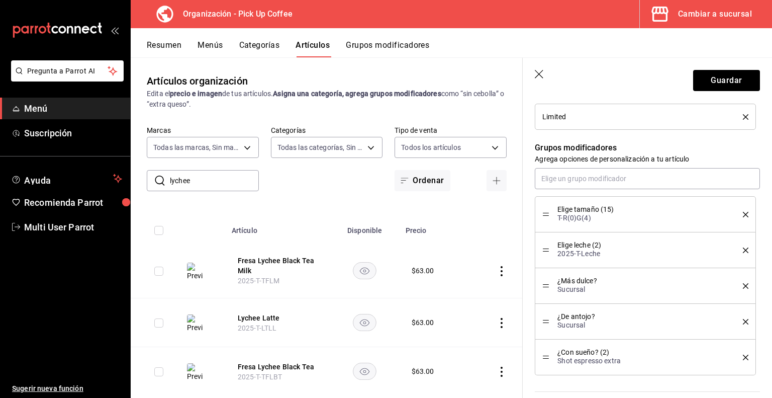
click at [551, 354] on div "¿Con sueño? (2) Shot espresso extra" at bounding box center [646, 357] width 206 height 21
drag, startPoint x: 547, startPoint y: 356, endPoint x: 551, endPoint y: 328, distance: 27.5
click at [706, 80] on button "Guardar" at bounding box center [727, 80] width 67 height 21
type textarea "x"
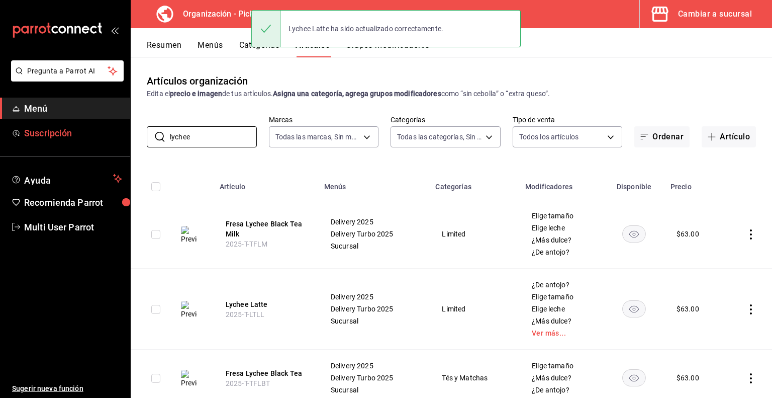
drag, startPoint x: 197, startPoint y: 145, endPoint x: 95, endPoint y: 139, distance: 102.8
click at [95, 139] on div "Pregunta a Parrot AI Menú Suscripción Ayuda Recomienda Parrot Multi User Parrot…" at bounding box center [386, 199] width 772 height 398
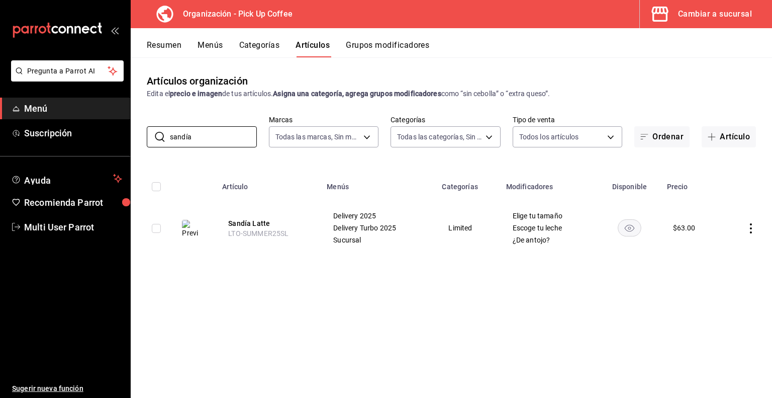
type input "sandía"
click at [263, 224] on button "Sandía Latte" at bounding box center [268, 223] width 80 height 10
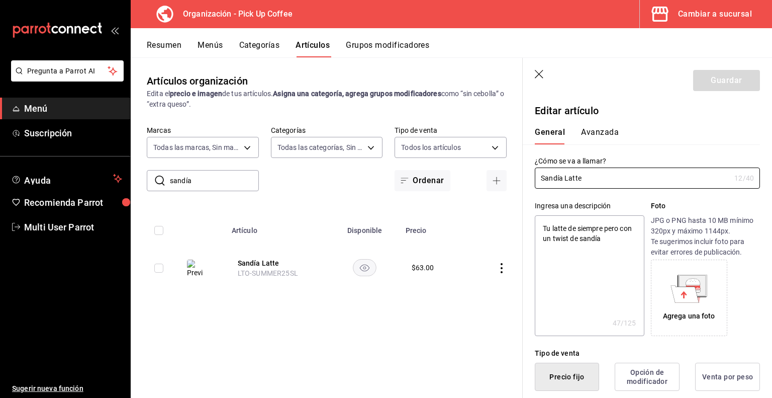
type textarea "x"
type input "$63.00"
radio input "false"
radio input "true"
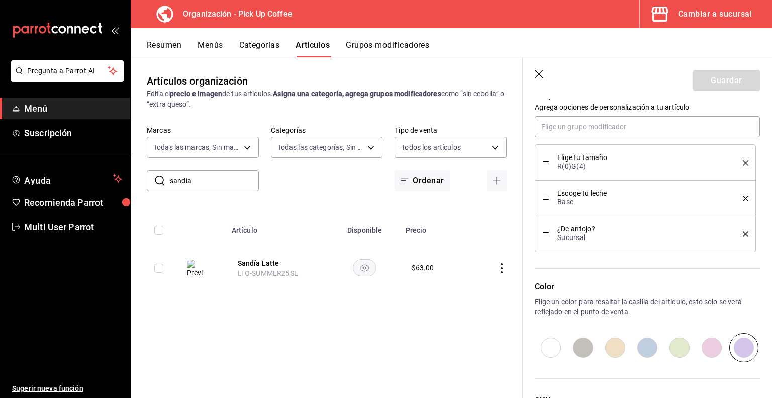
scroll to position [545, 0]
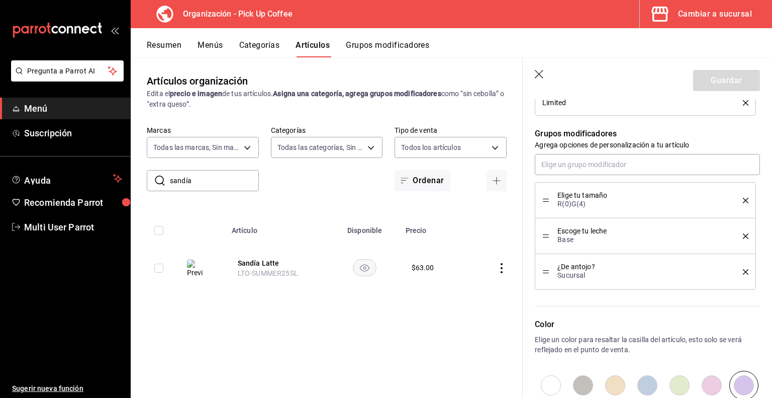
click at [743, 201] on icon "delete" at bounding box center [746, 201] width 6 height 6
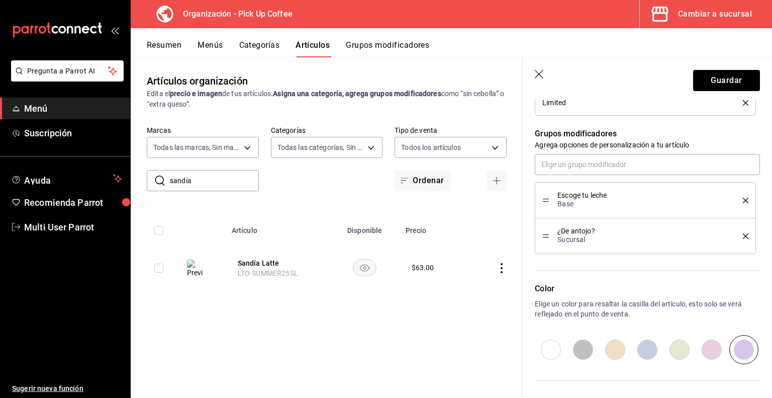
click at [743, 201] on icon "delete" at bounding box center [746, 201] width 6 height 6
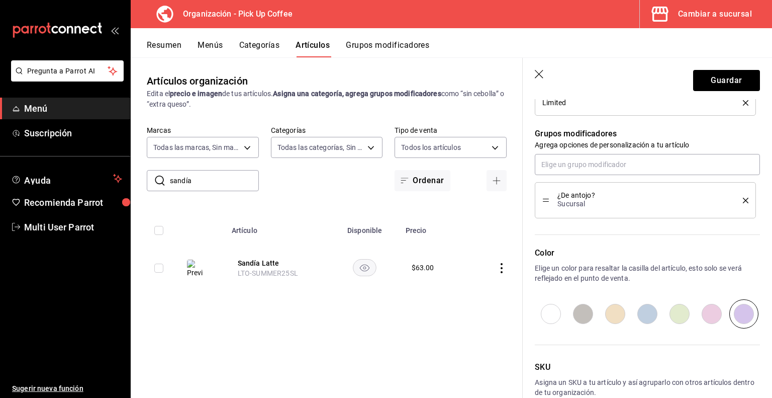
click at [743, 201] on icon "delete" at bounding box center [746, 201] width 6 height 6
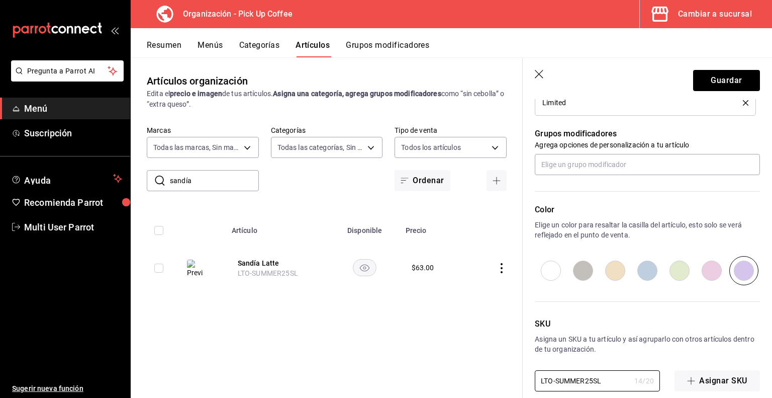
drag, startPoint x: 603, startPoint y: 380, endPoint x: 500, endPoint y: 379, distance: 102.6
click at [500, 379] on main "Artículos organización Edita el precio e imagen de tus artículos. Asigna una ca…" at bounding box center [452, 227] width 642 height 340
paste input "2025-T-LT"
type textarea "x"
type input "2025-T-LTSL"
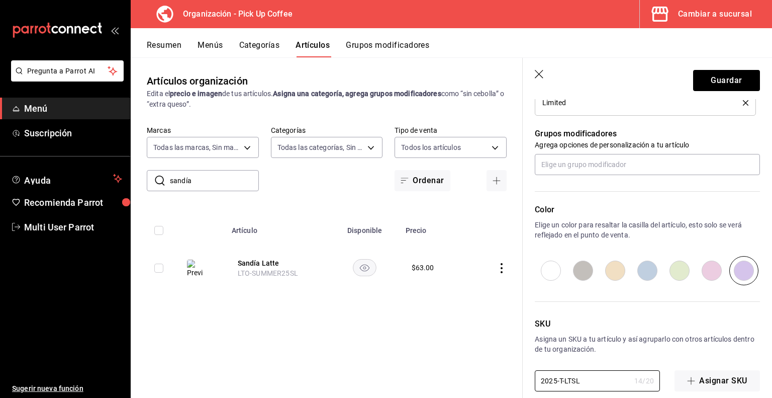
type textarea "x"
type input "2025-T-LTSL"
click at [708, 82] on button "Guardar" at bounding box center [727, 80] width 67 height 21
type textarea "x"
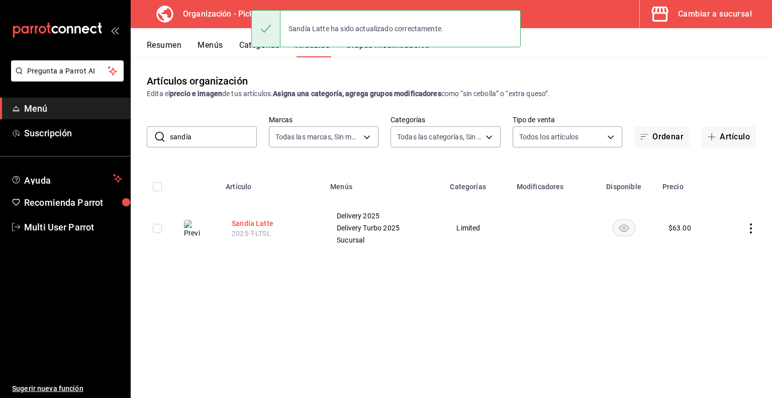
click at [255, 221] on button "Sandía Latte" at bounding box center [272, 223] width 80 height 10
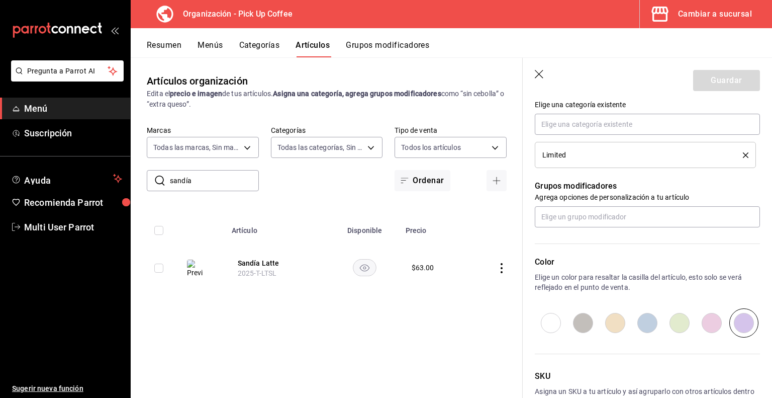
scroll to position [494, 0]
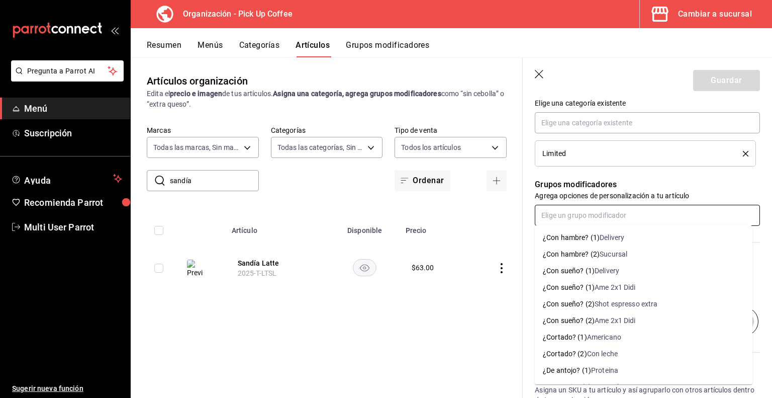
click at [593, 219] on input "text" at bounding box center [647, 215] width 225 height 21
type input "elige"
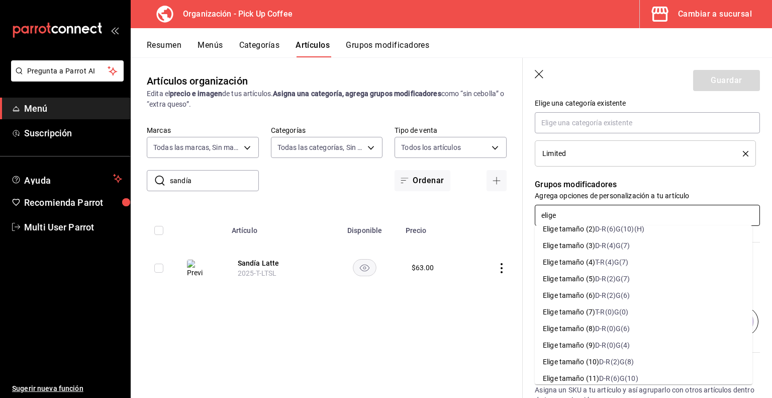
scroll to position [128, 0]
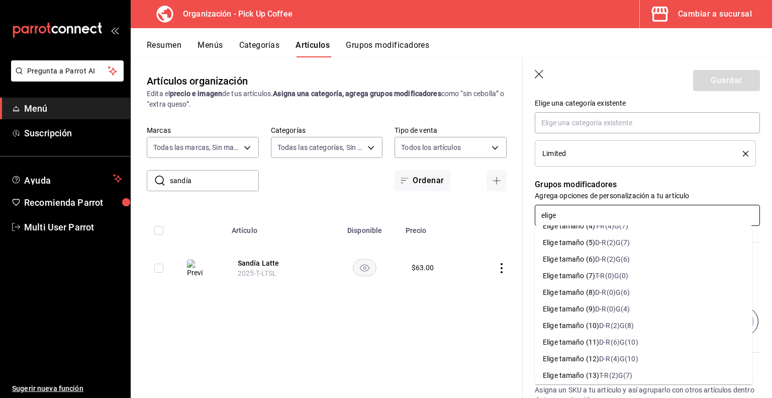
click at [591, 313] on div "Elige tamaño (9)" at bounding box center [569, 309] width 52 height 11
type textarea "x"
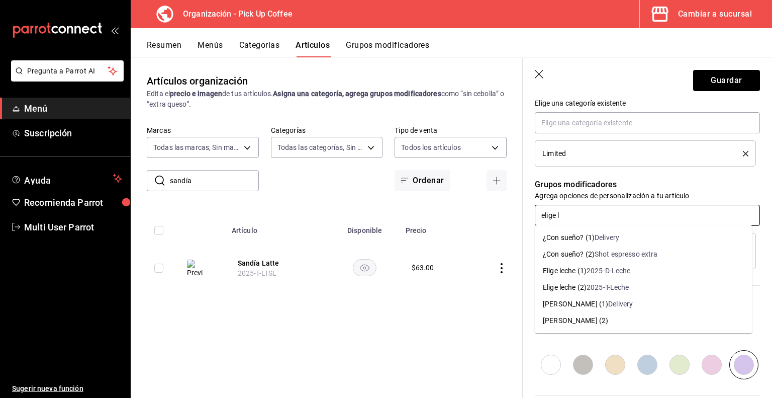
type input "elige le"
click at [578, 285] on div "Elige leche (2)" at bounding box center [565, 287] width 44 height 11
type textarea "x"
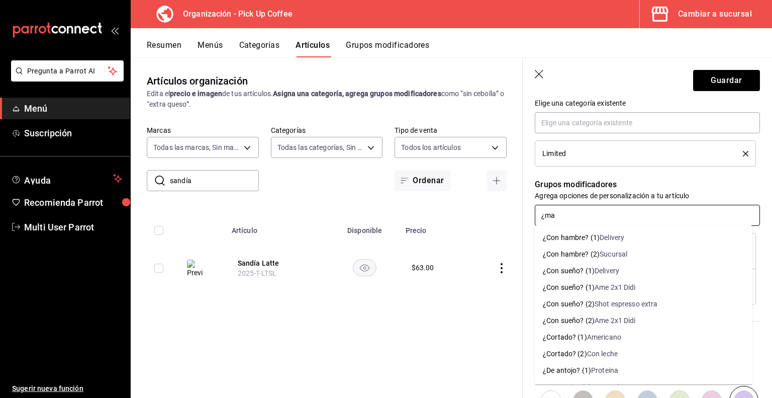
type input "¿mas"
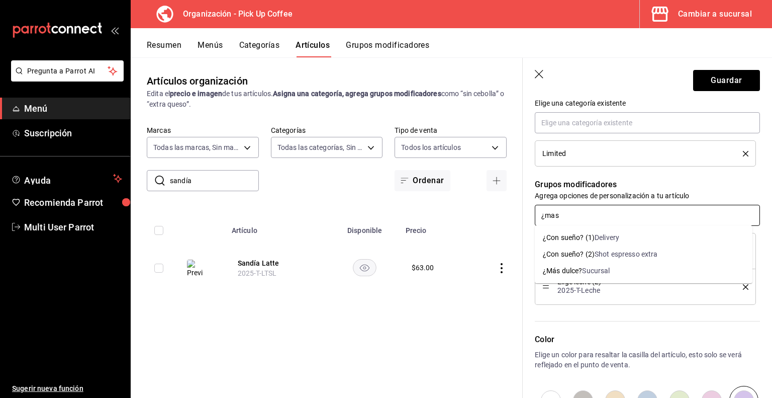
click at [579, 271] on div "¿Más dulce?" at bounding box center [562, 271] width 39 height 11
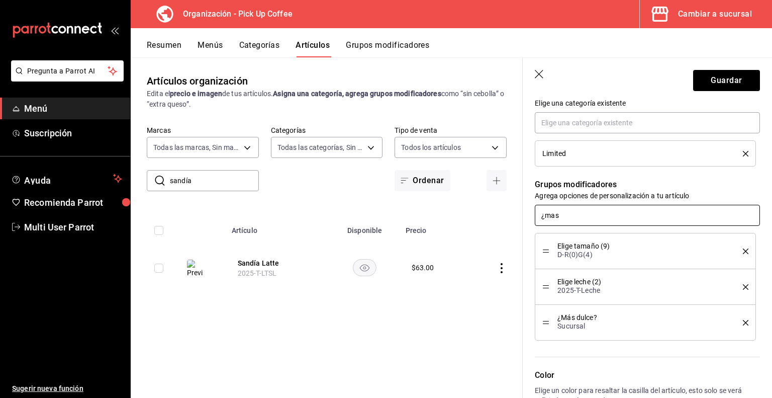
type textarea "x"
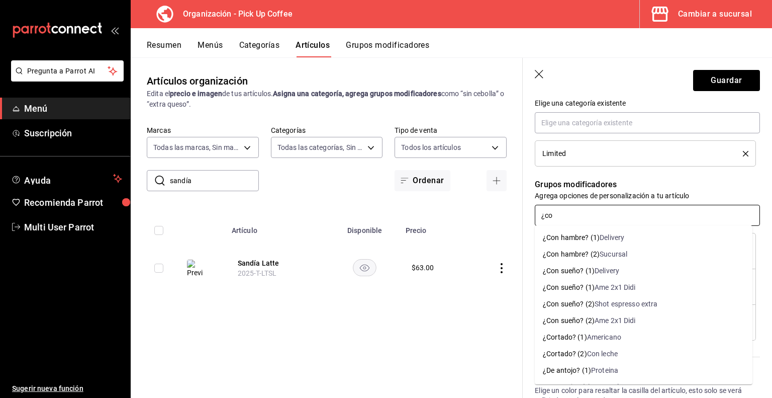
type input "¿con"
click at [584, 303] on div "¿Con sueño? (2)" at bounding box center [569, 304] width 52 height 11
type textarea "x"
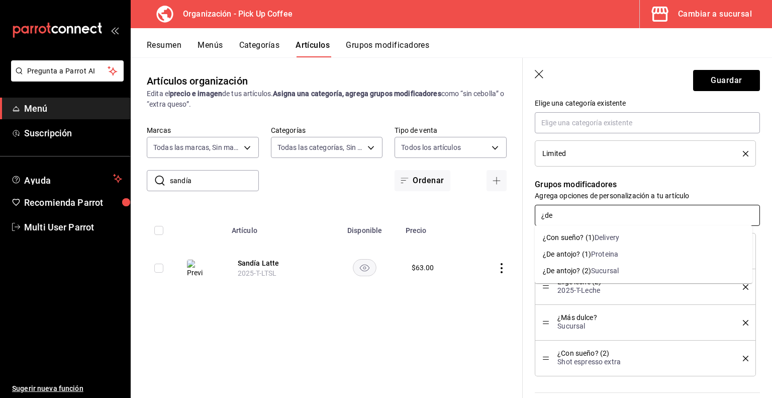
type input "¿de"
click at [582, 273] on div "¿De antojo? (2)" at bounding box center [567, 271] width 48 height 11
type textarea "x"
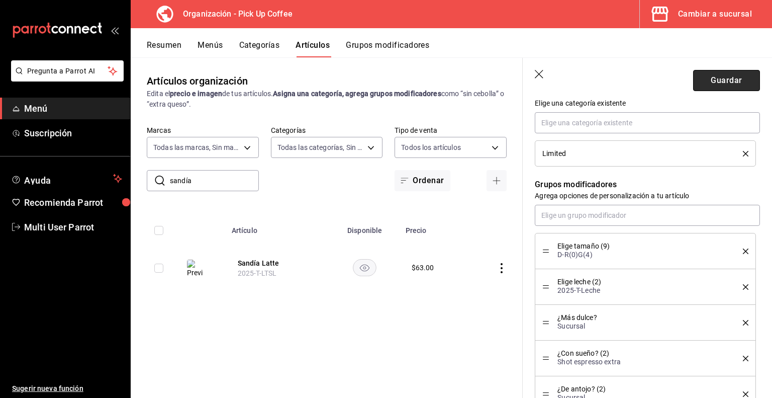
click at [710, 79] on button "Guardar" at bounding box center [727, 80] width 67 height 21
type textarea "x"
type input "AR-1755522115326"
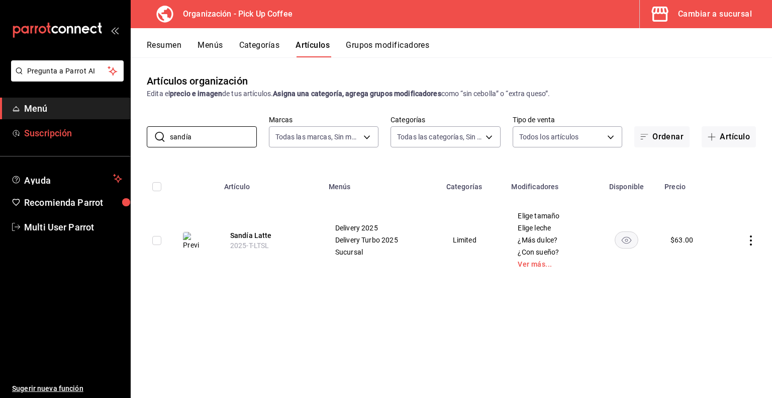
drag, startPoint x: 211, startPoint y: 139, endPoint x: 77, endPoint y: 131, distance: 134.0
click at [77, 131] on div "Pregunta a Parrot AI Menú Suscripción Ayuda Recomienda Parrot Multi User Parrot…" at bounding box center [386, 199] width 772 height 398
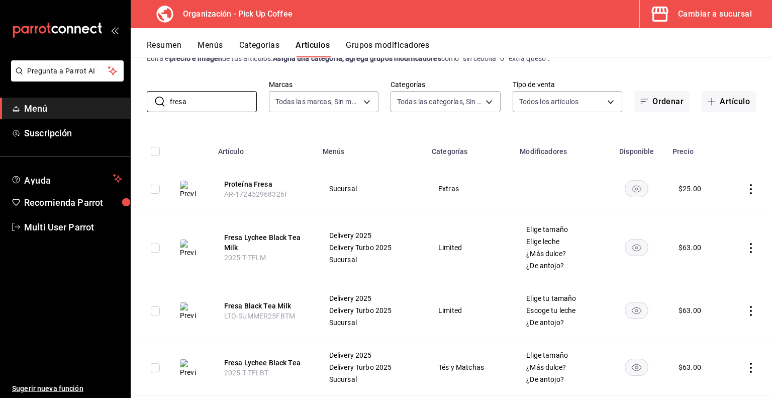
scroll to position [36, 0]
type input "fresa"
drag, startPoint x: 254, startPoint y: 304, endPoint x: 513, endPoint y: 297, distance: 259.1
click at [254, 304] on button "Fresa Black Tea Milk" at bounding box center [264, 305] width 80 height 10
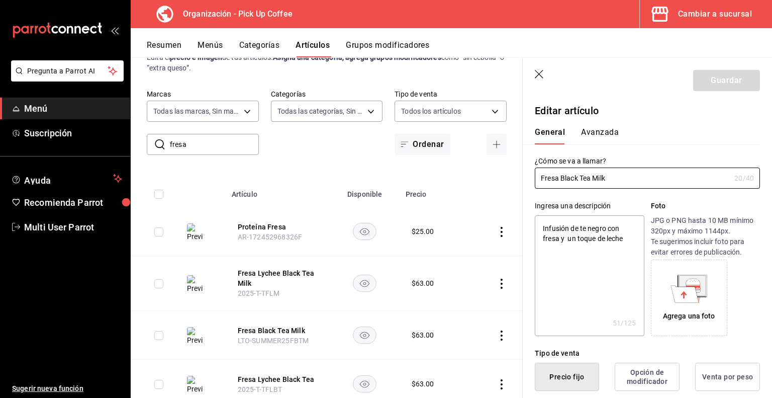
type textarea "x"
type input "$63.00"
radio input "false"
radio input "true"
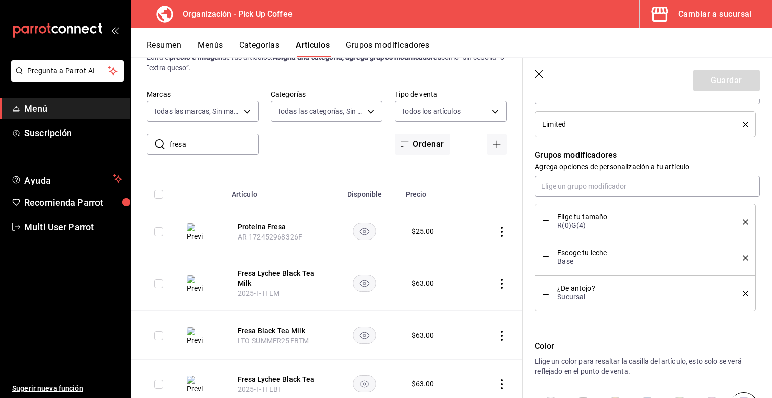
scroll to position [672, 0]
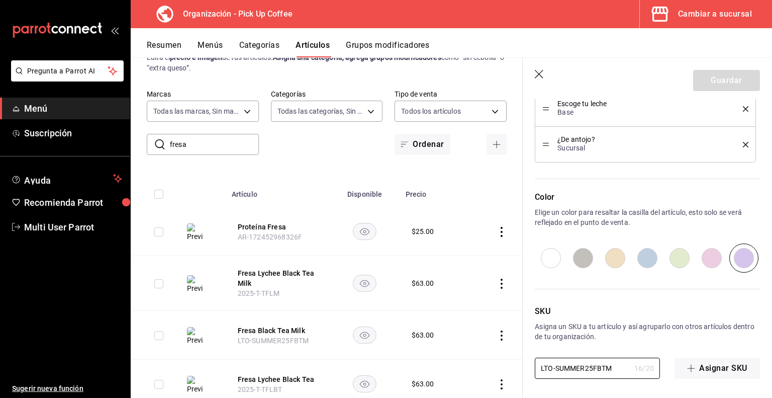
drag, startPoint x: 618, startPoint y: 369, endPoint x: 467, endPoint y: 367, distance: 151.4
click at [467, 367] on main "Artículos organización Edita el precio e imagen de tus artículos. Asigna una ca…" at bounding box center [452, 227] width 642 height 340
paste input "2025-T-T"
type input "2025-T-TFBTM"
type textarea "x"
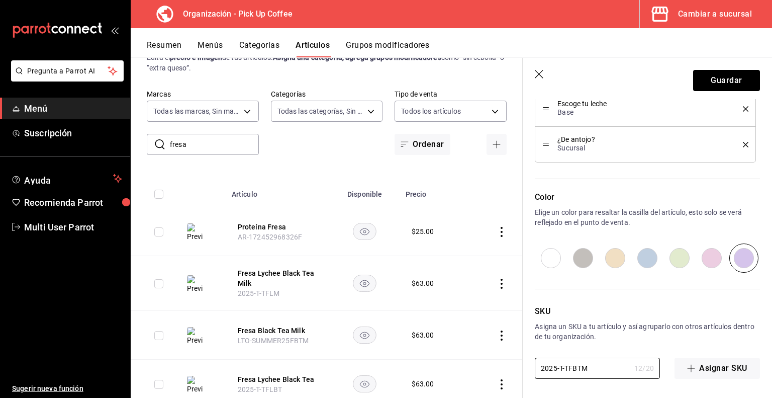
scroll to position [596, 0]
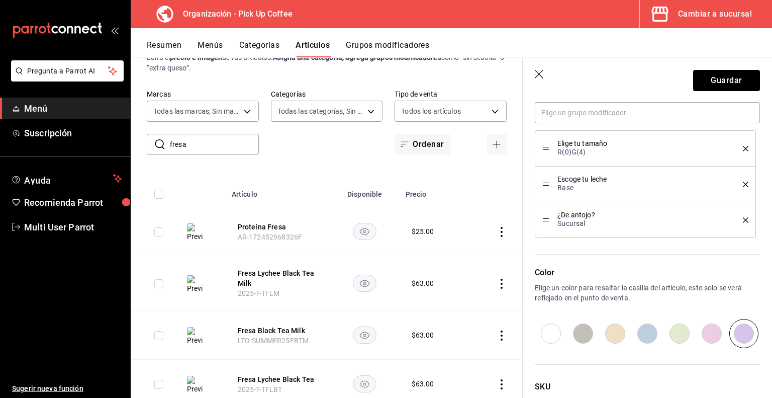
type input "2025-T-TFBTM"
click at [738, 151] on div "Elige tu tamaño R(0)G(4)" at bounding box center [646, 148] width 206 height 21
click at [743, 147] on icon "delete" at bounding box center [746, 149] width 6 height 6
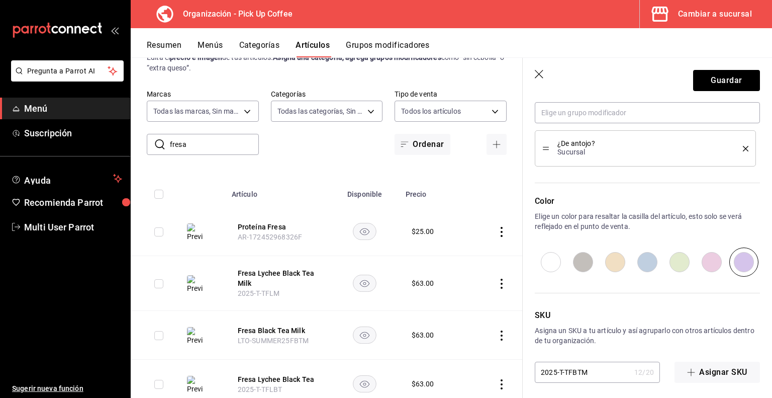
click at [743, 147] on icon "delete" at bounding box center [746, 149] width 6 height 6
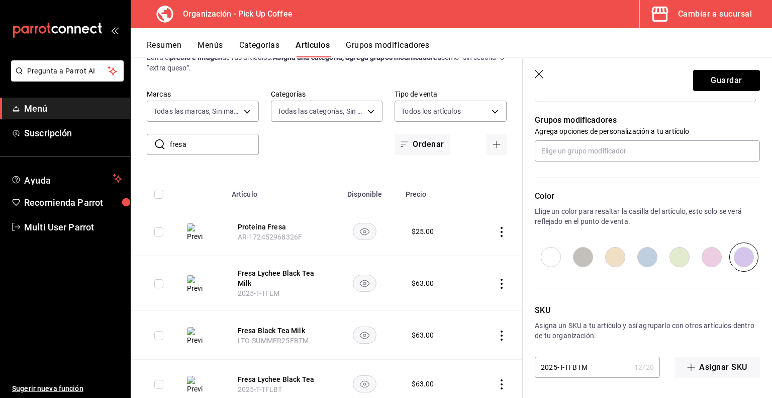
scroll to position [557, 0]
click at [731, 80] on button "Guardar" at bounding box center [727, 80] width 67 height 21
type textarea "x"
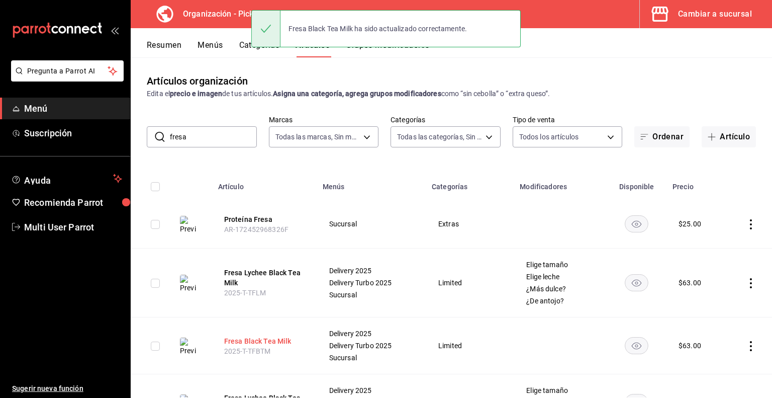
click at [260, 344] on button "Fresa Black Tea Milk" at bounding box center [264, 341] width 80 height 10
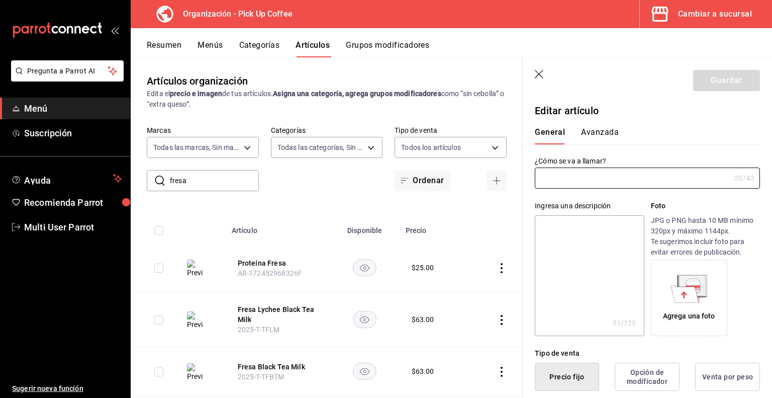
type input "Fresa Black Tea Milk"
type textarea "Infusión de te negro con fresa y un toque de leche"
type textarea "x"
type input "2025-T-TFBTM"
type textarea "x"
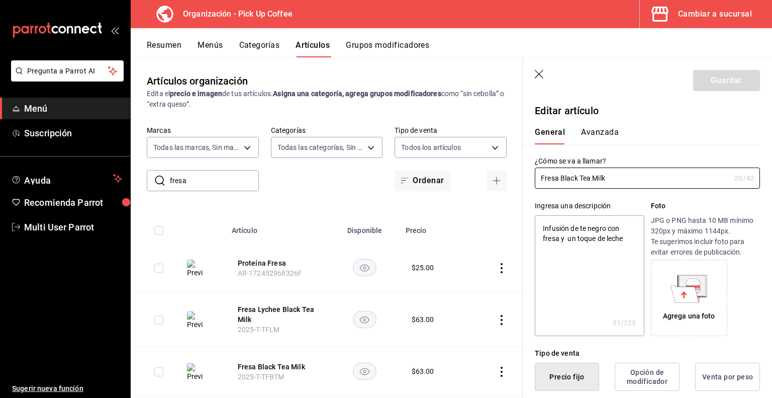
type input "$63.00"
radio input "false"
radio input "true"
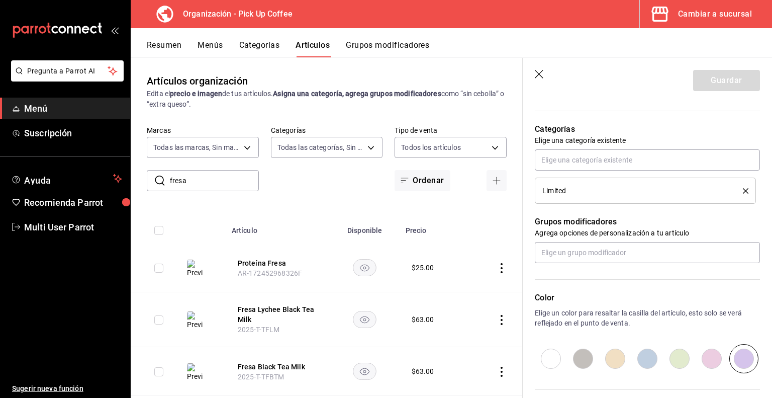
scroll to position [458, 0]
click at [577, 255] on input "text" at bounding box center [647, 251] width 225 height 21
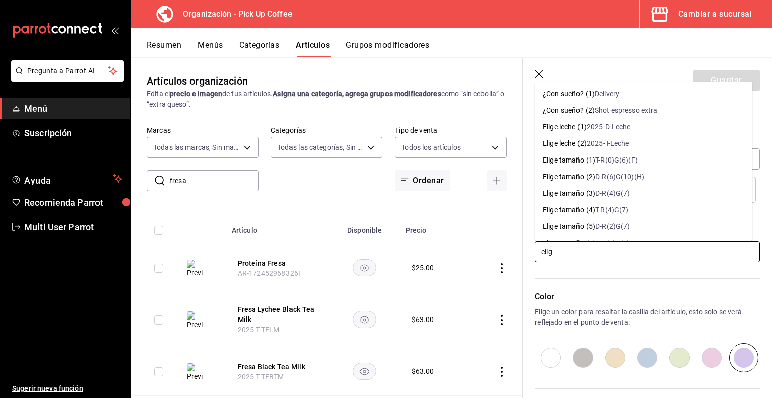
type input "elige"
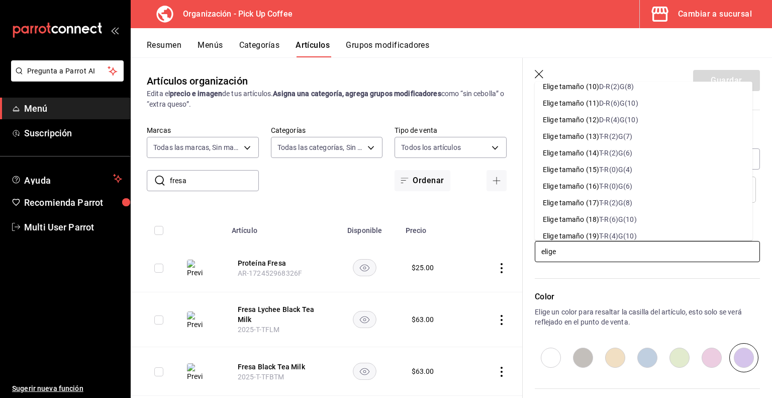
scroll to position [223, 0]
click at [607, 168] on div "T-R(0)G(4)" at bounding box center [615, 169] width 33 height 11
type textarea "x"
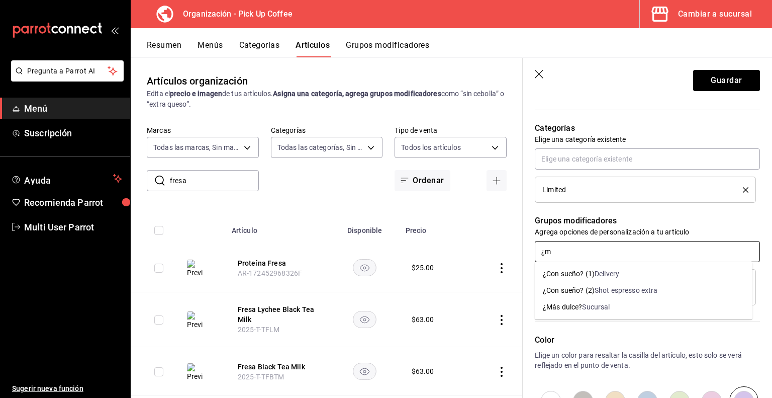
type input "¿"
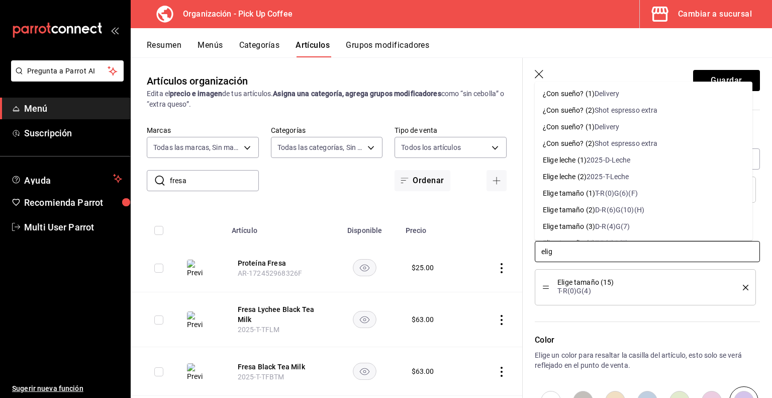
type input "elige"
click at [580, 179] on div "Elige leche (2)" at bounding box center [565, 176] width 44 height 11
type textarea "x"
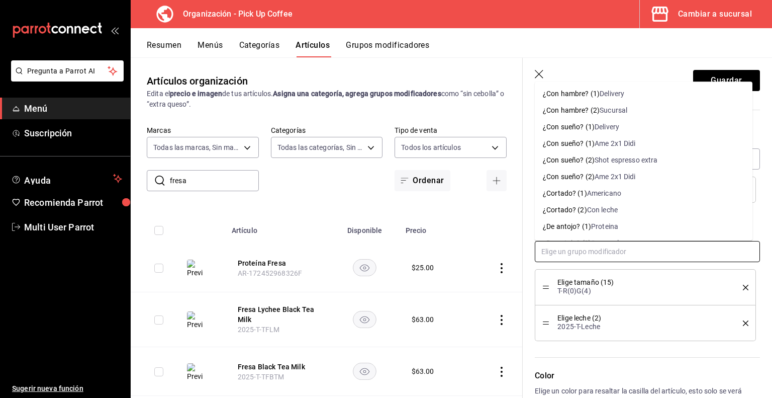
click at [582, 253] on input "text" at bounding box center [647, 251] width 225 height 21
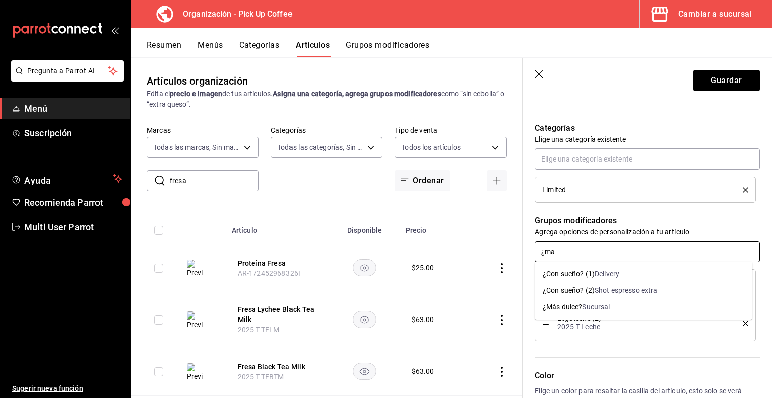
type input "¿mas"
click at [583, 307] on div "Sucursal" at bounding box center [596, 307] width 28 height 11
type textarea "x"
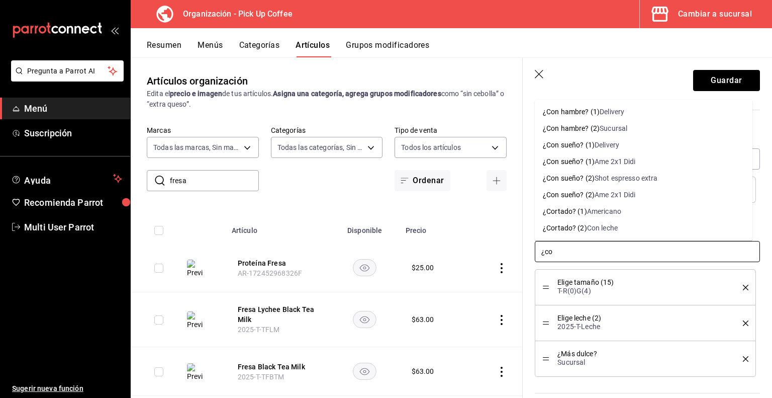
type input "¿con"
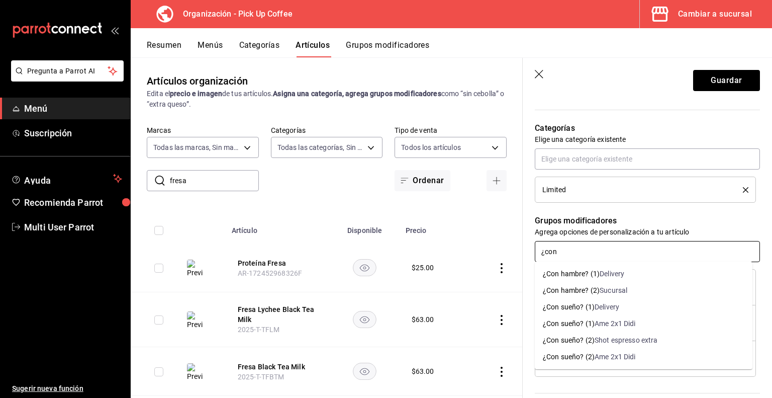
click at [591, 338] on div "¿Con sueño? (2)" at bounding box center [569, 340] width 52 height 11
type textarea "x"
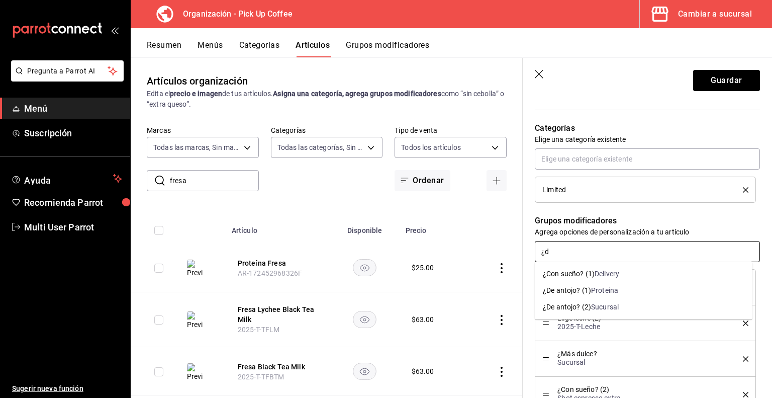
type input "¿de"
click at [595, 307] on div "Sucursal" at bounding box center [605, 307] width 28 height 11
type textarea "x"
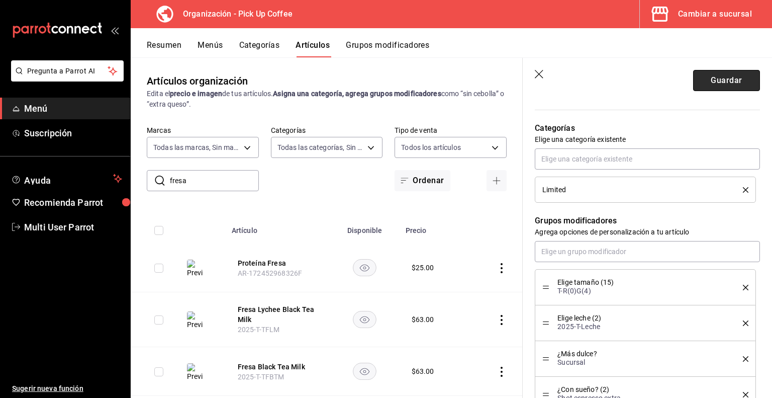
click at [705, 80] on button "Guardar" at bounding box center [727, 80] width 67 height 21
type textarea "x"
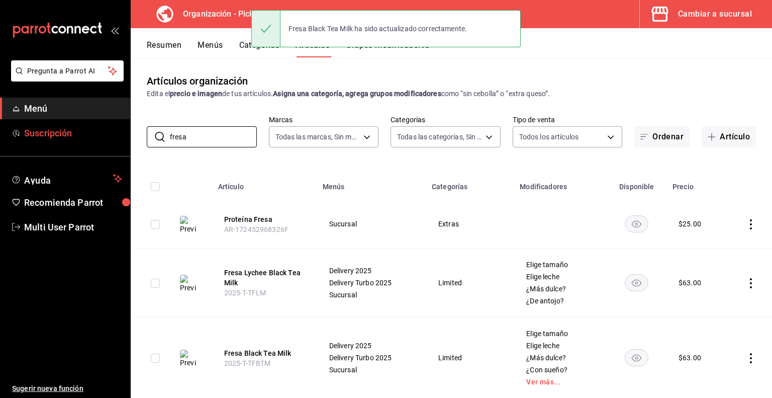
drag, startPoint x: 201, startPoint y: 138, endPoint x: 83, endPoint y: 130, distance: 118.0
click at [83, 130] on div "Pregunta a Parrot AI Menú Suscripción Ayuda Recomienda Parrot Multi User Parrot…" at bounding box center [386, 199] width 772 height 398
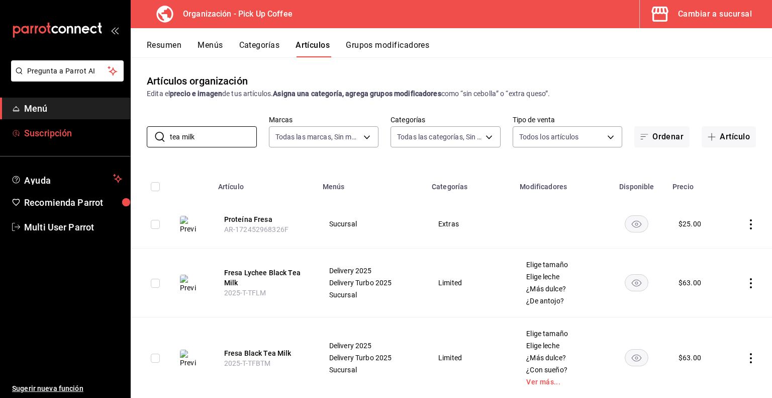
type input "tea milk"
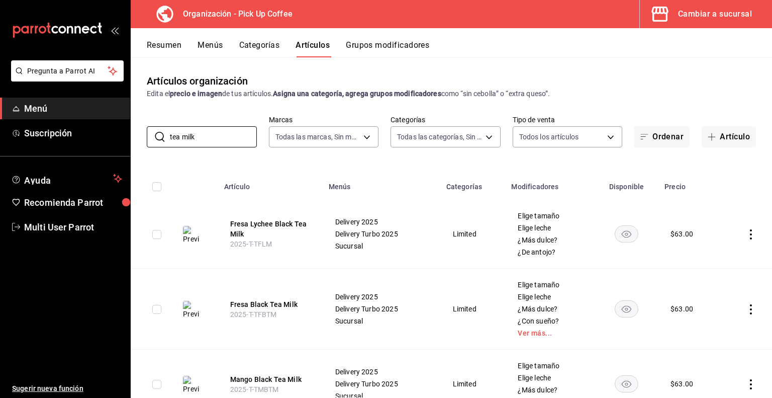
scroll to position [44, 0]
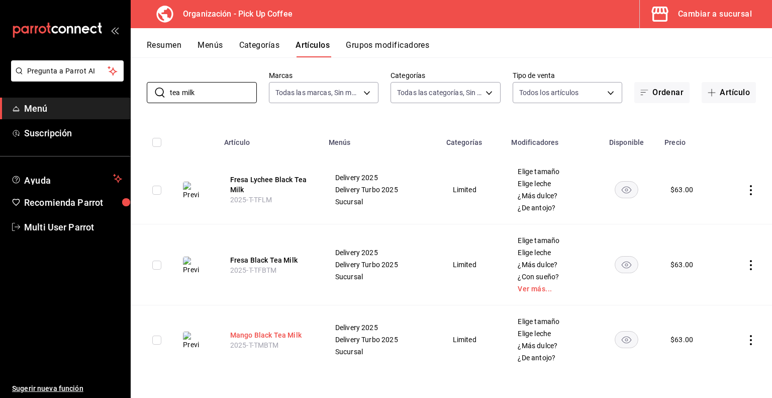
click at [243, 337] on button "Mango Black Tea Milk" at bounding box center [270, 335] width 80 height 10
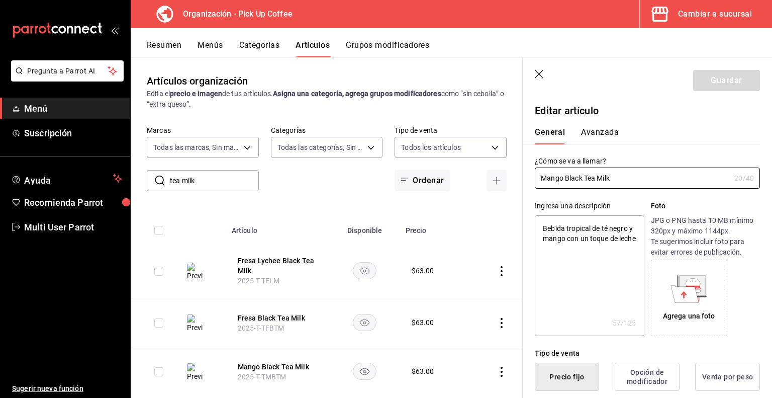
type textarea "x"
type input "$63.00"
radio input "false"
radio input "true"
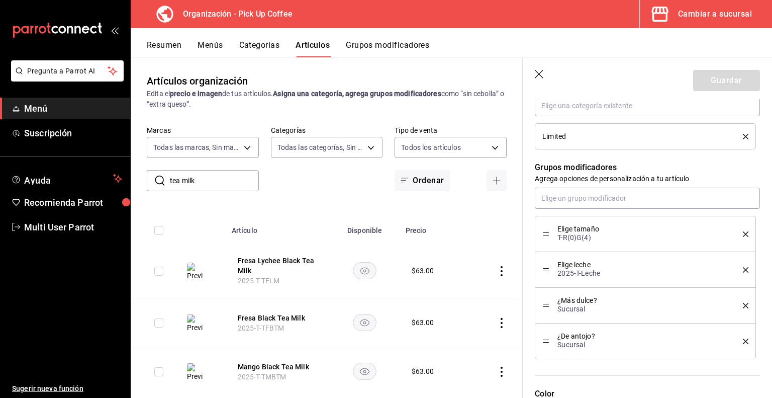
scroll to position [18, 0]
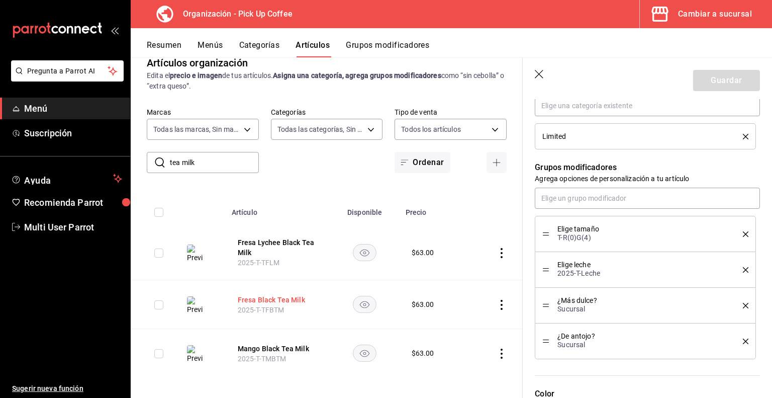
click at [270, 297] on button "Fresa Black Tea Milk" at bounding box center [278, 300] width 80 height 10
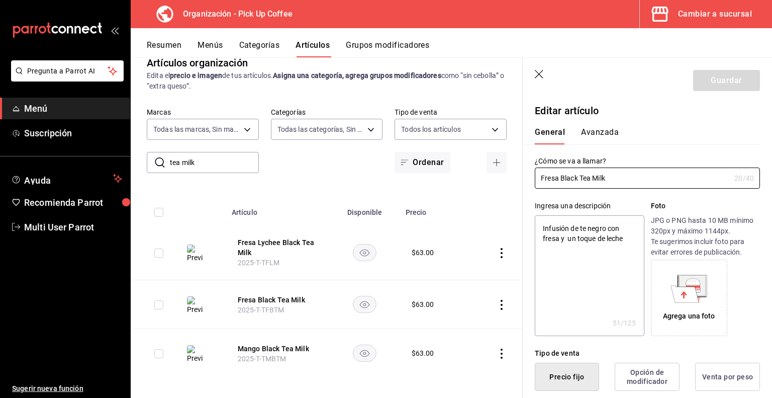
type textarea "x"
type input "$63.00"
radio input "false"
radio input "true"
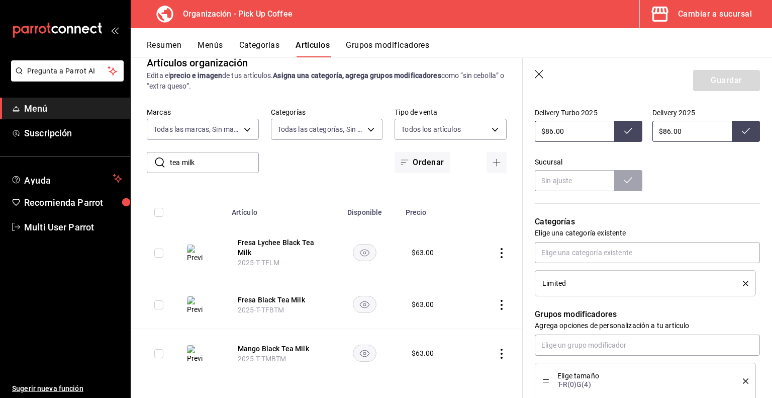
scroll to position [472, 0]
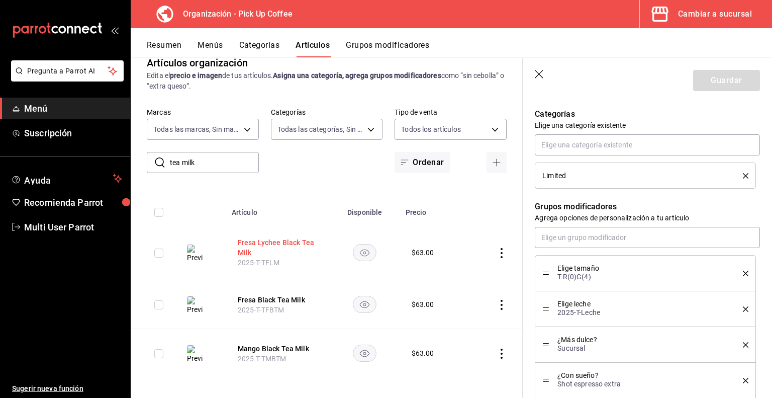
click at [264, 244] on button "Fresa Lychee Black Tea Milk" at bounding box center [278, 247] width 80 height 20
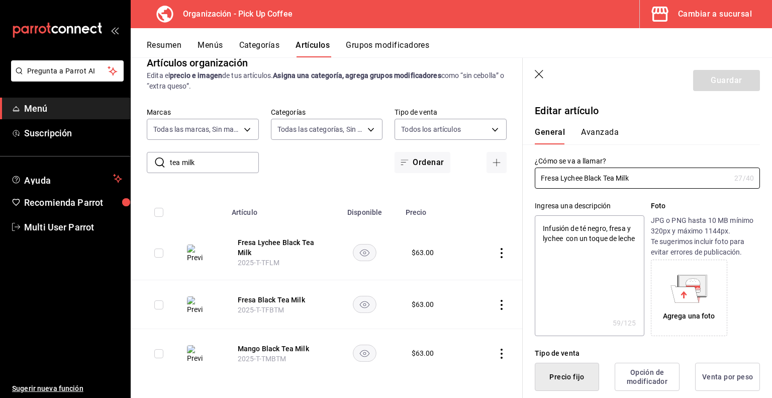
type textarea "x"
type input "$63.00"
radio input "false"
radio input "true"
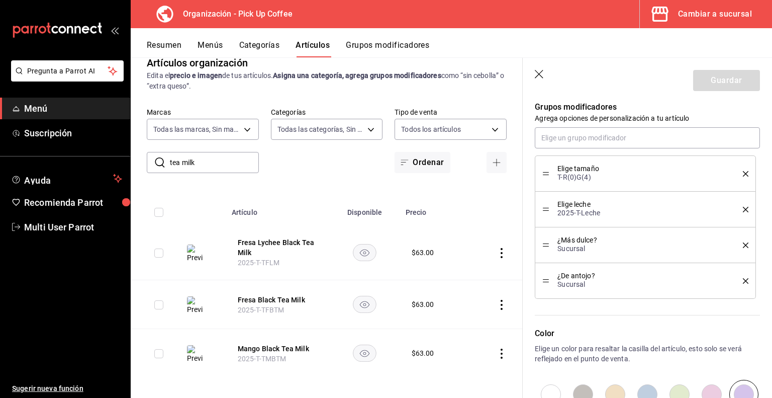
scroll to position [573, 0]
drag, startPoint x: 216, startPoint y: 161, endPoint x: 63, endPoint y: 149, distance: 152.9
click at [63, 149] on div "Pregunta a Parrot AI Menú Suscripción Ayuda Recomienda Parrot Multi User Parrot…" at bounding box center [386, 199] width 772 height 398
type input "protein"
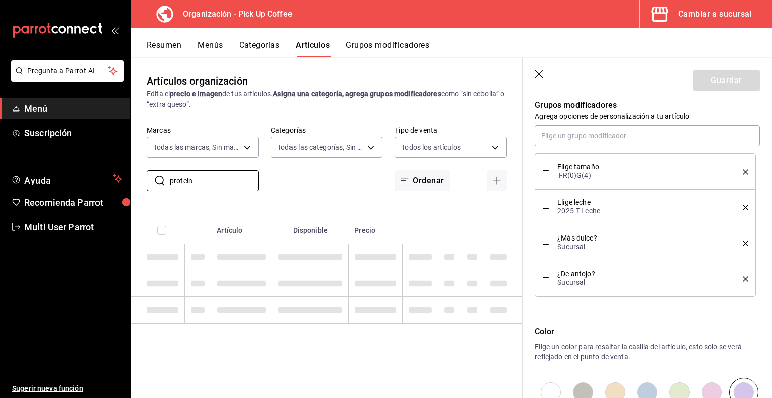
type textarea "x"
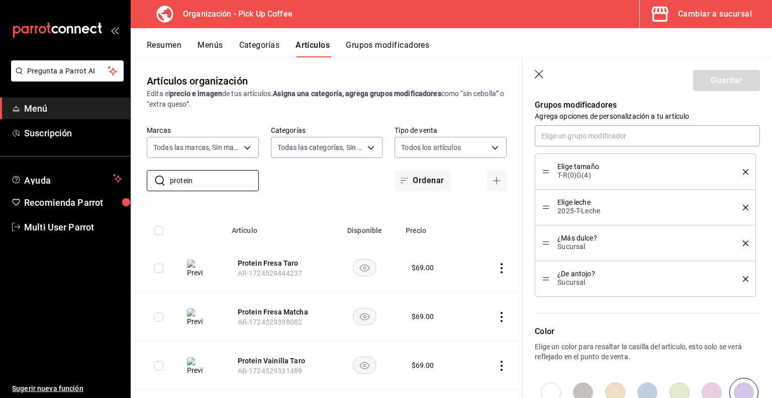
click at [543, 75] on icon "button" at bounding box center [540, 75] width 10 height 10
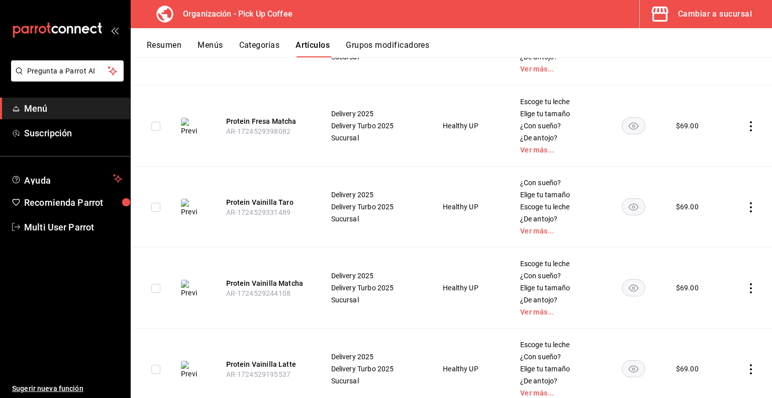
scroll to position [203, 0]
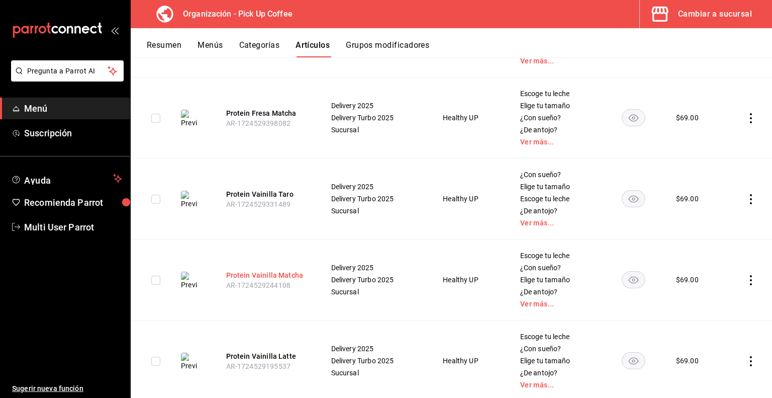
click at [278, 276] on button "Protein Vainilla Matcha" at bounding box center [266, 275] width 80 height 10
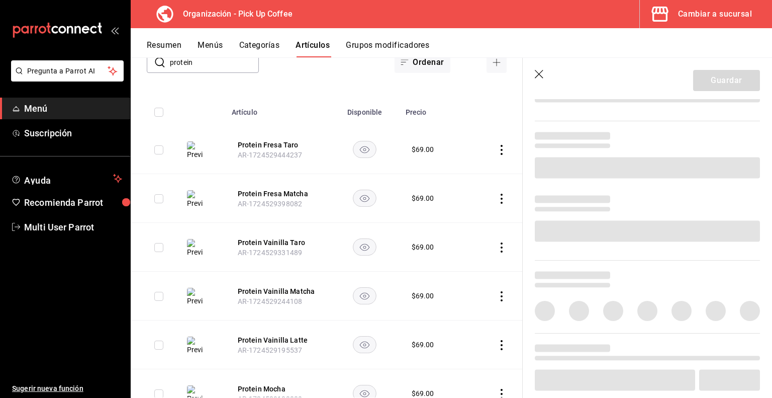
scroll to position [324, 0]
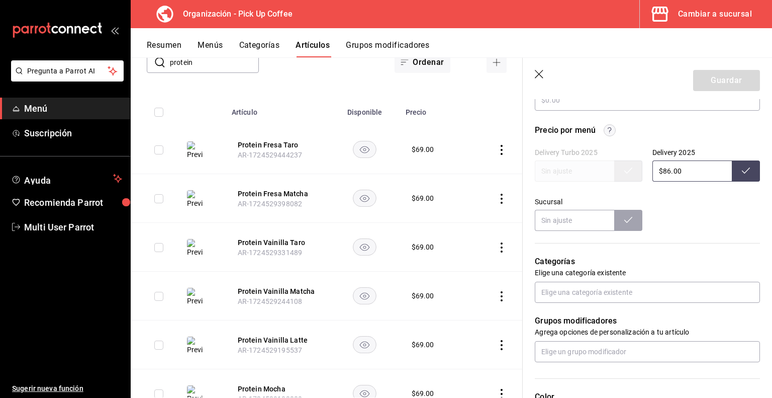
type textarea "x"
type input "$69.00"
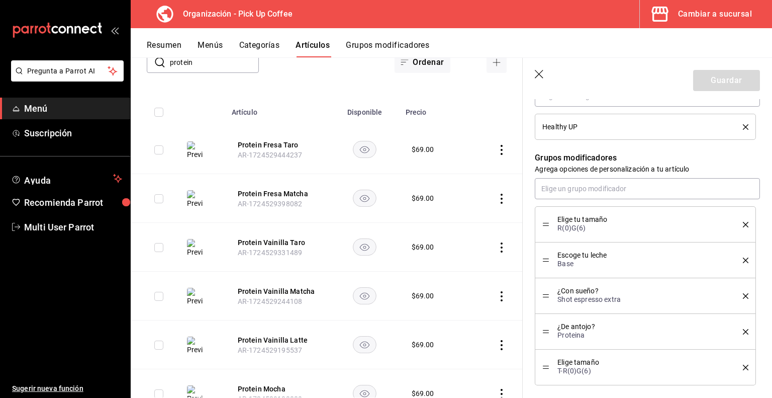
scroll to position [533, 0]
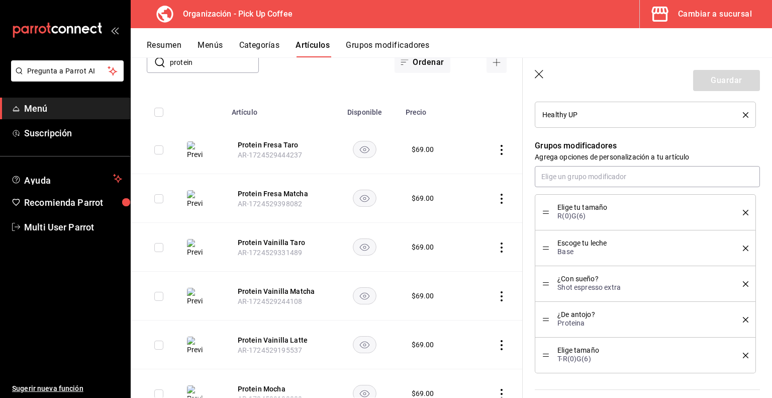
click at [743, 210] on icon "delete" at bounding box center [746, 213] width 6 height 6
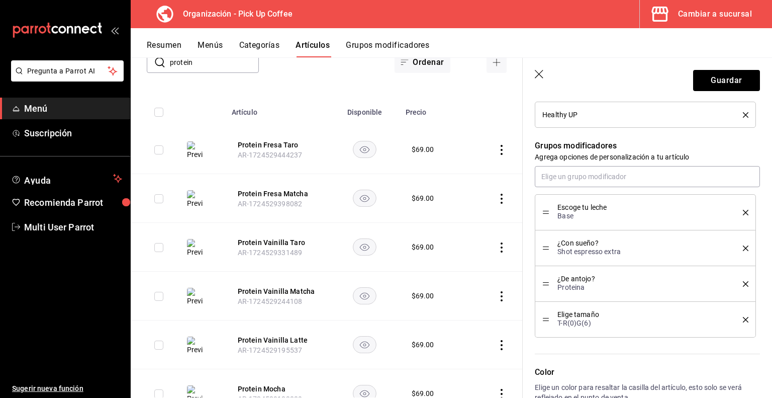
click at [743, 210] on icon "delete" at bounding box center [746, 213] width 6 height 6
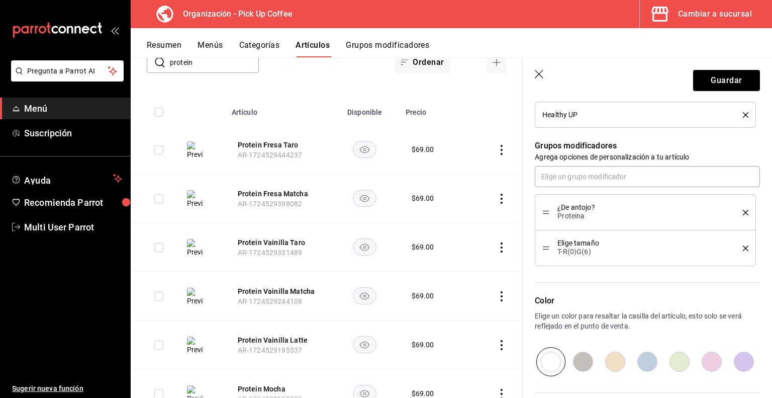
click at [743, 210] on icon "delete" at bounding box center [746, 213] width 6 height 6
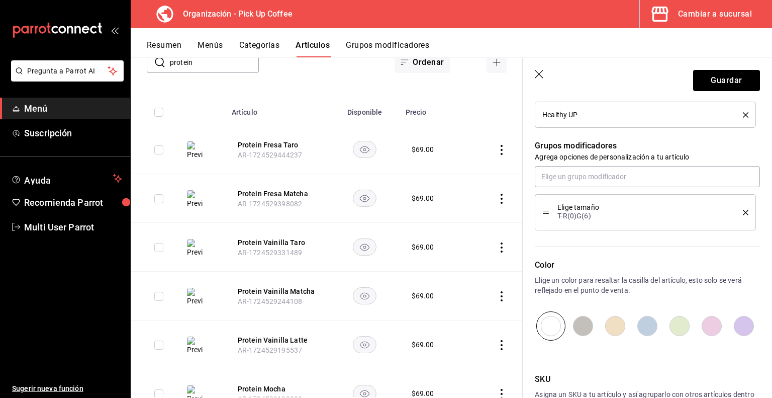
click at [743, 210] on icon "delete" at bounding box center [746, 213] width 6 height 6
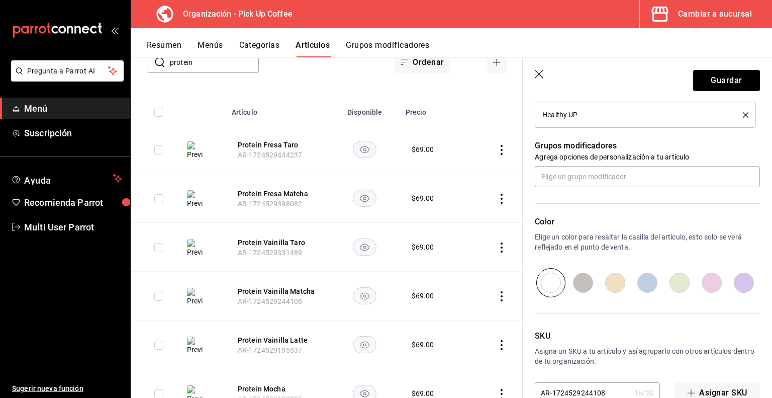
scroll to position [557, 0]
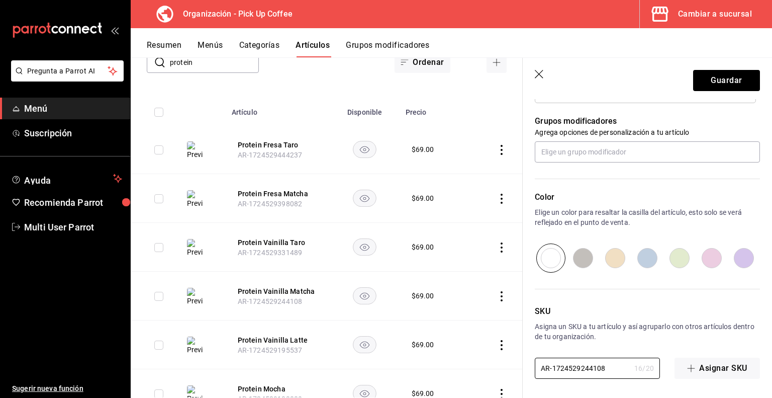
drag, startPoint x: 610, startPoint y: 363, endPoint x: 438, endPoint y: 374, distance: 172.4
click at [438, 374] on main "Artículos organización Edita el precio e imagen de tus artículos. Asigna una ca…" at bounding box center [452, 227] width 642 height 340
paste input "2025-T-PVM"
type textarea "x"
type input "2025-T-PVM"
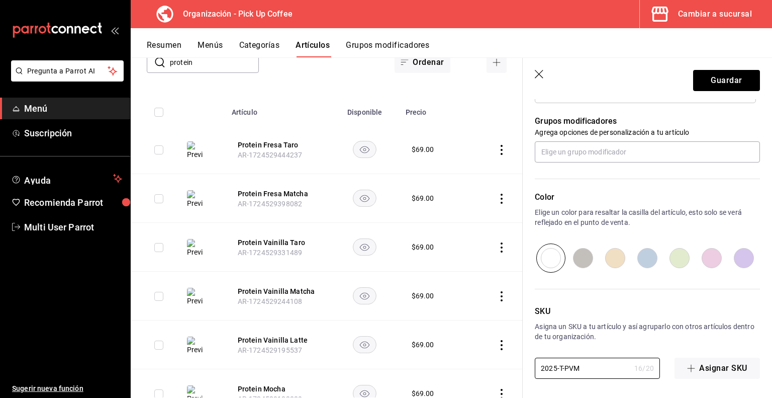
type textarea "x"
type input "2025-T-PVM"
click at [720, 81] on button "Guardar" at bounding box center [727, 80] width 67 height 21
type textarea "x"
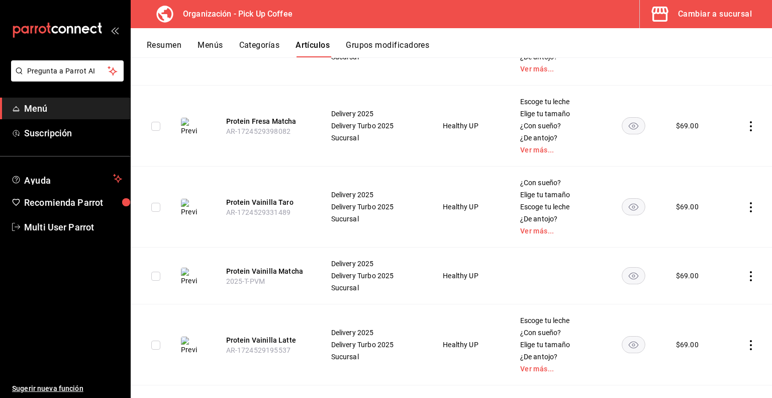
scroll to position [211, 0]
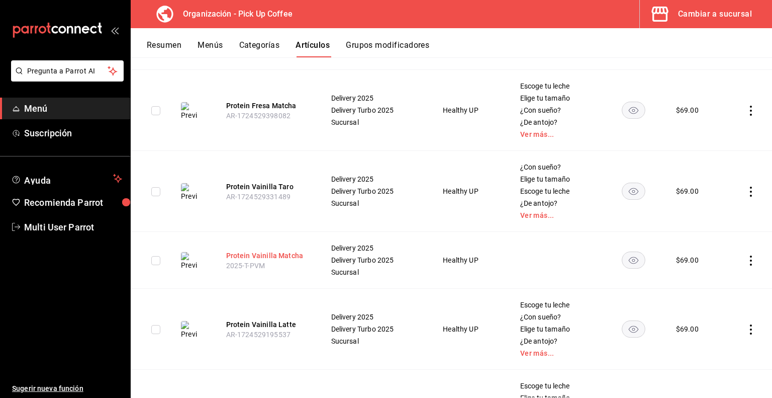
click at [268, 255] on button "Protein Vainilla Matcha" at bounding box center [266, 255] width 80 height 10
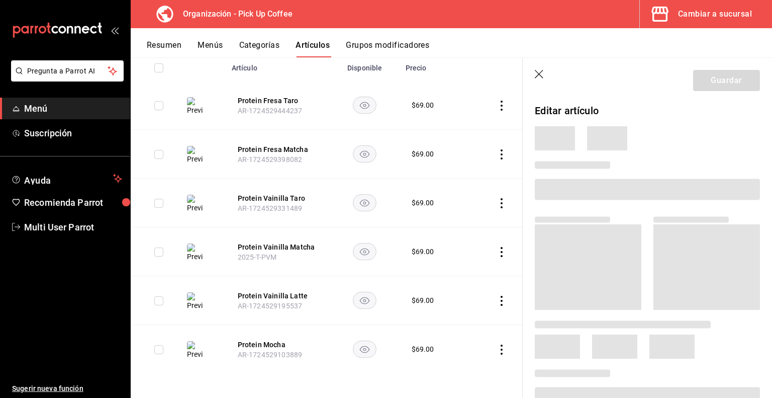
scroll to position [118, 0]
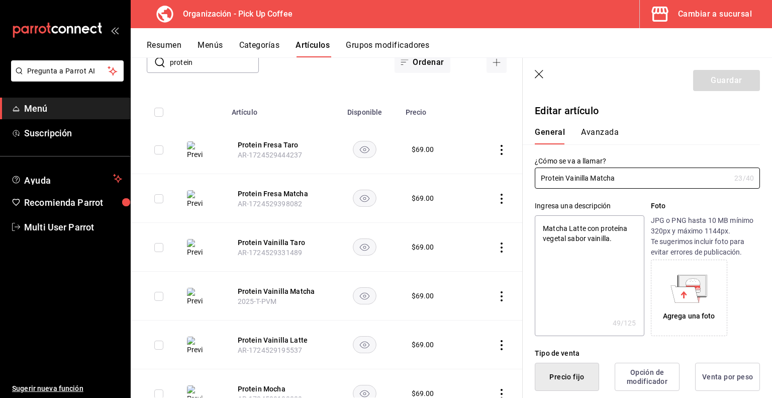
type textarea "x"
type input "$69.00"
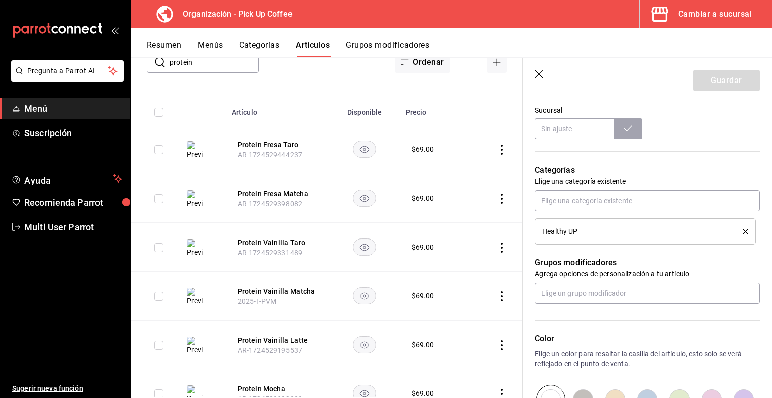
scroll to position [506, 0]
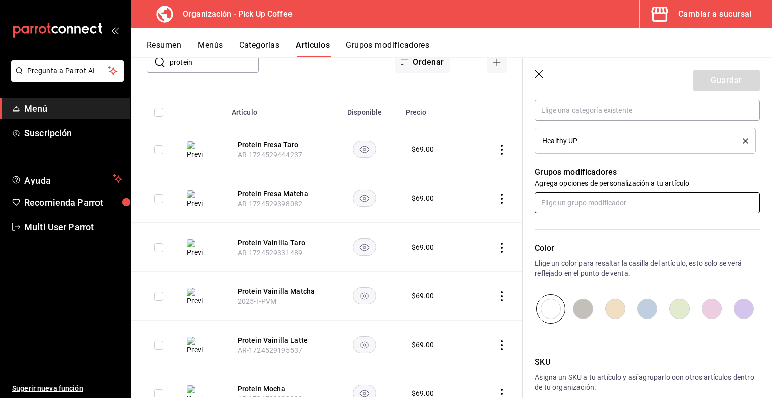
click at [590, 198] on input "text" at bounding box center [647, 202] width 225 height 21
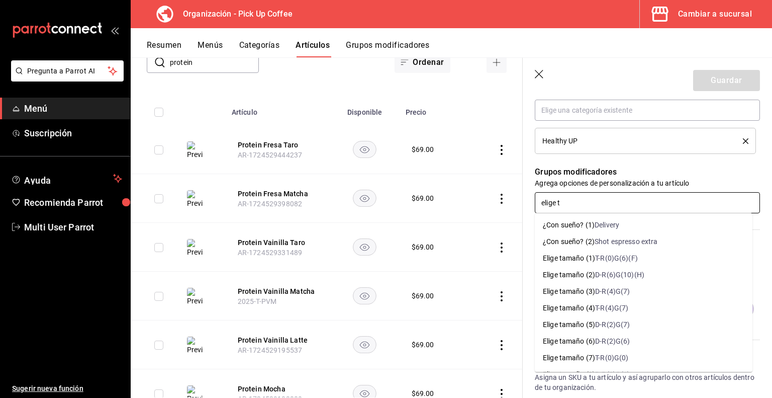
type input "elige ta"
click at [592, 260] on div "Elige tamaño (1)" at bounding box center [569, 258] width 52 height 11
type textarea "x"
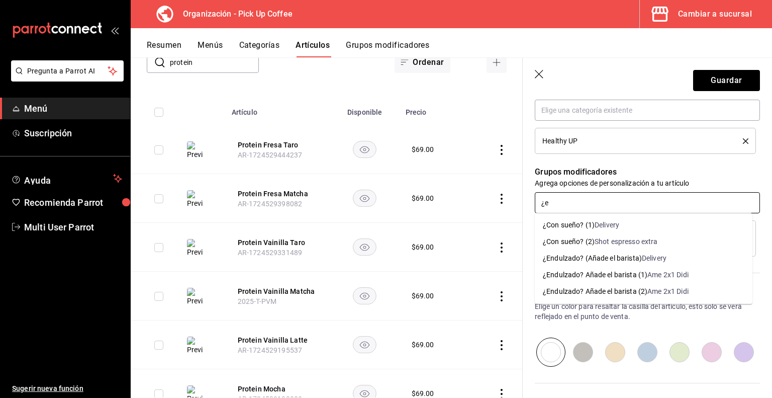
type input "¿"
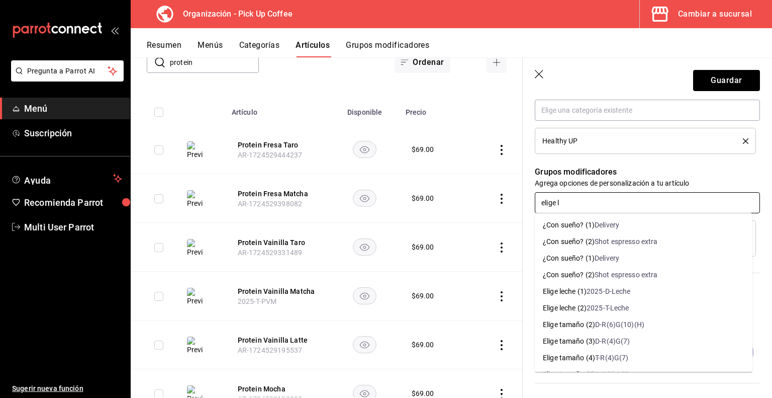
type input "elige le"
click at [566, 309] on div "Elige leche (2)" at bounding box center [565, 308] width 44 height 11
type textarea "x"
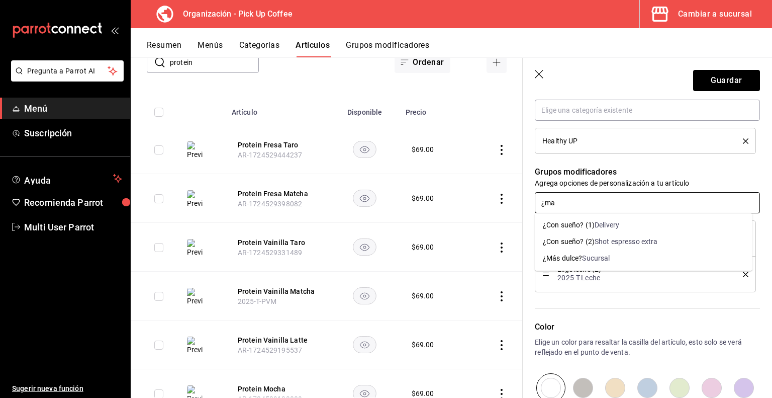
type input "¿mas"
click at [581, 255] on div "¿Más dulce?" at bounding box center [562, 258] width 39 height 11
type textarea "x"
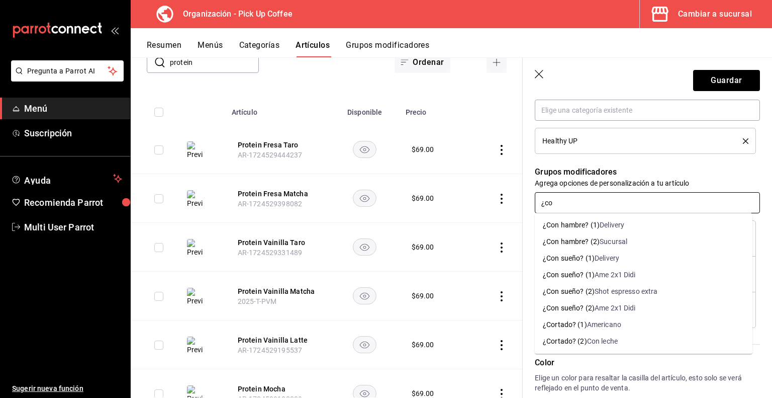
type input "¿con"
click at [571, 289] on div "¿Con sueño? (2)" at bounding box center [569, 291] width 52 height 11
type textarea "x"
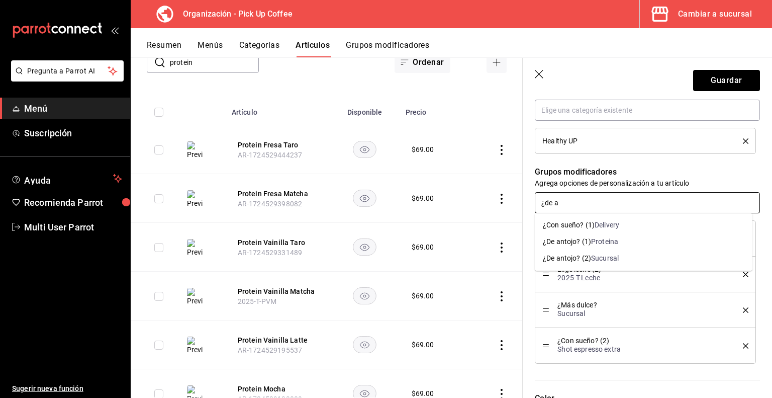
type input "¿de an"
click at [581, 262] on div "¿De antojo? (2)" at bounding box center [567, 258] width 48 height 11
type textarea "x"
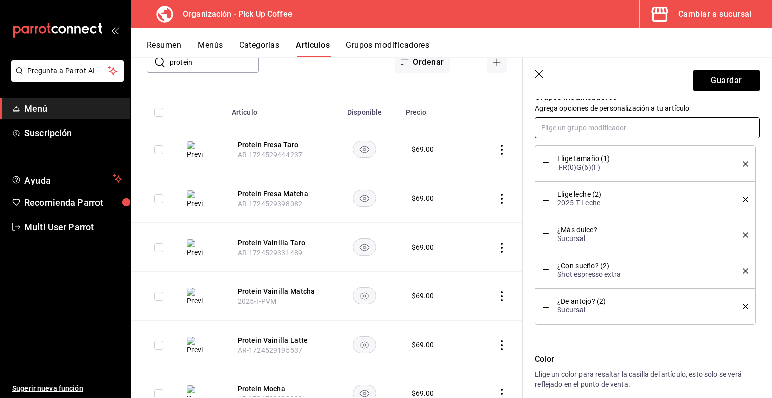
scroll to position [587, 0]
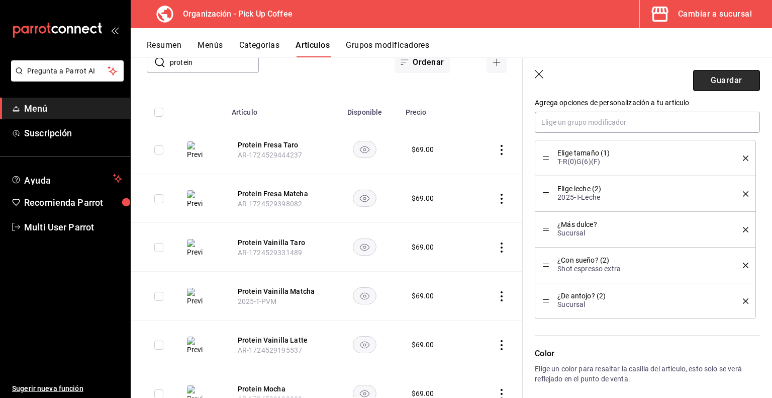
click at [720, 82] on button "Guardar" at bounding box center [727, 80] width 67 height 21
type textarea "x"
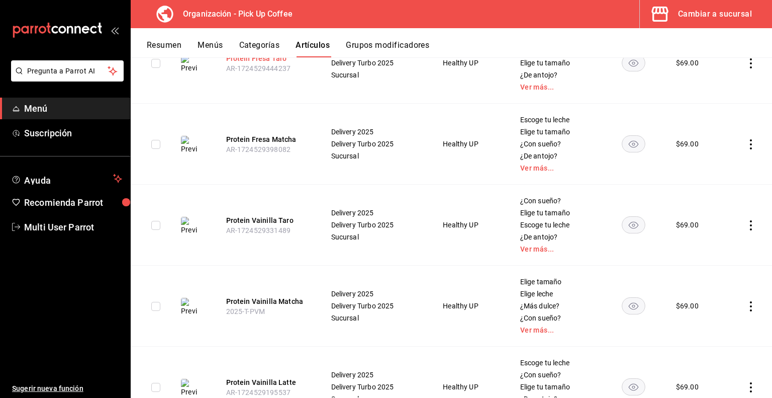
scroll to position [189, 0]
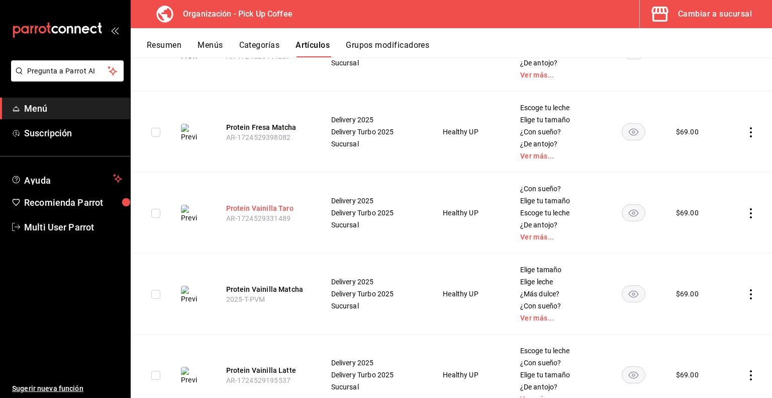
click at [253, 206] on button "Protein Vainilla Taro" at bounding box center [266, 208] width 80 height 10
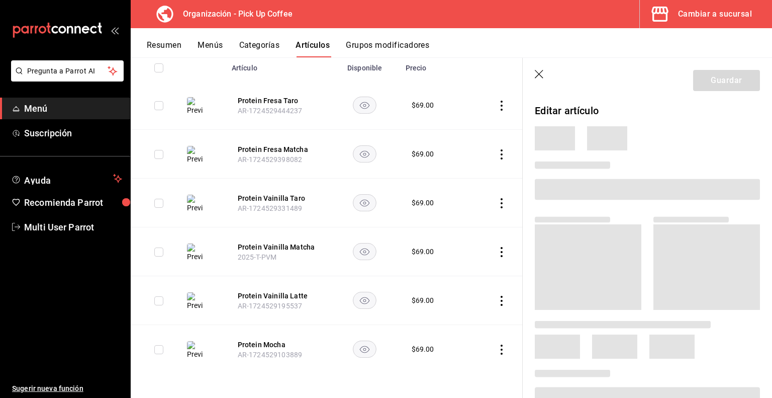
scroll to position [118, 0]
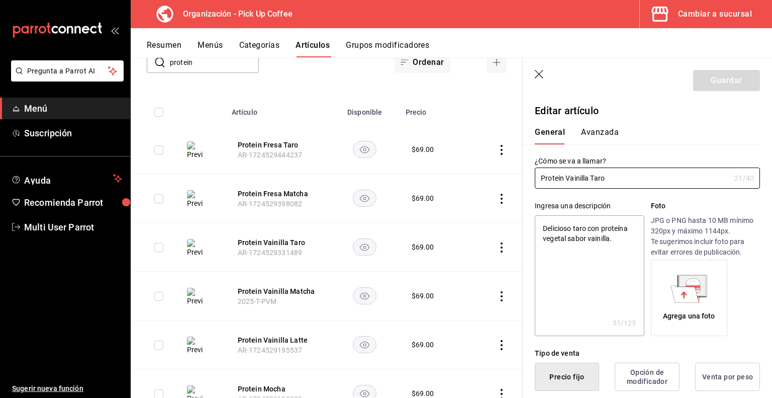
type textarea "x"
type input "$69.00"
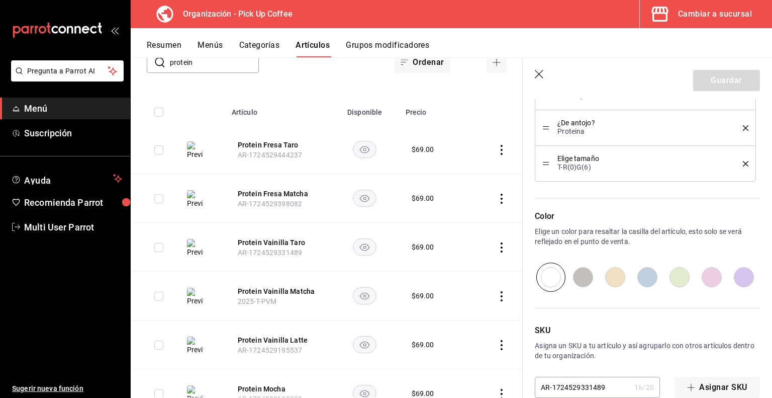
scroll to position [743, 0]
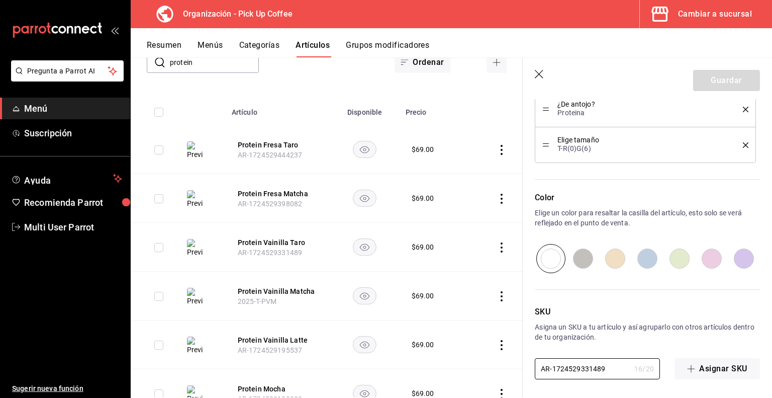
drag, startPoint x: 609, startPoint y: 363, endPoint x: 496, endPoint y: 365, distance: 112.2
click at [496, 365] on main "Artículos organización Edita el precio e imagen de tus artículos. Asigna una ca…" at bounding box center [452, 227] width 642 height 340
paste input "2025-T-PVT"
type textarea "x"
type input "2025-T-PVT"
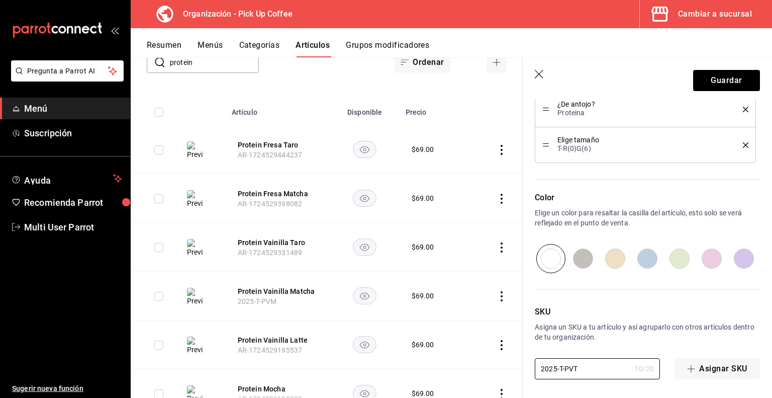
type textarea "x"
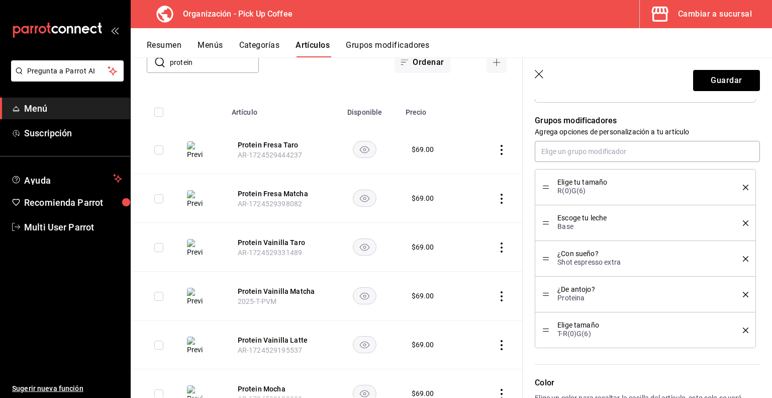
scroll to position [556, 0]
type input "2025-T-PVT"
click at [743, 187] on icon "delete" at bounding box center [746, 190] width 6 height 6
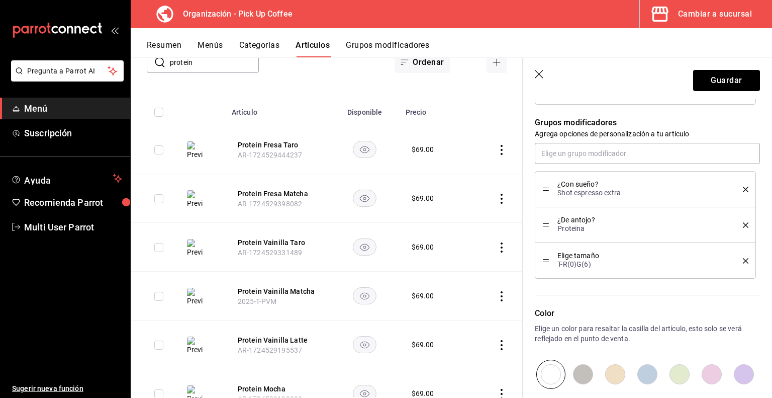
click at [743, 187] on icon "delete" at bounding box center [746, 190] width 6 height 6
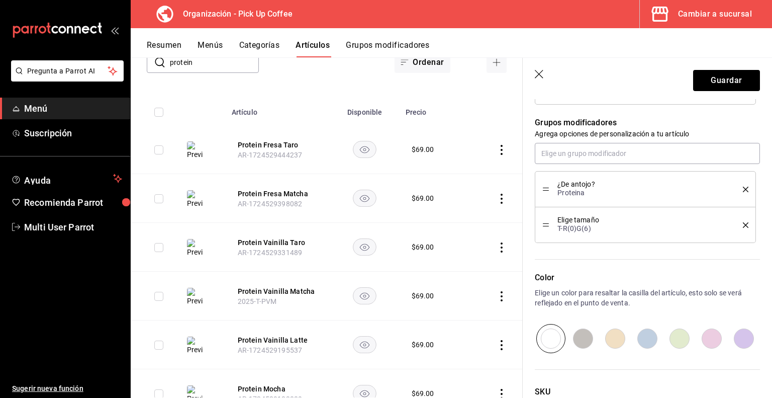
click at [743, 187] on icon "delete" at bounding box center [746, 190] width 6 height 6
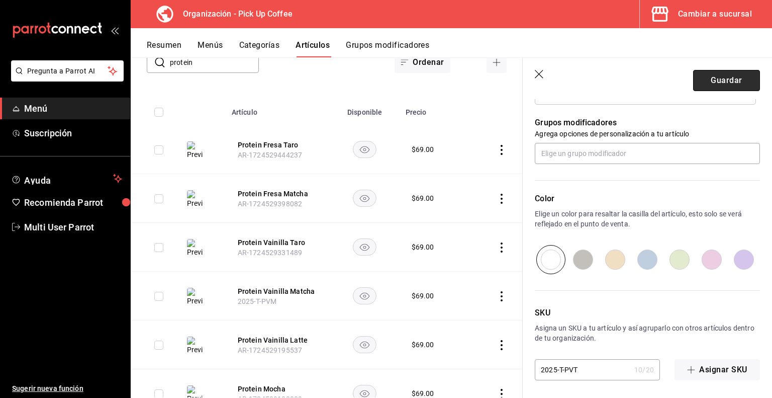
click at [709, 76] on button "Guardar" at bounding box center [727, 80] width 67 height 21
type textarea "x"
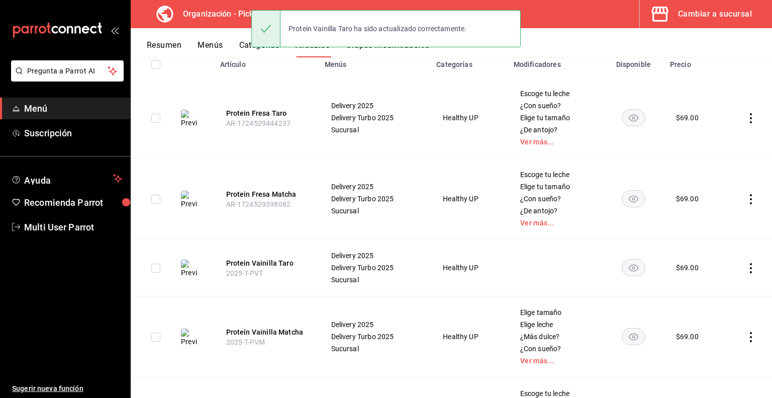
scroll to position [123, 0]
click at [266, 261] on button "Protein Vainilla Taro" at bounding box center [266, 262] width 80 height 10
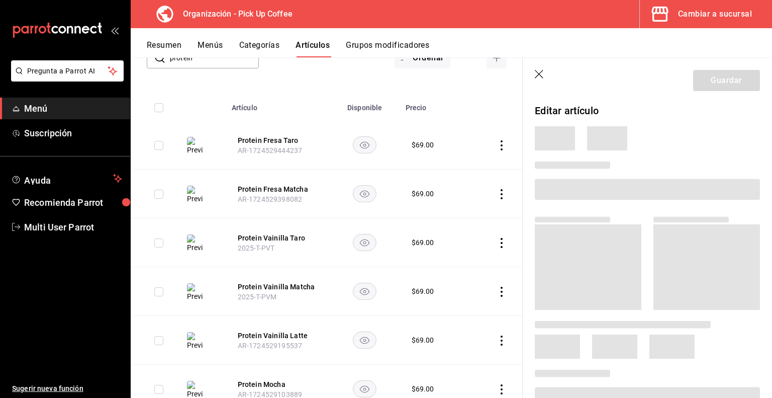
scroll to position [118, 0]
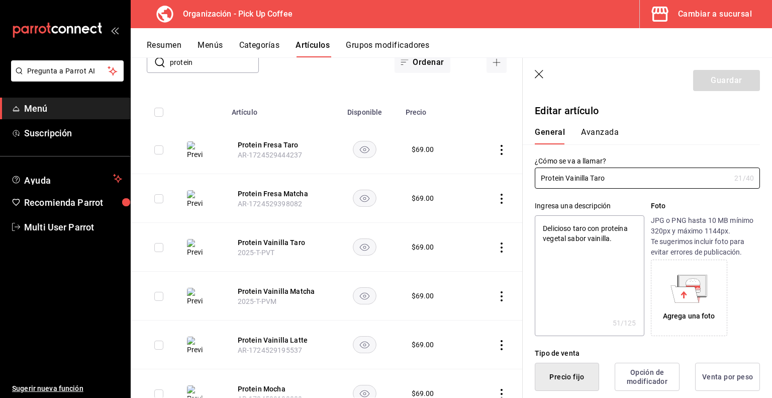
type textarea "x"
type input "$69.00"
type textarea "x"
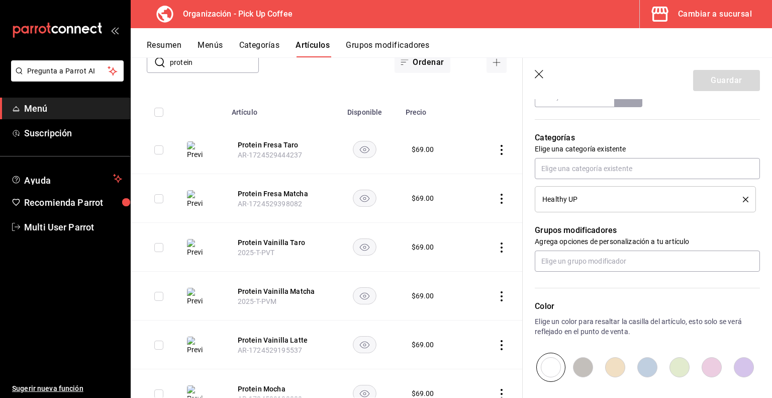
scroll to position [467, 0]
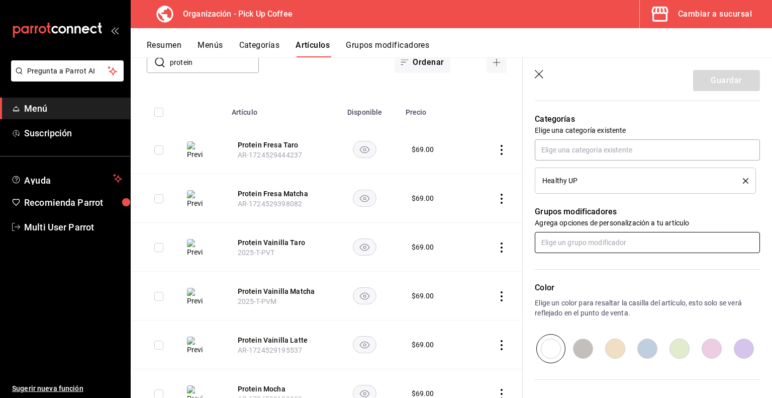
click at [599, 242] on input "text" at bounding box center [647, 242] width 225 height 21
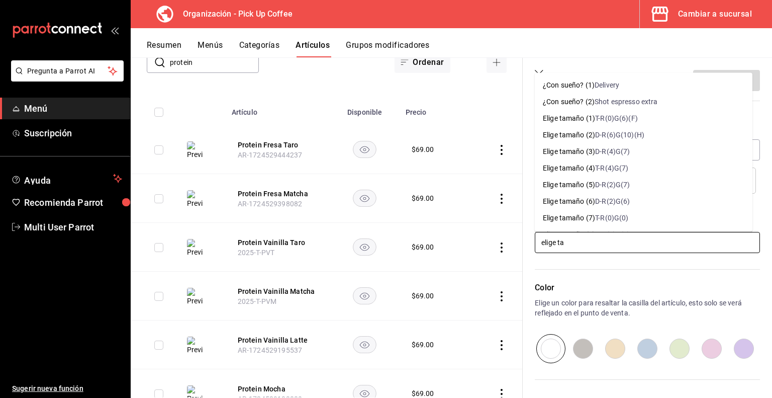
type input "elige tam"
click at [618, 119] on div "T-R(0)G(6)(F)" at bounding box center [616, 118] width 43 height 11
type textarea "x"
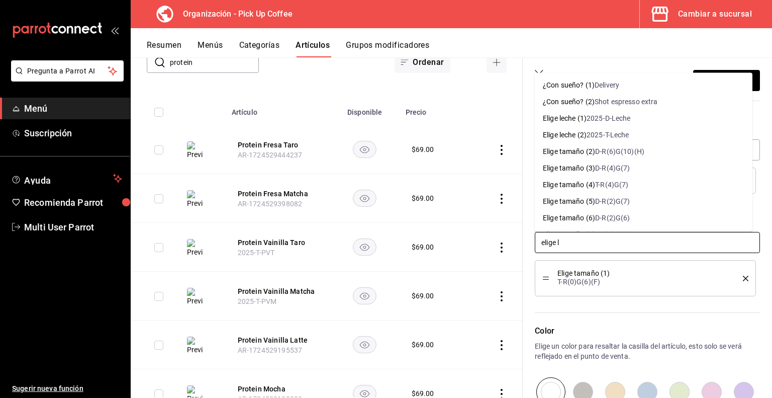
type input "elige le"
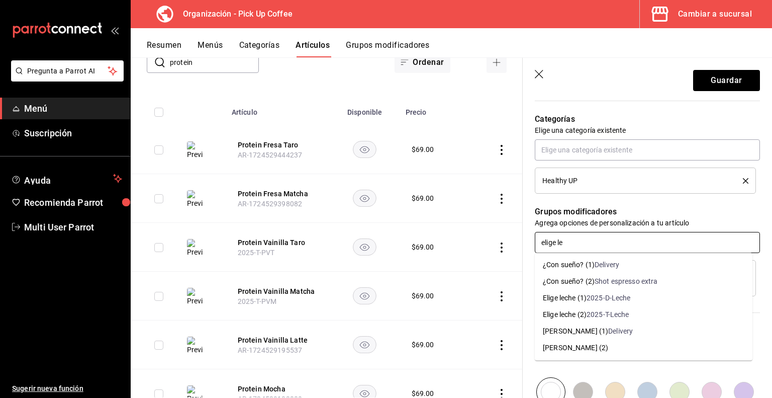
click at [583, 316] on div "Elige leche (2)" at bounding box center [565, 314] width 44 height 11
type textarea "x"
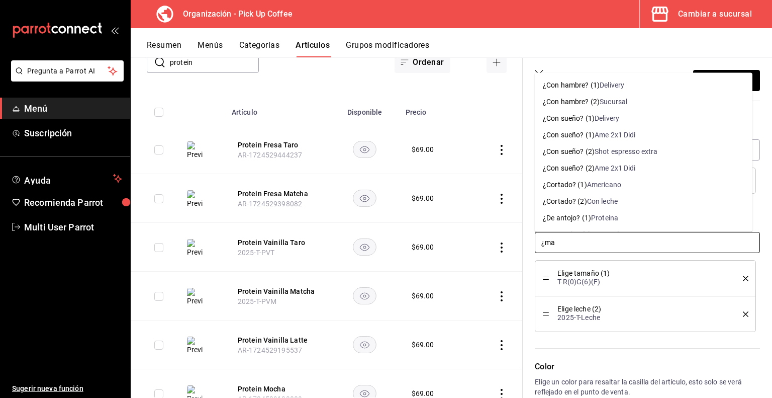
type input "¿mas"
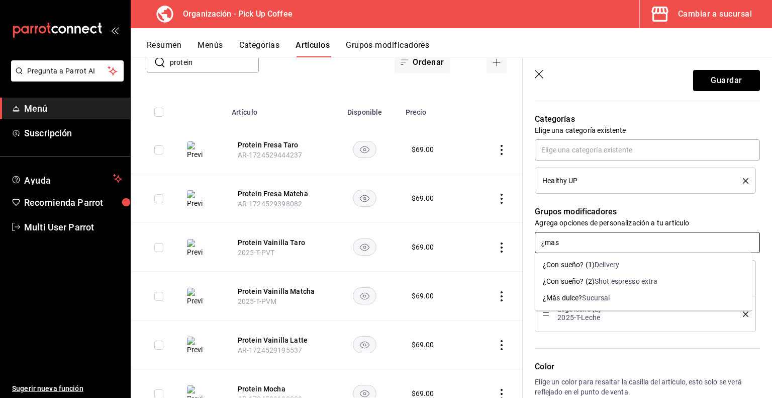
click at [565, 299] on div "¿Más dulce?" at bounding box center [562, 298] width 39 height 11
type textarea "x"
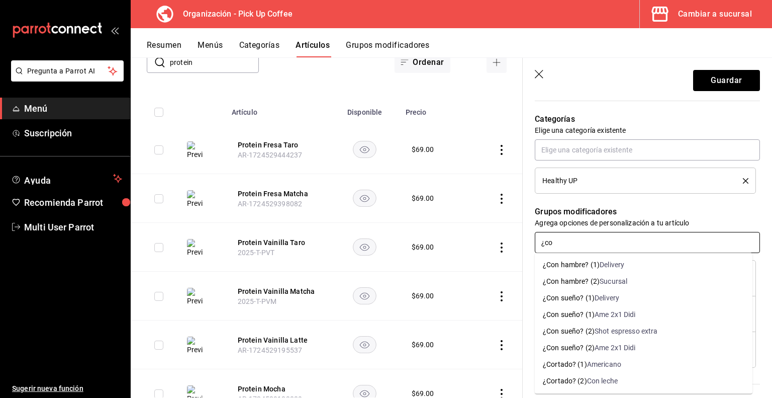
type input "¿con"
click at [577, 327] on div "¿Con sueño? (2)" at bounding box center [569, 331] width 52 height 11
type textarea "x"
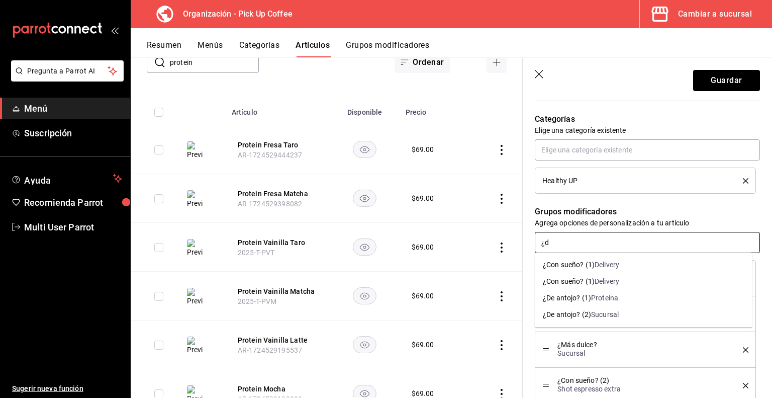
type input "¿de"
click at [581, 313] on div "¿De antojo? (2)" at bounding box center [567, 314] width 48 height 11
type textarea "x"
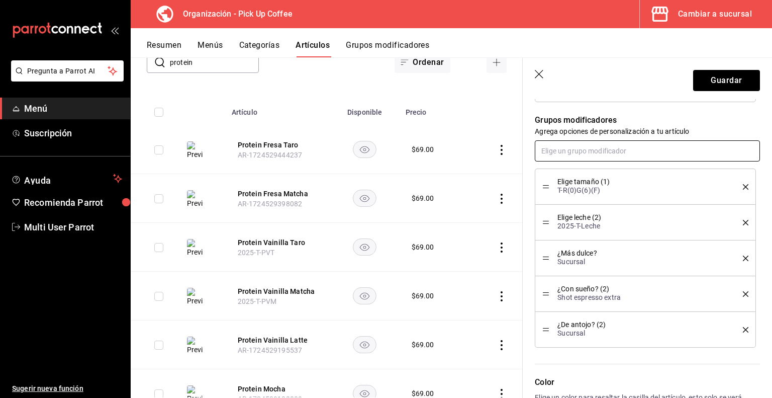
scroll to position [559, 0]
click at [714, 79] on button "Guardar" at bounding box center [727, 80] width 67 height 21
type textarea "x"
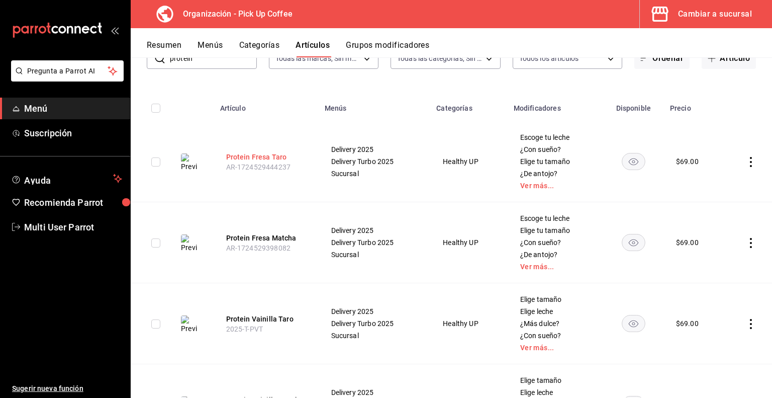
scroll to position [78, 0]
click at [268, 234] on button "Protein Fresa Matcha" at bounding box center [266, 238] width 80 height 10
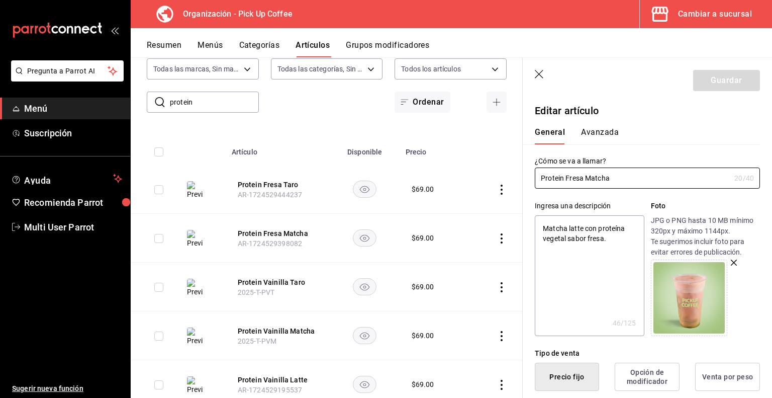
type textarea "x"
type input "$69.00"
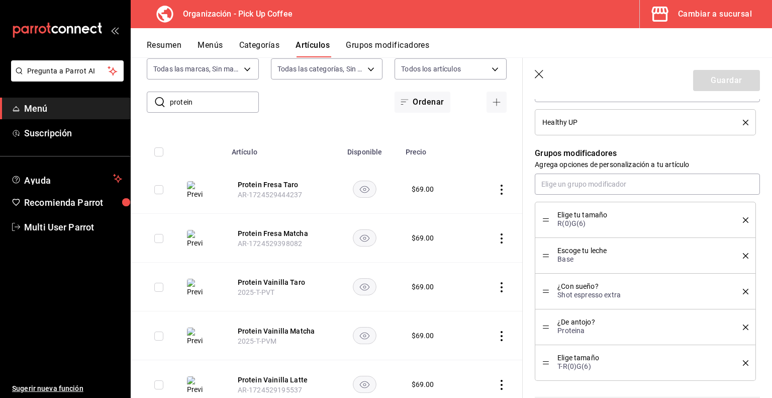
scroll to position [527, 0]
click at [743, 218] on icon "delete" at bounding box center [746, 219] width 6 height 6
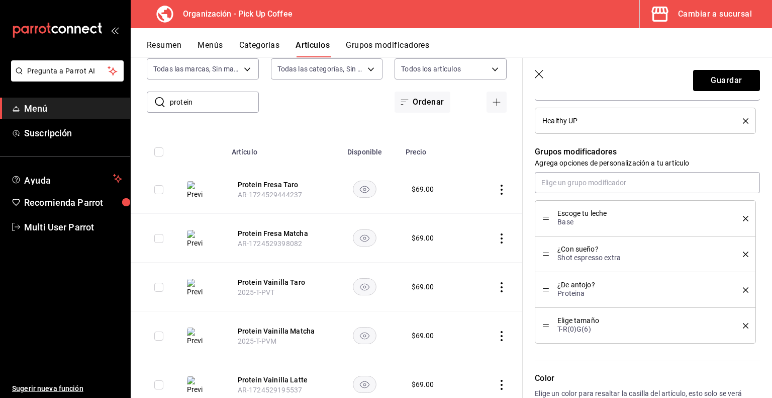
click at [743, 218] on icon "delete" at bounding box center [746, 219] width 6 height 6
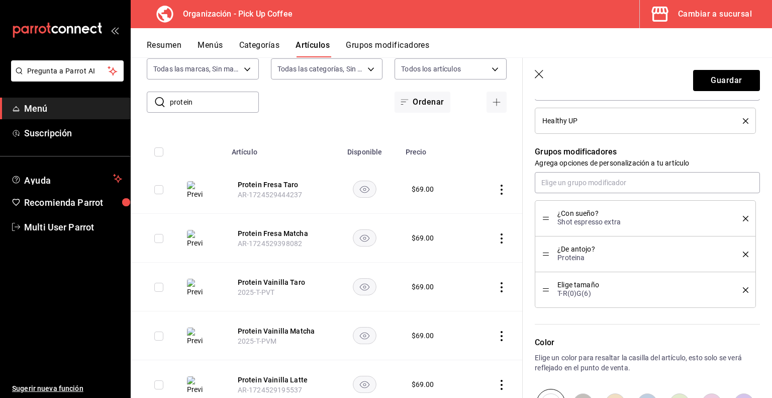
click at [743, 218] on icon "delete" at bounding box center [746, 219] width 6 height 6
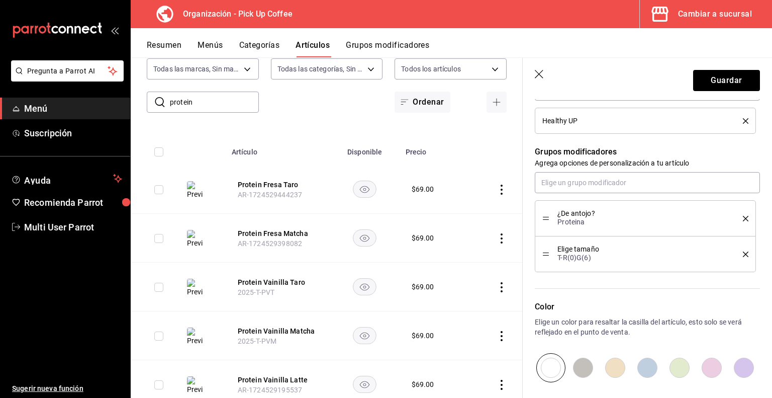
click at [743, 218] on icon "delete" at bounding box center [746, 219] width 6 height 6
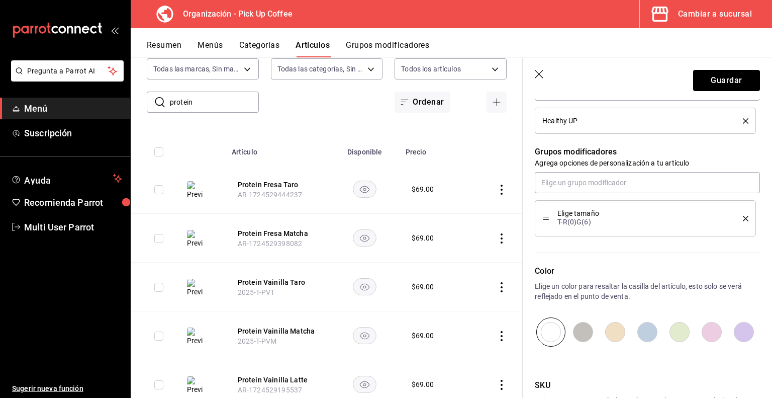
click at [743, 218] on icon "delete" at bounding box center [746, 219] width 6 height 6
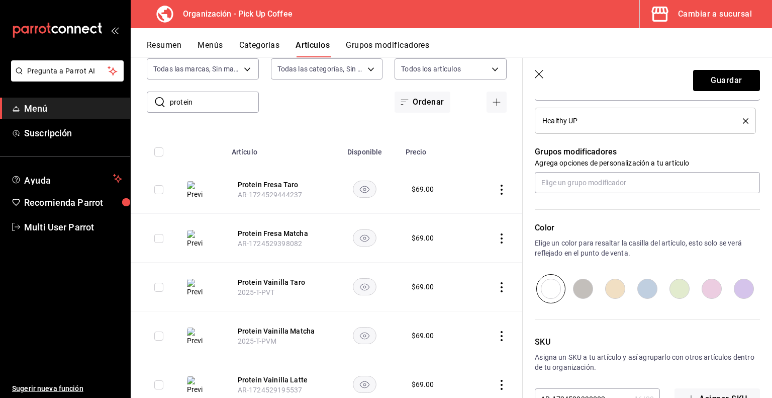
scroll to position [557, 0]
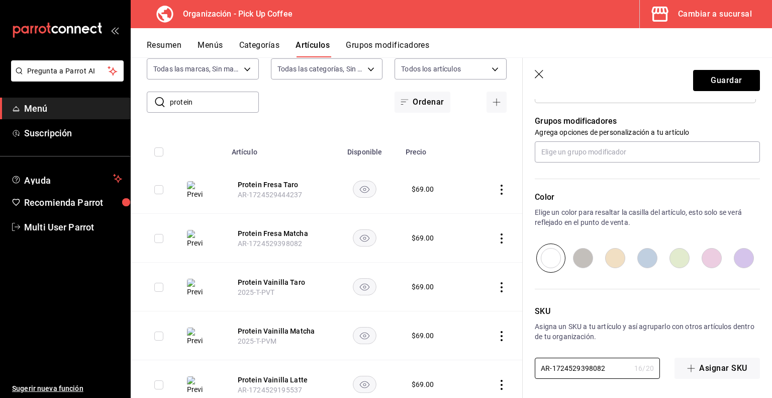
drag, startPoint x: 617, startPoint y: 364, endPoint x: 455, endPoint y: 358, distance: 162.1
click at [455, 358] on main "Artículos organización Edita el precio e imagen de tus artículos. Asigna una ca…" at bounding box center [452, 227] width 642 height 340
paste input "2025-T-PFM"
type textarea "x"
type input "2025-T-PFM"
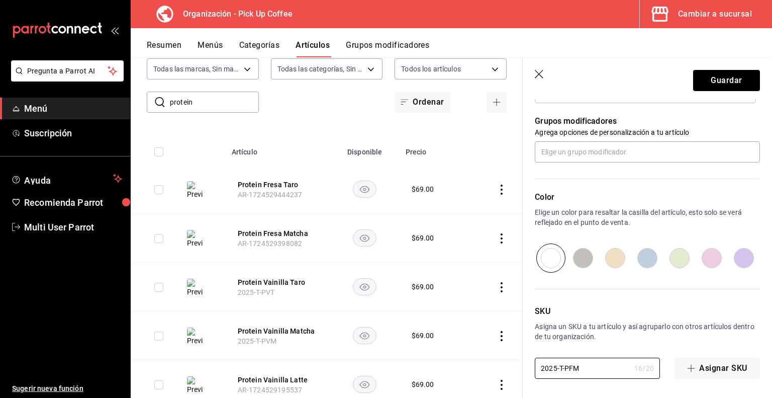
type textarea "x"
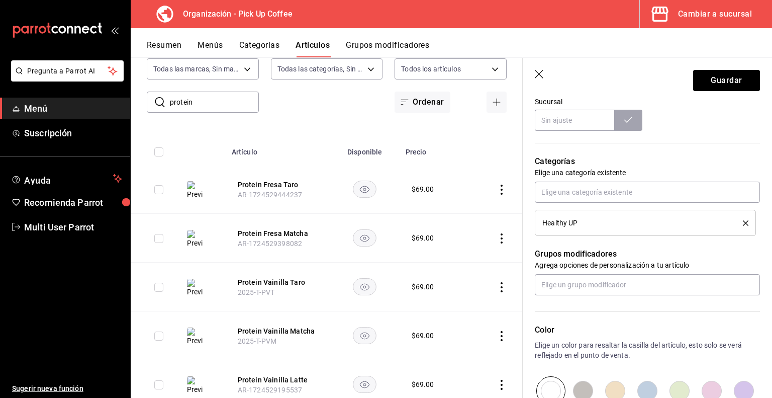
scroll to position [422, 0]
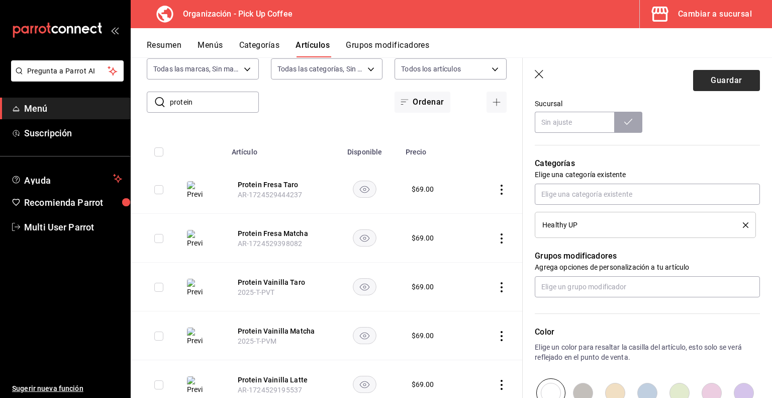
type input "2025-T-PFM"
click at [716, 82] on button "Guardar" at bounding box center [727, 80] width 67 height 21
type textarea "x"
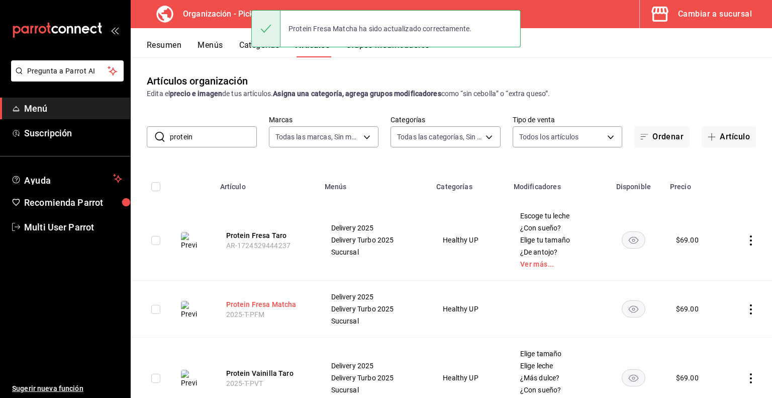
click at [253, 303] on button "Protein Fresa Matcha" at bounding box center [266, 304] width 80 height 10
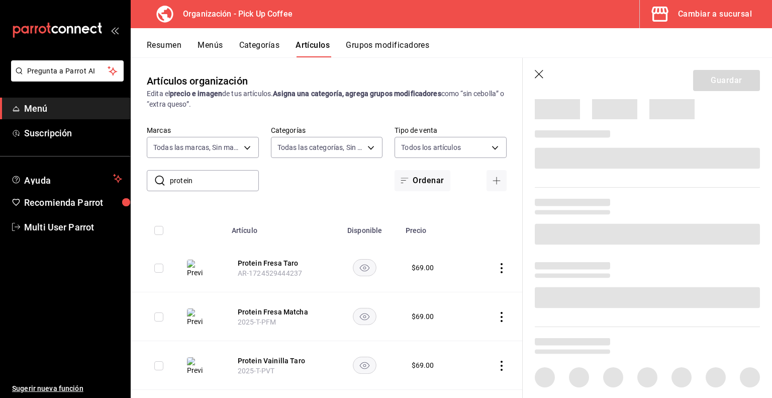
scroll to position [324, 0]
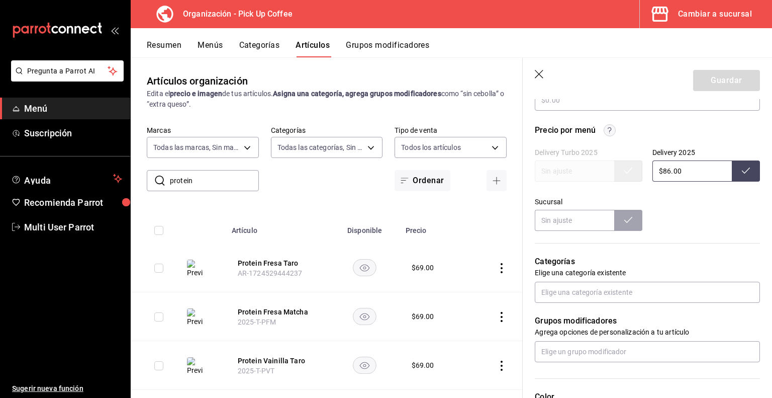
type textarea "x"
type input "$69.00"
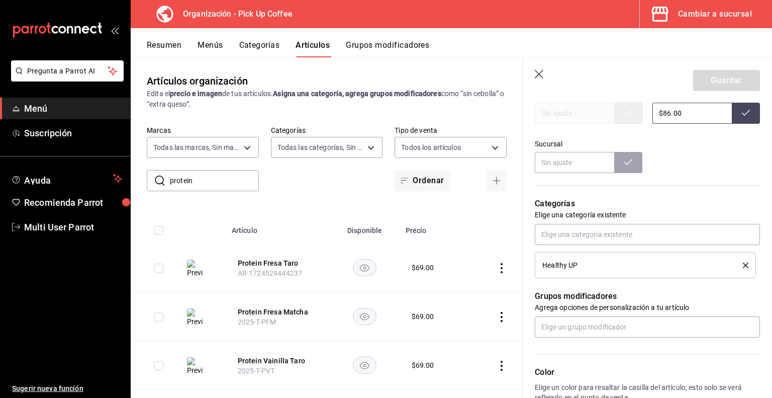
scroll to position [412, 0]
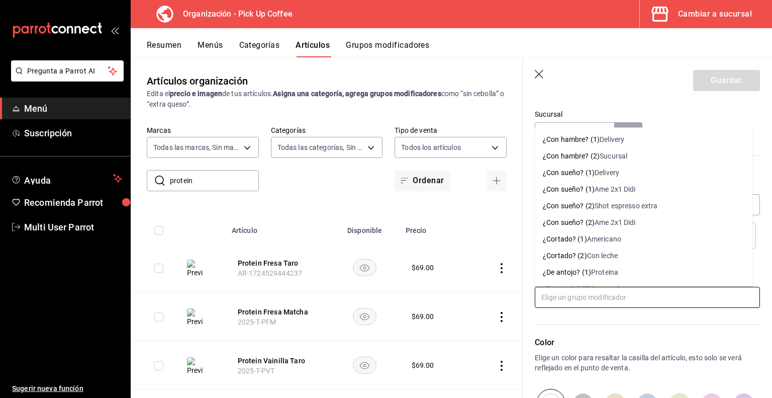
click at [563, 298] on input "text" at bounding box center [647, 297] width 225 height 21
type input "elige"
click at [618, 205] on div "T-R(0)G(6)(F)" at bounding box center [616, 206] width 43 height 11
type textarea "x"
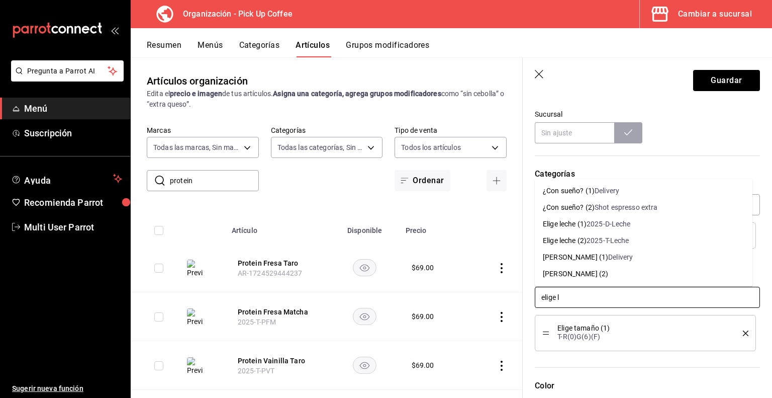
type input "elige le"
click at [595, 241] on div "2025-T-Leche" at bounding box center [608, 240] width 43 height 11
type textarea "x"
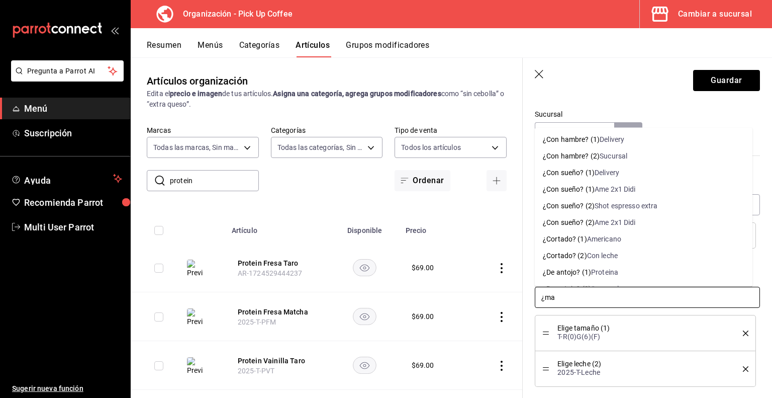
type input "¿mas"
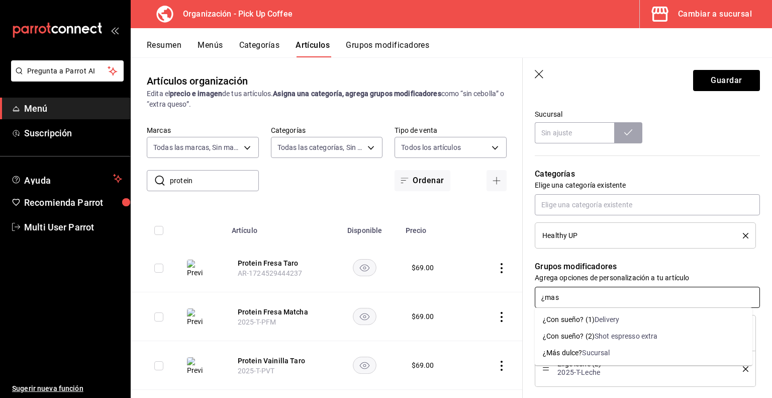
click at [585, 351] on div "Sucursal" at bounding box center [596, 353] width 28 height 11
type textarea "x"
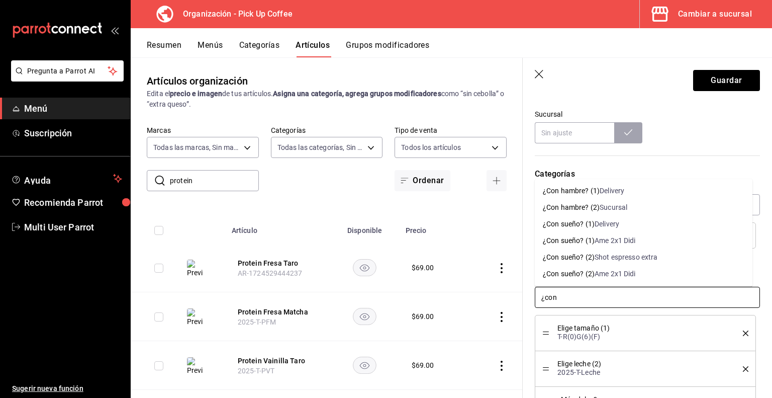
type input "¿con"
click at [618, 258] on div "Shot espresso extra" at bounding box center [626, 257] width 63 height 11
type textarea "x"
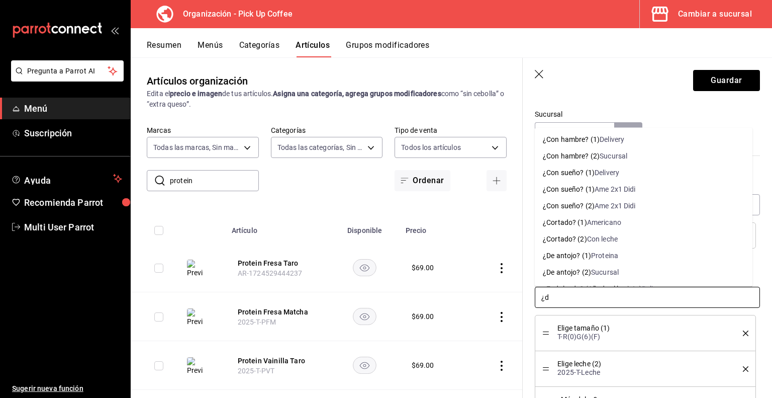
type input "¿de"
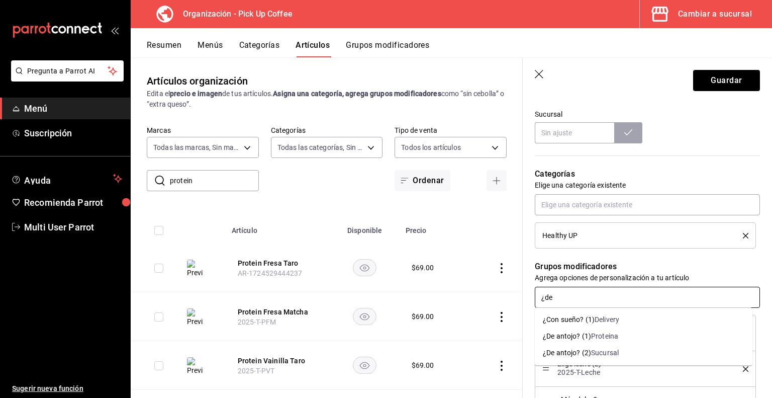
click at [584, 351] on div "¿De antojo? (2)" at bounding box center [567, 353] width 48 height 11
type textarea "x"
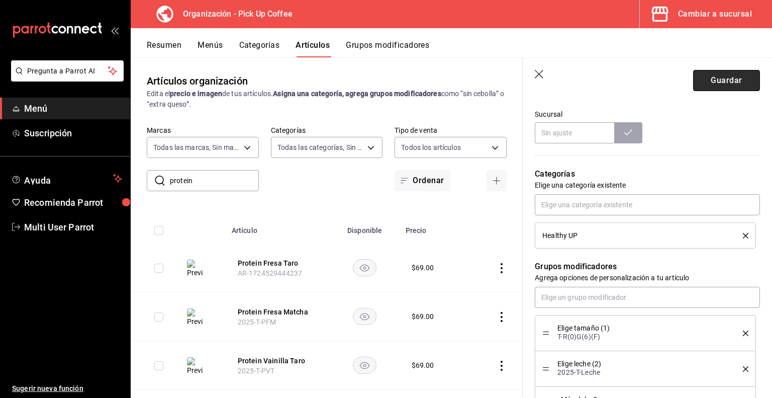
click at [705, 79] on button "Guardar" at bounding box center [727, 80] width 67 height 21
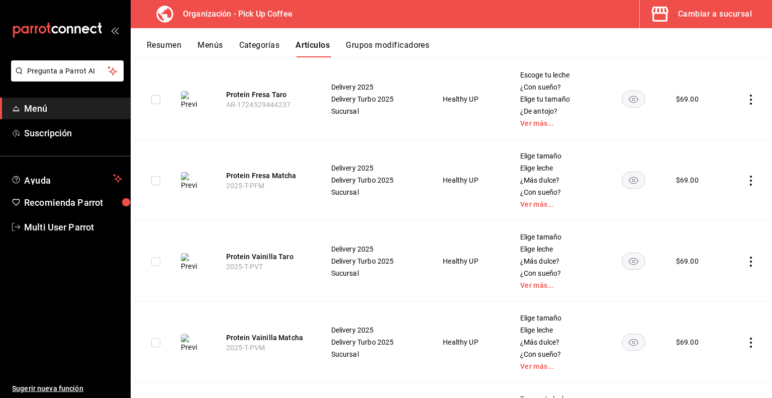
scroll to position [142, 0]
click at [266, 92] on button "Protein Fresa Taro" at bounding box center [266, 94] width 80 height 10
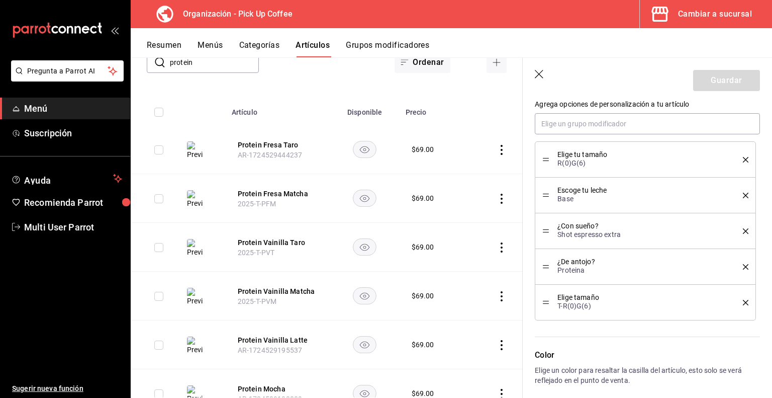
scroll to position [586, 0]
click at [743, 157] on icon "delete" at bounding box center [746, 159] width 6 height 6
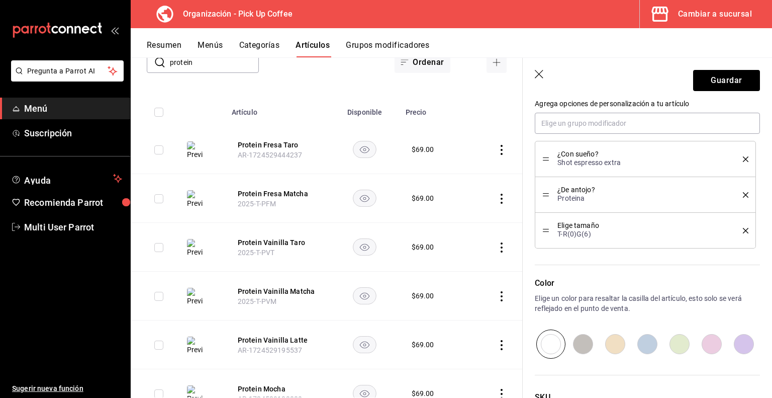
click at [743, 157] on icon "delete" at bounding box center [746, 159] width 6 height 6
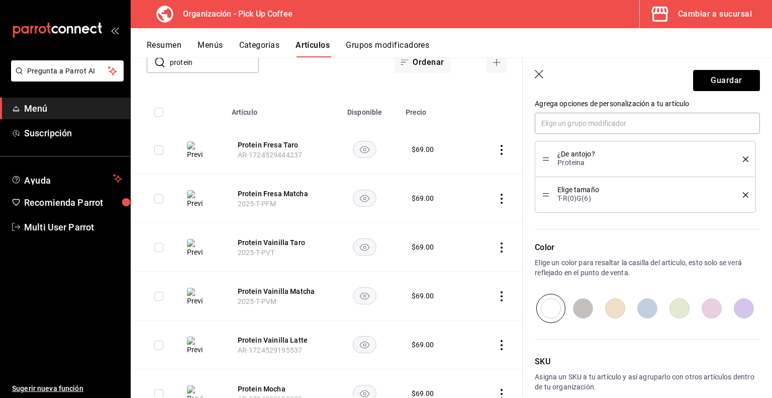
click at [743, 157] on icon "delete" at bounding box center [746, 159] width 6 height 6
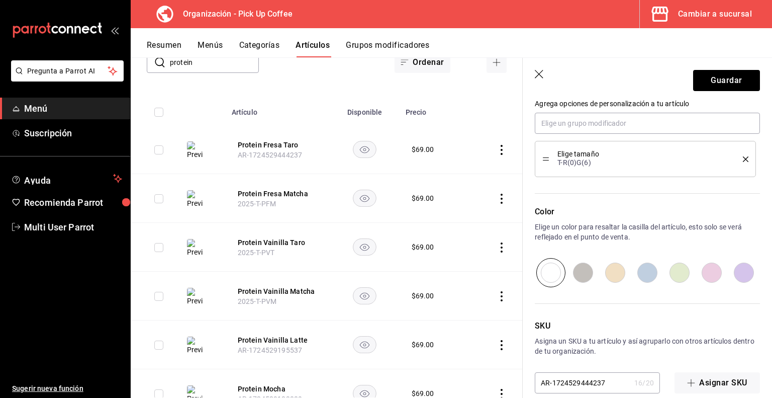
click at [743, 157] on icon "delete" at bounding box center [746, 159] width 6 height 6
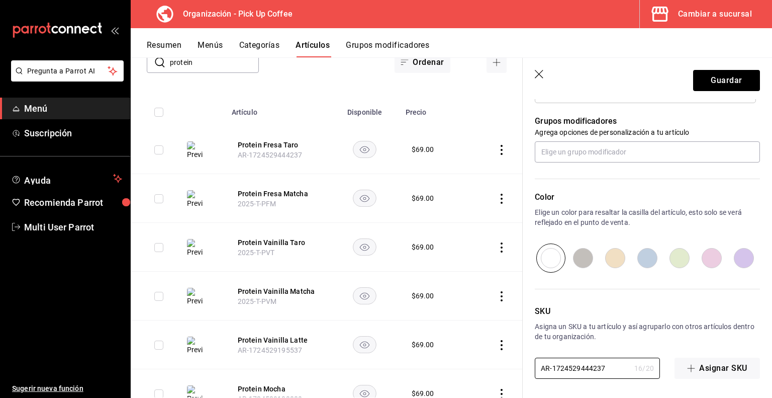
drag, startPoint x: 609, startPoint y: 369, endPoint x: 474, endPoint y: 371, distance: 134.8
click at [474, 371] on main "Artículos organización Edita el precio e imagen de tus artículos. Asigna una ca…" at bounding box center [452, 227] width 642 height 340
paste input "2025-T-PFT"
click at [721, 81] on button "Guardar" at bounding box center [727, 80] width 67 height 21
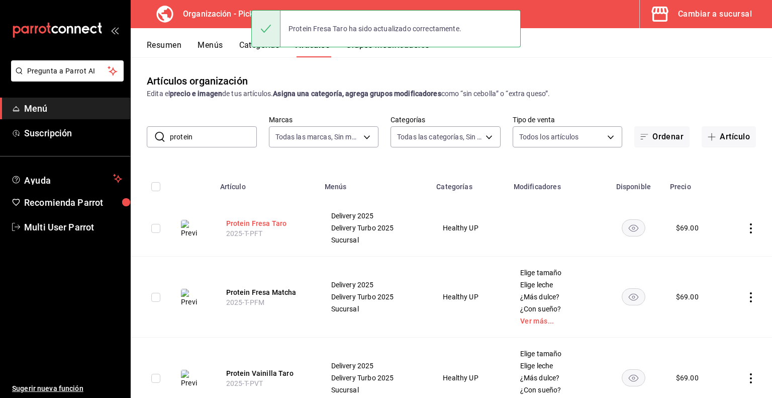
click at [266, 220] on button "Protein Fresa Taro" at bounding box center [266, 223] width 80 height 10
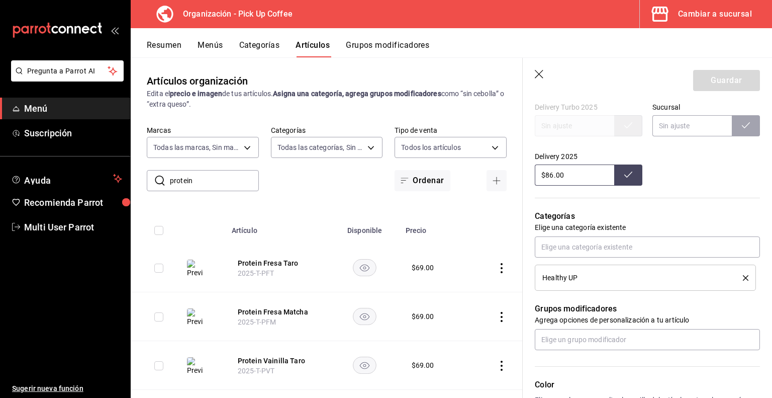
scroll to position [370, 0]
click at [580, 339] on input "text" at bounding box center [647, 338] width 225 height 21
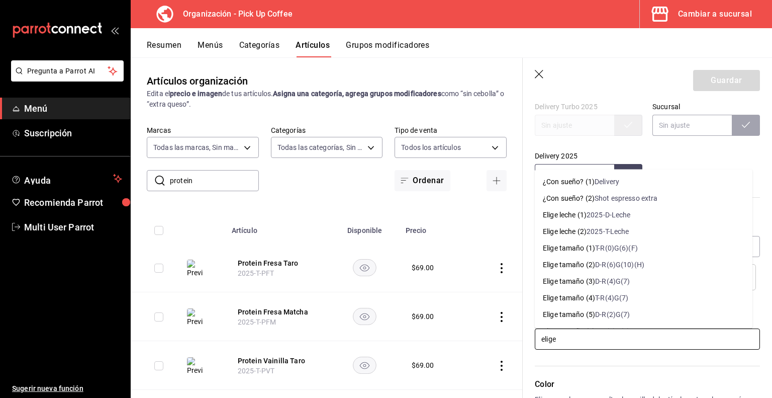
click at [615, 247] on div "T-R(0)G(6)(F)" at bounding box center [616, 247] width 43 height 11
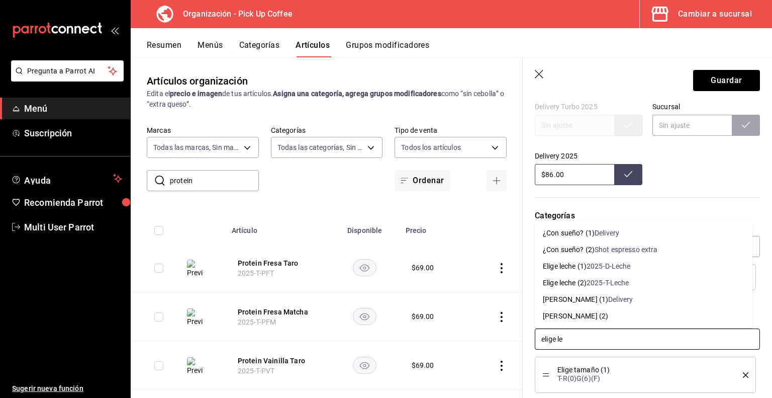
click at [603, 285] on div "2025-T-Leche" at bounding box center [608, 283] width 43 height 11
click at [583, 319] on div "Sucursal" at bounding box center [596, 316] width 28 height 11
click at [590, 222] on div "¿Con sueño? (2)" at bounding box center [569, 216] width 52 height 11
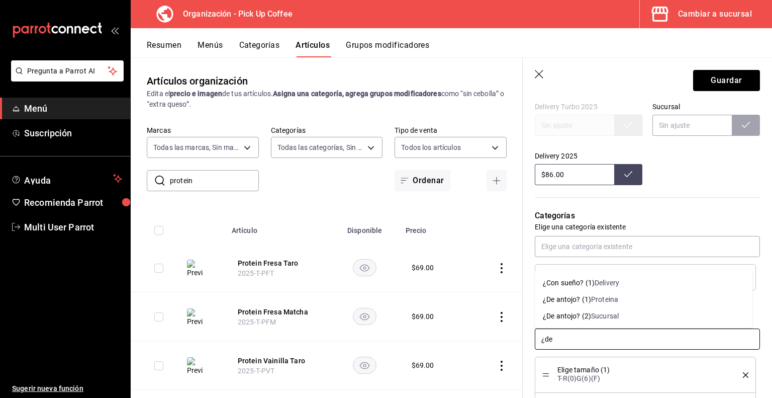
click at [586, 312] on div "¿De antojo? (2)" at bounding box center [567, 316] width 48 height 11
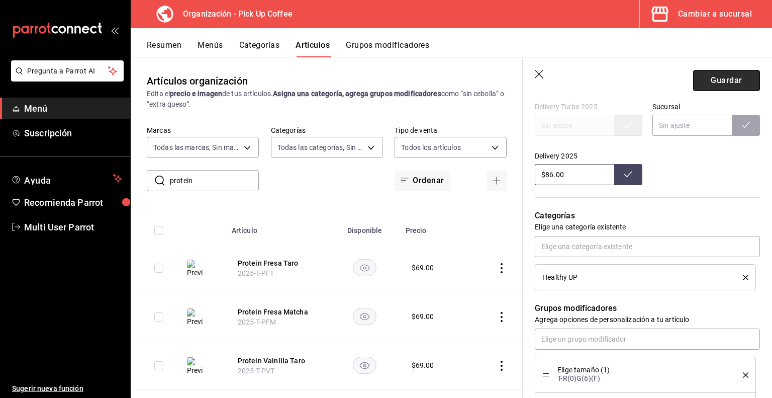
click at [714, 90] on button "Guardar" at bounding box center [727, 80] width 67 height 21
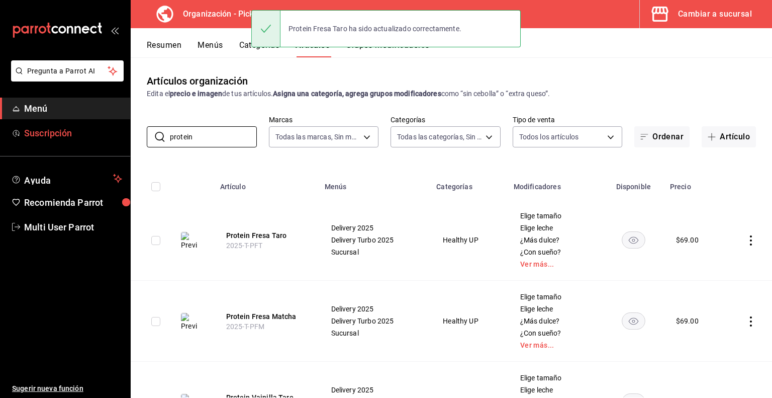
drag, startPoint x: 219, startPoint y: 136, endPoint x: 56, endPoint y: 138, distance: 163.0
click at [56, 138] on div "Pregunta a Parrot AI Menú Suscripción Ayuda Recomienda Parrot Multi User Parrot…" at bounding box center [386, 199] width 772 height 398
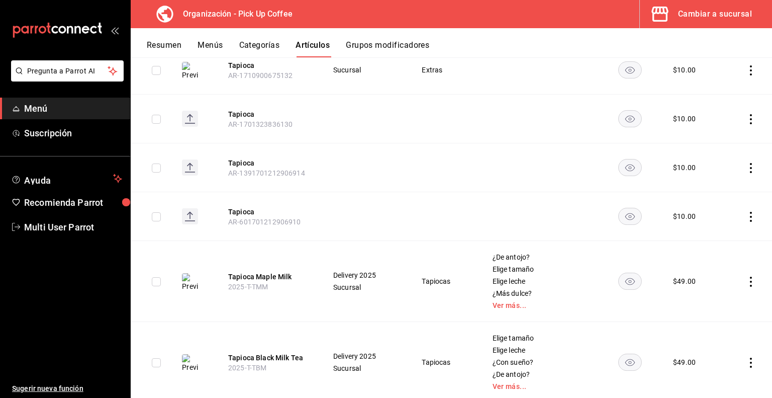
scroll to position [458, 0]
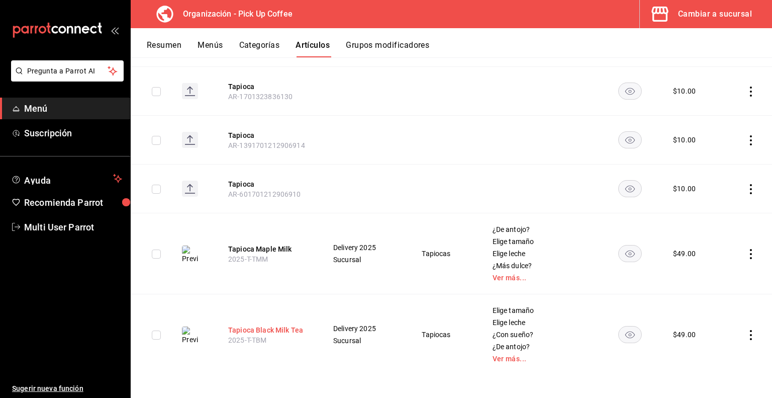
click at [255, 329] on button "Tapioca Black Milk Tea" at bounding box center [268, 330] width 80 height 10
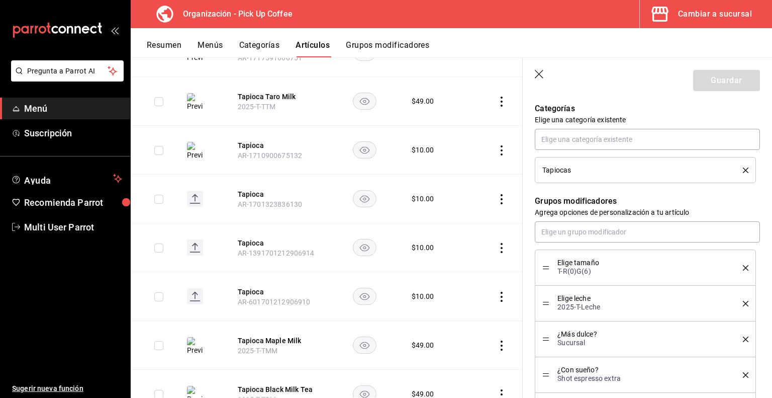
scroll to position [460, 0]
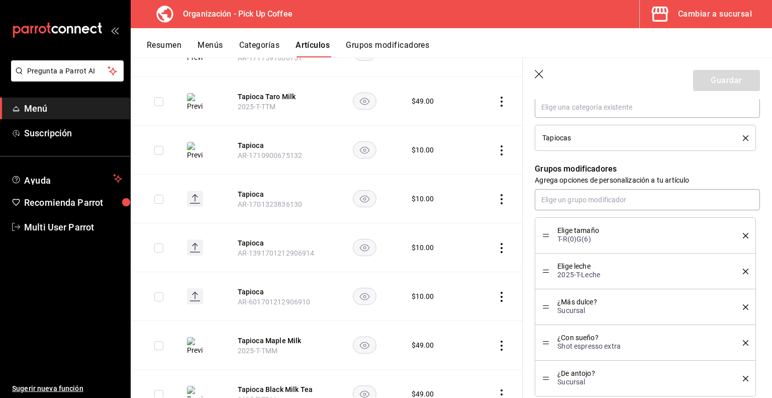
click at [743, 271] on icon "delete" at bounding box center [746, 272] width 6 height 6
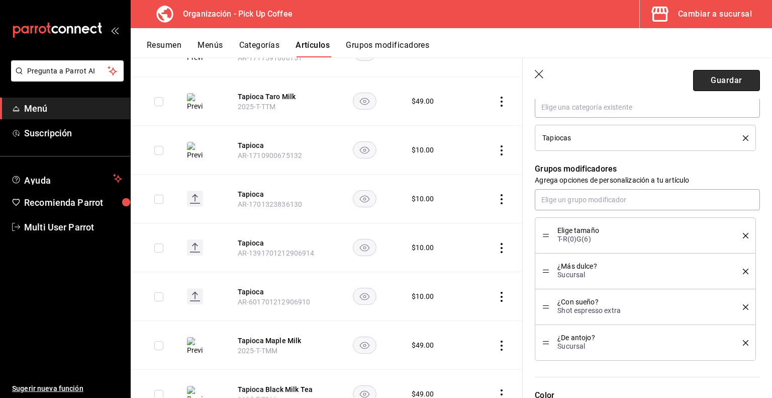
click at [718, 88] on button "Guardar" at bounding box center [727, 80] width 67 height 21
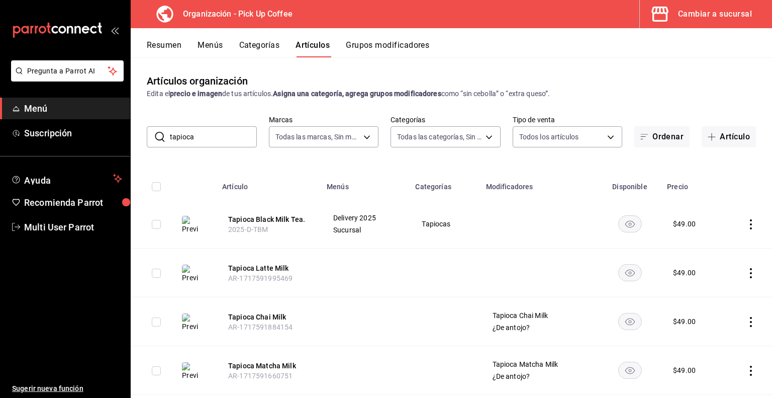
click at [205, 46] on button "Menús" at bounding box center [210, 48] width 25 height 17
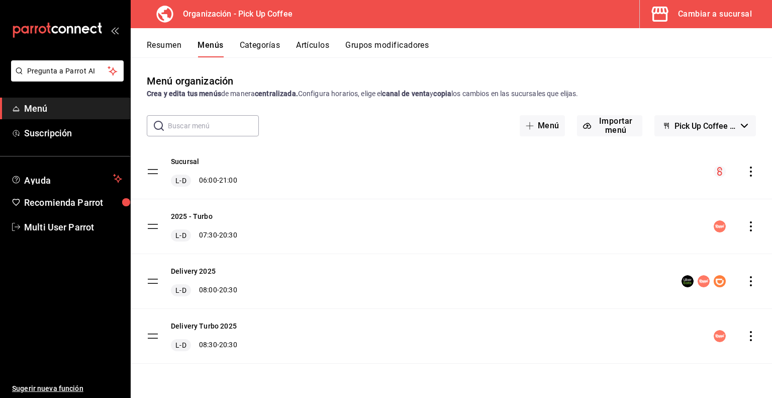
click at [164, 46] on button "Resumen" at bounding box center [164, 48] width 35 height 17
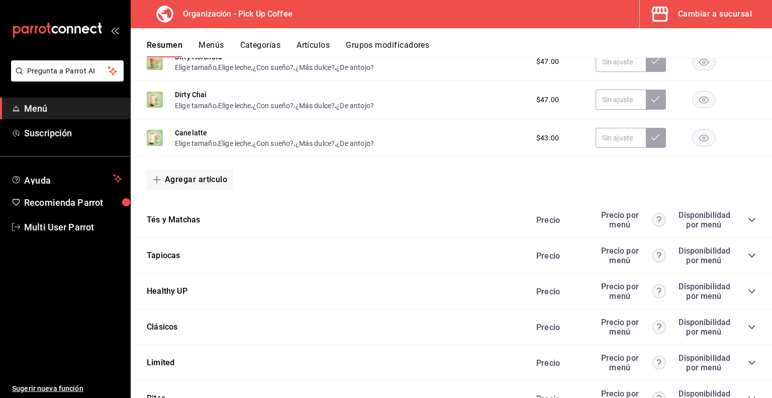
scroll to position [721, 0]
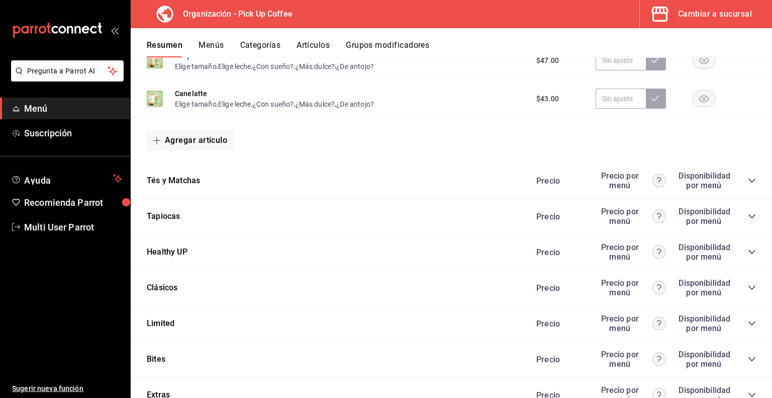
click at [749, 183] on icon "collapse-category-row" at bounding box center [752, 181] width 7 height 4
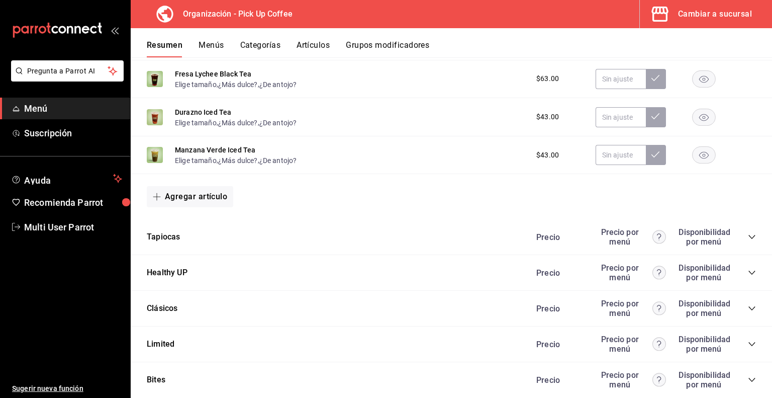
scroll to position [1013, 0]
click at [748, 238] on icon "collapse-category-row" at bounding box center [752, 236] width 8 height 8
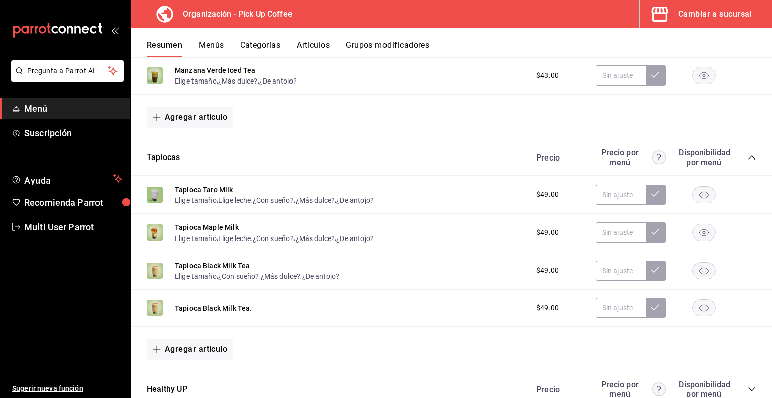
scroll to position [1092, 0]
click at [155, 161] on button "Tapiocas" at bounding box center [163, 157] width 33 height 12
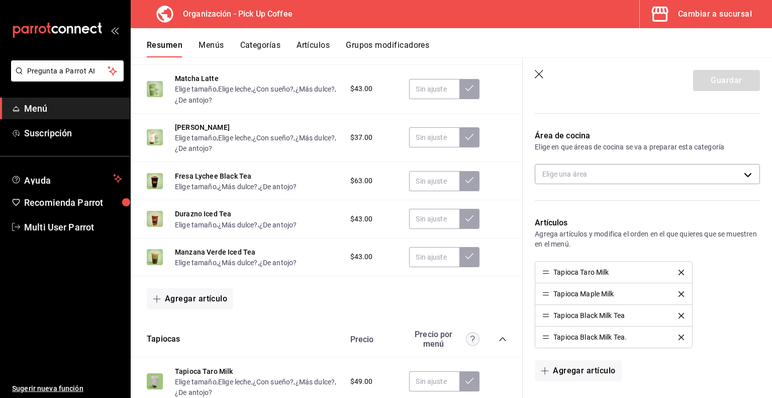
scroll to position [205, 0]
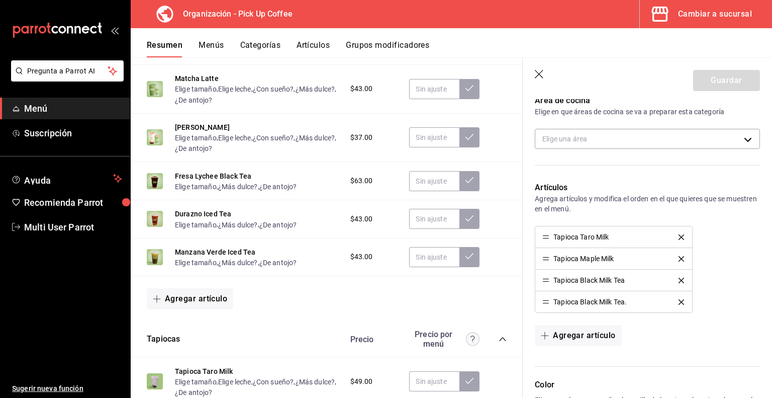
click at [679, 301] on icon "delete" at bounding box center [682, 302] width 6 height 6
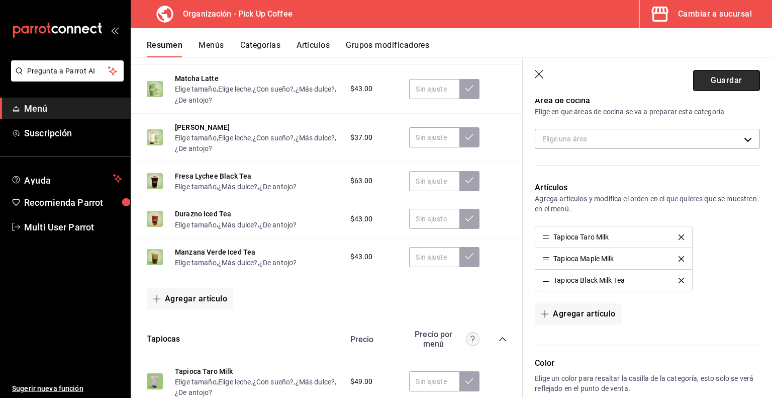
click at [703, 83] on button "Guardar" at bounding box center [727, 80] width 67 height 21
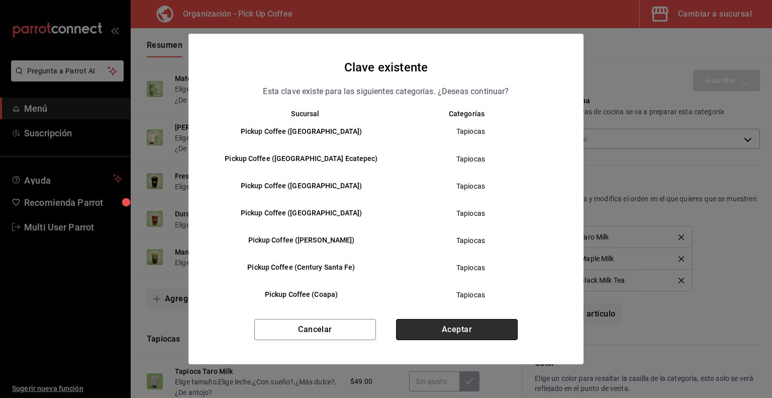
click at [451, 328] on button "Aceptar" at bounding box center [457, 329] width 122 height 21
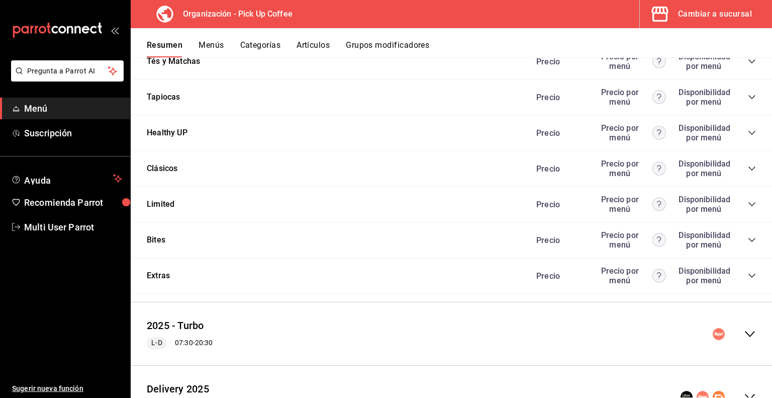
scroll to position [840, 0]
click at [748, 135] on icon "collapse-category-row" at bounding box center [752, 133] width 8 height 8
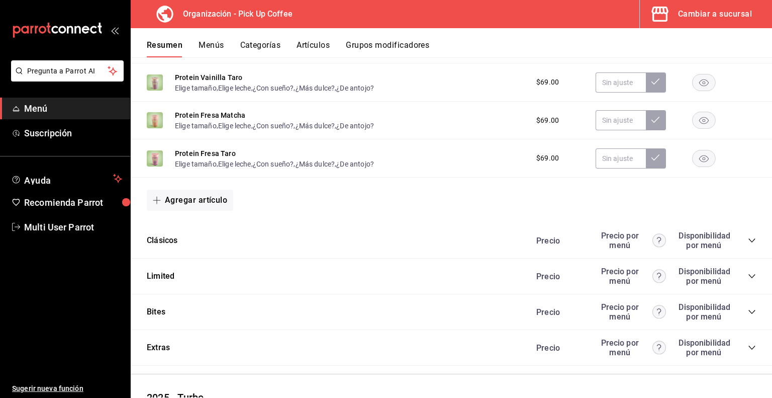
scroll to position [1171, 0]
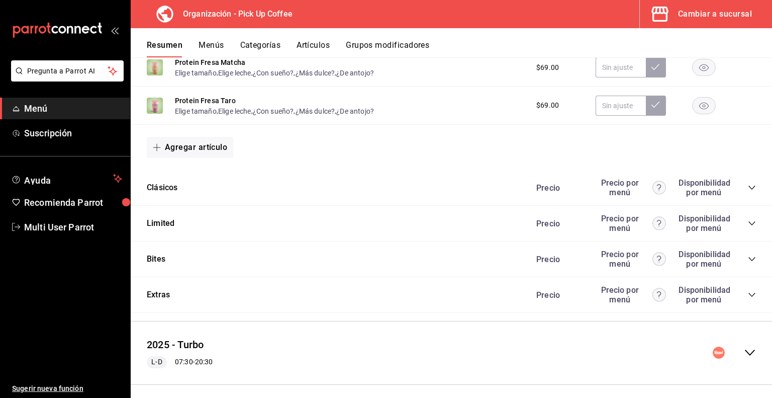
click at [748, 191] on icon "collapse-category-row" at bounding box center [752, 188] width 8 height 8
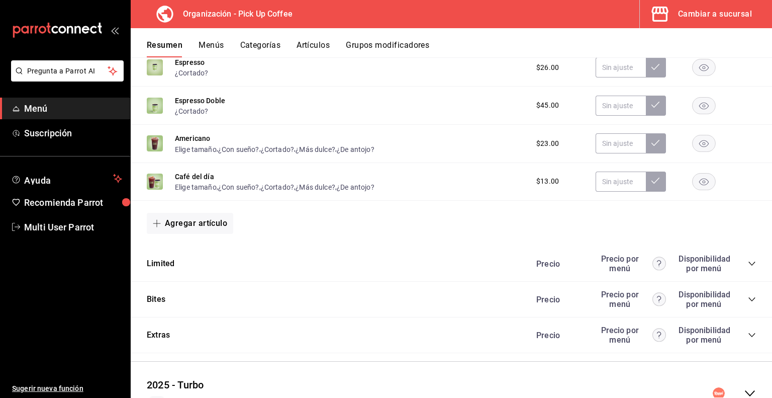
scroll to position [1480, 0]
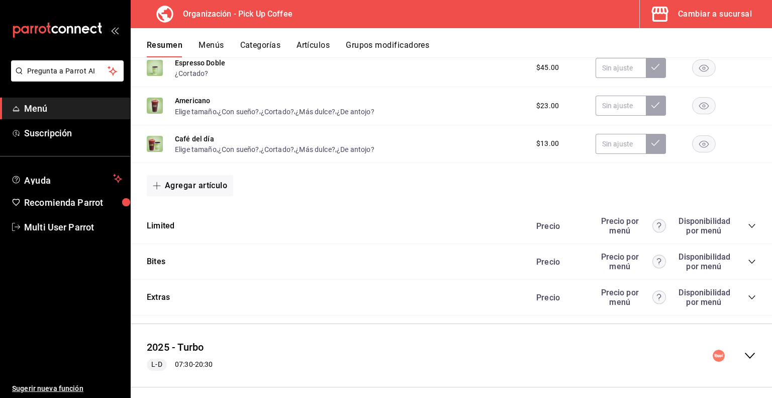
click at [749, 228] on icon "collapse-category-row" at bounding box center [752, 226] width 7 height 4
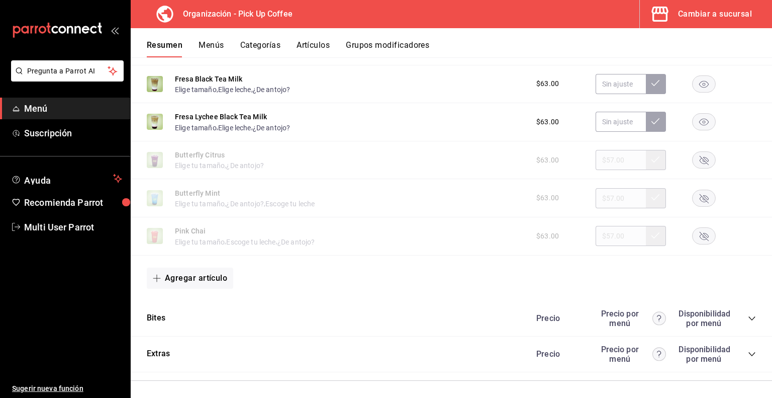
scroll to position [1863, 0]
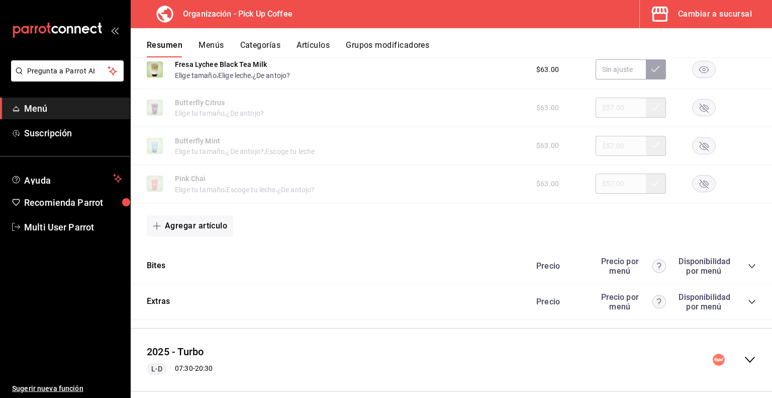
click at [749, 268] on icon "collapse-category-row" at bounding box center [752, 266] width 7 height 4
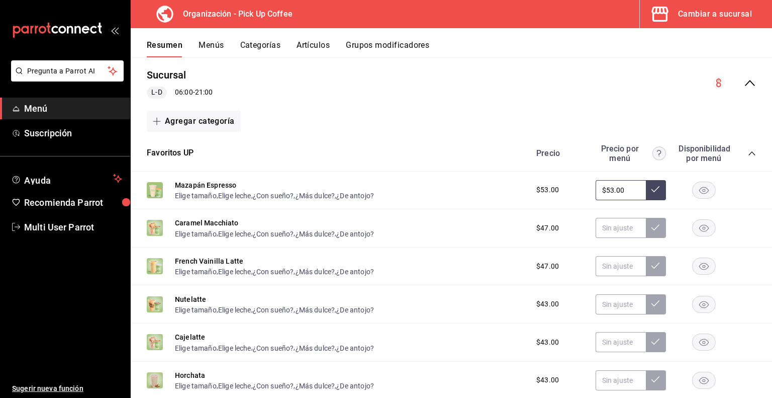
scroll to position [0, 0]
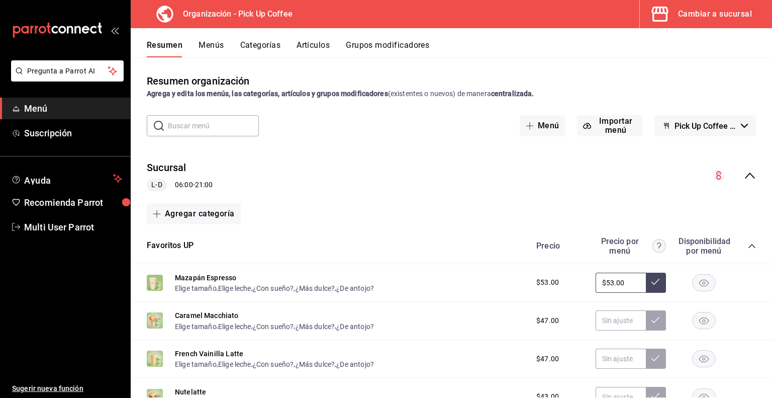
click at [208, 47] on button "Menús" at bounding box center [211, 48] width 25 height 17
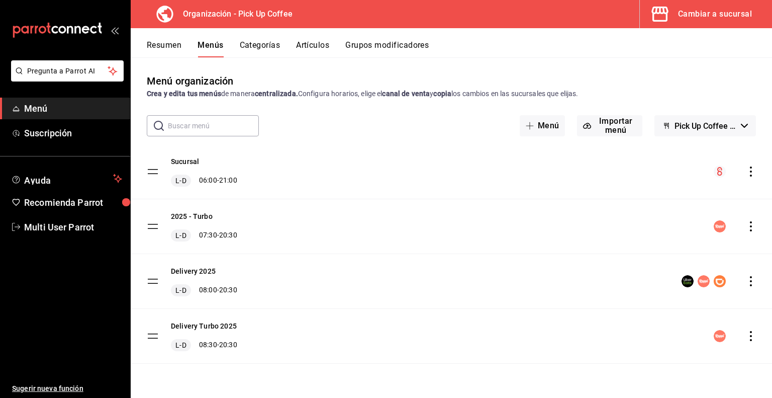
click at [752, 173] on icon "actions" at bounding box center [751, 171] width 10 height 10
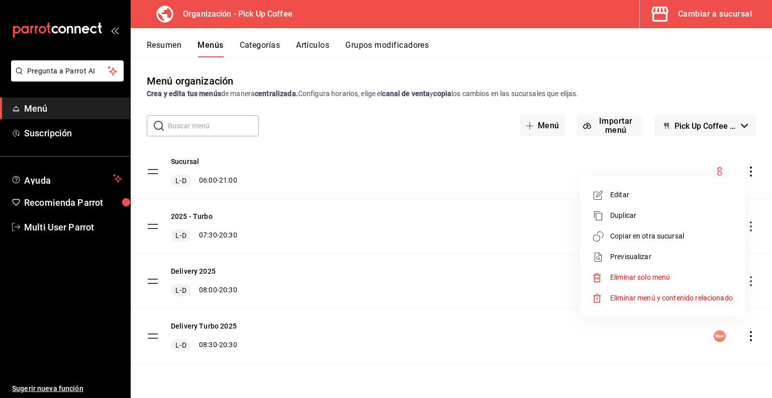
click at [615, 255] on span "Previsualizar" at bounding box center [672, 256] width 123 height 11
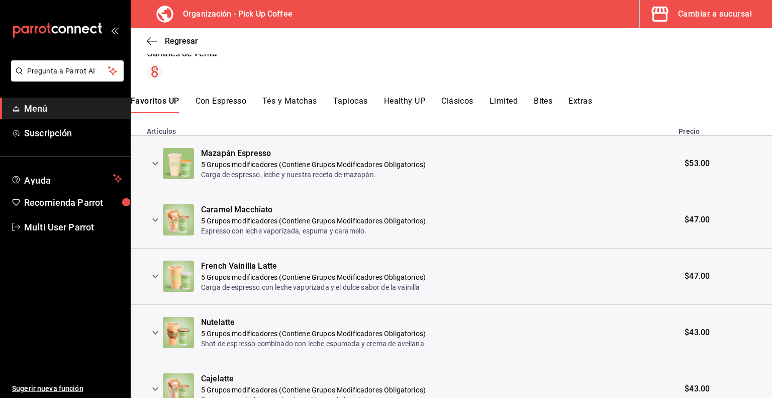
scroll to position [209, 0]
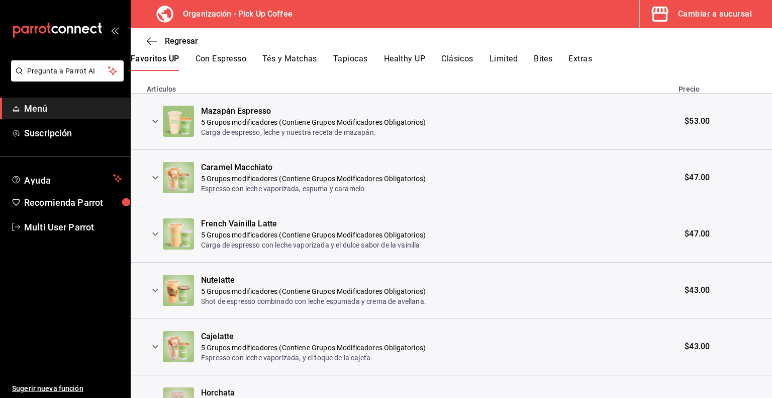
click at [154, 122] on icon "expand row" at bounding box center [155, 121] width 12 height 12
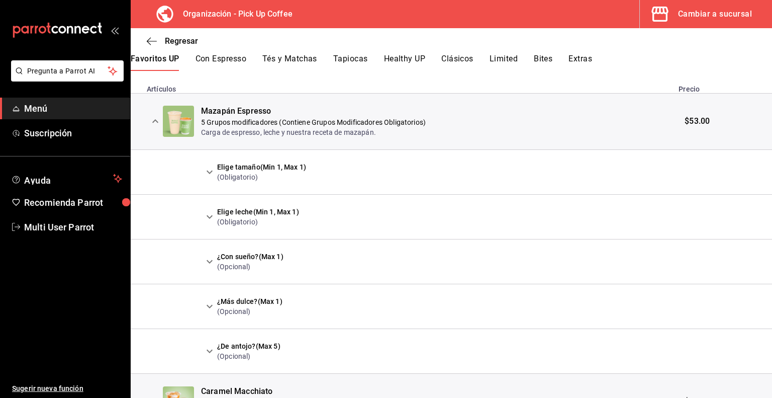
click at [211, 172] on icon "expand row" at bounding box center [210, 172] width 6 height 4
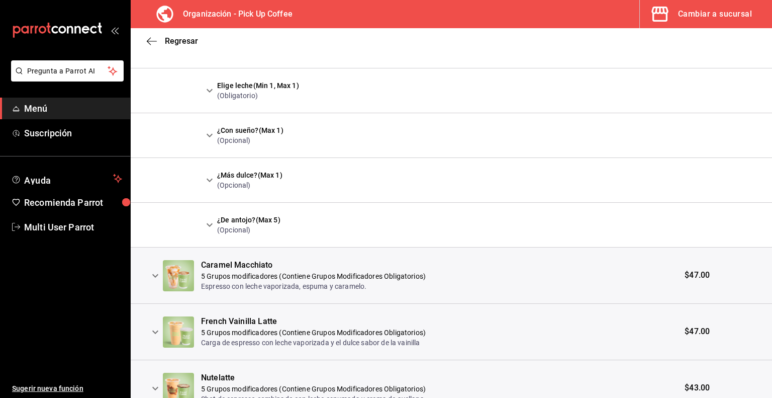
scroll to position [518, 0]
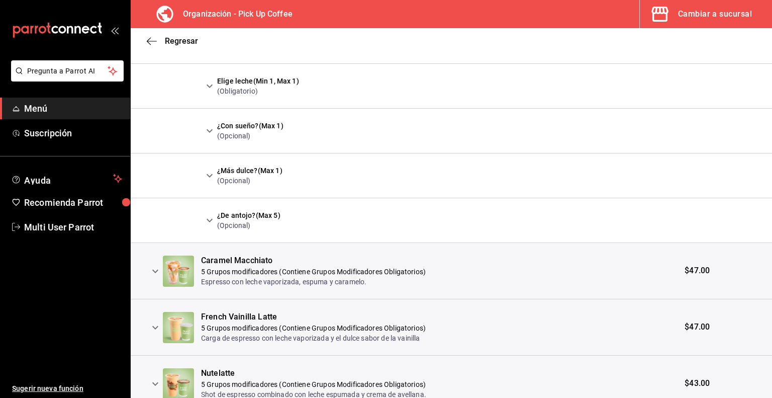
click at [153, 269] on icon "expand row" at bounding box center [155, 271] width 12 height 12
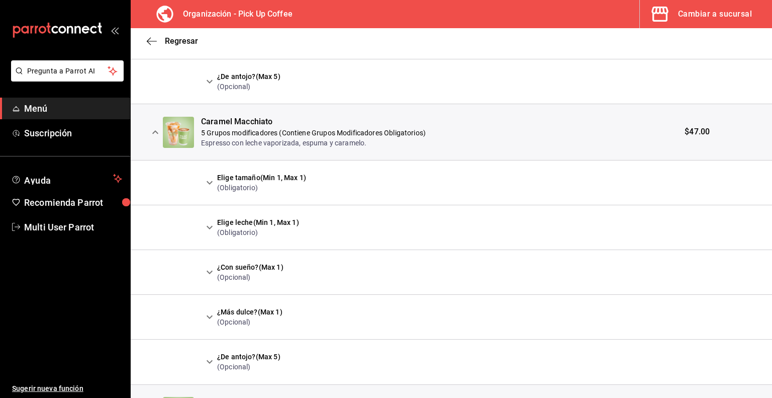
scroll to position [686, 0]
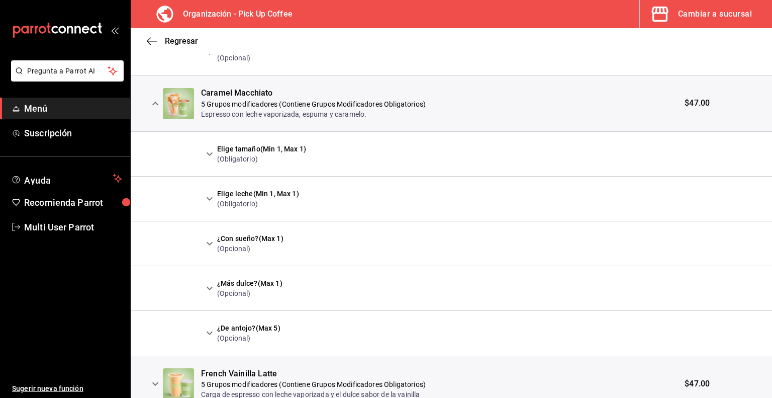
click at [205, 151] on icon "expand row" at bounding box center [210, 154] width 12 height 12
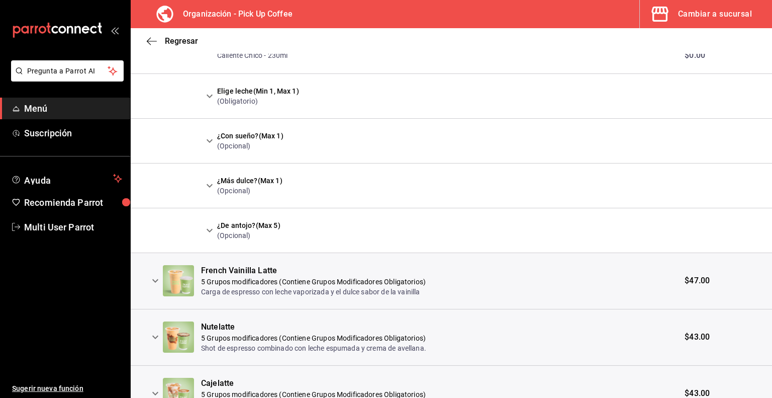
scroll to position [1040, 0]
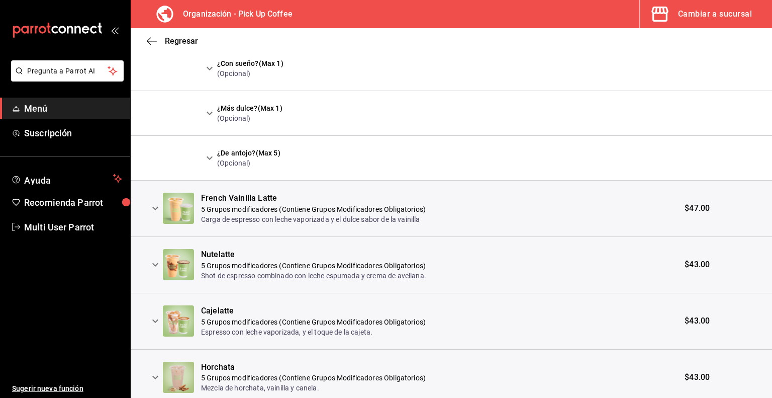
click at [156, 205] on icon "expand row" at bounding box center [155, 208] width 12 height 12
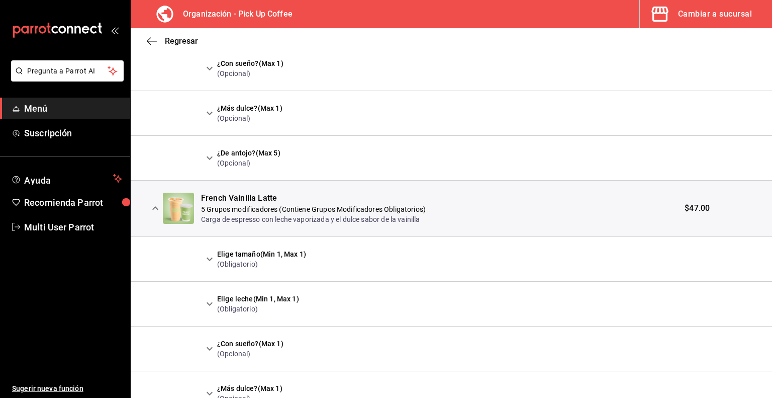
click at [211, 258] on icon "expand row" at bounding box center [210, 259] width 12 height 12
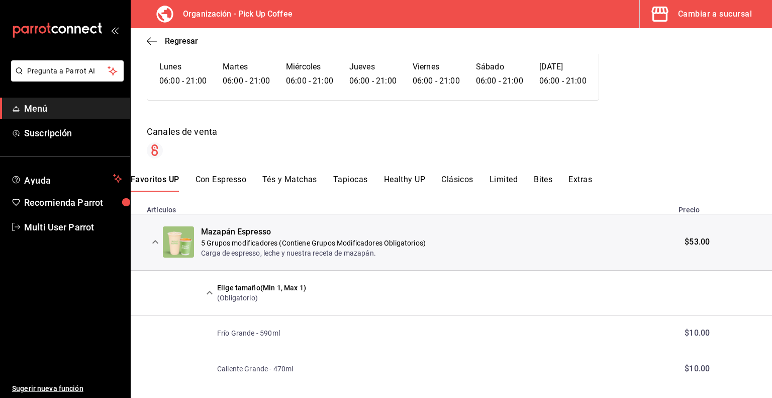
scroll to position [85, 0]
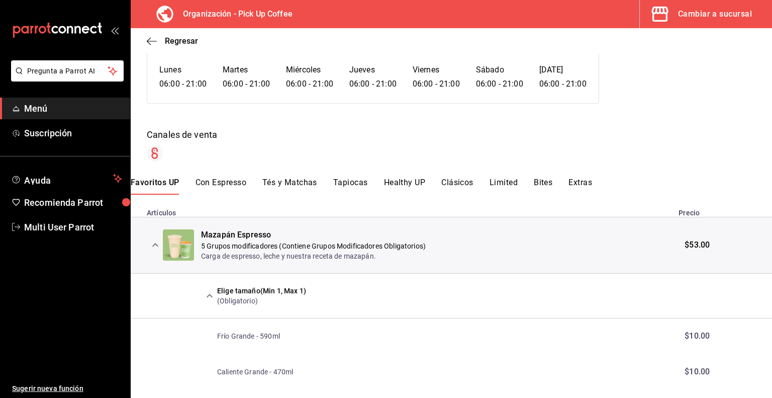
click at [293, 178] on button "Tés y Matchas" at bounding box center [290, 186] width 55 height 17
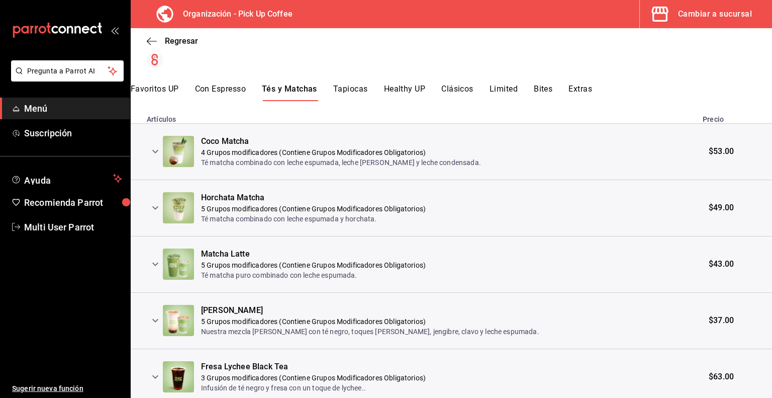
scroll to position [205, 0]
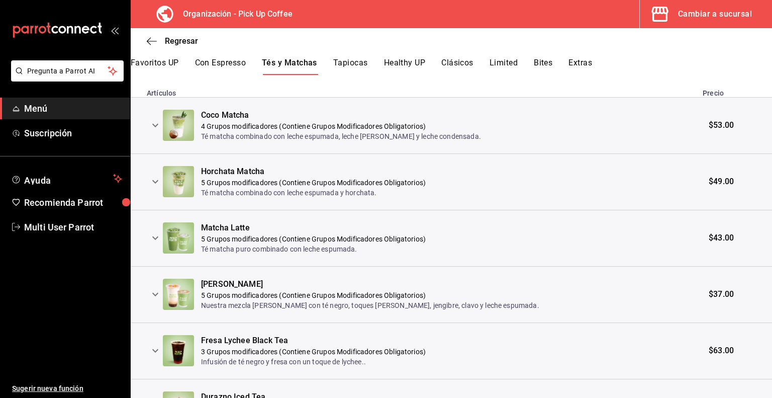
click at [152, 181] on icon "expand row" at bounding box center [155, 182] width 12 height 12
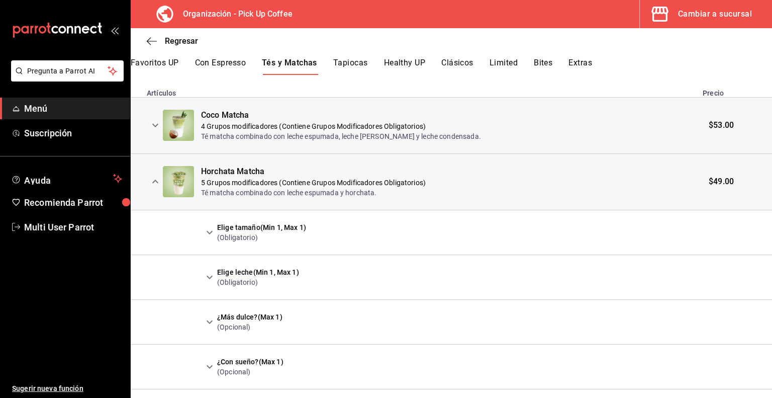
click at [209, 229] on icon "expand row" at bounding box center [210, 232] width 12 height 12
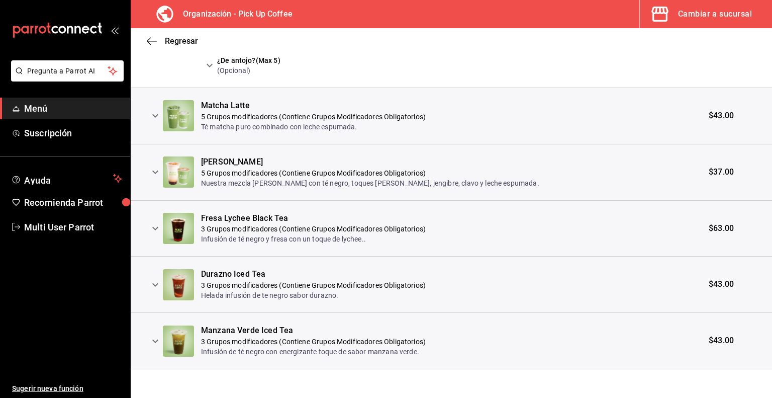
scroll to position [624, 0]
click at [157, 225] on icon "expand row" at bounding box center [155, 228] width 12 height 12
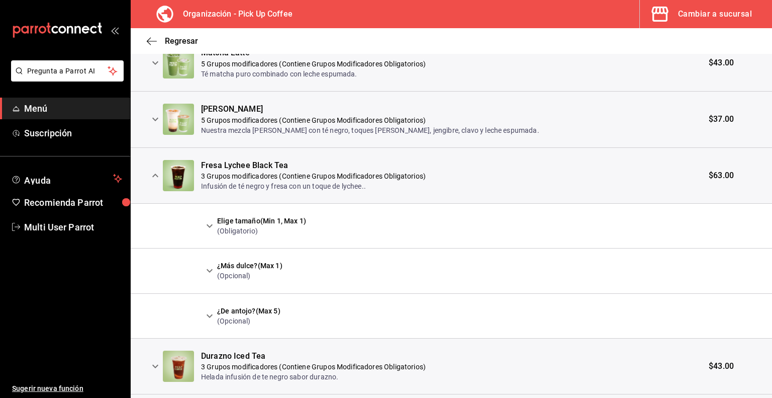
scroll to position [687, 0]
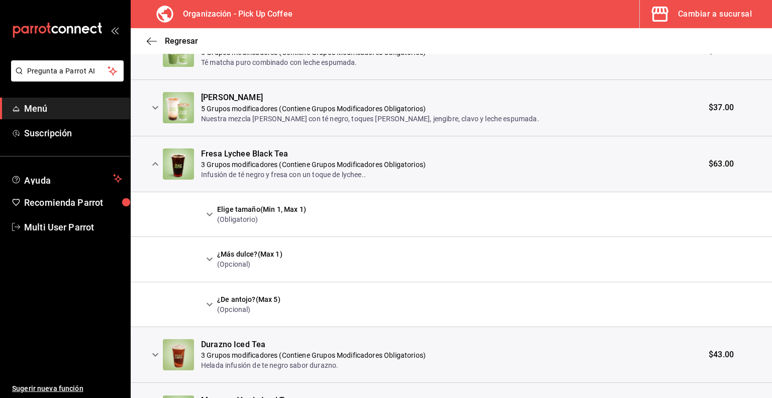
click at [210, 212] on icon "expand row" at bounding box center [210, 214] width 12 height 12
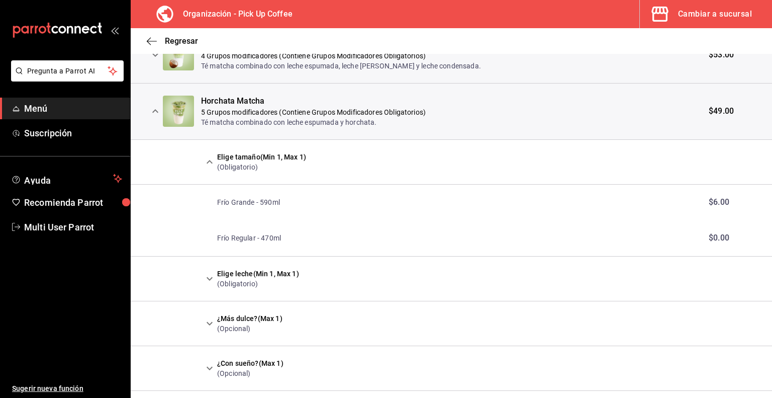
scroll to position [0, 0]
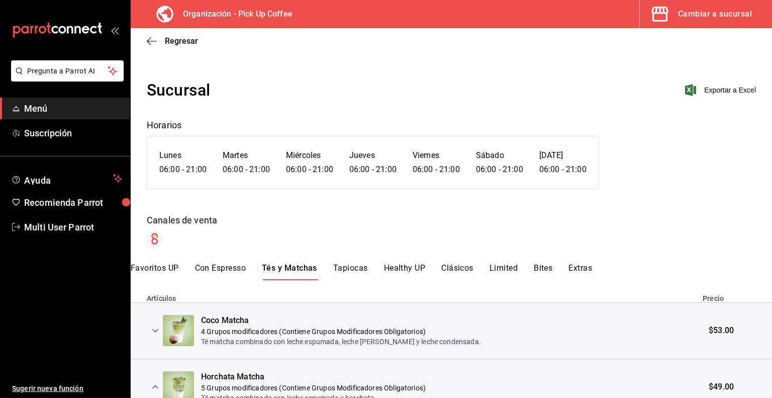
click at [399, 269] on button "Healthy UP" at bounding box center [405, 271] width 42 height 17
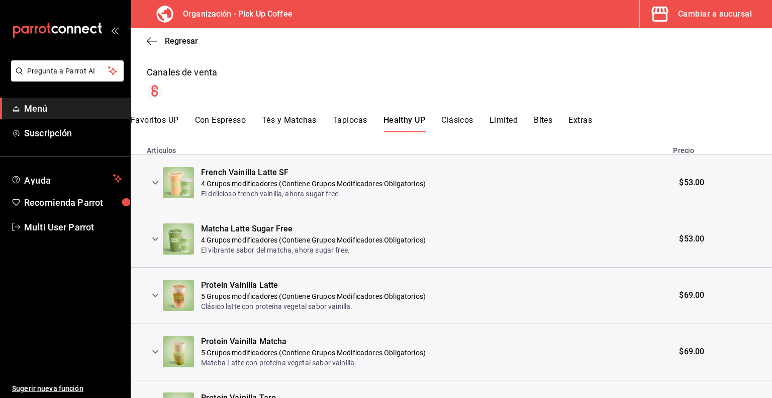
scroll to position [171, 0]
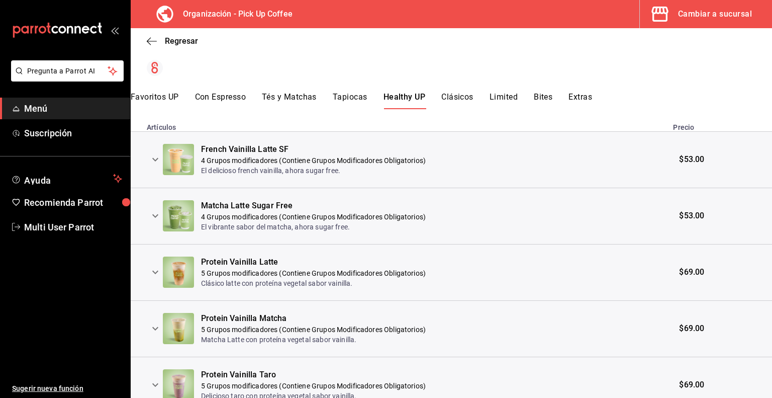
click at [149, 157] on icon "expand row" at bounding box center [155, 159] width 12 height 12
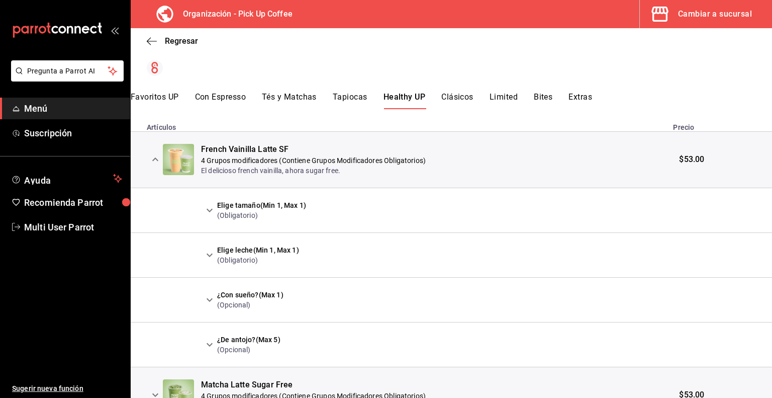
click at [210, 209] on icon "expand row" at bounding box center [210, 210] width 12 height 12
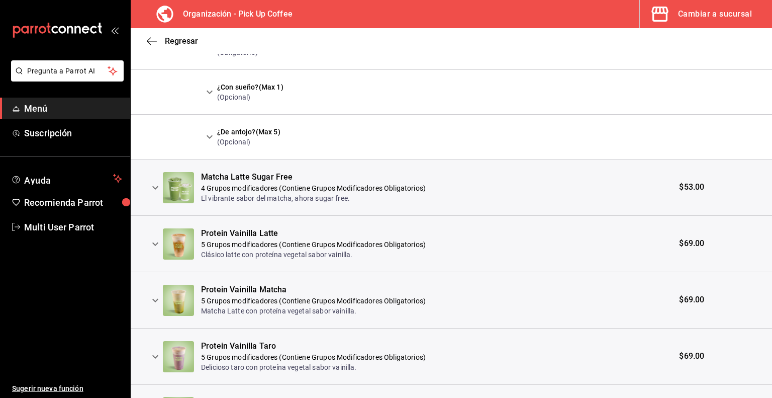
scroll to position [602, 0]
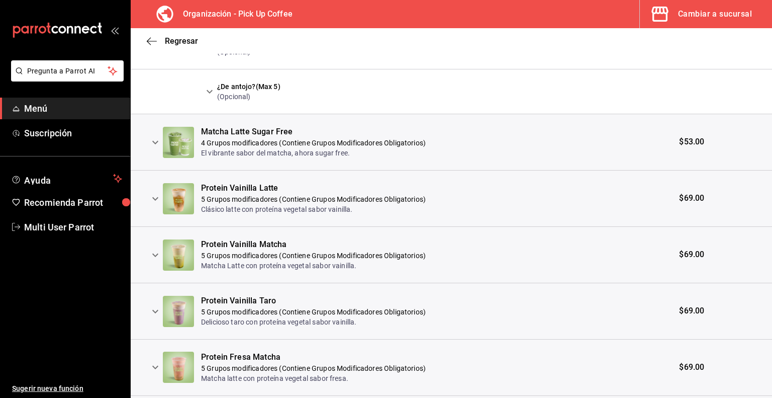
click at [158, 197] on icon "expand row" at bounding box center [155, 199] width 12 height 12
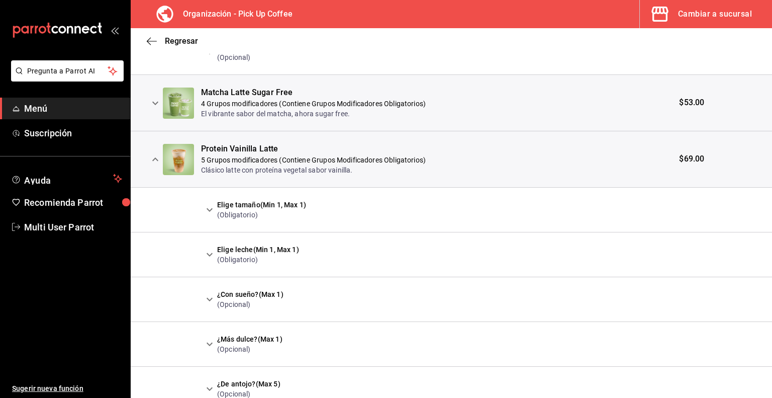
scroll to position [650, 0]
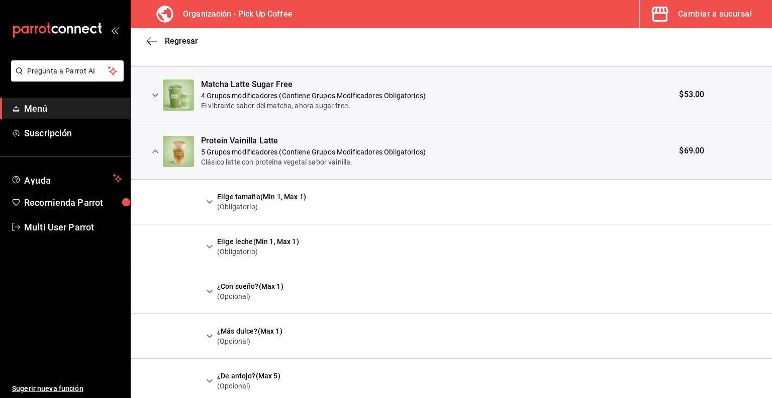
click at [207, 199] on icon "expand row" at bounding box center [210, 202] width 12 height 12
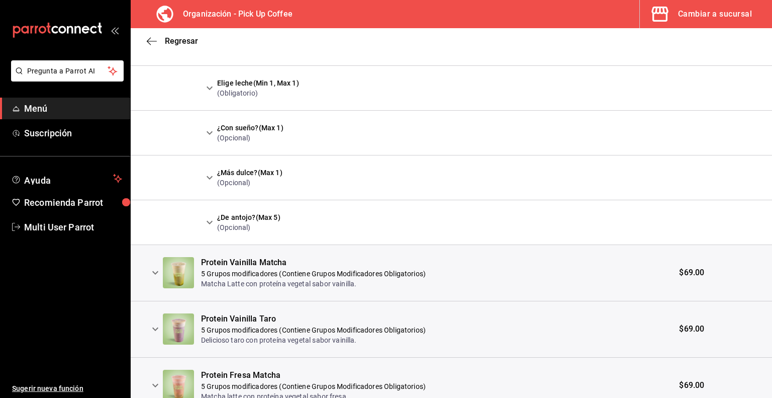
scroll to position [1026, 0]
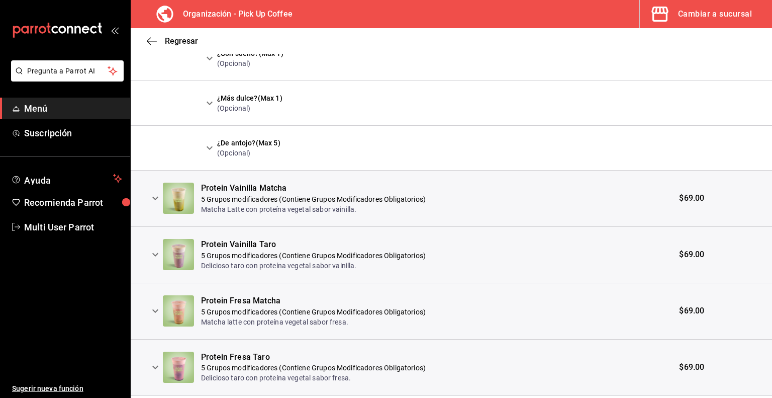
click at [151, 199] on icon "expand row" at bounding box center [155, 198] width 12 height 12
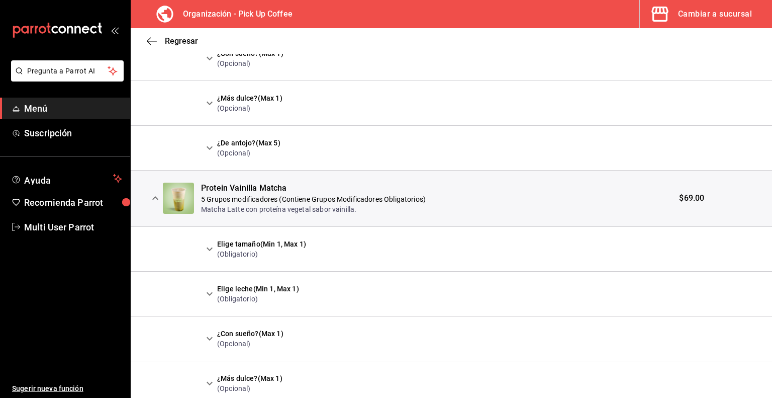
click at [208, 244] on icon "expand row" at bounding box center [210, 249] width 12 height 12
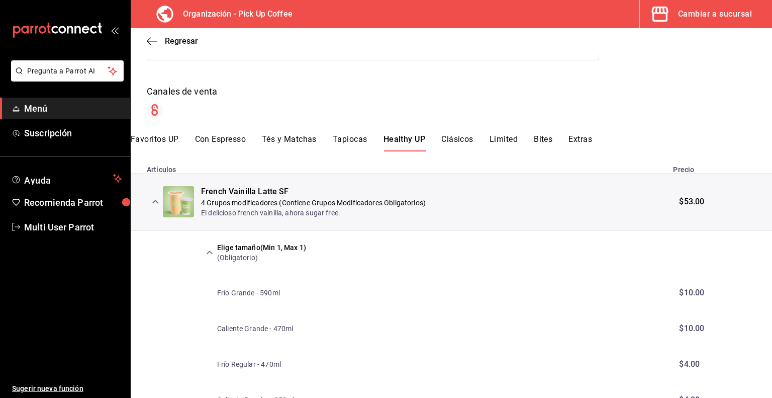
scroll to position [0, 0]
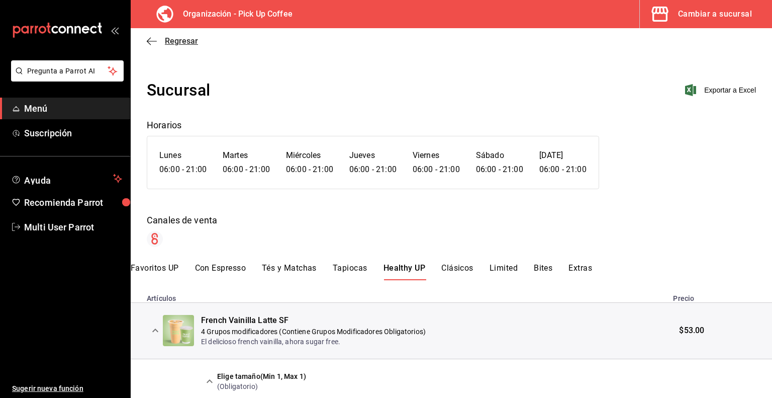
click at [150, 39] on icon "button" at bounding box center [152, 41] width 10 height 9
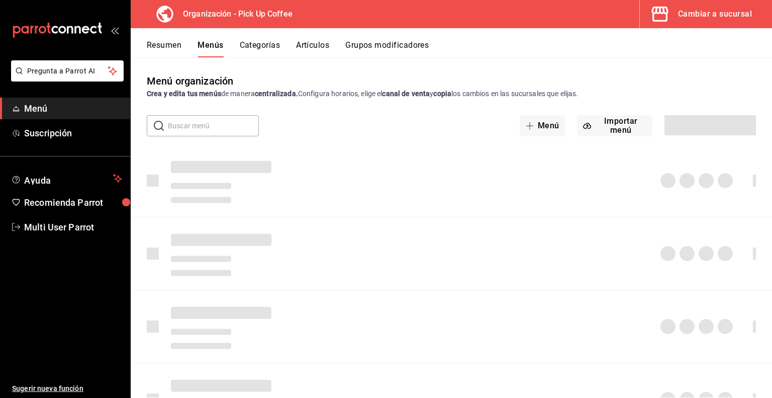
click at [320, 43] on button "Artículos" at bounding box center [312, 48] width 33 height 17
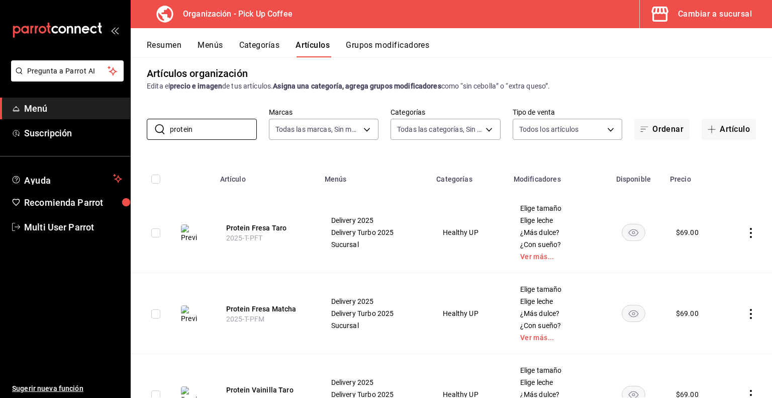
scroll to position [8, 0]
click at [252, 227] on button "Protein Fresa Taro" at bounding box center [266, 227] width 80 height 10
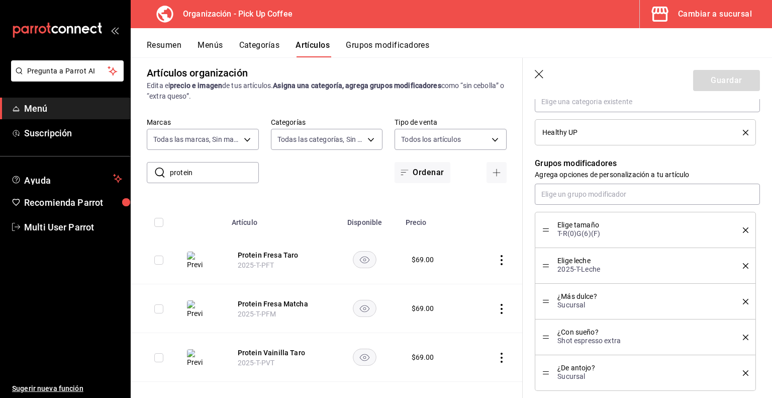
scroll to position [511, 0]
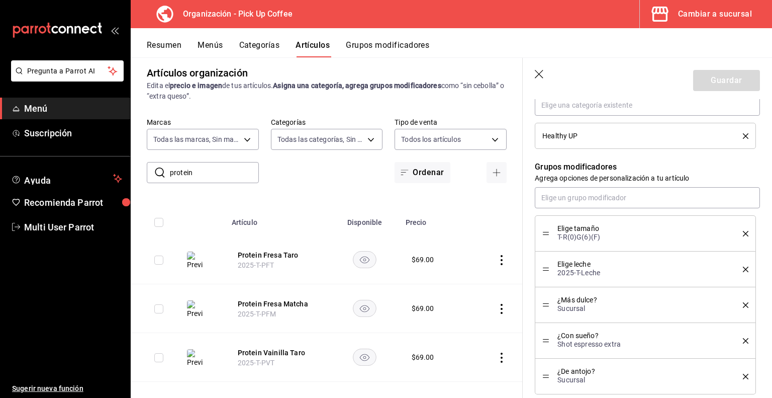
click at [217, 50] on button "Menús" at bounding box center [210, 48] width 25 height 17
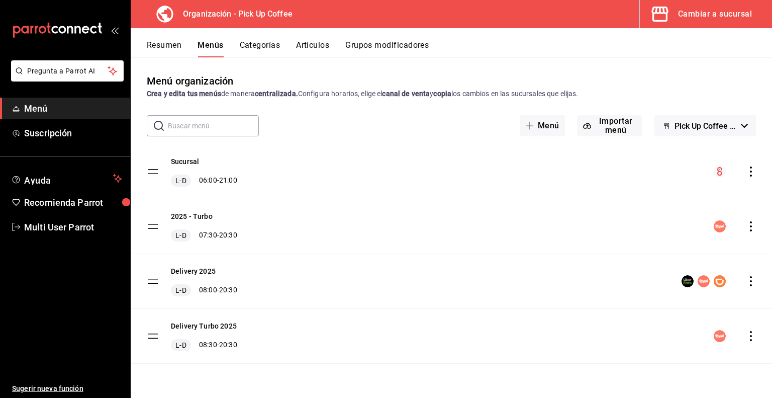
click at [170, 43] on button "Resumen" at bounding box center [164, 48] width 35 height 17
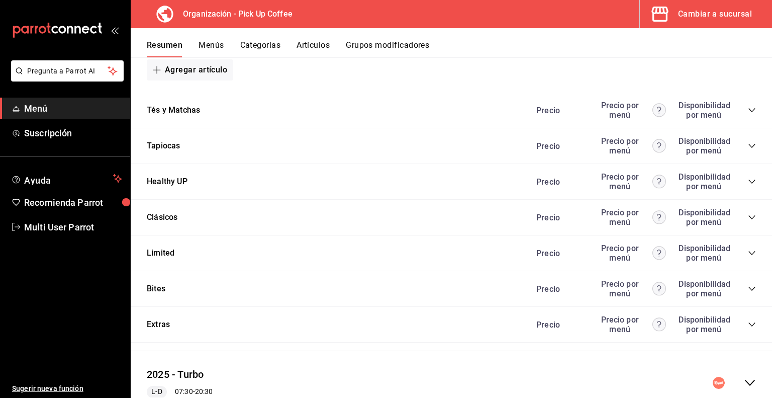
scroll to position [793, 0]
click at [748, 219] on icon "collapse-category-row" at bounding box center [752, 216] width 8 height 8
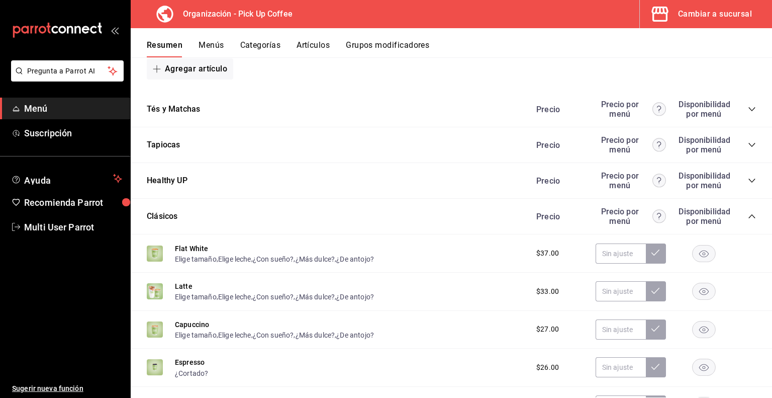
scroll to position [826, 0]
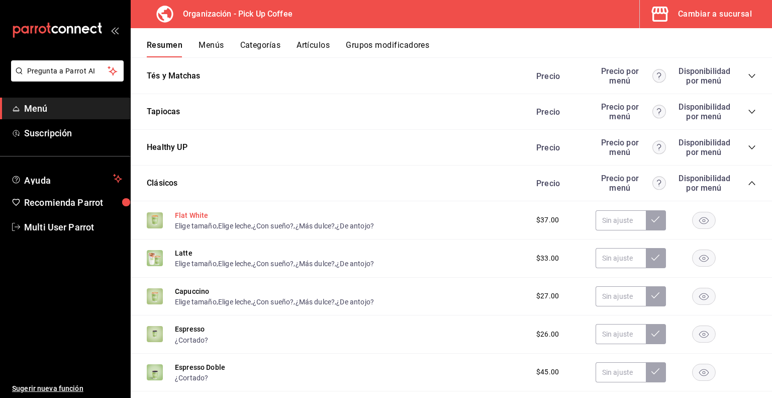
click at [193, 217] on button "Flat White" at bounding box center [192, 215] width 34 height 10
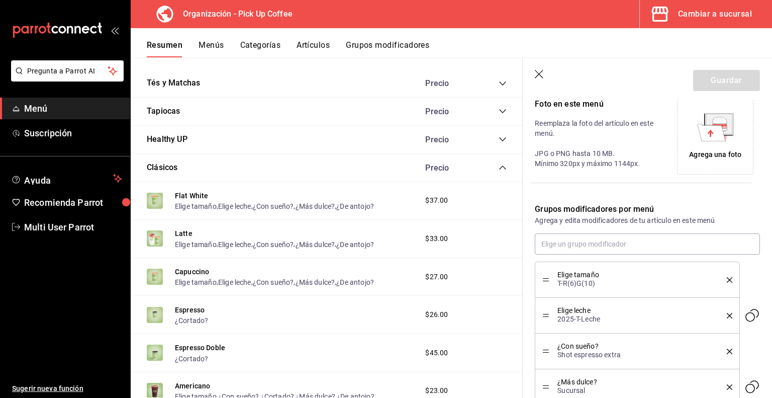
scroll to position [332, 0]
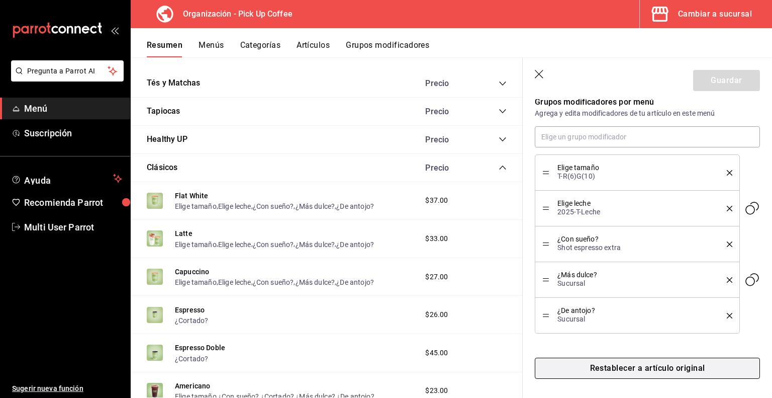
click at [630, 370] on button "Restablecer a artículo original" at bounding box center [647, 368] width 225 height 21
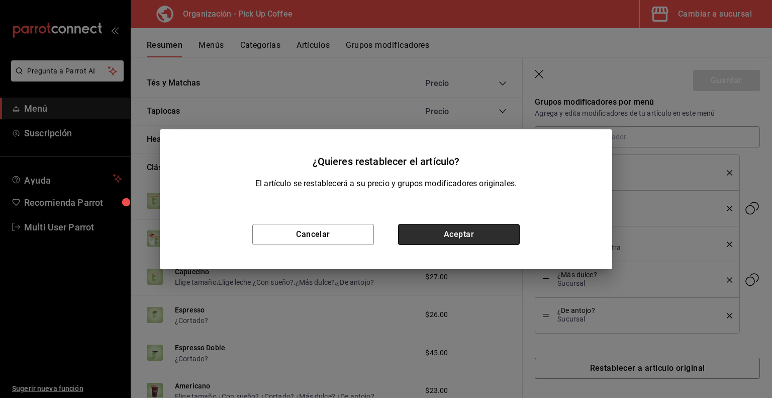
click at [465, 239] on button "Aceptar" at bounding box center [459, 234] width 122 height 21
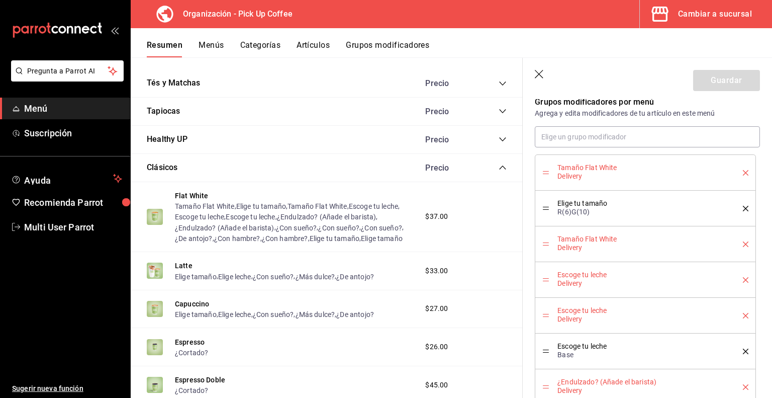
click at [312, 45] on button "Artículos" at bounding box center [313, 48] width 33 height 17
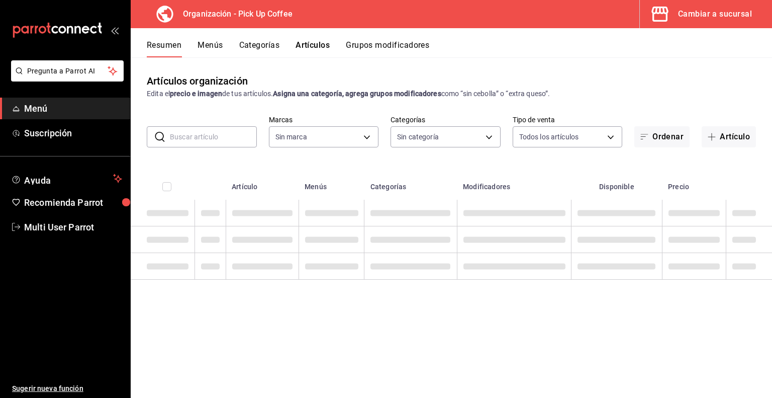
click at [229, 134] on input "text" at bounding box center [213, 137] width 87 height 20
click at [217, 136] on input "text" at bounding box center [213, 137] width 87 height 20
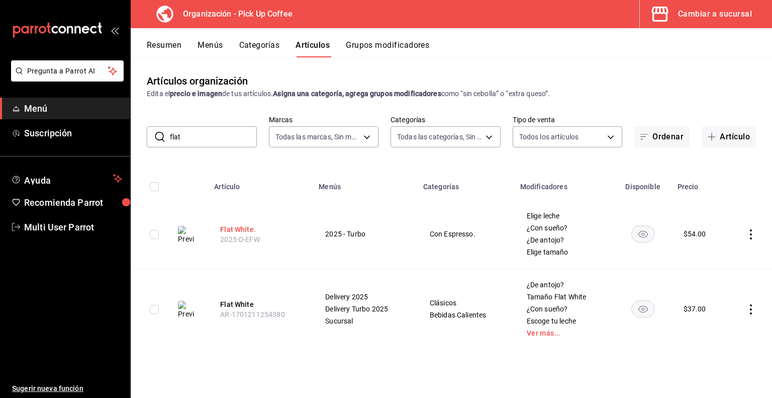
click at [232, 230] on button "Flat White." at bounding box center [260, 229] width 80 height 10
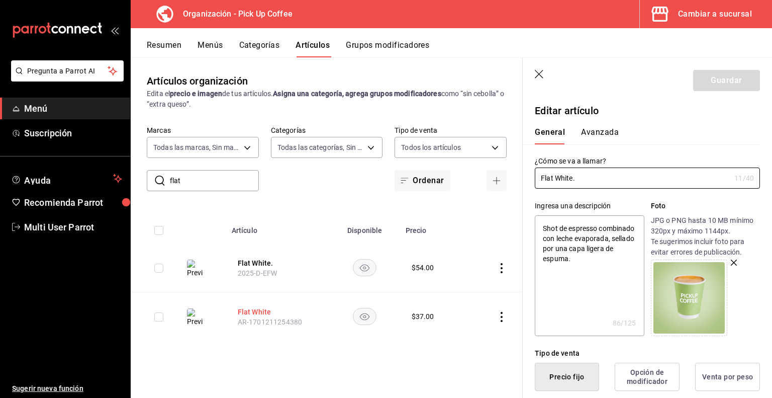
click at [258, 310] on button "Flat White" at bounding box center [278, 312] width 80 height 10
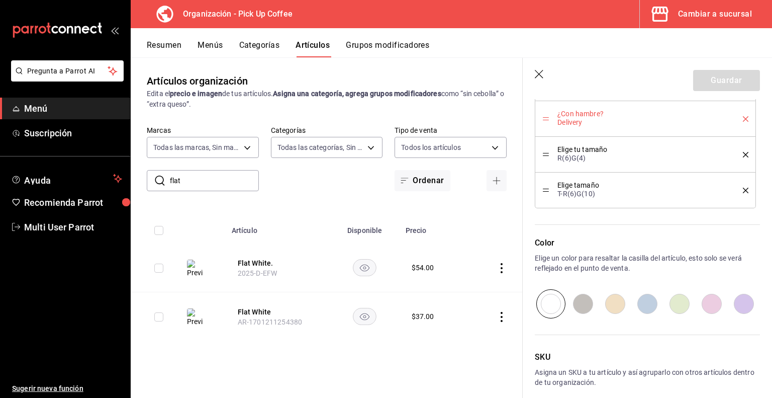
scroll to position [1160, 0]
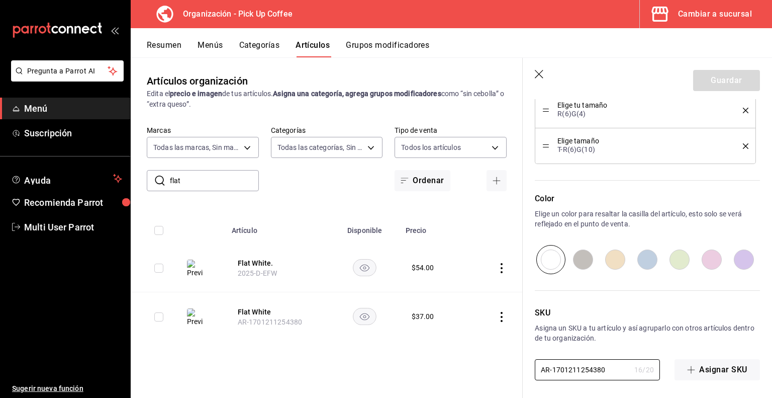
drag, startPoint x: 612, startPoint y: 367, endPoint x: 504, endPoint y: 368, distance: 107.1
click at [504, 368] on main "Artículos organización Edita el precio e imagen de tus artículos. Asigna una ca…" at bounding box center [452, 227] width 642 height 340
paste input "2025-T-EFW"
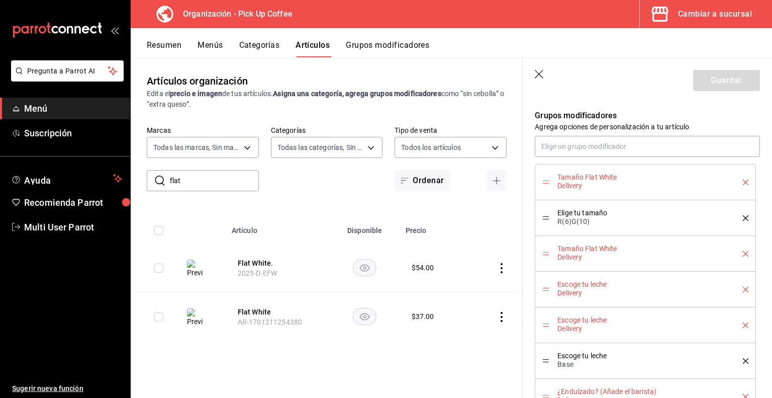
scroll to position [588, 0]
click at [743, 181] on icon "delete" at bounding box center [746, 183] width 6 height 6
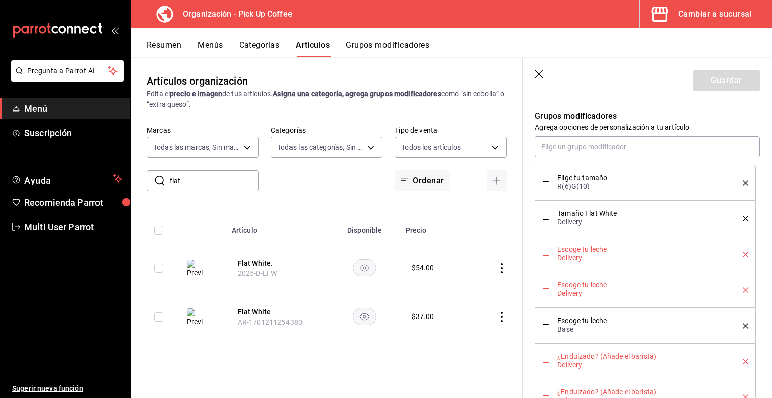
click at [743, 181] on icon "delete" at bounding box center [746, 183] width 6 height 6
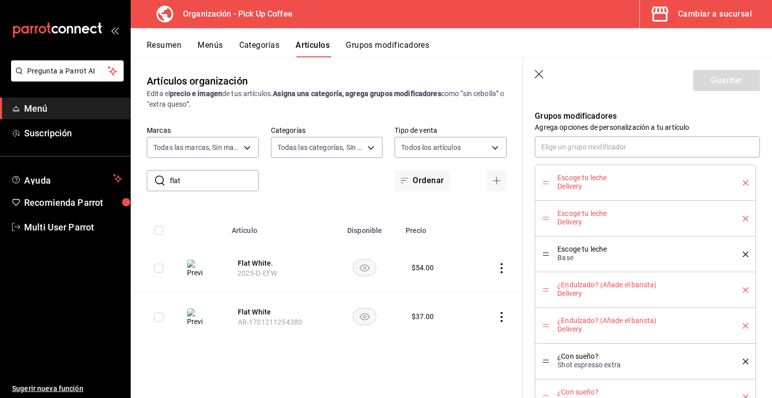
click at [743, 181] on icon "delete" at bounding box center [746, 183] width 6 height 6
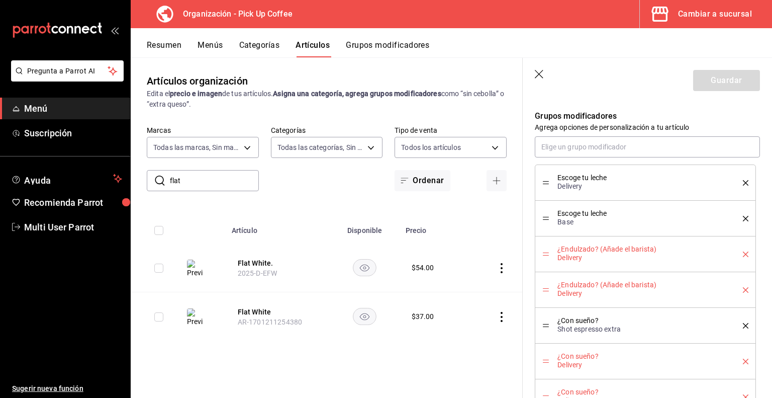
click at [743, 181] on icon "delete" at bounding box center [746, 183] width 6 height 6
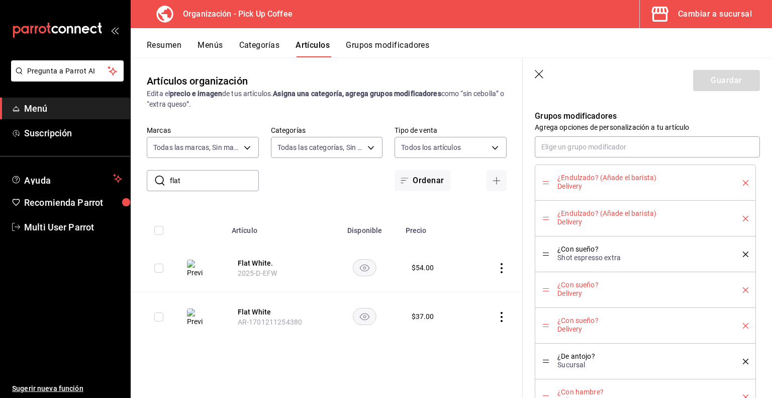
click at [743, 181] on icon "delete" at bounding box center [746, 183] width 6 height 6
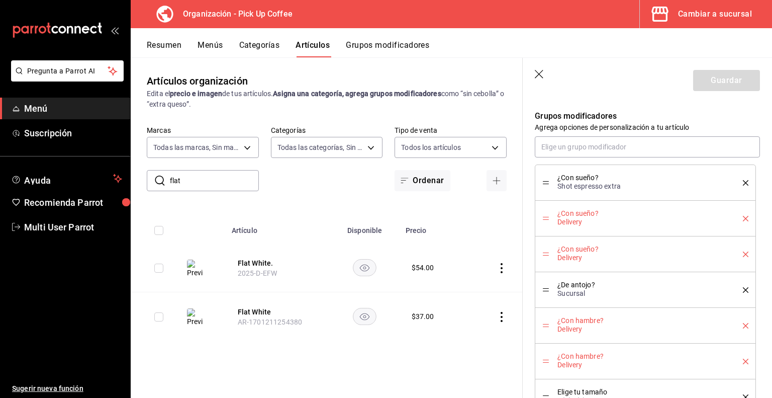
click at [743, 181] on icon "delete" at bounding box center [746, 183] width 6 height 6
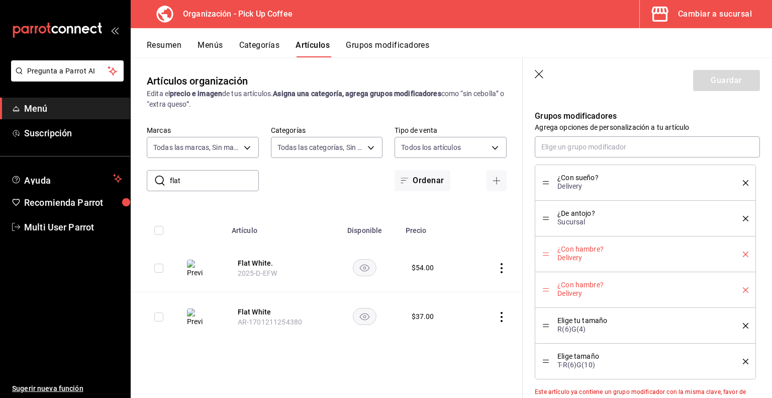
click at [743, 181] on icon "delete" at bounding box center [746, 183] width 6 height 6
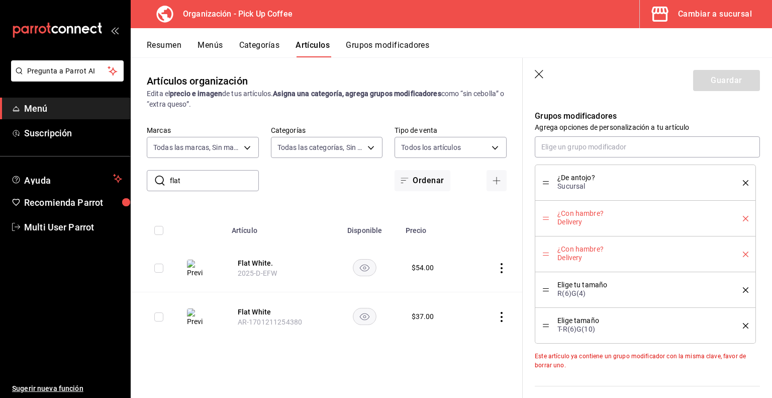
click at [743, 181] on icon "delete" at bounding box center [746, 183] width 6 height 6
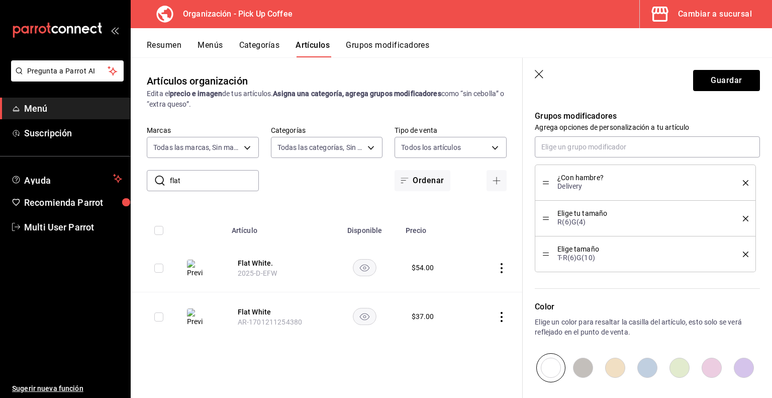
click at [743, 181] on icon "delete" at bounding box center [746, 183] width 6 height 6
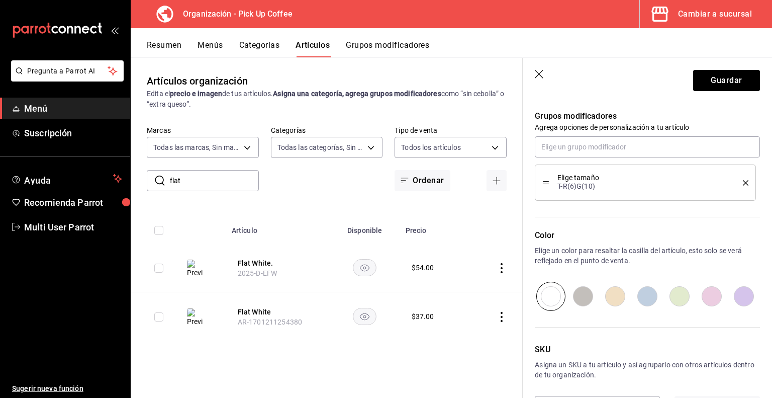
click at [743, 181] on icon "delete" at bounding box center [746, 183] width 6 height 6
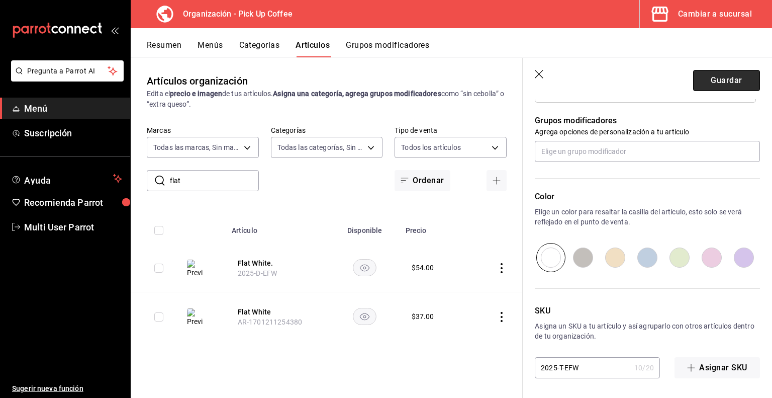
click at [723, 82] on button "Guardar" at bounding box center [727, 80] width 67 height 21
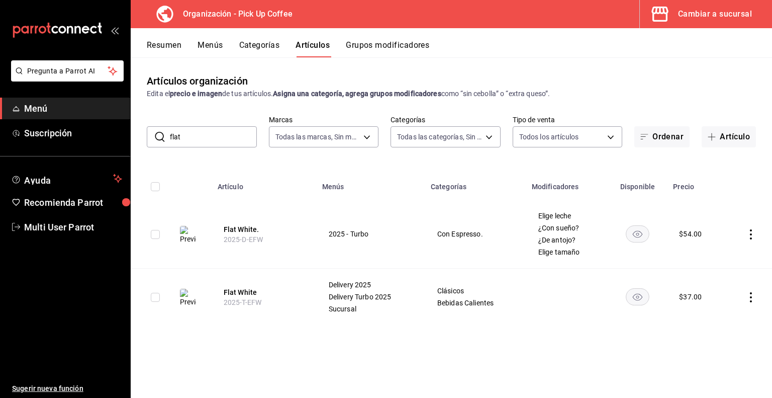
click at [384, 43] on button "Grupos modificadores" at bounding box center [387, 48] width 83 height 17
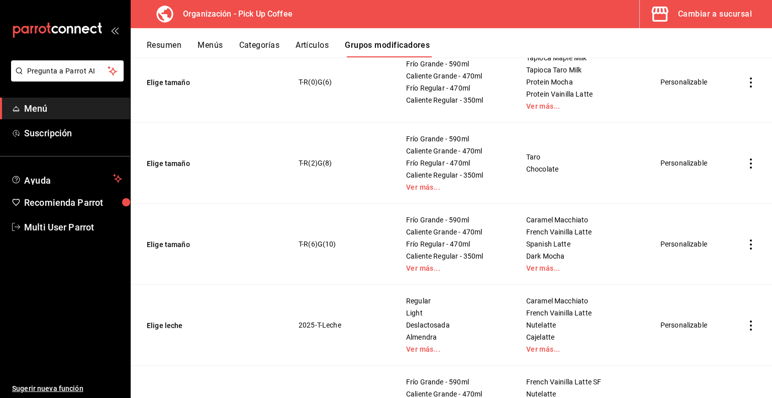
scroll to position [1235, 0]
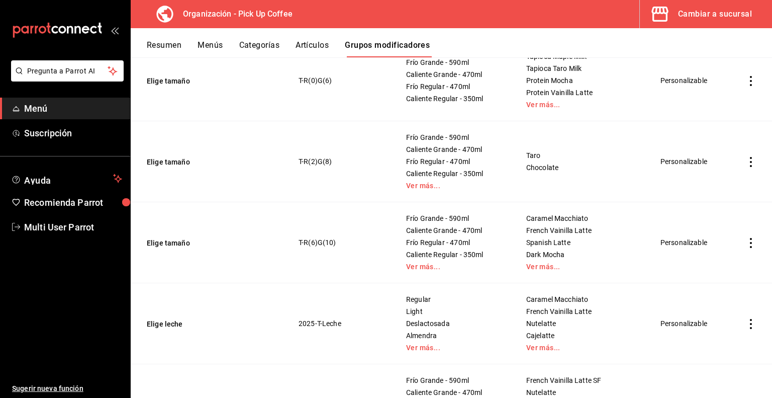
click at [746, 242] on icon "actions" at bounding box center [751, 243] width 10 height 10
click at [719, 287] on span "Duplicar" at bounding box center [714, 285] width 26 height 11
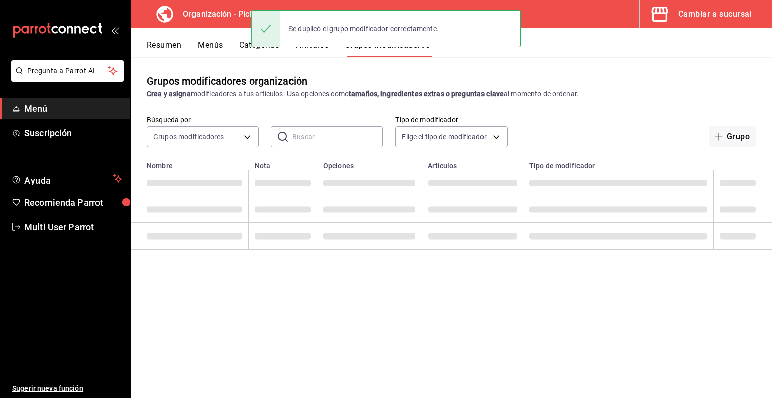
scroll to position [0, 0]
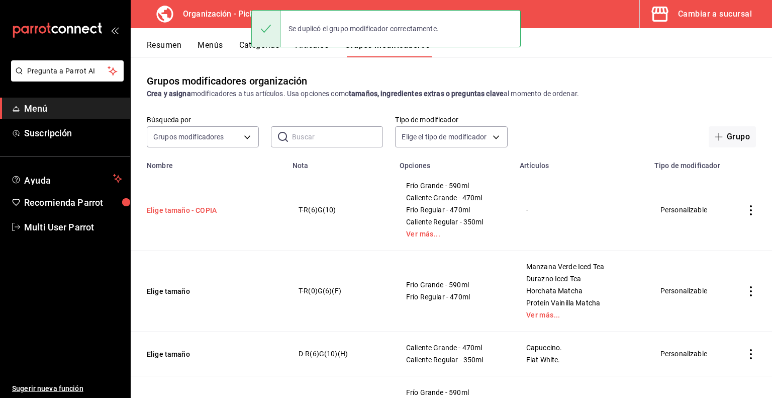
click at [179, 211] on button "Elige tamaño - COPIA" at bounding box center [207, 210] width 121 height 10
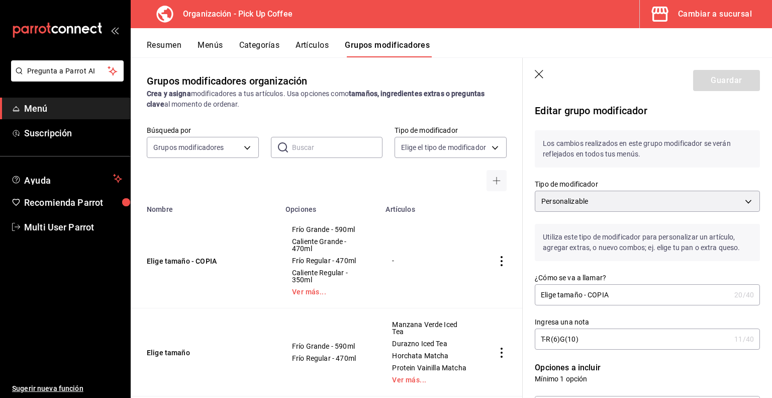
scroll to position [38, 0]
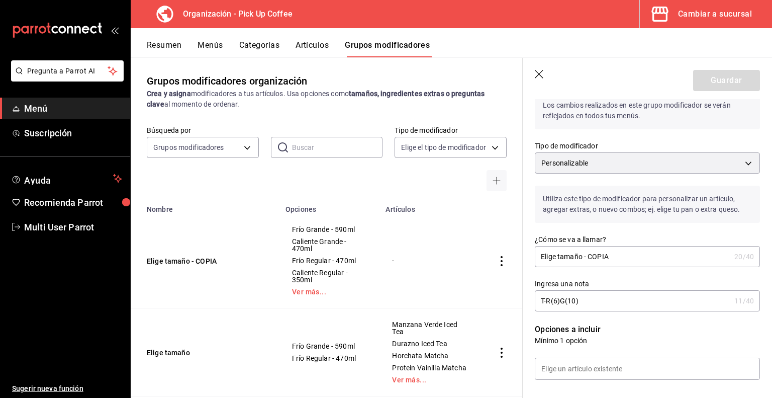
drag, startPoint x: 585, startPoint y: 257, endPoint x: 683, endPoint y: 265, distance: 98.4
click at [683, 265] on input "Elige tamaño - COPIA" at bounding box center [633, 256] width 196 height 20
click at [619, 305] on input "T-R(6)G(10)" at bounding box center [633, 301] width 196 height 20
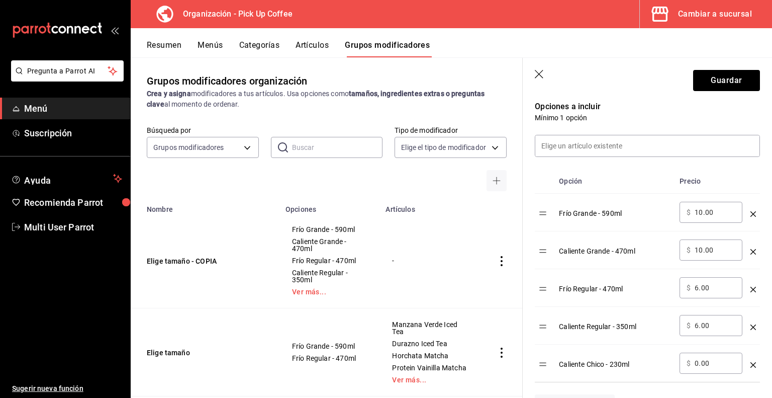
scroll to position [282, 0]
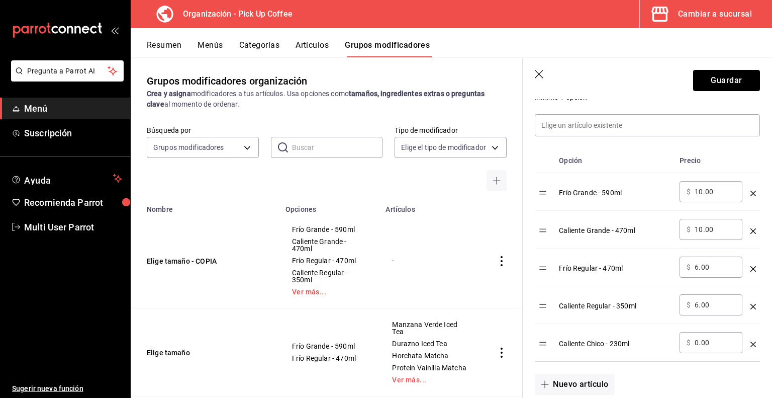
type input "T-R(6)G(10)(FW)"
click at [751, 193] on icon "optionsTable" at bounding box center [754, 194] width 6 height 6
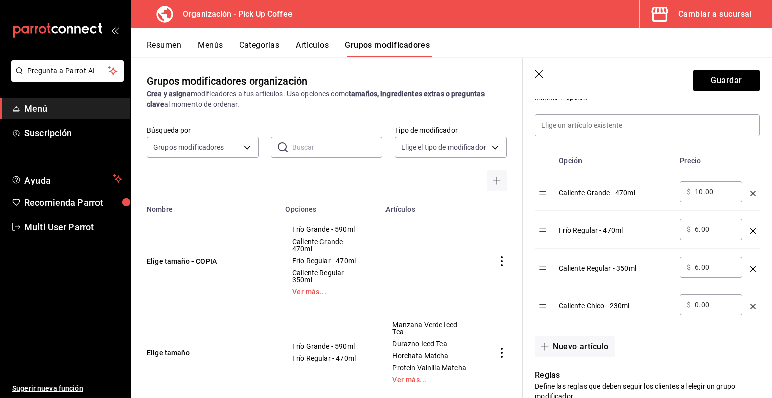
click at [751, 231] on icon "optionsTable" at bounding box center [754, 231] width 6 height 6
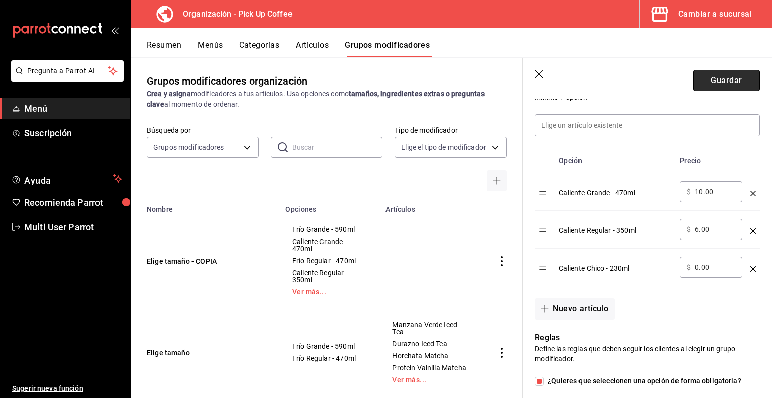
click at [715, 81] on button "Guardar" at bounding box center [727, 80] width 67 height 21
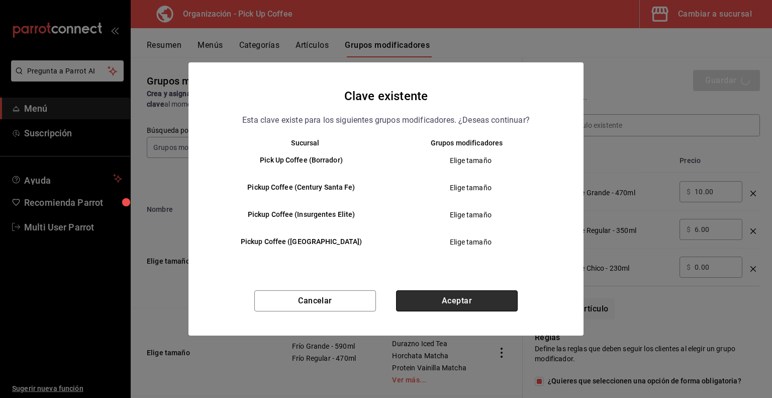
click at [441, 301] on button "Aceptar" at bounding box center [457, 300] width 122 height 21
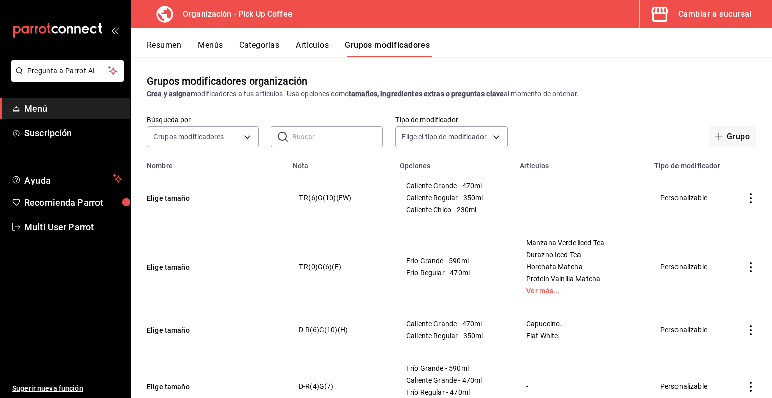
click at [318, 43] on button "Artículos" at bounding box center [312, 48] width 33 height 17
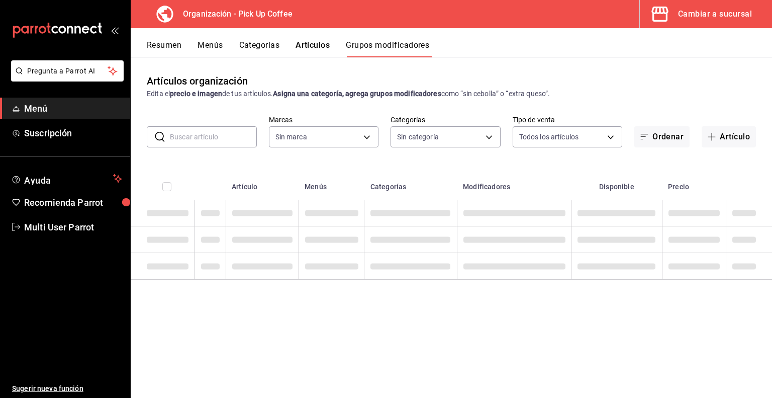
click at [206, 139] on input "text" at bounding box center [213, 137] width 87 height 20
type input "be2dd662-c872-4fc9-aaab-377dbd4a662e"
type input "flat"
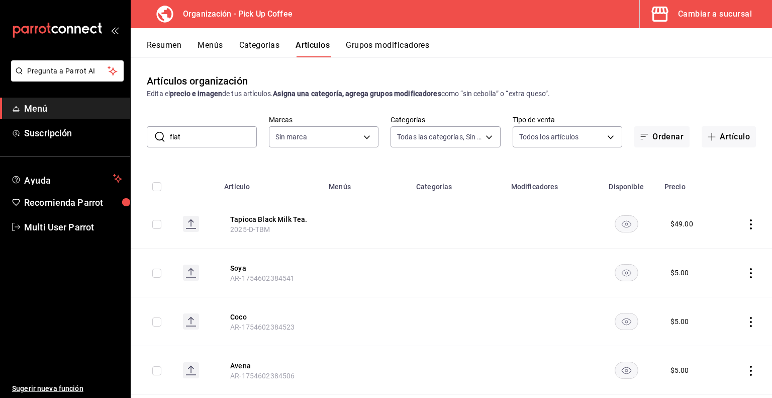
type input "70abd5f8-df00-4b05-8b7c-ec83b54d00bf,8ccc16a2-3561-445f-8bfd-075aadb584e9,35199…"
type input "be2dd662-c872-4fc9-aaab-377dbd4a662e"
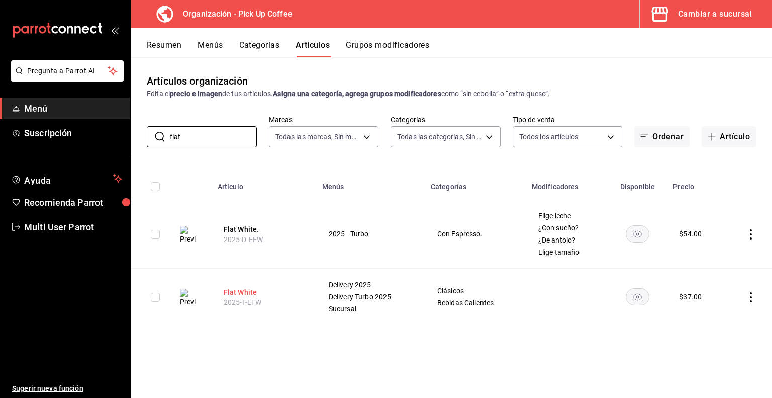
type input "flat"
click at [238, 293] on button "Flat White" at bounding box center [264, 292] width 80 height 10
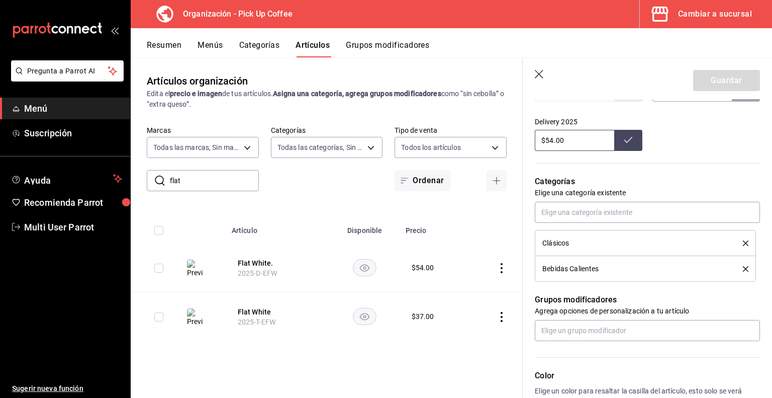
scroll to position [433, 0]
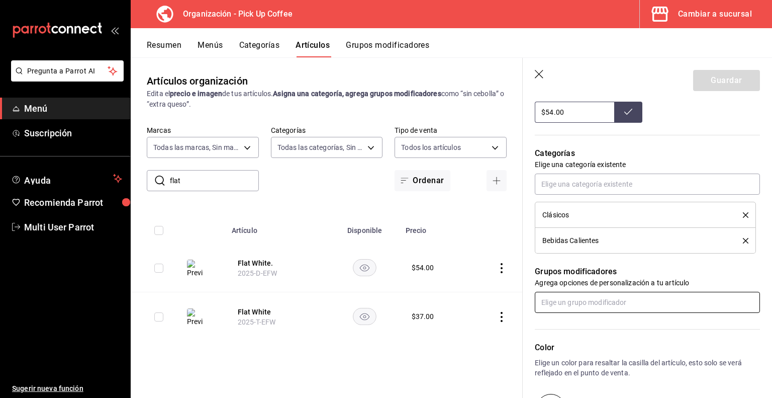
click at [579, 297] on input "text" at bounding box center [647, 302] width 225 height 21
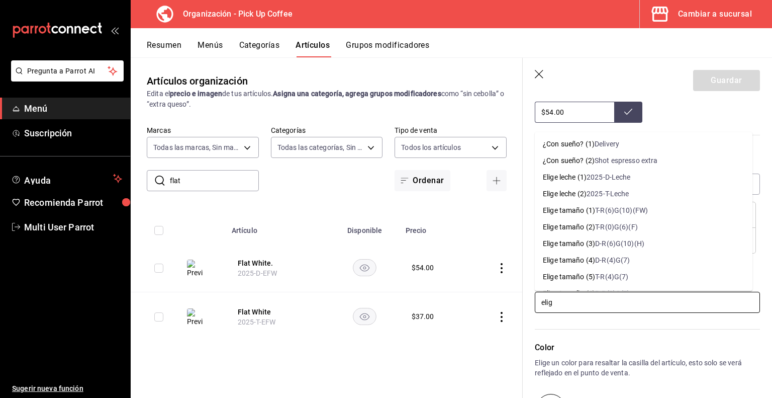
type input "elige"
click at [637, 211] on div "T-R(6)G(10)(FW)" at bounding box center [621, 210] width 53 height 11
type textarea "x"
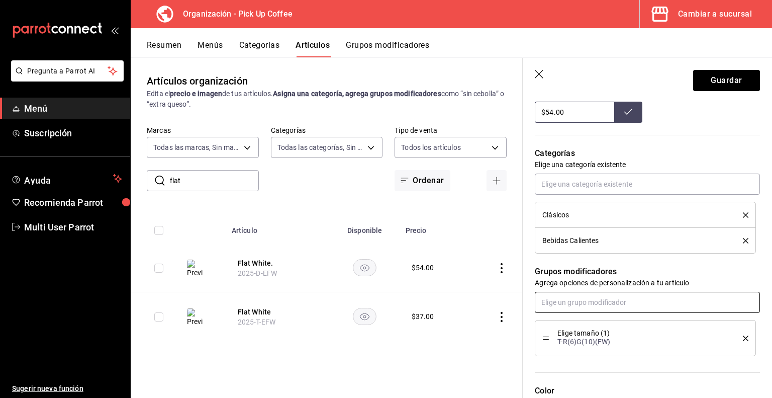
type input "¿"
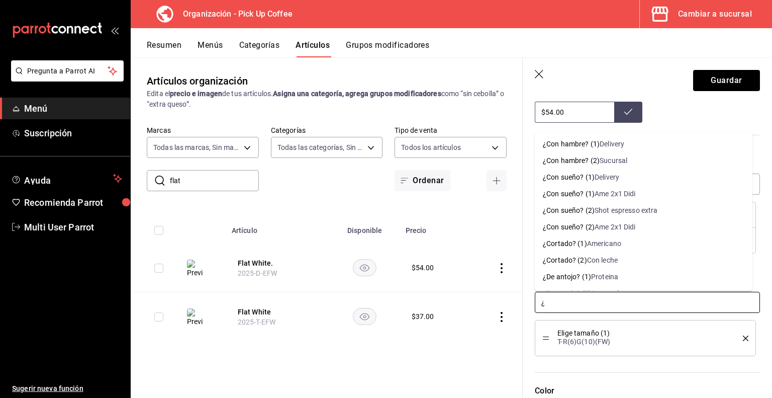
click at [582, 260] on div "¿Cortado? (2)" at bounding box center [565, 260] width 44 height 11
type textarea "x"
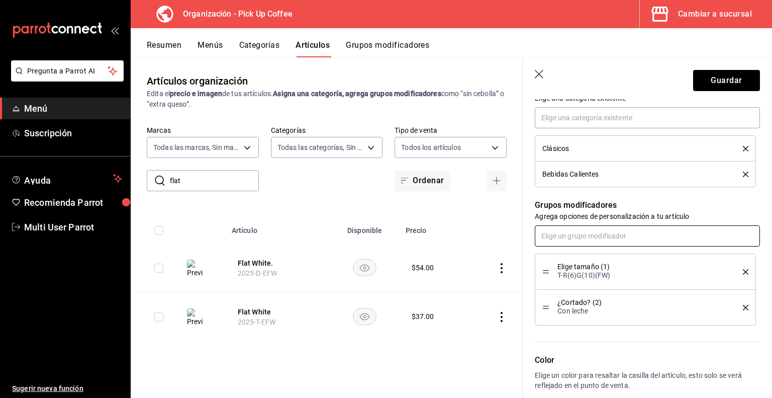
scroll to position [501, 0]
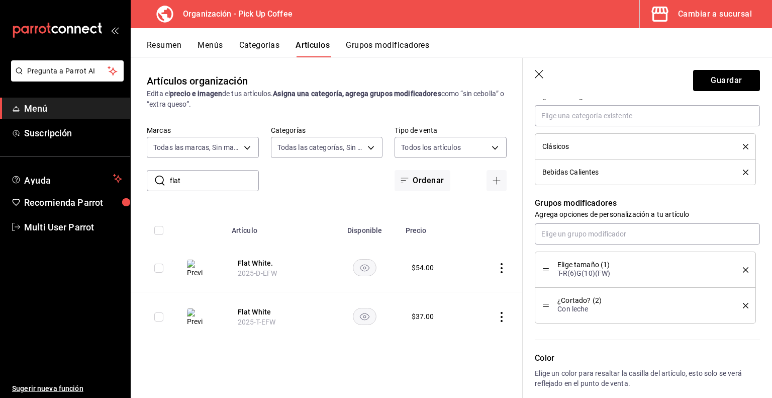
click at [743, 304] on icon "delete" at bounding box center [746, 306] width 6 height 6
type textarea "x"
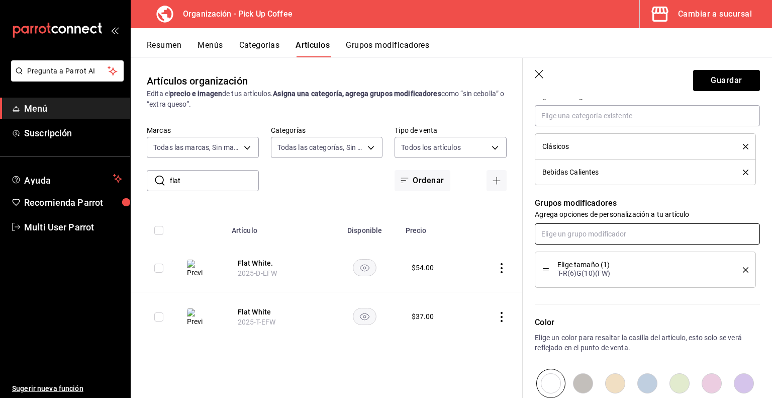
click at [626, 236] on input "text" at bounding box center [647, 233] width 225 height 21
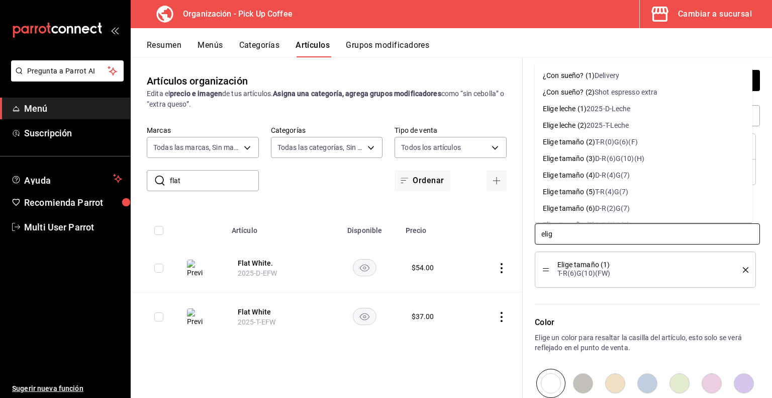
type input "elige"
click at [619, 123] on div "2025-T-Leche" at bounding box center [608, 125] width 43 height 11
type textarea "x"
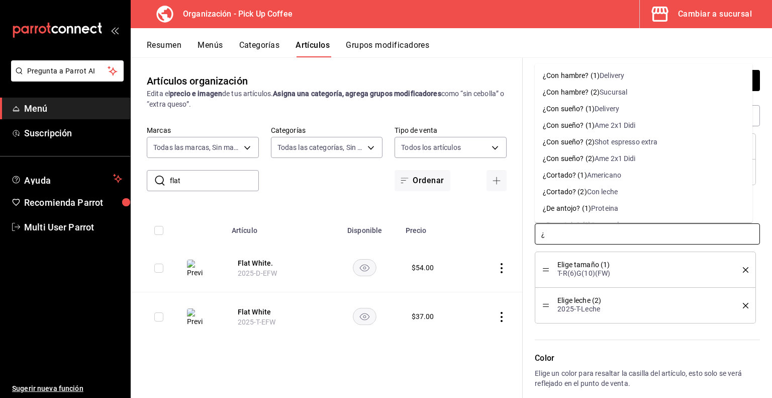
type input "¿m"
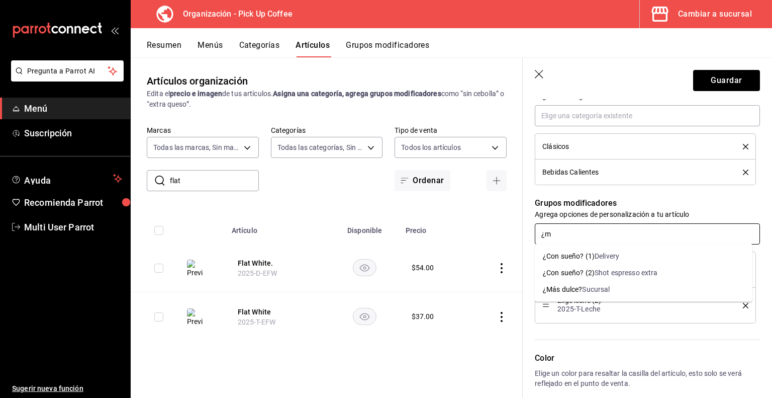
click at [579, 289] on div "¿Más dulce?" at bounding box center [562, 289] width 39 height 11
type textarea "x"
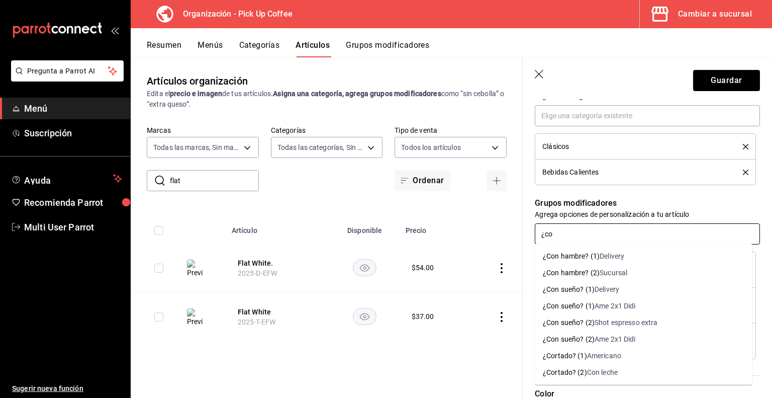
type input "¿con"
click at [591, 323] on div "¿Con sueño? (2)" at bounding box center [569, 322] width 52 height 11
type textarea "x"
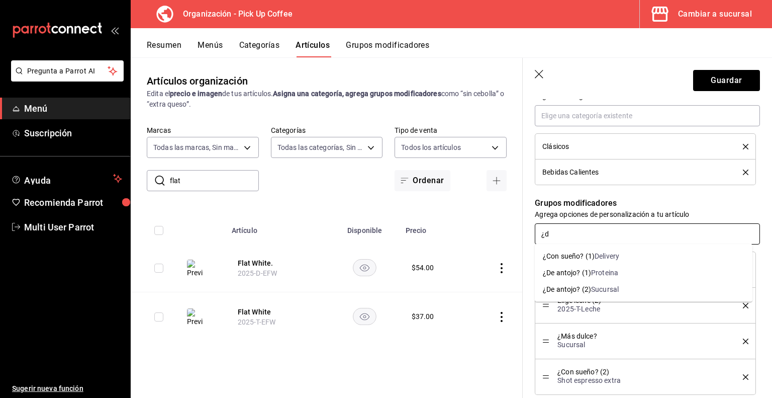
type input "¿de"
click at [588, 291] on div "¿De antojo? (2)" at bounding box center [567, 289] width 48 height 11
type textarea "x"
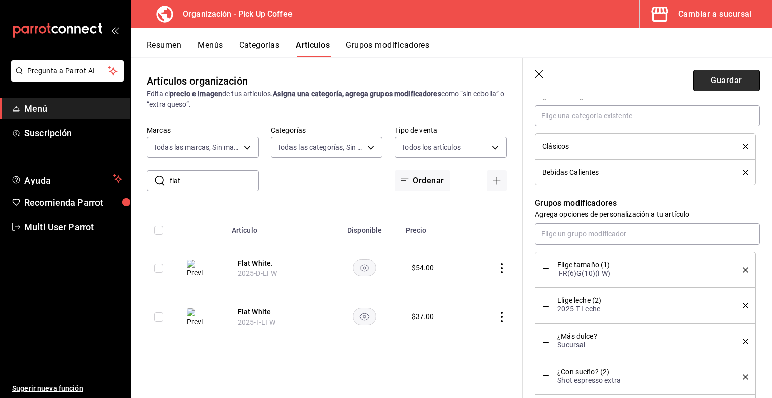
click at [711, 82] on button "Guardar" at bounding box center [727, 80] width 67 height 21
type textarea "x"
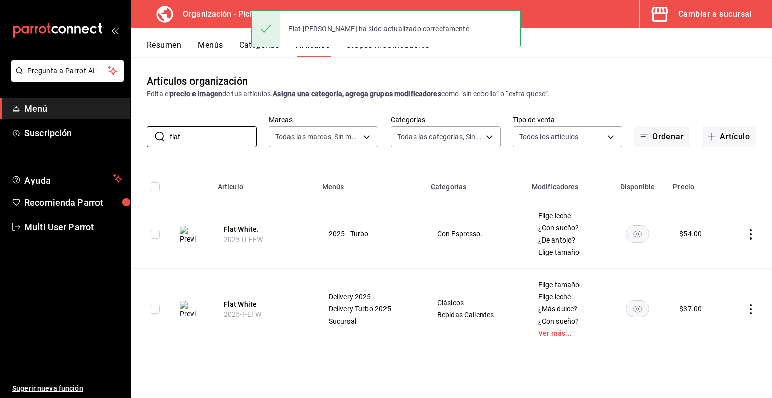
drag, startPoint x: 202, startPoint y: 141, endPoint x: 100, endPoint y: 150, distance: 102.0
click at [100, 150] on div "Pregunta a Parrot AI Menú Suscripción Ayuda Recomienda Parrot Multi User Parrot…" at bounding box center [386, 199] width 772 height 398
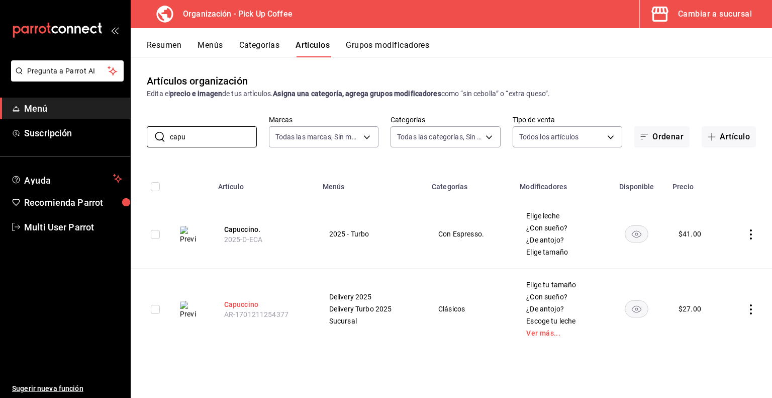
type input "capu"
click at [238, 306] on button "Capuccino" at bounding box center [264, 304] width 80 height 10
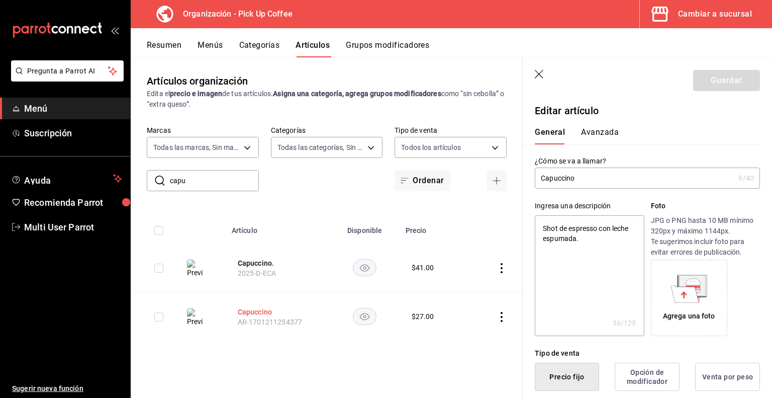
type textarea "x"
type input "$27.00"
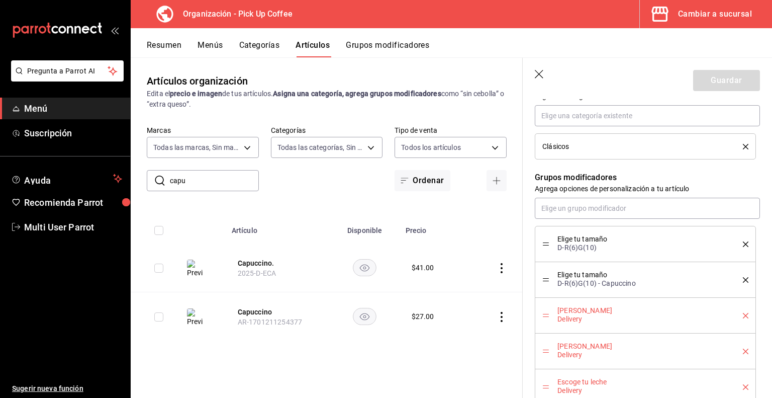
scroll to position [560, 0]
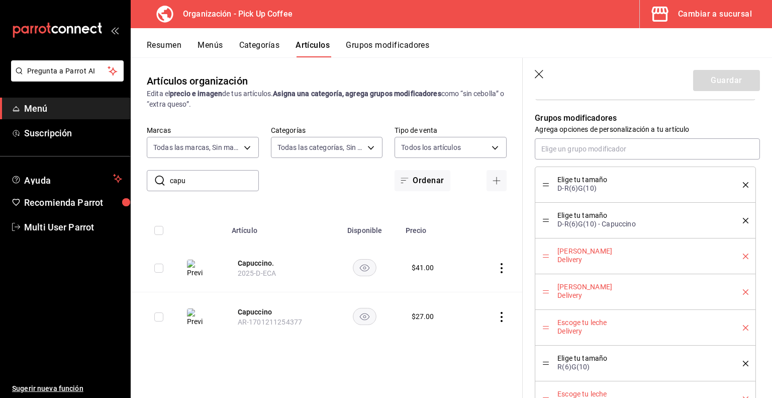
click at [743, 183] on icon "delete" at bounding box center [746, 185] width 6 height 6
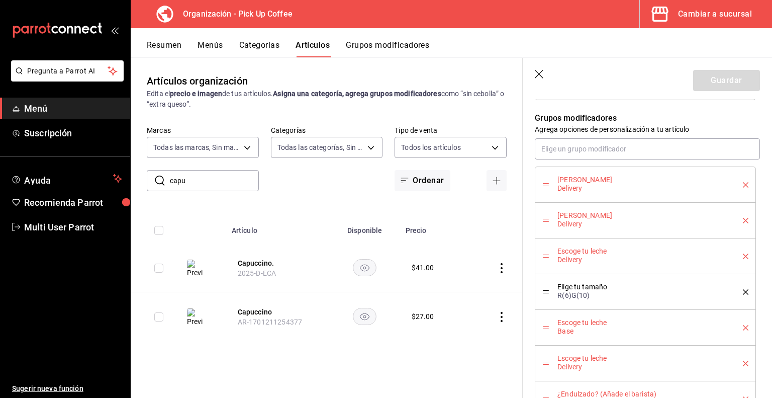
click at [743, 183] on icon "delete" at bounding box center [746, 185] width 6 height 6
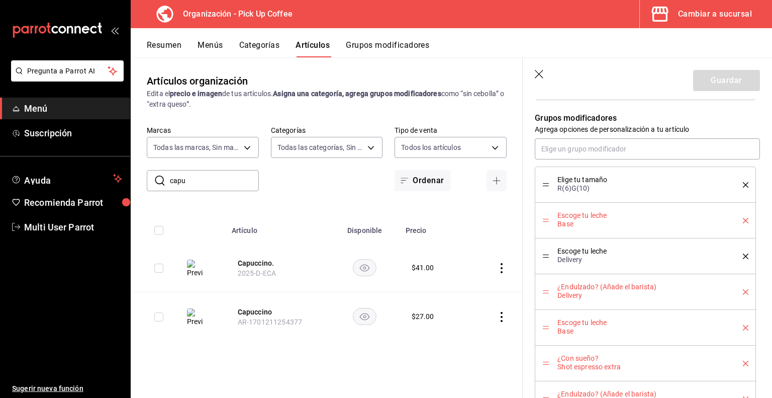
click at [743, 183] on icon "delete" at bounding box center [746, 185] width 6 height 6
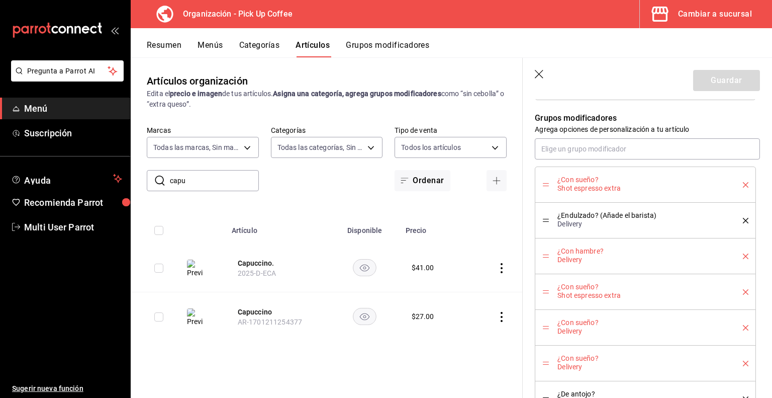
click at [743, 183] on icon "delete" at bounding box center [746, 185] width 6 height 6
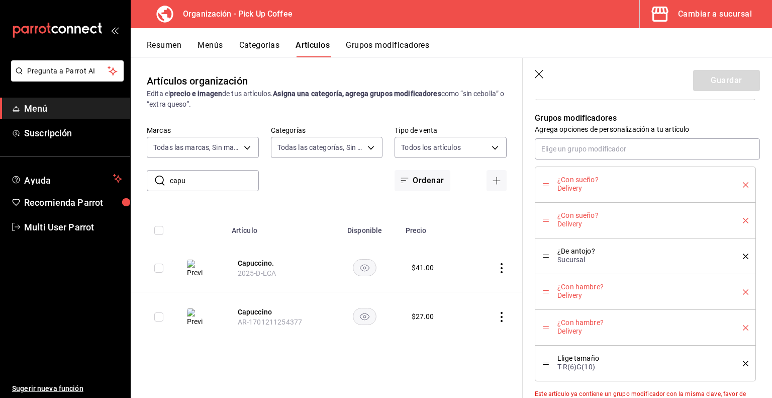
click at [743, 183] on icon "delete" at bounding box center [746, 185] width 6 height 6
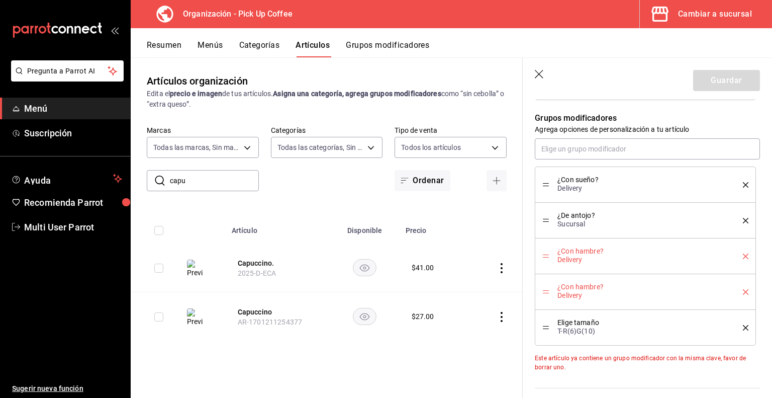
click at [743, 183] on icon "delete" at bounding box center [746, 185] width 6 height 6
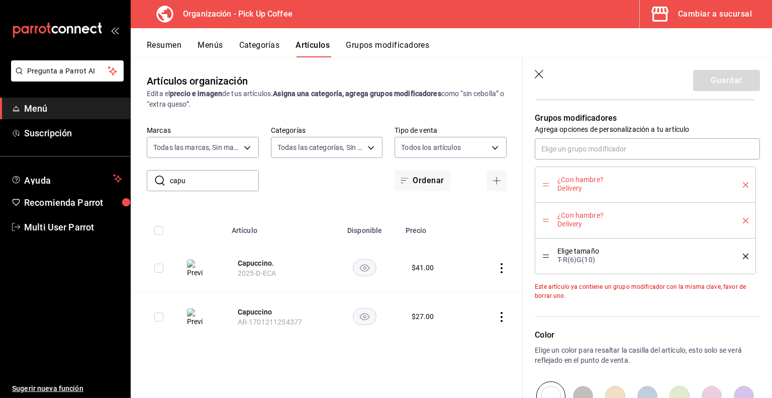
click at [743, 183] on icon "delete" at bounding box center [746, 185] width 6 height 6
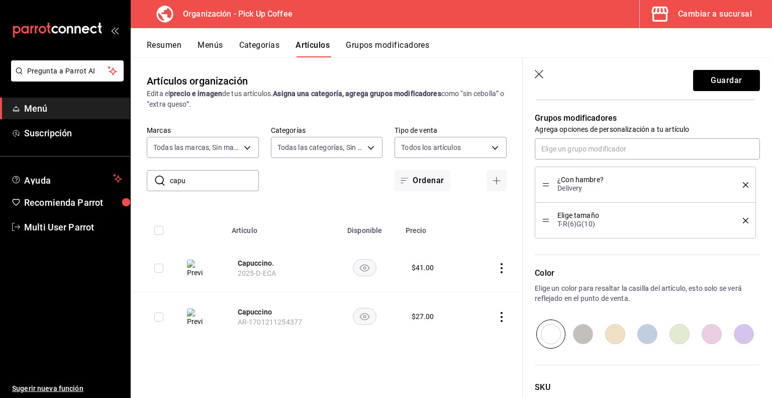
click at [743, 183] on icon "delete" at bounding box center [746, 185] width 6 height 6
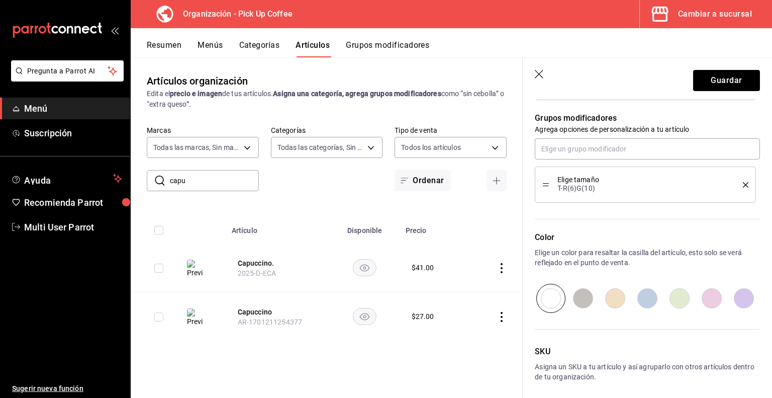
click at [743, 183] on icon "delete" at bounding box center [746, 185] width 6 height 6
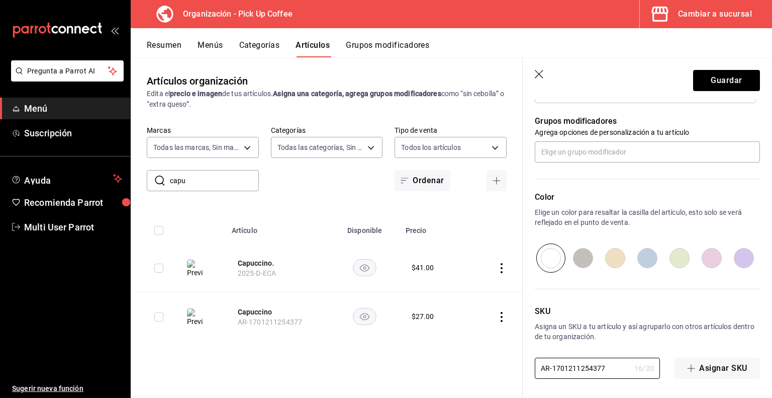
drag, startPoint x: 609, startPoint y: 370, endPoint x: 454, endPoint y: 369, distance: 154.4
click at [454, 369] on main "Artículos organización Edita el precio e imagen de tus artículos. Asigna una ca…" at bounding box center [452, 227] width 642 height 340
paste input "2025-T-ECA"
type textarea "x"
type input "2025-T-ECA"
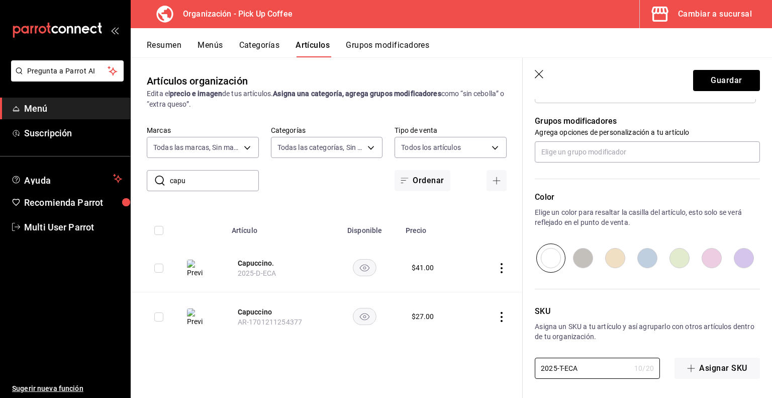
type textarea "x"
type input "2025-T-ECA"
click at [711, 87] on button "Guardar" at bounding box center [727, 80] width 67 height 21
type textarea "x"
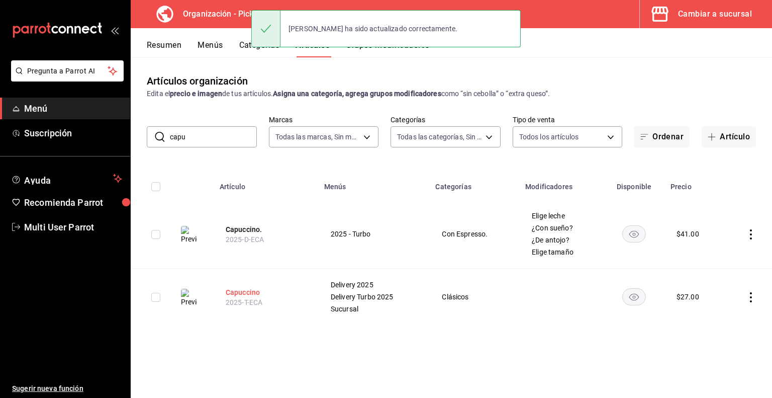
click at [260, 289] on button "Capuccino" at bounding box center [266, 292] width 80 height 10
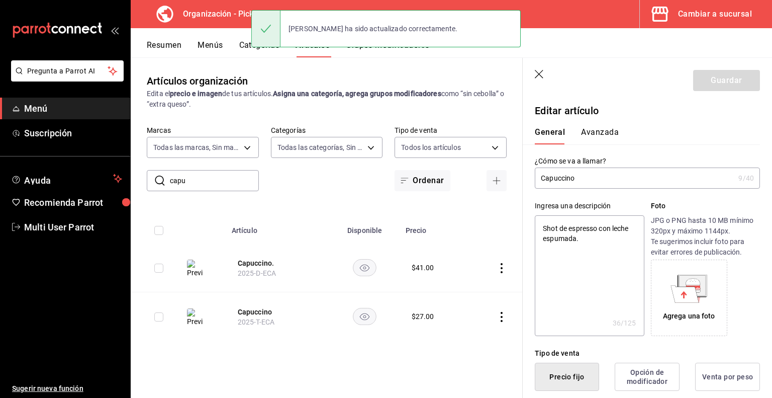
type textarea "x"
type input "$27.00"
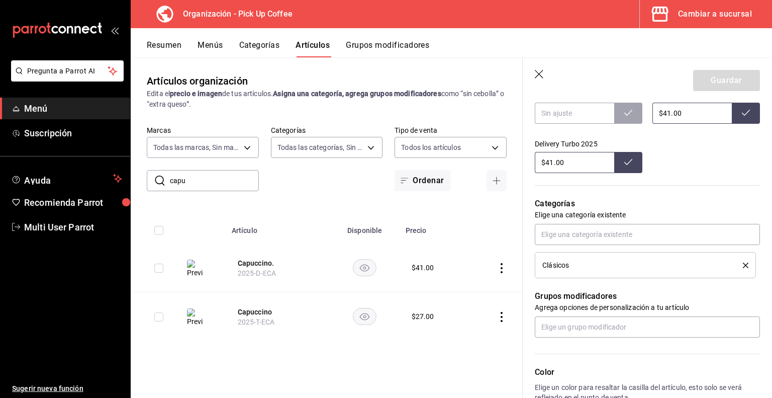
scroll to position [382, 0]
click at [575, 237] on input "text" at bounding box center [647, 234] width 225 height 21
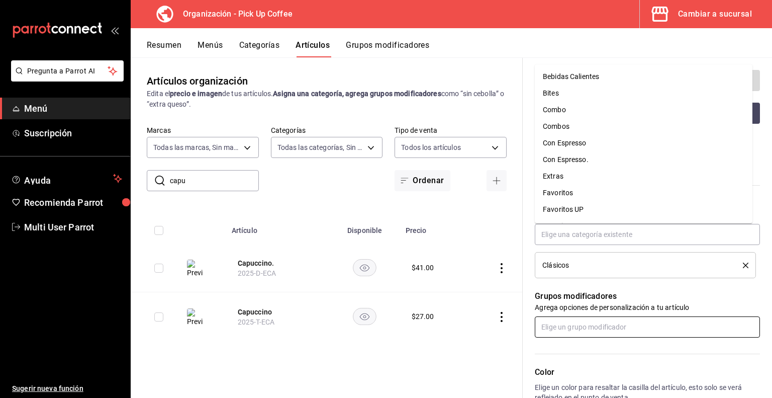
click at [564, 327] on input "text" at bounding box center [647, 326] width 225 height 21
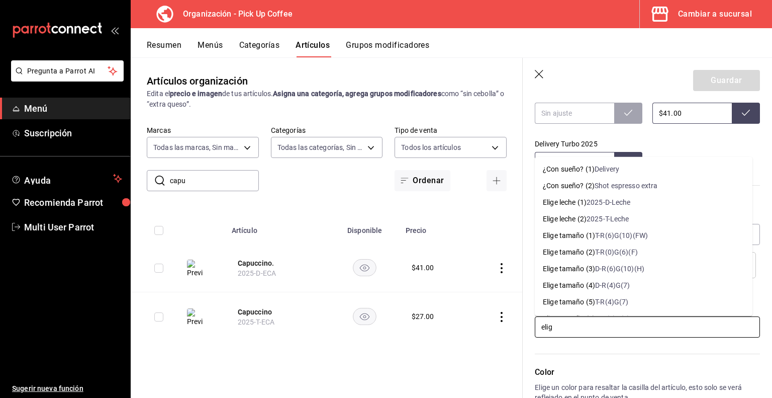
type input "elige"
click at [622, 235] on div "T-R(6)G(10)(FW)" at bounding box center [621, 235] width 53 height 11
type textarea "x"
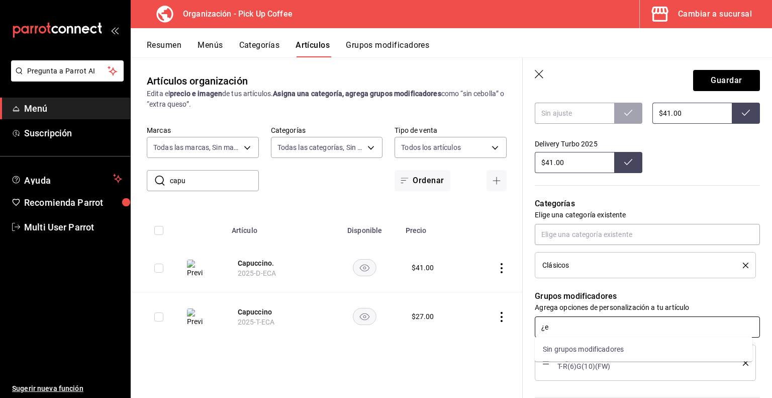
type input "¿"
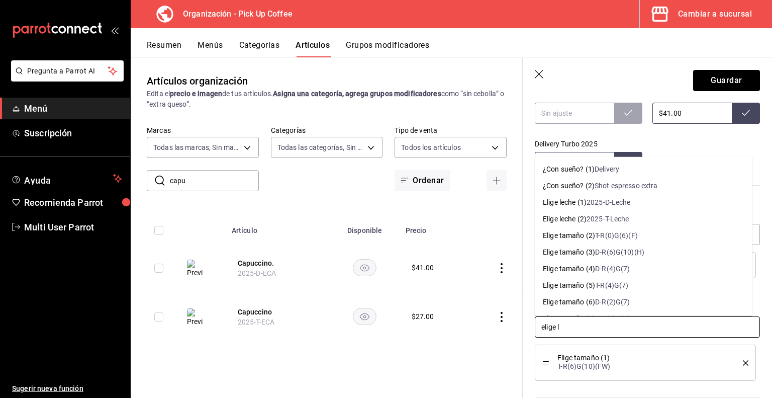
type input "elige le"
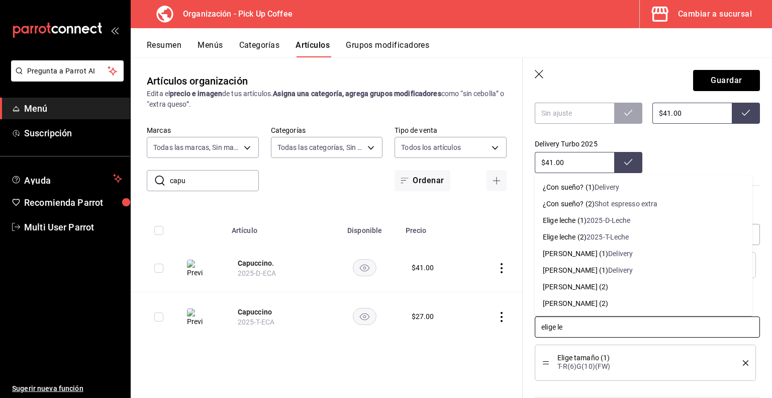
click at [618, 237] on div "2025-T-Leche" at bounding box center [608, 237] width 43 height 11
type textarea "x"
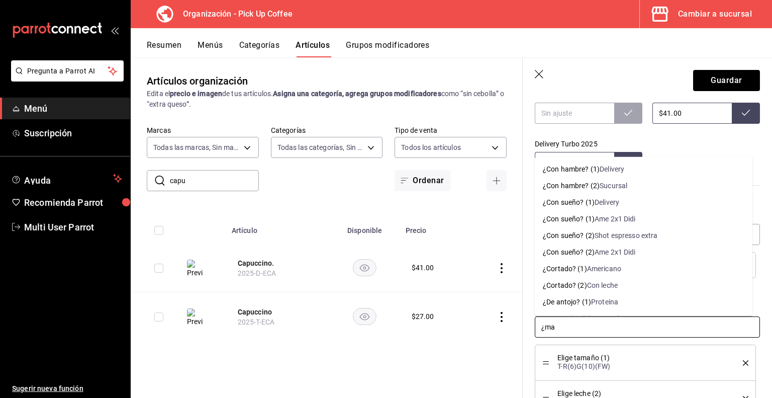
type input "¿mas"
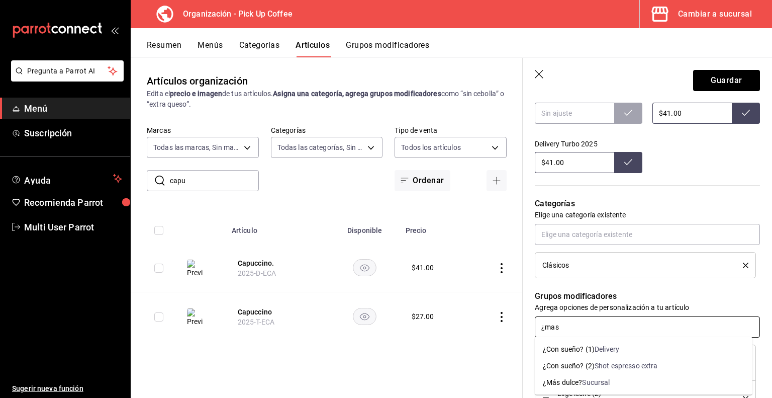
click at [572, 382] on div "¿Más dulce?" at bounding box center [562, 382] width 39 height 11
type textarea "x"
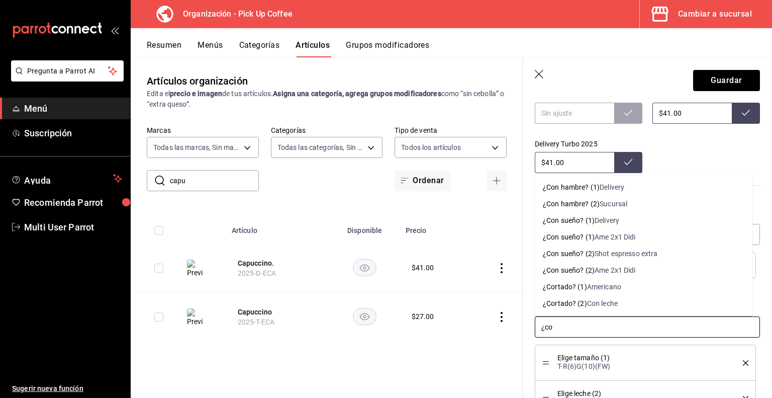
type input "¿con"
click at [637, 289] on div "Shot espresso extra" at bounding box center [626, 287] width 63 height 11
type textarea "x"
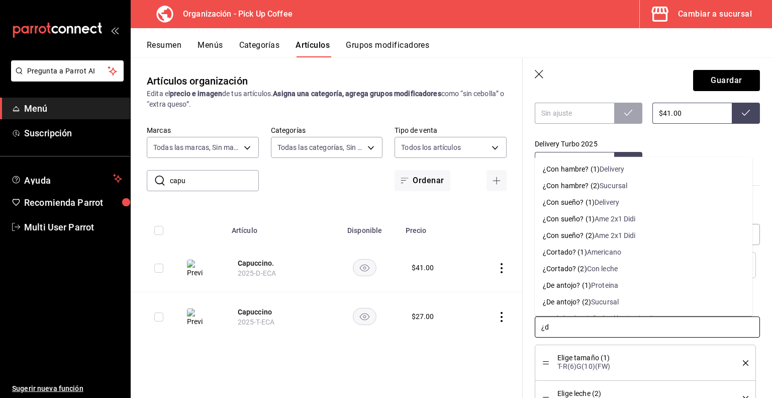
type input "¿de"
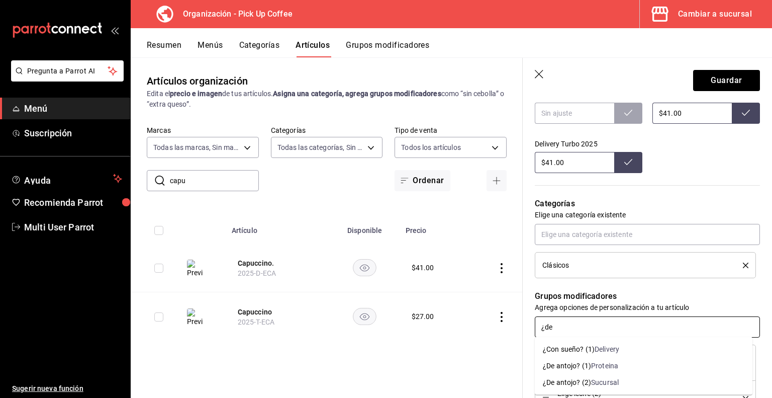
click at [594, 384] on div "Sucursal" at bounding box center [605, 382] width 28 height 11
type textarea "x"
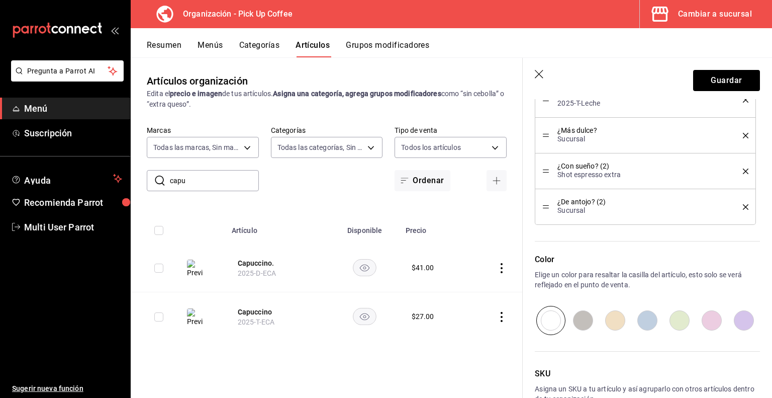
scroll to position [743, 0]
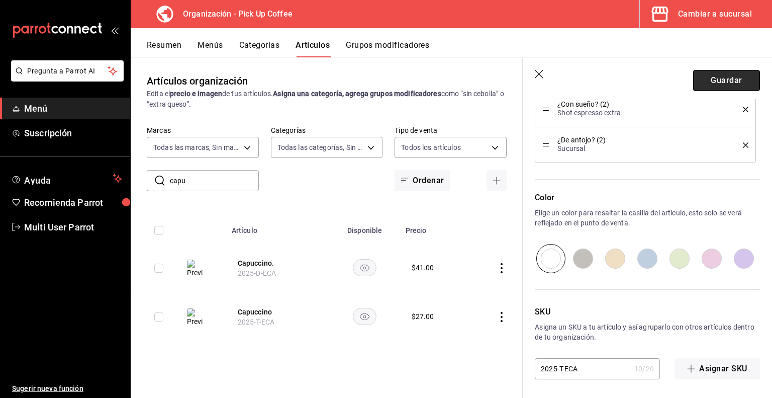
click at [719, 78] on button "Guardar" at bounding box center [727, 80] width 67 height 21
type textarea "x"
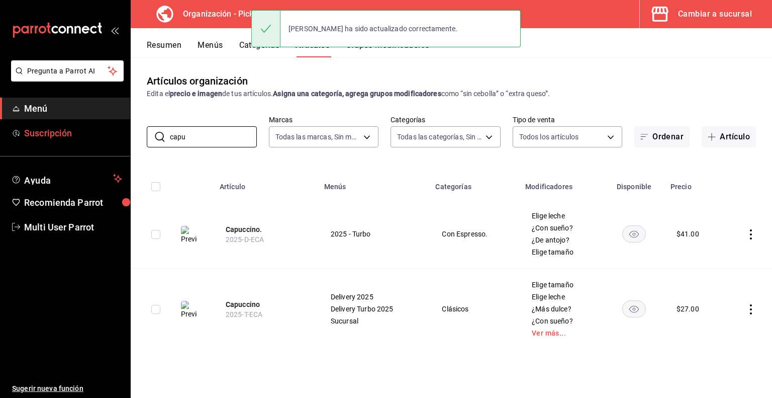
drag, startPoint x: 223, startPoint y: 132, endPoint x: 72, endPoint y: 141, distance: 150.6
click at [72, 141] on div "Pregunta a Parrot AI Menú Suscripción Ayuda Recomienda Parrot Multi User Parrot…" at bounding box center [386, 199] width 772 height 398
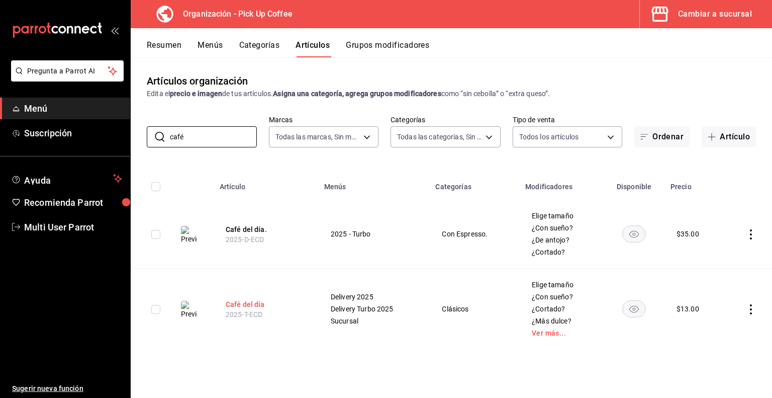
type input "café"
click at [253, 301] on button "Café del día" at bounding box center [266, 304] width 80 height 10
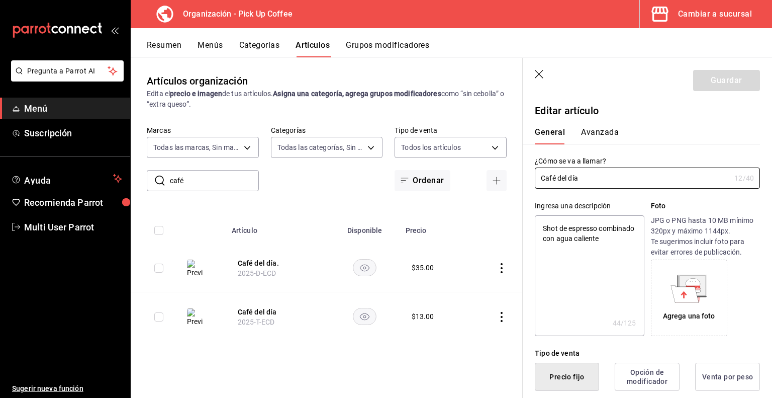
type textarea "x"
type input "$13.00"
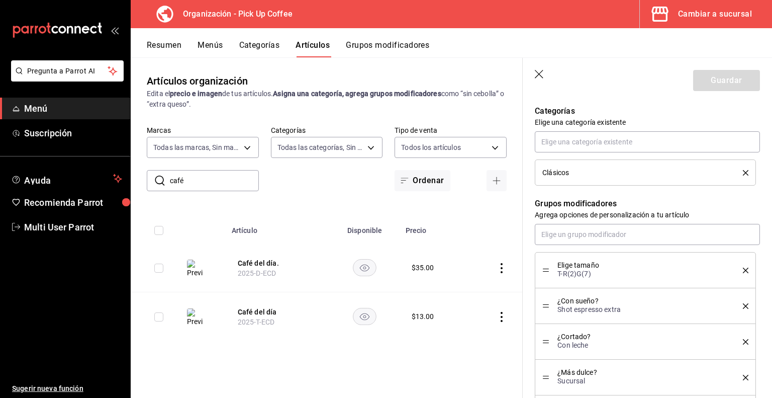
scroll to position [595, 0]
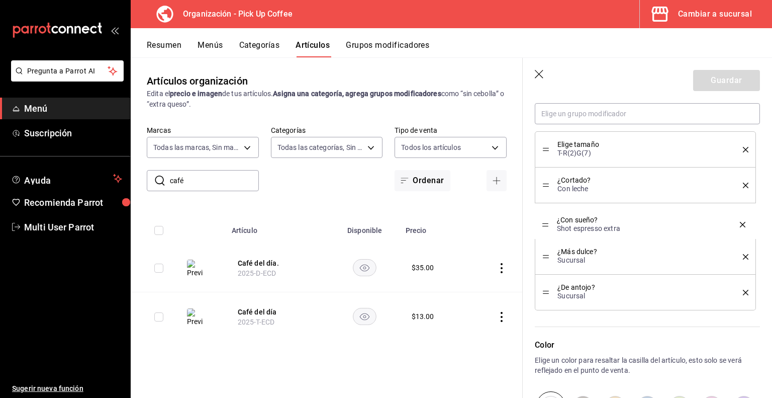
drag, startPoint x: 544, startPoint y: 183, endPoint x: 545, endPoint y: 223, distance: 39.7
click at [708, 82] on button "Guardar" at bounding box center [727, 80] width 67 height 21
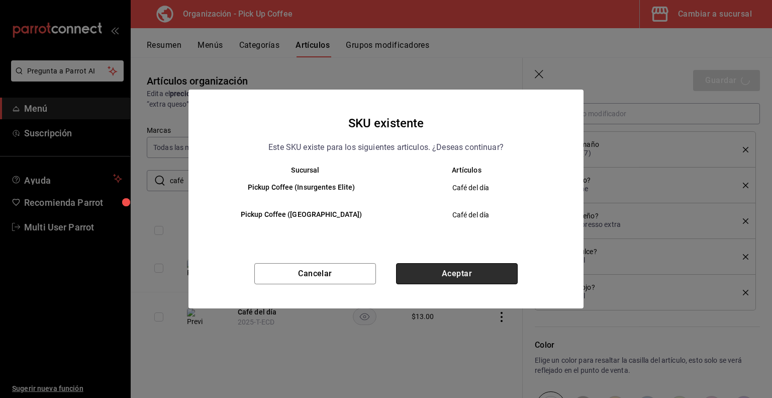
click at [441, 276] on button "Aceptar" at bounding box center [457, 273] width 122 height 21
type textarea "x"
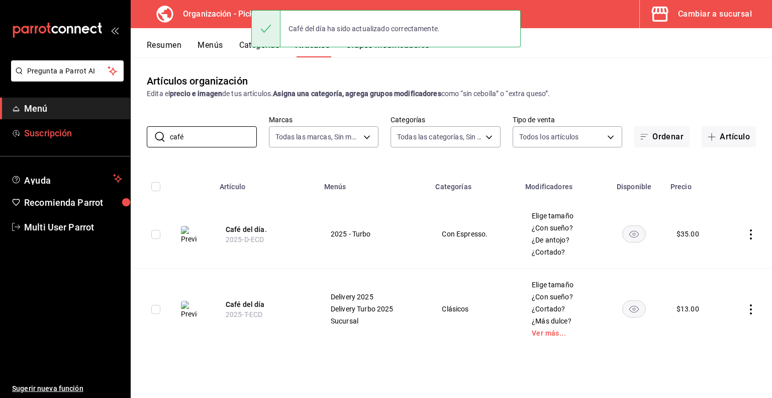
drag, startPoint x: 210, startPoint y: 138, endPoint x: 89, endPoint y: 137, distance: 121.2
click at [89, 137] on div "Pregunta a Parrot AI Menú Suscripción Ayuda Recomienda Parrot Multi User Parrot…" at bounding box center [386, 199] width 772 height 398
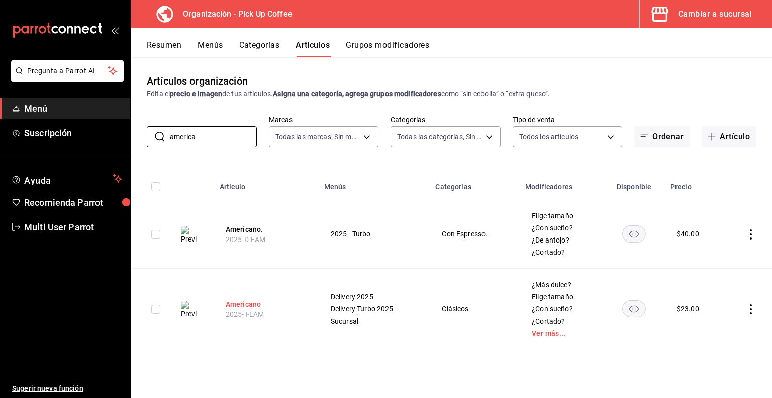
type input "america"
drag, startPoint x: 239, startPoint y: 304, endPoint x: 344, endPoint y: 291, distance: 105.9
click at [239, 304] on button "Americano" at bounding box center [266, 304] width 80 height 10
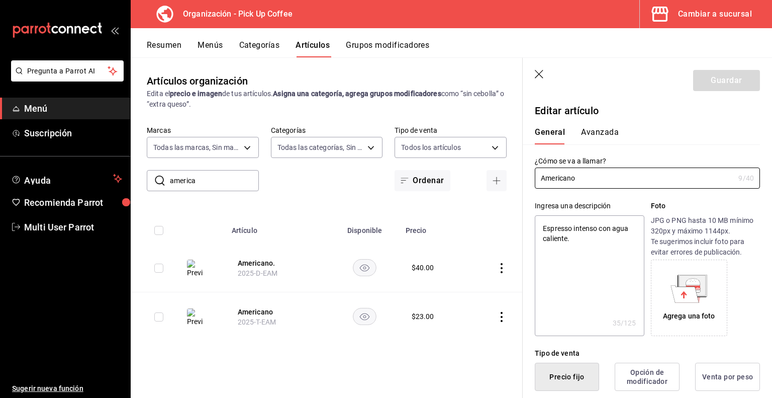
type textarea "x"
type input "$23.00"
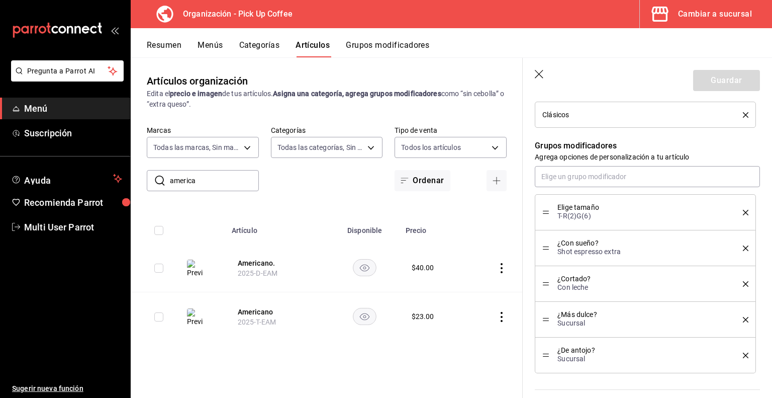
scroll to position [533, 0]
drag, startPoint x: 545, startPoint y: 246, endPoint x: 549, endPoint y: 279, distance: 32.4
click at [719, 84] on button "Guardar" at bounding box center [727, 80] width 67 height 21
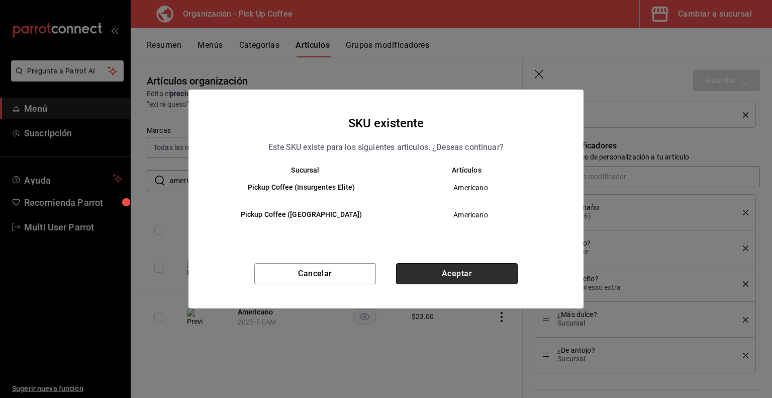
click at [451, 277] on button "Aceptar" at bounding box center [457, 273] width 122 height 21
type textarea "x"
